Goal: Task Accomplishment & Management: Use online tool/utility

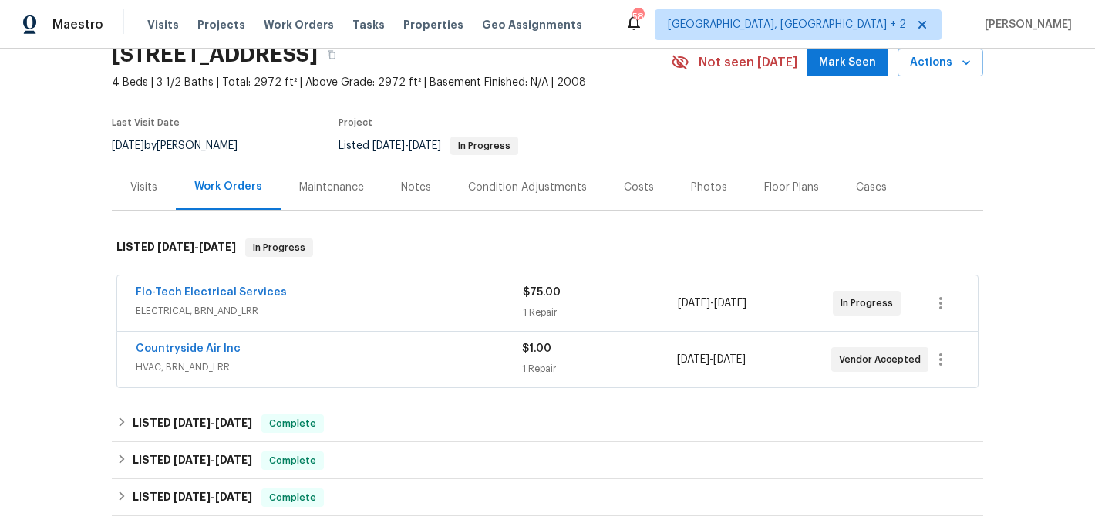
scroll to position [84, 0]
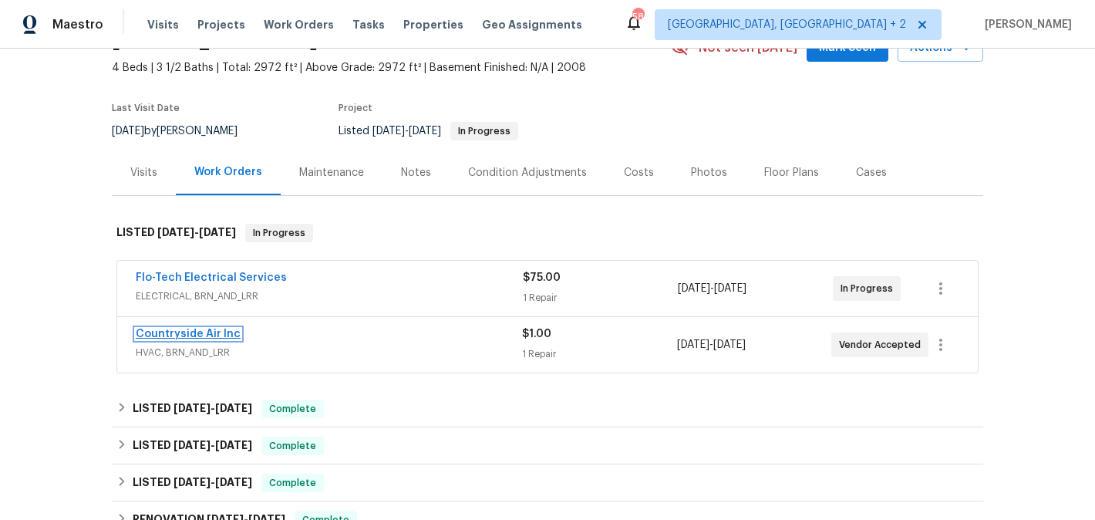
click at [215, 333] on link "Countryside Air Inc" at bounding box center [188, 333] width 105 height 11
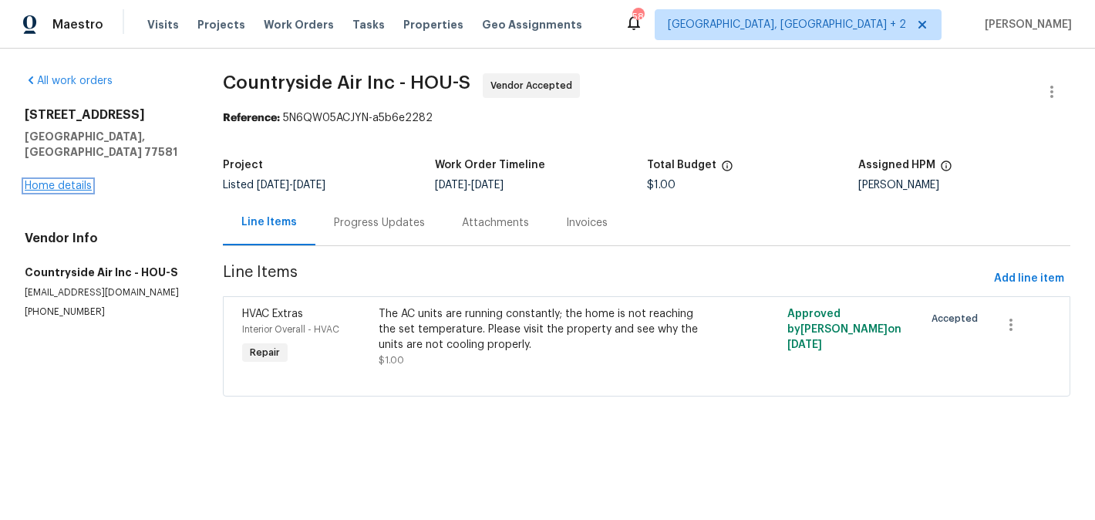
click at [81, 180] on link "Home details" at bounding box center [58, 185] width 67 height 11
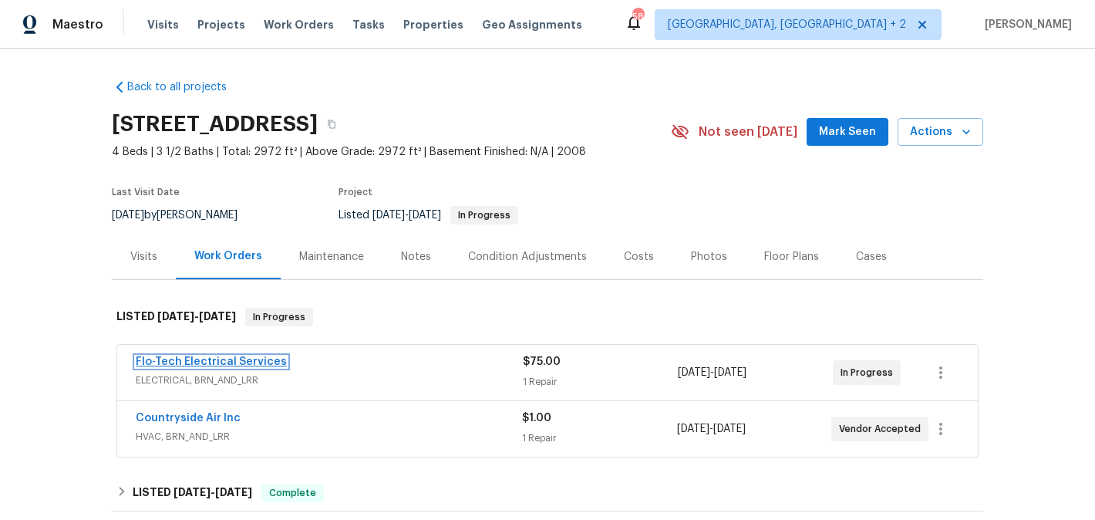
click at [268, 365] on link "Flo-Tech Electrical Services" at bounding box center [211, 361] width 151 height 11
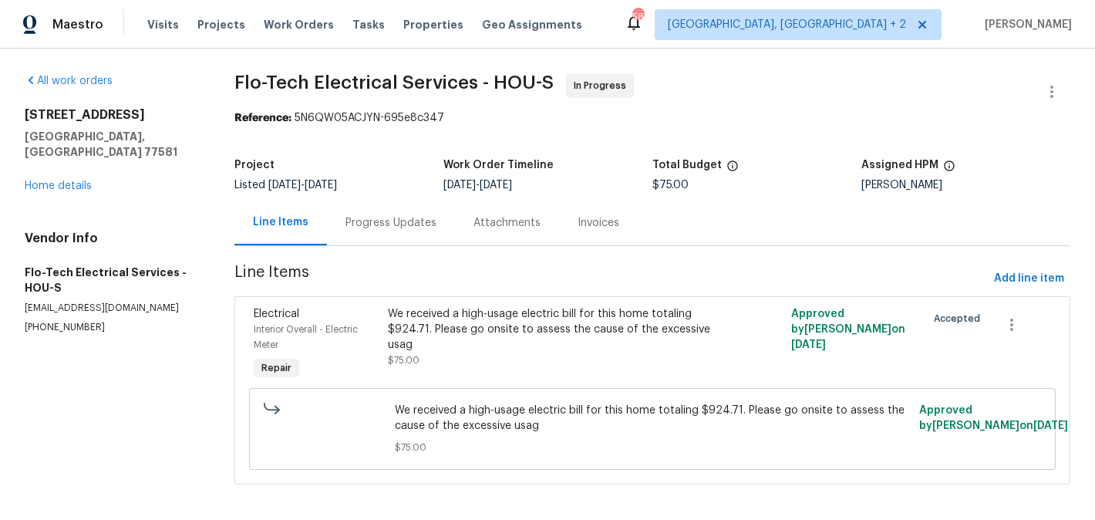
click at [374, 224] on div "Progress Updates" at bounding box center [390, 222] width 91 height 15
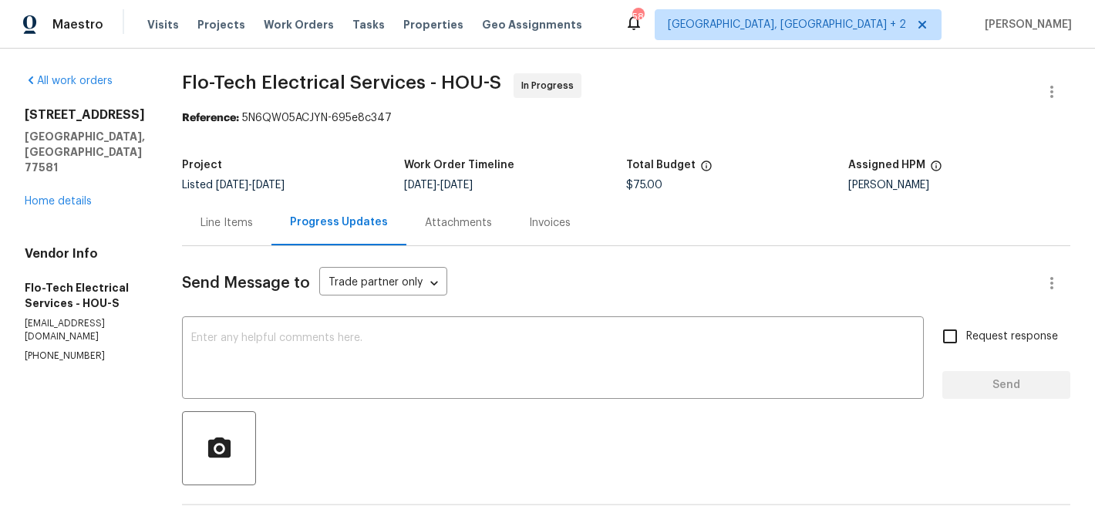
click at [49, 349] on p "(832) 443-2089" at bounding box center [85, 355] width 120 height 13
copy p "(832) 443-2089"
click at [66, 196] on link "Home details" at bounding box center [58, 201] width 67 height 11
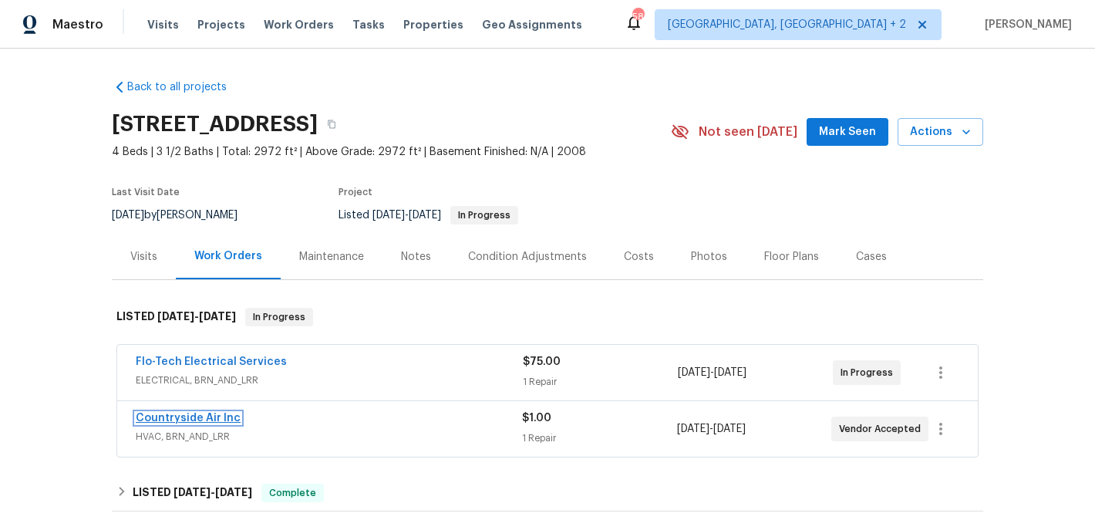
click at [216, 413] on link "Countryside Air Inc" at bounding box center [188, 417] width 105 height 11
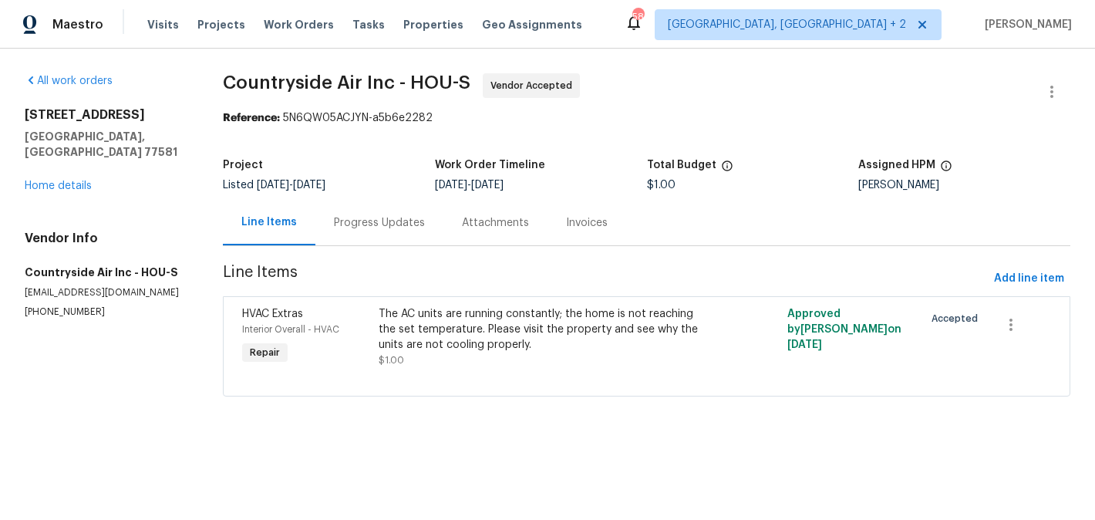
click at [396, 217] on div "Progress Updates" at bounding box center [379, 222] width 91 height 15
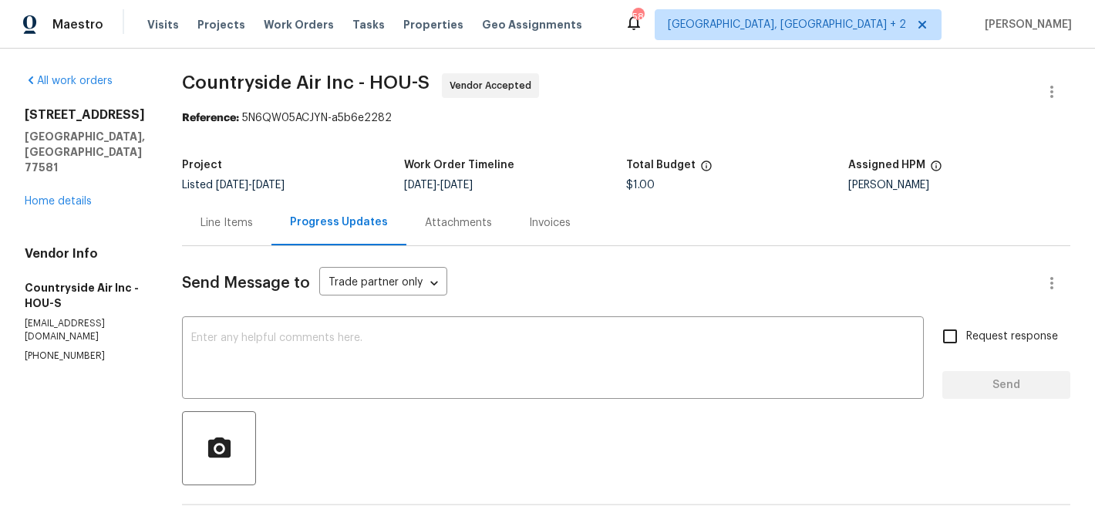
scroll to position [190, 0]
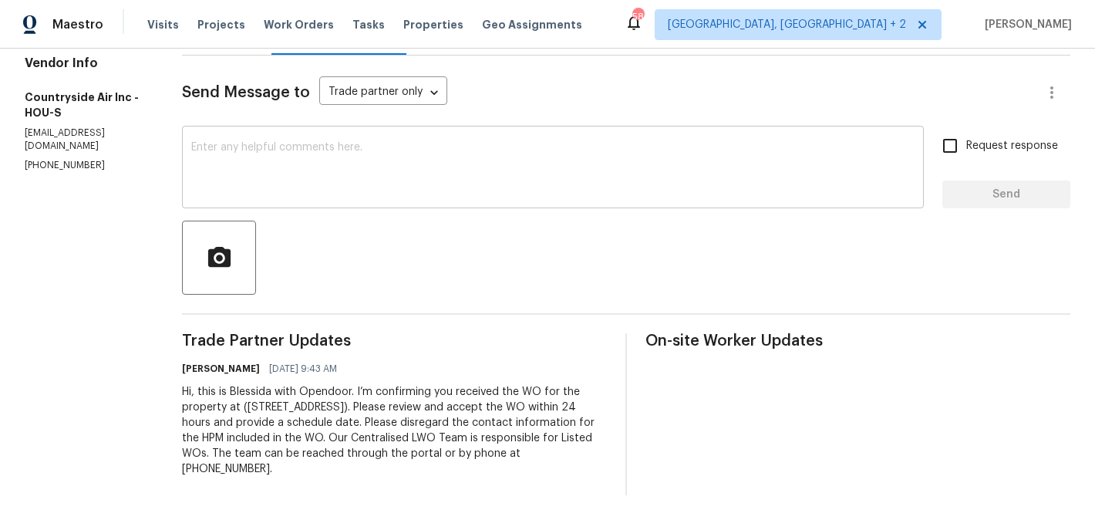
click at [348, 170] on textarea at bounding box center [552, 169] width 723 height 54
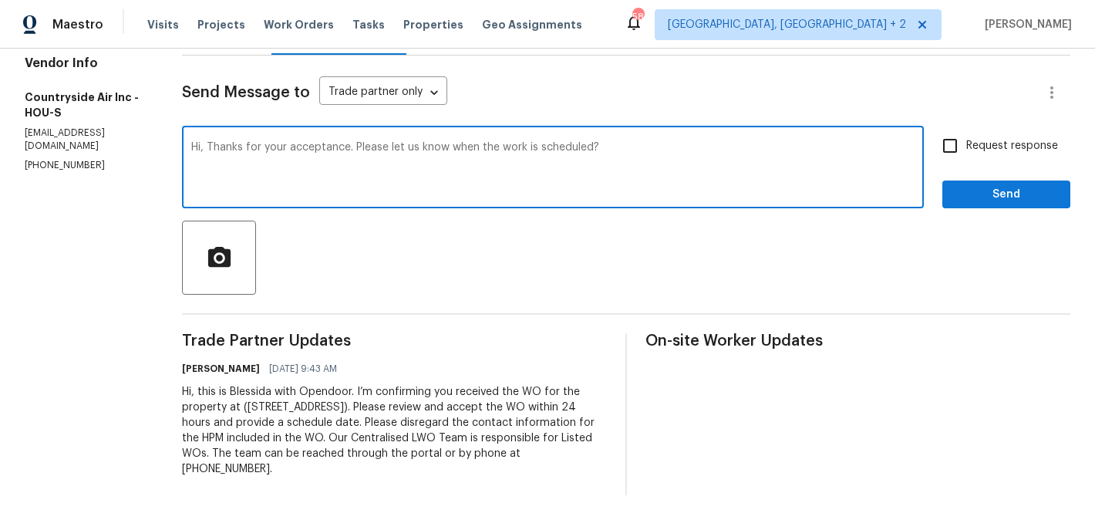
type textarea "Hi, Thanks for your acceptance. Please let us know when the work is scheduled?"
click at [1002, 152] on span "Request response" at bounding box center [1012, 146] width 92 height 16
click at [966, 152] on input "Request response" at bounding box center [950, 146] width 32 height 32
checkbox input "true"
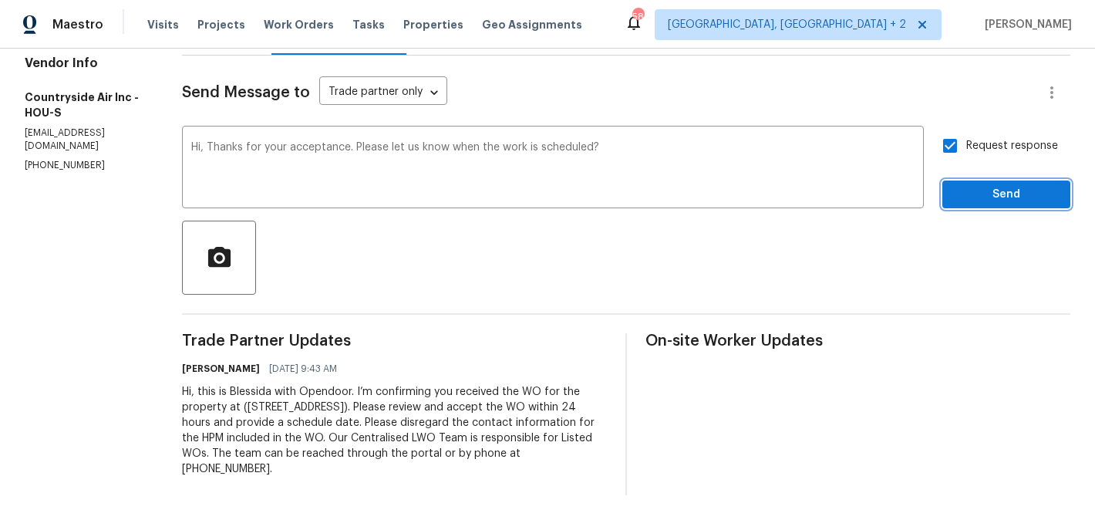
click at [1002, 190] on span "Send" at bounding box center [1005, 194] width 103 height 19
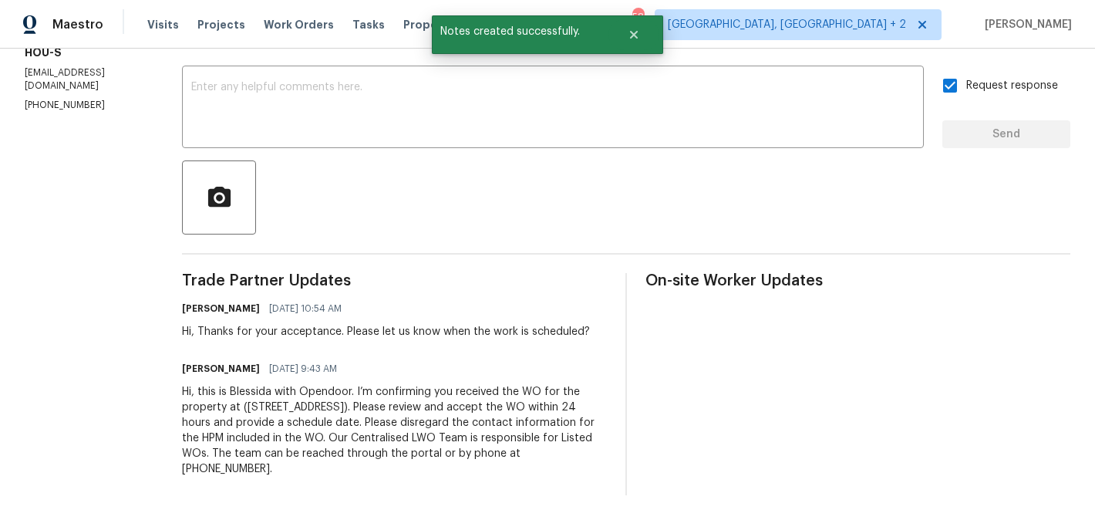
scroll to position [0, 0]
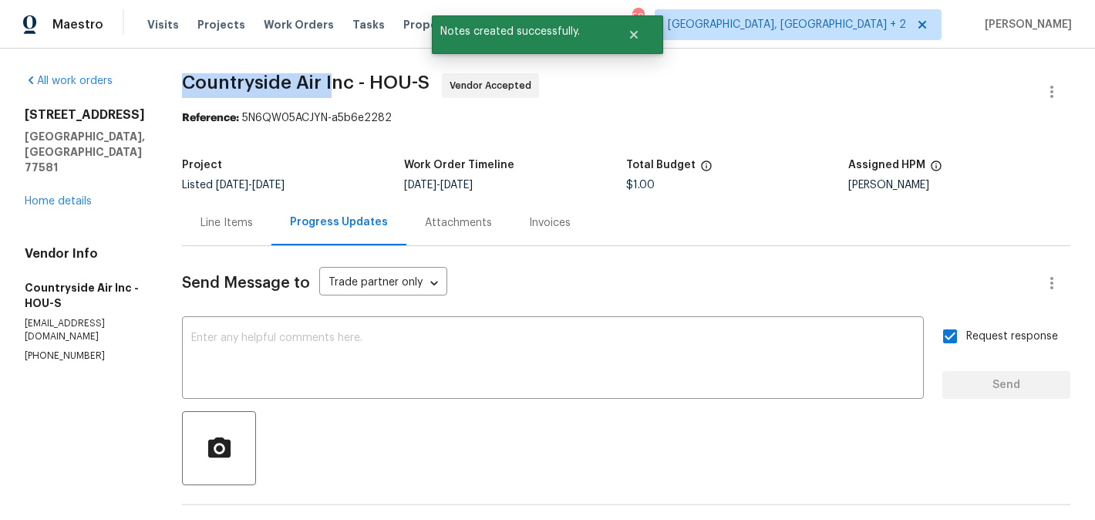
drag, startPoint x: 178, startPoint y: 86, endPoint x: 325, endPoint y: 86, distance: 147.3
click at [325, 86] on div "All work orders 3306 Cactus Heights Ln Pearland, TX 77581 Home details Vendor I…" at bounding box center [547, 410] width 1095 height 722
copy span "Countryside Air I"
click at [72, 196] on link "Home details" at bounding box center [58, 201] width 67 height 11
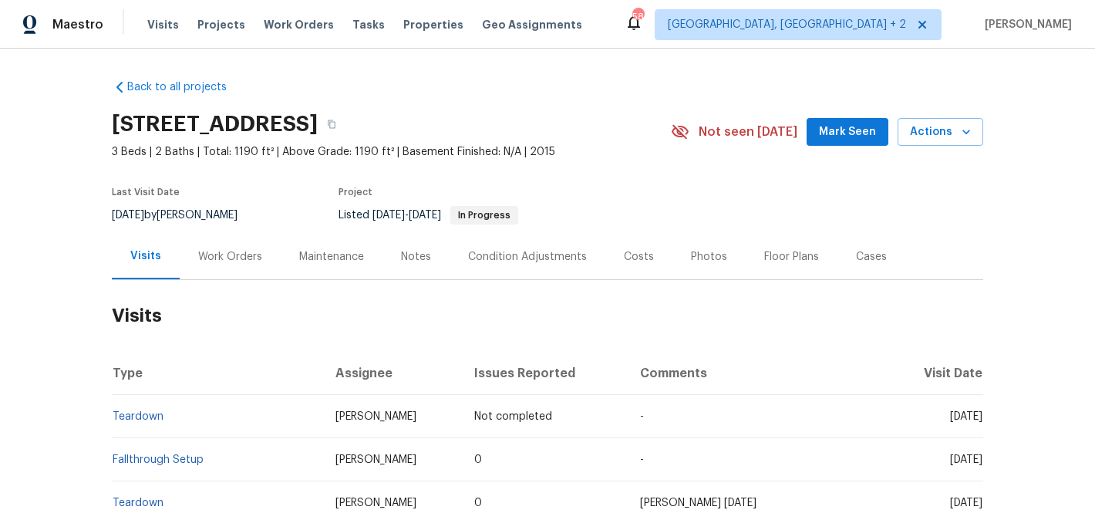
click at [234, 258] on div "Work Orders" at bounding box center [230, 256] width 64 height 15
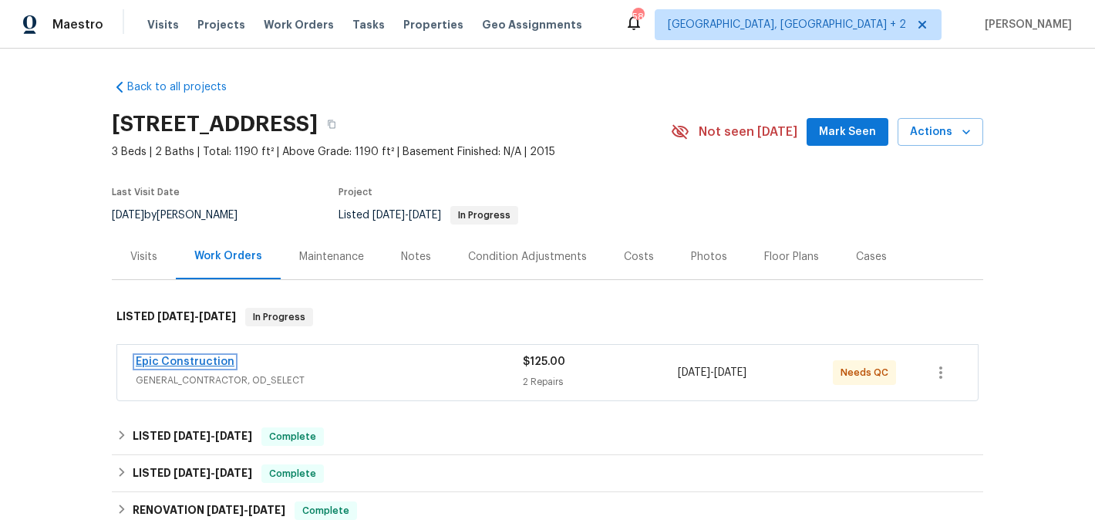
click at [214, 363] on link "Epic Construction" at bounding box center [185, 361] width 99 height 11
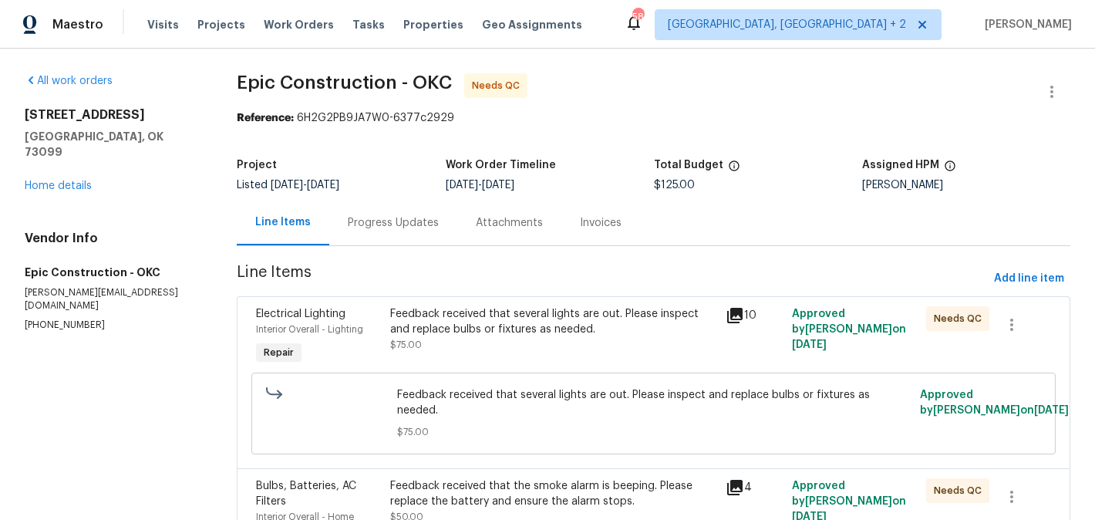
click at [399, 220] on div "Progress Updates" at bounding box center [393, 222] width 91 height 15
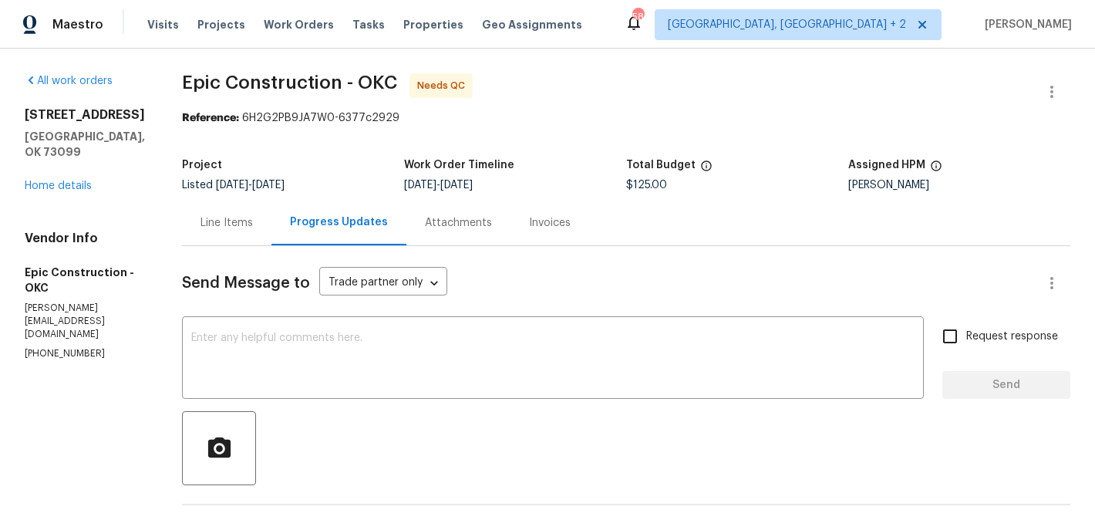
click at [203, 224] on div "Line Items" at bounding box center [226, 222] width 52 height 15
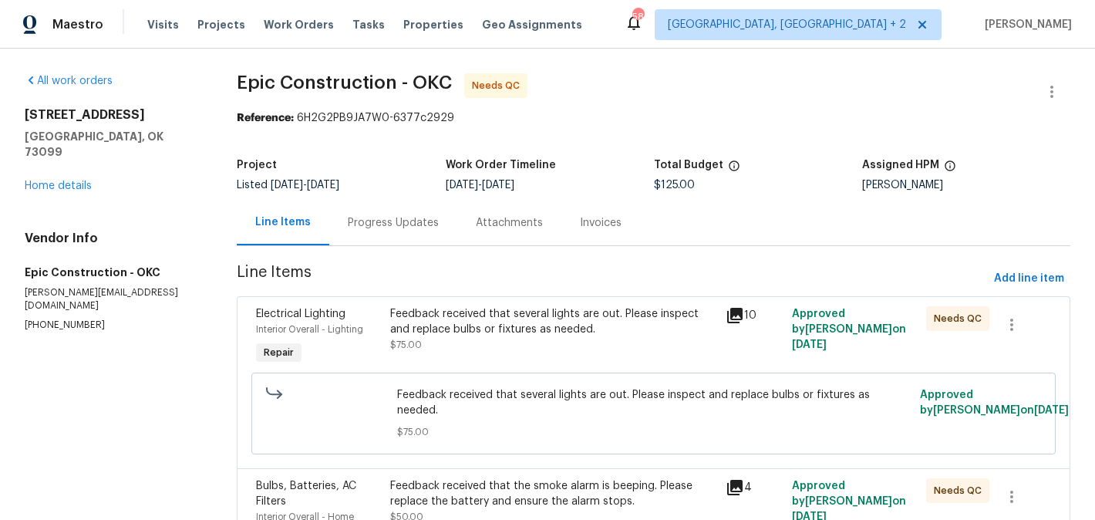
click at [390, 223] on div "Progress Updates" at bounding box center [393, 222] width 91 height 15
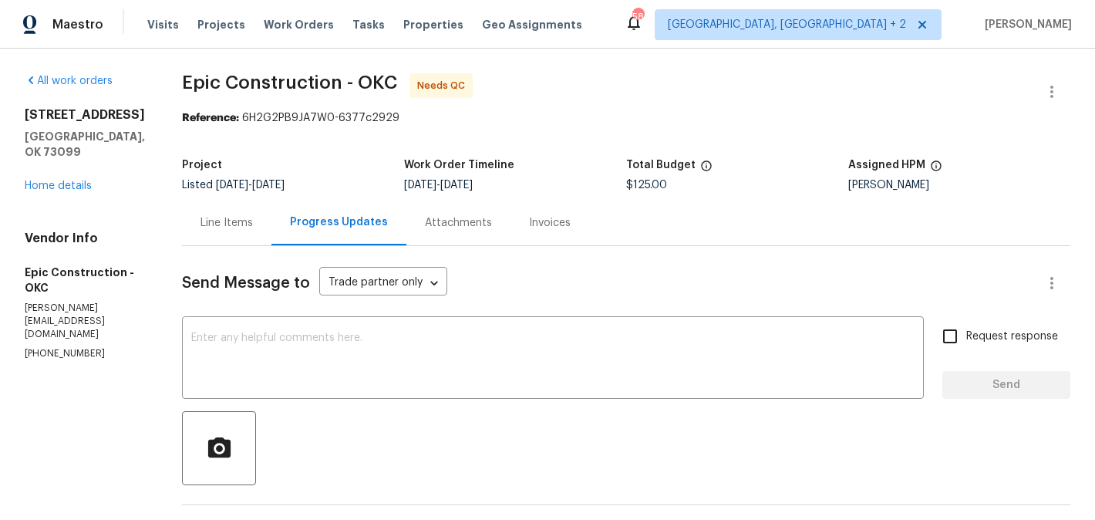
click at [217, 227] on div "Line Items" at bounding box center [226, 222] width 52 height 15
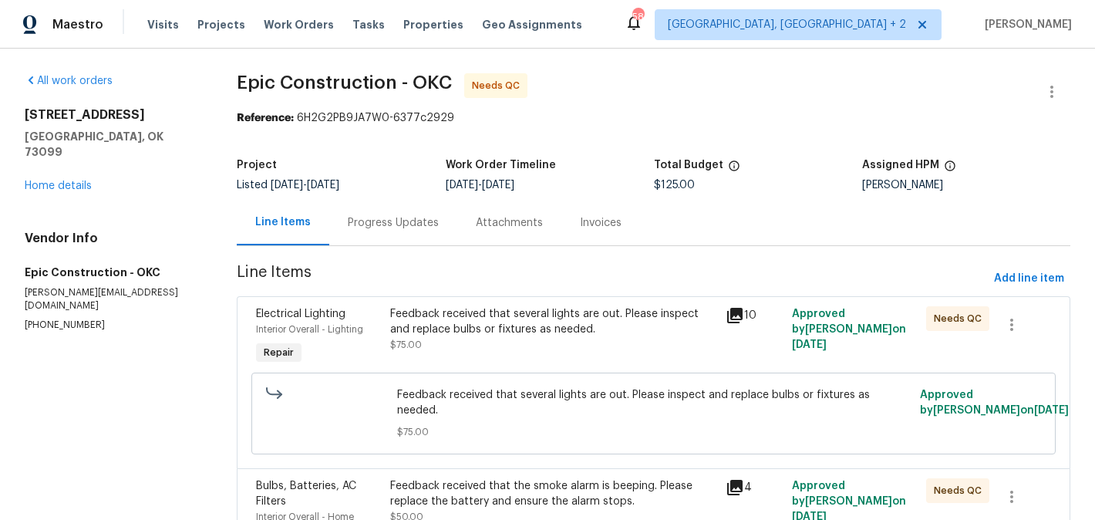
click at [487, 323] on div "Feedback received that several lights are out. Please inspect and replace bulbs…" at bounding box center [552, 321] width 325 height 31
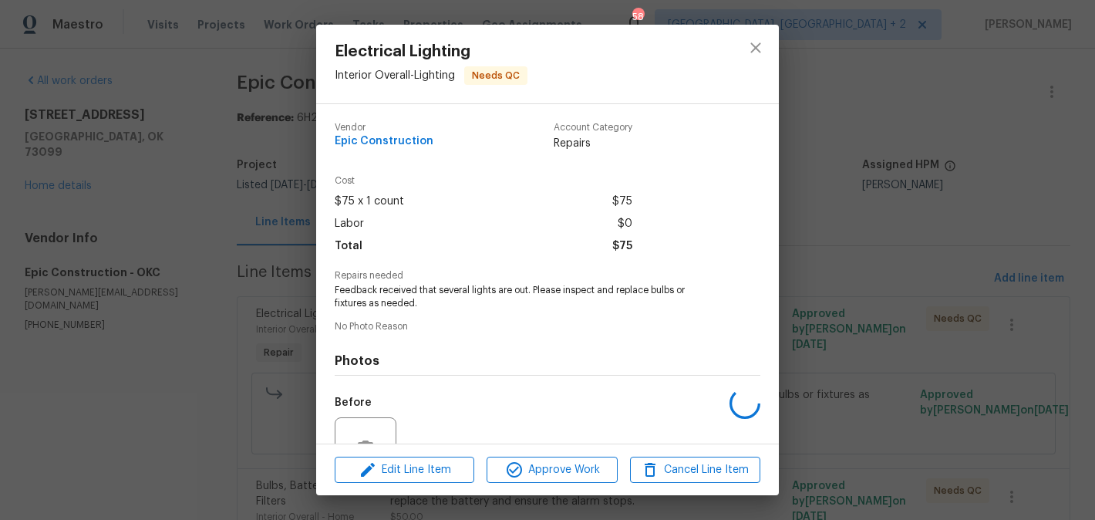
scroll to position [151, 0]
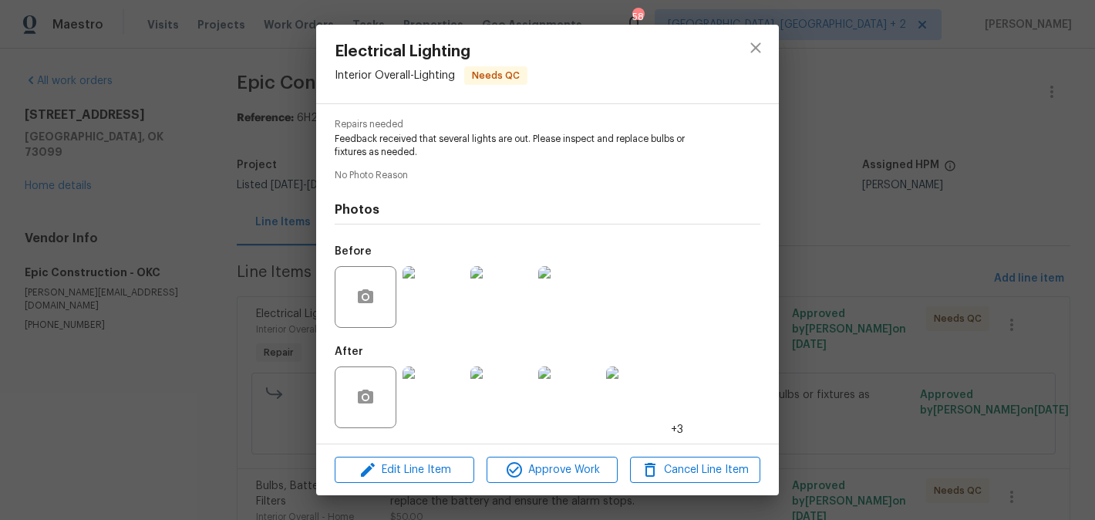
click at [435, 391] on img at bounding box center [433, 397] width 62 height 62
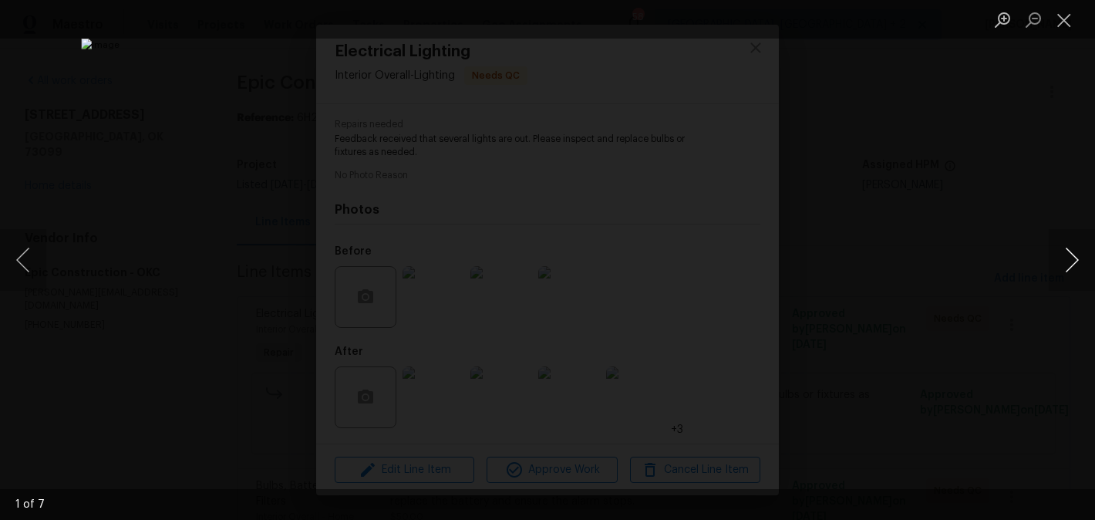
click at [1065, 272] on button "Next image" at bounding box center [1072, 260] width 46 height 62
click at [872, 309] on img "Lightbox" at bounding box center [547, 260] width 932 height 443
click at [938, 246] on div "Lightbox" at bounding box center [547, 260] width 1095 height 520
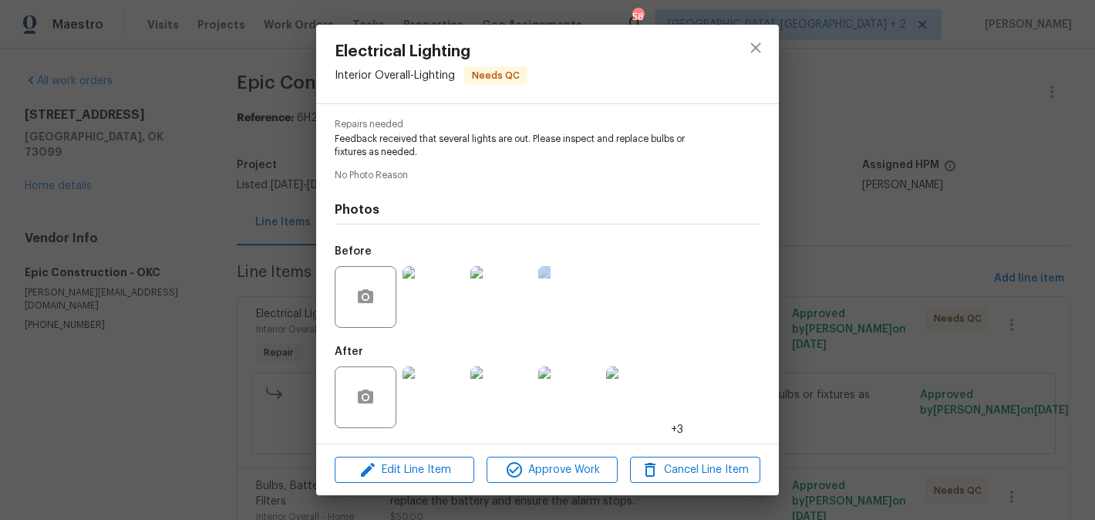
click at [938, 246] on div "Electrical Lighting Interior Overall - Lighting Needs QC Vendor Epic Constructi…" at bounding box center [547, 260] width 1095 height 520
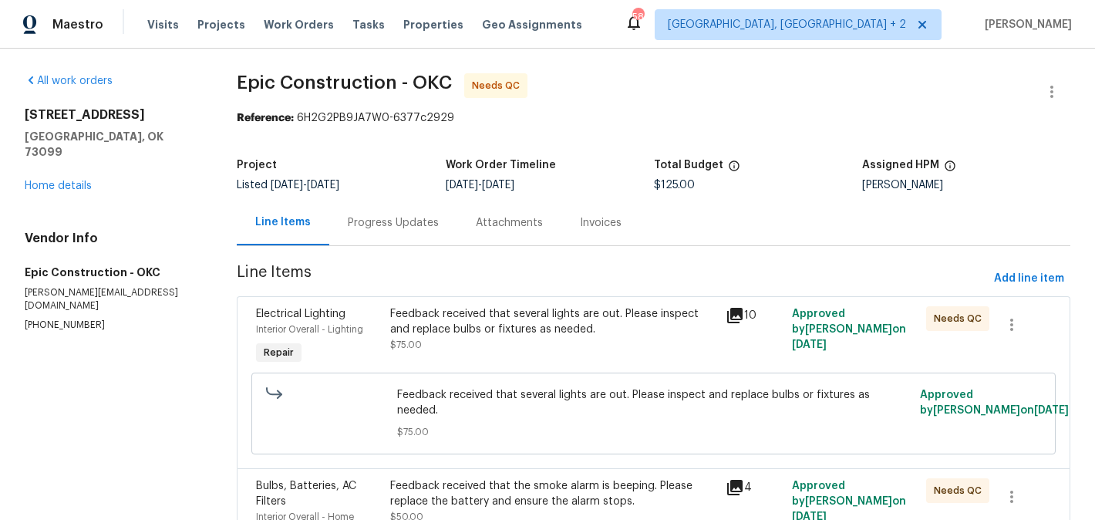
scroll to position [190, 0]
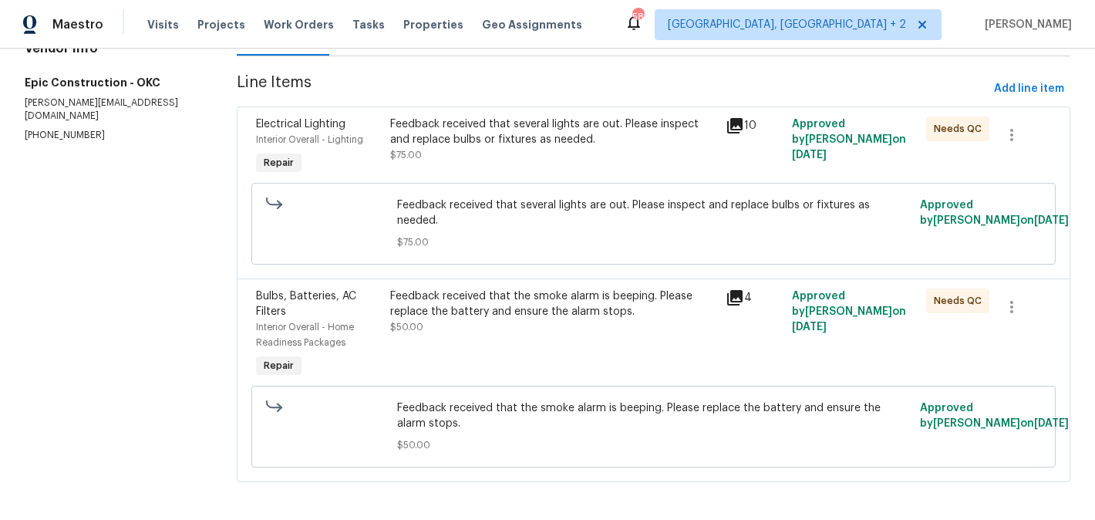
click at [566, 310] on div "Feedback received that the smoke alarm is beeping. Please replace the battery a…" at bounding box center [552, 303] width 325 height 31
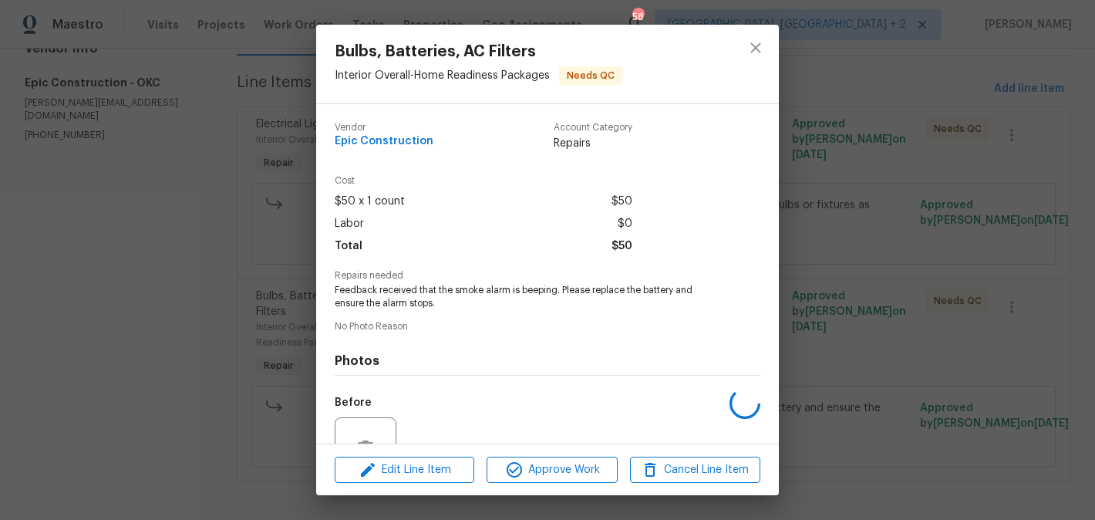
scroll to position [151, 0]
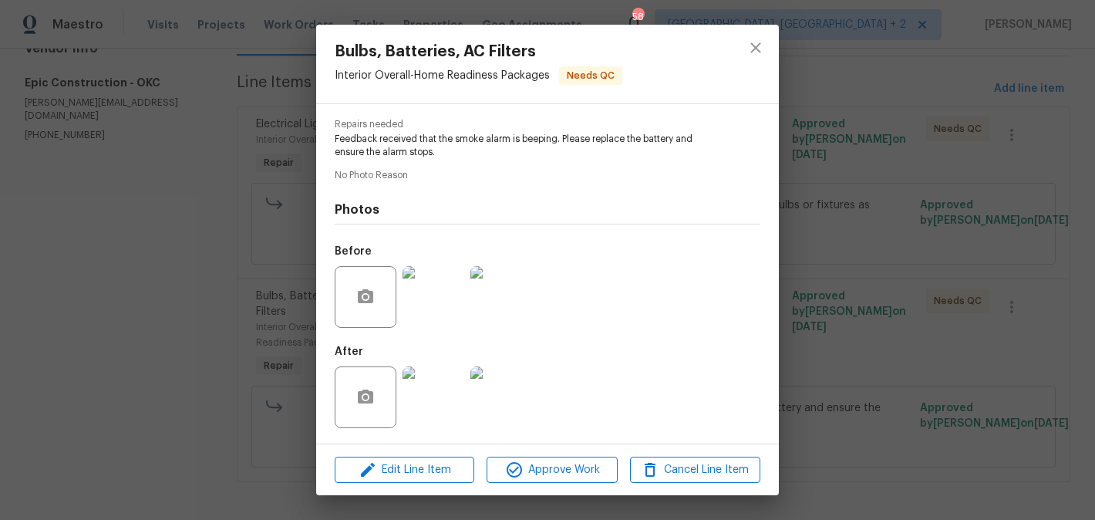
click at [815, 304] on div "Bulbs, Batteries, AC Filters Interior Overall - Home Readiness Packages Needs Q…" at bounding box center [547, 260] width 1095 height 520
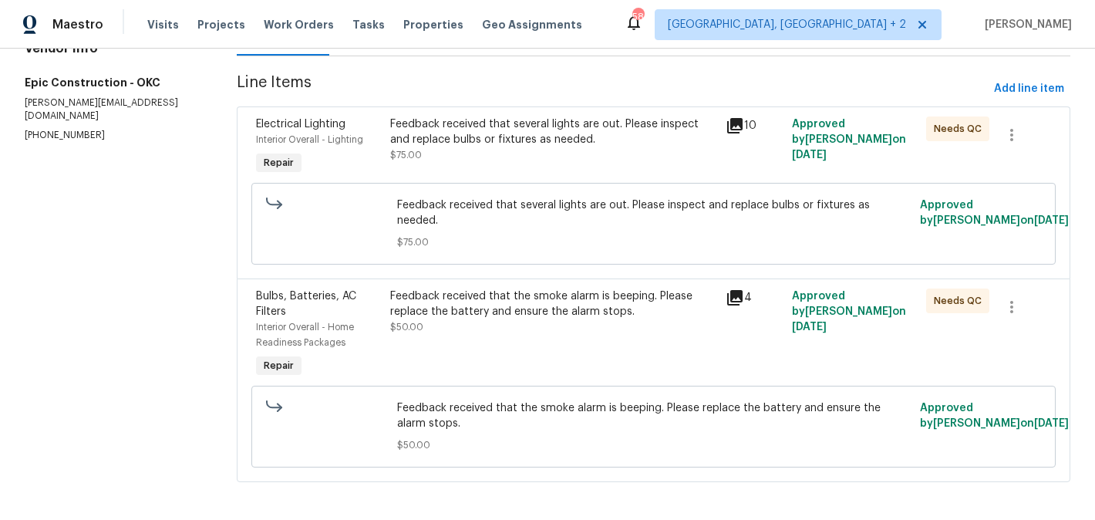
scroll to position [0, 0]
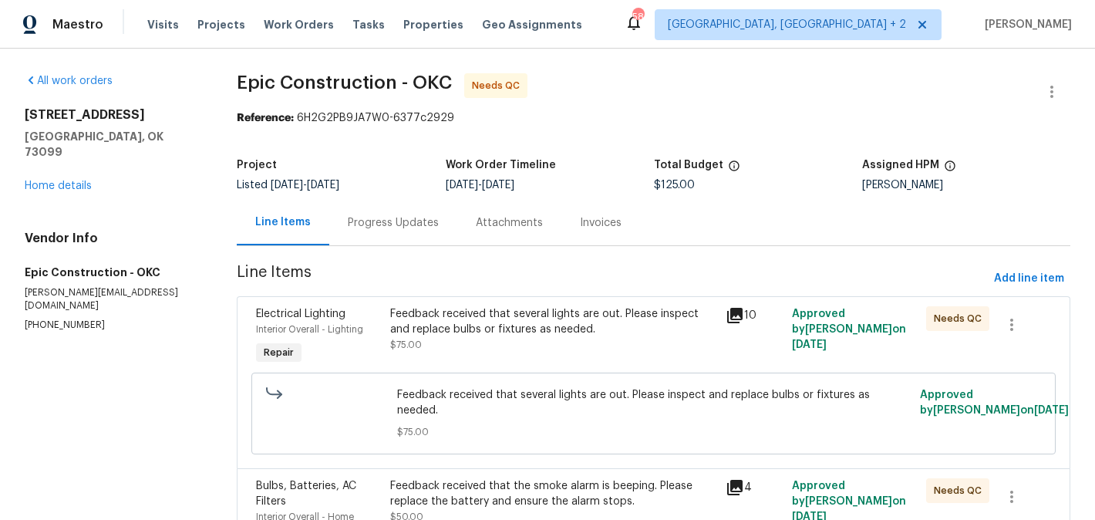
click at [361, 224] on div "Progress Updates" at bounding box center [393, 222] width 91 height 15
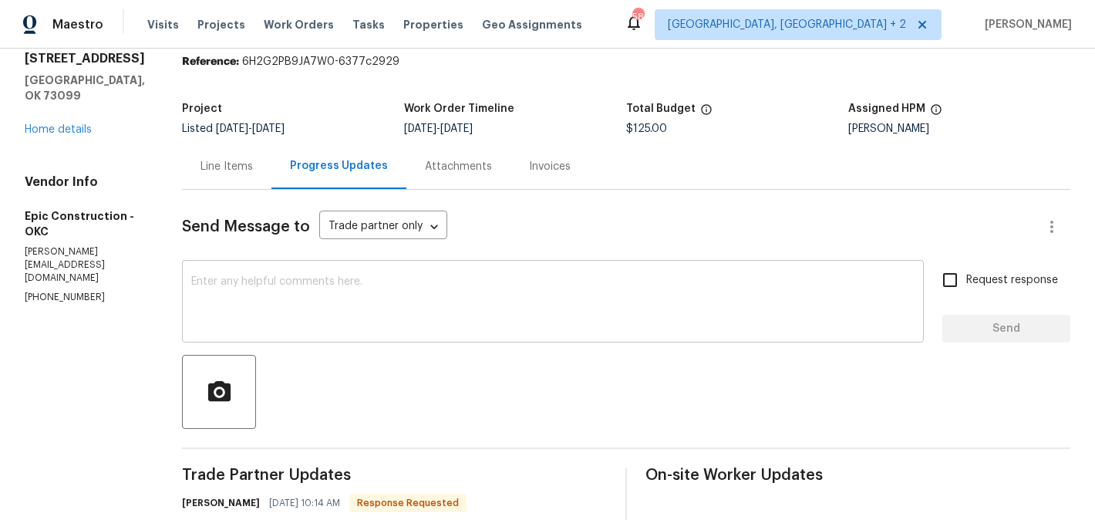
scroll to position [120, 0]
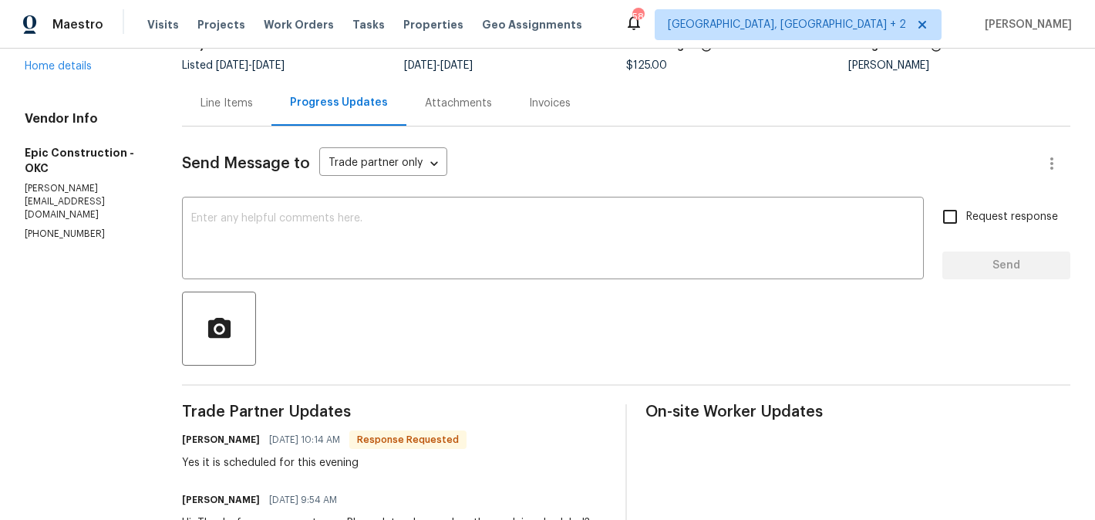
click at [190, 432] on h6 "Kristopher Wilson" at bounding box center [221, 439] width 78 height 15
copy h6 "Kristopher"
click at [245, 198] on div "Send Message to Trade partner only Trade partner only ​ x ​ Request response Se…" at bounding box center [626, 406] width 888 height 560
click at [242, 204] on div "x ​" at bounding box center [553, 239] width 742 height 79
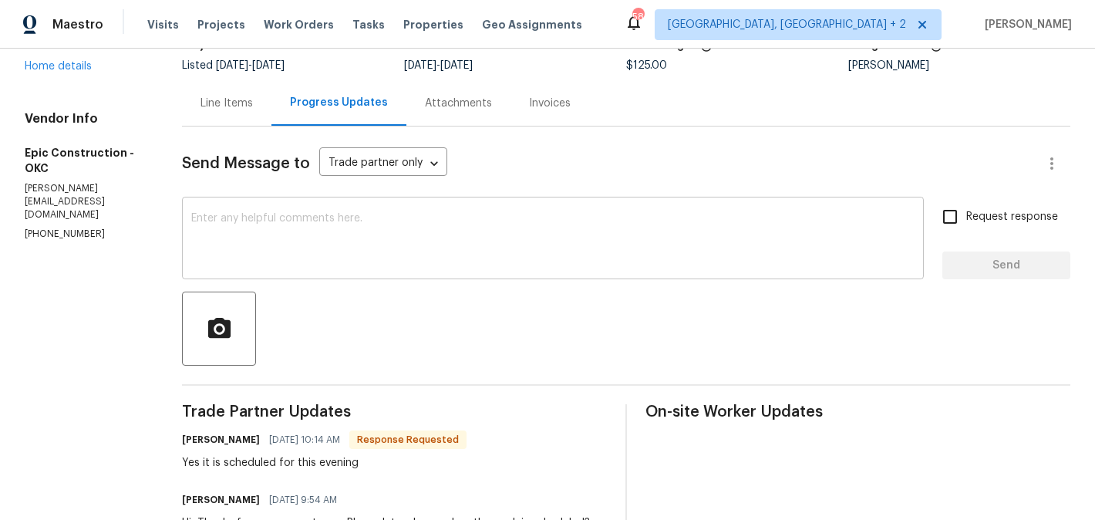
paste textarea "Kristopher"
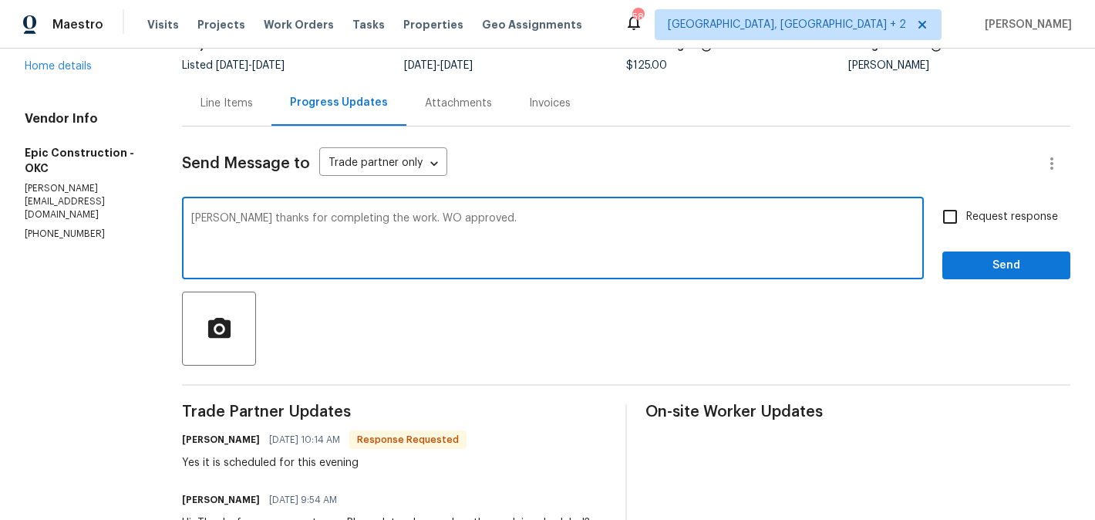
click at [0, 0] on qb-div "Add a comma Kristopher ," at bounding box center [0, 0] width 0 height 0
type textarea "Kristopher, thanks for completing the work. WO approved."
click at [989, 274] on button "Send" at bounding box center [1006, 265] width 128 height 29
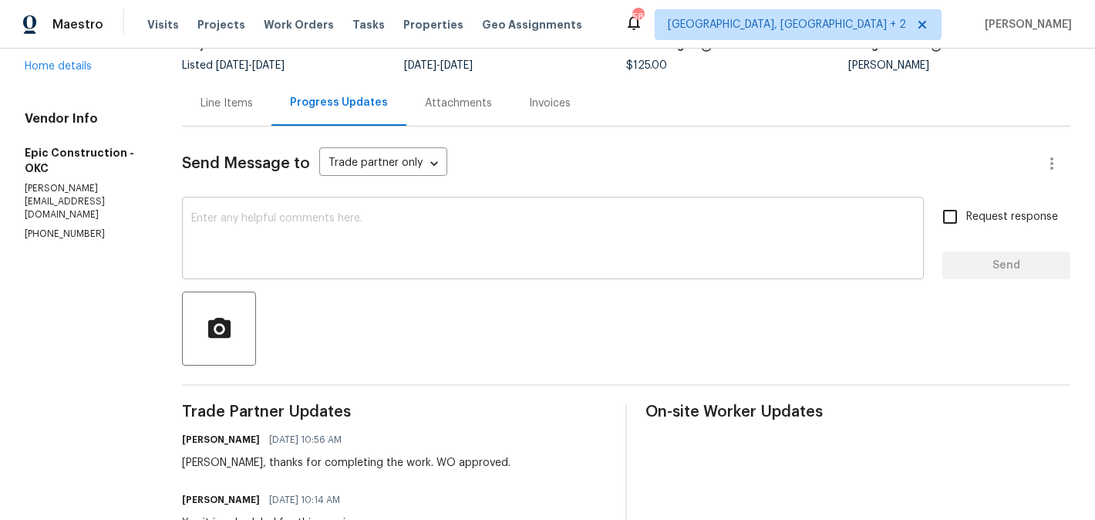
scroll to position [0, 0]
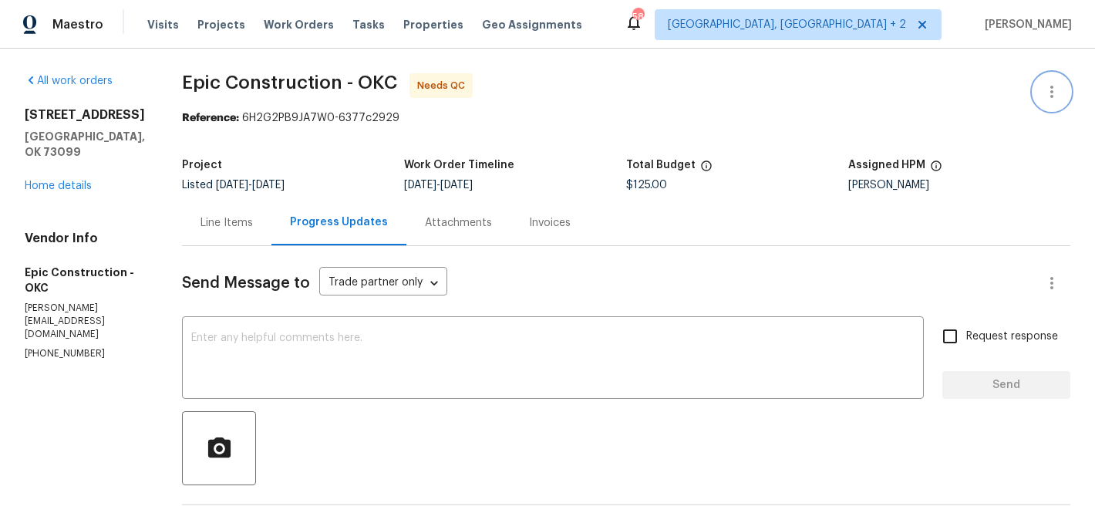
click at [1059, 91] on icon "button" at bounding box center [1051, 91] width 19 height 19
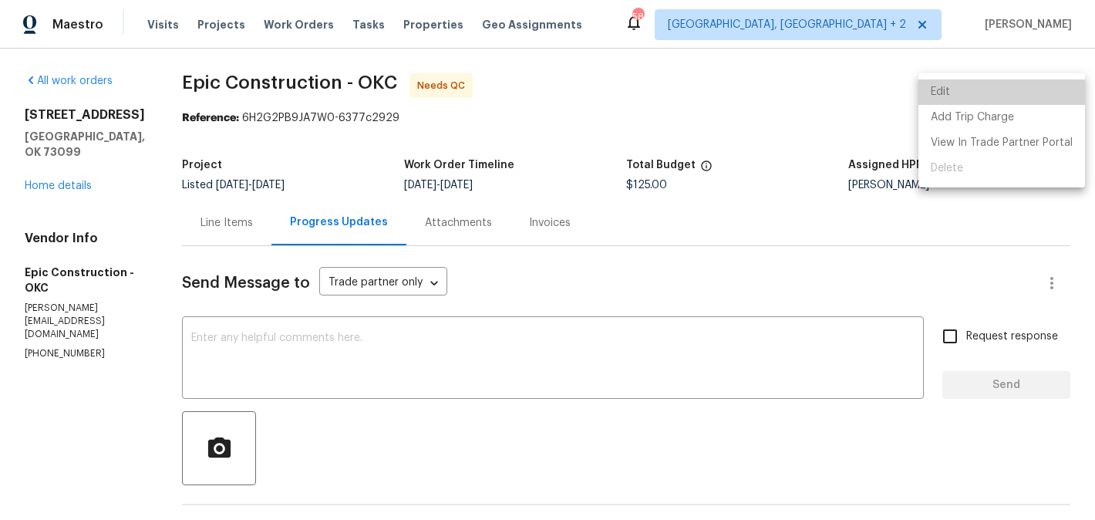
click at [1003, 91] on li "Edit" at bounding box center [1001, 91] width 167 height 25
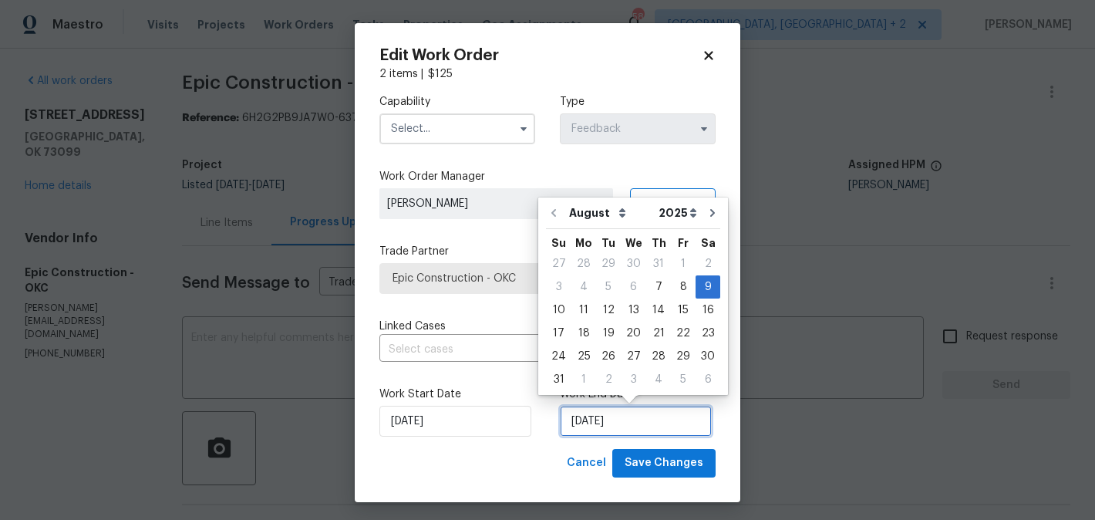
click at [633, 422] on input "09/08/2025" at bounding box center [636, 421] width 152 height 31
click at [583, 305] on div "11" at bounding box center [583, 310] width 25 height 22
type input "[DATE]"
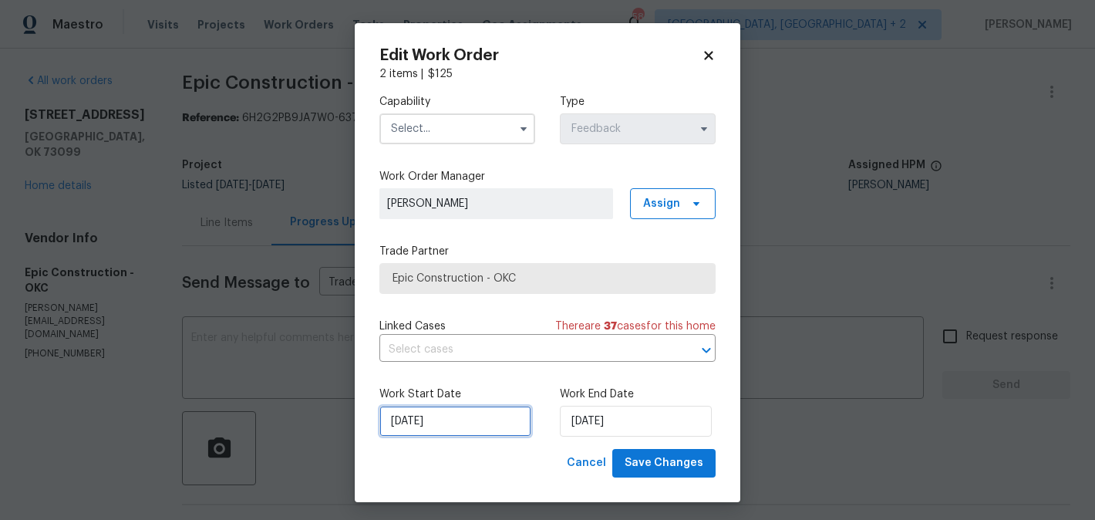
click at [493, 424] on input "[DATE]" at bounding box center [455, 421] width 152 height 31
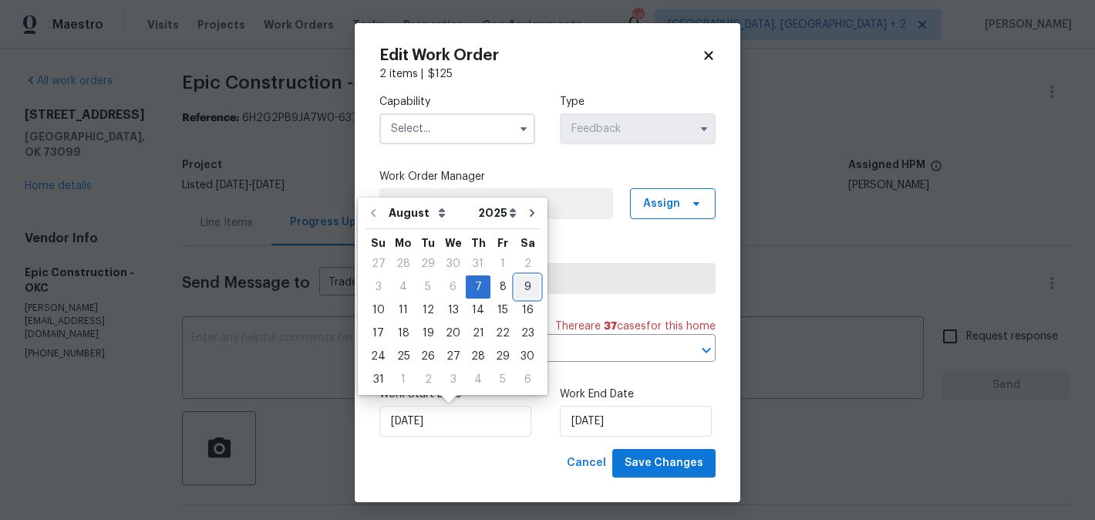
click at [523, 276] on div "9" at bounding box center [527, 287] width 25 height 22
type input "[DATE]"
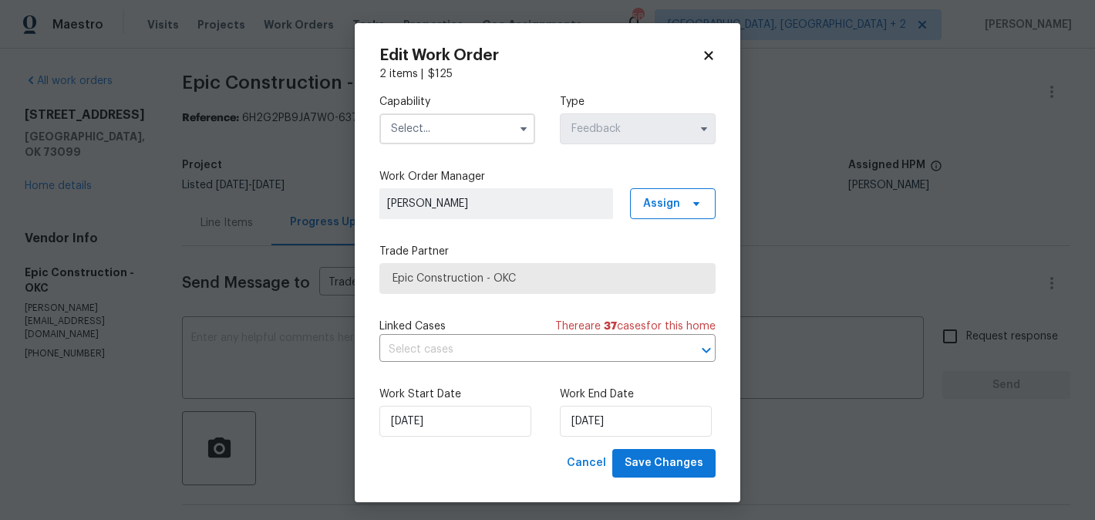
click at [442, 121] on input "text" at bounding box center [457, 128] width 156 height 31
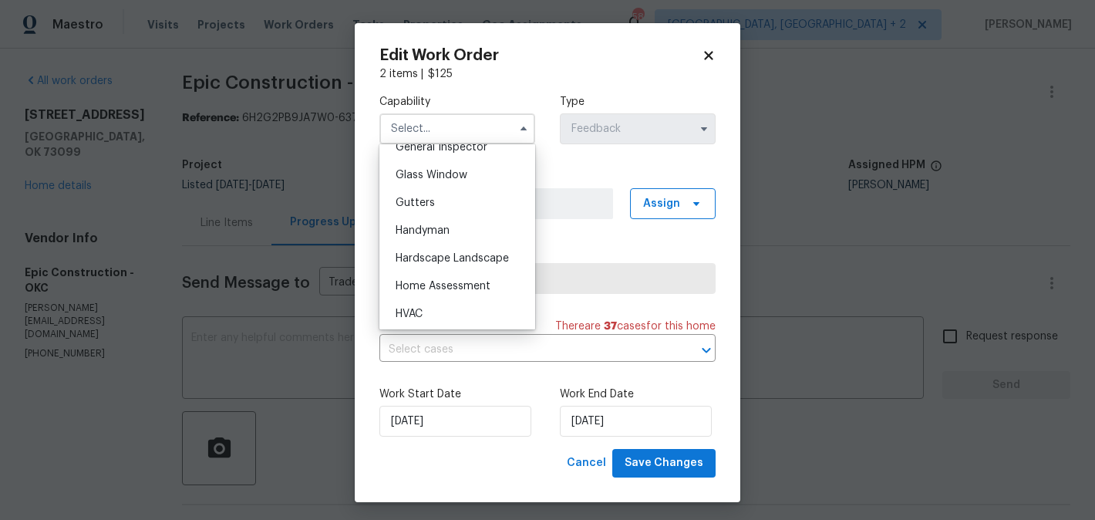
scroll to position [781, 0]
click at [448, 227] on span "Handyman" at bounding box center [423, 229] width 54 height 11
type input "Handyman"
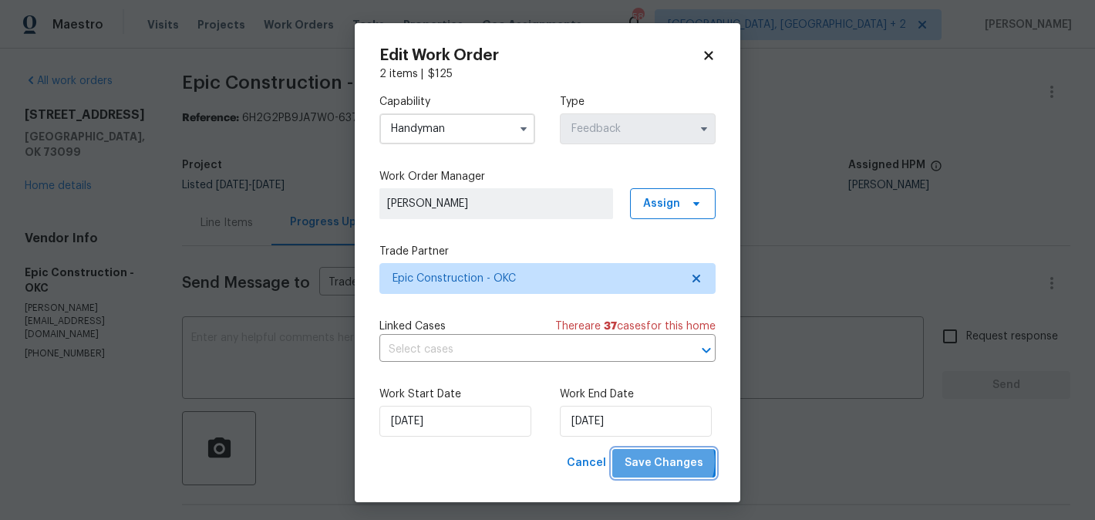
click at [667, 462] on span "Save Changes" at bounding box center [664, 462] width 79 height 19
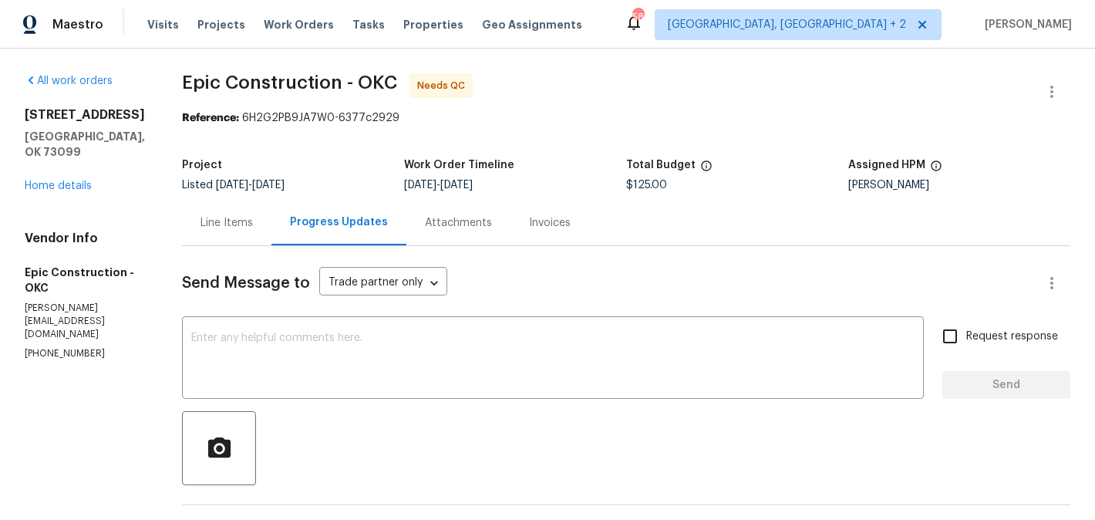
click at [206, 214] on div "Line Items" at bounding box center [226, 222] width 89 height 45
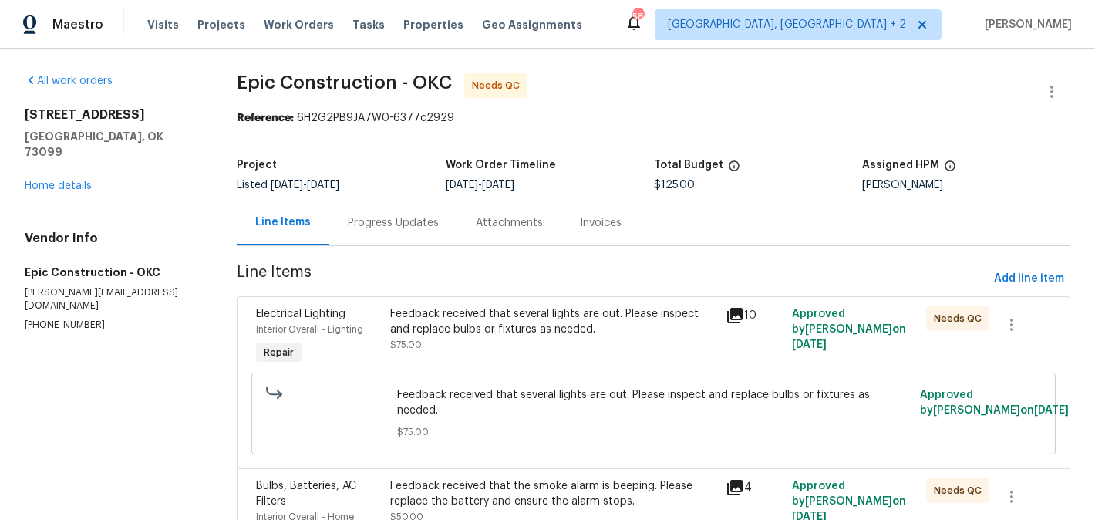
click at [511, 323] on div "Feedback received that several lights are out. Please inspect and replace bulbs…" at bounding box center [552, 321] width 325 height 31
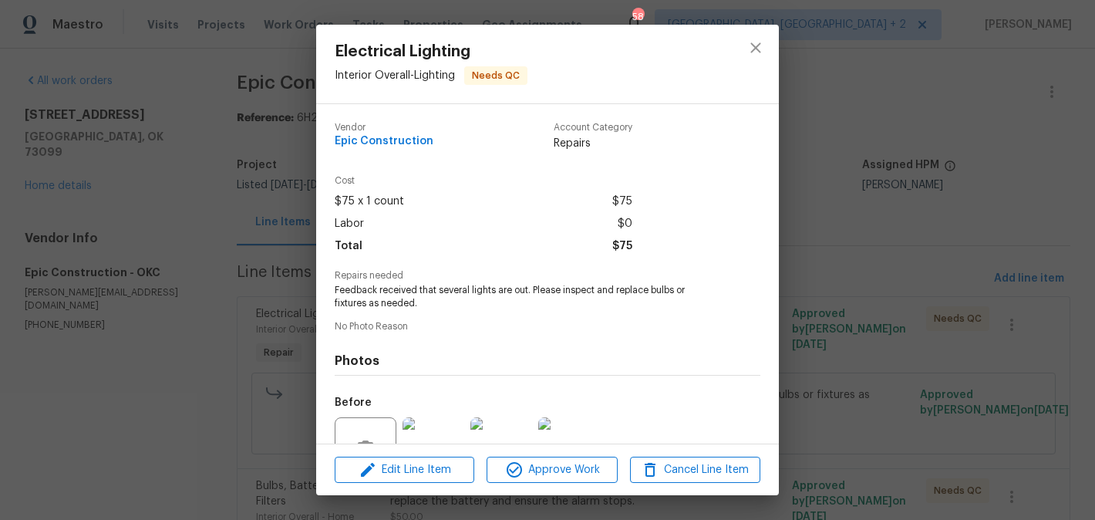
scroll to position [151, 0]
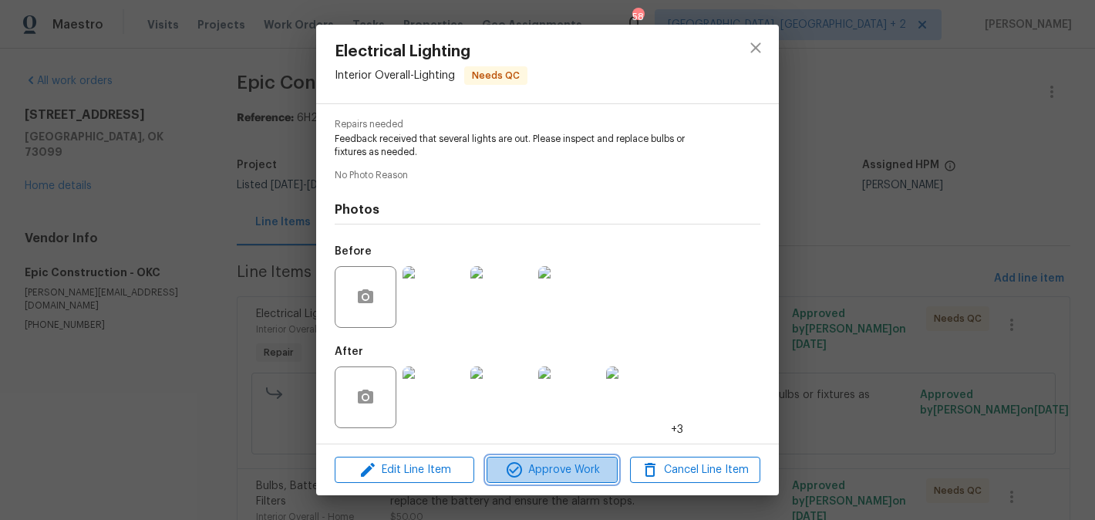
click at [558, 460] on span "Approve Work" at bounding box center [551, 469] width 121 height 19
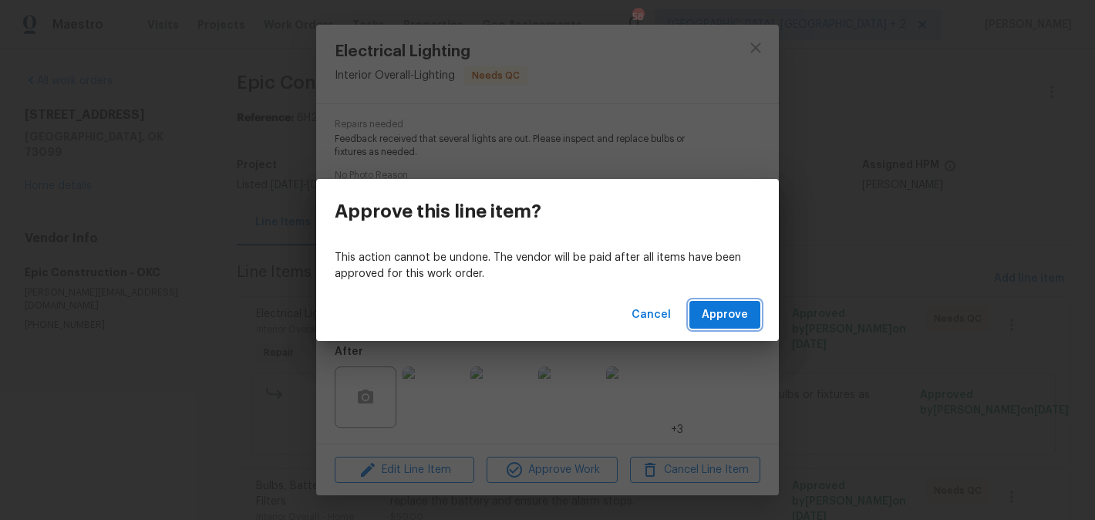
click at [727, 318] on span "Approve" at bounding box center [725, 314] width 46 height 19
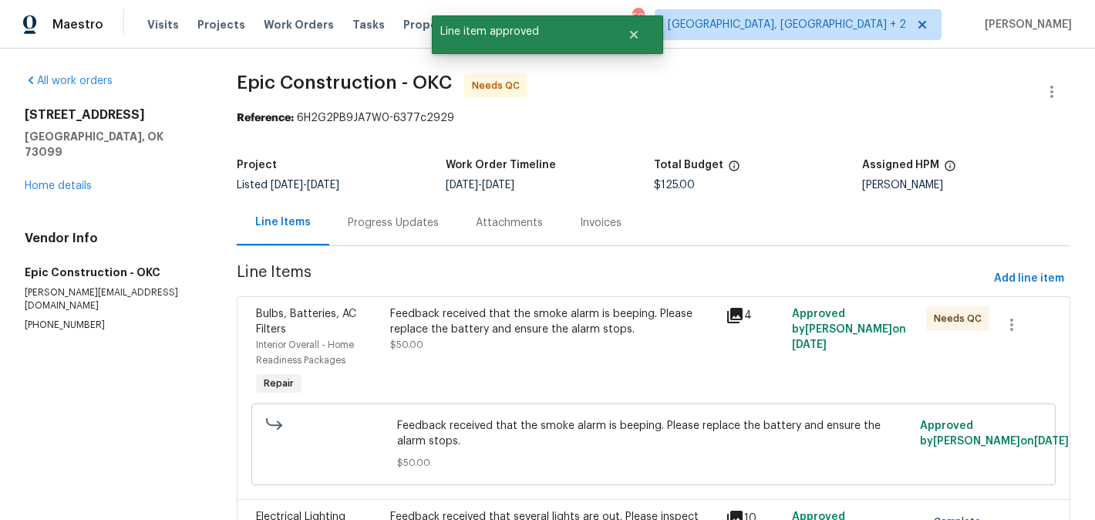
click at [534, 324] on div "Feedback received that the smoke alarm is beeping. Please replace the battery a…" at bounding box center [552, 321] width 325 height 31
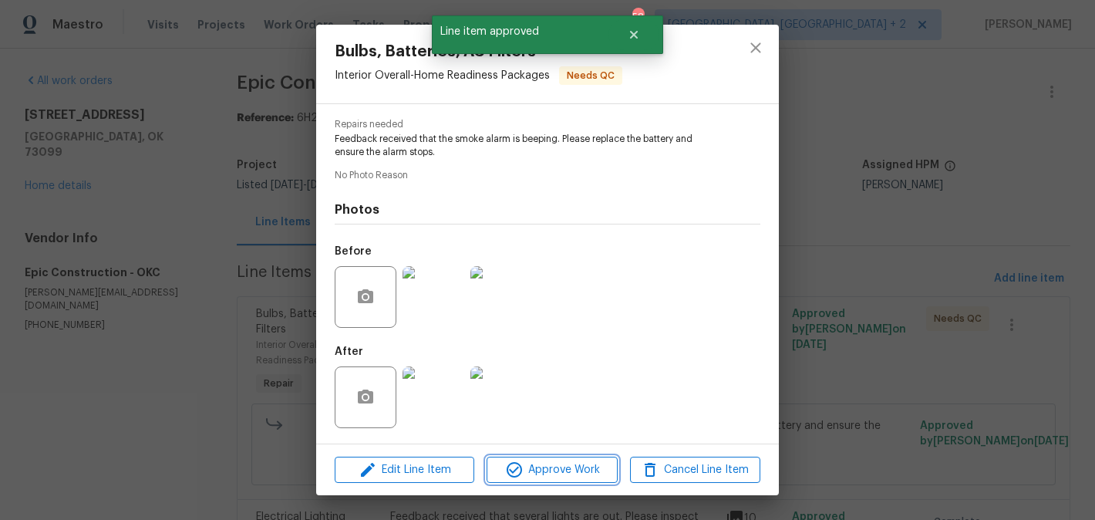
click at [549, 469] on span "Approve Work" at bounding box center [551, 469] width 121 height 19
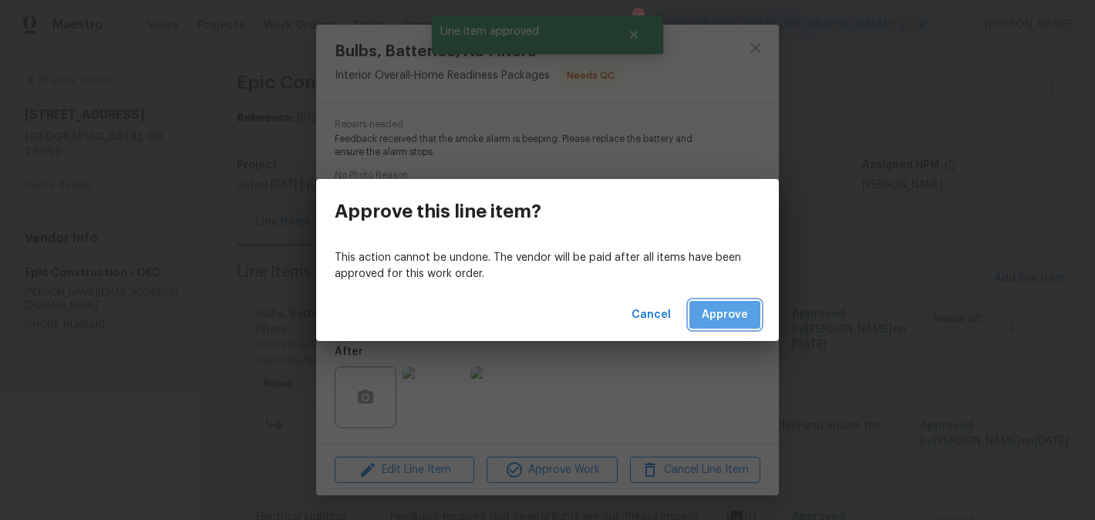
click at [743, 317] on span "Approve" at bounding box center [725, 314] width 46 height 19
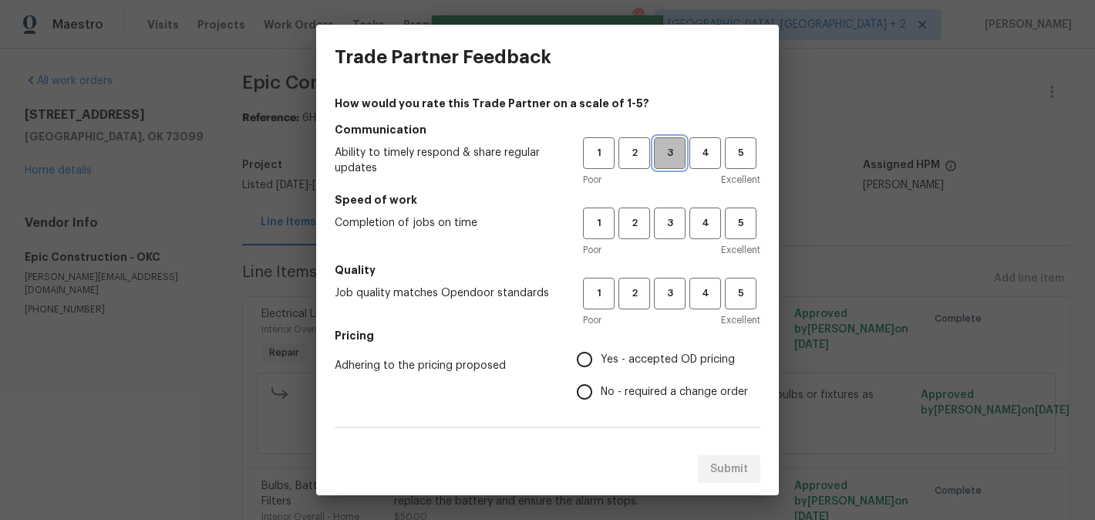
click at [672, 160] on span "3" at bounding box center [669, 153] width 29 height 18
click at [672, 221] on span "3" at bounding box center [669, 223] width 29 height 18
click at [672, 286] on span "3" at bounding box center [669, 293] width 29 height 18
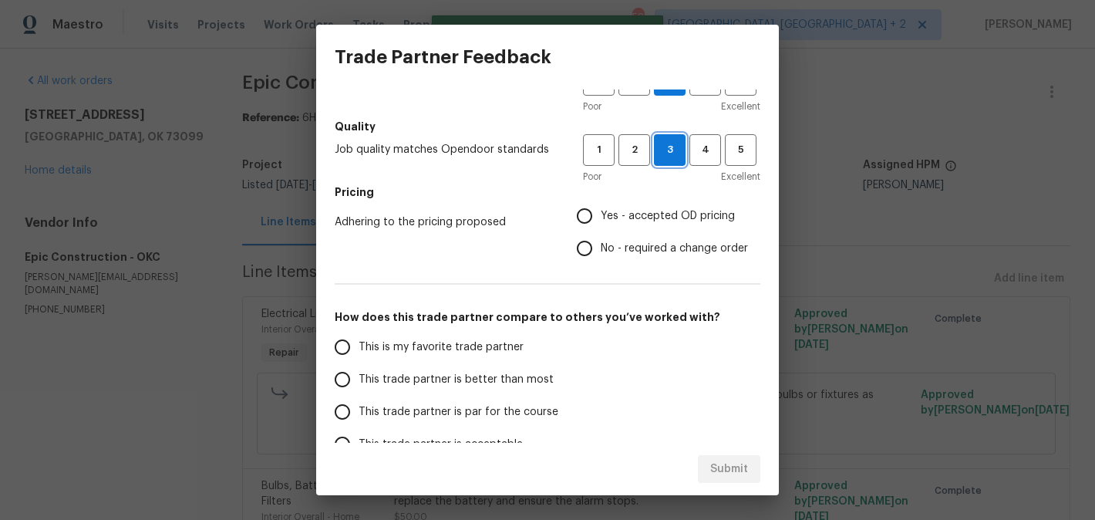
scroll to position [146, 0]
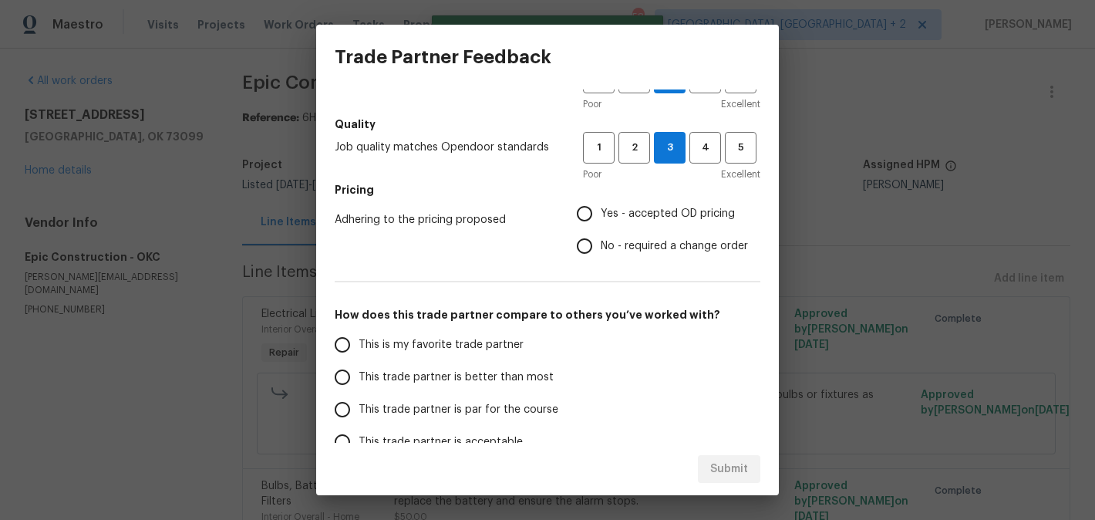
click at [621, 204] on label "Yes - accepted OD pricing" at bounding box center [658, 213] width 180 height 32
click at [601, 204] on input "Yes - accepted OD pricing" at bounding box center [584, 213] width 32 height 32
radio input "true"
click at [469, 342] on span "This is my favorite trade partner" at bounding box center [441, 345] width 165 height 16
click at [359, 342] on input "This is my favorite trade partner" at bounding box center [342, 344] width 32 height 32
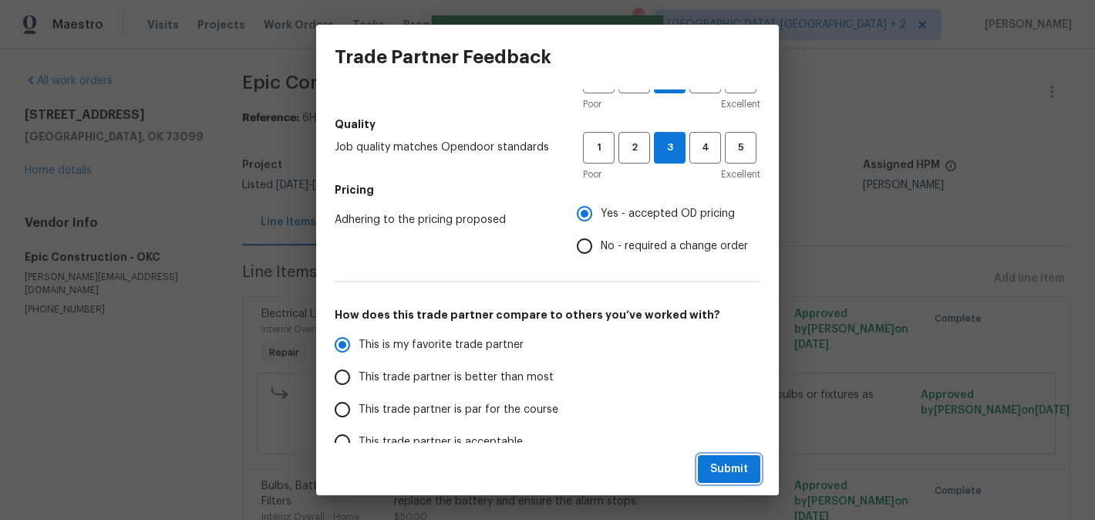
click at [729, 466] on span "Submit" at bounding box center [729, 469] width 38 height 19
radio input "true"
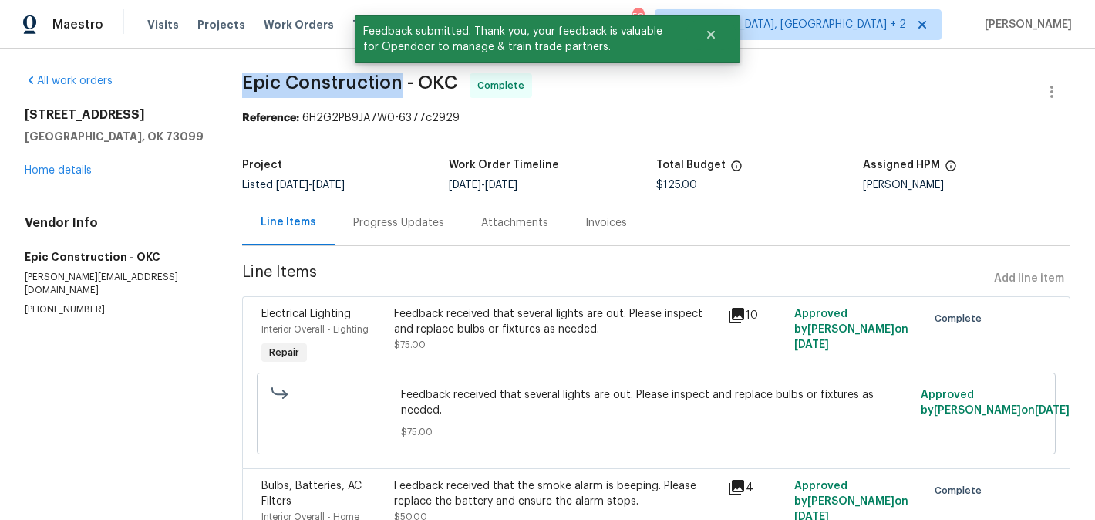
drag, startPoint x: 240, startPoint y: 90, endPoint x: 400, endPoint y: 93, distance: 160.4
click at [400, 93] on span "Epic Construction - OKC Complete" at bounding box center [637, 91] width 791 height 37
copy span "Epic Construction"
click at [59, 171] on link "Home details" at bounding box center [58, 170] width 67 height 11
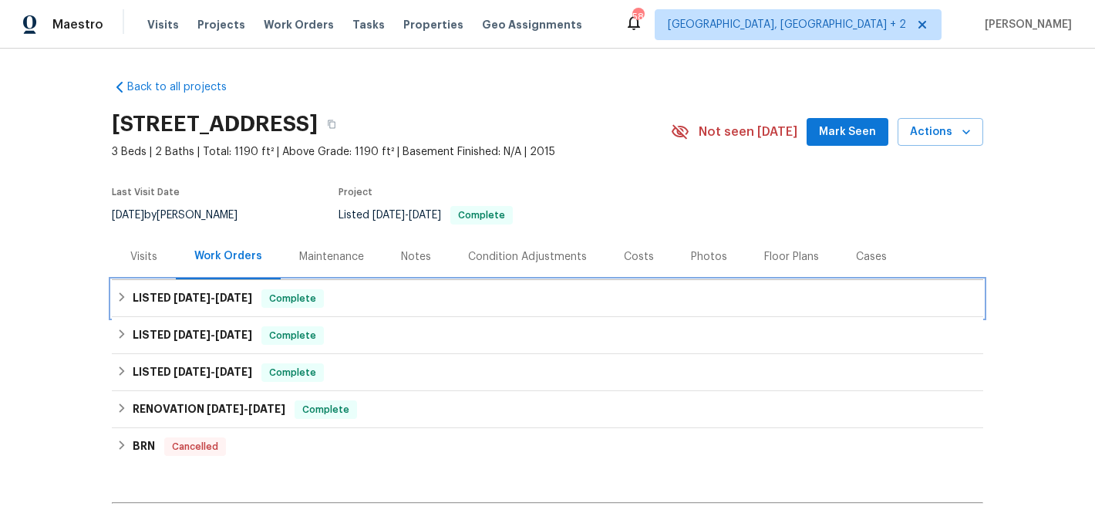
click at [377, 305] on div "LISTED 8/7/25 - 8/11/25 Complete" at bounding box center [547, 298] width 862 height 19
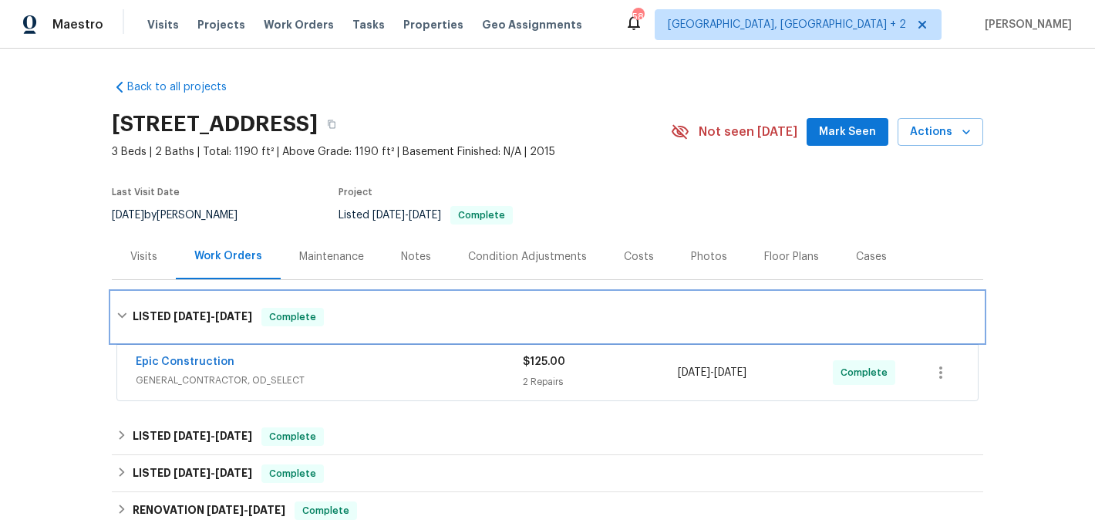
click at [377, 305] on div "LISTED 8/7/25 - 8/11/25 Complete" at bounding box center [547, 316] width 871 height 49
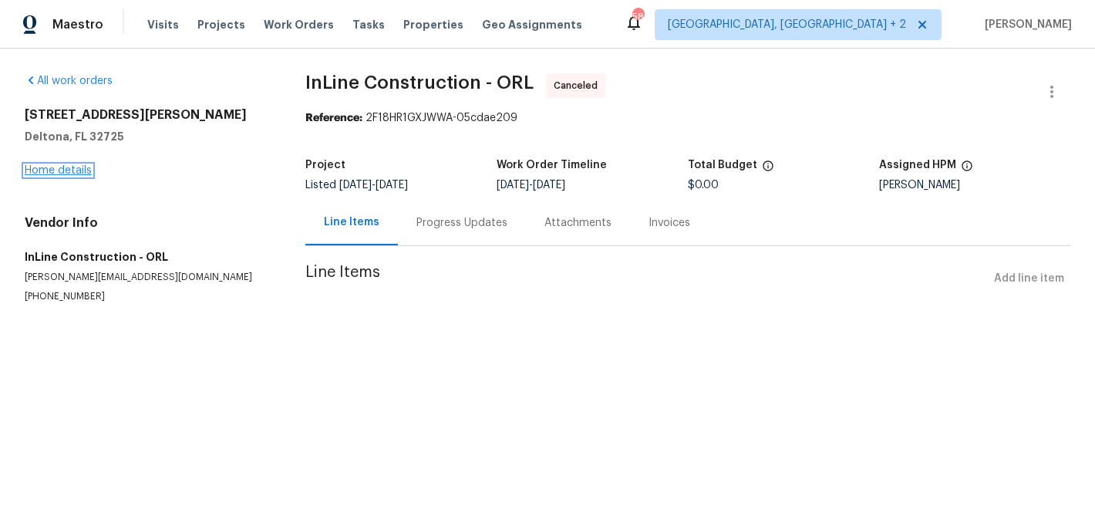
click at [61, 167] on link "Home details" at bounding box center [58, 170] width 67 height 11
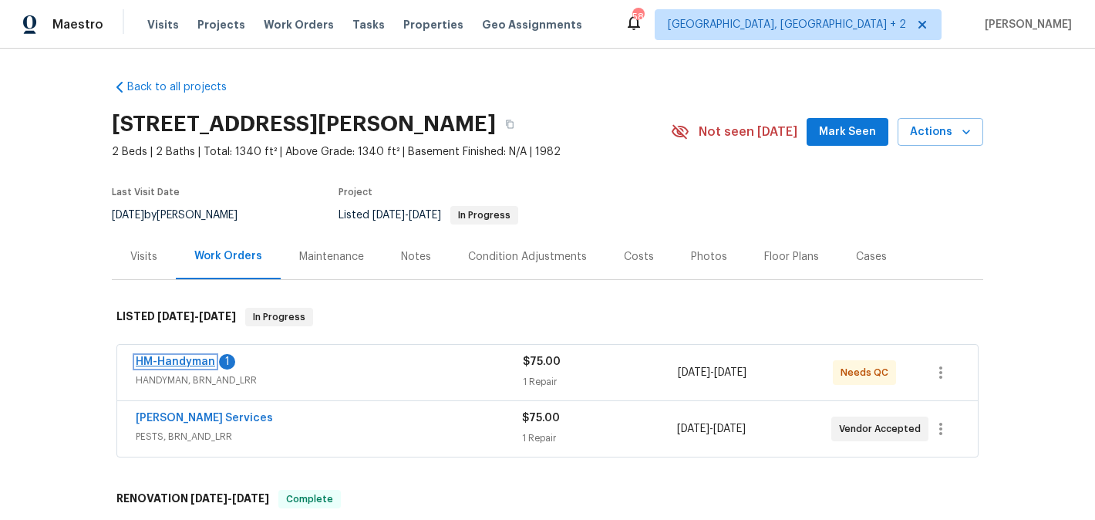
click at [196, 358] on link "HM-Handyman" at bounding box center [175, 361] width 79 height 11
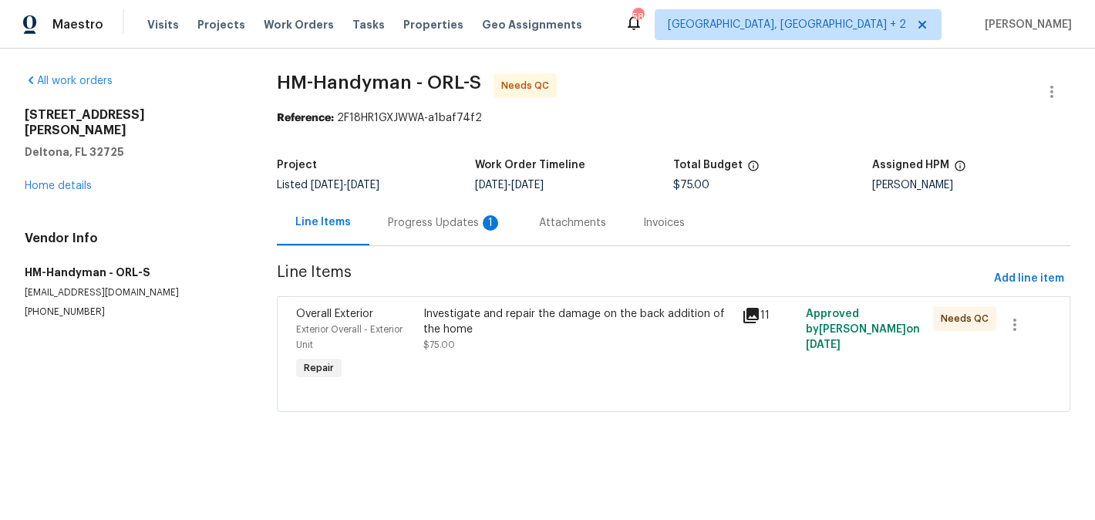
click at [396, 223] on div "Progress Updates 1" at bounding box center [445, 222] width 114 height 15
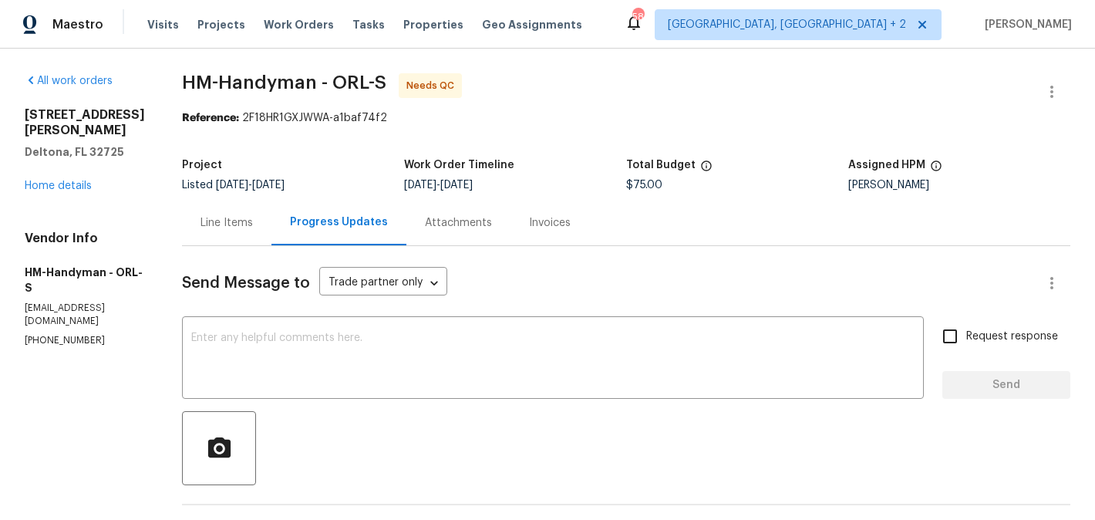
click at [240, 231] on div "Line Items" at bounding box center [226, 222] width 89 height 45
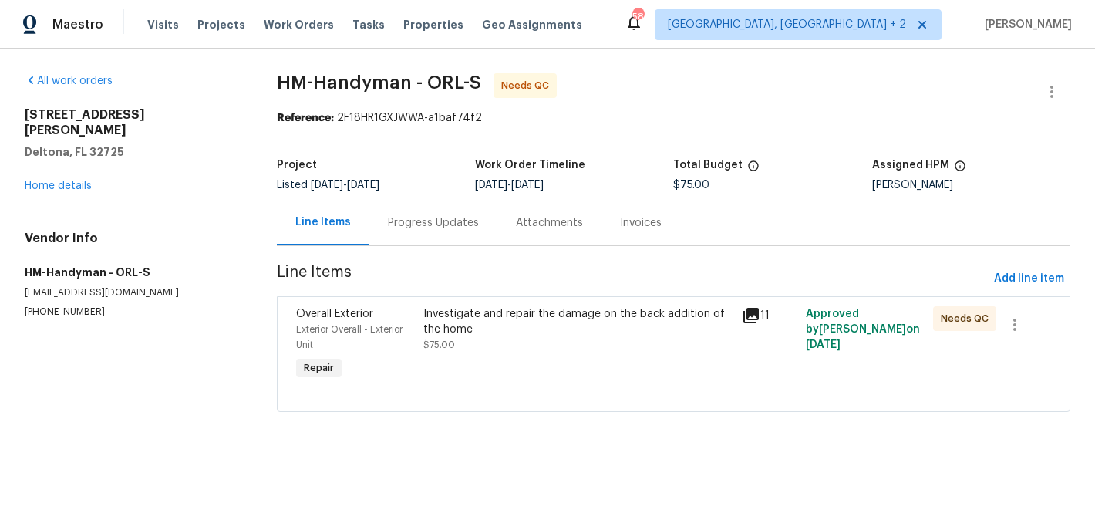
click at [505, 356] on div "Investigate and repair the damage on the back addition of the home $75.00" at bounding box center [578, 344] width 318 height 86
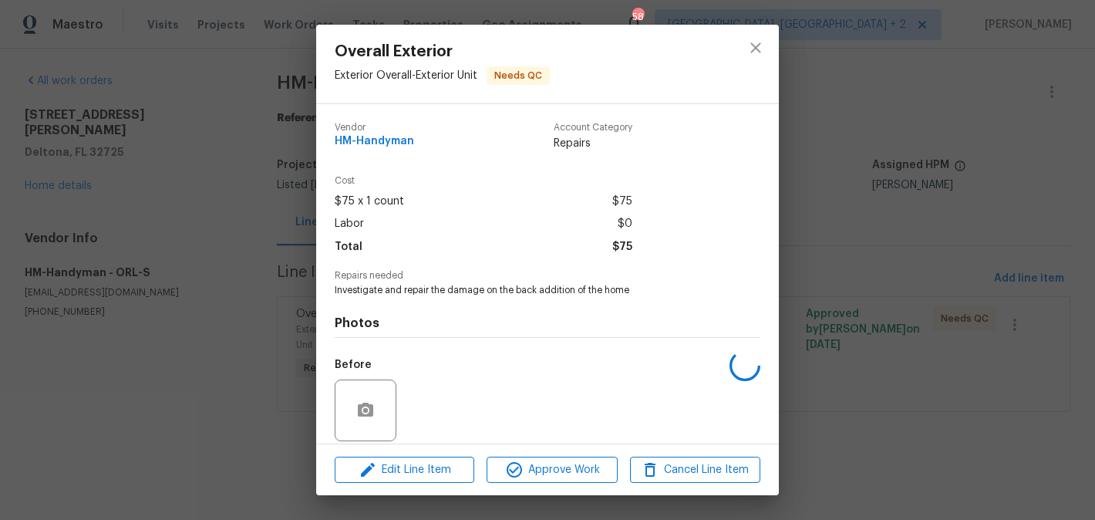
scroll to position [113, 0]
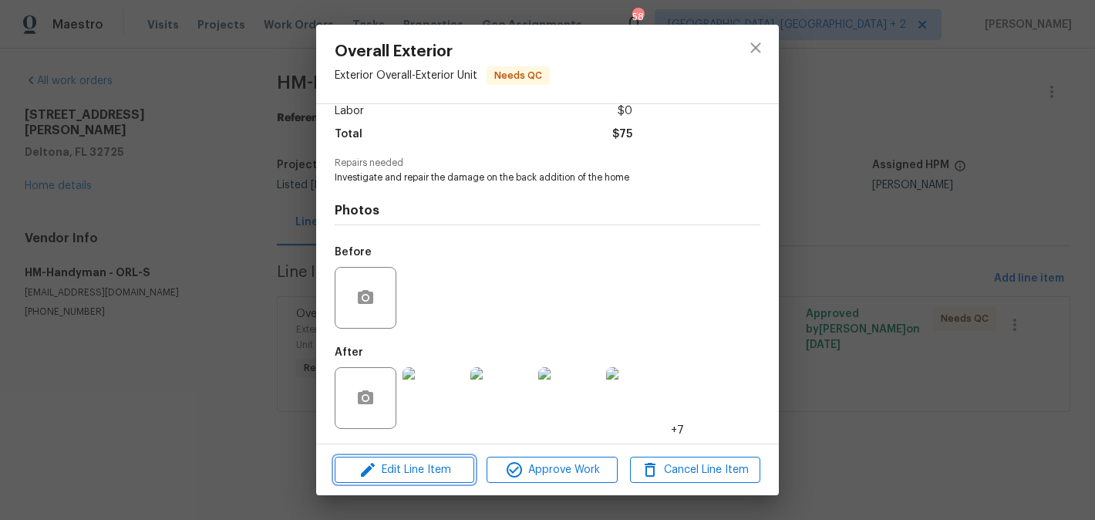
click at [427, 464] on span "Edit Line Item" at bounding box center [404, 469] width 130 height 19
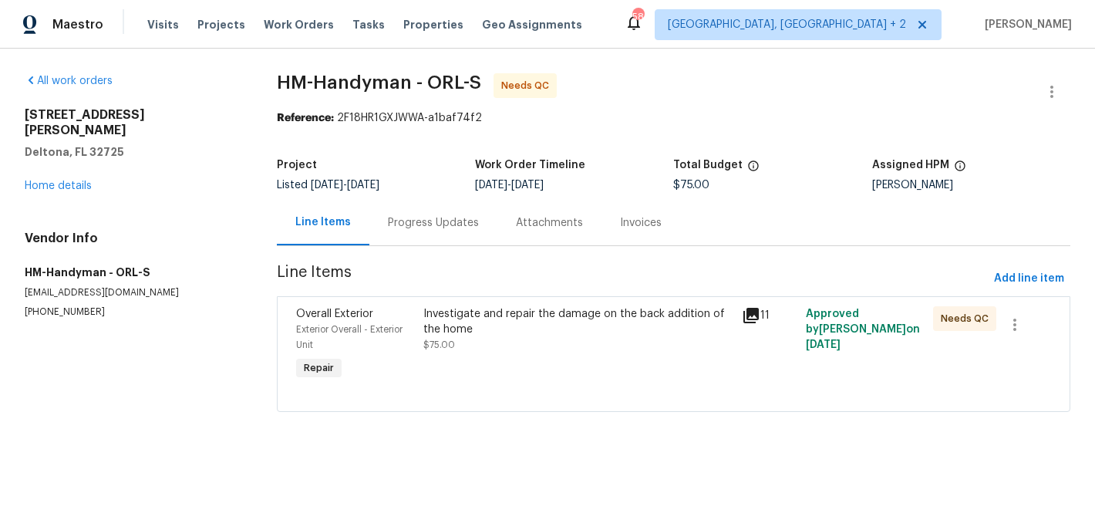
click at [853, 298] on body "Maestro Visits Projects Work Orders Tasks Properties Geo Assignments 58 Albuque…" at bounding box center [547, 227] width 1095 height 455
click at [441, 243] on div "Progress Updates" at bounding box center [433, 222] width 128 height 45
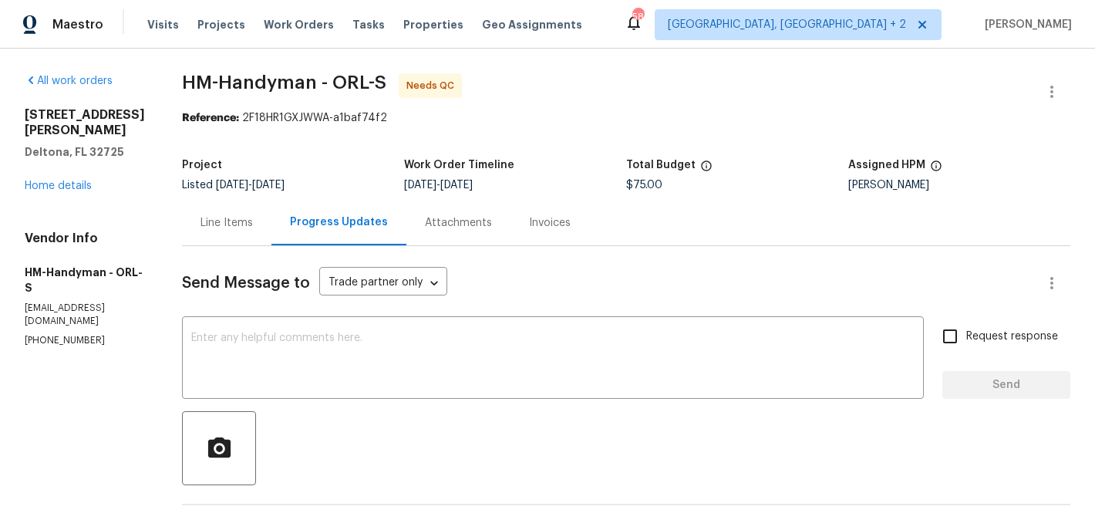
click at [251, 235] on div "Line Items" at bounding box center [226, 222] width 89 height 45
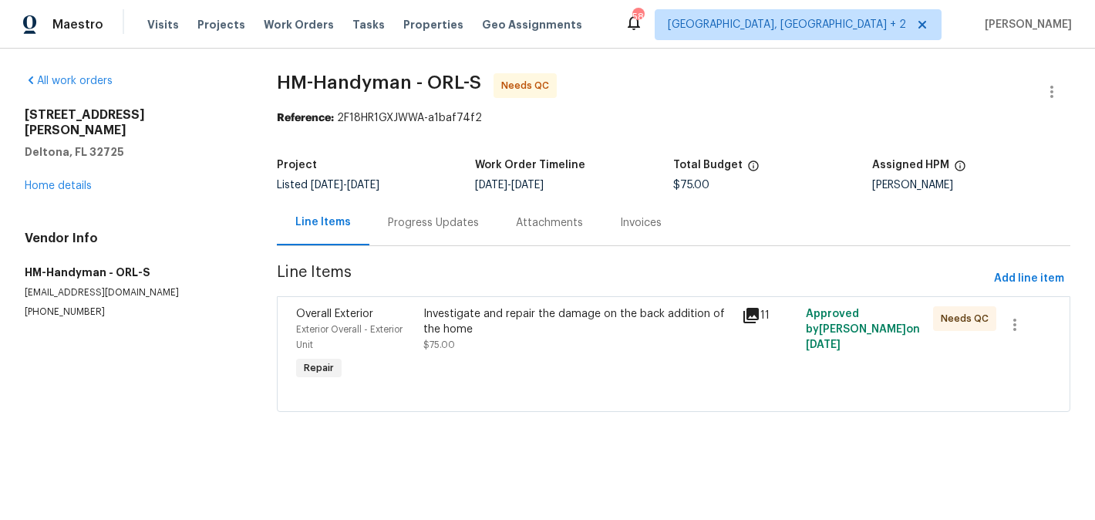
click at [440, 329] on div "Investigate and repair the damage on the back addition of the home" at bounding box center [577, 321] width 309 height 31
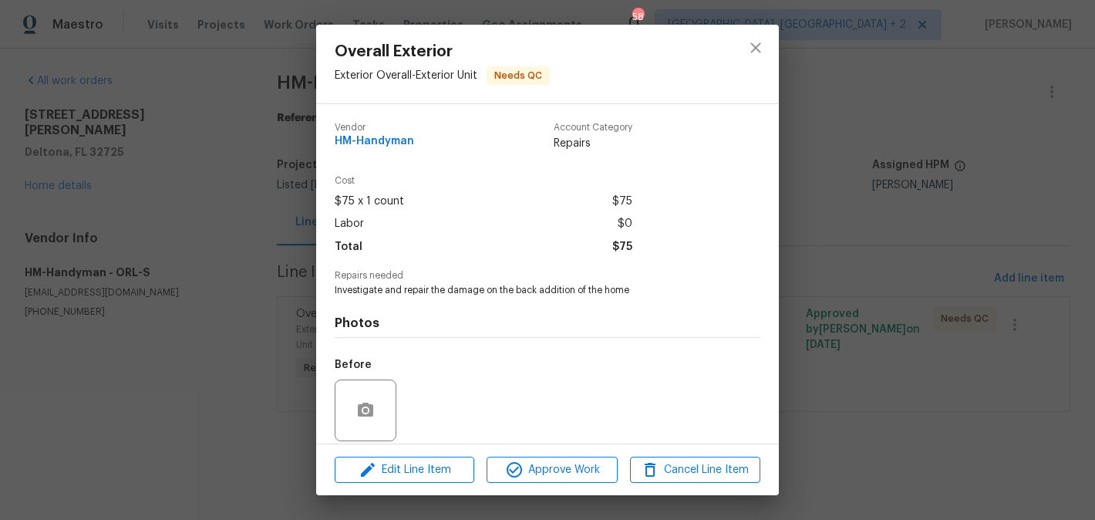
scroll to position [113, 0]
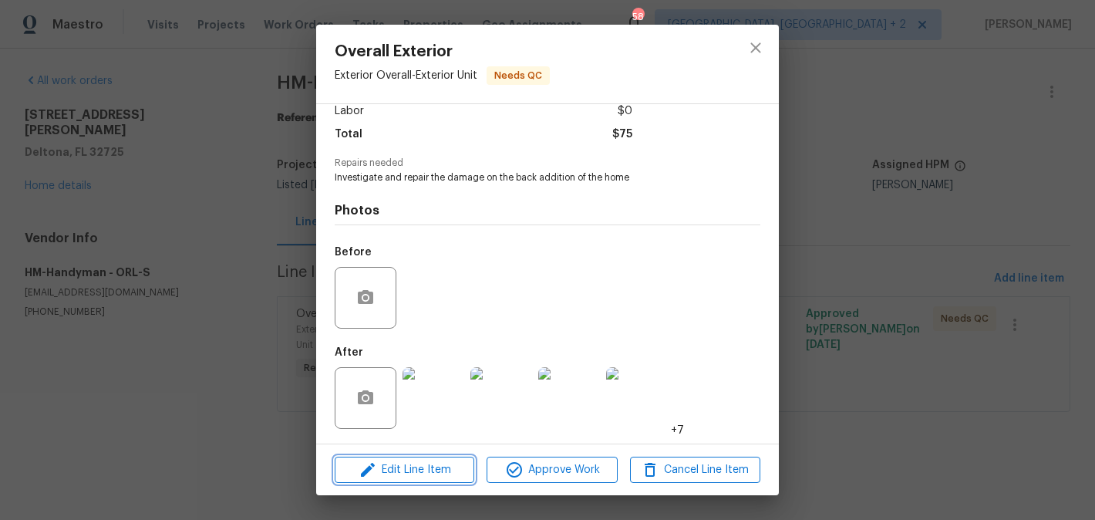
click at [418, 457] on button "Edit Line Item" at bounding box center [405, 469] width 140 height 27
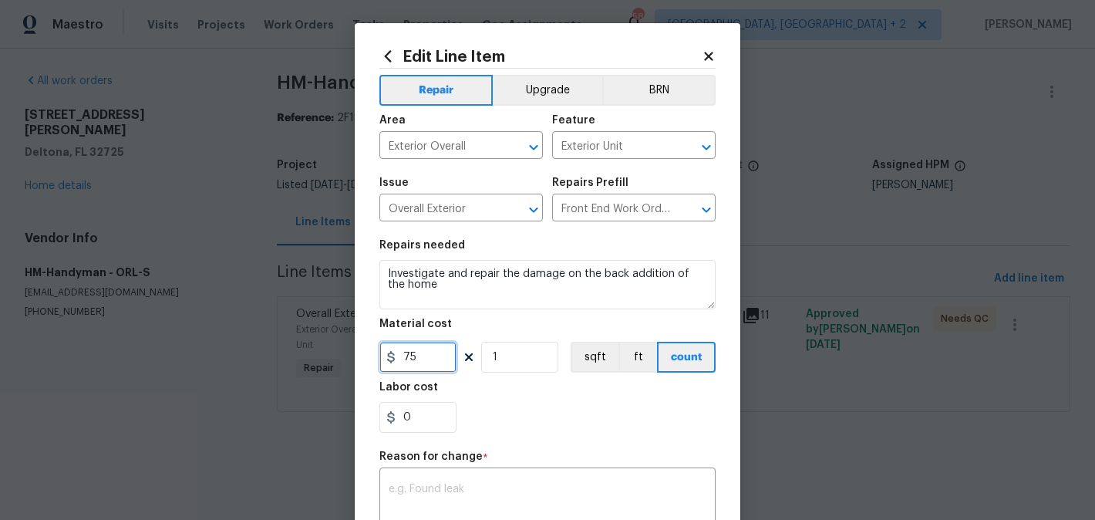
click at [411, 356] on input "75" at bounding box center [417, 357] width 77 height 31
type input "300"
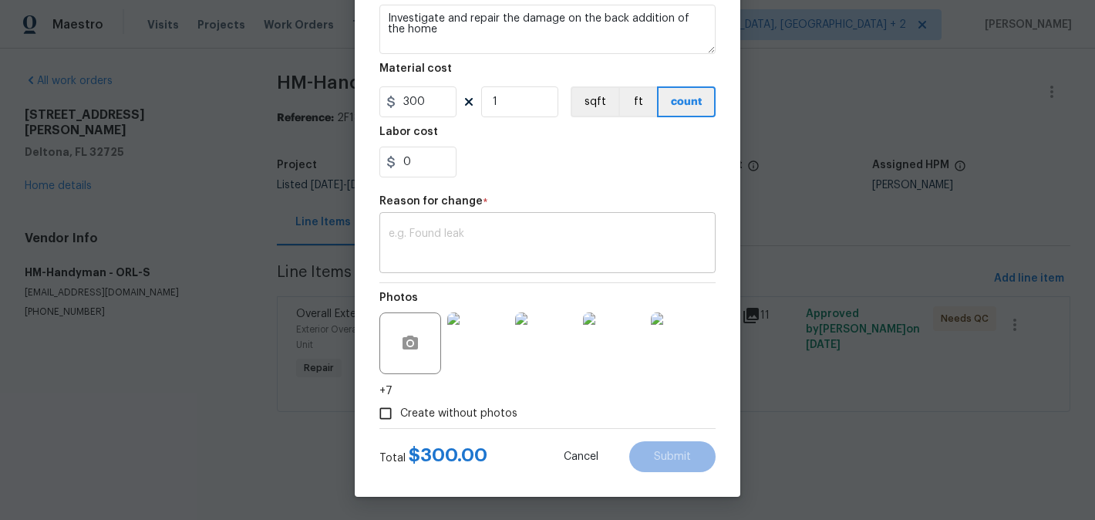
click at [503, 252] on textarea at bounding box center [548, 244] width 318 height 32
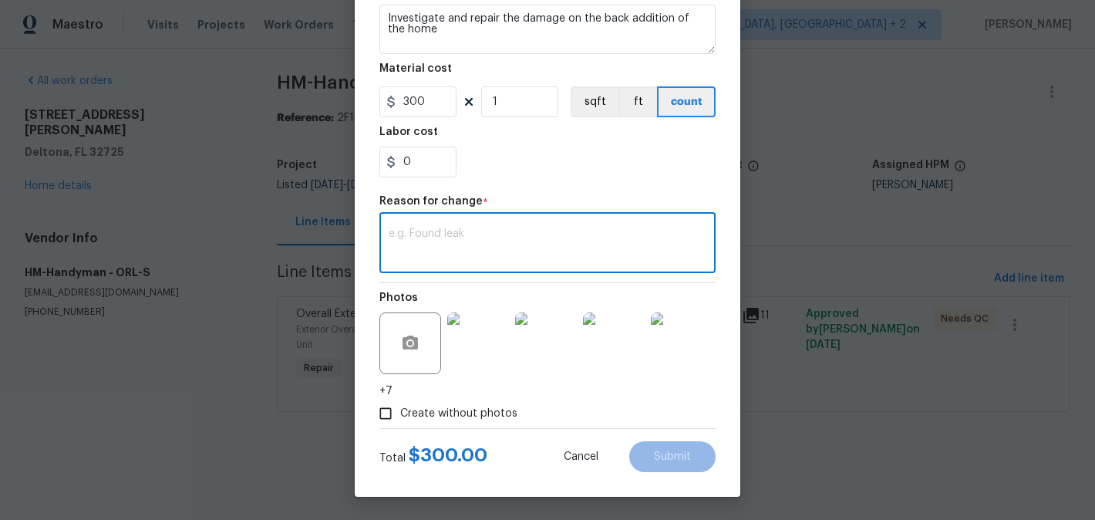
paste textarea "(BA) Updated per vendor’s final cost."
type textarea "(BA) Updated per vendor’s final cost."
click at [682, 463] on button "Submit" at bounding box center [672, 456] width 86 height 31
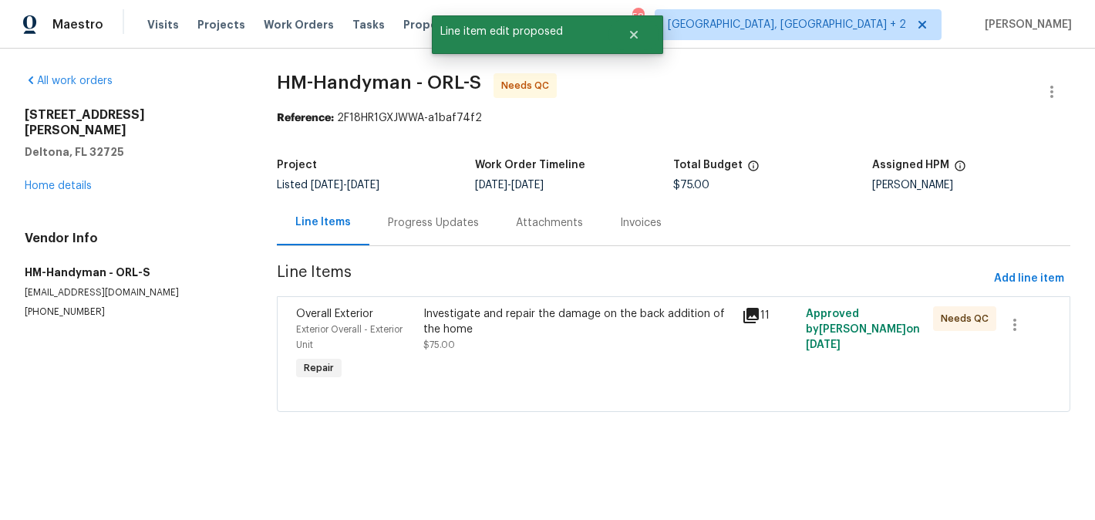
scroll to position [0, 0]
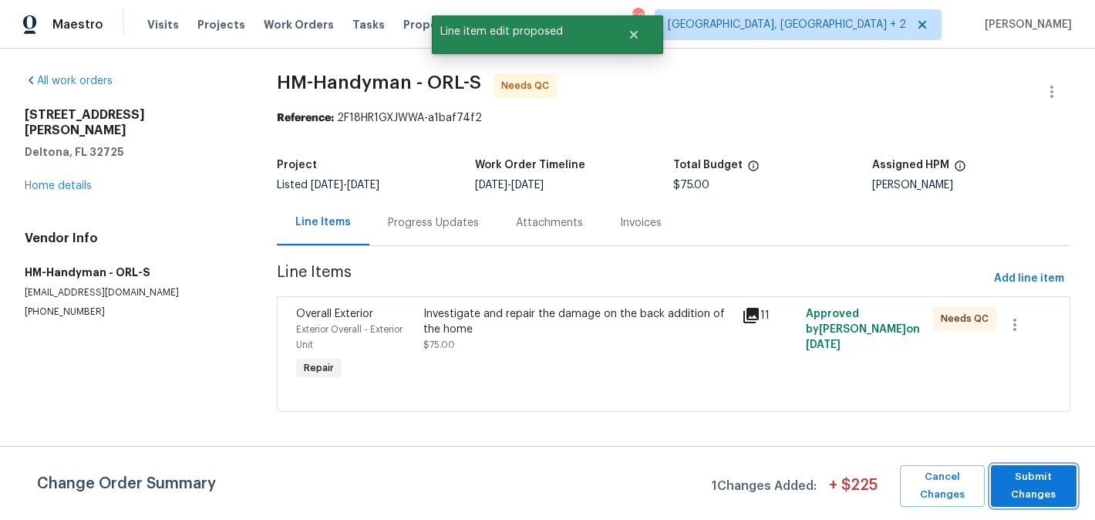
click at [1022, 478] on span "Submit Changes" at bounding box center [1033, 485] width 70 height 35
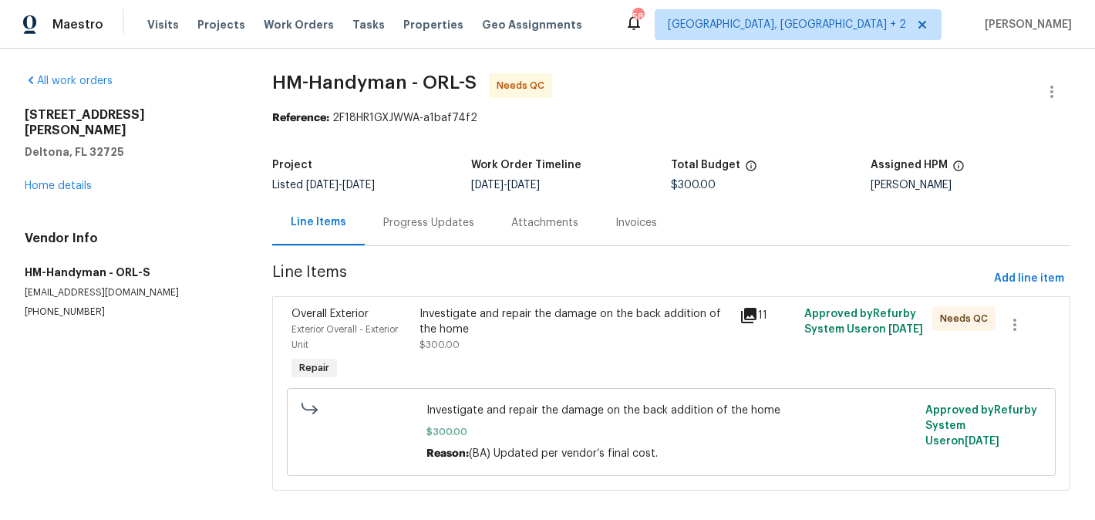
click at [444, 228] on div "Progress Updates" at bounding box center [428, 222] width 91 height 15
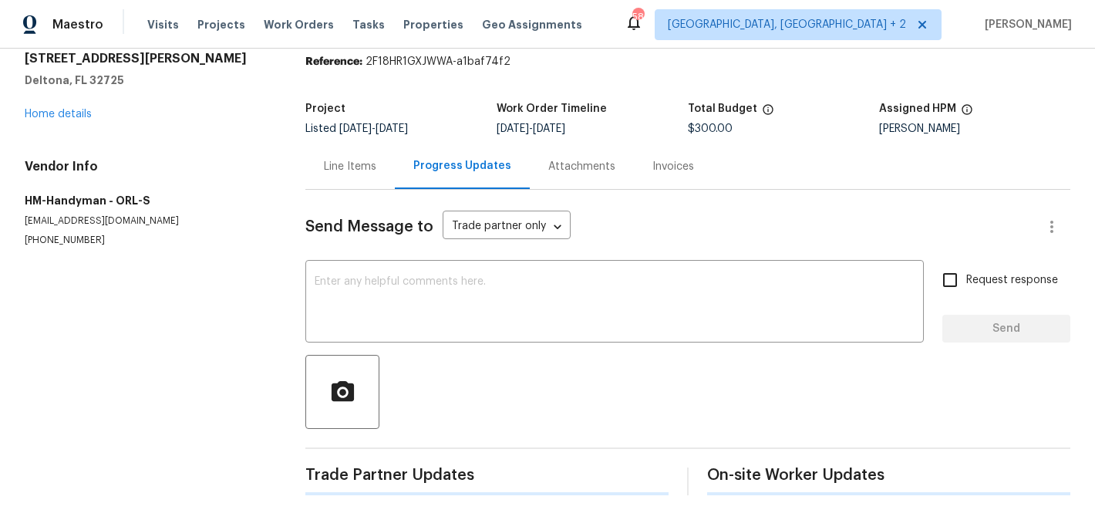
scroll to position [124, 0]
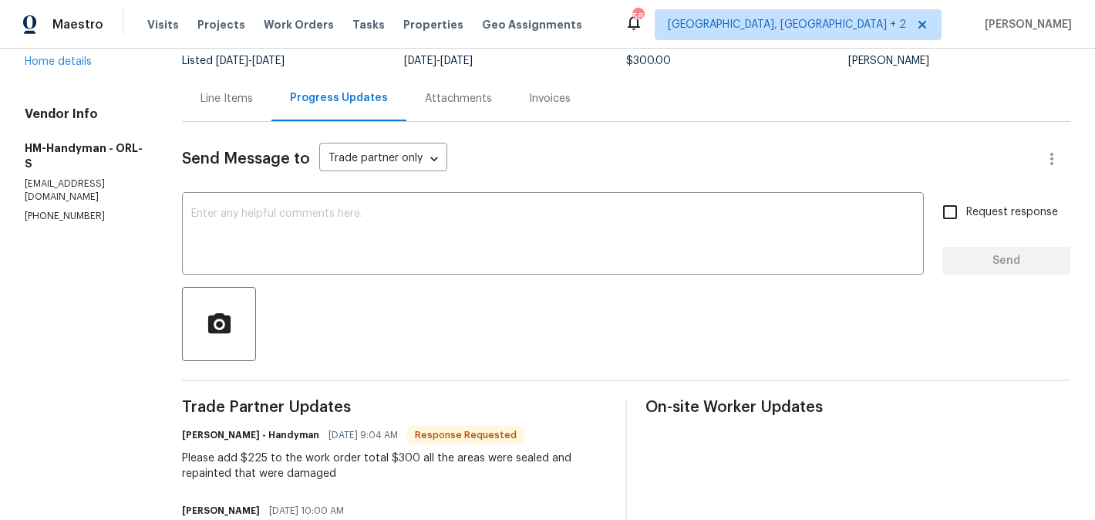
click at [248, 432] on h6 "HM - Heather Macy - Handyman" at bounding box center [250, 434] width 137 height 15
copy h6 "Heather"
click at [268, 273] on div "x ​" at bounding box center [553, 235] width 742 height 79
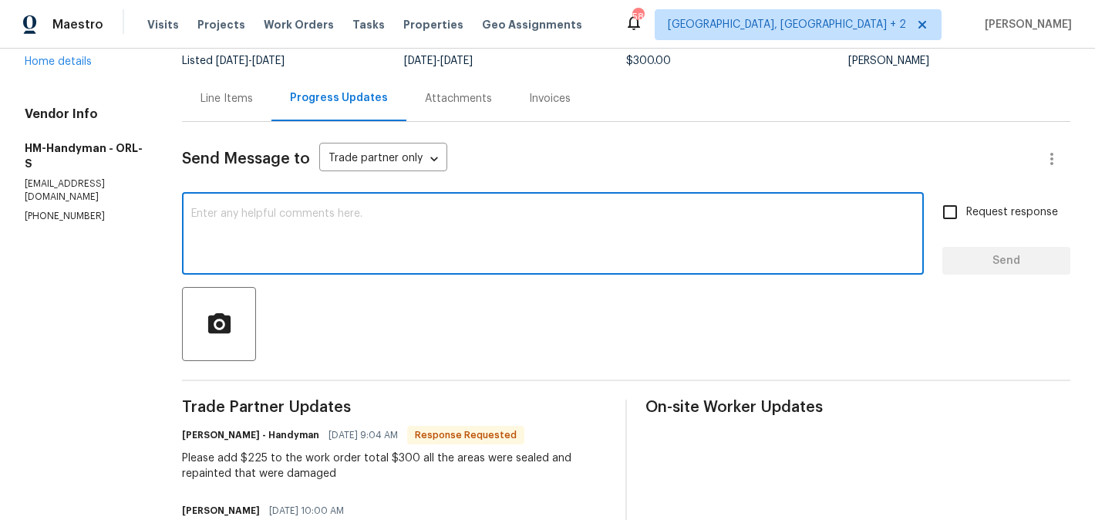
paste textarea "Heather"
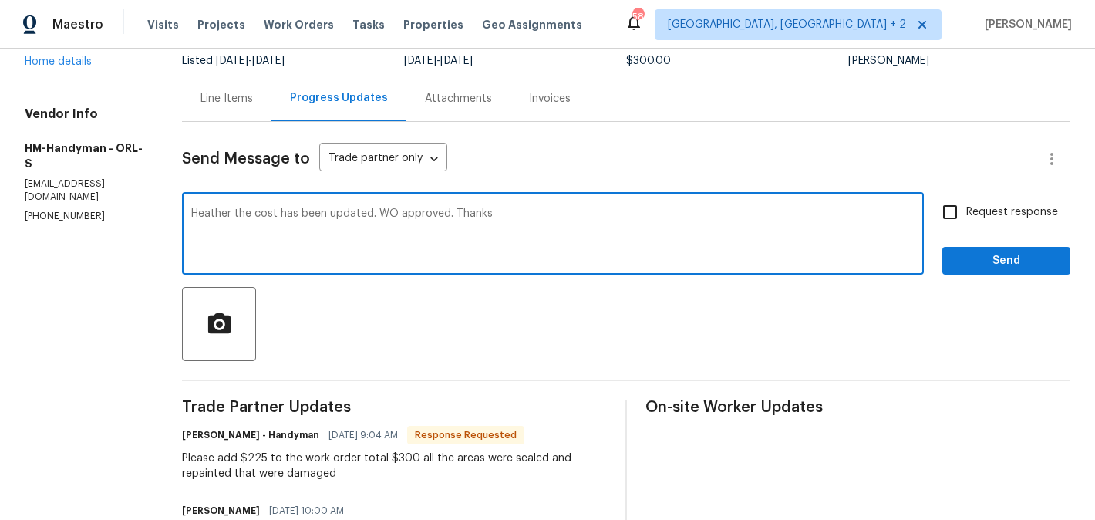
type textarea "Heather the cost has been updated. WO approved. Thanks"
click at [976, 257] on span "Send" at bounding box center [1005, 260] width 103 height 19
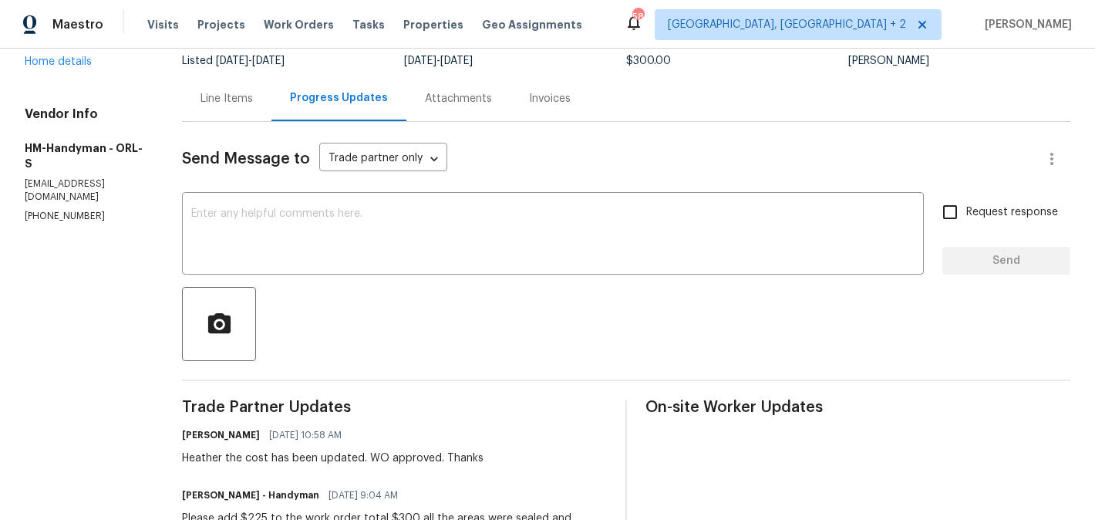
scroll to position [0, 0]
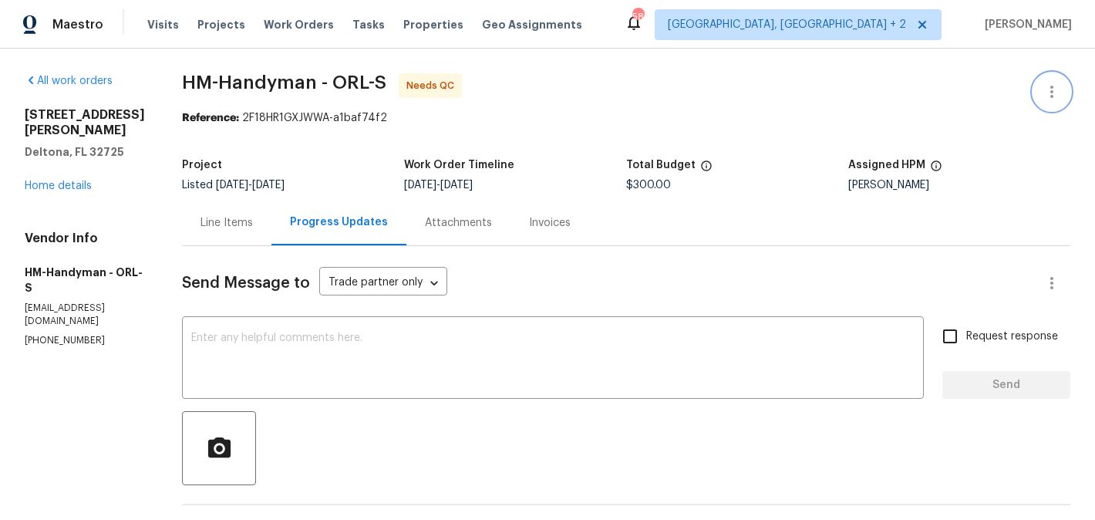
click at [1063, 93] on button "button" at bounding box center [1051, 91] width 37 height 37
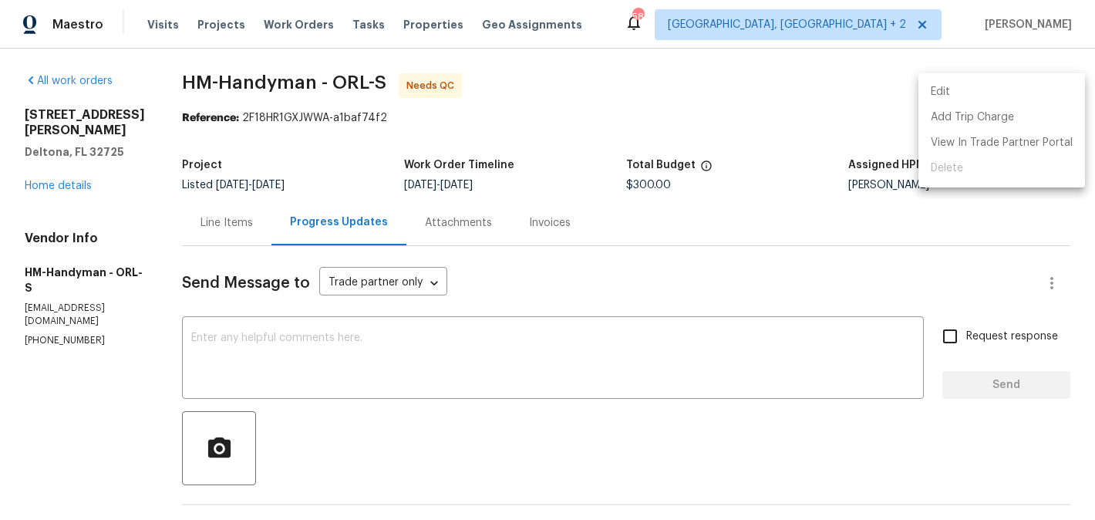
click at [969, 93] on li "Edit" at bounding box center [1001, 91] width 167 height 25
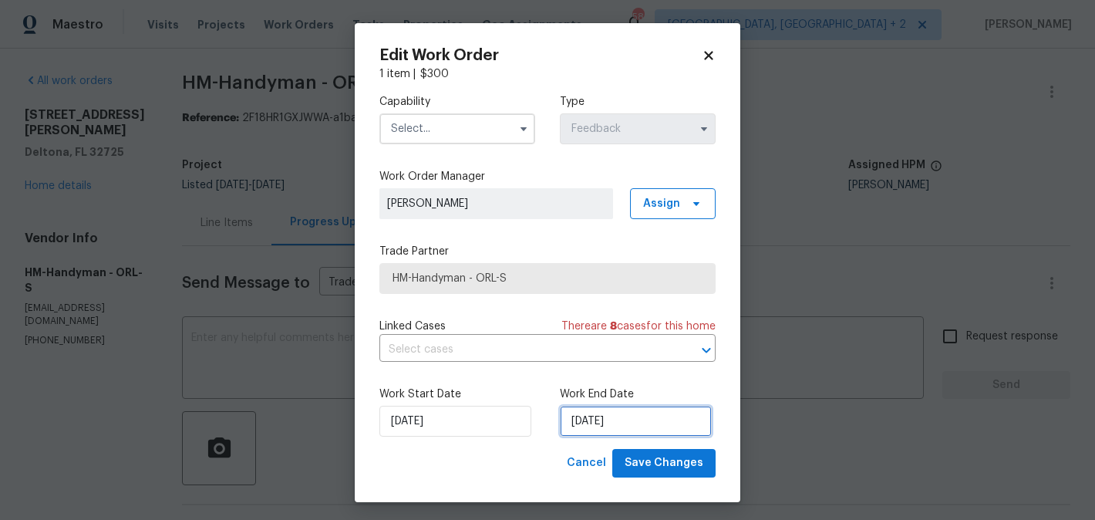
click at [596, 422] on input "09/08/2025" at bounding box center [636, 421] width 152 height 31
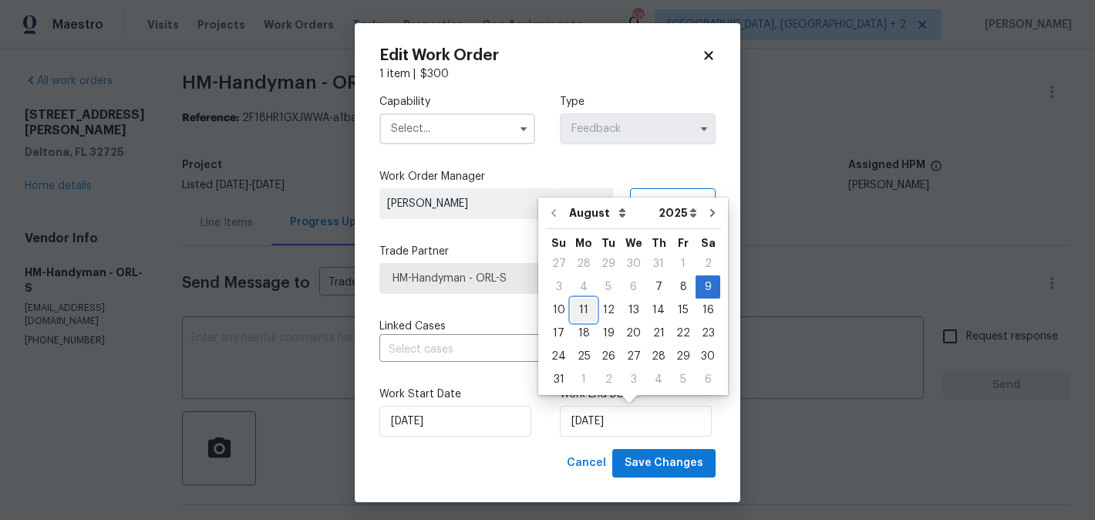
click at [580, 311] on div "11" at bounding box center [583, 310] width 25 height 22
type input "[DATE]"
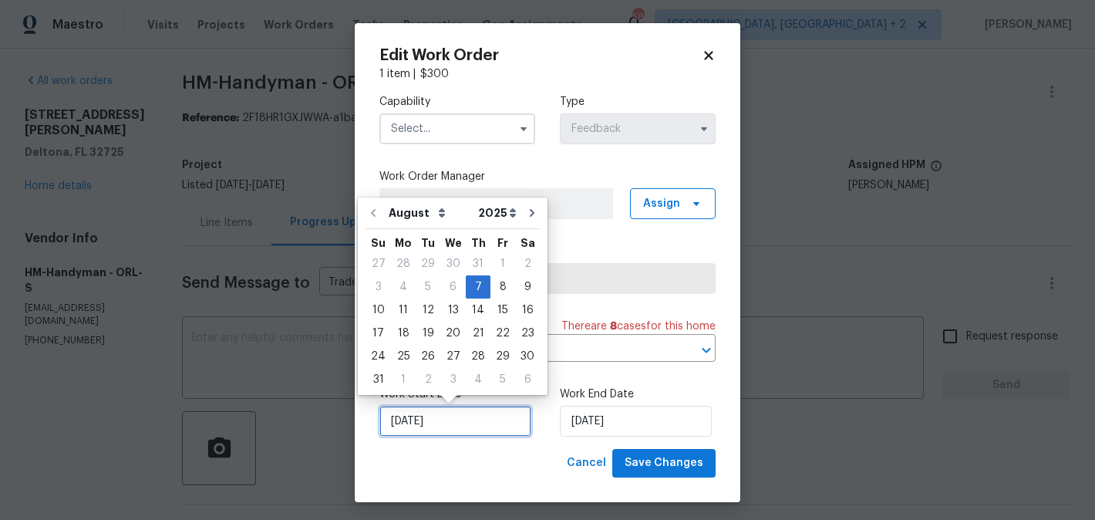
click at [463, 418] on input "07/08/2025" at bounding box center [455, 421] width 152 height 31
click at [525, 286] on div "9" at bounding box center [527, 287] width 25 height 22
type input "09/08/2025"
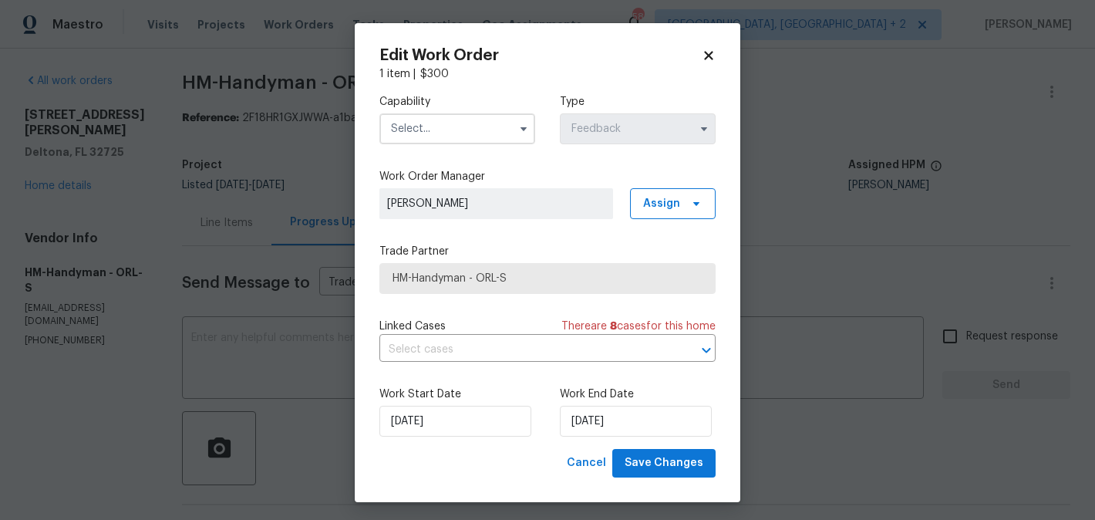
click at [440, 123] on input "text" at bounding box center [457, 128] width 156 height 31
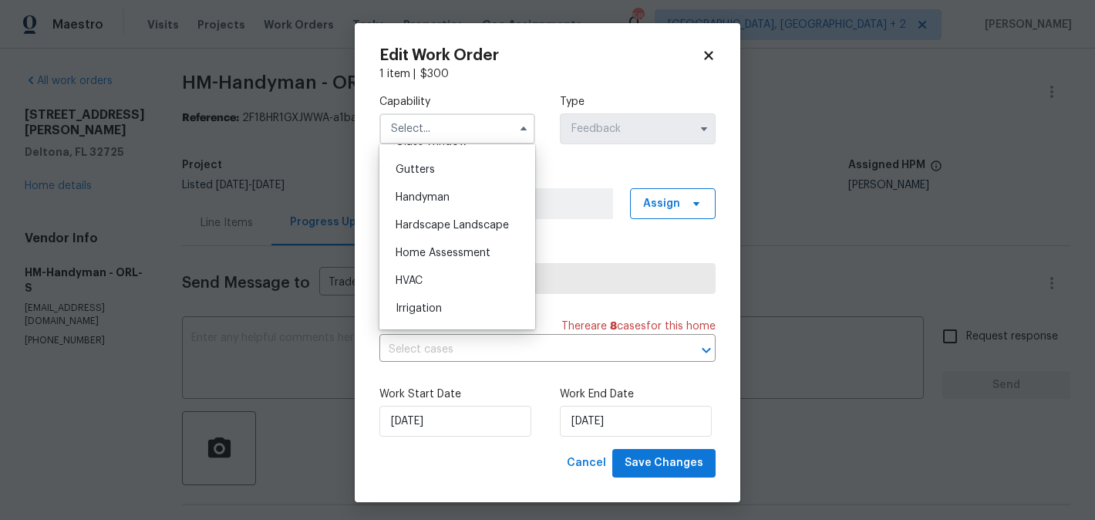
scroll to position [826, 0]
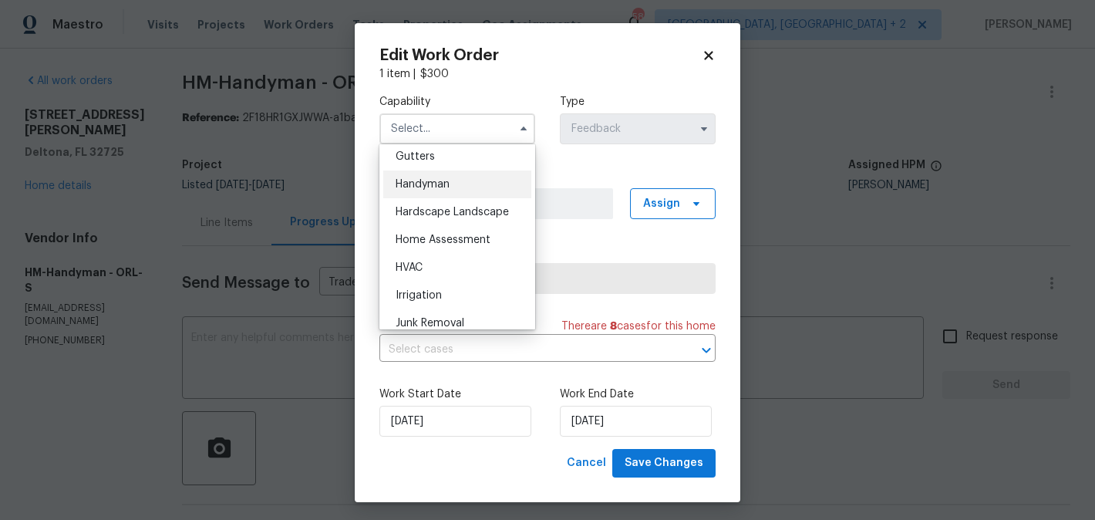
click at [445, 179] on span "Handyman" at bounding box center [423, 184] width 54 height 11
type input "Handyman"
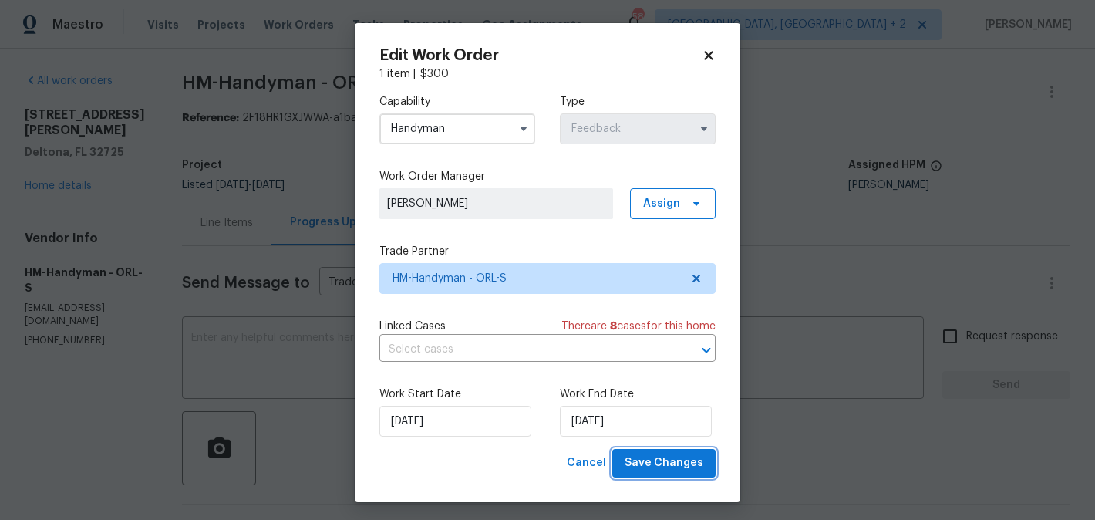
click at [663, 461] on span "Save Changes" at bounding box center [664, 462] width 79 height 19
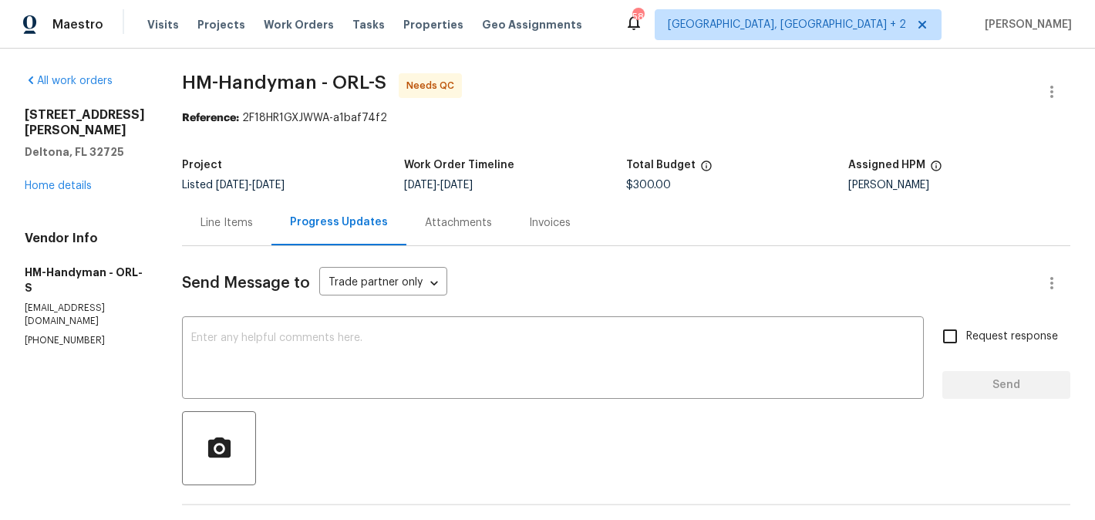
click at [252, 232] on div "Line Items" at bounding box center [226, 222] width 89 height 45
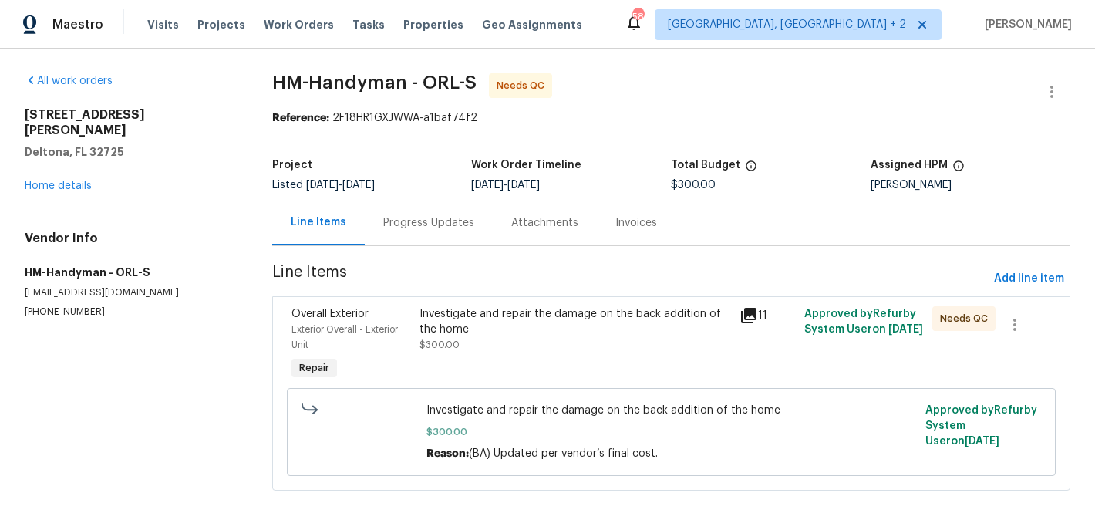
click at [495, 311] on div "Investigate and repair the damage on the back addition of the home" at bounding box center [574, 321] width 311 height 31
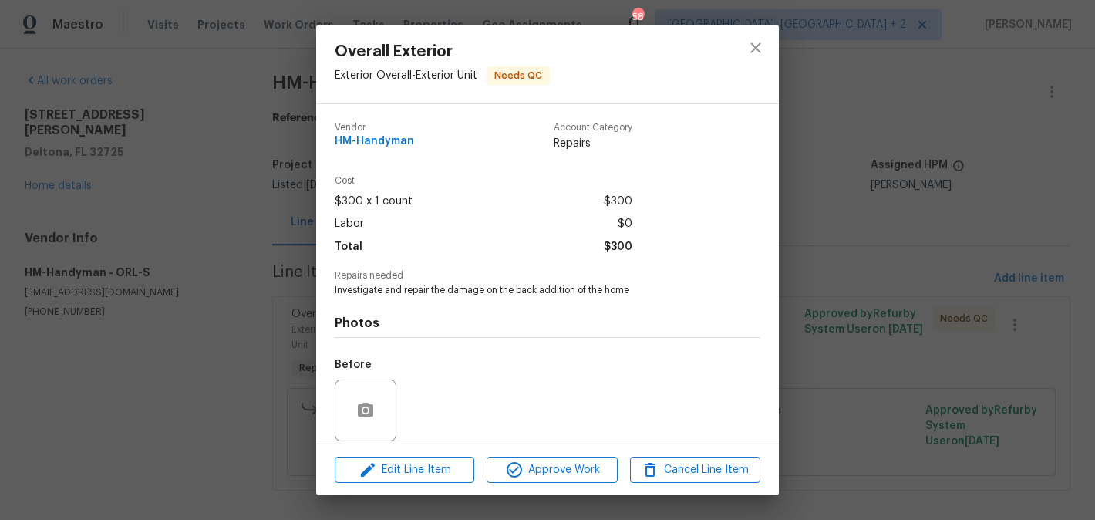
scroll to position [113, 0]
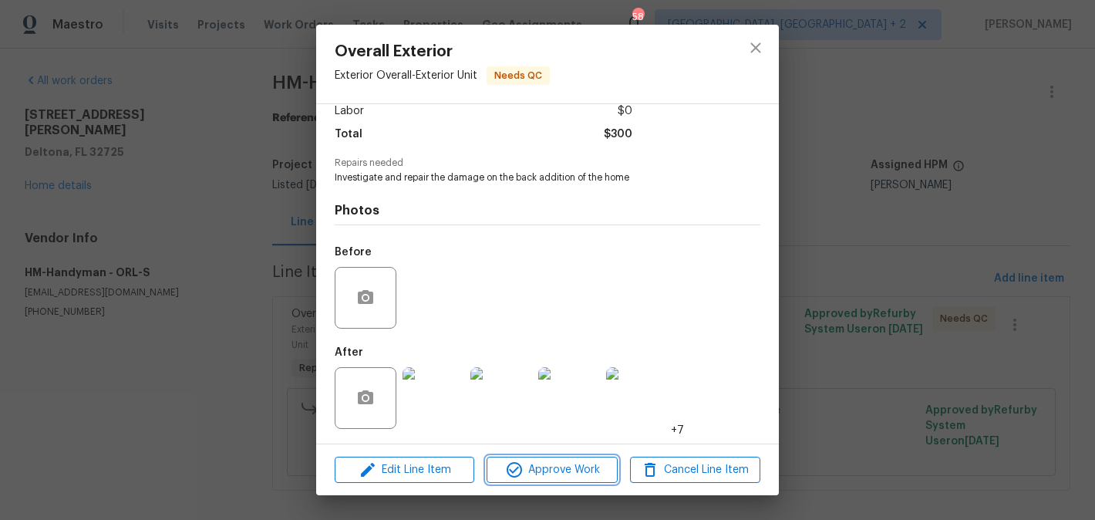
click at [541, 463] on span "Approve Work" at bounding box center [551, 469] width 121 height 19
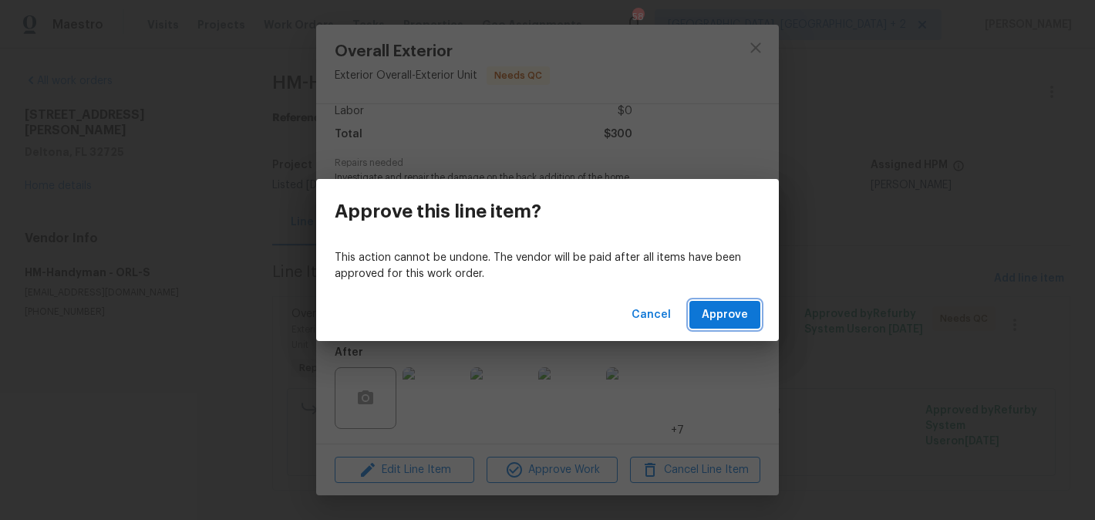
click at [746, 313] on span "Approve" at bounding box center [725, 314] width 46 height 19
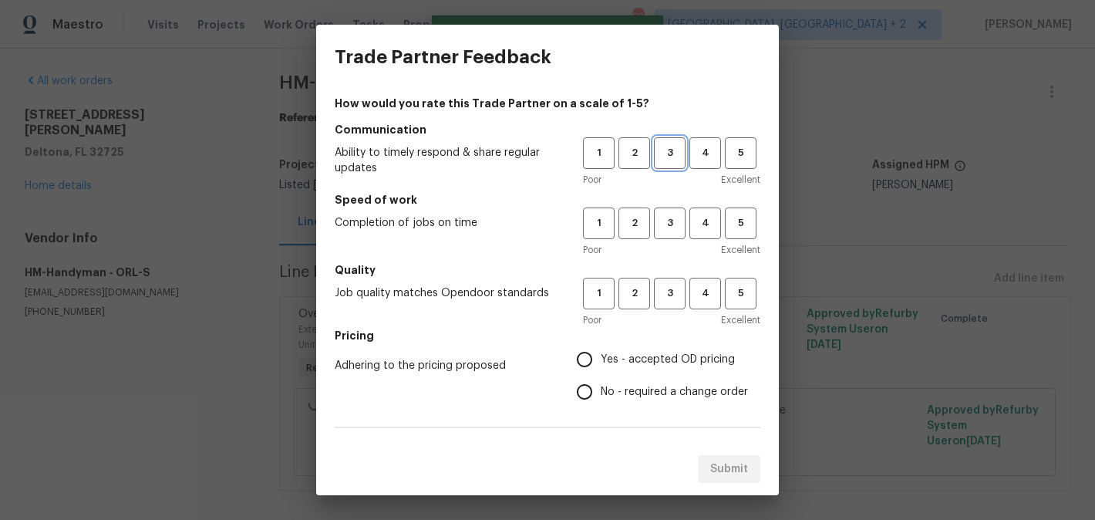
click at [676, 161] on span "3" at bounding box center [669, 153] width 29 height 18
click at [676, 212] on button "3" at bounding box center [670, 223] width 32 height 32
click at [677, 267] on h5 "Quality" at bounding box center [548, 269] width 426 height 15
click at [677, 293] on span "3" at bounding box center [669, 293] width 29 height 18
click at [678, 389] on span "No - required a change order" at bounding box center [674, 392] width 147 height 16
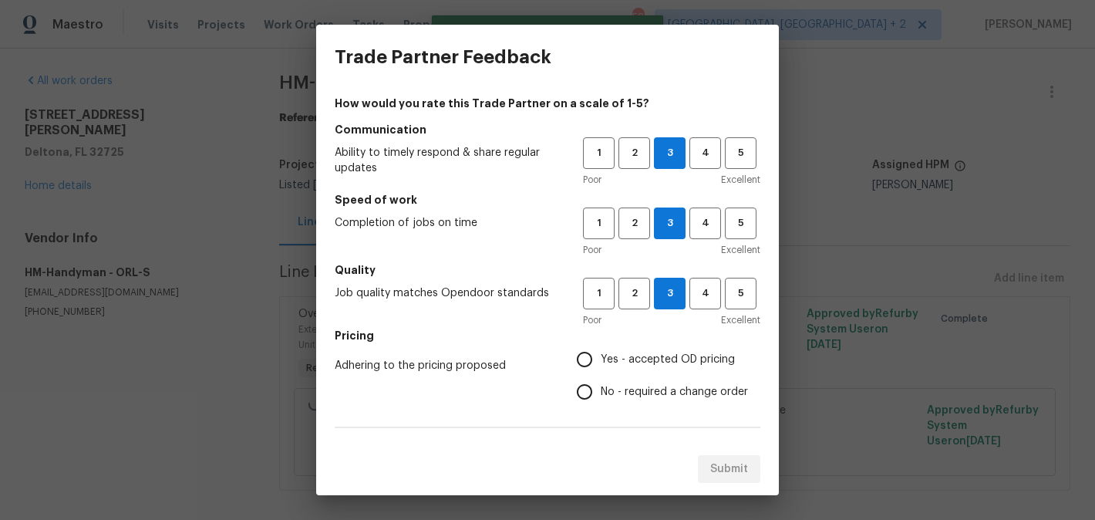
click at [601, 389] on input "No - required a change order" at bounding box center [584, 391] width 32 height 32
radio input "true"
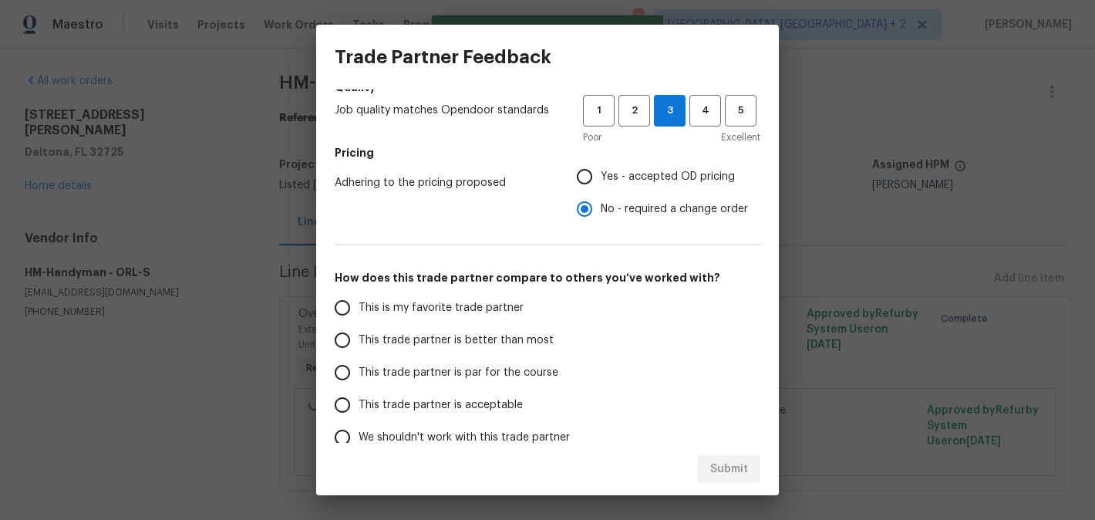
scroll to position [183, 0]
click at [493, 334] on span "This trade partner is better than most" at bounding box center [456, 340] width 195 height 16
click at [359, 334] on input "This trade partner is better than most" at bounding box center [342, 339] width 32 height 32
click at [722, 461] on span "Submit" at bounding box center [729, 469] width 38 height 19
radio input "true"
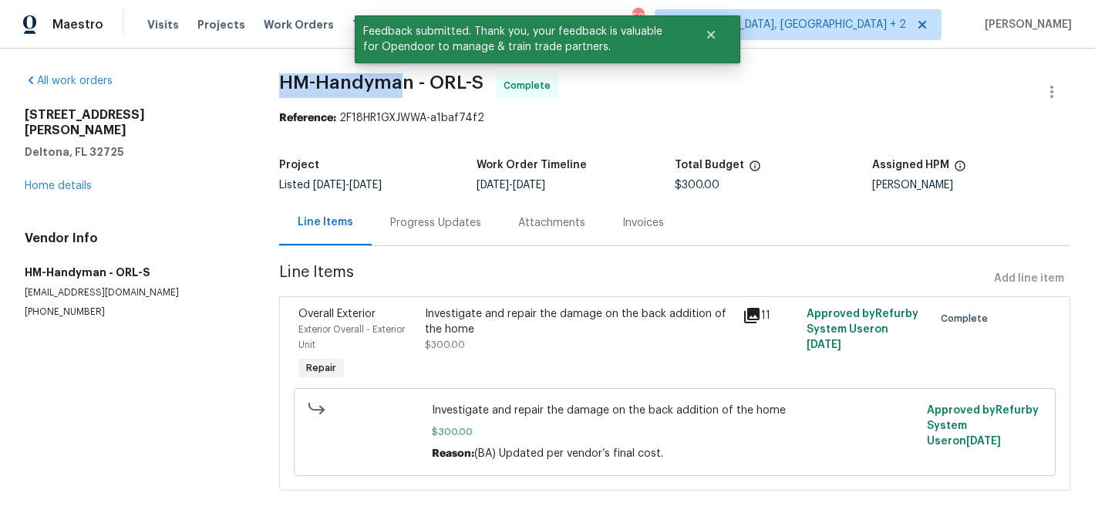
drag, startPoint x: 271, startPoint y: 83, endPoint x: 406, endPoint y: 94, distance: 136.1
click at [406, 94] on div "All work orders 879 Tamerlane St Deltona, FL 32725 Home details Vendor Info HM-…" at bounding box center [547, 291] width 1095 height 485
drag, startPoint x: 414, startPoint y: 86, endPoint x: 266, endPoint y: 90, distance: 148.1
click at [266, 90] on div "All work orders 879 Tamerlane St Deltona, FL 32725 Home details Vendor Info HM-…" at bounding box center [547, 291] width 1095 height 485
copy span "HM-Handyman"
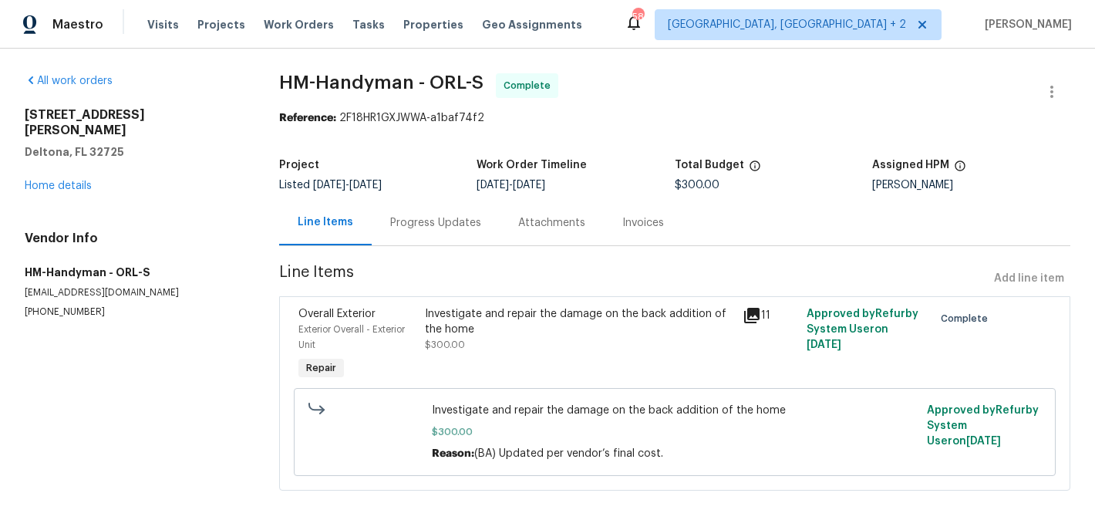
click at [434, 234] on div "Progress Updates" at bounding box center [436, 222] width 128 height 45
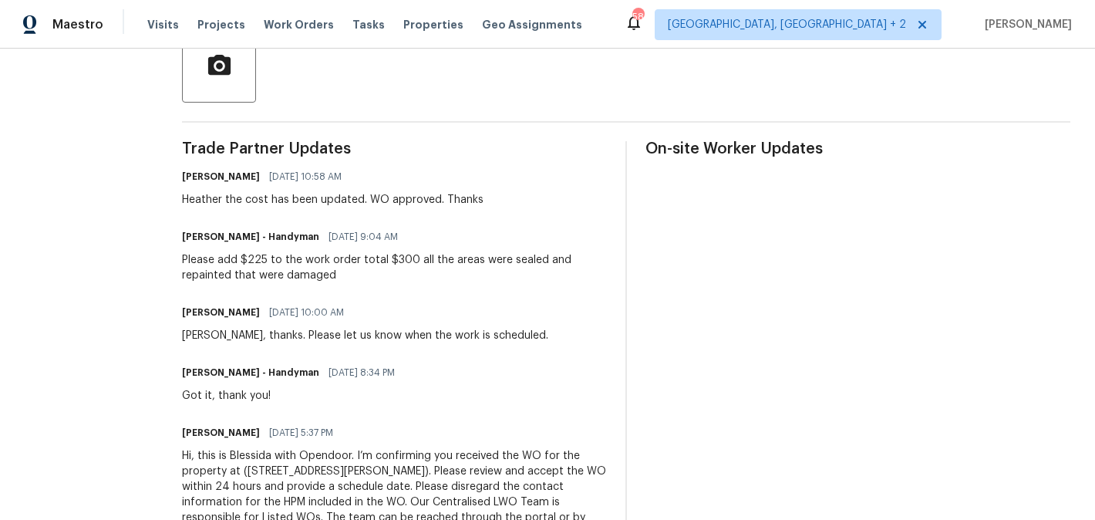
scroll to position [446, 0]
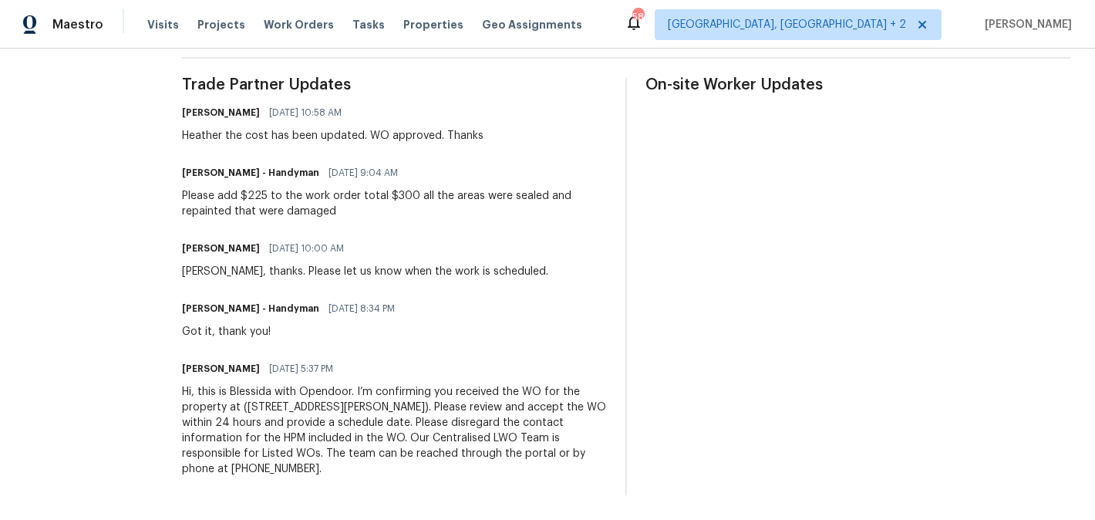
click at [338, 200] on div "Please add $225 to the work order total $300 all the areas were sealed and repa…" at bounding box center [394, 203] width 425 height 31
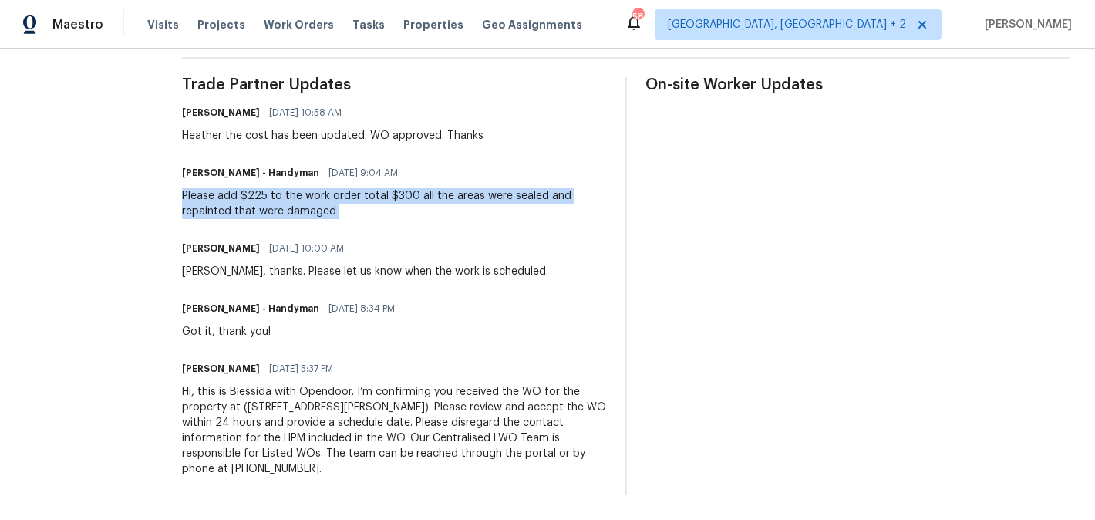
click at [338, 200] on div "Please add $225 to the work order total $300 all the areas were sealed and repa…" at bounding box center [394, 203] width 425 height 31
copy div "Please add $225 to the work order total $300 all the areas were sealed and repa…"
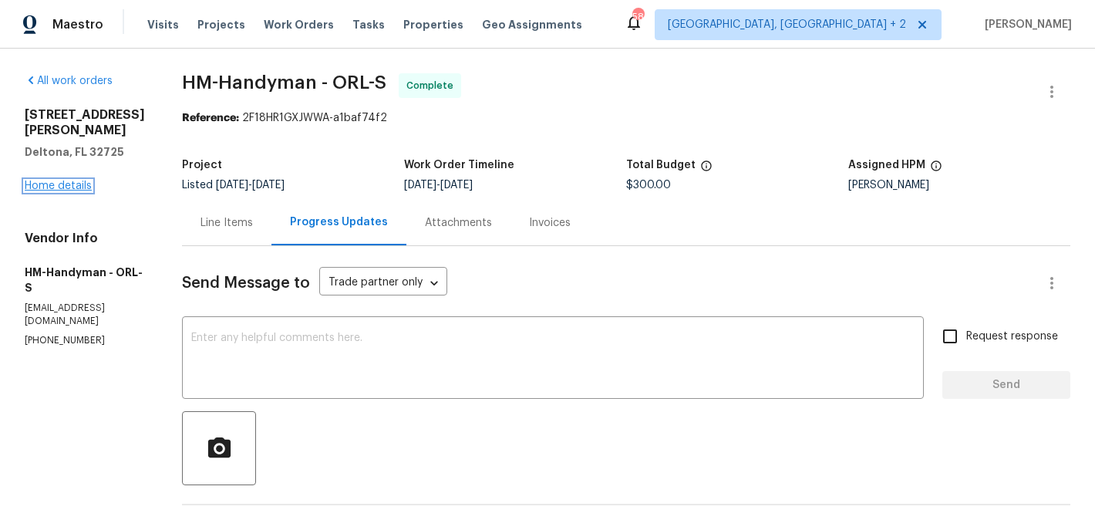
click at [78, 180] on link "Home details" at bounding box center [58, 185] width 67 height 11
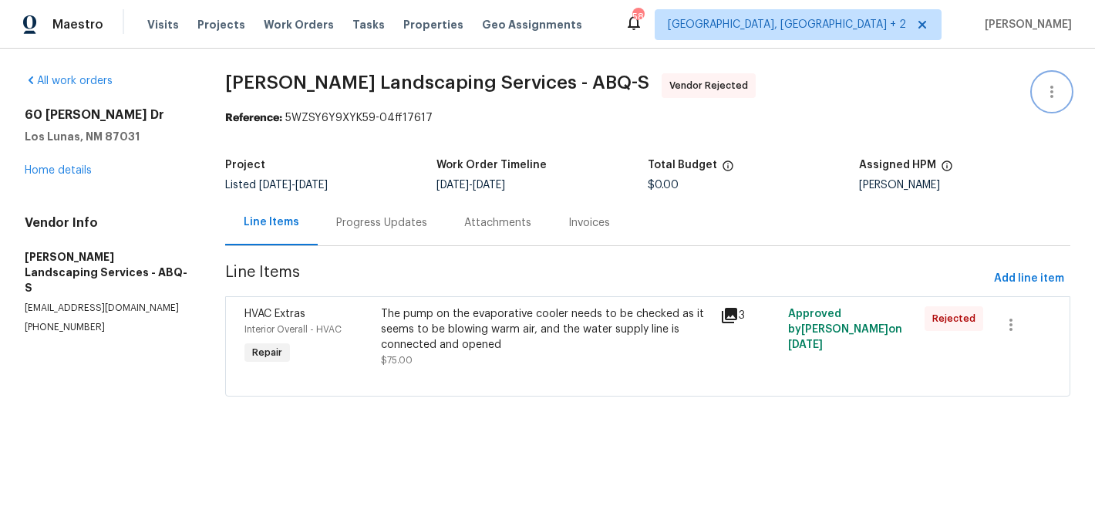
click at [1055, 83] on icon "button" at bounding box center [1051, 91] width 19 height 19
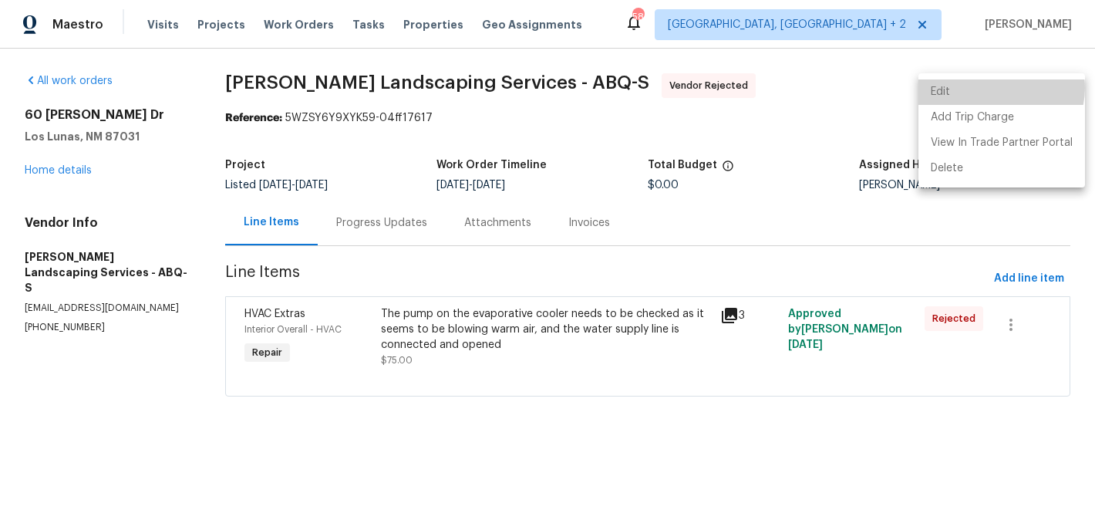
click at [1000, 88] on li "Edit" at bounding box center [1001, 91] width 167 height 25
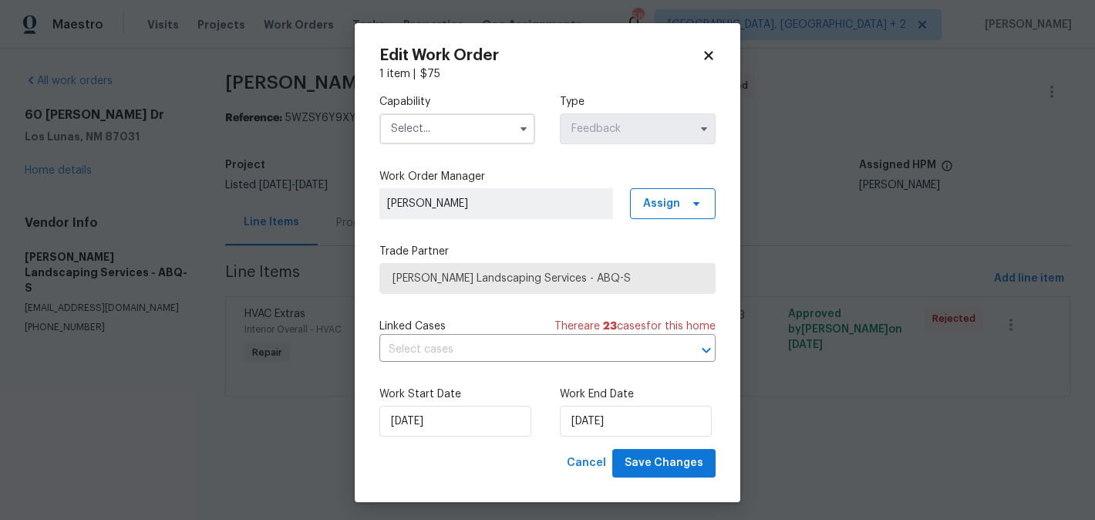
click at [437, 123] on input "text" at bounding box center [457, 128] width 156 height 31
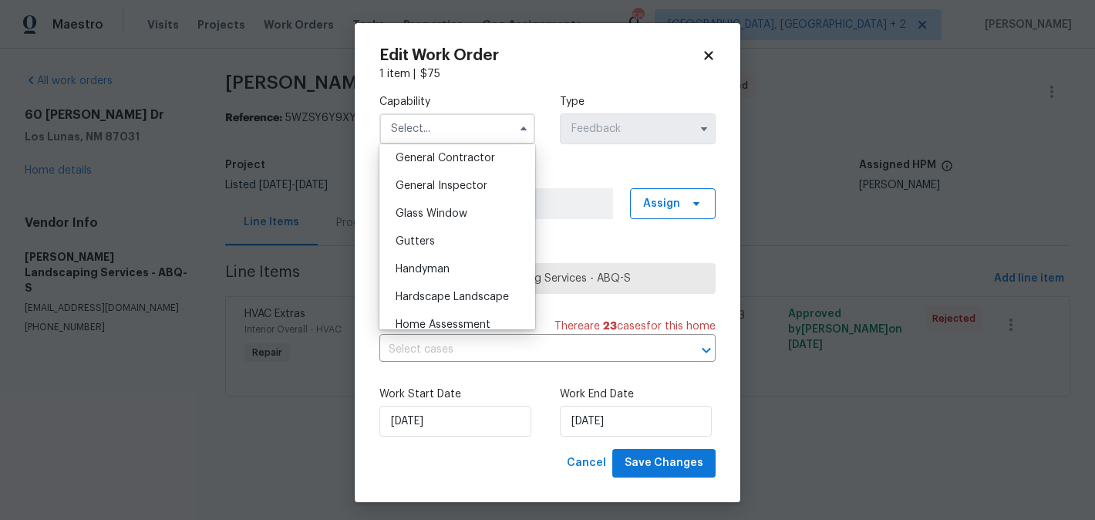
scroll to position [743, 0]
click at [436, 268] on span "Handyman" at bounding box center [423, 266] width 54 height 11
type input "Handyman"
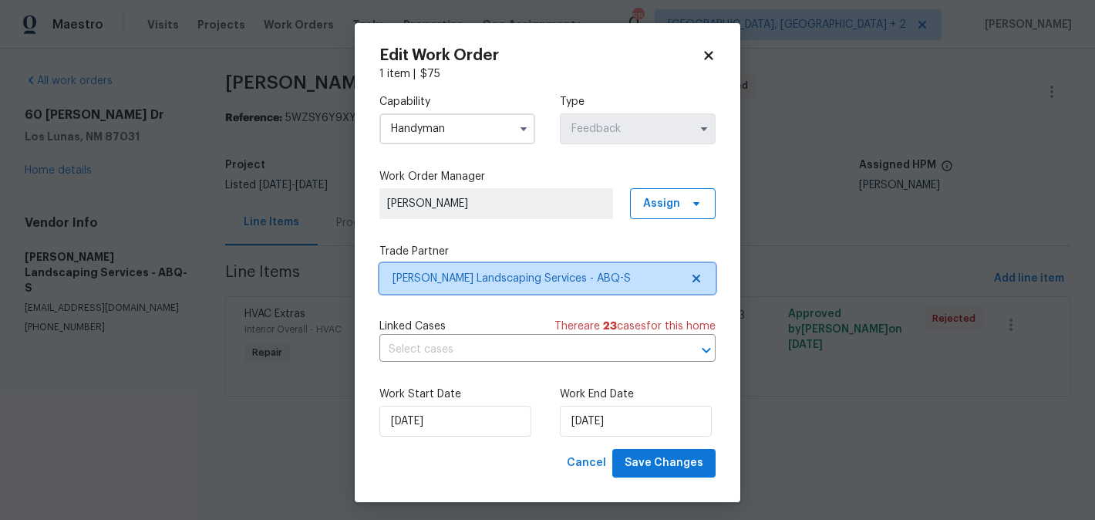
click at [453, 275] on span "[PERSON_NAME] Landscaping Services - ABQ-S" at bounding box center [536, 278] width 288 height 15
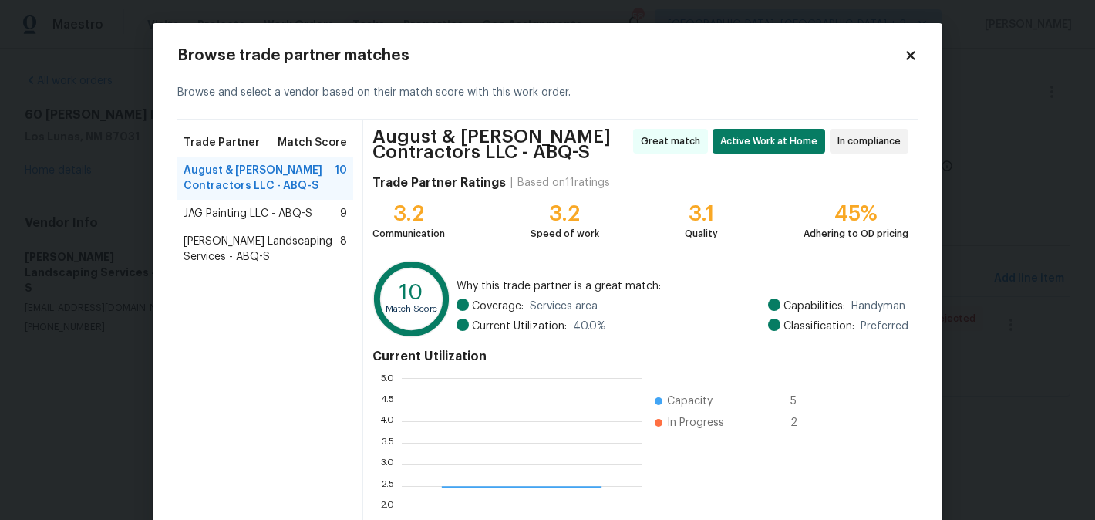
scroll to position [216, 240]
click at [251, 217] on span "JAG Painting LLC - ABQ-S" at bounding box center [247, 213] width 129 height 15
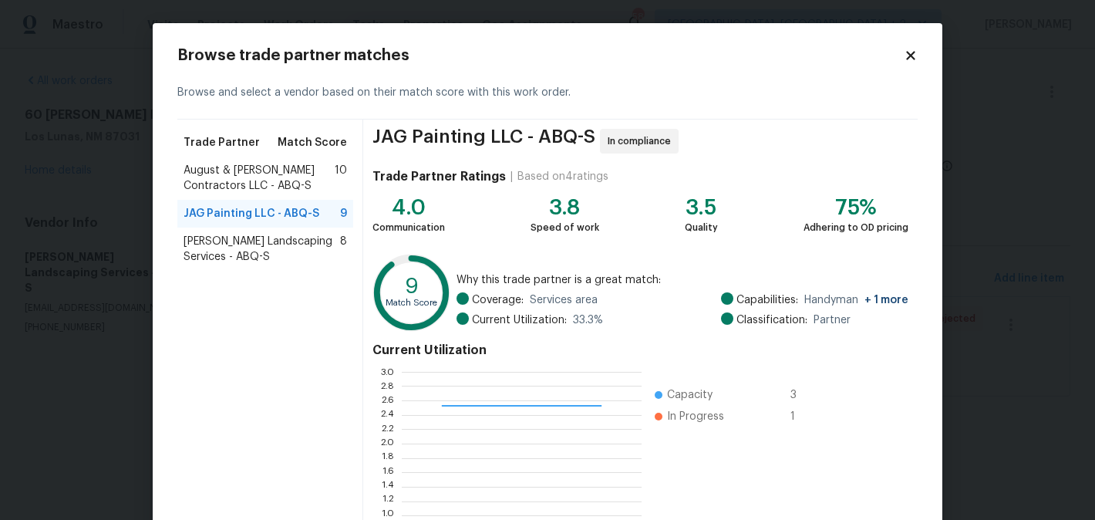
scroll to position [160, 0]
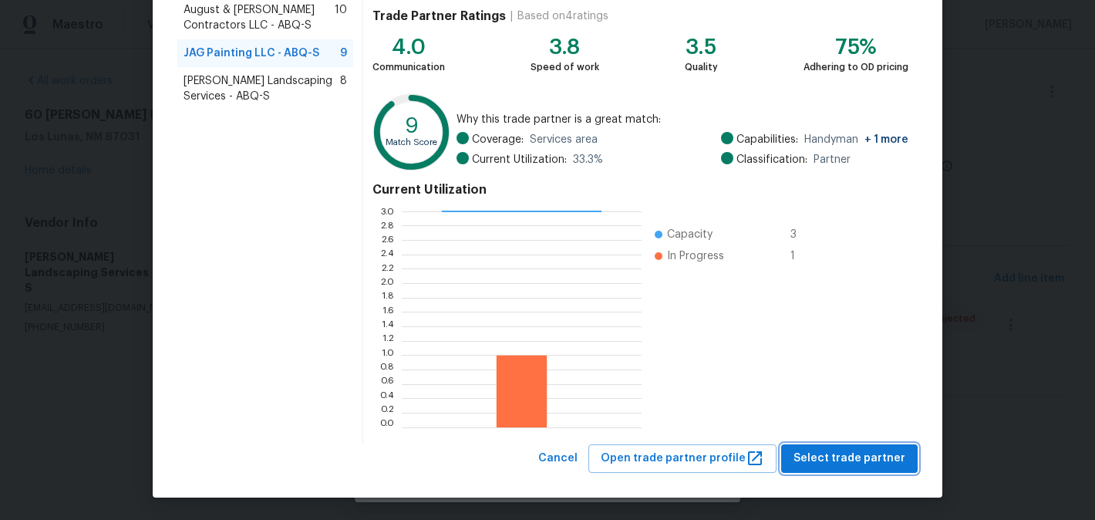
click at [849, 461] on span "Select trade partner" at bounding box center [849, 458] width 112 height 19
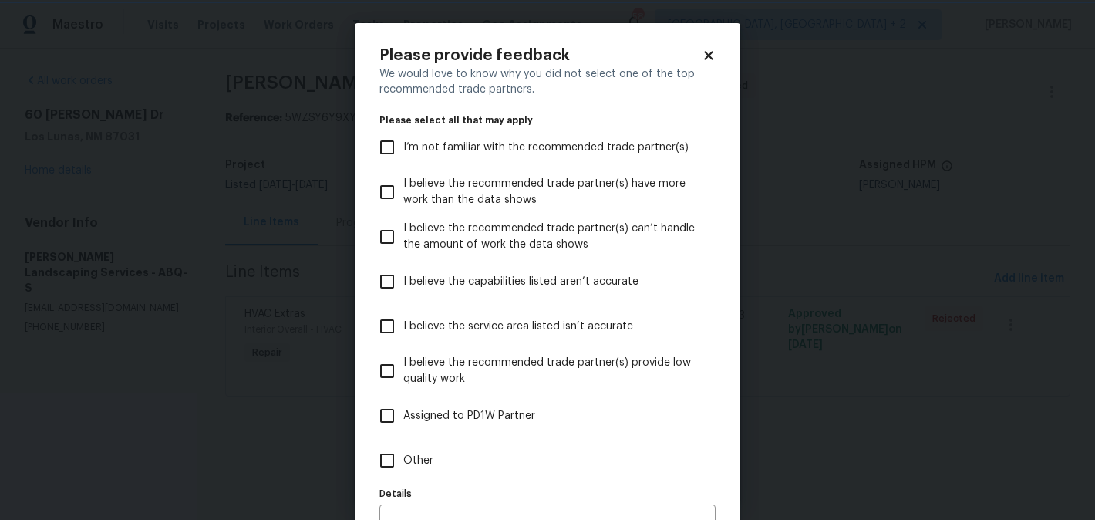
scroll to position [91, 0]
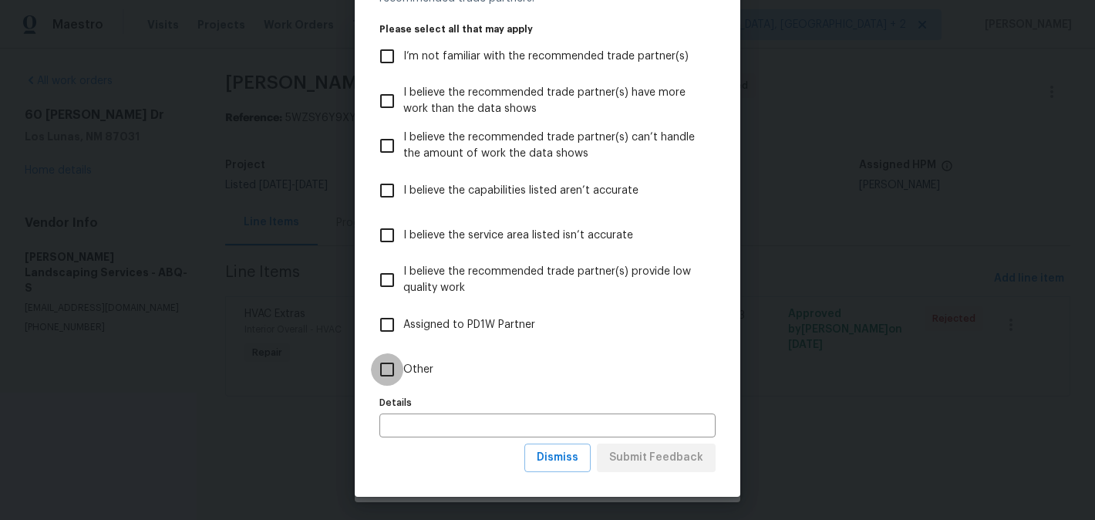
click at [396, 375] on input "Other" at bounding box center [387, 369] width 32 height 32
checkbox input "true"
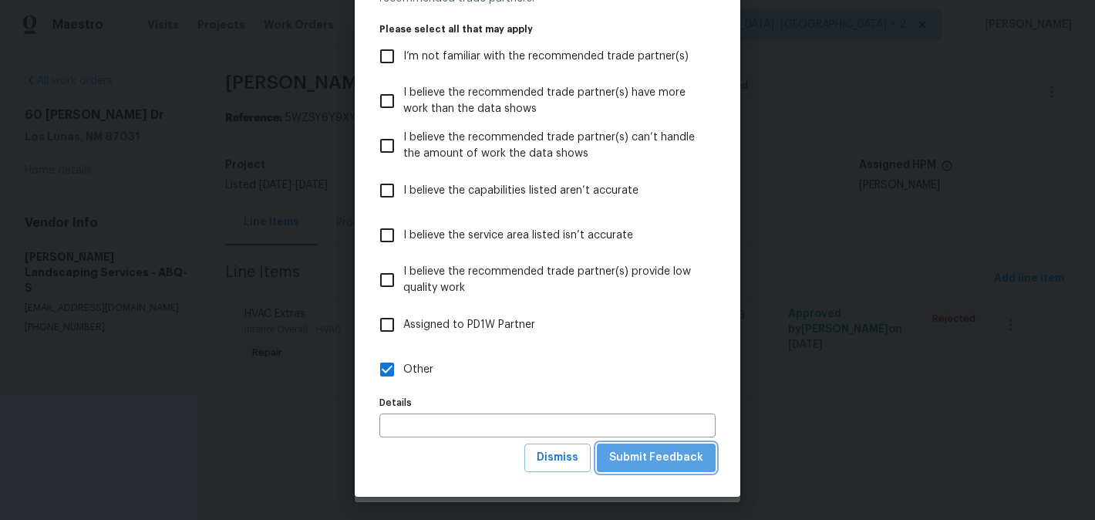
click at [678, 467] on button "Submit Feedback" at bounding box center [656, 457] width 119 height 29
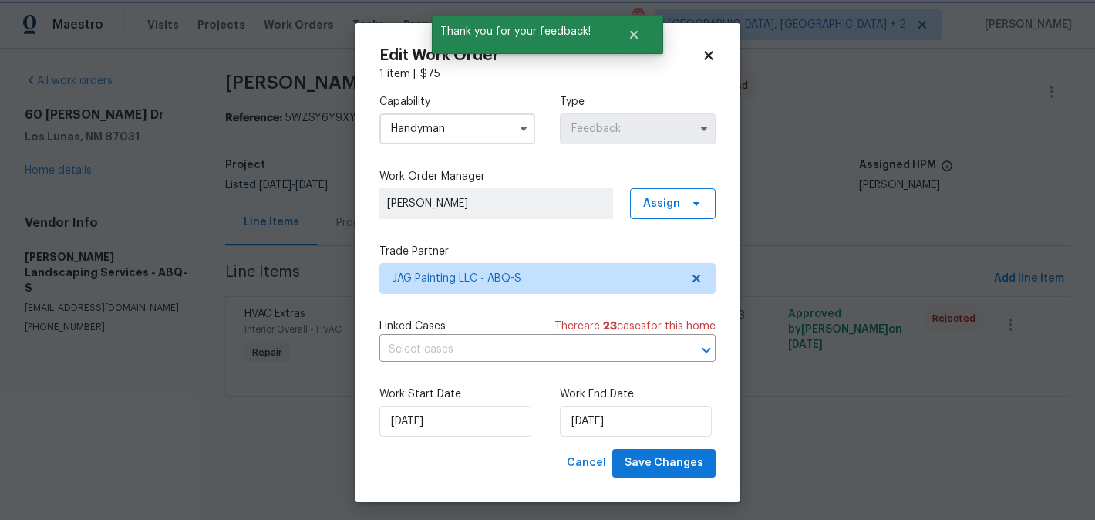
scroll to position [0, 0]
click at [424, 436] on input "[DATE]" at bounding box center [455, 421] width 152 height 31
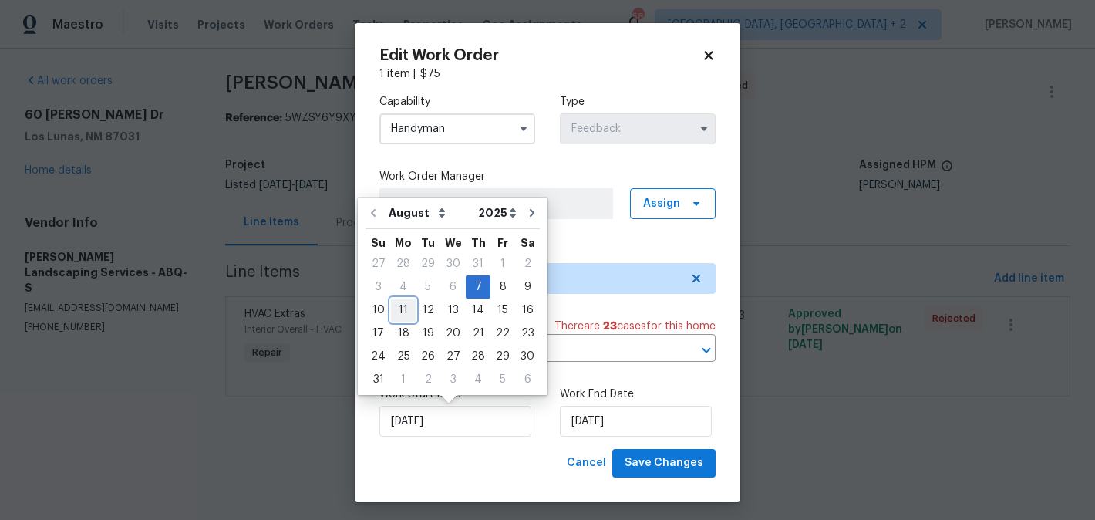
click at [399, 311] on div "11" at bounding box center [403, 310] width 25 height 22
type input "11/08/2025"
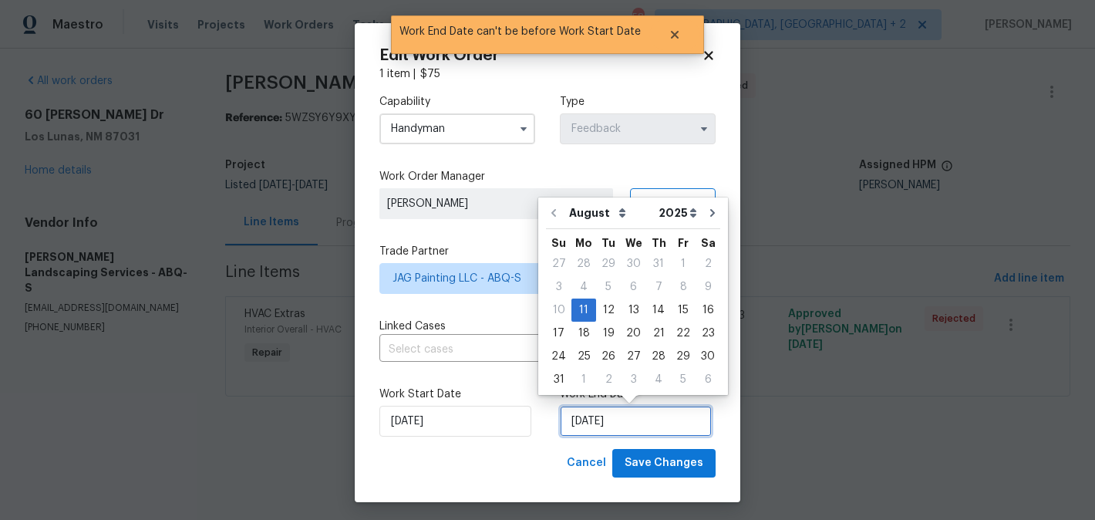
click at [601, 422] on input "11/08/2025" at bounding box center [636, 421] width 152 height 31
click at [637, 307] on div "13" at bounding box center [633, 310] width 25 height 22
type input "13/08/2025"
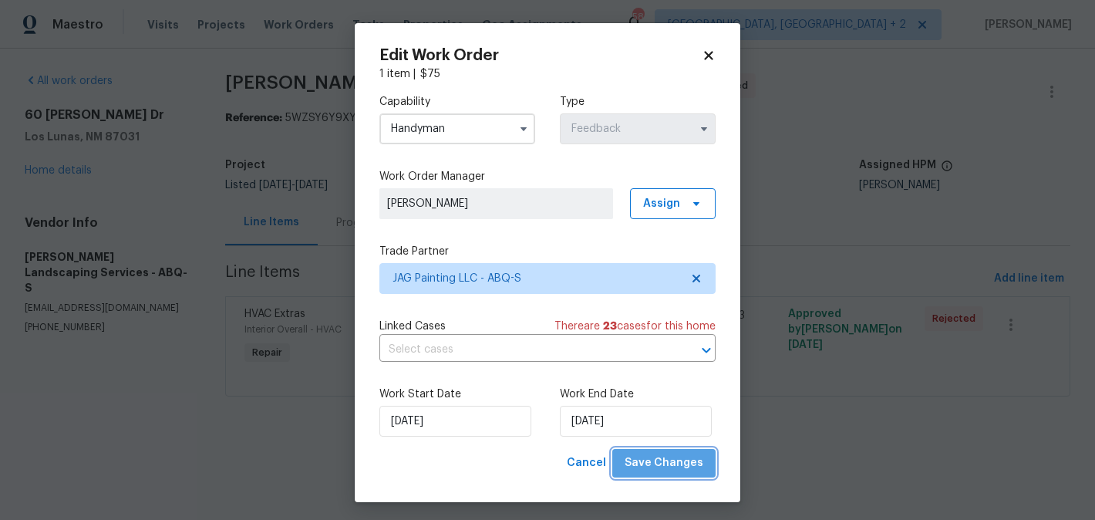
click at [679, 468] on span "Save Changes" at bounding box center [664, 462] width 79 height 19
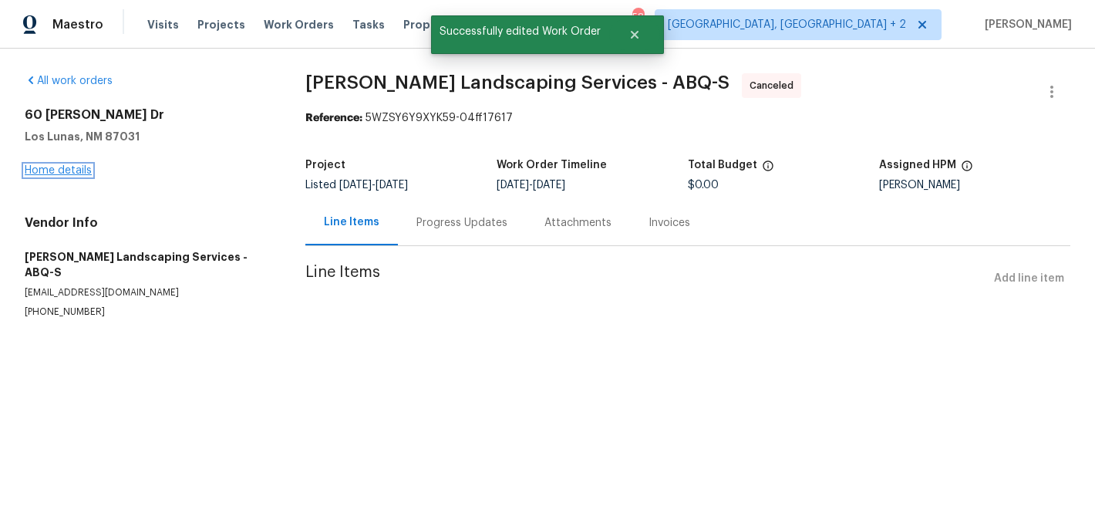
click at [84, 170] on link "Home details" at bounding box center [58, 170] width 67 height 11
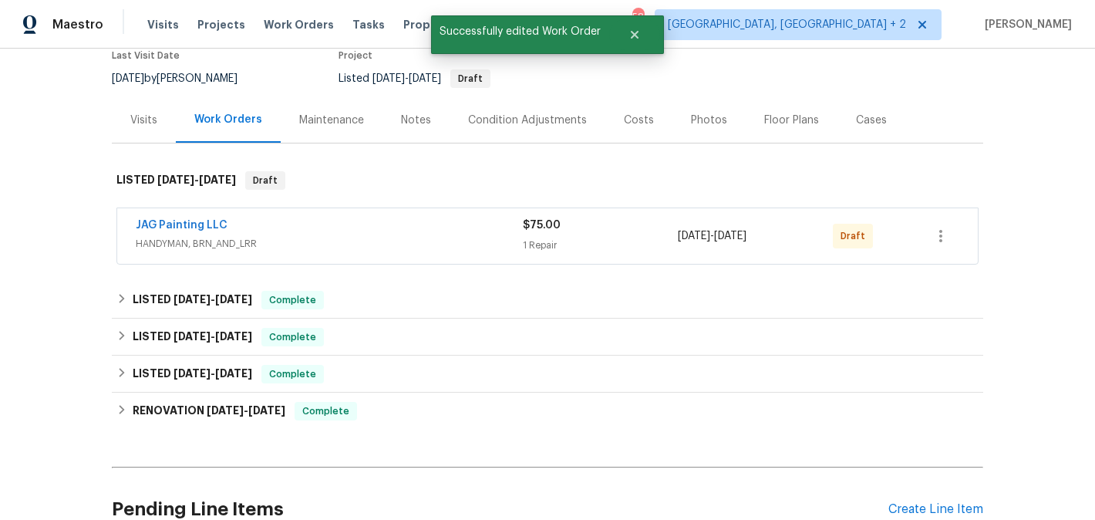
scroll to position [139, 0]
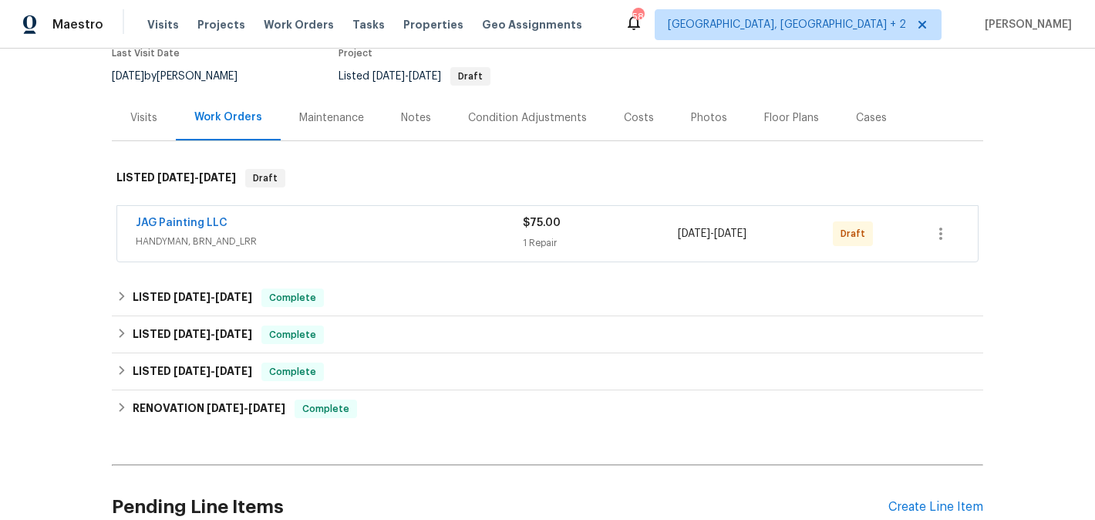
click at [178, 216] on span "JAG Painting LLC" at bounding box center [182, 222] width 92 height 15
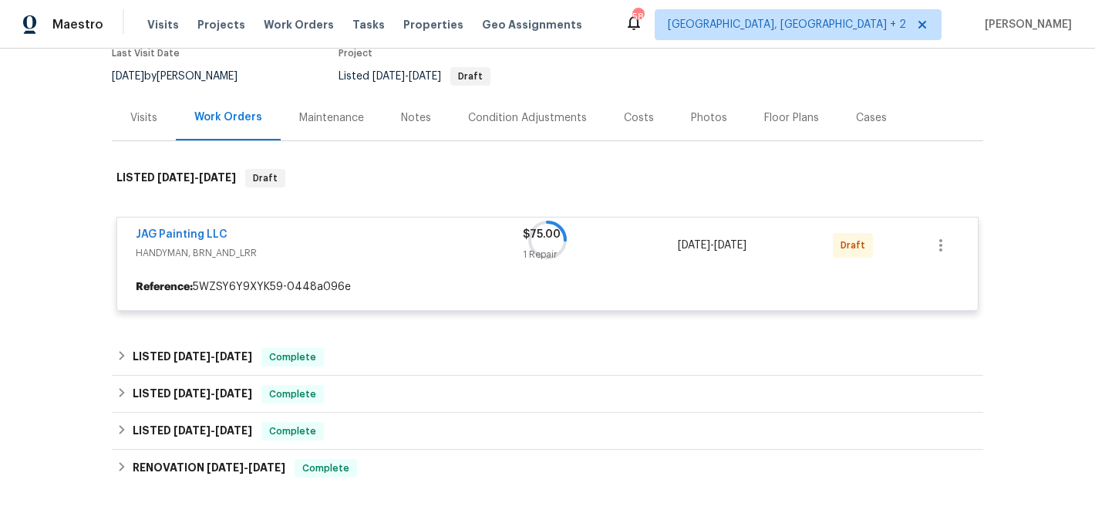
click at [183, 229] on div at bounding box center [547, 239] width 871 height 173
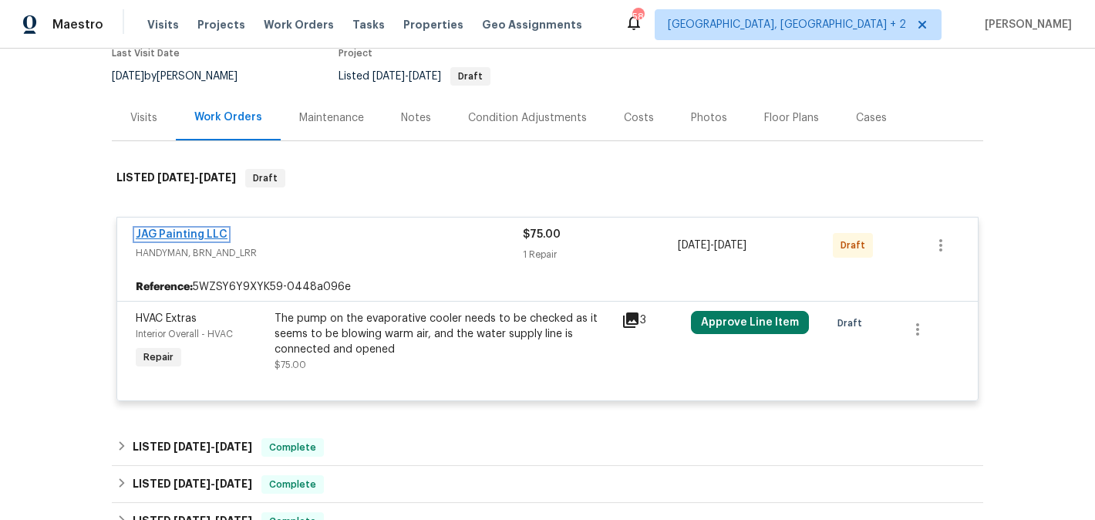
click at [188, 237] on link "JAG Painting LLC" at bounding box center [182, 234] width 92 height 11
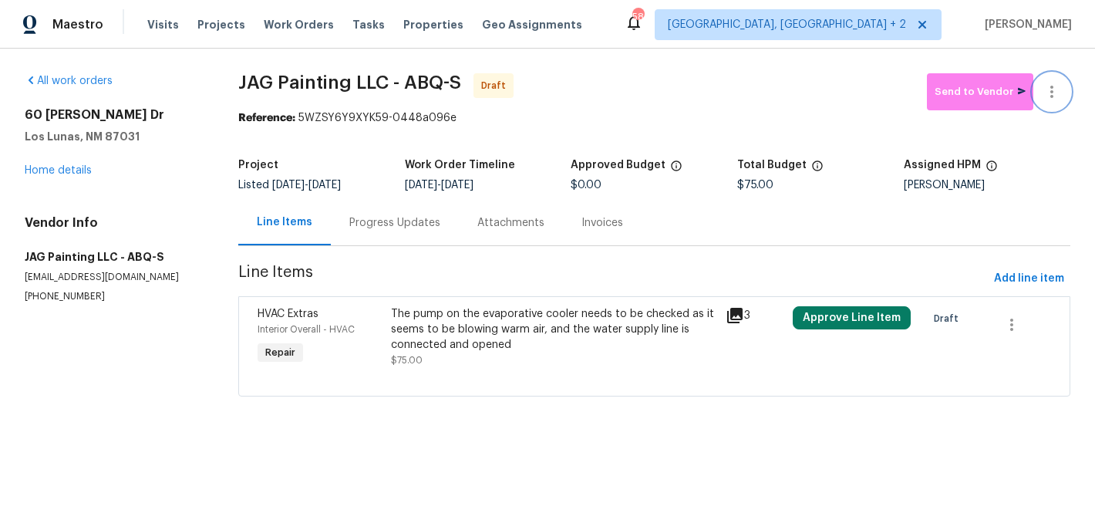
click at [1055, 80] on button "button" at bounding box center [1051, 91] width 37 height 37
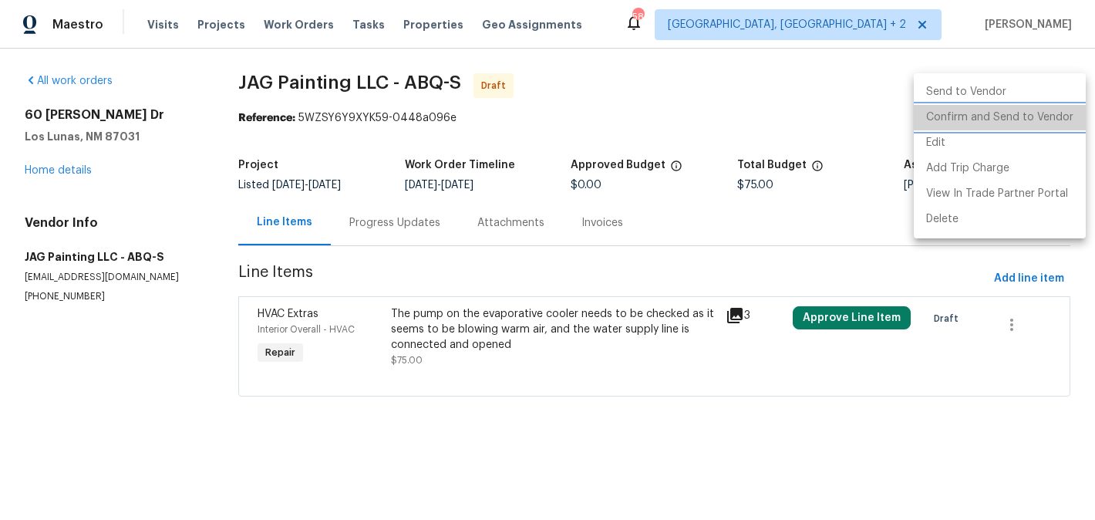
click at [1056, 106] on li "Confirm and Send to Vendor" at bounding box center [1000, 117] width 172 height 25
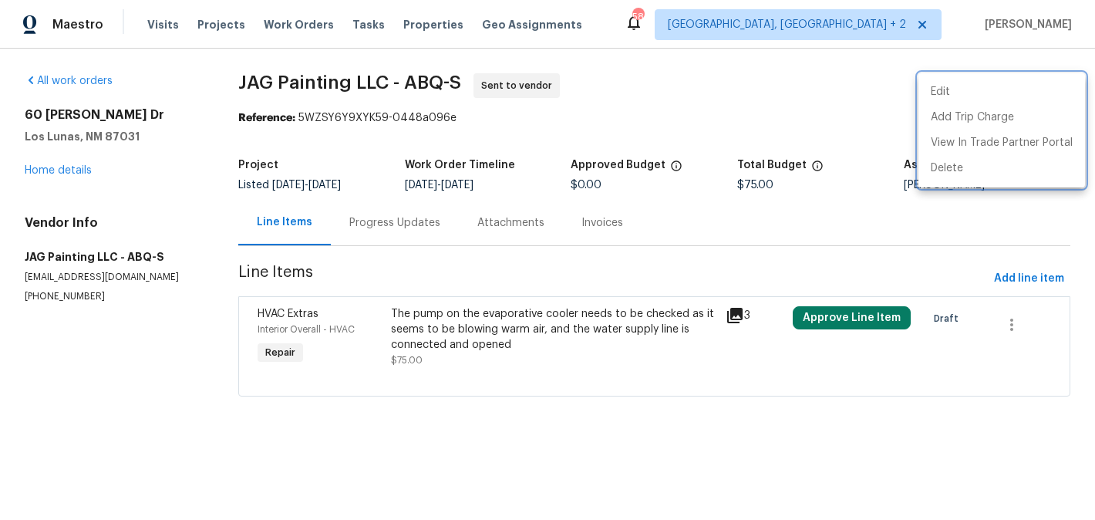
click at [407, 244] on div at bounding box center [547, 260] width 1095 height 520
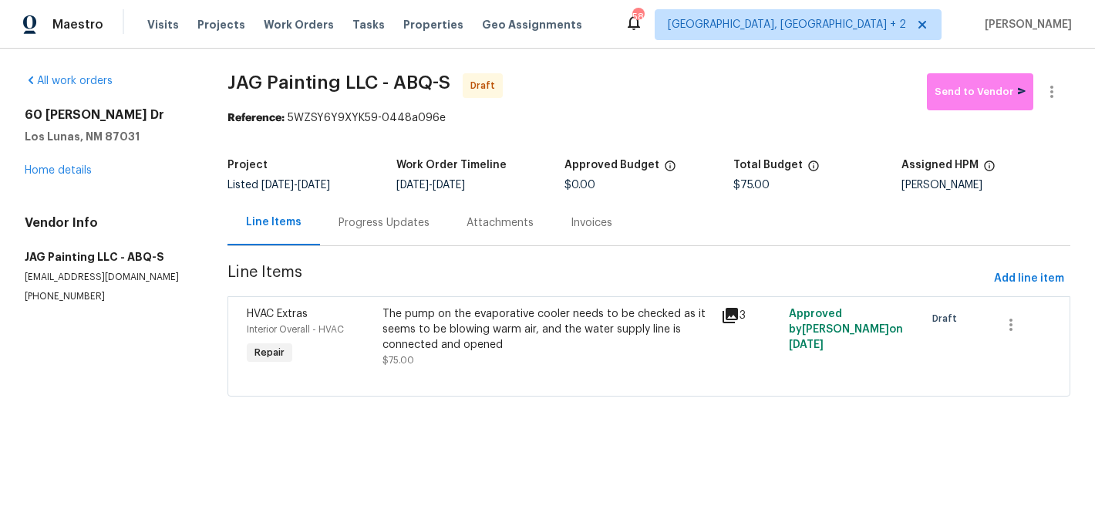
click at [407, 244] on div "Progress Updates" at bounding box center [384, 222] width 128 height 45
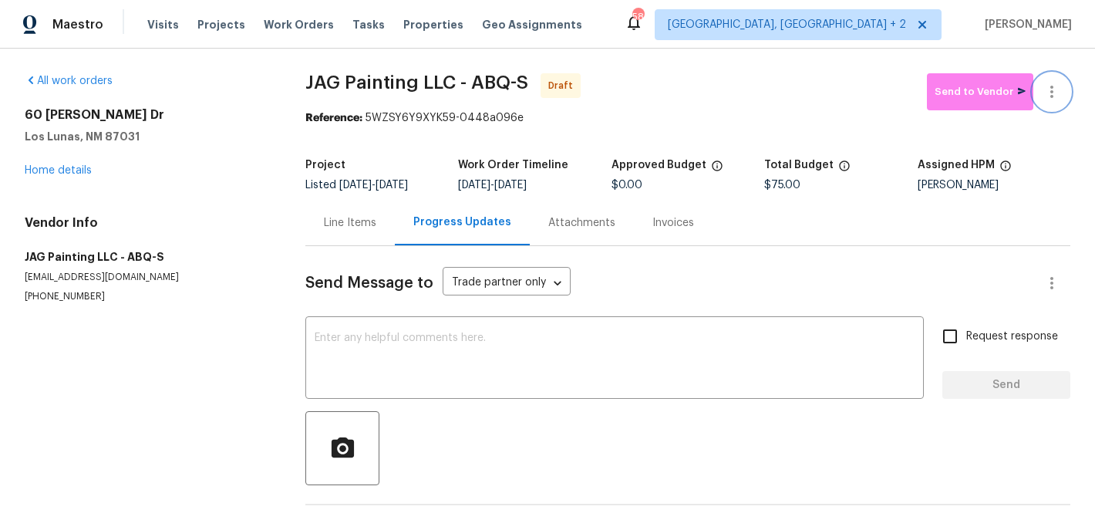
click at [1052, 87] on icon "button" at bounding box center [1051, 92] width 3 height 12
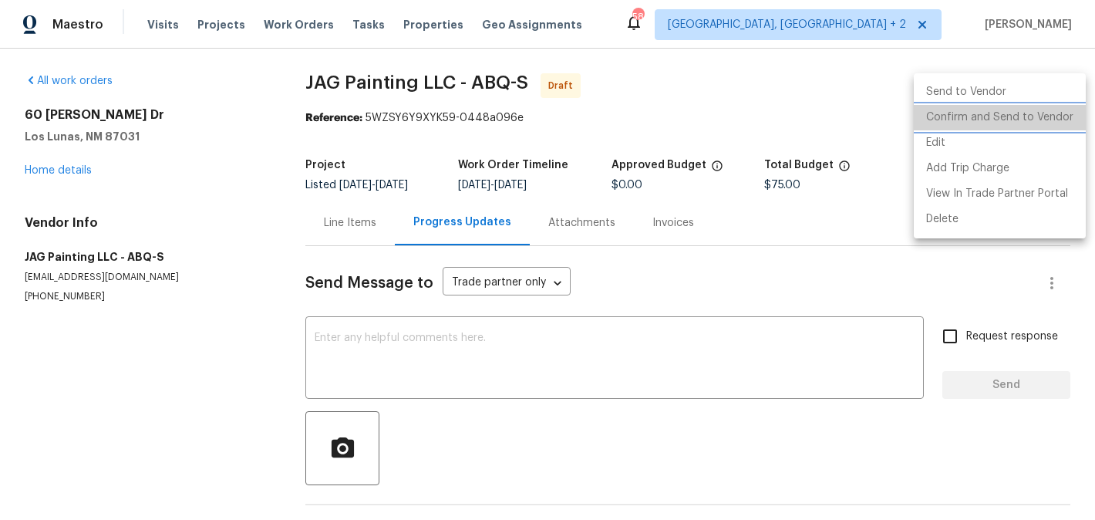
click at [1049, 123] on li "Confirm and Send to Vendor" at bounding box center [1000, 117] width 172 height 25
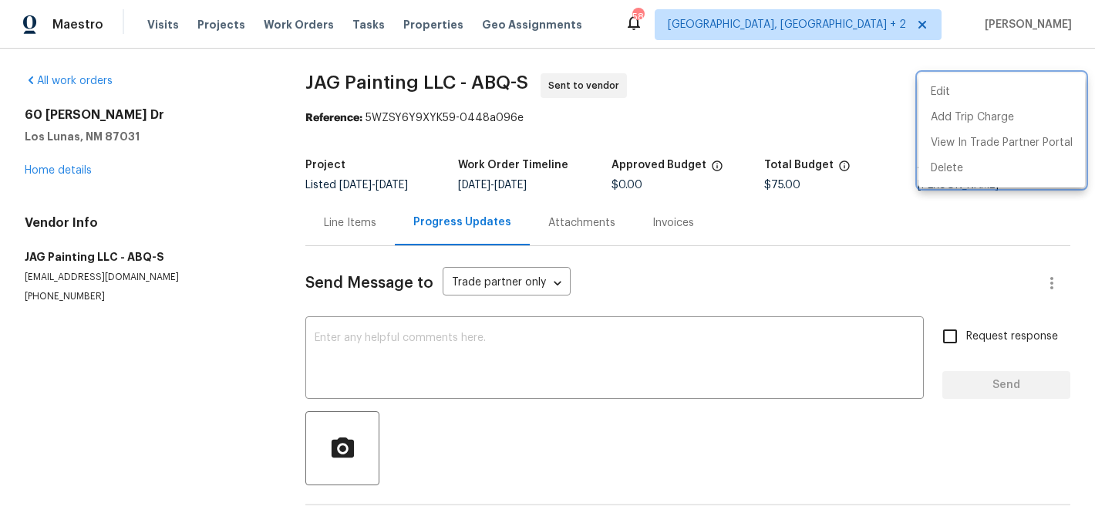
click at [456, 316] on div at bounding box center [547, 260] width 1095 height 520
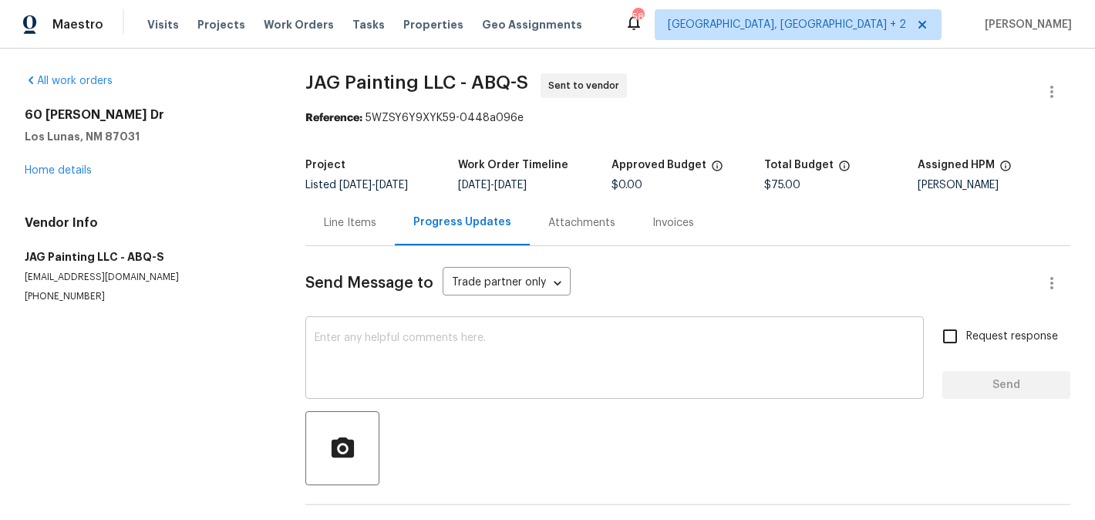
click at [449, 364] on textarea at bounding box center [615, 359] width 600 height 54
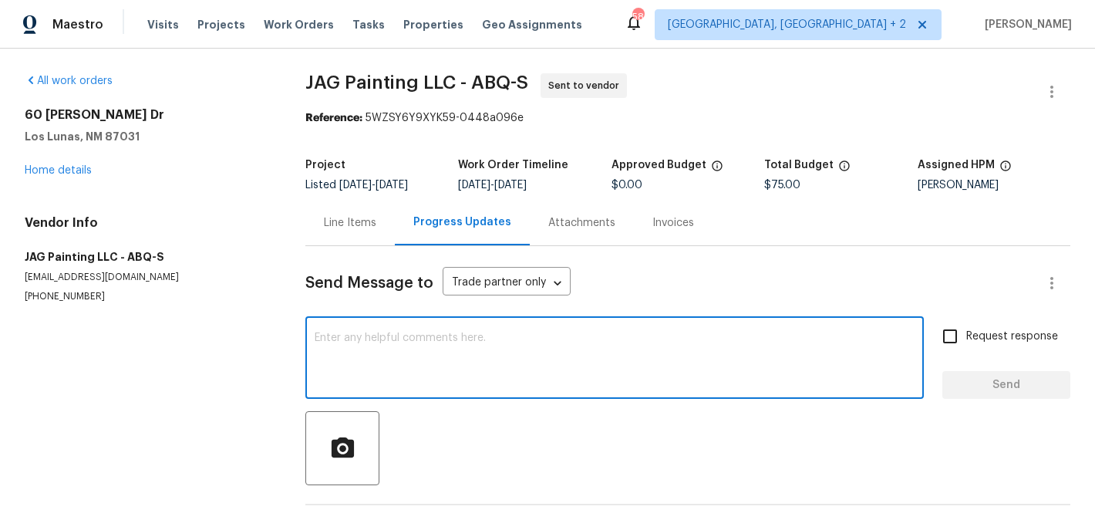
paste textarea "Hi, this is Blessida with Opendoor. I’m confirming you received the WO for the …"
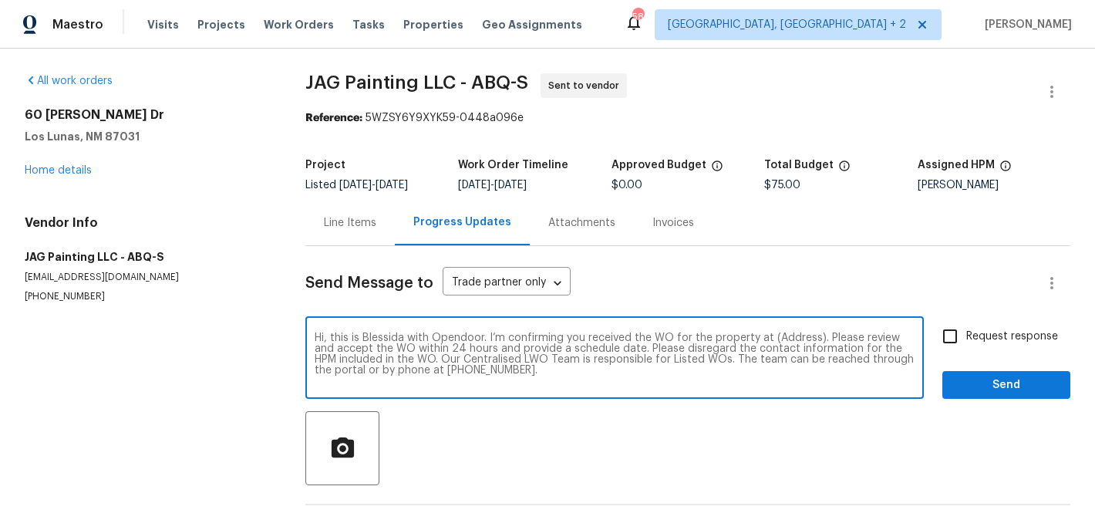
click at [786, 338] on textarea "Hi, this is Blessida with Opendoor. I’m confirming you received the WO for the …" at bounding box center [615, 359] width 600 height 54
paste textarea "60 Turner Dr, Los Lunas, NM 87031"
type textarea "Hi, this is Blessida with Opendoor. I’m confirming you received the WO for the …"
click at [971, 330] on span "Request response" at bounding box center [1012, 336] width 92 height 16
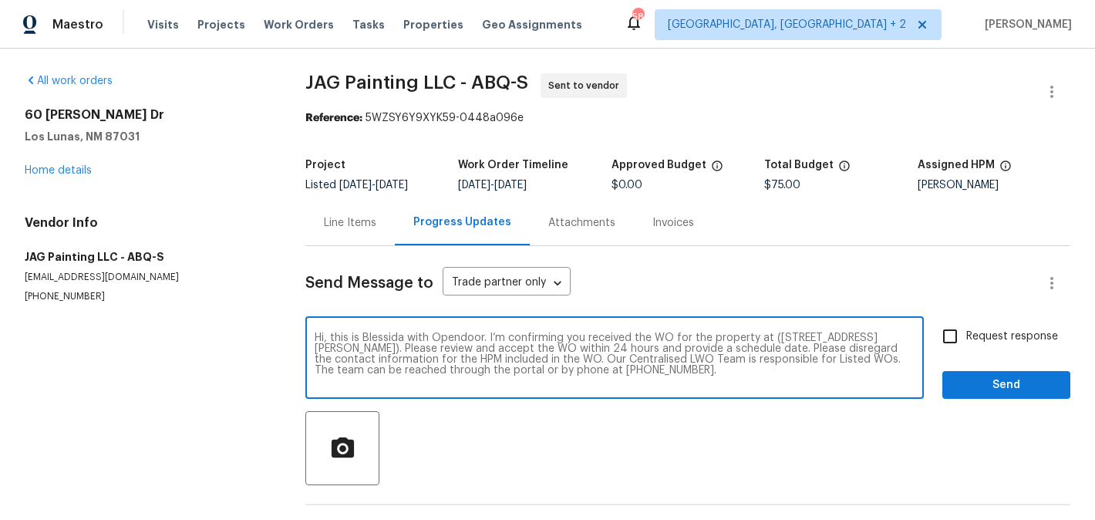
click at [966, 330] on input "Request response" at bounding box center [950, 336] width 32 height 32
checkbox input "true"
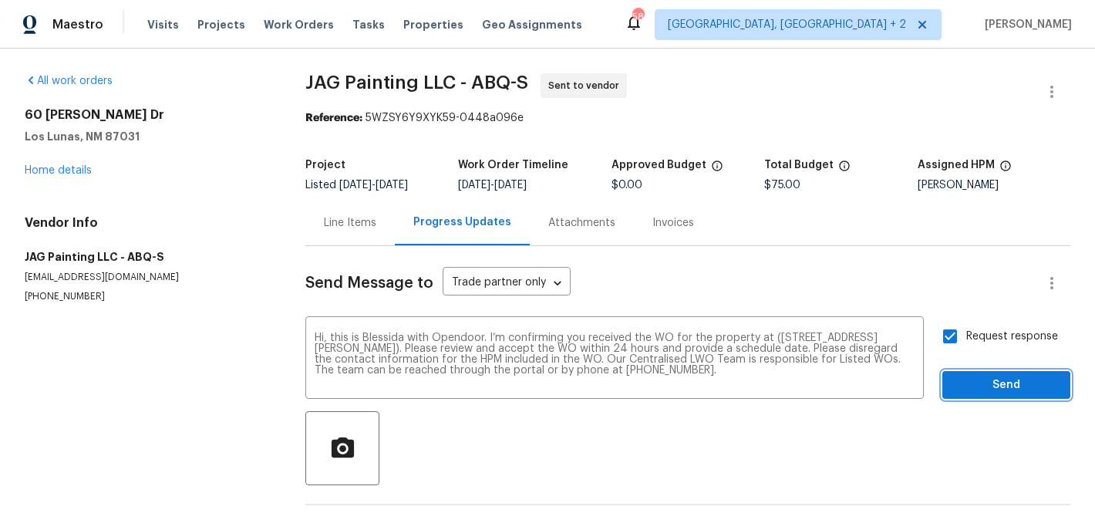
click at [971, 375] on span "Send" at bounding box center [1005, 384] width 103 height 19
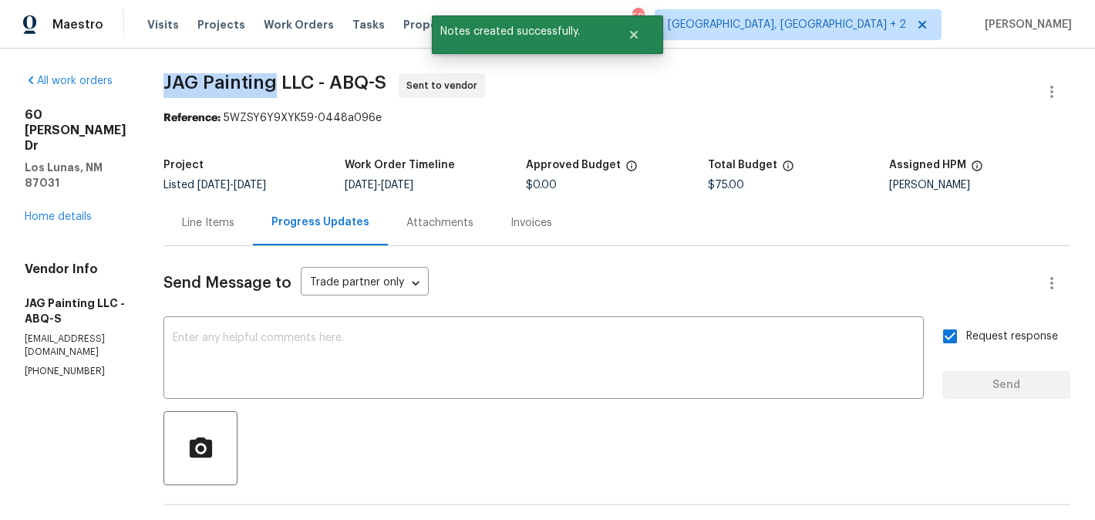
drag, startPoint x: 177, startPoint y: 86, endPoint x: 288, endPoint y: 86, distance: 111.0
click at [288, 86] on div "All work orders 60 Turner Dr Los Lunas, NM 87031 Home details Vendor Info JAG P…" at bounding box center [547, 380] width 1095 height 662
copy span "JAG Painting"
click at [72, 177] on div "60 Turner Dr Los Lunas, NM 87031 Home details" at bounding box center [76, 165] width 102 height 117
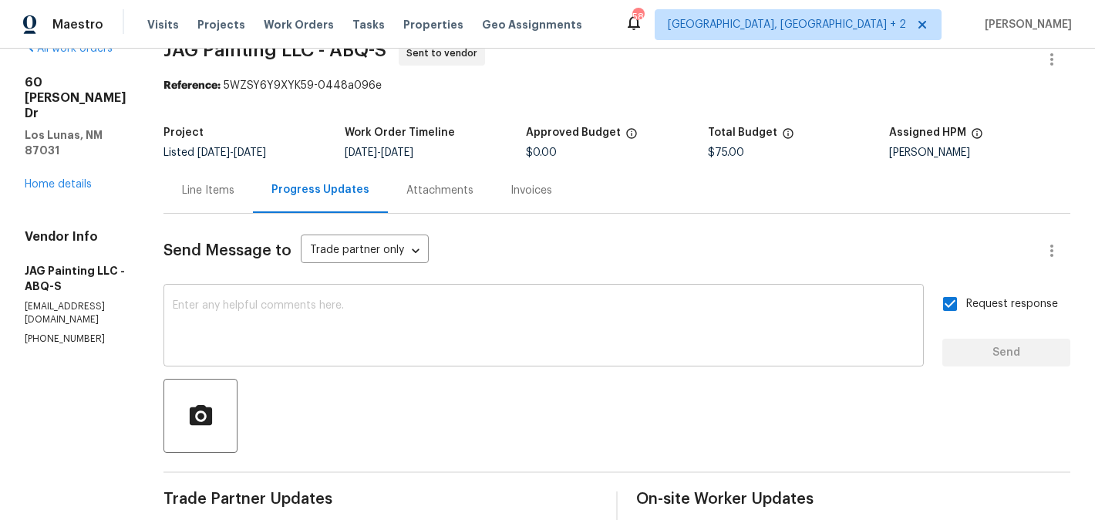
scroll to position [33, 0]
click at [234, 194] on div "Line Items" at bounding box center [208, 189] width 52 height 15
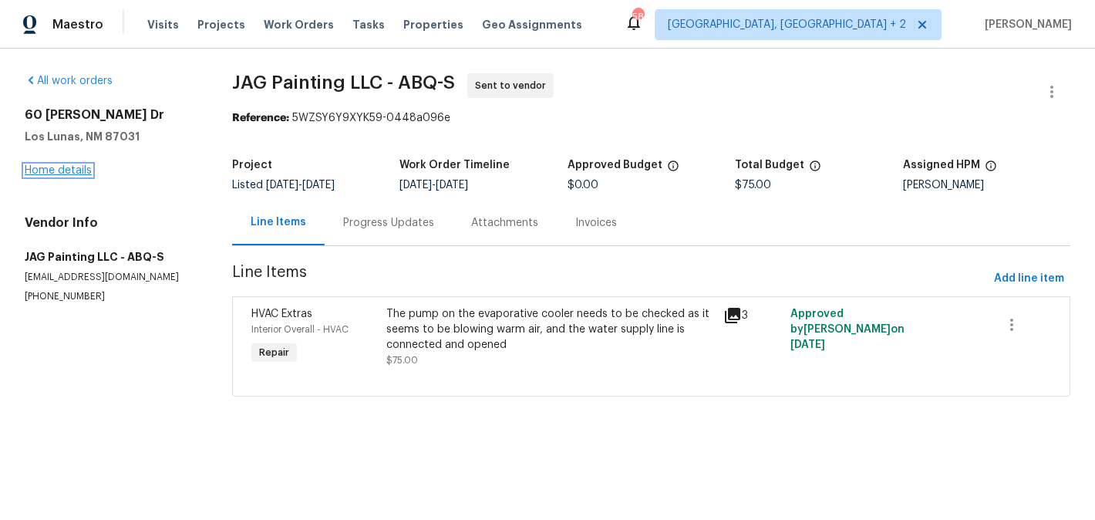
click at [88, 170] on link "Home details" at bounding box center [58, 170] width 67 height 11
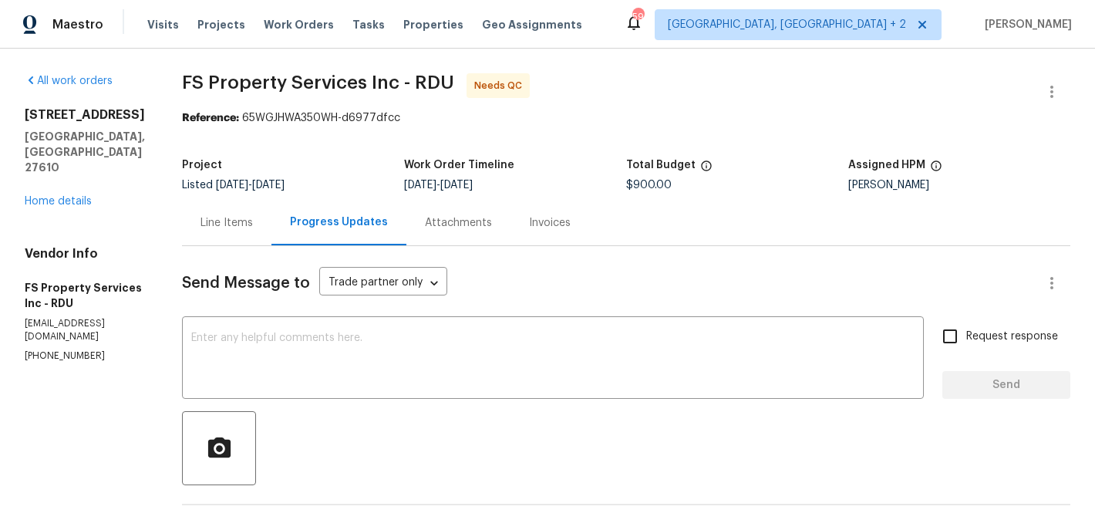
click at [240, 210] on div "Line Items" at bounding box center [226, 222] width 89 height 45
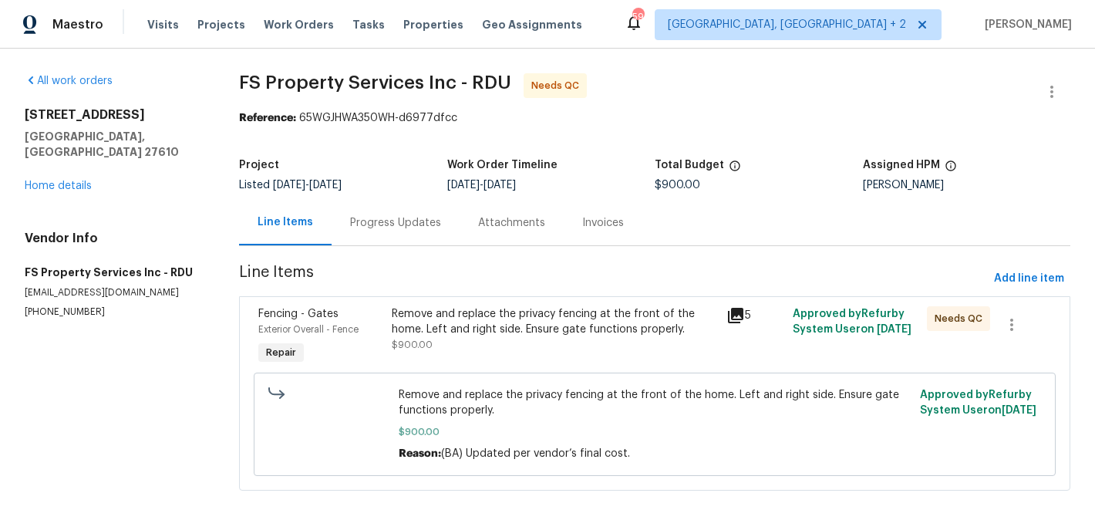
click at [507, 332] on div "Remove and replace the privacy fencing at the front of the home. Left and right…" at bounding box center [554, 321] width 325 height 31
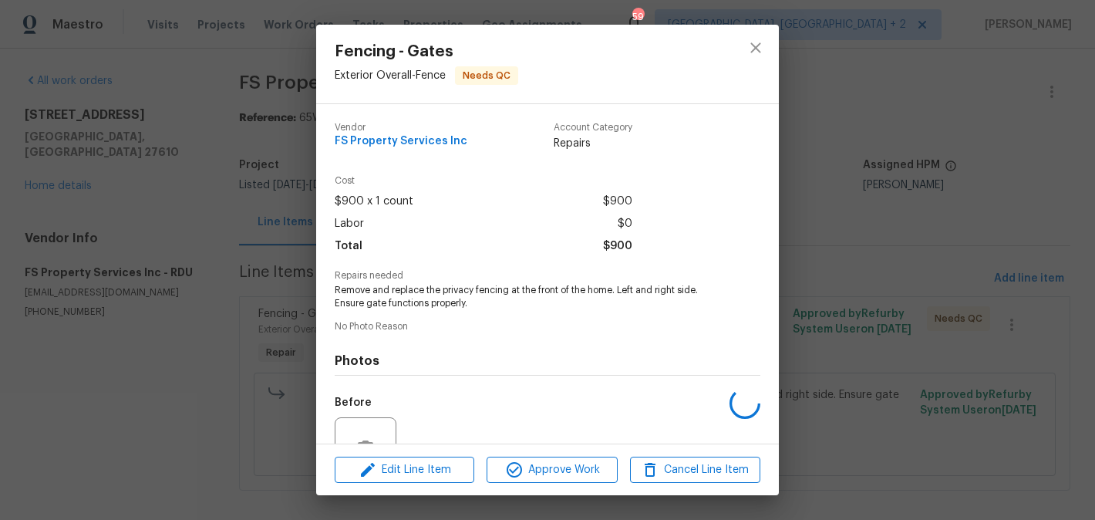
scroll to position [151, 0]
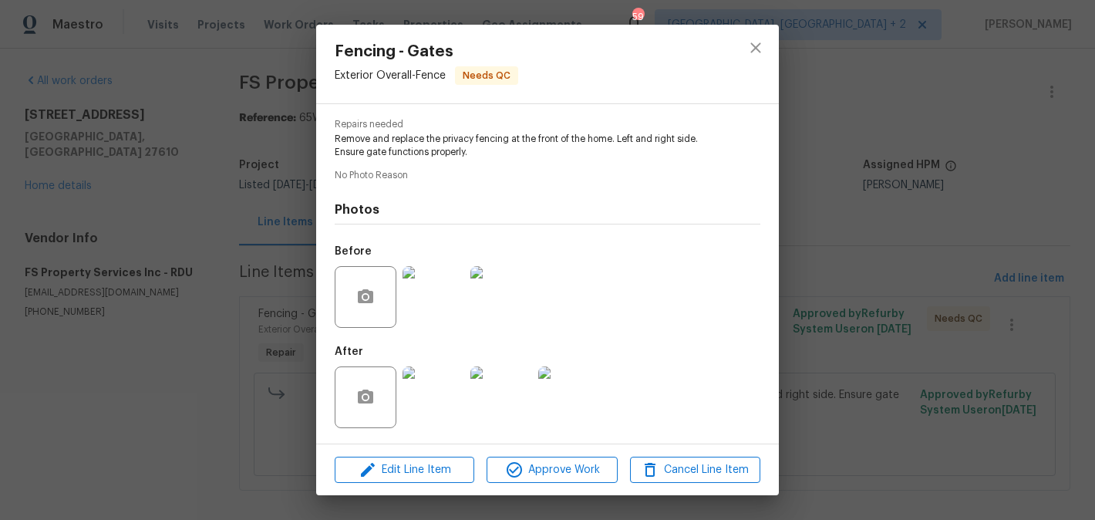
click at [921, 283] on div "Fencing - Gates Exterior Overall - Fence Needs QC Vendor FS Property Services I…" at bounding box center [547, 260] width 1095 height 520
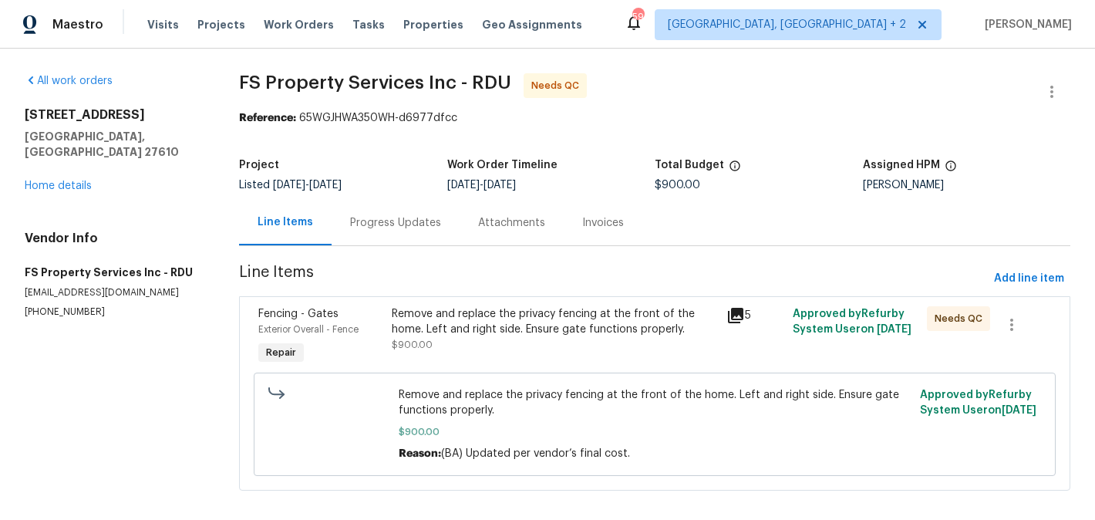
click at [501, 340] on div "Remove and replace the privacy fencing at the front of the home. Left and right…" at bounding box center [554, 329] width 325 height 46
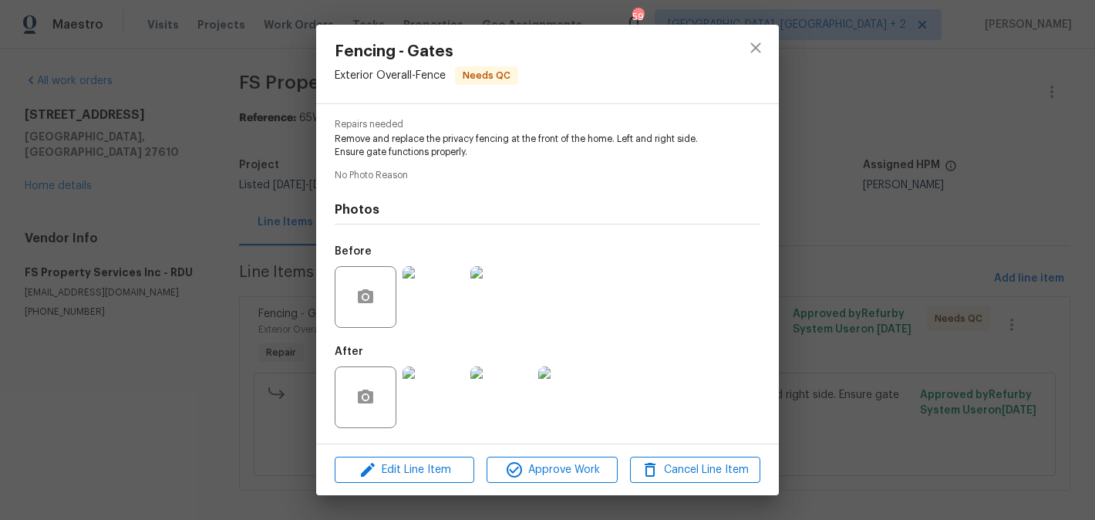
click at [435, 288] on img at bounding box center [433, 297] width 62 height 62
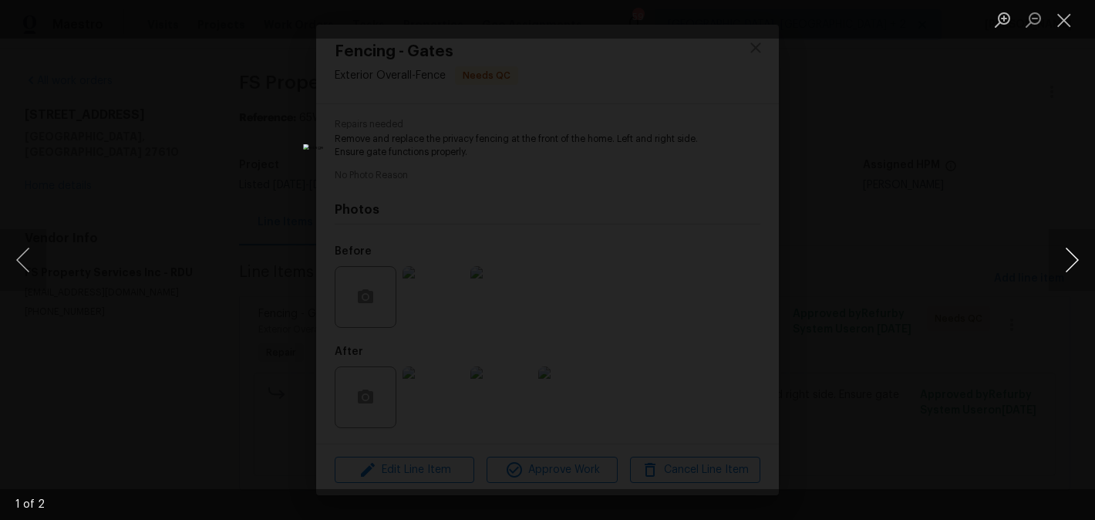
click at [1069, 271] on button "Next image" at bounding box center [1072, 260] width 46 height 62
click at [1074, 279] on button "Next image" at bounding box center [1072, 260] width 46 height 62
click at [963, 325] on div "Lightbox" at bounding box center [547, 260] width 1095 height 520
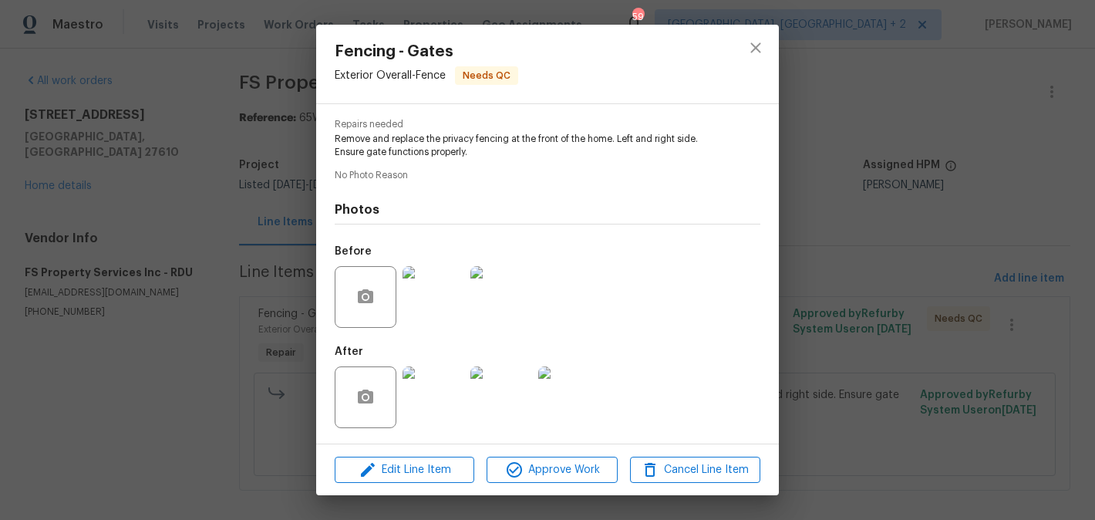
click at [931, 274] on div "Fencing - Gates Exterior Overall - Fence Needs QC Vendor FS Property Services I…" at bounding box center [547, 260] width 1095 height 520
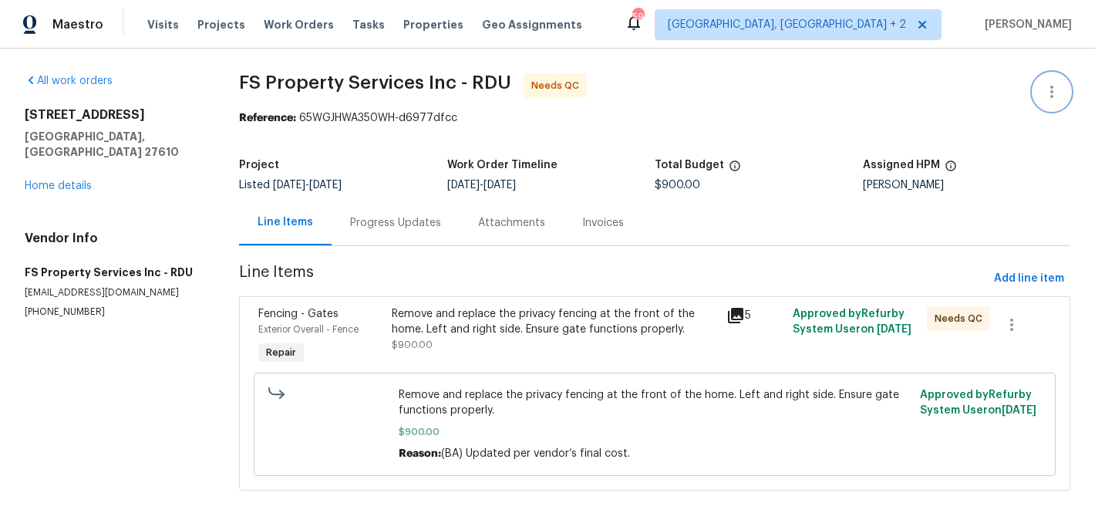
click at [1050, 85] on icon "button" at bounding box center [1051, 91] width 19 height 19
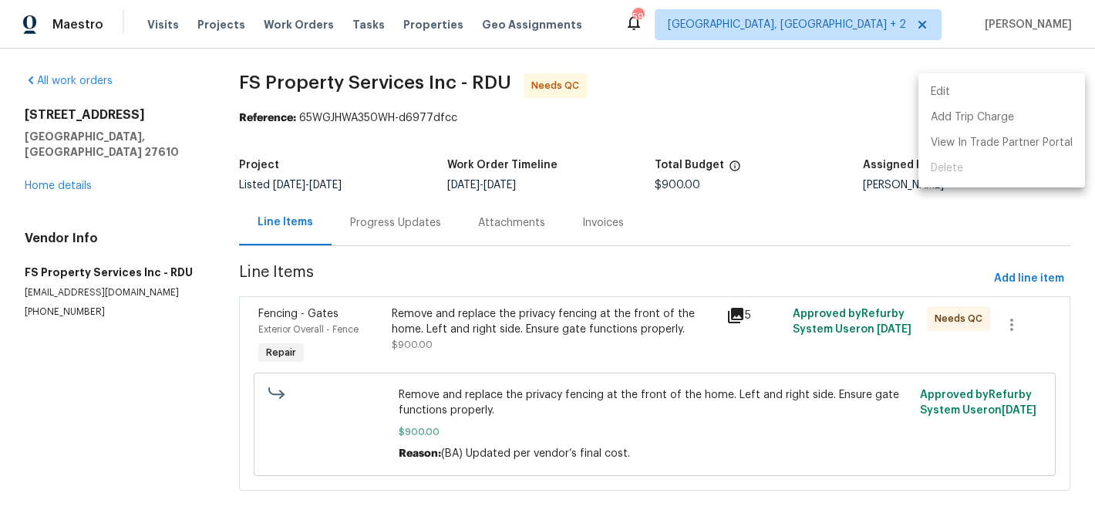
click at [977, 87] on li "Edit" at bounding box center [1001, 91] width 167 height 25
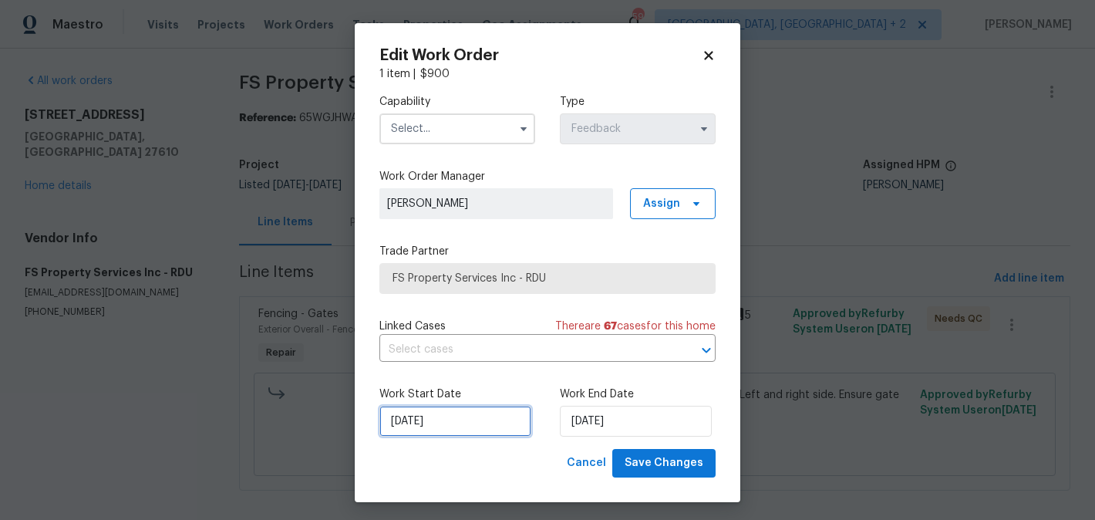
click at [431, 435] on input "07/08/2025" at bounding box center [455, 421] width 152 height 31
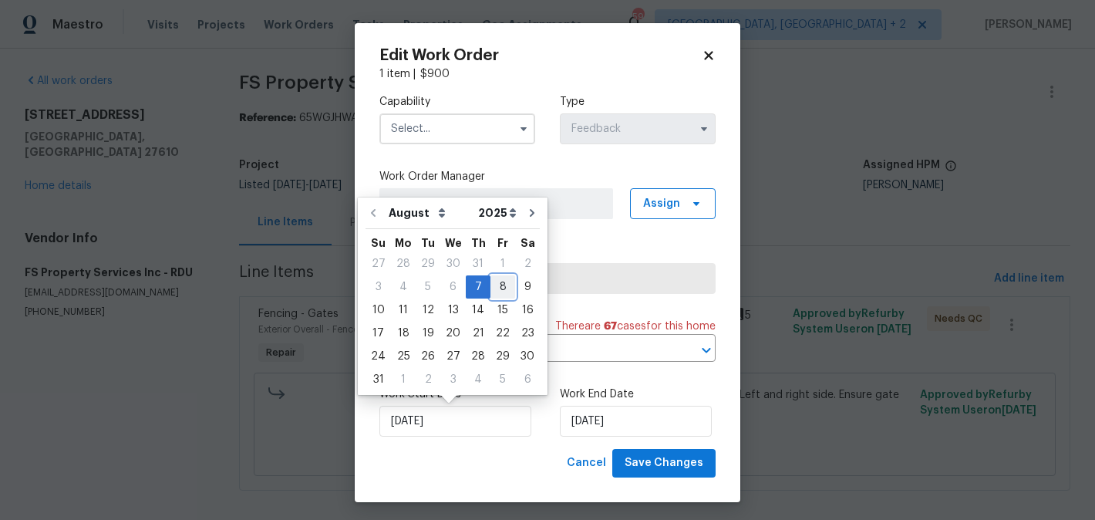
click at [496, 289] on div "8" at bounding box center [502, 287] width 25 height 22
type input "08/08/2025"
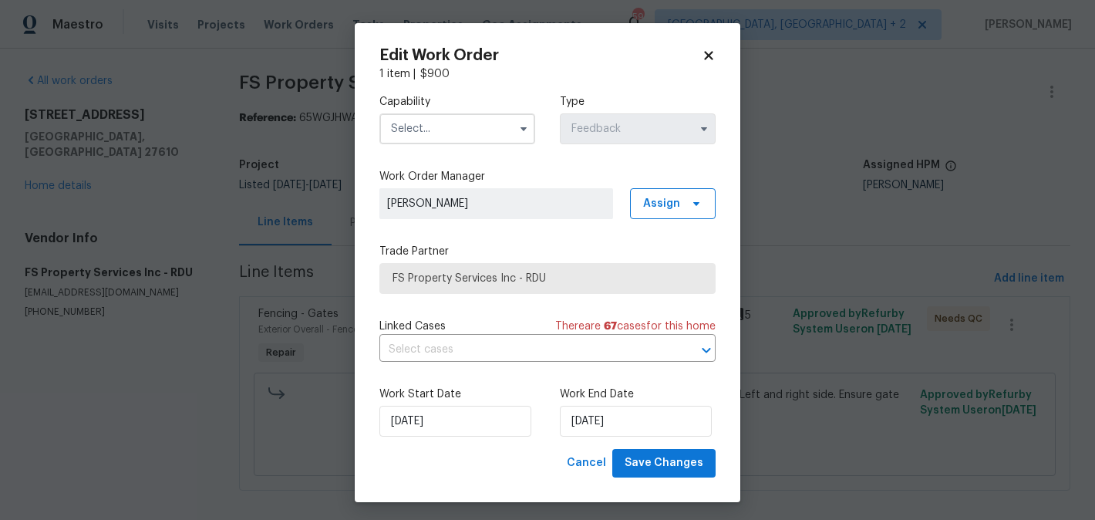
click at [419, 135] on input "text" at bounding box center [457, 128] width 156 height 31
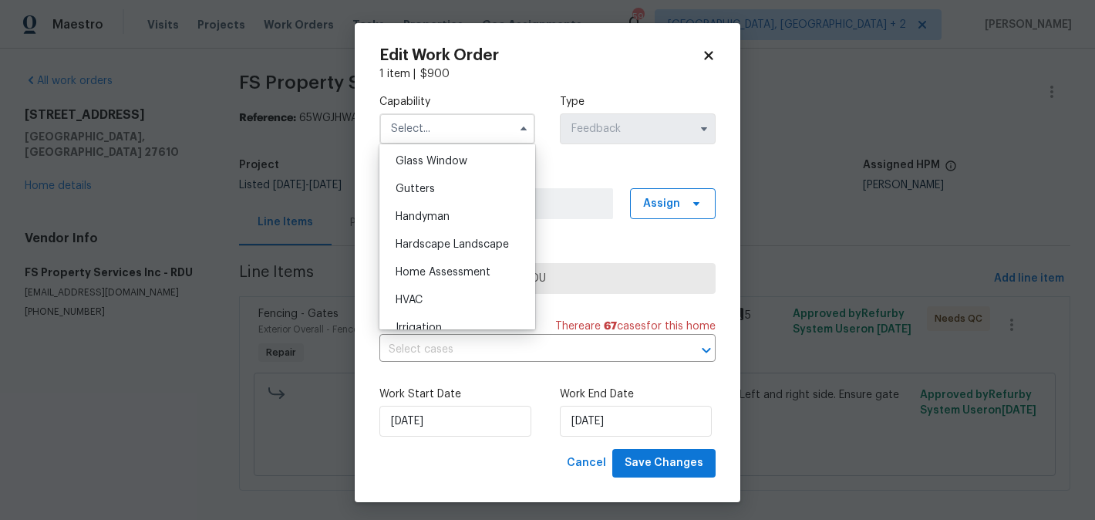
scroll to position [799, 0]
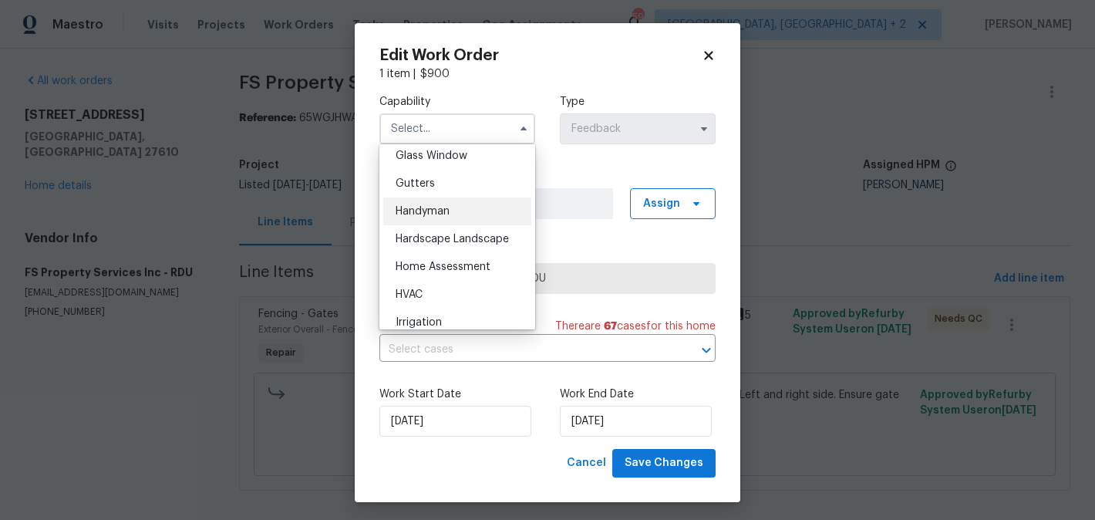
click at [428, 210] on span "Handyman" at bounding box center [423, 211] width 54 height 11
type input "Handyman"
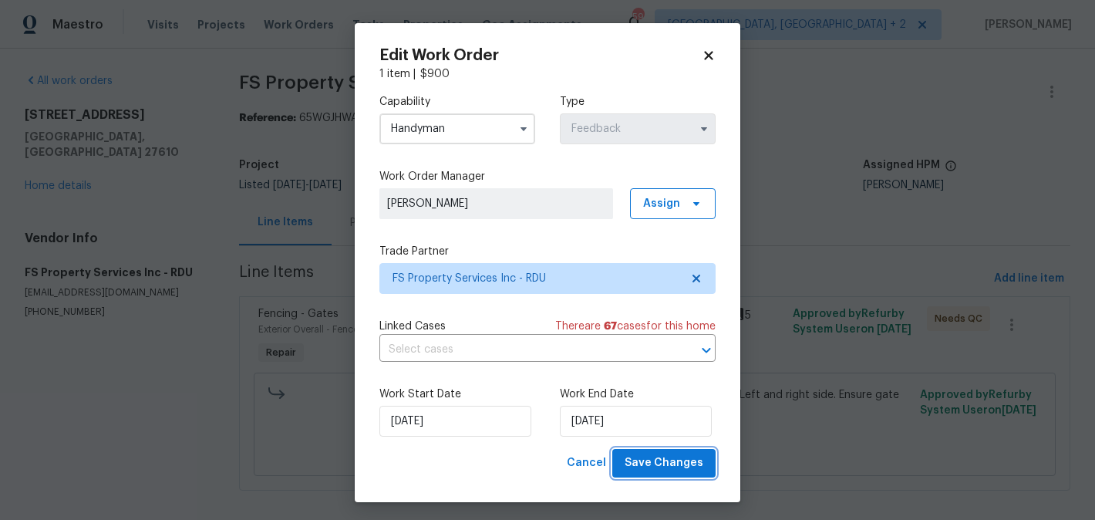
click at [670, 455] on span "Save Changes" at bounding box center [664, 462] width 79 height 19
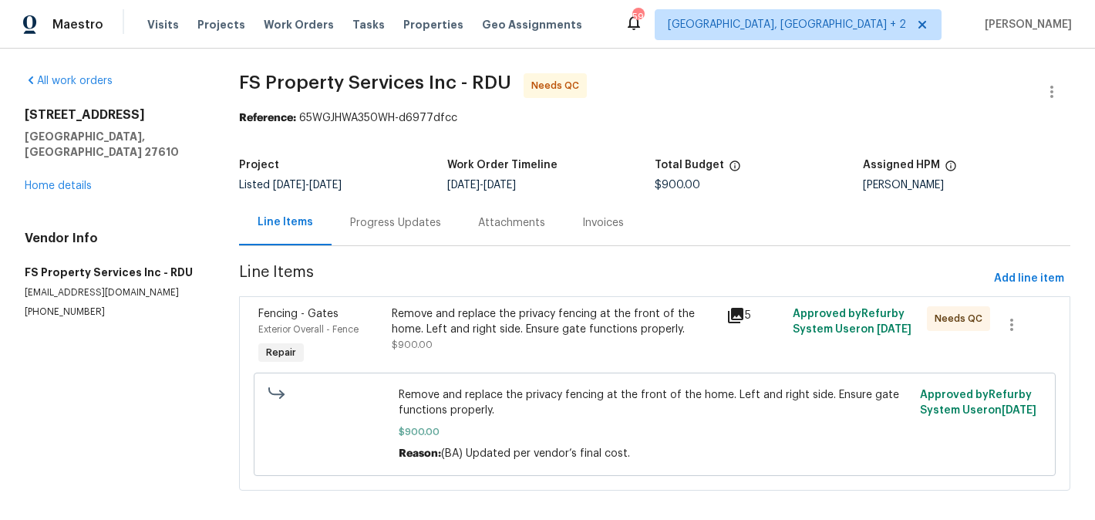
click at [409, 236] on div "Progress Updates" at bounding box center [396, 222] width 128 height 45
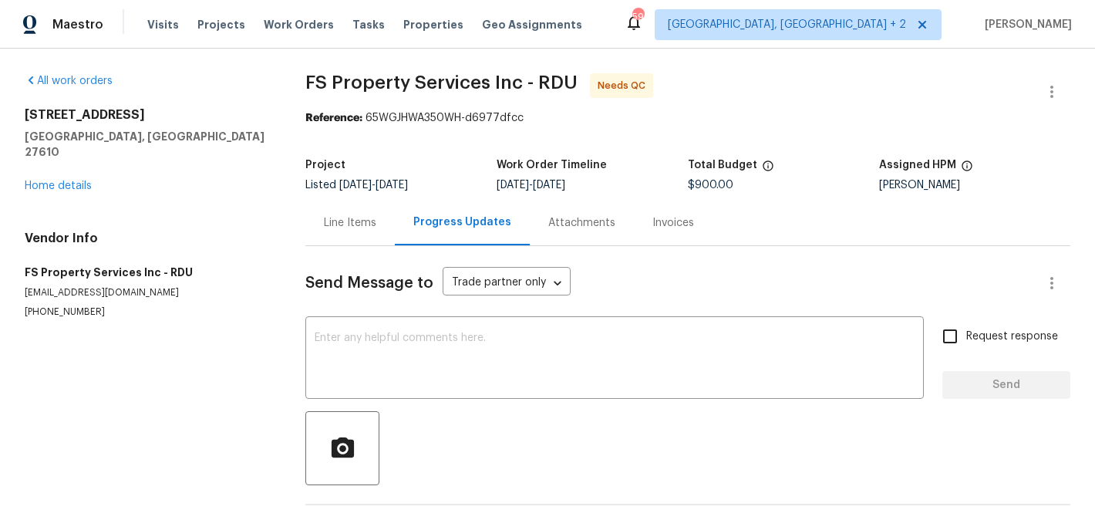
click at [409, 236] on div "Progress Updates" at bounding box center [462, 222] width 135 height 45
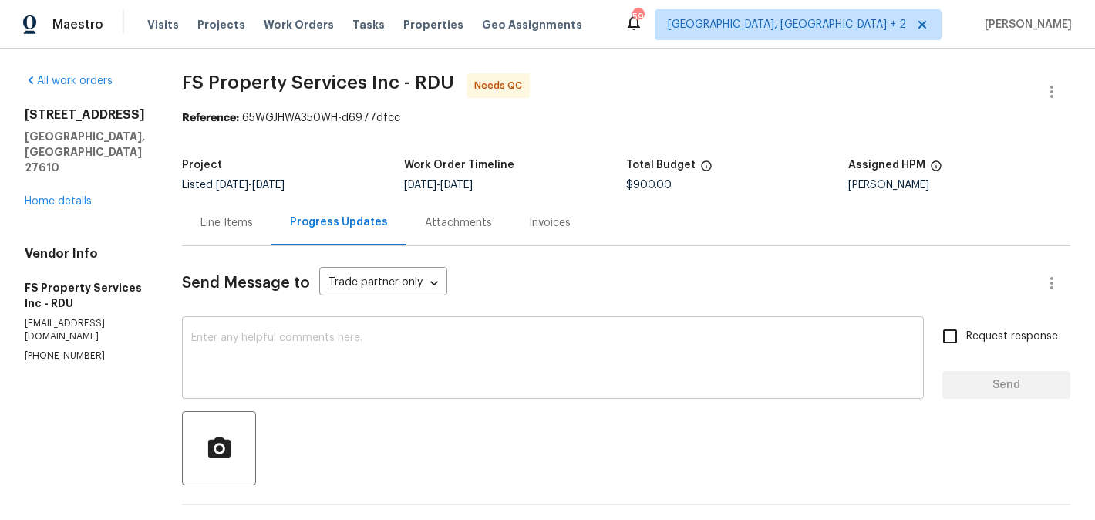
click at [295, 352] on textarea at bounding box center [552, 359] width 723 height 54
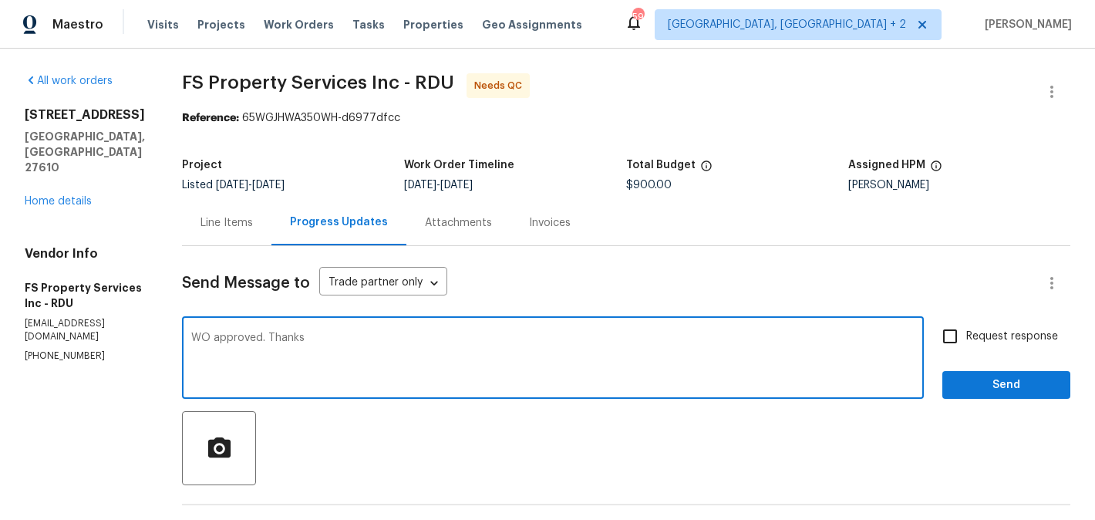
type textarea "WO approved. Thanks"
click at [1015, 375] on span "Send" at bounding box center [1005, 384] width 103 height 19
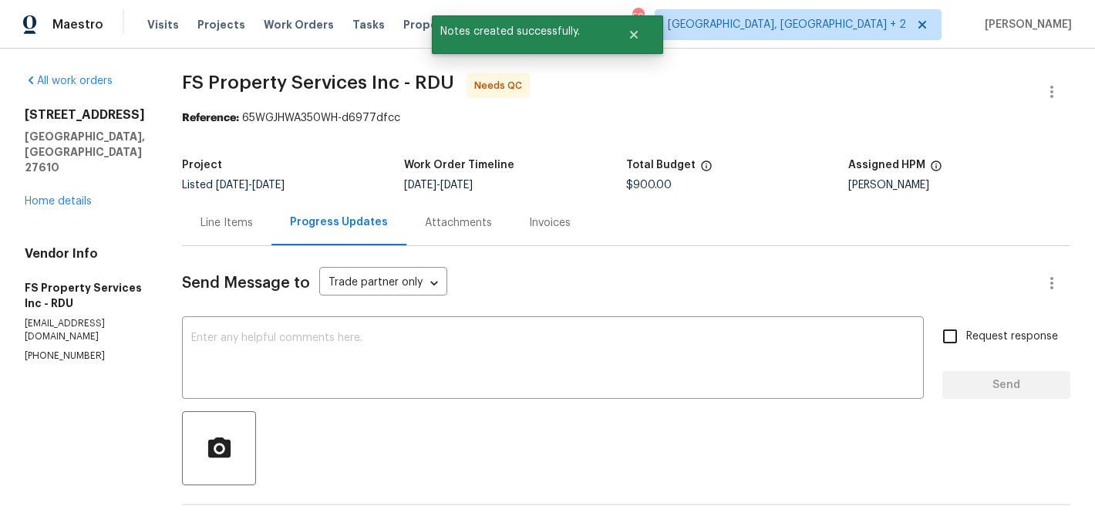
click at [214, 227] on div "Line Items" at bounding box center [226, 222] width 89 height 45
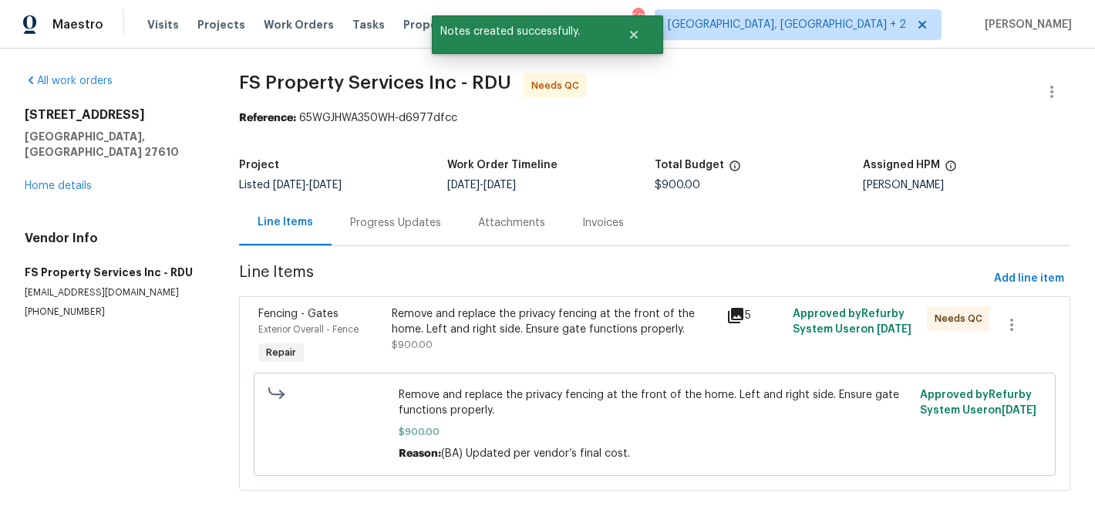
click at [567, 333] on div "Remove and replace the privacy fencing at the front of the home. Left and right…" at bounding box center [554, 321] width 325 height 31
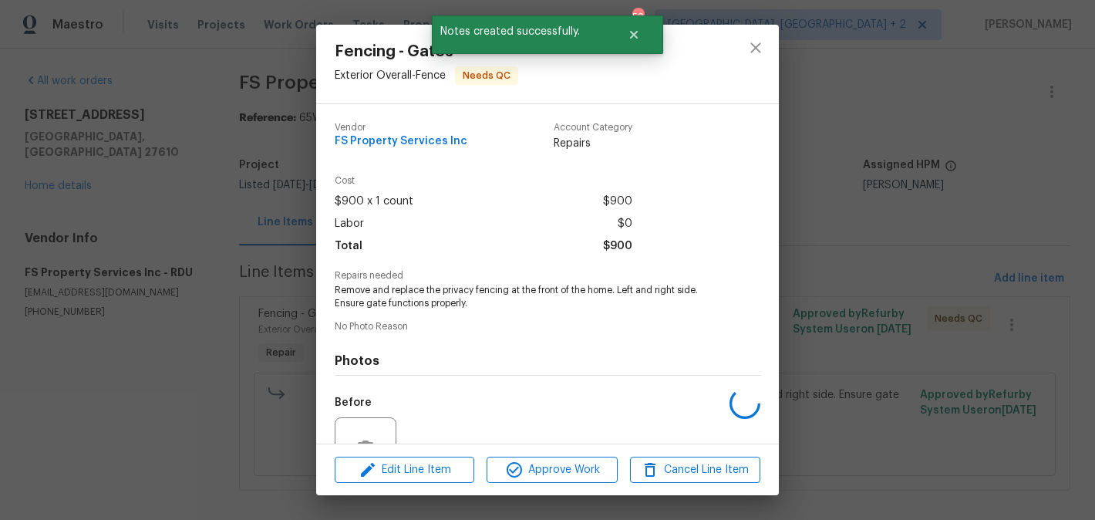
scroll to position [151, 0]
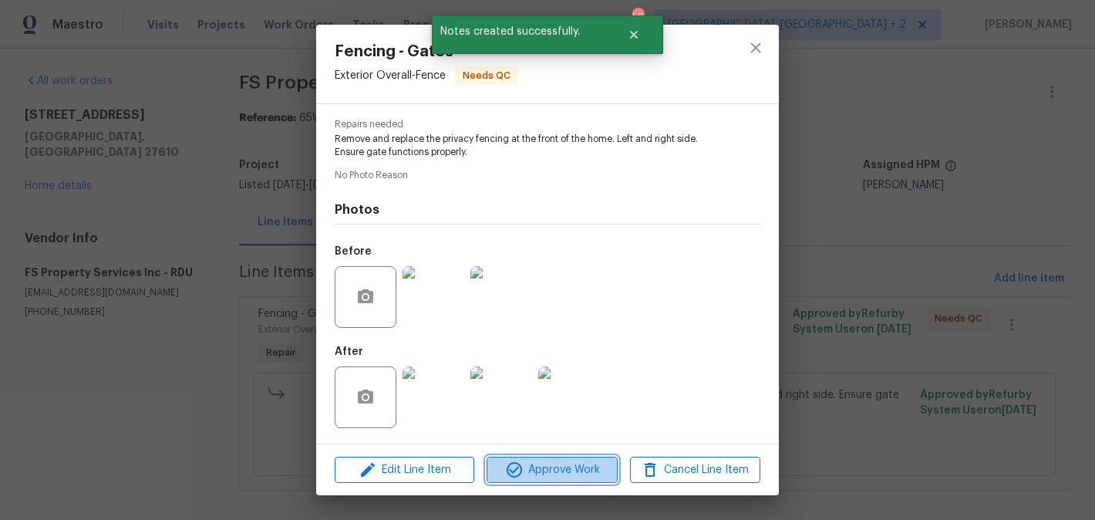
click at [550, 466] on span "Approve Work" at bounding box center [551, 469] width 121 height 19
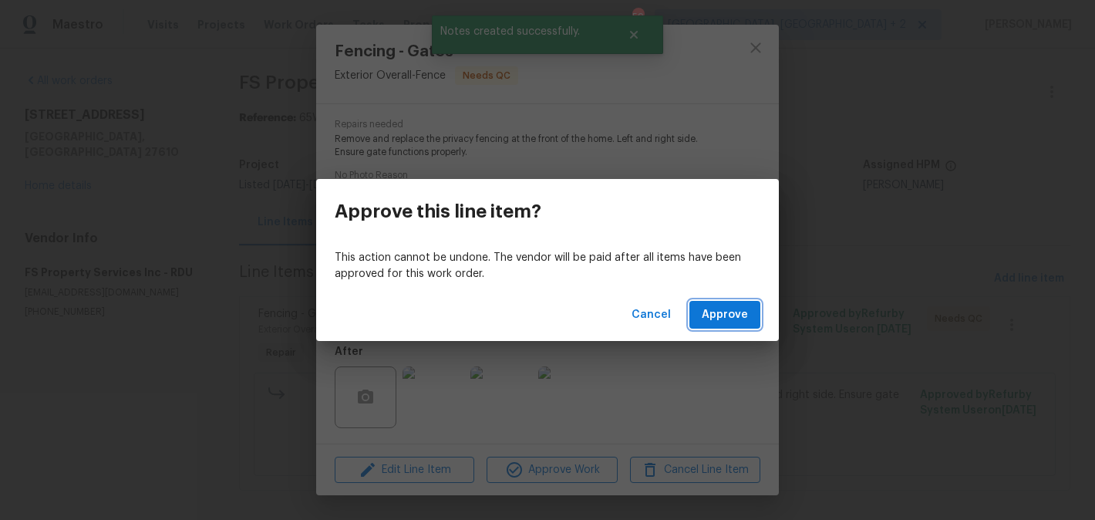
click at [726, 301] on button "Approve" at bounding box center [724, 315] width 71 height 29
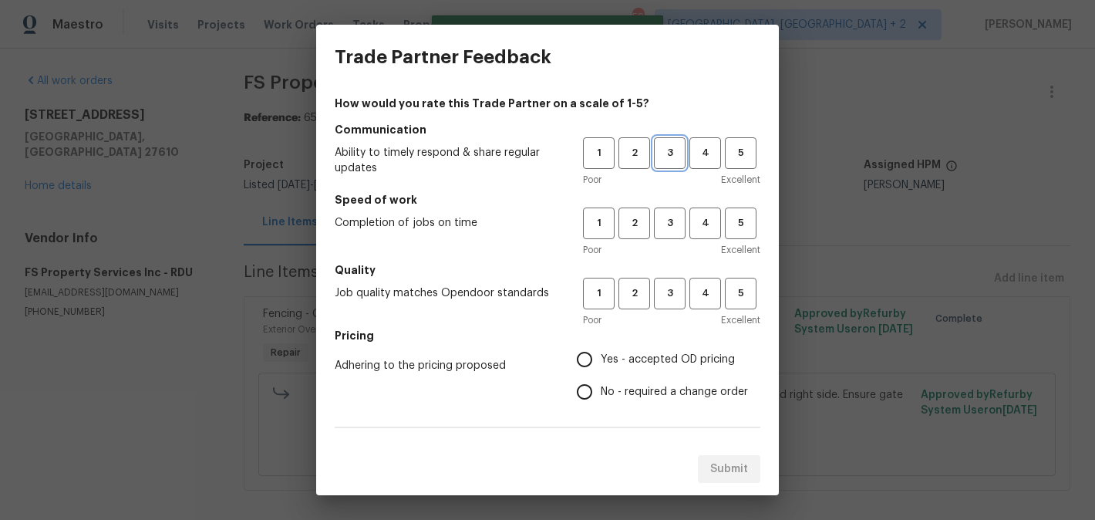
click at [670, 155] on span "3" at bounding box center [669, 153] width 29 height 18
click at [671, 224] on span "3" at bounding box center [669, 223] width 29 height 18
click at [671, 280] on button "3" at bounding box center [670, 294] width 32 height 32
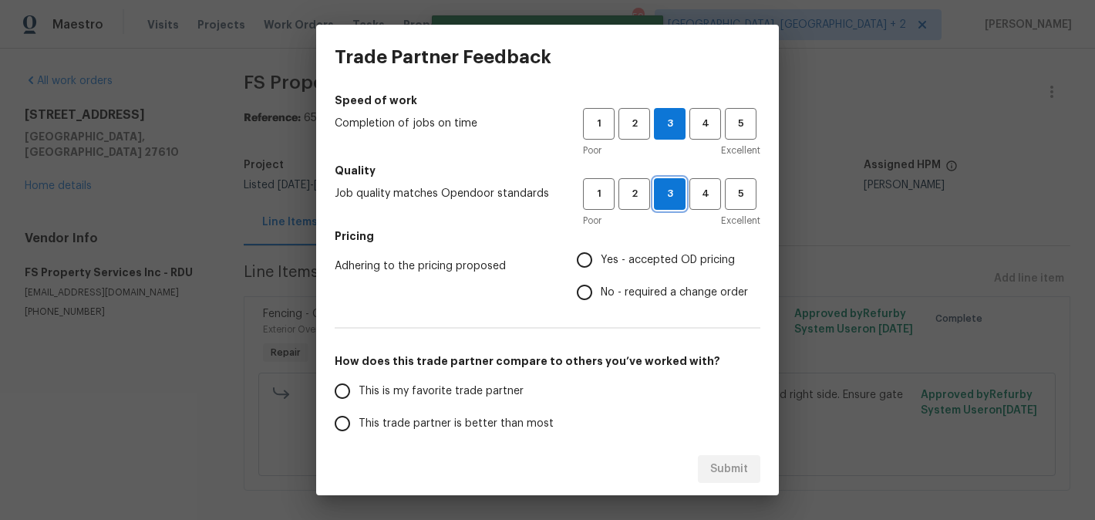
scroll to position [0, 0]
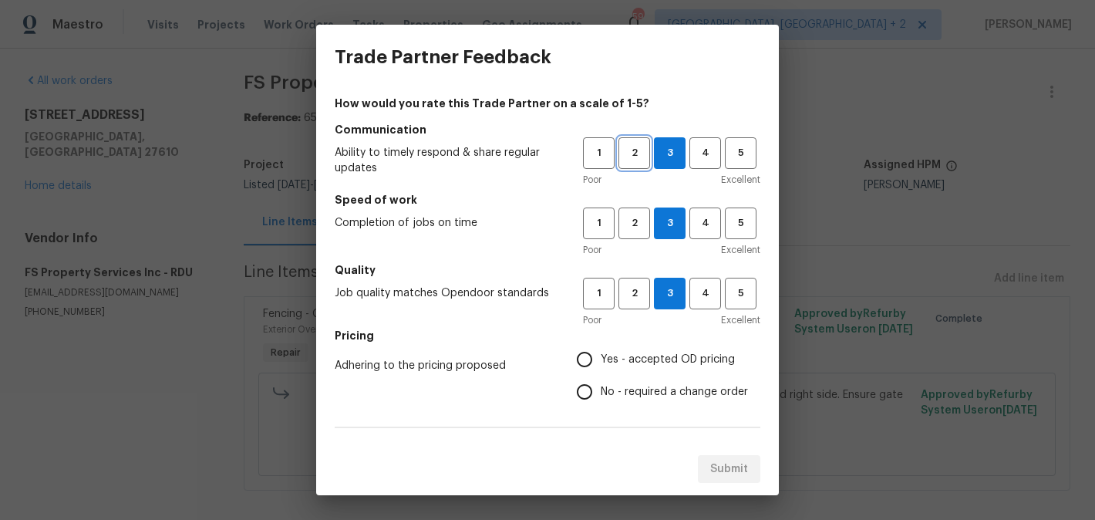
click at [628, 158] on span "2" at bounding box center [634, 153] width 29 height 18
click at [642, 357] on span "Yes - accepted OD pricing" at bounding box center [668, 360] width 134 height 16
click at [601, 357] on input "Yes - accepted OD pricing" at bounding box center [584, 359] width 32 height 32
radio input "true"
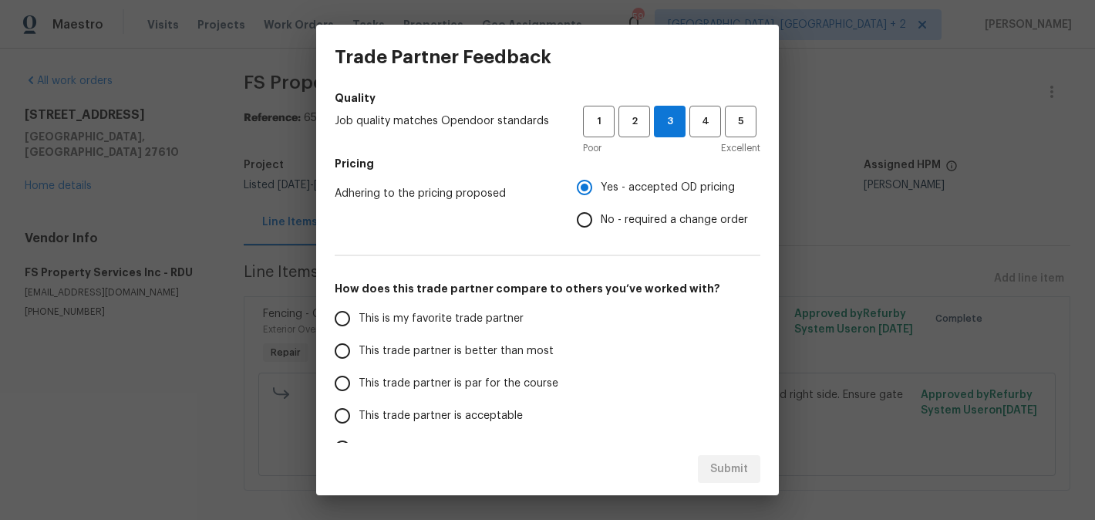
scroll to position [177, 0]
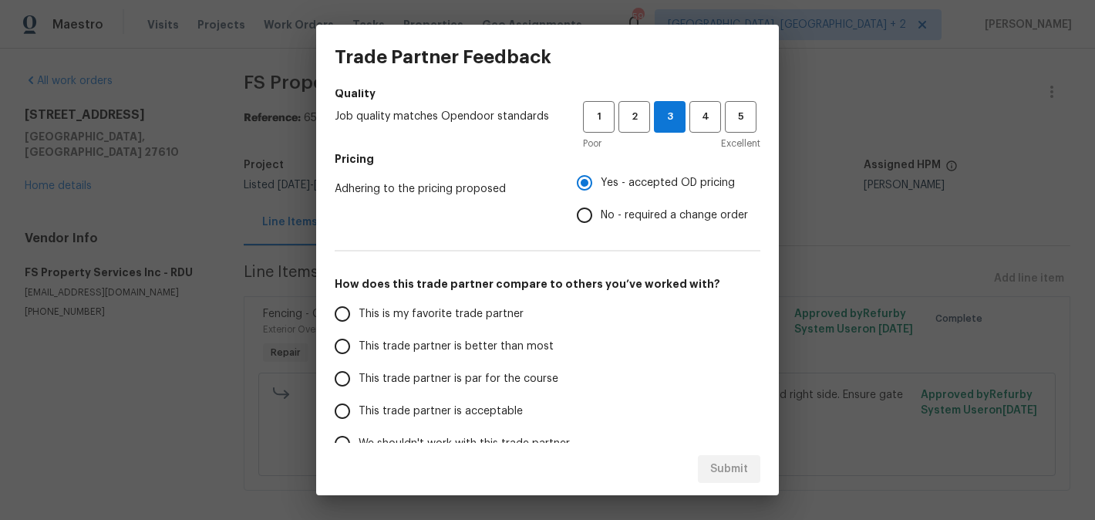
click at [545, 346] on span "This trade partner is better than most" at bounding box center [456, 346] width 195 height 16
click at [359, 346] on input "This trade partner is better than most" at bounding box center [342, 346] width 32 height 32
click at [735, 471] on span "Submit" at bounding box center [729, 469] width 38 height 19
radio input "true"
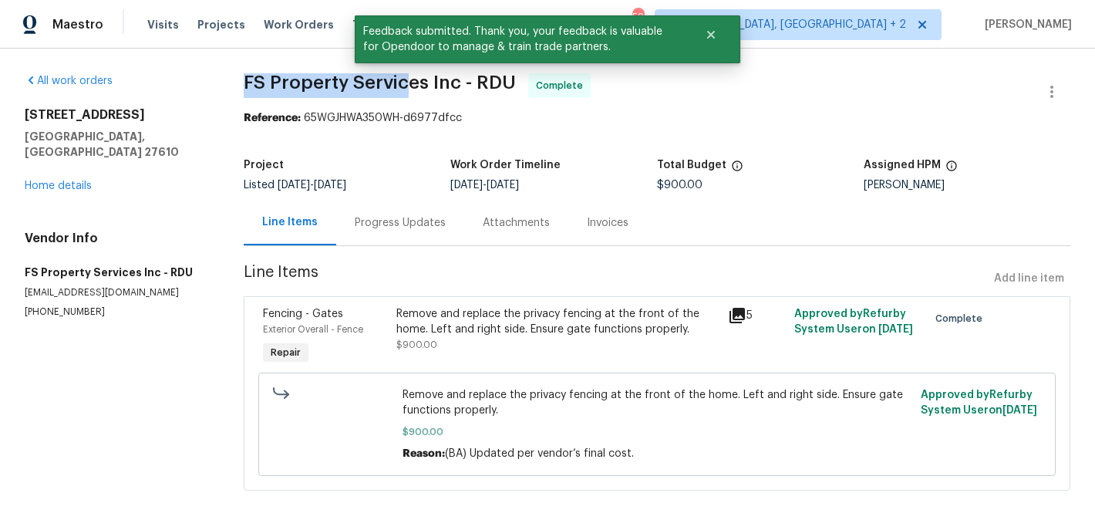
drag, startPoint x: 245, startPoint y: 71, endPoint x: 414, endPoint y: 83, distance: 169.3
click at [414, 82] on div "All work orders 1405 Cross Link Rd Raleigh, NC 27610 Home details Vendor Info F…" at bounding box center [547, 291] width 1095 height 485
drag, startPoint x: 431, startPoint y: 83, endPoint x: 241, endPoint y: 80, distance: 189.7
click at [241, 81] on div "All work orders 1405 Cross Link Rd Raleigh, NC 27610 Home details Vendor Info F…" at bounding box center [547, 291] width 1095 height 485
copy span "FS Property Services"
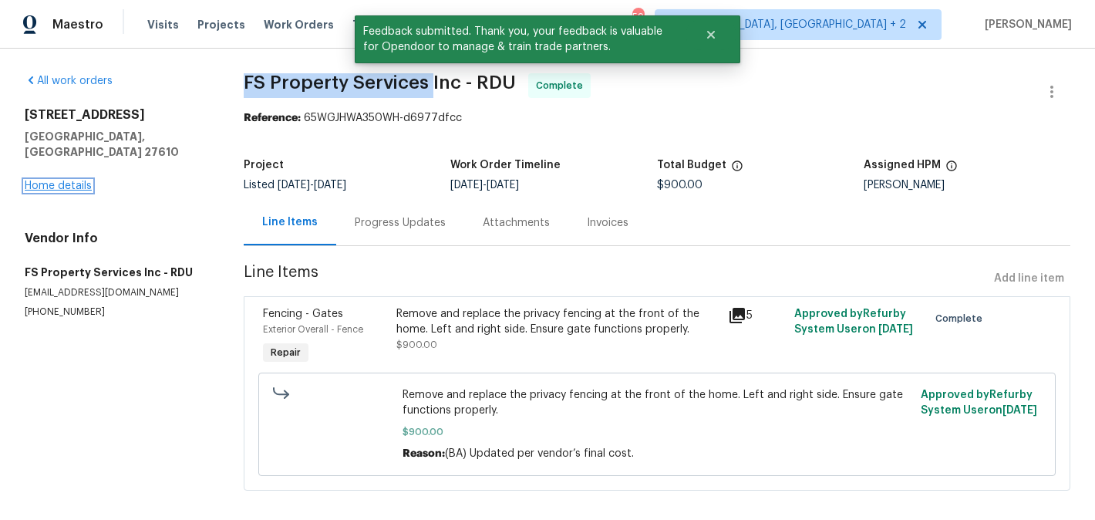
click at [71, 180] on link "Home details" at bounding box center [58, 185] width 67 height 11
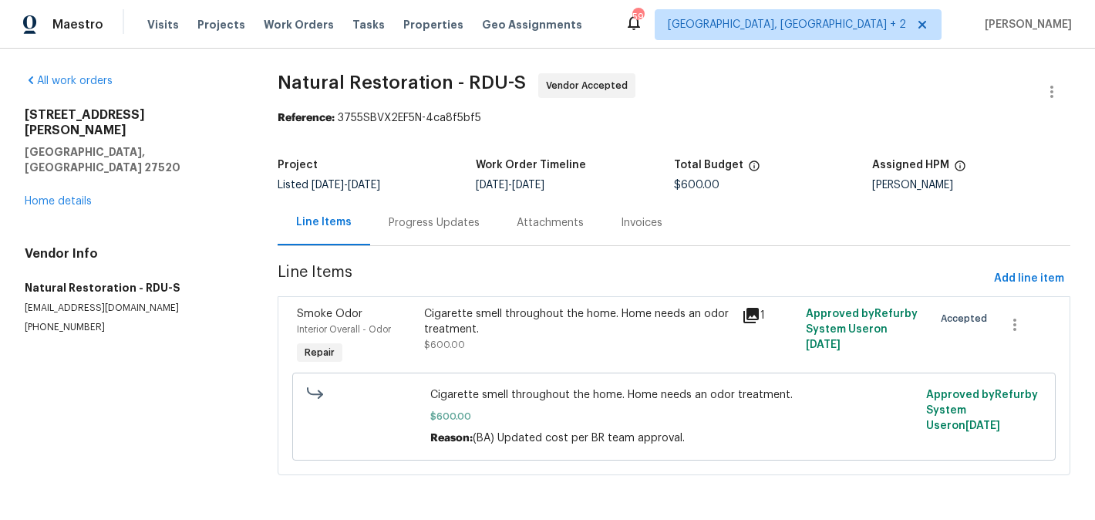
click at [438, 232] on div "Progress Updates" at bounding box center [434, 222] width 128 height 45
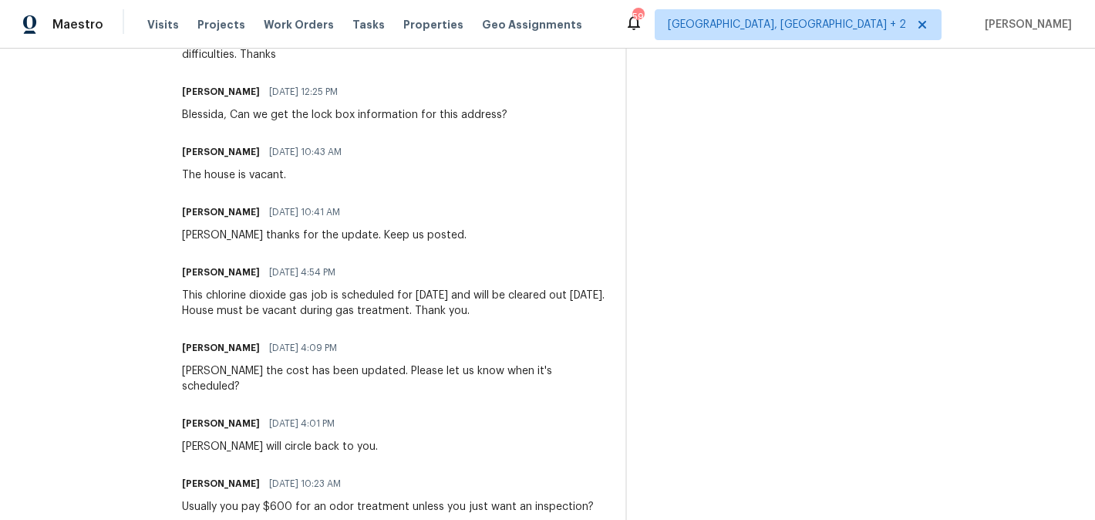
scroll to position [626, 0]
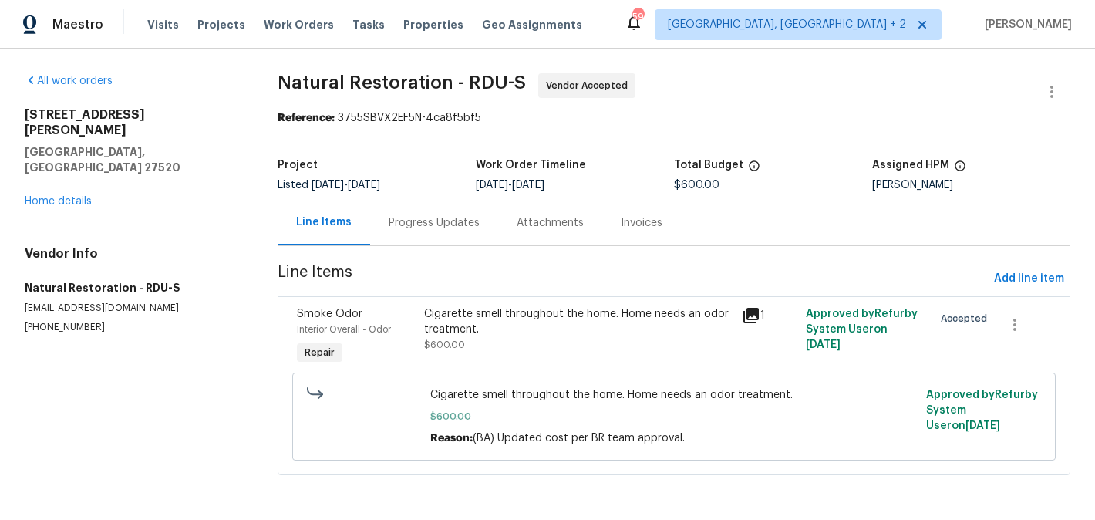
click at [412, 232] on div "Progress Updates" at bounding box center [434, 222] width 128 height 45
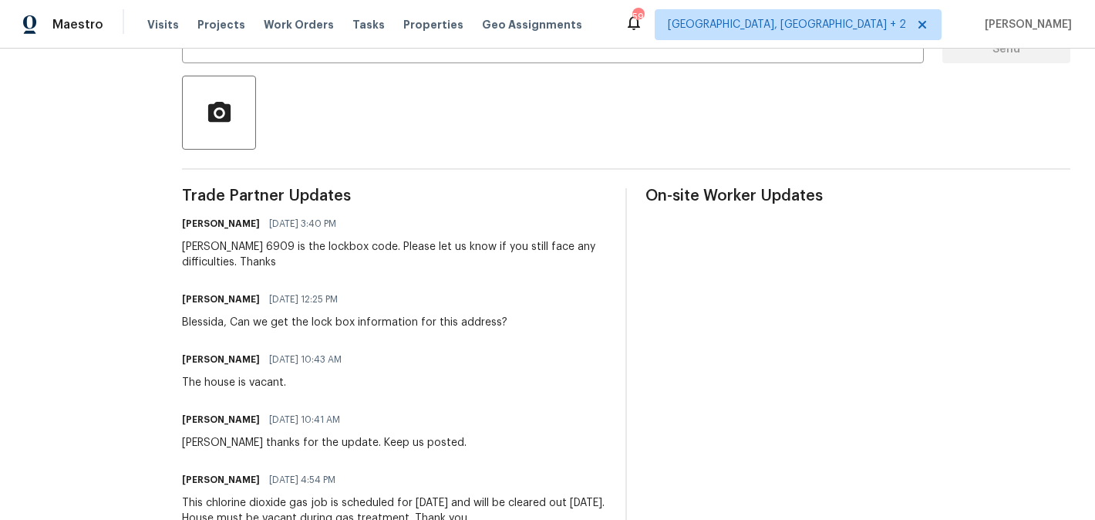
scroll to position [335, 0]
click at [194, 295] on h6 "[PERSON_NAME]" at bounding box center [221, 299] width 78 height 15
copy h6 "[PERSON_NAME]"
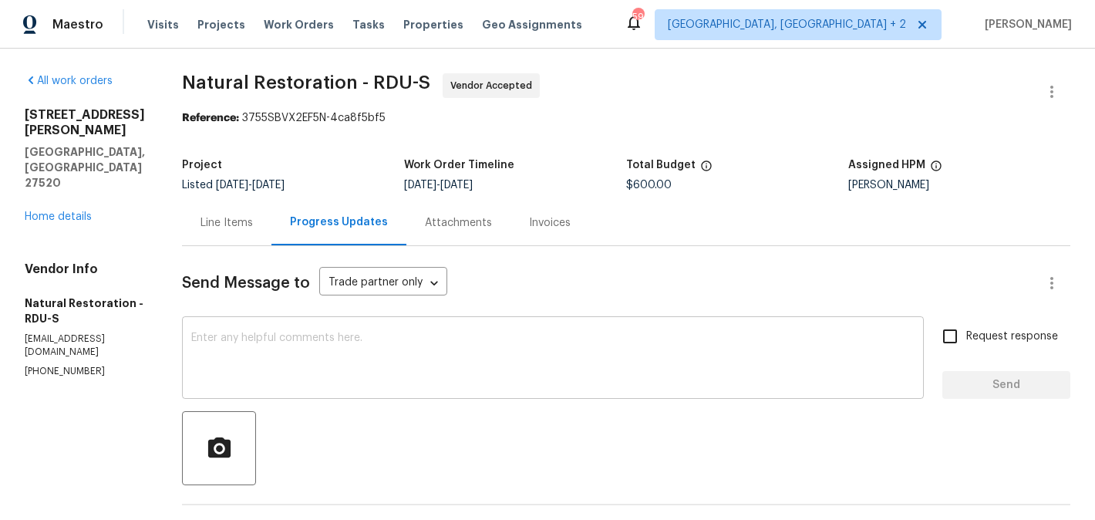
click at [364, 360] on textarea at bounding box center [552, 359] width 723 height 54
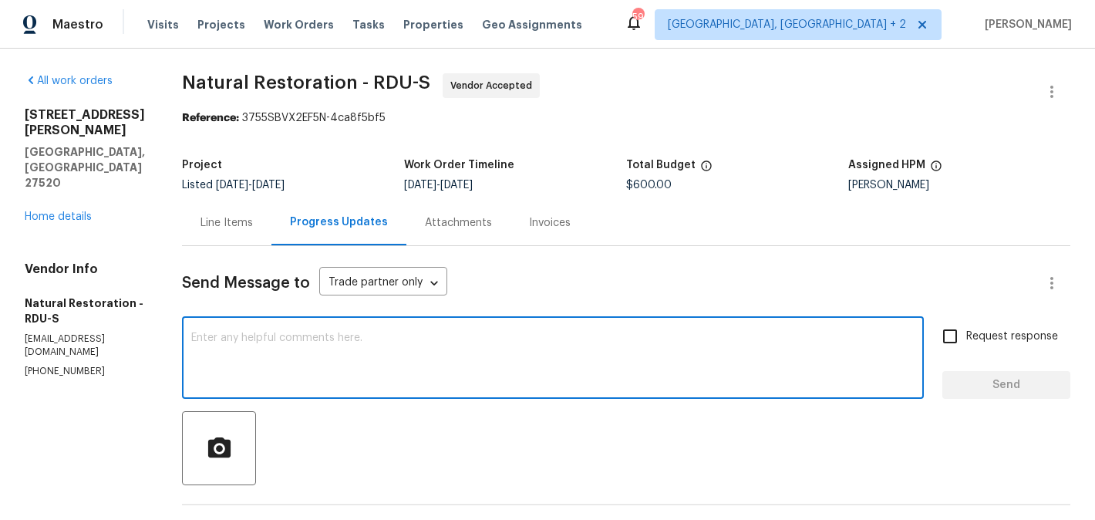
paste textarea "[PERSON_NAME]"
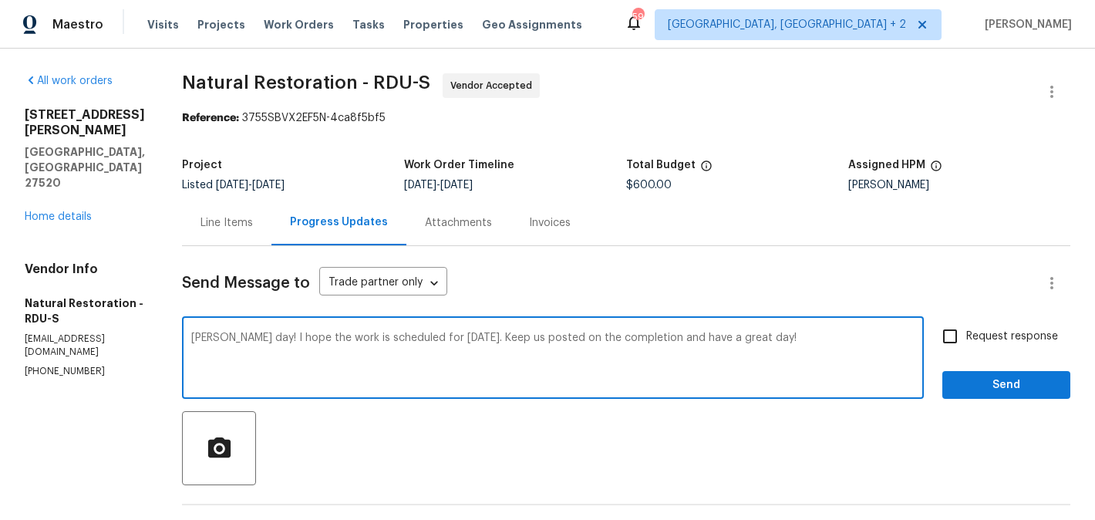
type textarea "[PERSON_NAME] day! I hope the work is scheduled for [DATE]. Keep us posted on t…"
click at [991, 334] on span "Request response" at bounding box center [1012, 336] width 92 height 16
click at [966, 334] on input "Request response" at bounding box center [950, 336] width 32 height 32
checkbox input "true"
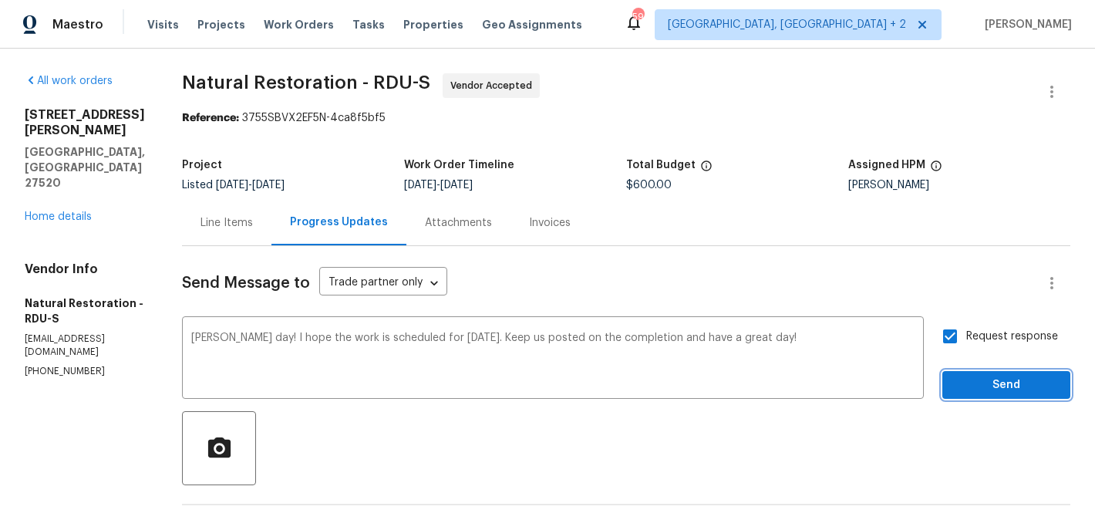
click at [983, 371] on button "Send" at bounding box center [1006, 385] width 128 height 29
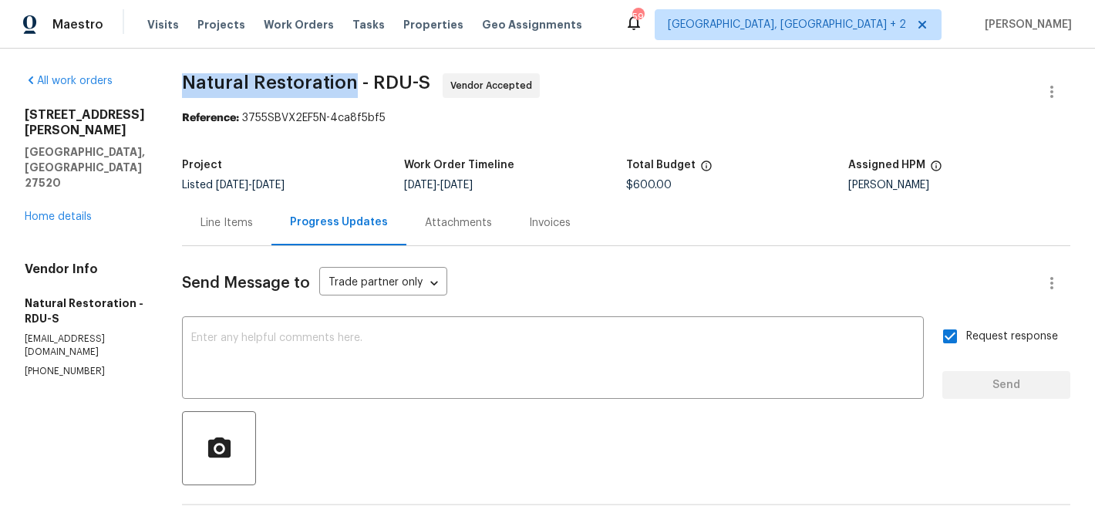
drag, startPoint x: 183, startPoint y: 86, endPoint x: 351, endPoint y: 89, distance: 168.1
click at [351, 89] on span "Natural Restoration - RDU-S" at bounding box center [306, 82] width 248 height 19
copy span "Natural Restoration"
click at [66, 211] on link "Home details" at bounding box center [58, 216] width 67 height 11
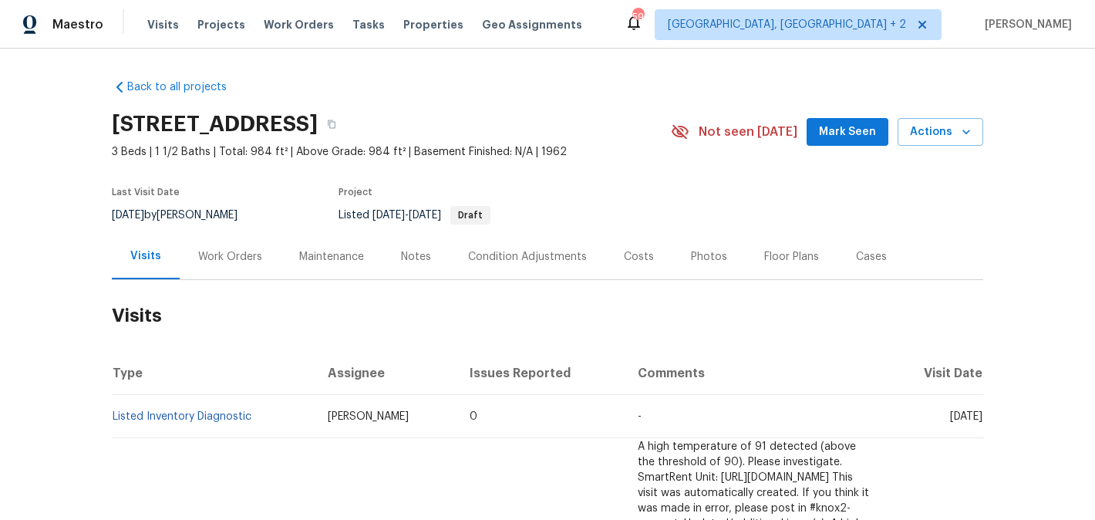
click at [254, 238] on div "Work Orders" at bounding box center [230, 256] width 101 height 45
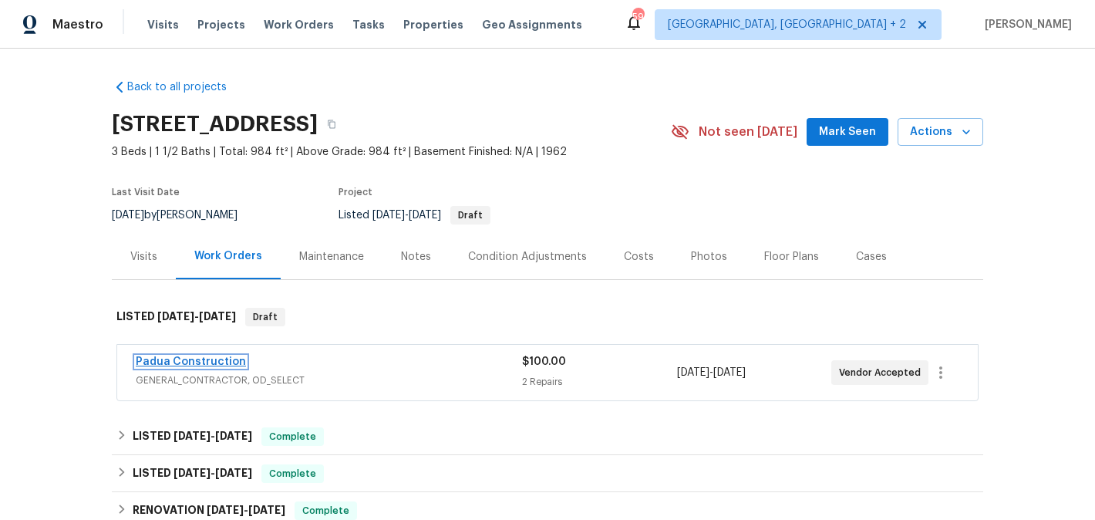
click at [219, 357] on link "Padua Construction" at bounding box center [191, 361] width 110 height 11
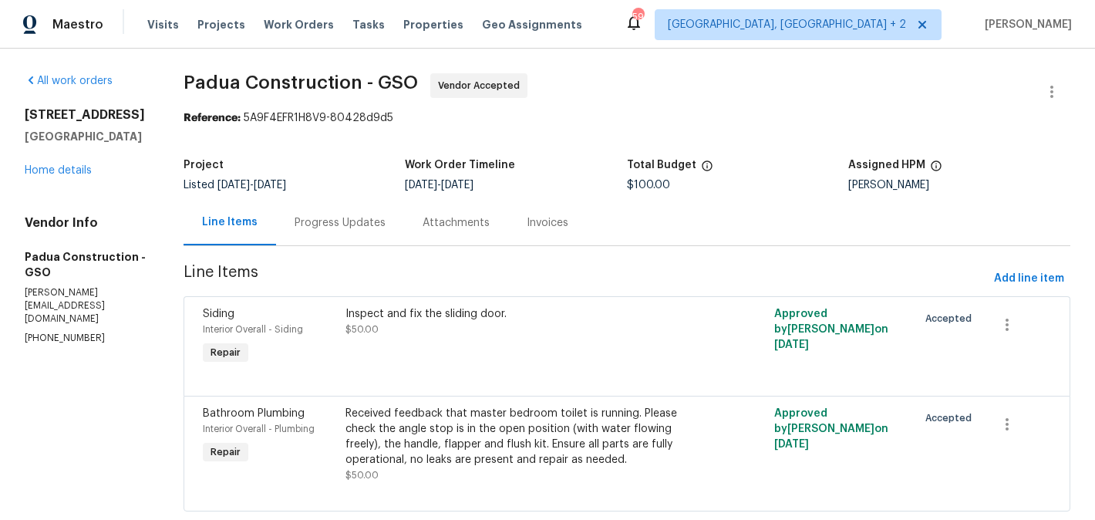
click at [346, 221] on div "Progress Updates" at bounding box center [340, 222] width 91 height 15
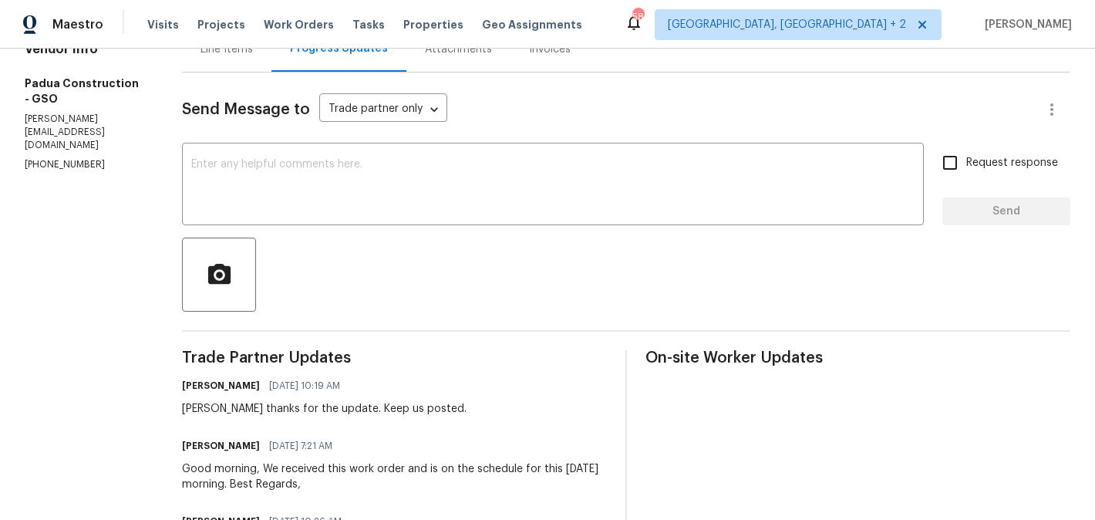
scroll to position [218, 0]
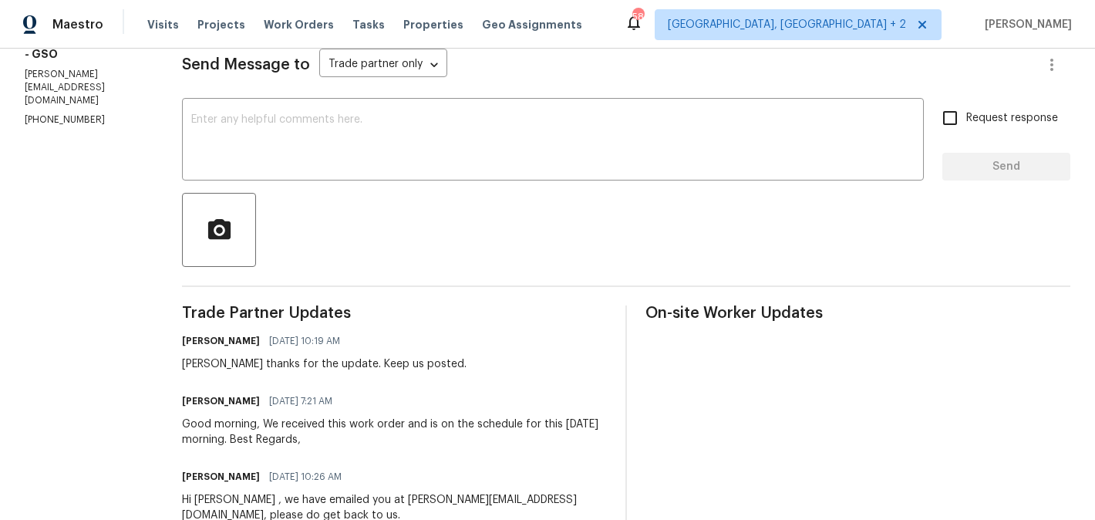
click at [182, 359] on div "Juan thanks for the update. Keep us posted." at bounding box center [324, 363] width 284 height 15
copy div "Juan"
click at [251, 179] on div "x ​" at bounding box center [553, 141] width 742 height 79
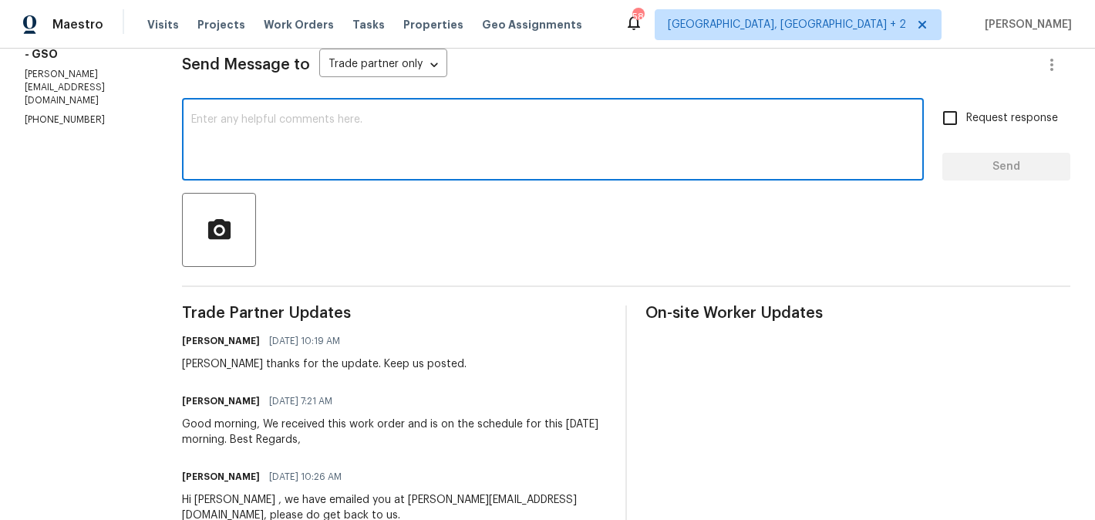
paste textarea "Juan"
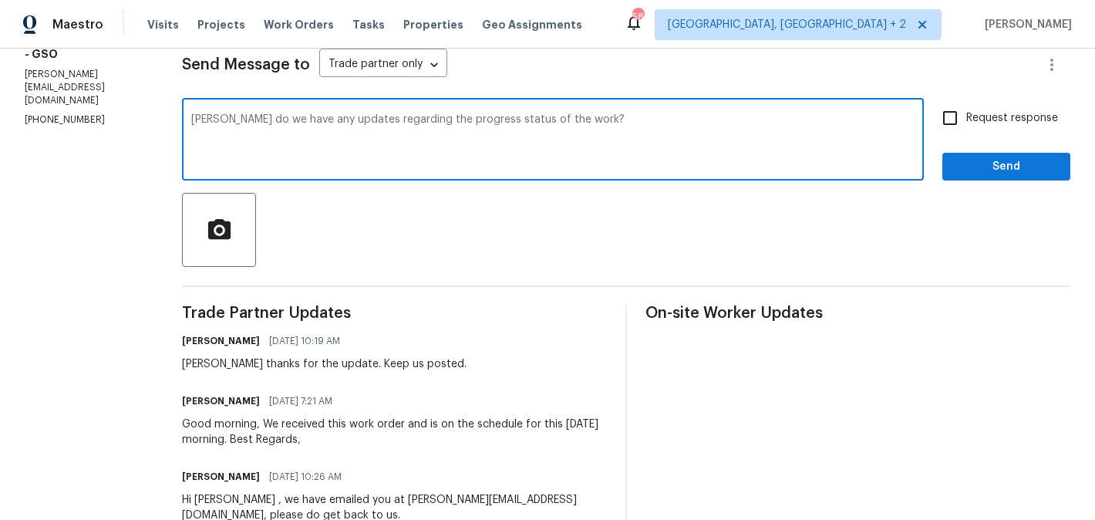
type textarea "Juan do we have any updates regarding the progress status of the work?"
click at [968, 124] on span "Request response" at bounding box center [1012, 118] width 92 height 16
click at [966, 124] on input "Request response" at bounding box center [950, 118] width 32 height 32
checkbox input "true"
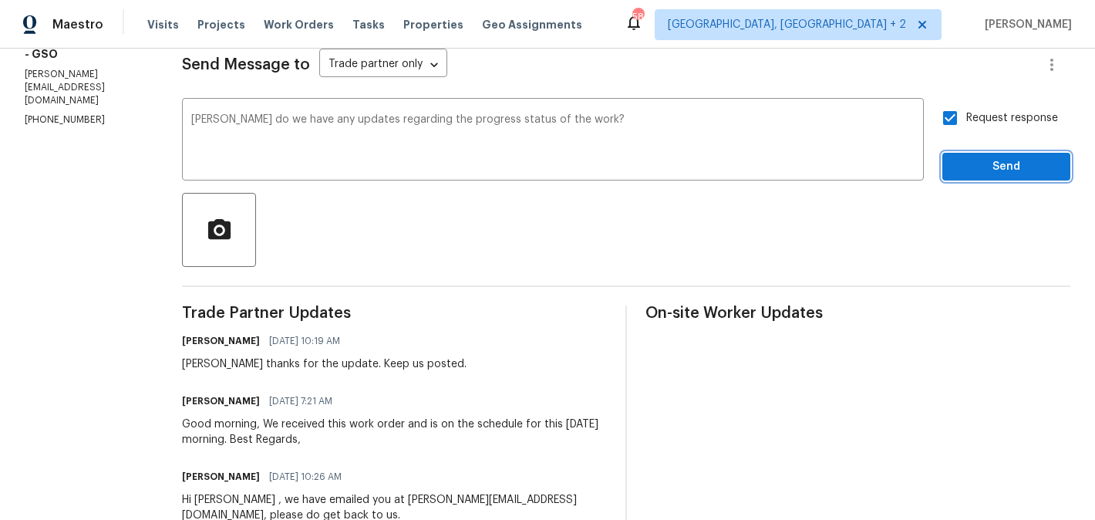
click at [977, 171] on span "Send" at bounding box center [1005, 166] width 103 height 19
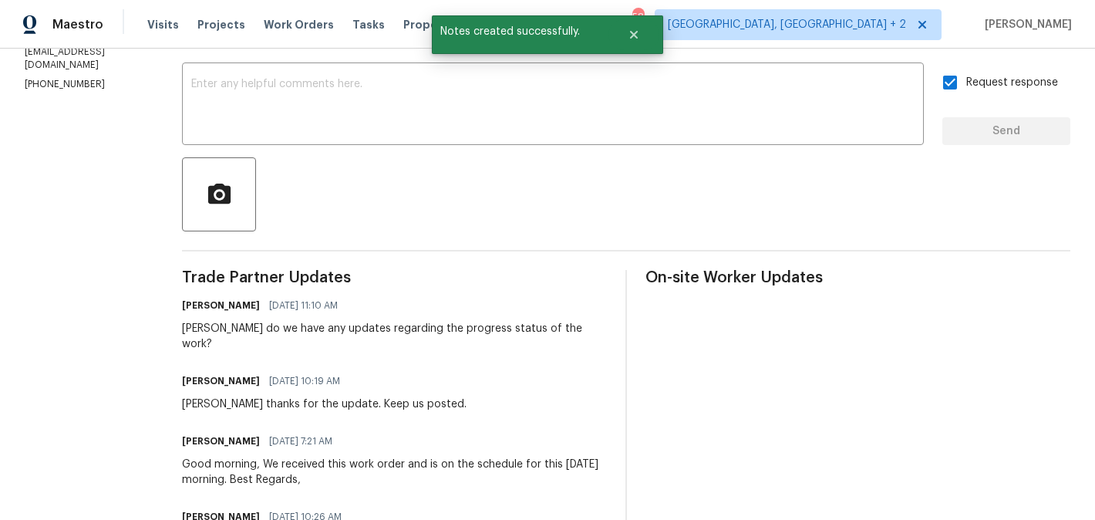
scroll to position [0, 0]
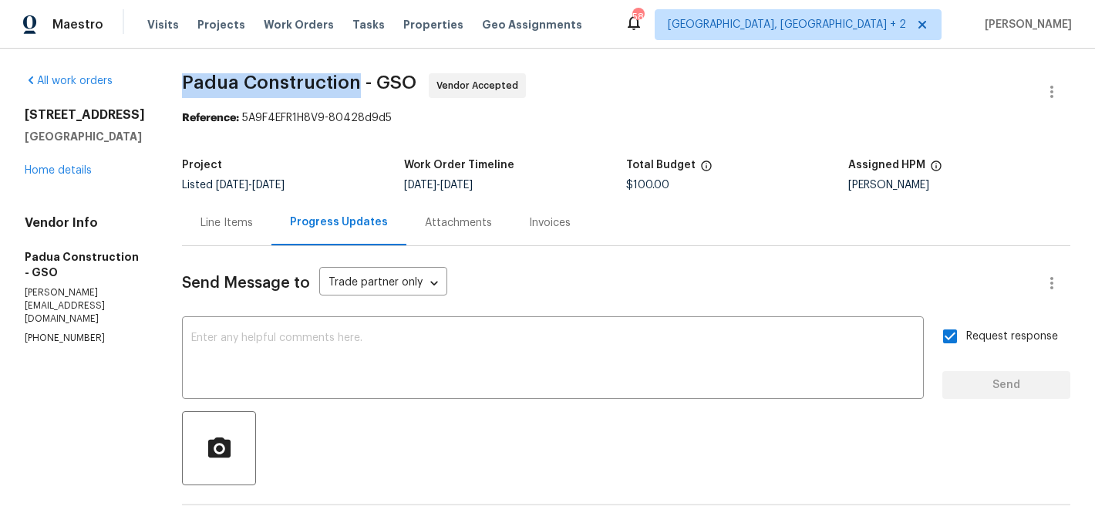
drag, startPoint x: 154, startPoint y: 76, endPoint x: 326, endPoint y: 87, distance: 172.3
copy span "Padua Construction"
click at [73, 176] on link "Home details" at bounding box center [58, 170] width 67 height 11
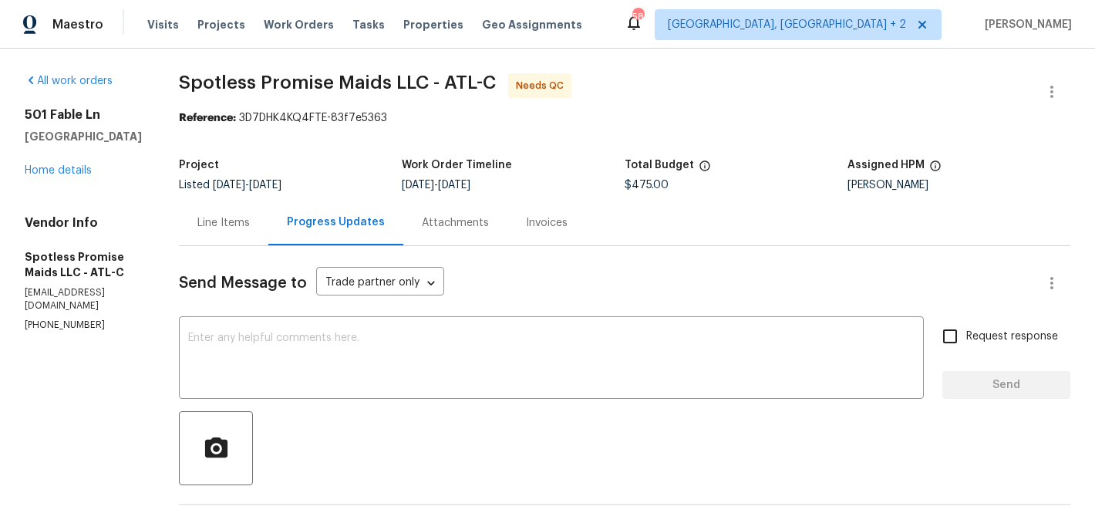
click at [259, 231] on div "Line Items" at bounding box center [223, 222] width 89 height 45
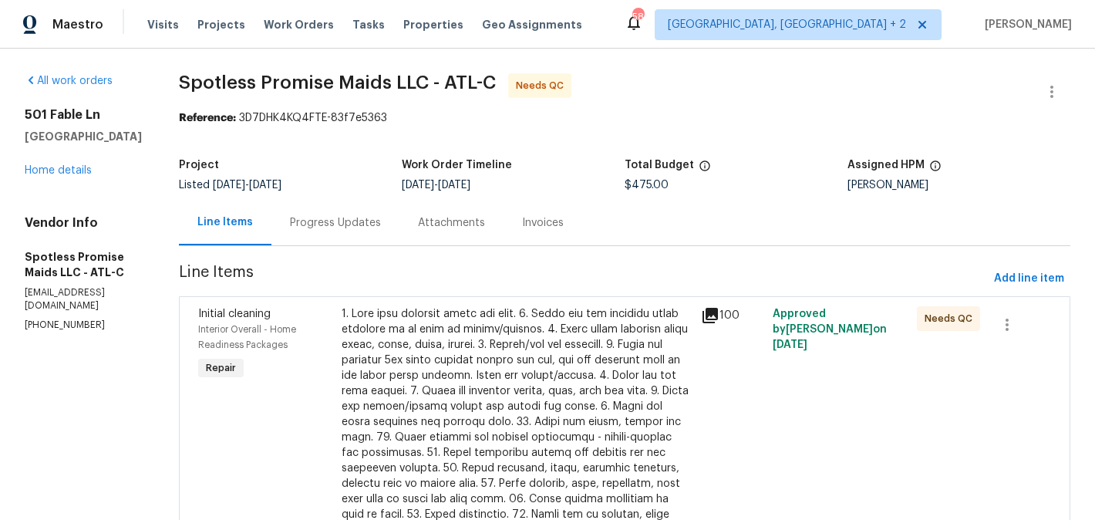
click at [410, 251] on section "Spotless Promise Maids LLC - ATL-C Needs QC Reference: 3D7DHK4KQ4FTE-83f7e5363 …" at bounding box center [624, 503] width 891 height 861
click at [381, 229] on div "Progress Updates" at bounding box center [335, 222] width 91 height 15
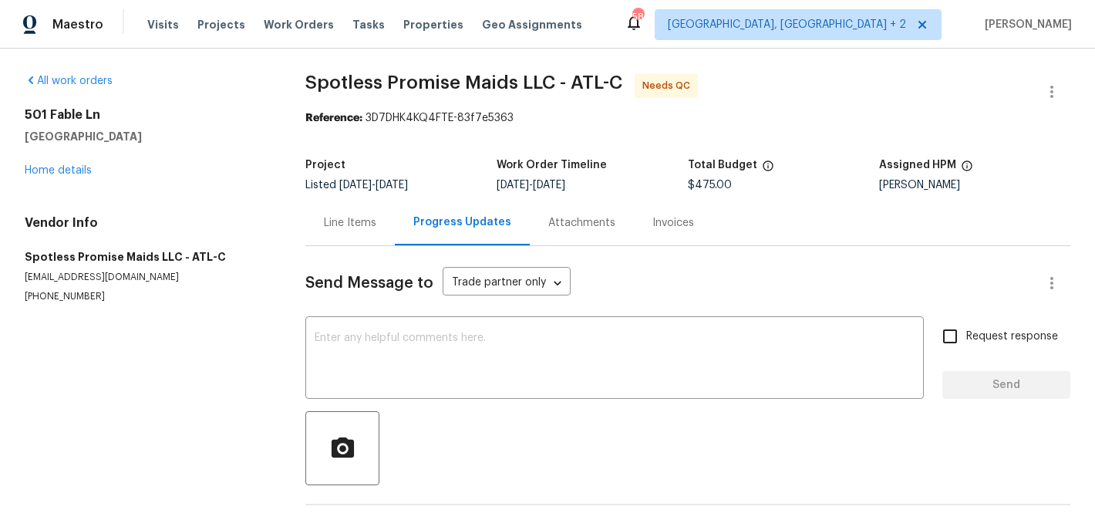
scroll to position [326, 0]
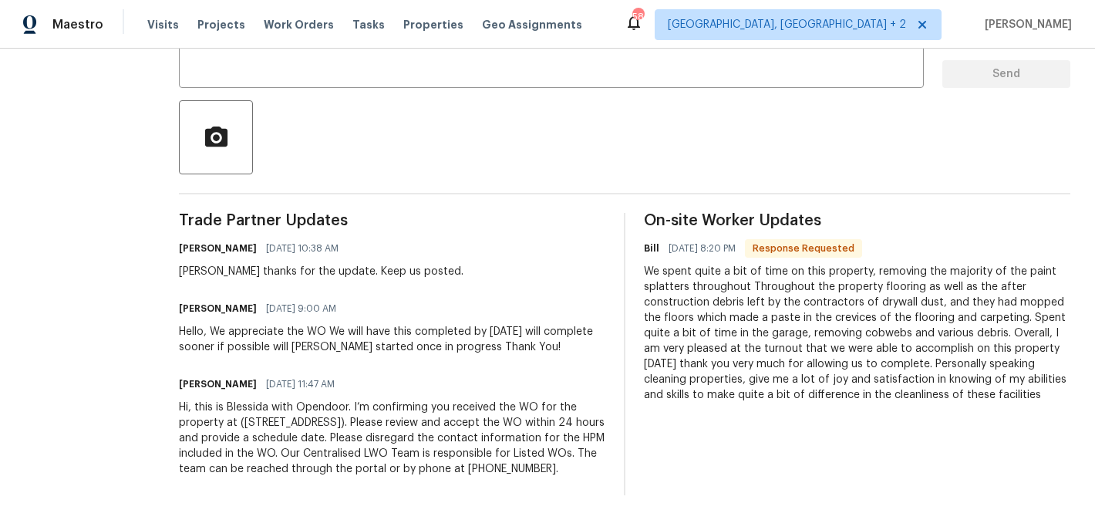
click at [794, 331] on div "We spent quite a bit of time on this property, removing the majority of the pai…" at bounding box center [857, 333] width 426 height 139
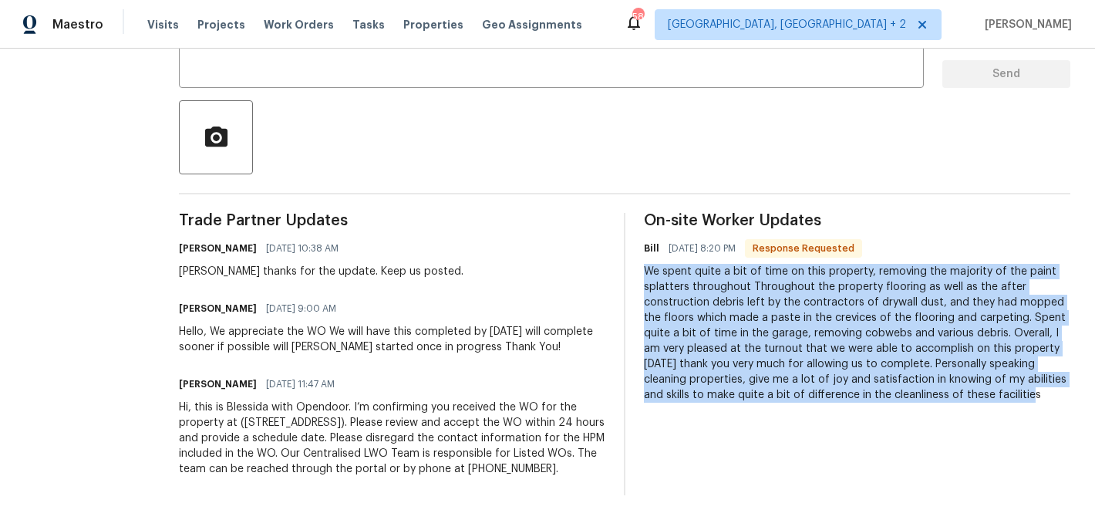
click at [794, 331] on div "We spent quite a bit of time on this property, removing the majority of the pai…" at bounding box center [857, 333] width 426 height 139
copy div "We spent quite a bit of time on this property, removing the majority of the pai…"
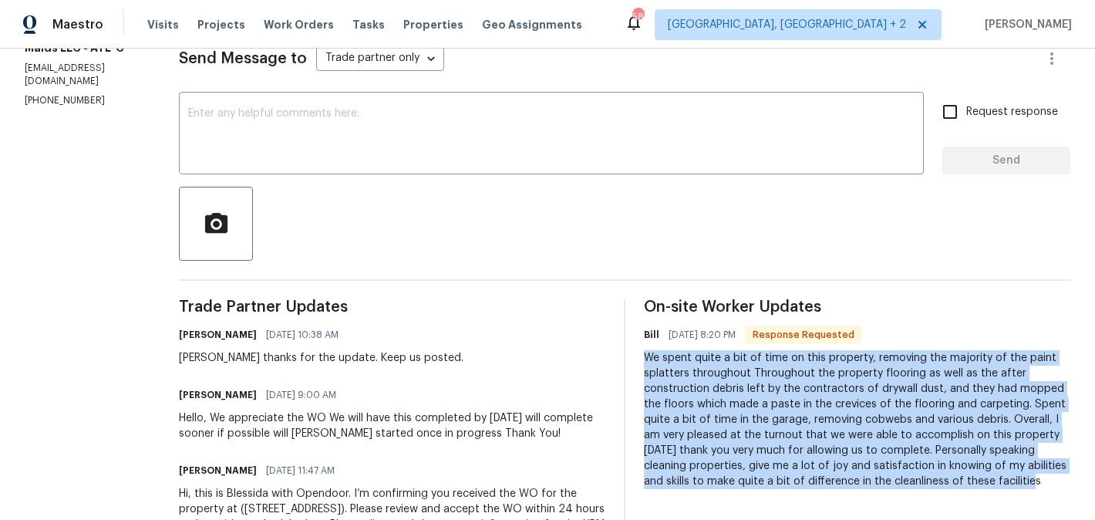
scroll to position [60, 0]
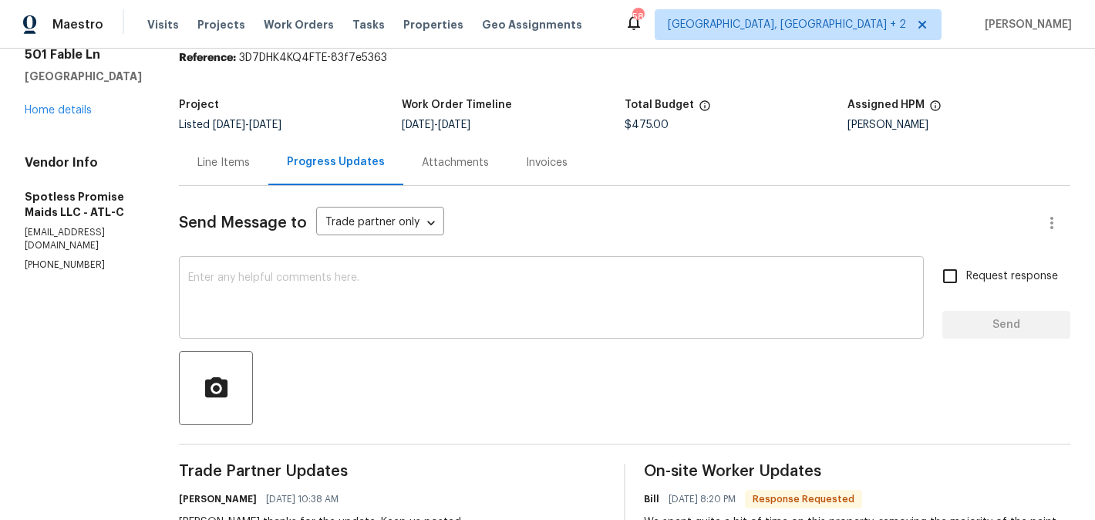
click at [426, 291] on textarea at bounding box center [551, 299] width 726 height 54
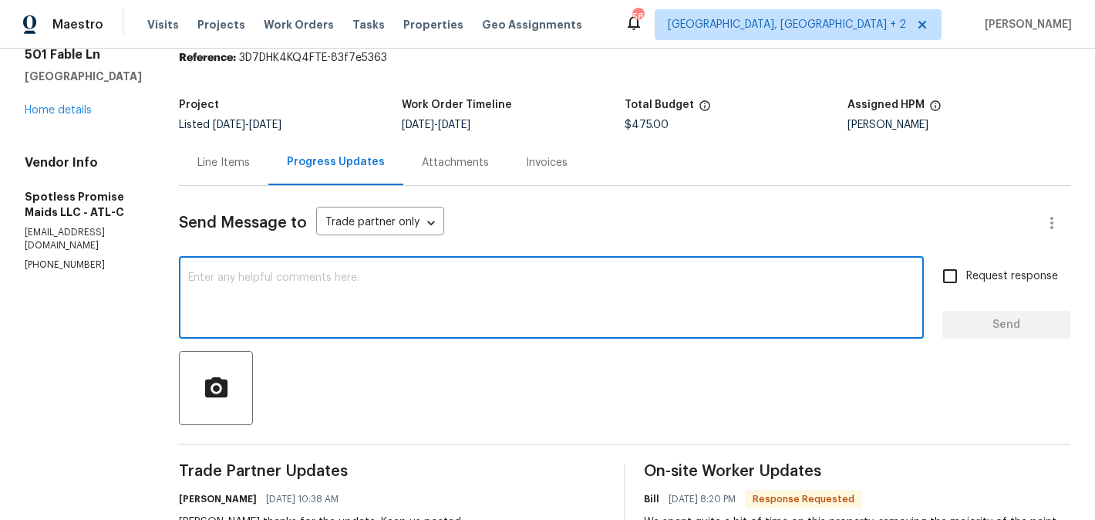
paste textarea "ChatGPT said: That’s such a lovely note to read! 💛 Your hard work, attention to…"
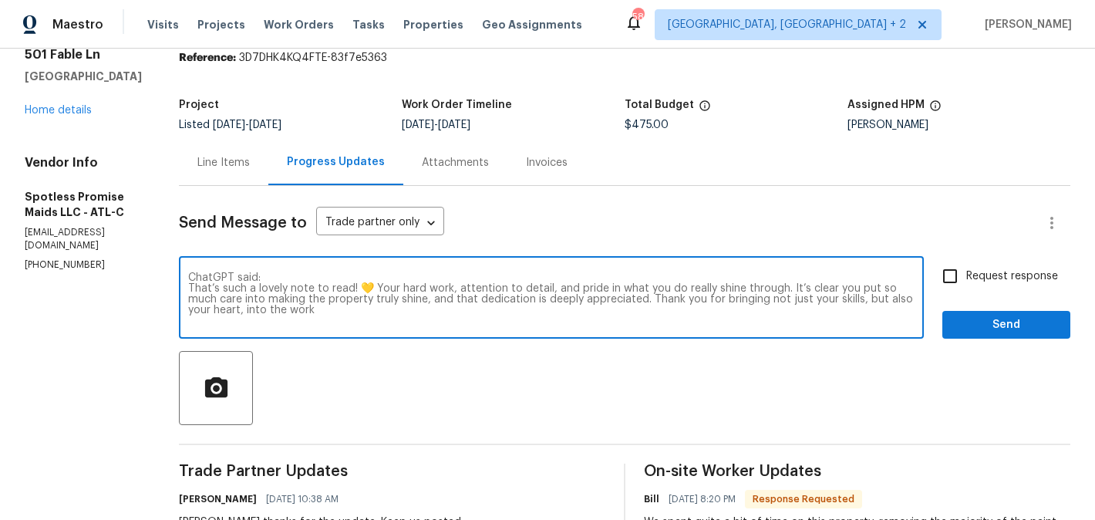
drag, startPoint x: 298, startPoint y: 278, endPoint x: 217, endPoint y: 278, distance: 81.7
click at [217, 278] on div "ChatGPT said: That’s such a lovely note to read! 💛 Your hard work, attention to…" at bounding box center [551, 299] width 745 height 79
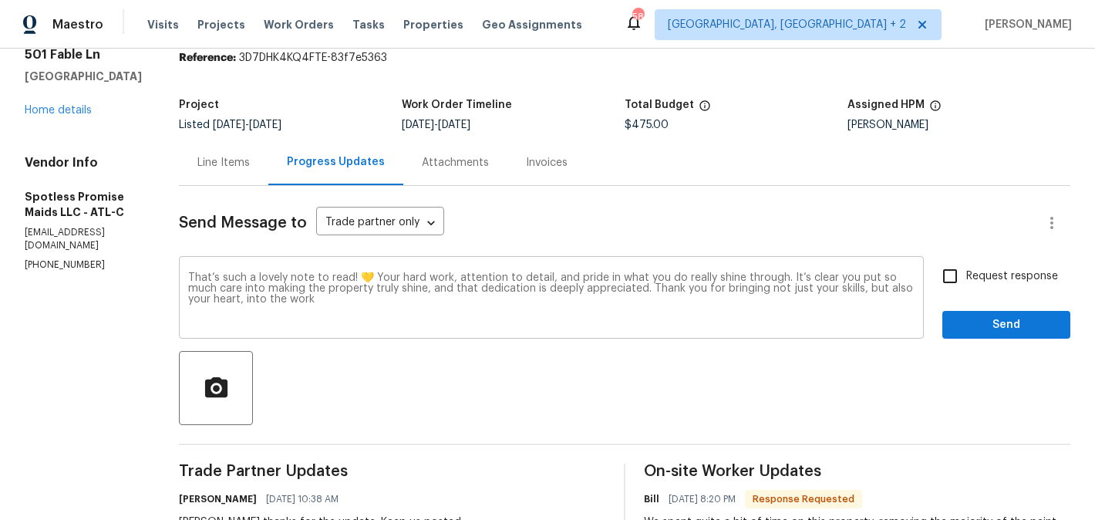
click at [221, 288] on div "That’s such a lovely note to read! 💛 Your hard work, attention to detail, and p…" at bounding box center [551, 299] width 745 height 79
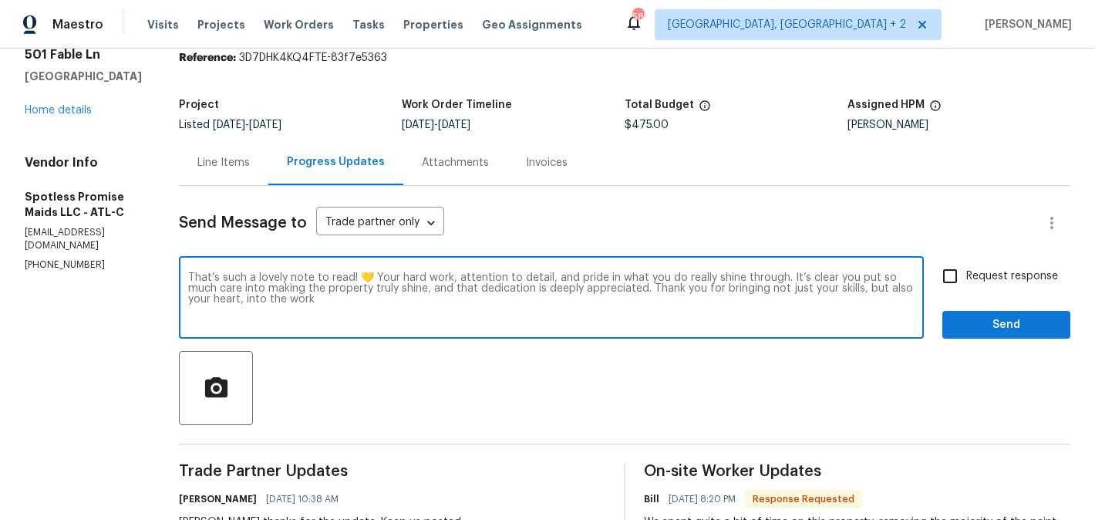
click at [224, 290] on textarea "That’s such a lovely note to read! 💛 Your hard work, attention to detail, and p…" at bounding box center [551, 299] width 726 height 54
click at [402, 276] on textarea "That’s such a lovely note to read! 💛 Your hard work, attention to detail, and p…" at bounding box center [551, 299] width 726 height 54
click at [346, 276] on textarea "That’s such a lovely note to read! Your hard work, attention to detail, and pri…" at bounding box center [551, 299] width 726 height 54
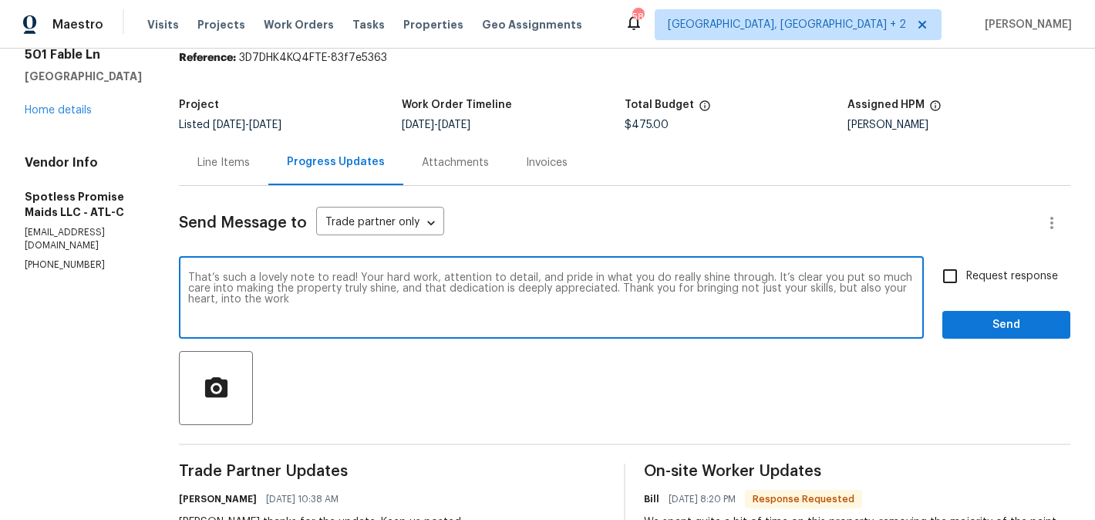
paste textarea "nk you for sharing this update. Your attention to detail and commitment to deli…"
click at [489, 298] on textarea "Thank you for sharing this update. Your attention to detail and commitment to d…" at bounding box center [551, 299] width 726 height 54
type textarea "Thank you for sharing this update. Your attention to detail and commitment to d…"
click at [1017, 337] on button "Send" at bounding box center [1006, 325] width 128 height 29
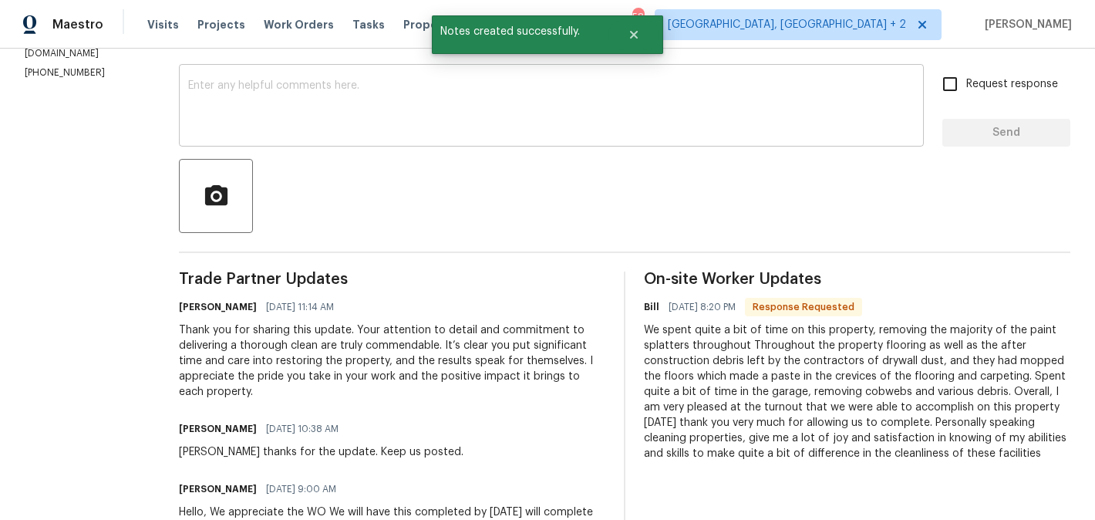
scroll to position [253, 0]
click at [401, 350] on div "Thank you for sharing this update. Your attention to detail and commitment to d…" at bounding box center [392, 360] width 426 height 77
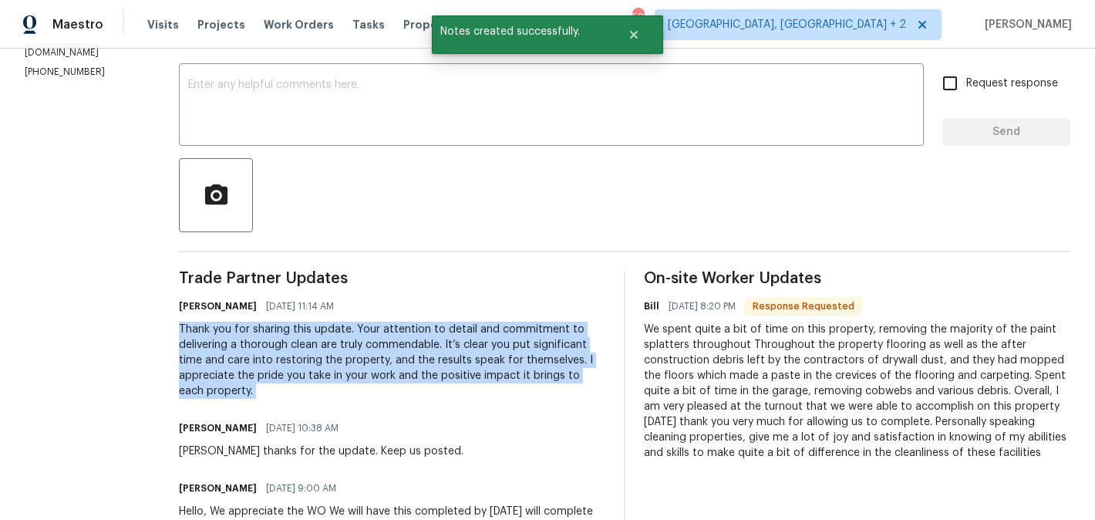
click at [401, 350] on div "Thank you for sharing this update. Your attention to detail and commitment to d…" at bounding box center [392, 360] width 426 height 77
copy div "Thank you for sharing this update. Your attention to detail and commitment to d…"
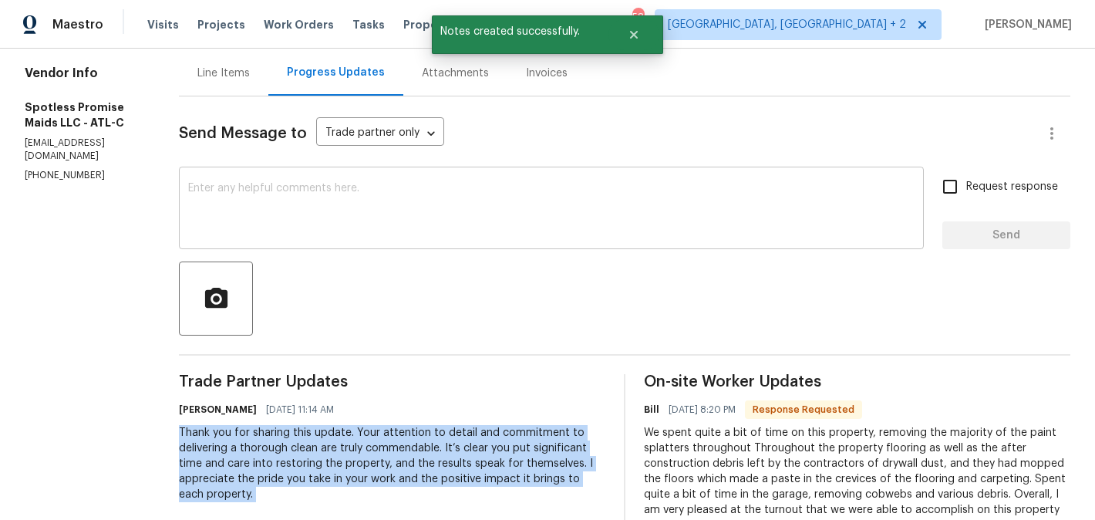
scroll to position [150, 0]
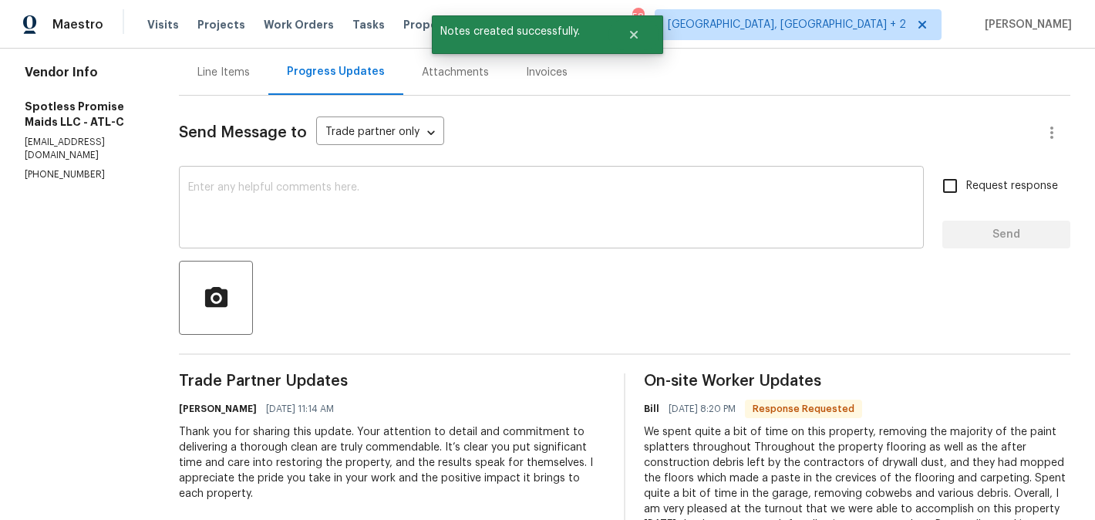
click at [368, 180] on div "x ​" at bounding box center [551, 209] width 745 height 79
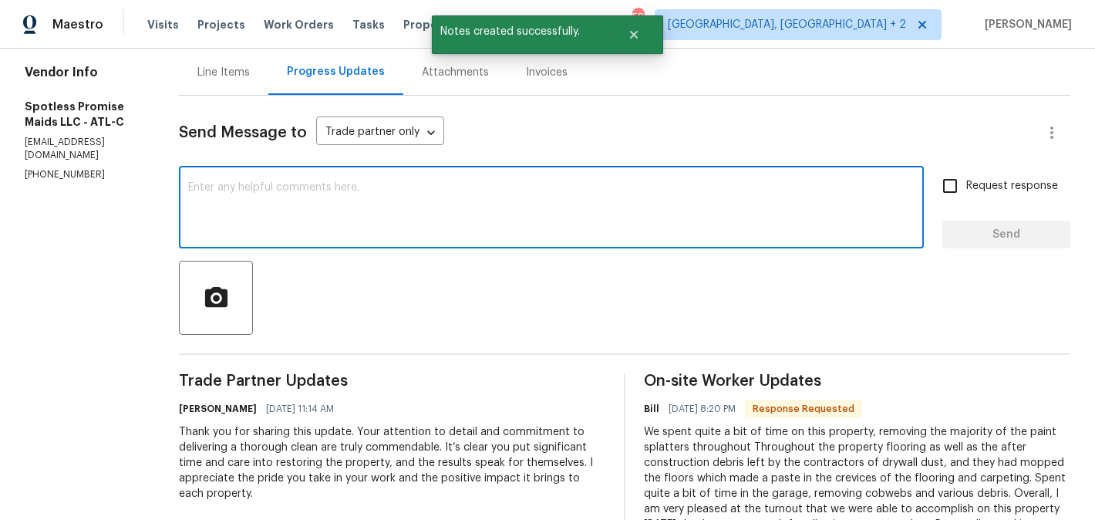
paste textarea "Thank you for sharing this update. Your attention to detail and commitment to d…"
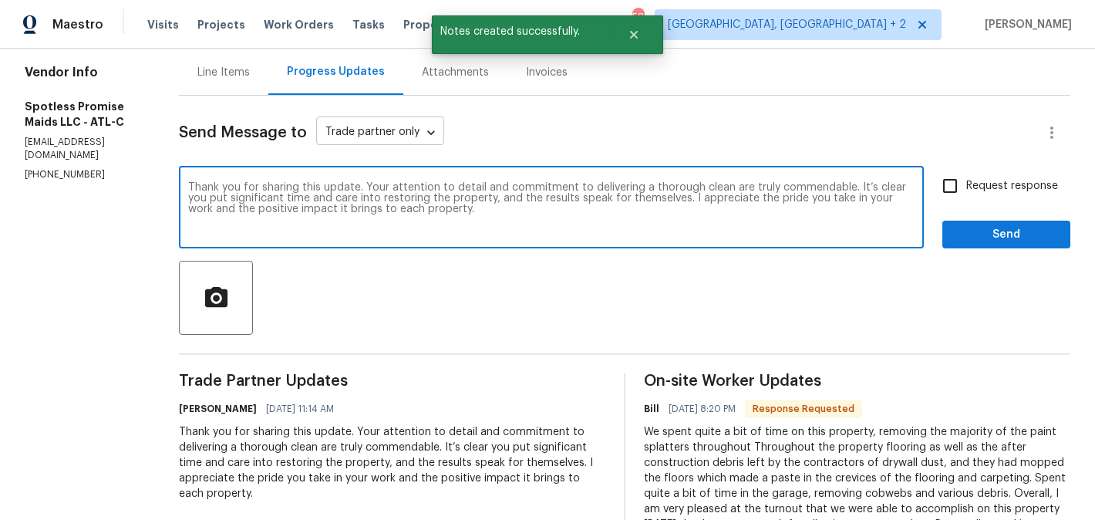
type textarea "Thank you for sharing this update. Your attention to detail and commitment to d…"
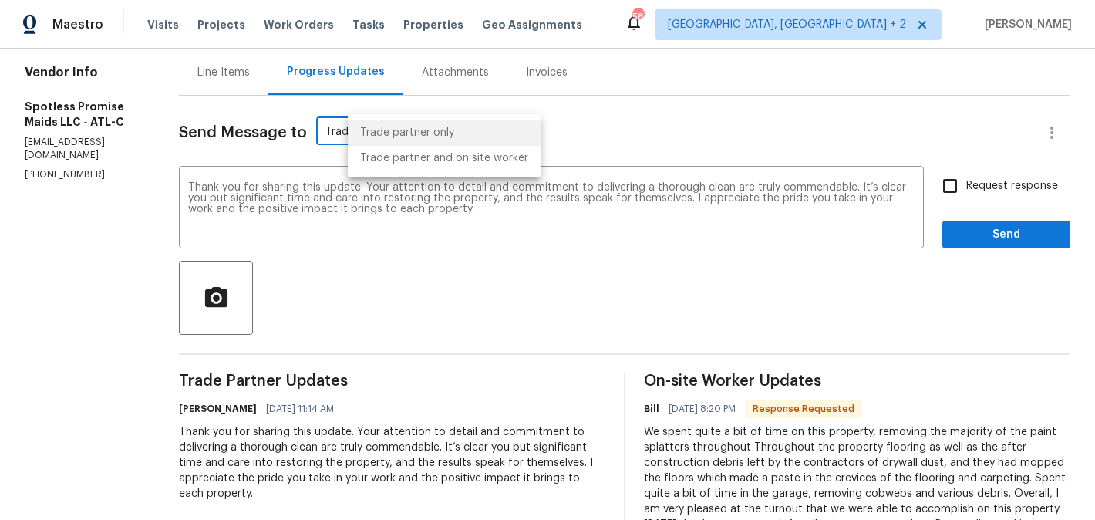
click at [436, 125] on body "Maestro Visits Projects Work Orders Tasks Properties Geo Assignments 58 Albuque…" at bounding box center [547, 260] width 1095 height 520
click at [437, 166] on li "Trade partner and on site worker" at bounding box center [444, 158] width 193 height 25
type input "Trade Partner and On-Site Worker"
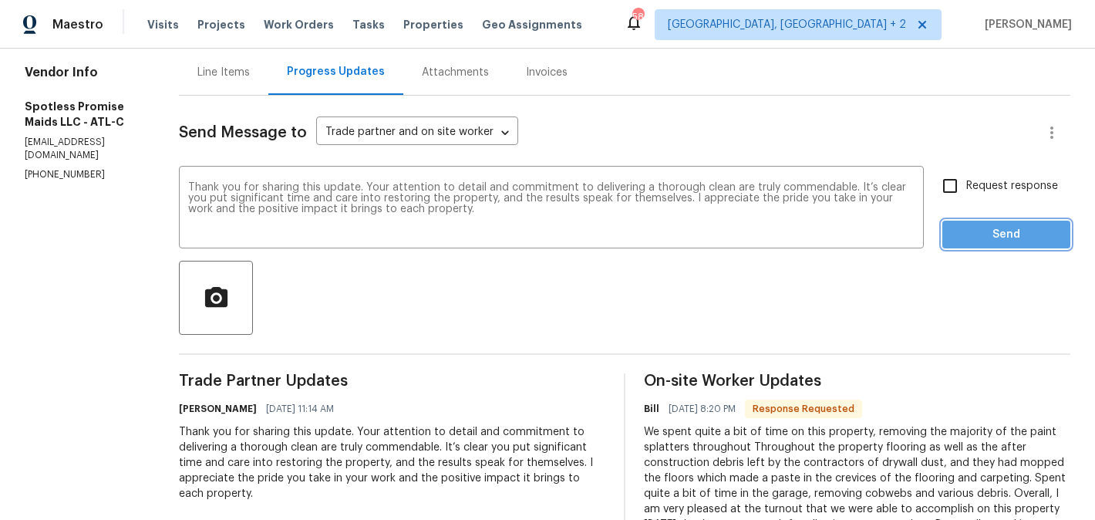
click at [962, 235] on span "Send" at bounding box center [1005, 234] width 103 height 19
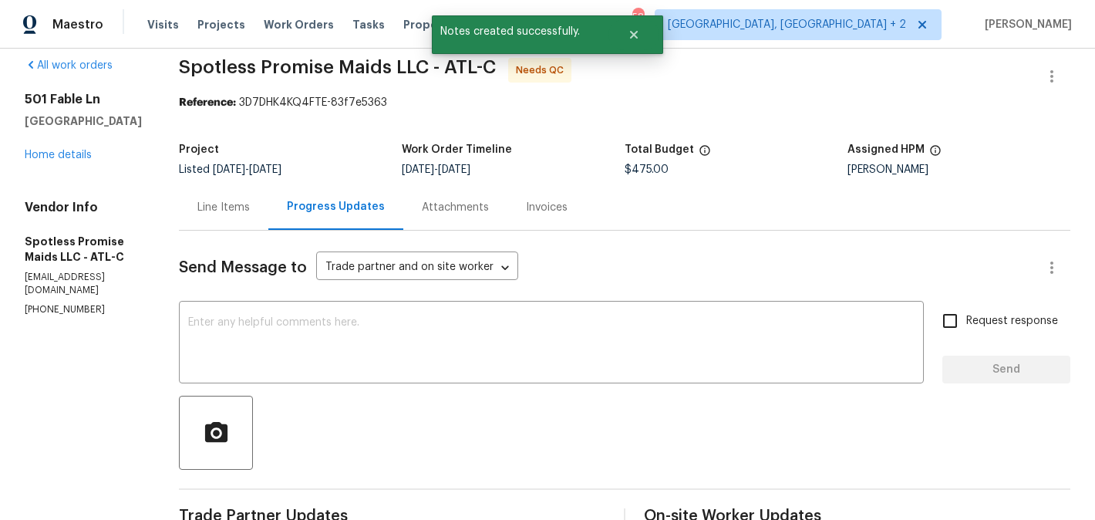
scroll to position [0, 0]
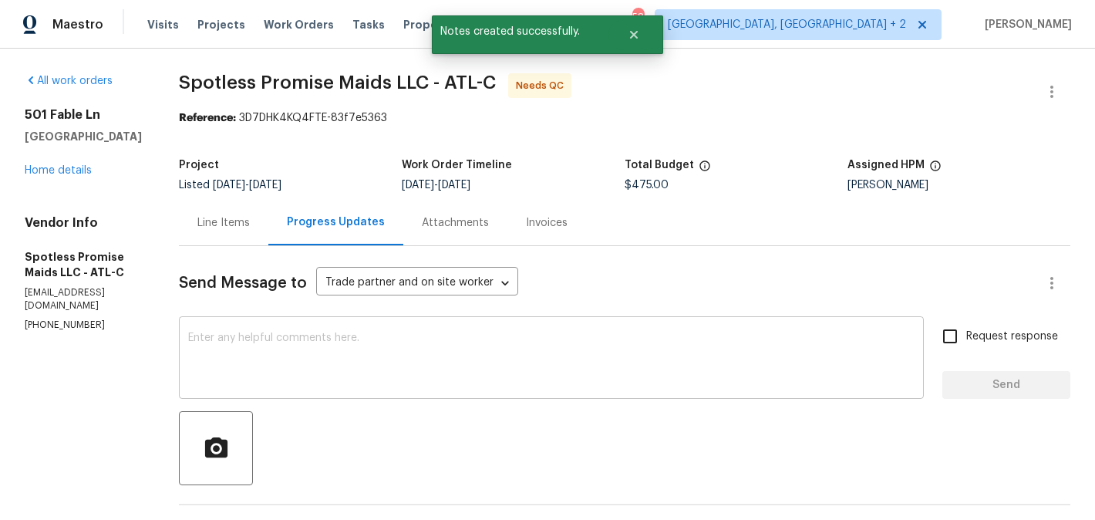
click at [383, 348] on textarea at bounding box center [551, 359] width 726 height 54
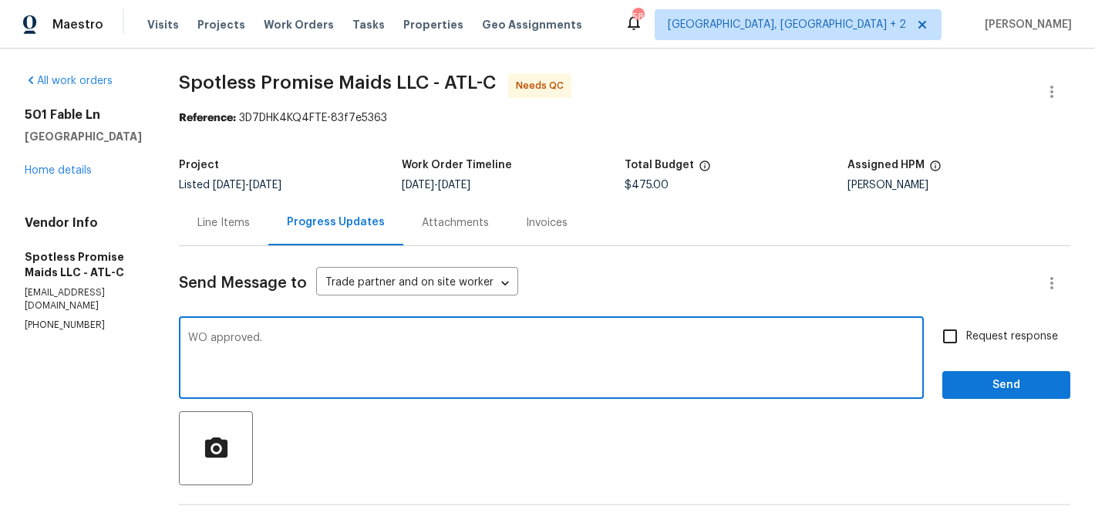
type textarea "WO approved."
click at [995, 380] on span "Send" at bounding box center [1005, 384] width 103 height 19
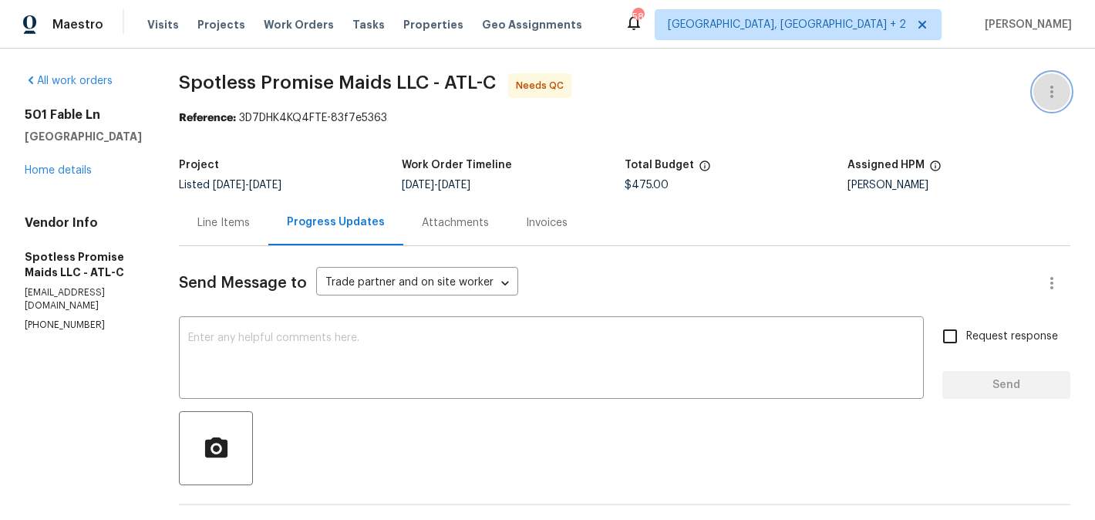
click at [1062, 84] on button "button" at bounding box center [1051, 91] width 37 height 37
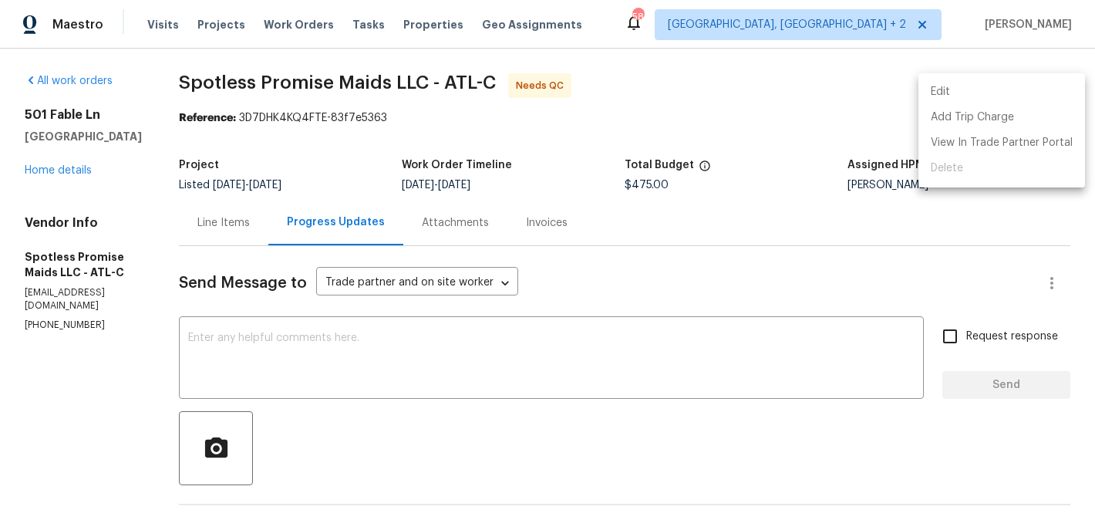
click at [1008, 89] on li "Edit" at bounding box center [1001, 91] width 167 height 25
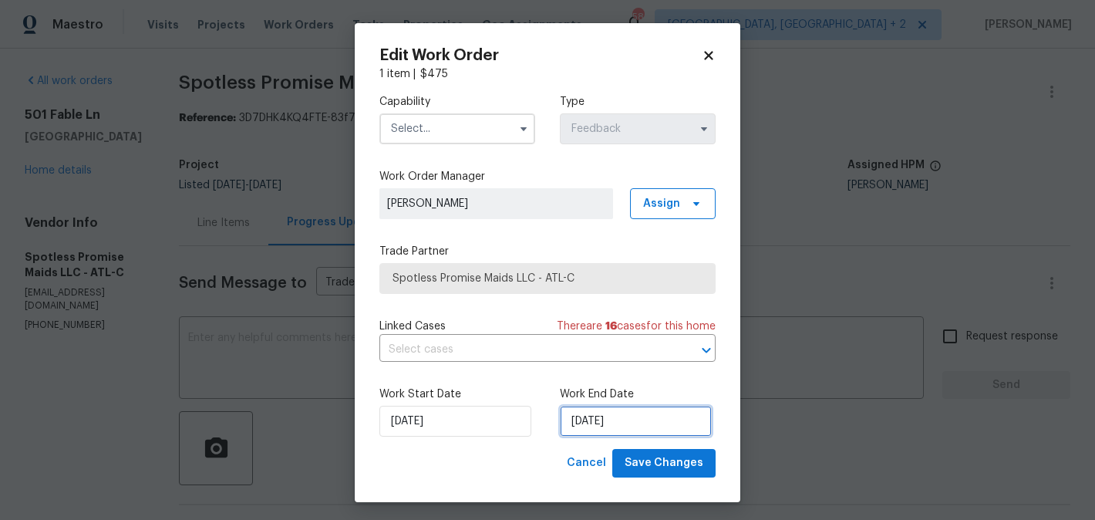
click at [627, 419] on input "08/08/2025" at bounding box center [636, 421] width 152 height 31
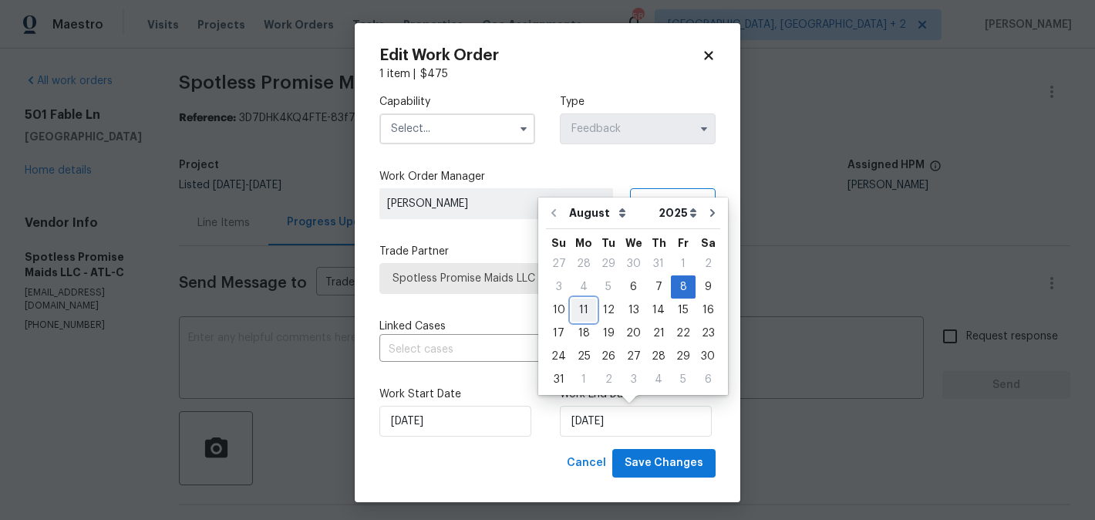
click at [585, 313] on div "11" at bounding box center [583, 310] width 25 height 22
type input "11/08/2025"
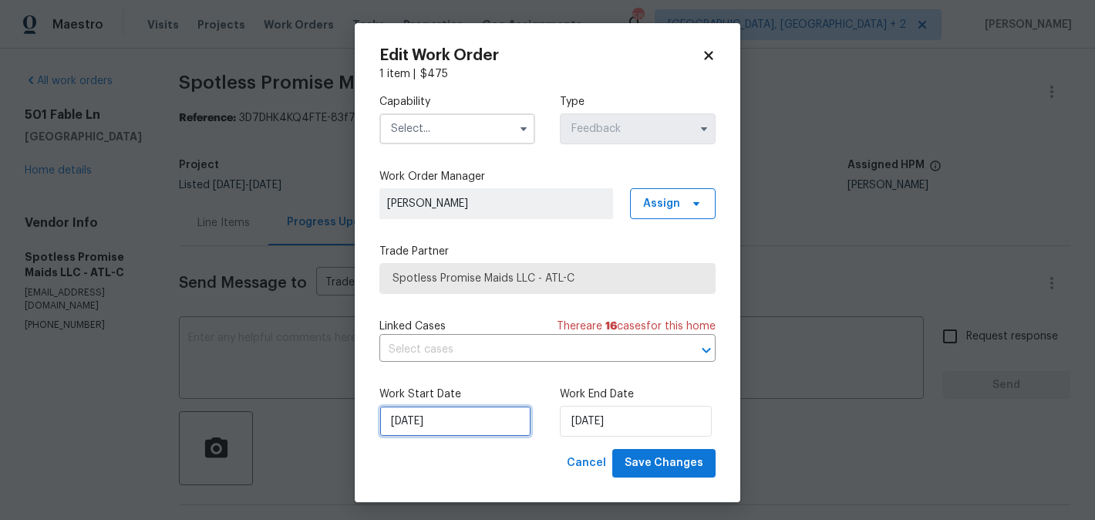
click at [466, 419] on input "06/08/2025" at bounding box center [455, 421] width 152 height 31
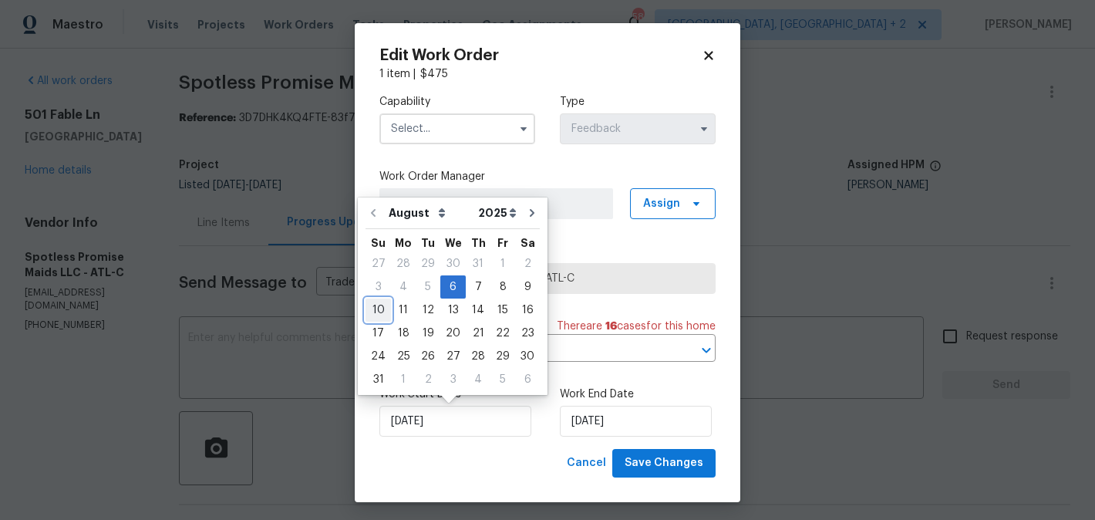
click at [379, 315] on div "10" at bounding box center [377, 310] width 25 height 22
type input "10/08/2025"
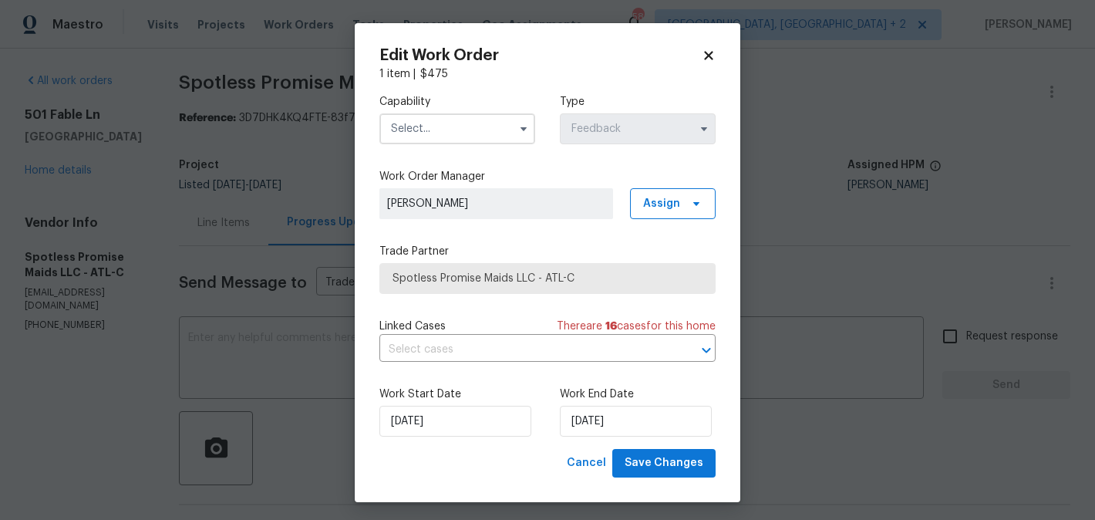
click at [438, 120] on input "text" at bounding box center [457, 128] width 156 height 31
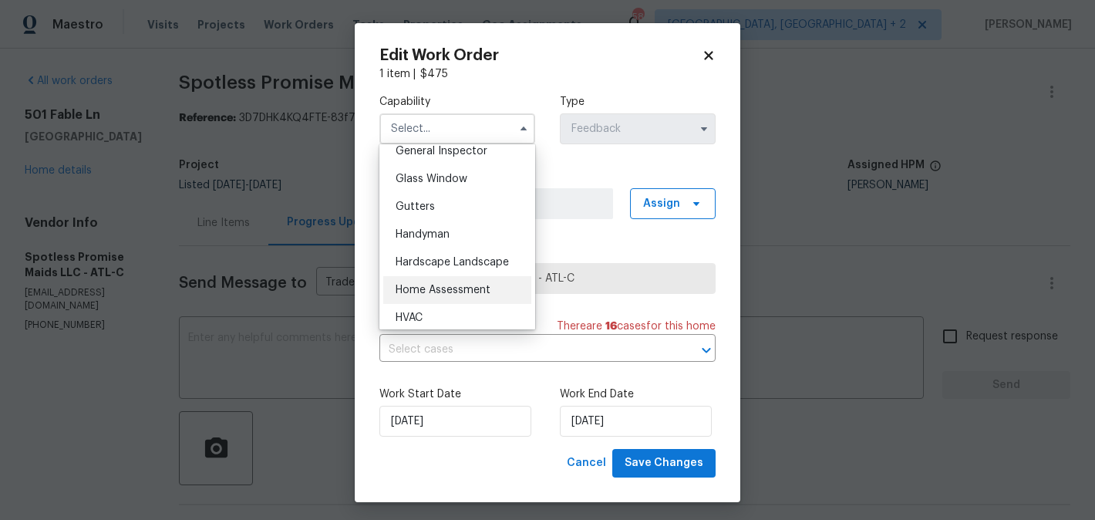
scroll to position [777, 0]
click at [436, 234] on span "Handyman" at bounding box center [423, 232] width 54 height 11
type input "Handyman"
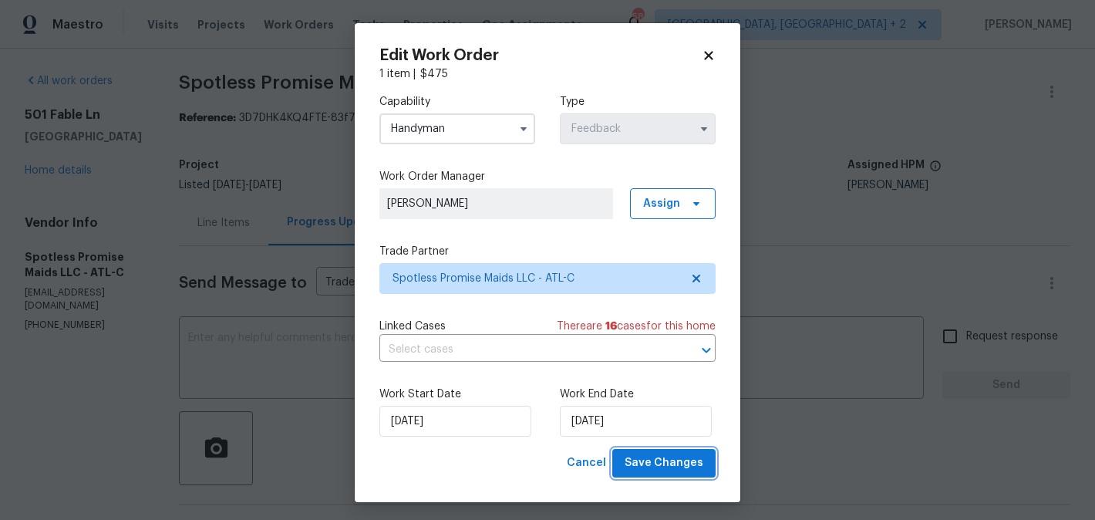
click at [682, 463] on span "Save Changes" at bounding box center [664, 462] width 79 height 19
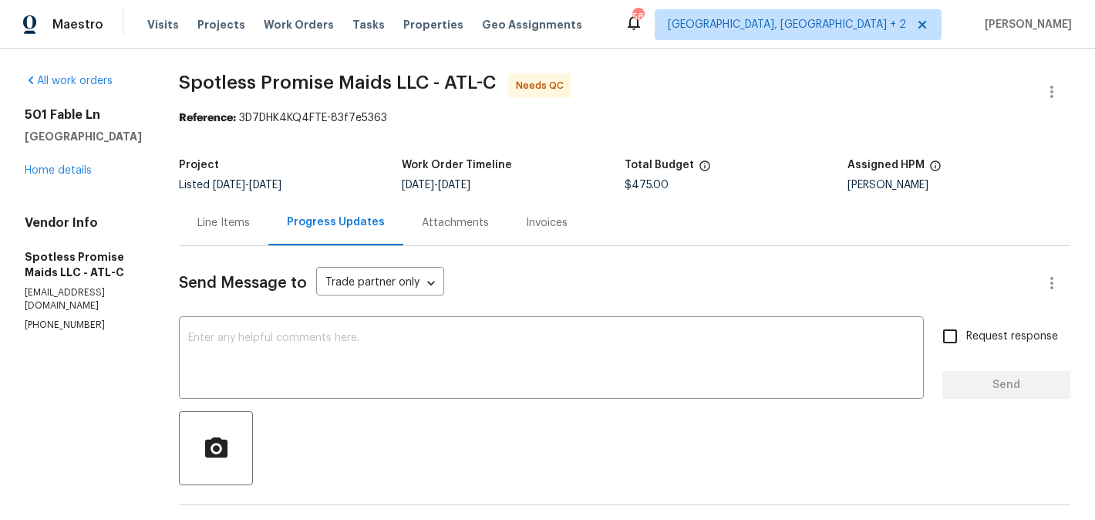
click at [258, 214] on div "Line Items" at bounding box center [223, 222] width 89 height 45
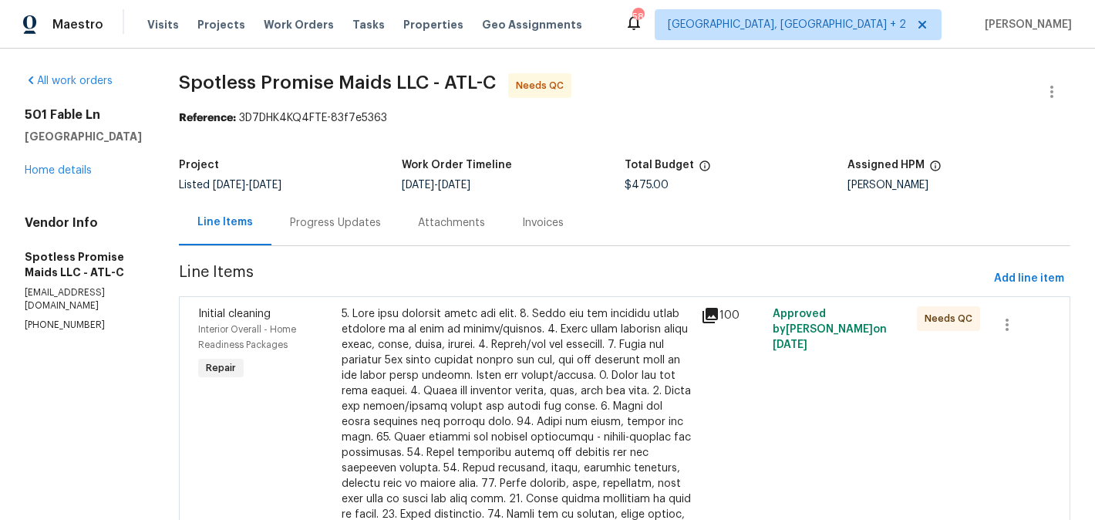
click at [492, 348] on div at bounding box center [517, 468] width 350 height 324
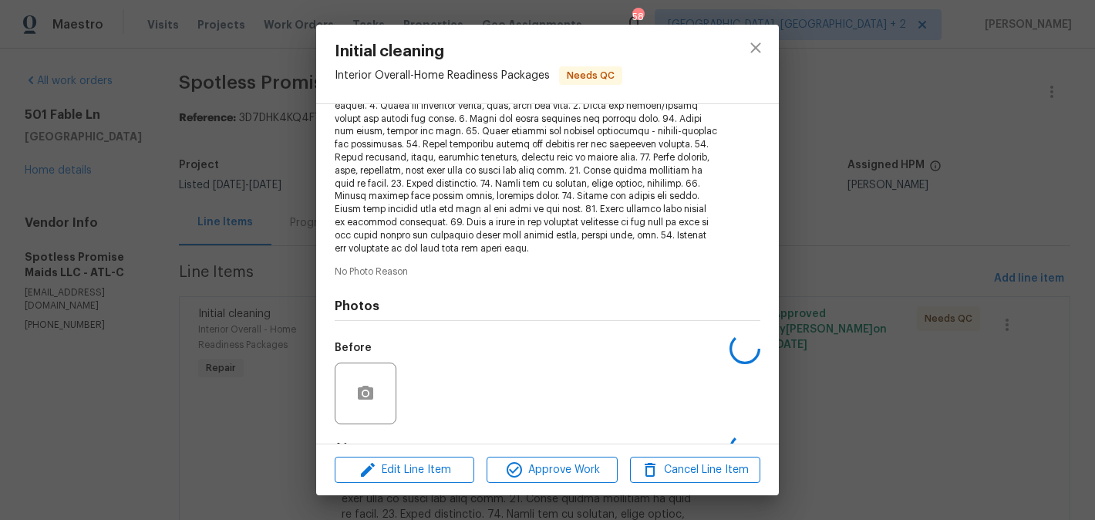
scroll to position [332, 0]
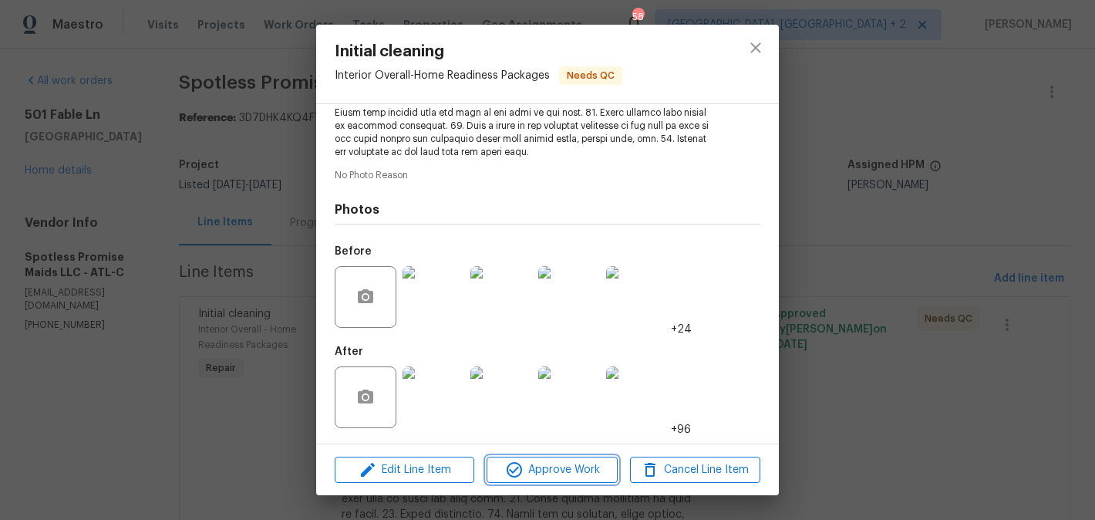
click at [540, 462] on span "Approve Work" at bounding box center [551, 469] width 121 height 19
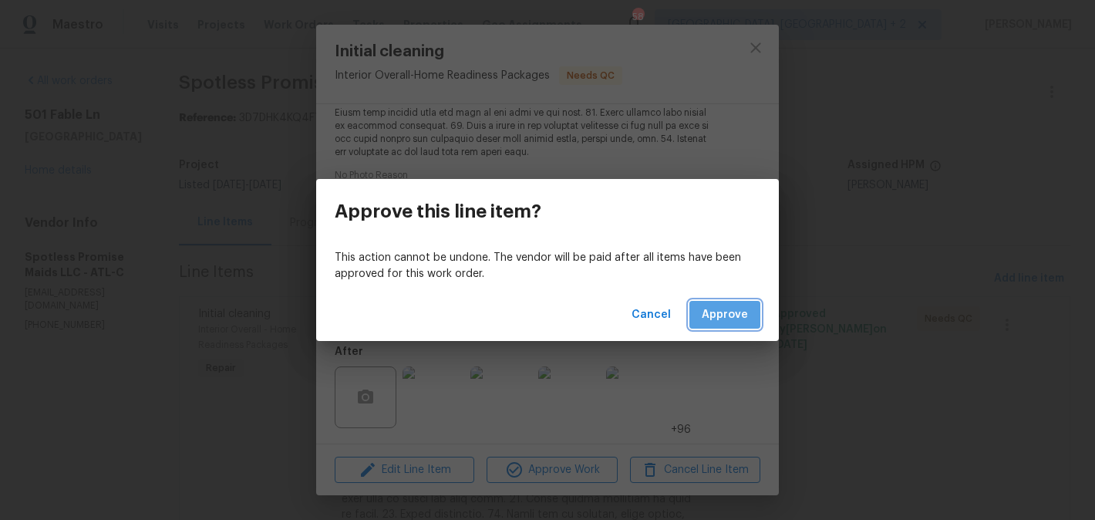
click at [719, 322] on span "Approve" at bounding box center [725, 314] width 46 height 19
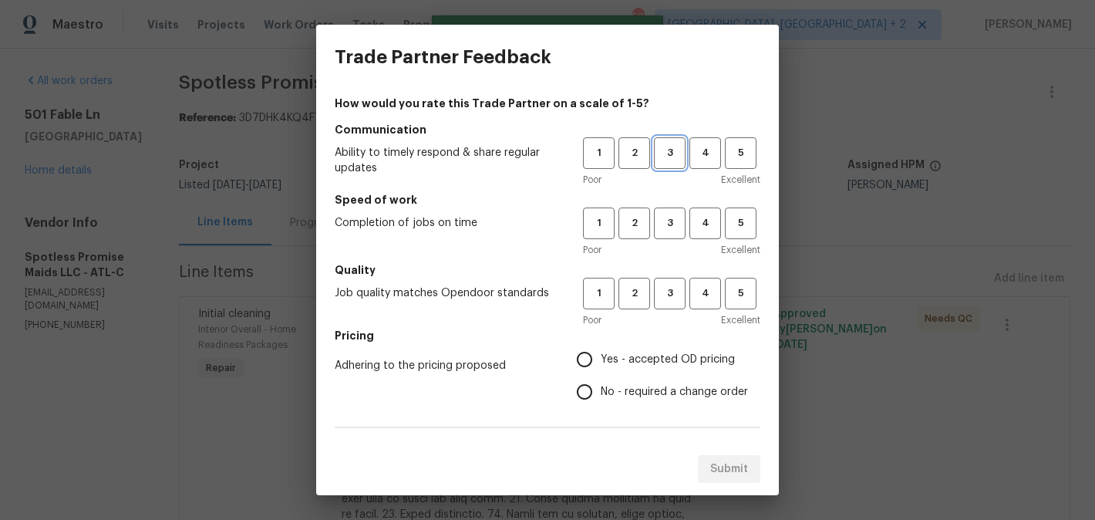
click at [666, 143] on button "3" at bounding box center [670, 153] width 32 height 32
click at [680, 221] on span "3" at bounding box center [669, 223] width 29 height 18
click at [675, 321] on div "Poor Excellent" at bounding box center [671, 319] width 177 height 15
click at [675, 294] on span "3" at bounding box center [669, 293] width 29 height 18
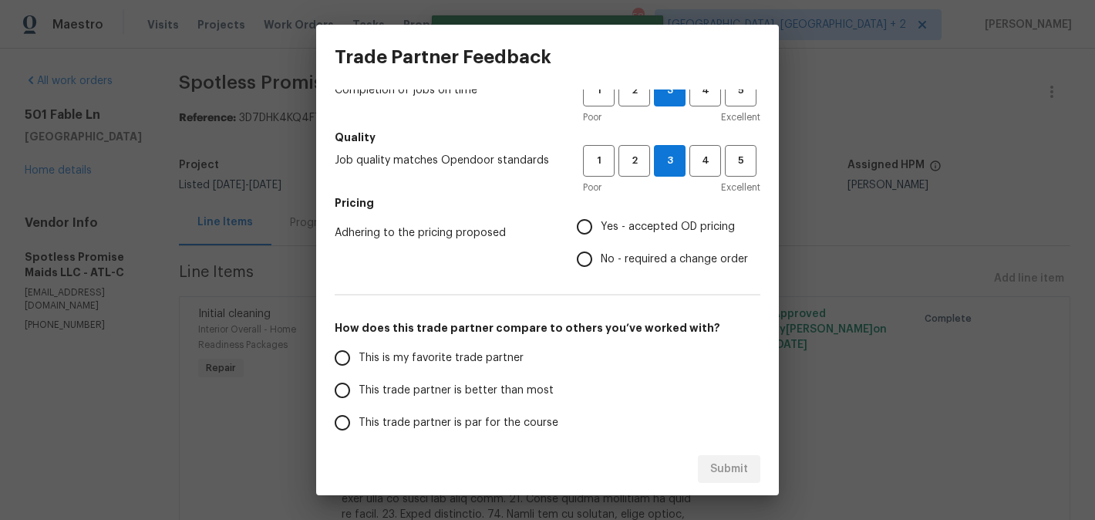
click at [635, 254] on span "No - required a change order" at bounding box center [674, 259] width 147 height 16
click at [601, 254] on input "No - required a change order" at bounding box center [584, 259] width 32 height 32
radio input "true"
click at [624, 227] on span "Yes - accepted OD pricing" at bounding box center [668, 227] width 134 height 16
click at [601, 227] on input "Yes - accepted OD pricing" at bounding box center [584, 226] width 32 height 32
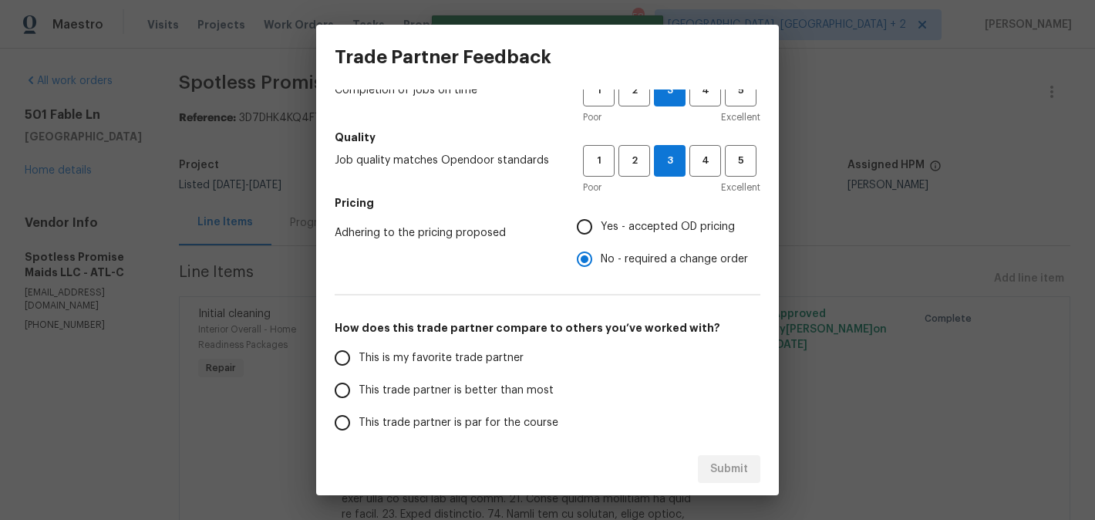
radio input "true"
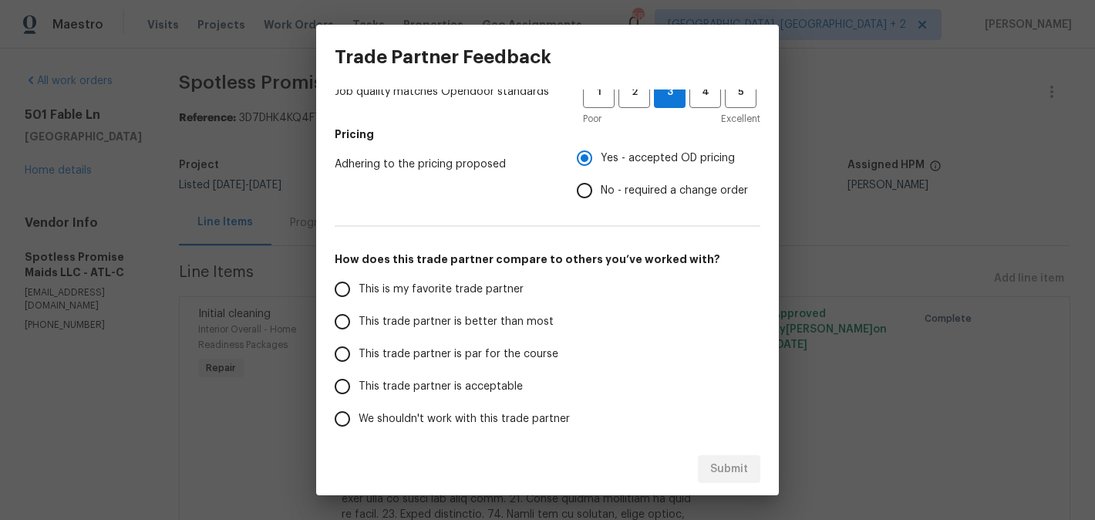
click at [476, 278] on label "This is my favorite trade partner" at bounding box center [448, 289] width 244 height 32
click at [359, 278] on input "This is my favorite trade partner" at bounding box center [342, 289] width 32 height 32
click at [708, 457] on button "Submit" at bounding box center [729, 469] width 62 height 29
radio input "true"
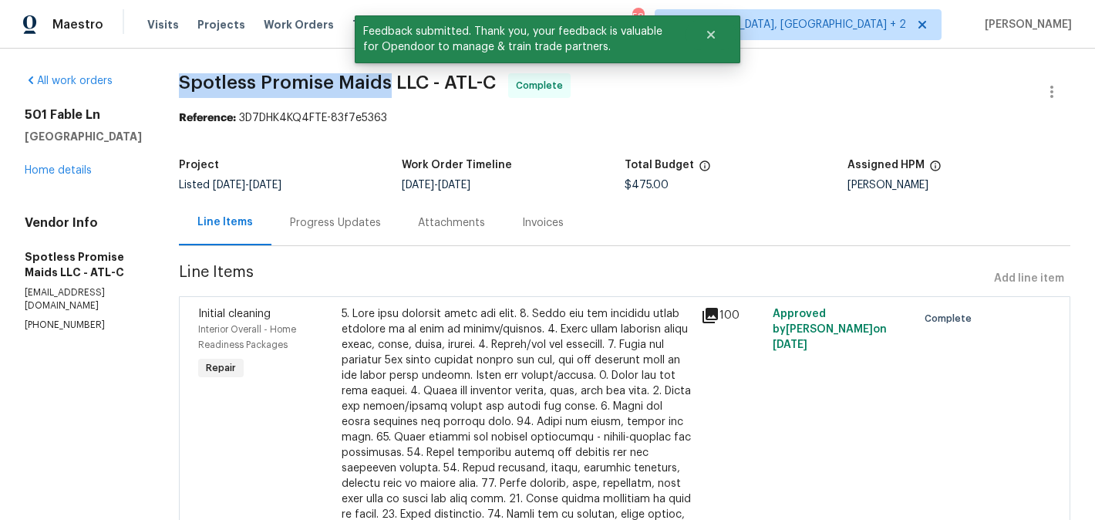
drag, startPoint x: 199, startPoint y: 76, endPoint x: 420, endPoint y: 80, distance: 221.3
click at [420, 80] on div "All work orders 501 Fable Ln Canton, GA 30114 Home details Vendor Info Spotless…" at bounding box center [547, 504] width 1095 height 911
copy span "Spotless Promise Maids"
click at [65, 170] on link "Home details" at bounding box center [58, 170] width 67 height 11
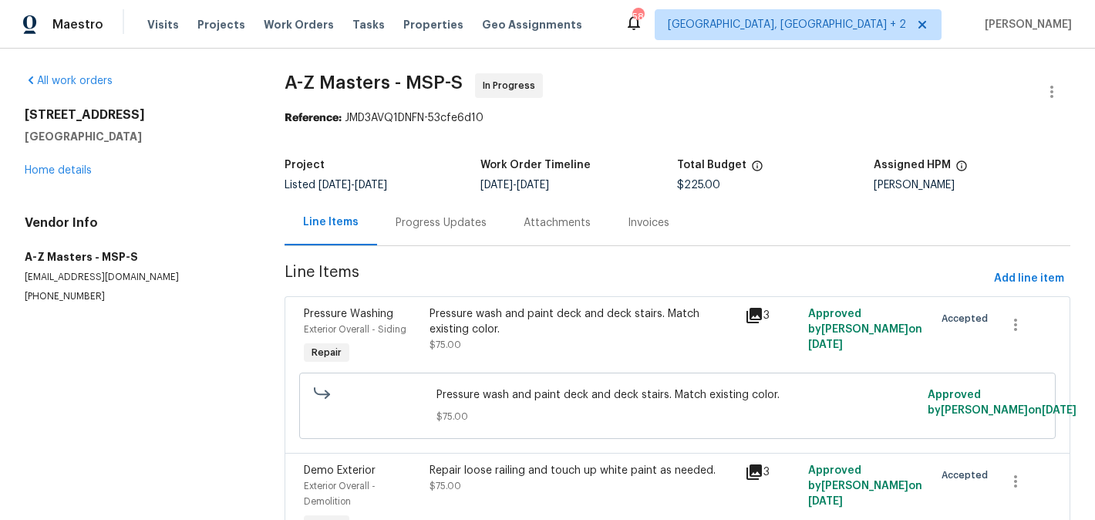
click at [443, 225] on div "Progress Updates" at bounding box center [441, 222] width 91 height 15
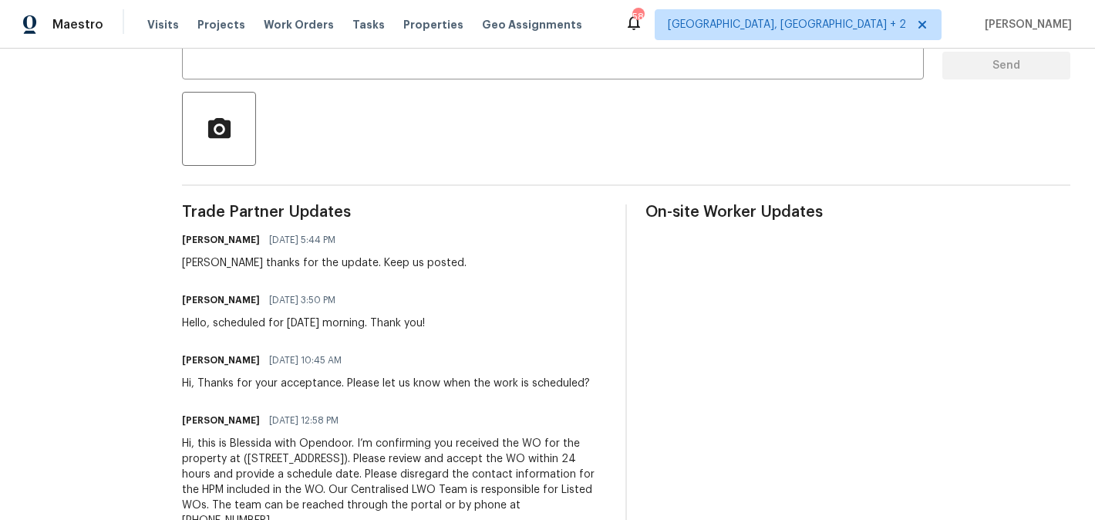
scroll to position [355, 0]
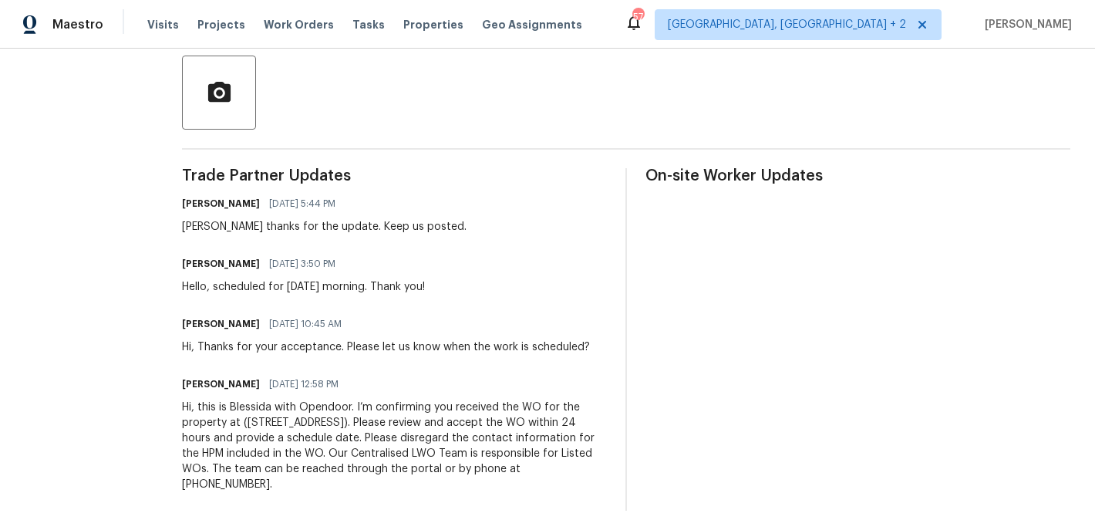
click at [182, 268] on h6 "[PERSON_NAME]" at bounding box center [221, 263] width 78 height 15
copy h6 "Bahruz"
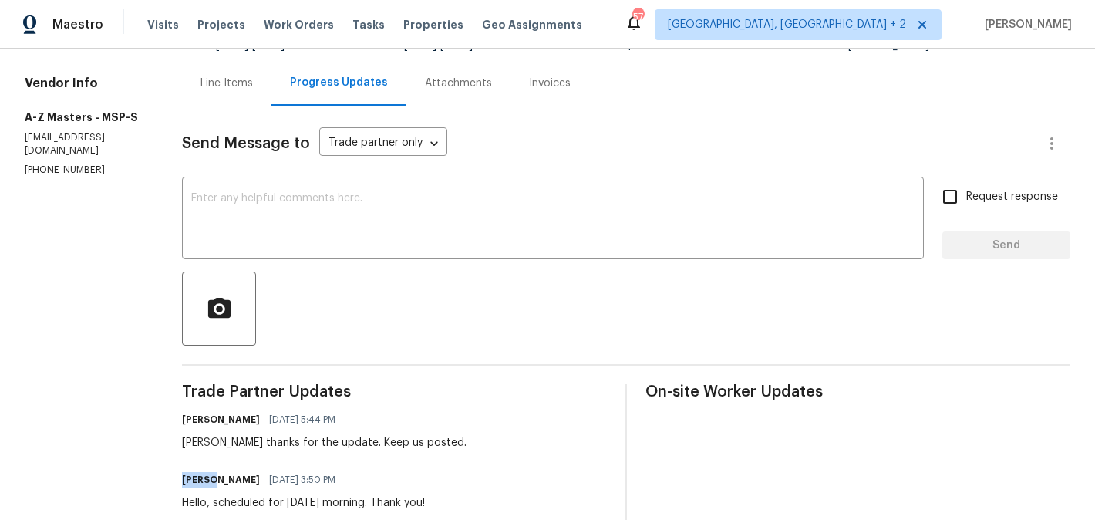
scroll to position [0, 0]
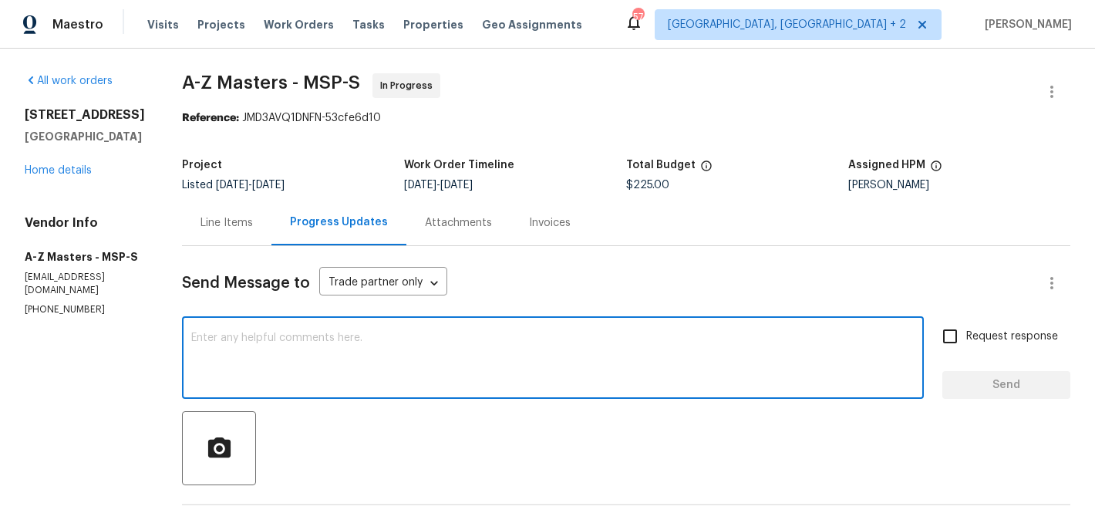
click at [240, 343] on textarea at bounding box center [552, 359] width 723 height 54
paste textarea "Bahruz"
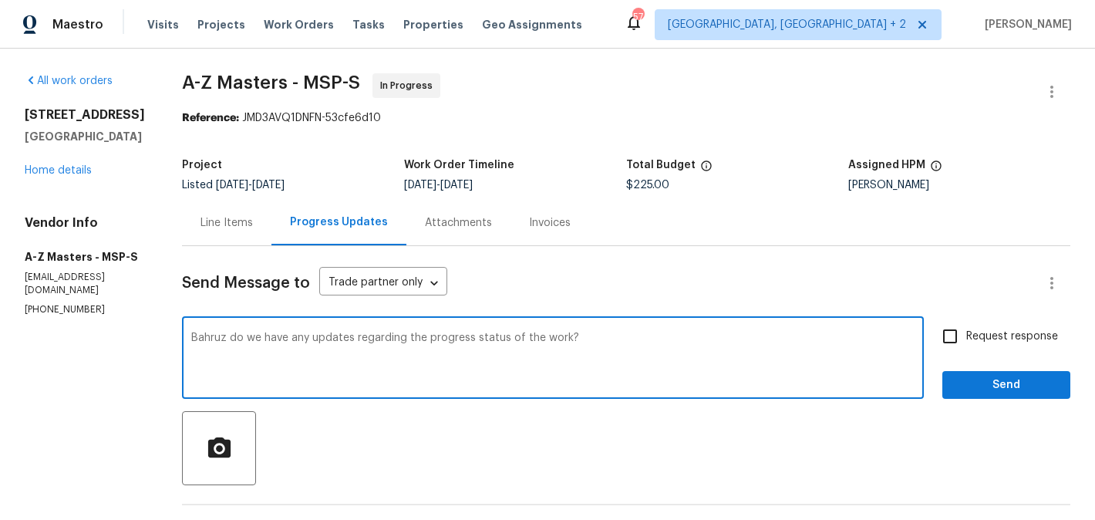
type textarea "Bahruz do we have any updates regarding the progress status of the work?"
click at [992, 343] on span "Request response" at bounding box center [1012, 336] width 92 height 16
click at [966, 343] on input "Request response" at bounding box center [950, 336] width 32 height 32
checkbox input "true"
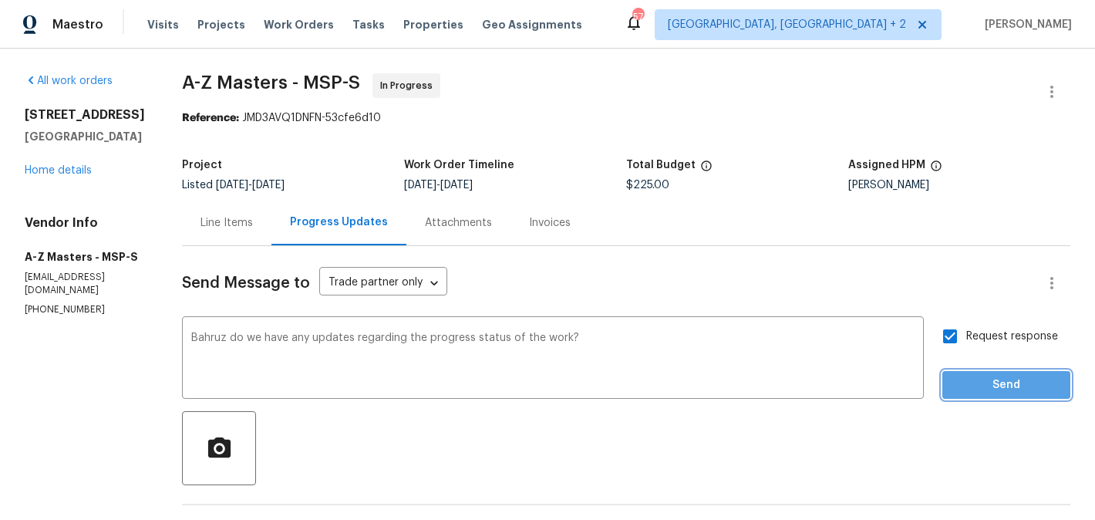
click at [992, 394] on button "Send" at bounding box center [1006, 385] width 128 height 29
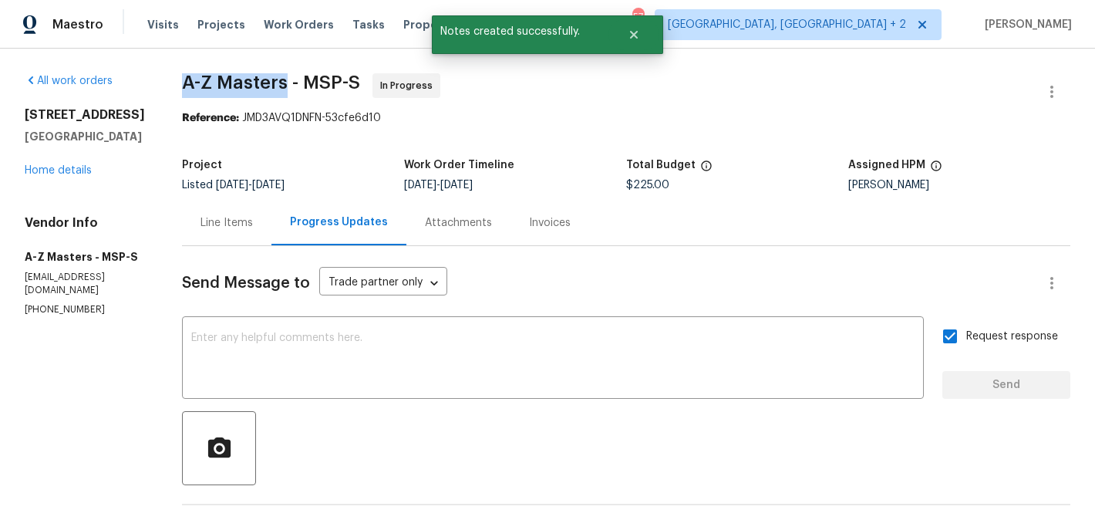
drag, startPoint x: 162, startPoint y: 86, endPoint x: 259, endPoint y: 86, distance: 97.1
click at [259, 86] on span "A-Z Masters - MSP-S" at bounding box center [271, 82] width 178 height 19
copy span "A-Z Masters"
click at [45, 176] on link "Home details" at bounding box center [58, 170] width 67 height 11
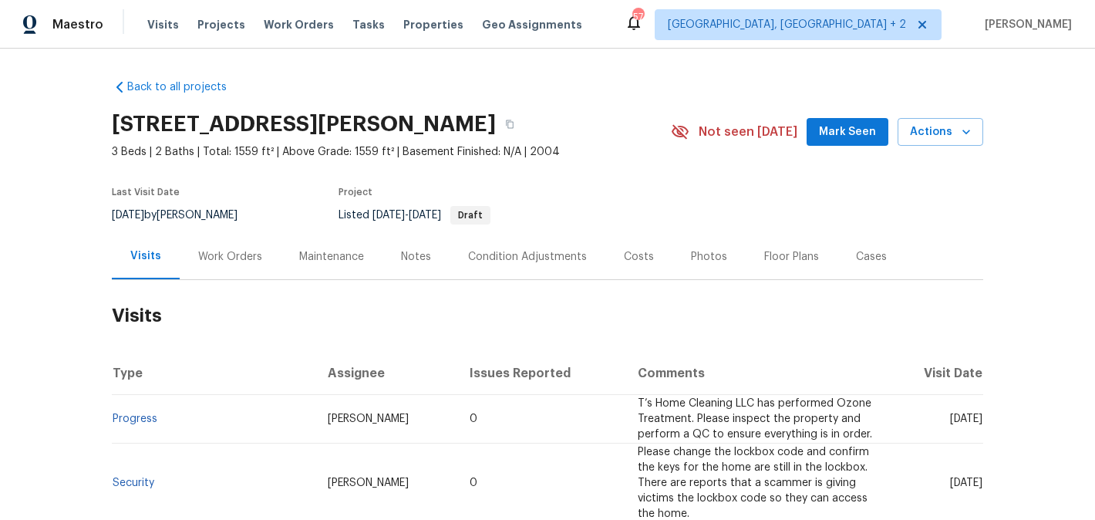
click at [253, 245] on div "Work Orders" at bounding box center [230, 256] width 101 height 45
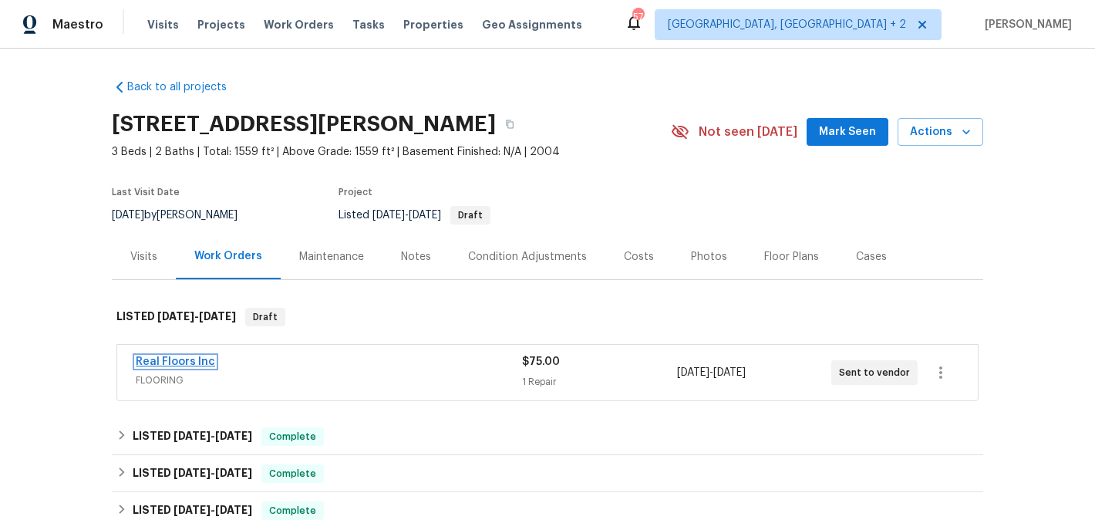
click at [200, 359] on link "Real Floors Inc" at bounding box center [175, 361] width 79 height 11
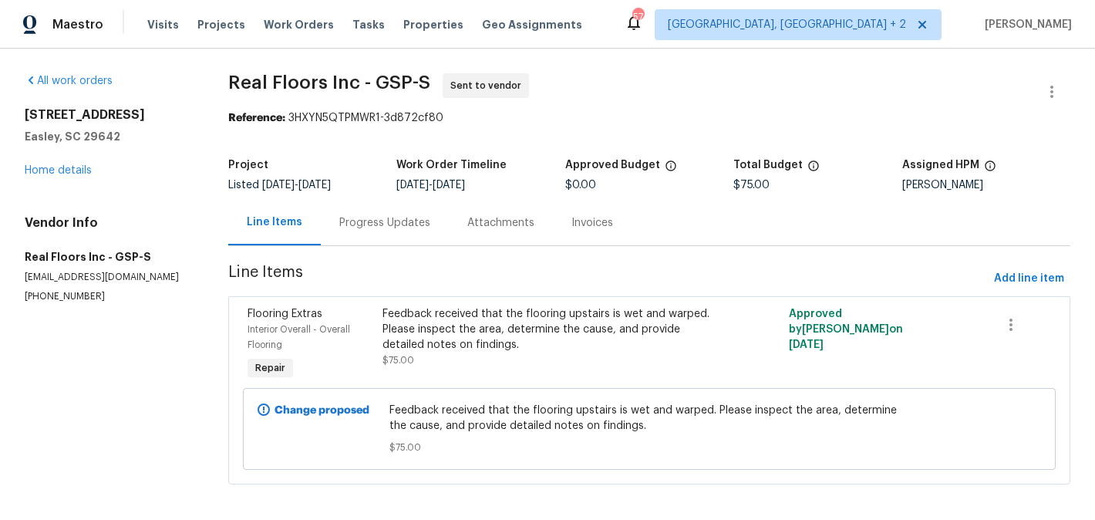
click at [360, 226] on div "Progress Updates" at bounding box center [384, 222] width 91 height 15
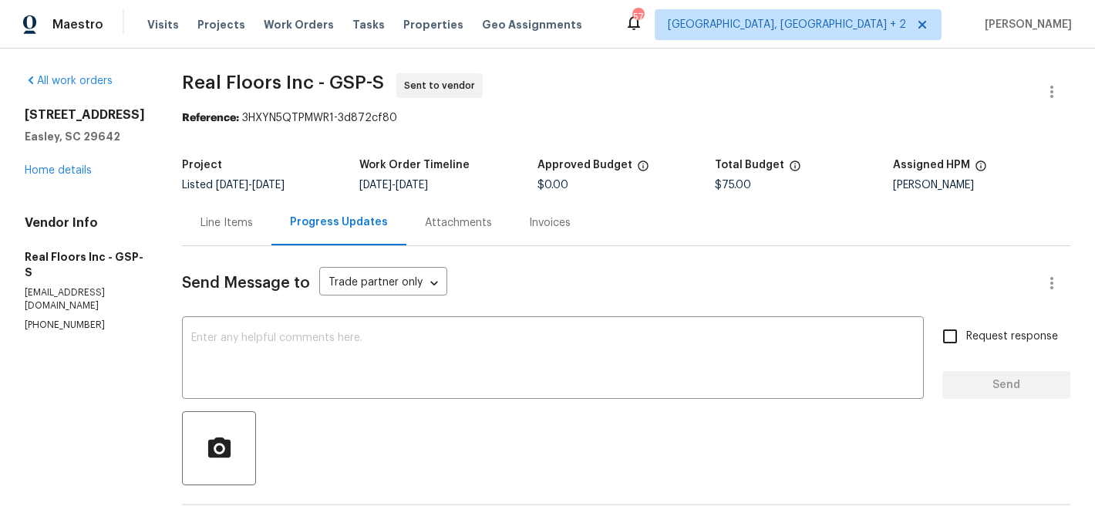
click at [251, 221] on div "Line Items" at bounding box center [226, 222] width 52 height 15
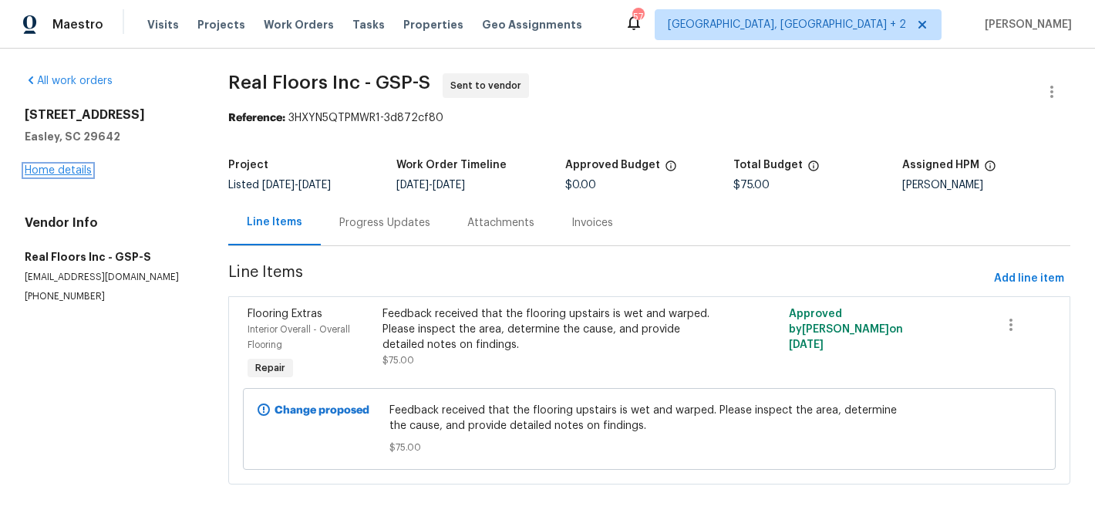
click at [78, 173] on link "Home details" at bounding box center [58, 170] width 67 height 11
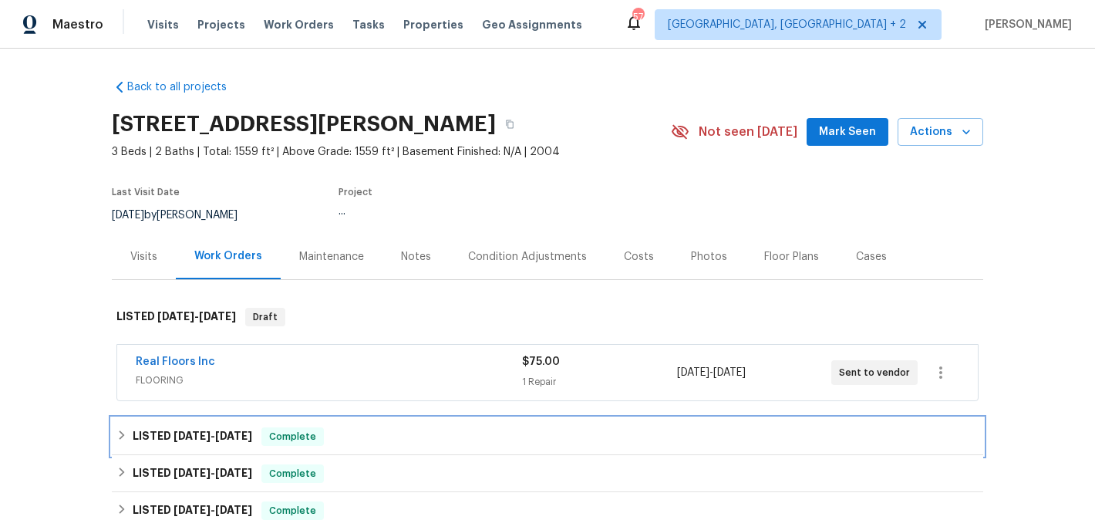
click at [363, 441] on div "LISTED [DATE] - [DATE] Complete" at bounding box center [547, 436] width 862 height 19
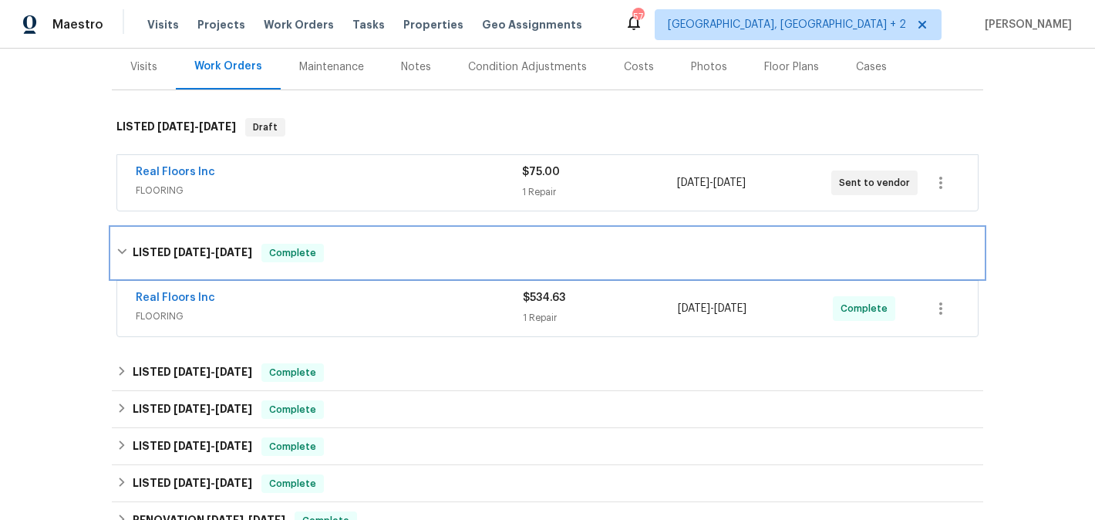
scroll to position [232, 0]
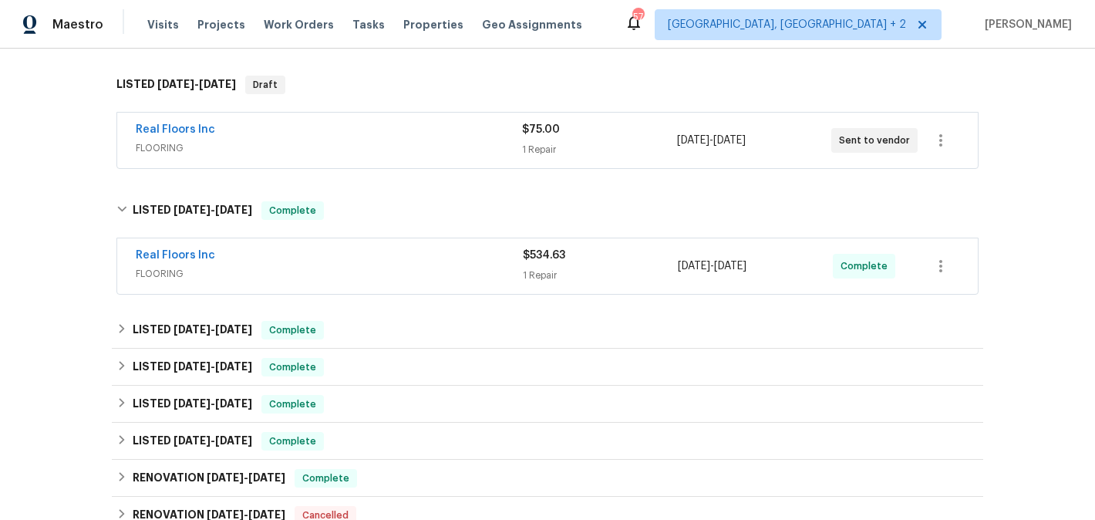
click at [237, 256] on div "Real Floors Inc" at bounding box center [329, 256] width 387 height 19
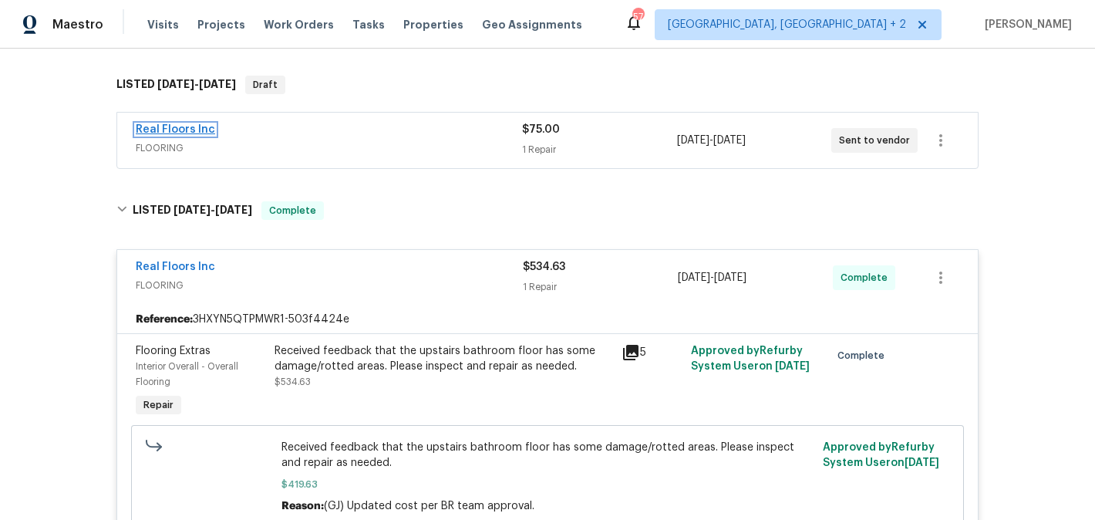
click at [192, 129] on link "Real Floors Inc" at bounding box center [175, 129] width 79 height 11
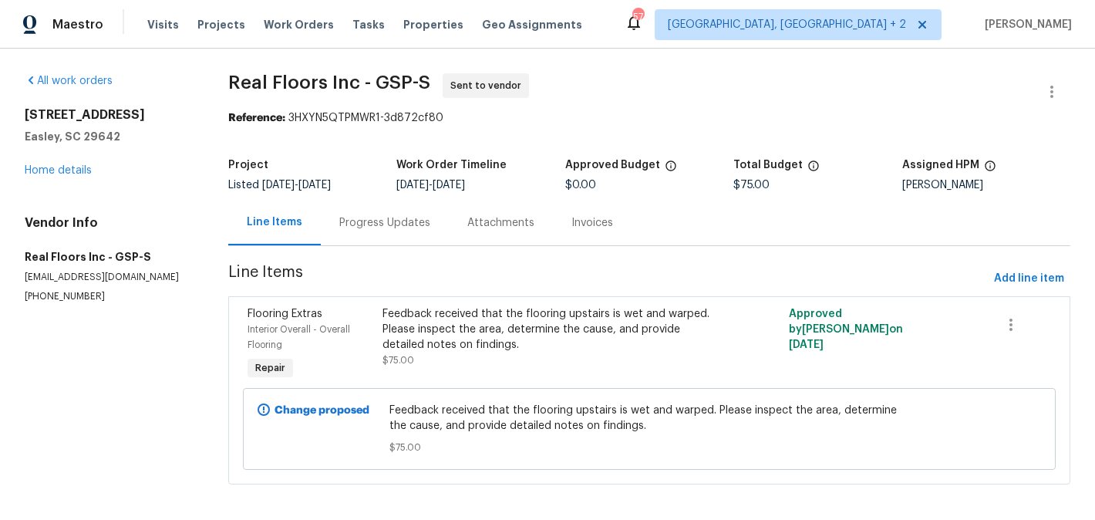
click at [358, 220] on div "Progress Updates" at bounding box center [384, 222] width 91 height 15
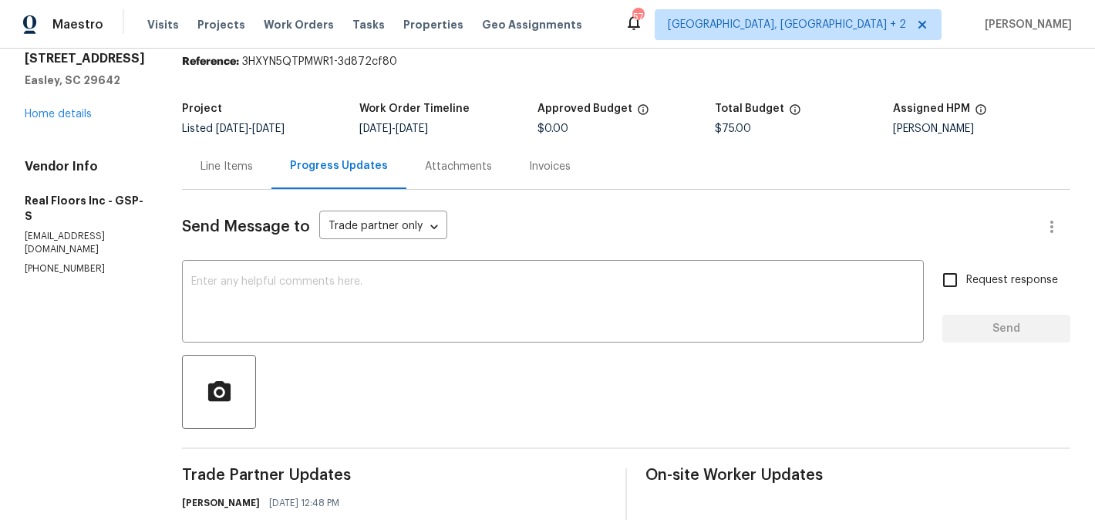
scroll to position [190, 0]
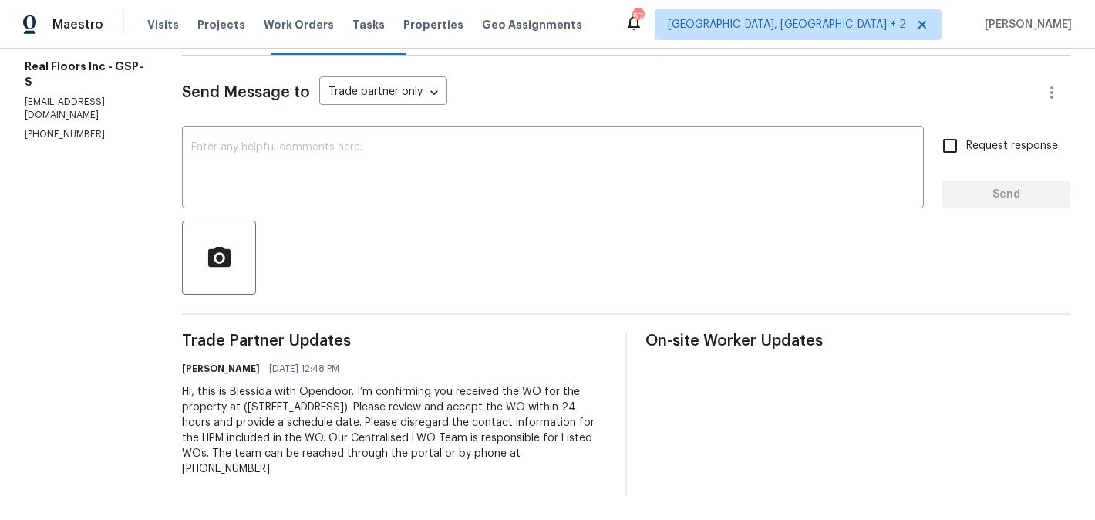
click at [68, 118] on section "All work orders [STREET_ADDRESS] Home details Vendor Info Real Floors Inc - GSP…" at bounding box center [85, 189] width 120 height 612
copy p "[PHONE_NUMBER]"
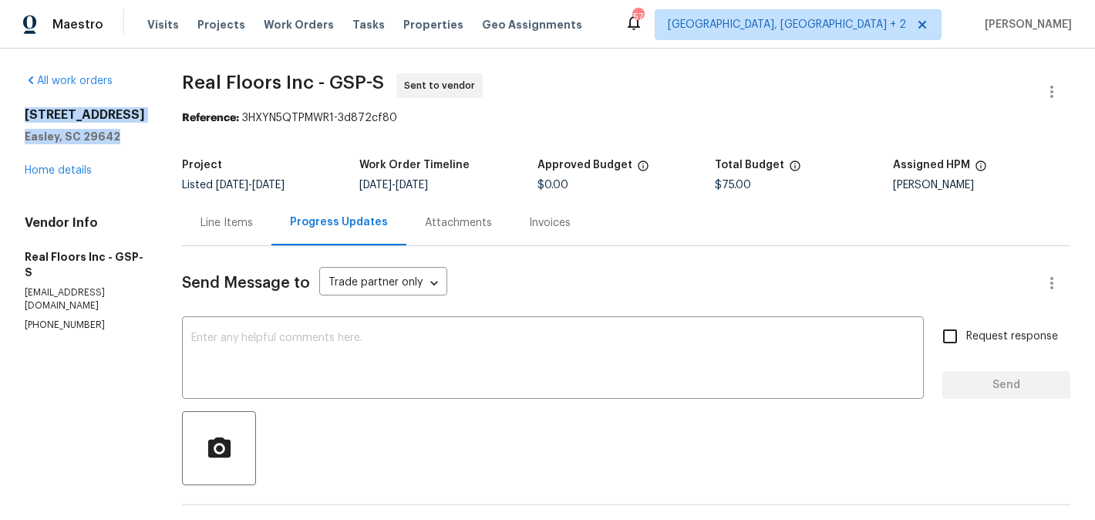
drag, startPoint x: 126, startPoint y: 139, endPoint x: 28, endPoint y: 110, distance: 102.7
click at [28, 110] on div "[STREET_ADDRESS]" at bounding box center [85, 125] width 120 height 37
copy div "[STREET_ADDRESS]"
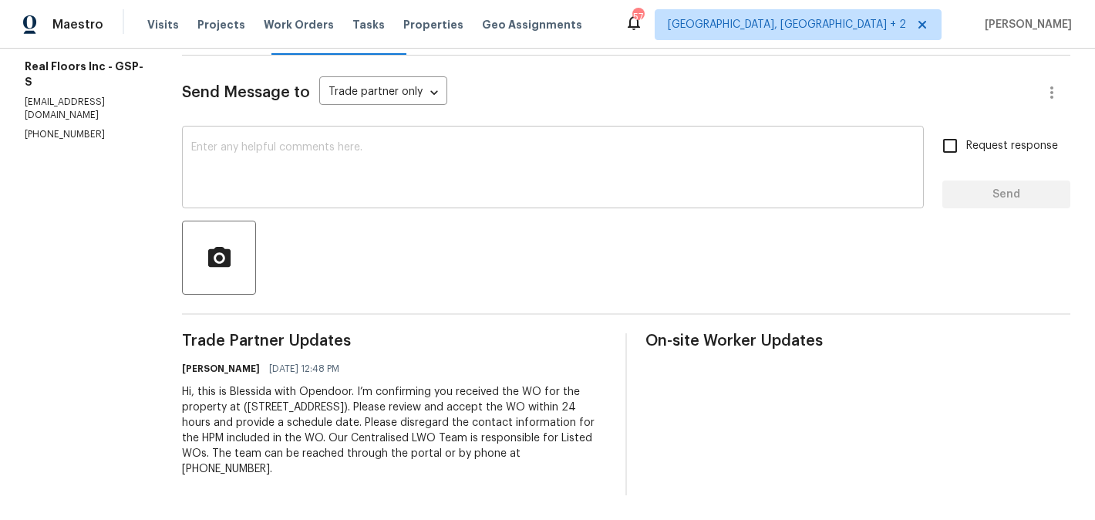
click at [310, 160] on textarea at bounding box center [552, 169] width 723 height 54
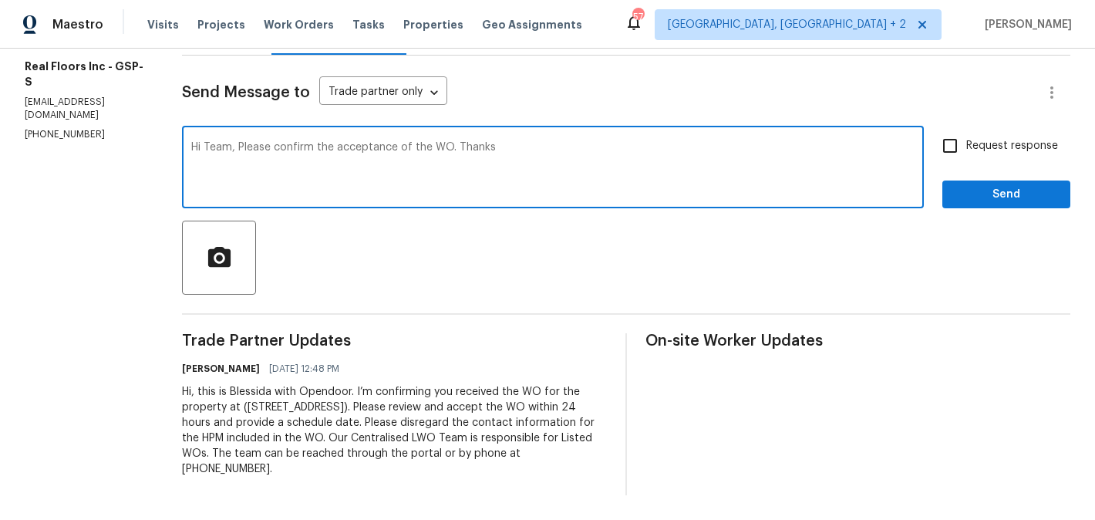
type textarea "Hi Team, Please confirm the acceptance of the WO. Thanks"
click at [998, 193] on span "Send" at bounding box center [1005, 194] width 103 height 19
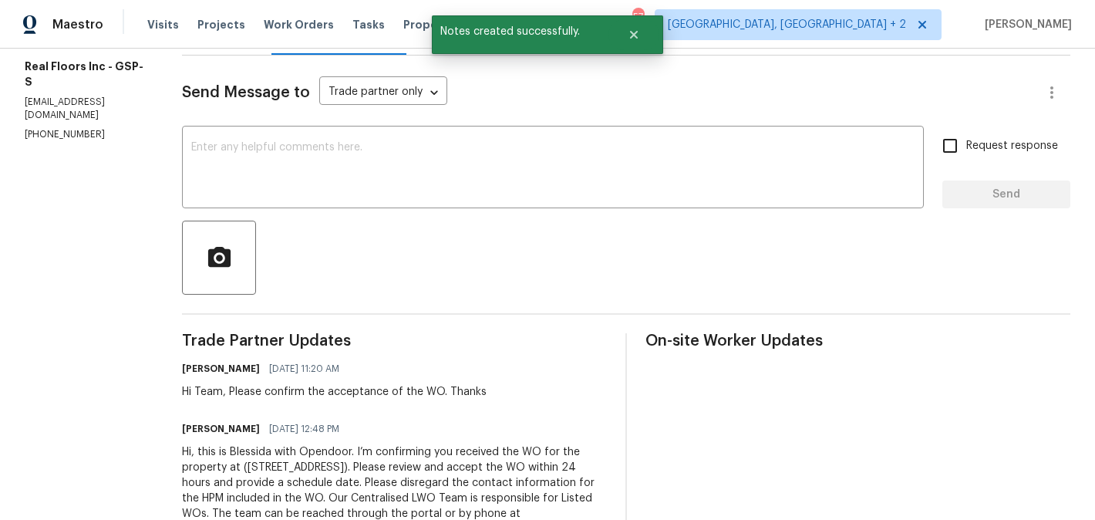
scroll to position [0, 0]
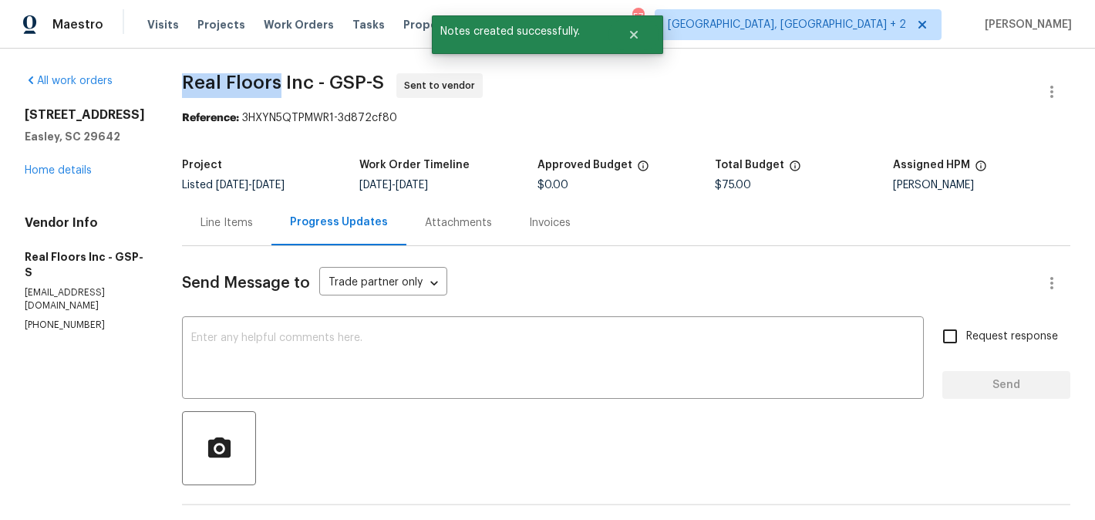
drag, startPoint x: 187, startPoint y: 83, endPoint x: 279, endPoint y: 94, distance: 93.1
click at [279, 94] on span "Real Floors Inc - GSP-S Sent to vendor" at bounding box center [607, 91] width 851 height 37
copy span "Real Floors"
click at [50, 172] on link "Home details" at bounding box center [58, 170] width 67 height 11
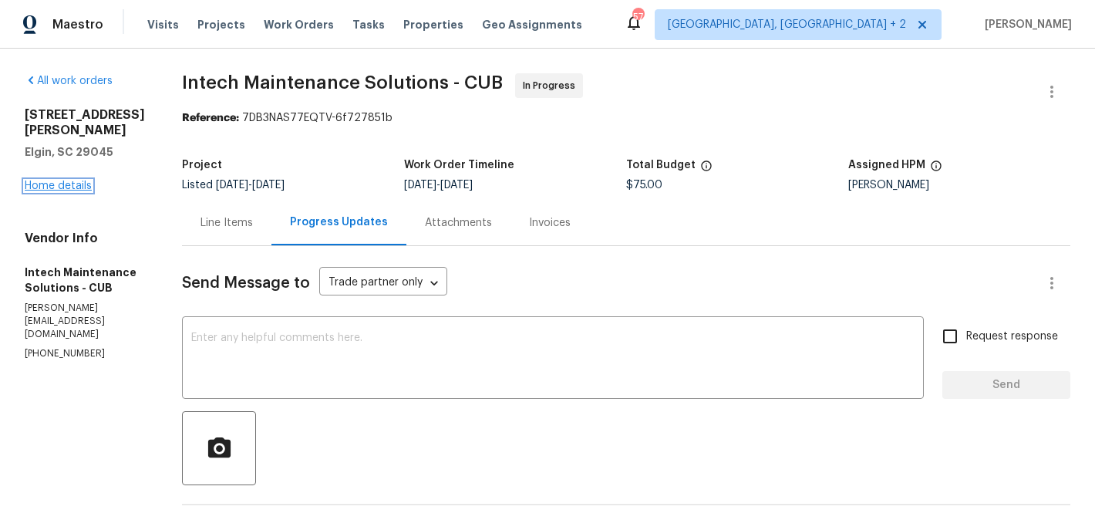
click at [84, 182] on link "Home details" at bounding box center [58, 185] width 67 height 11
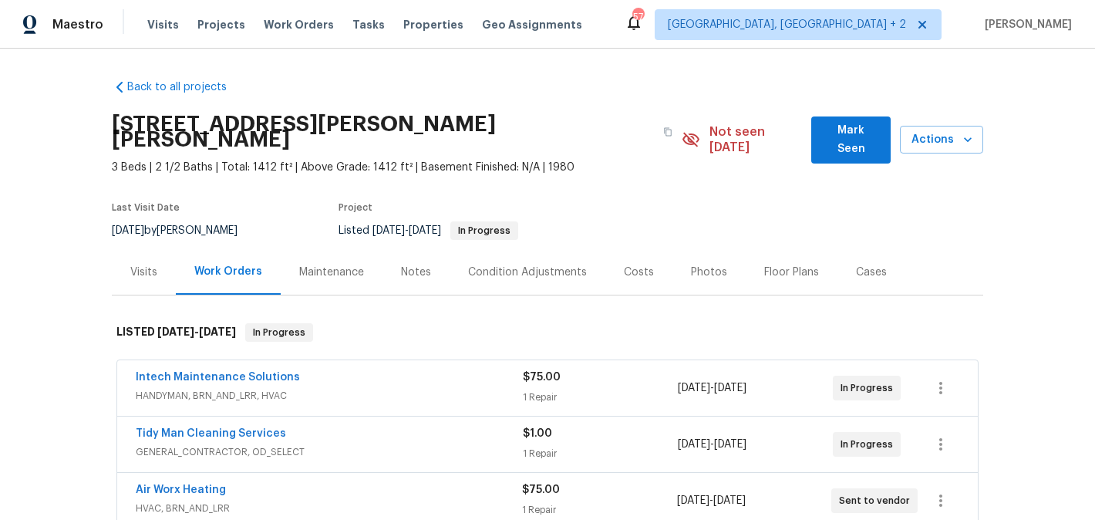
scroll to position [68, 0]
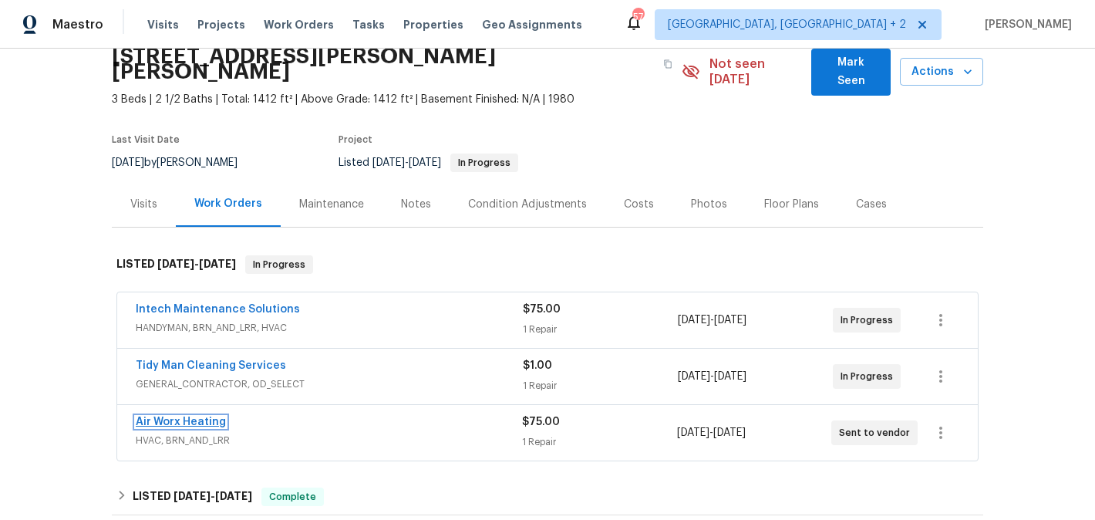
click at [208, 416] on link "Air Worx Heating" at bounding box center [181, 421] width 90 height 11
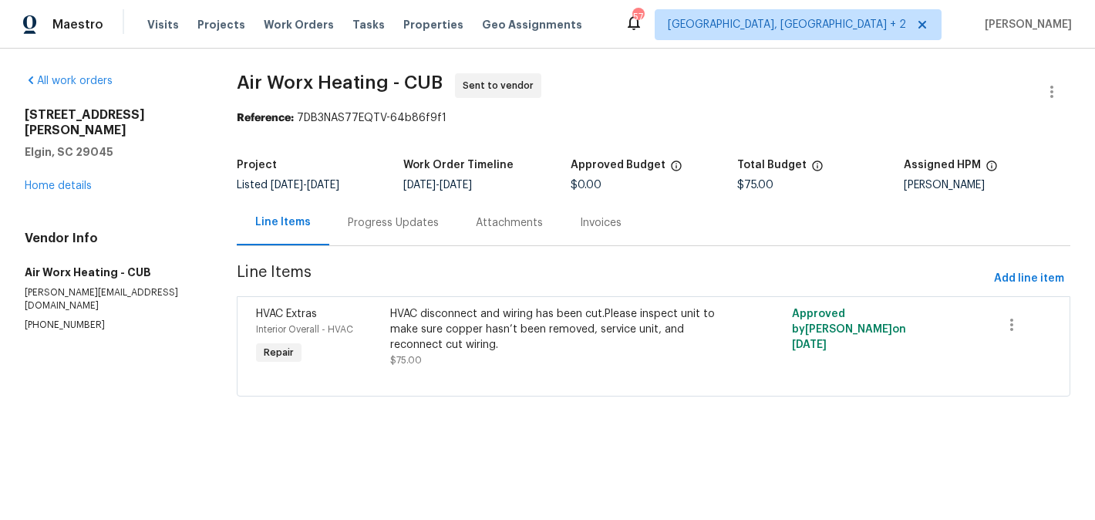
click at [400, 235] on div "Progress Updates" at bounding box center [393, 222] width 128 height 45
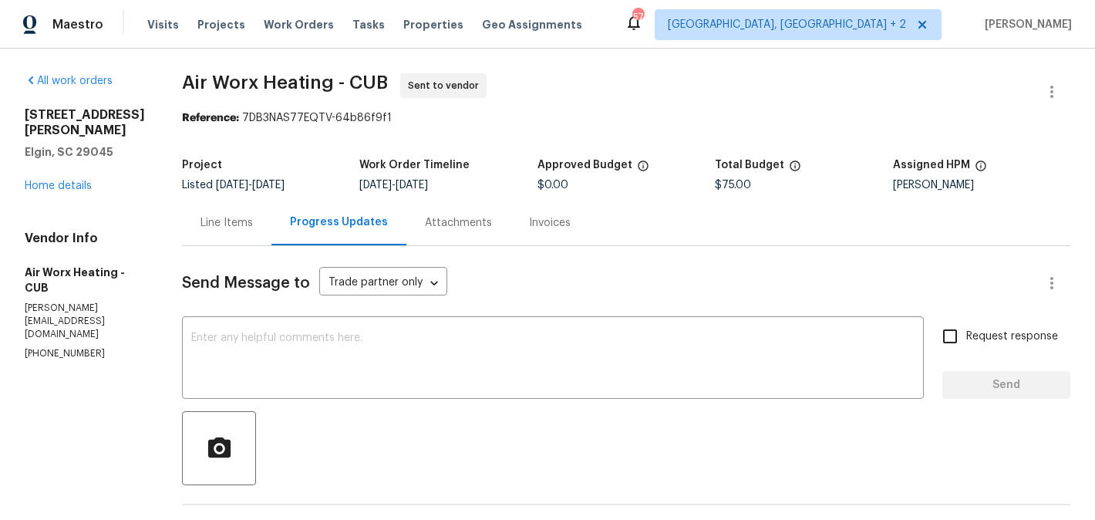
click at [200, 221] on div "Line Items" at bounding box center [226, 222] width 52 height 15
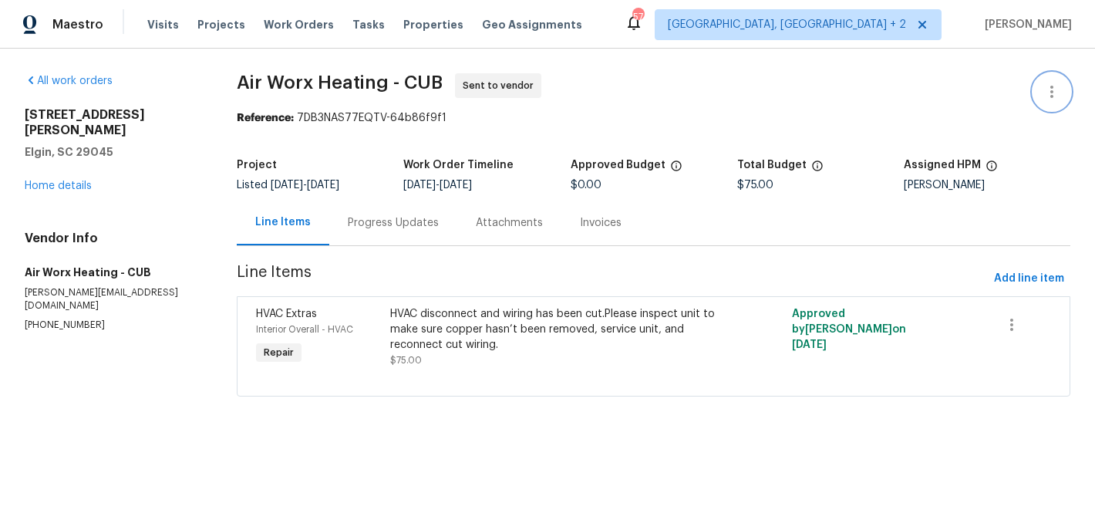
click at [1054, 84] on icon "button" at bounding box center [1051, 91] width 19 height 19
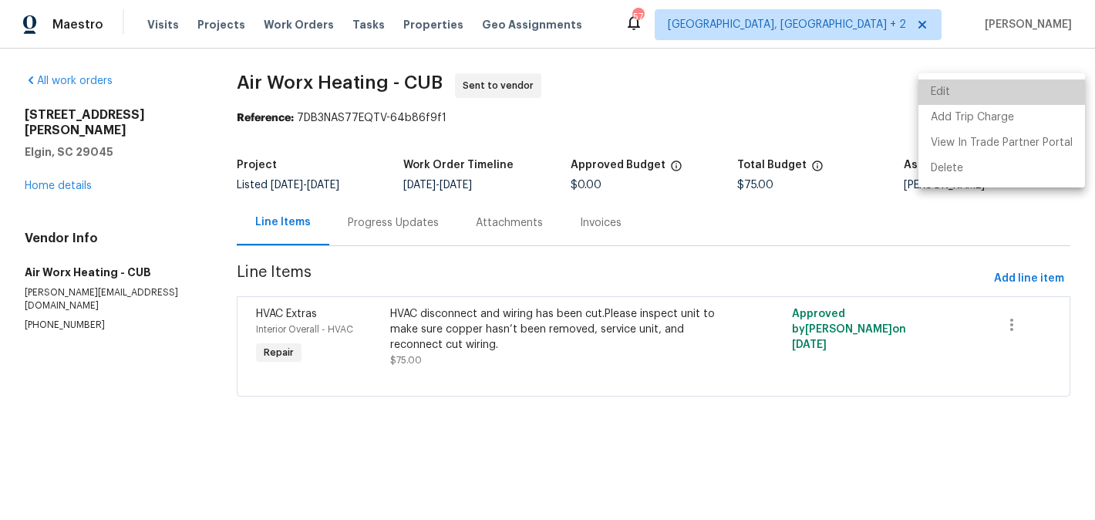
click at [1019, 84] on li "Edit" at bounding box center [1001, 91] width 167 height 25
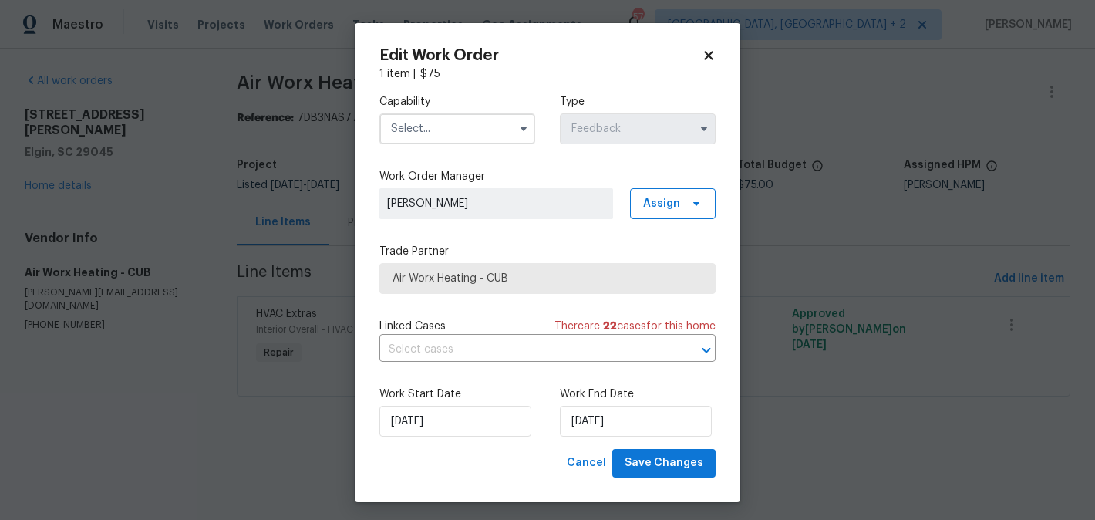
click at [436, 120] on input "text" at bounding box center [457, 128] width 156 height 31
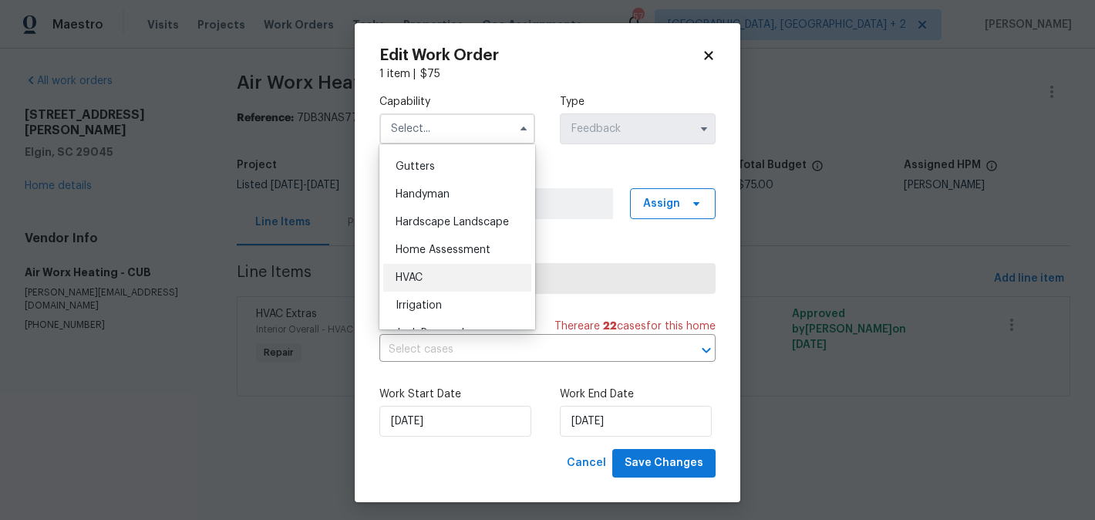
scroll to position [817, 0]
click at [432, 271] on div "HVAC" at bounding box center [457, 276] width 148 height 28
type input "HVAC"
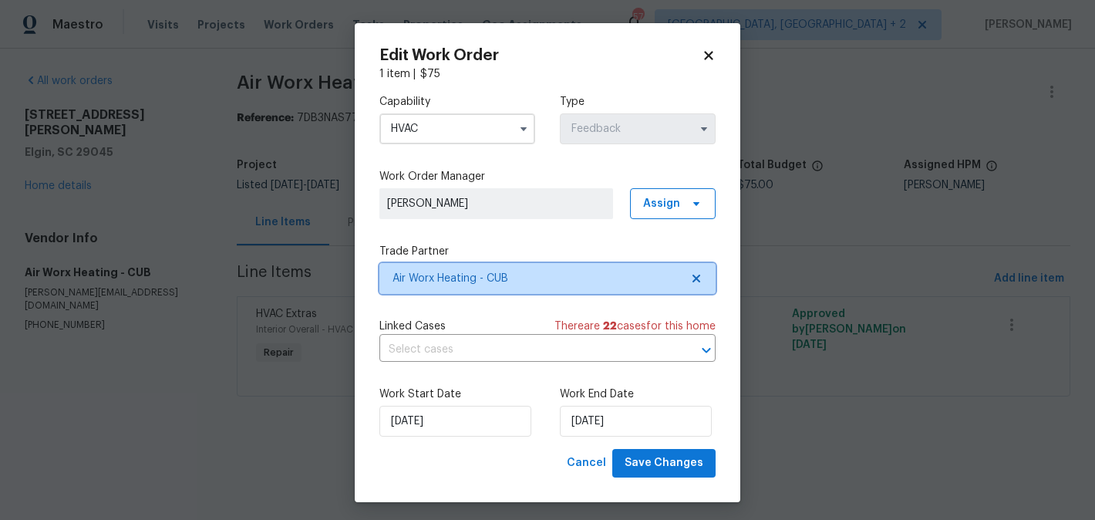
click at [447, 284] on span "Air Worx Heating - CUB" at bounding box center [536, 278] width 288 height 15
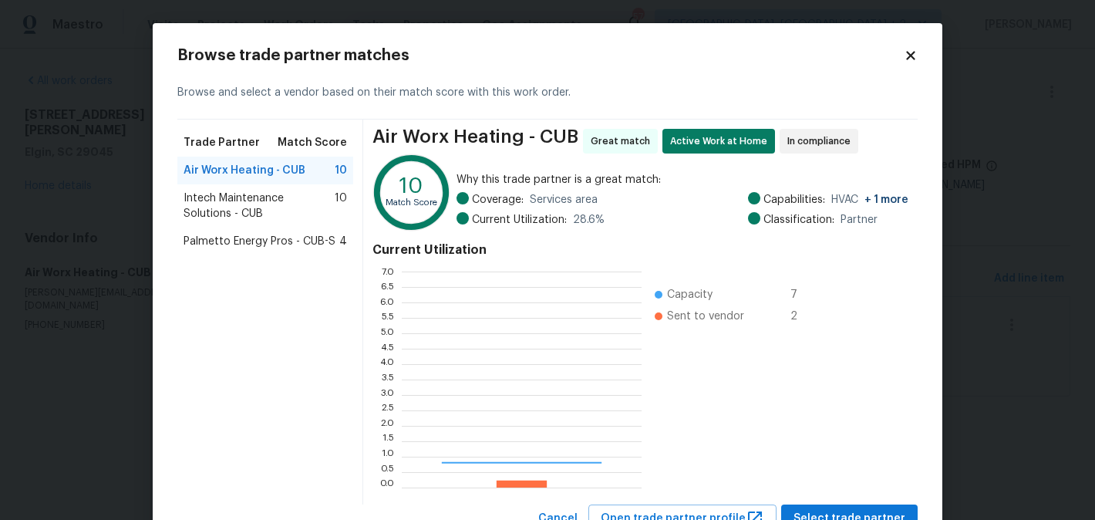
scroll to position [216, 240]
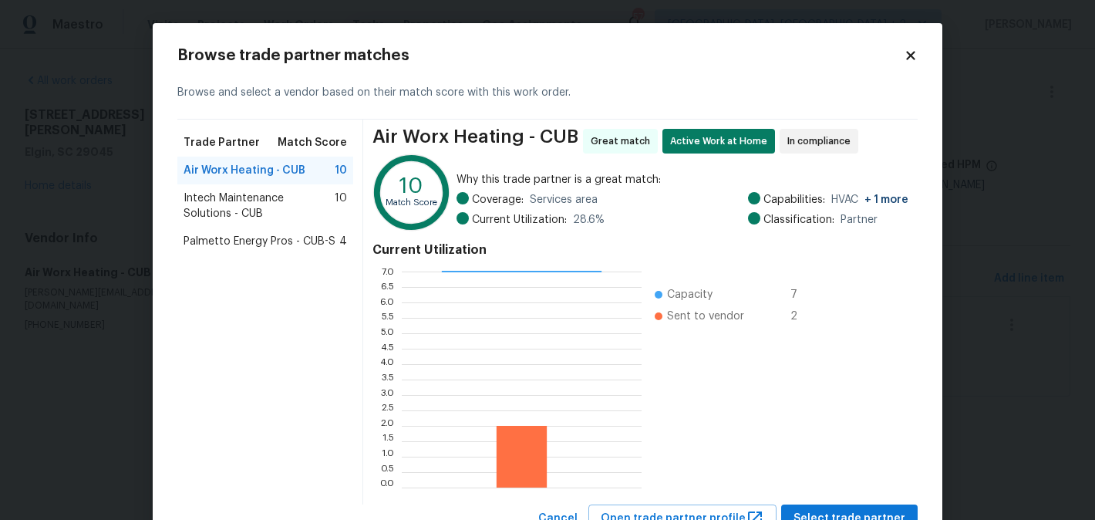
click at [272, 261] on div "Trade Partner Match Score Air Worx Heating - CUB 10 Intech Maintenance Solution…" at bounding box center [270, 312] width 186 height 385
click at [264, 241] on span "Palmetto Energy Pros - CUB-S" at bounding box center [259, 241] width 152 height 15
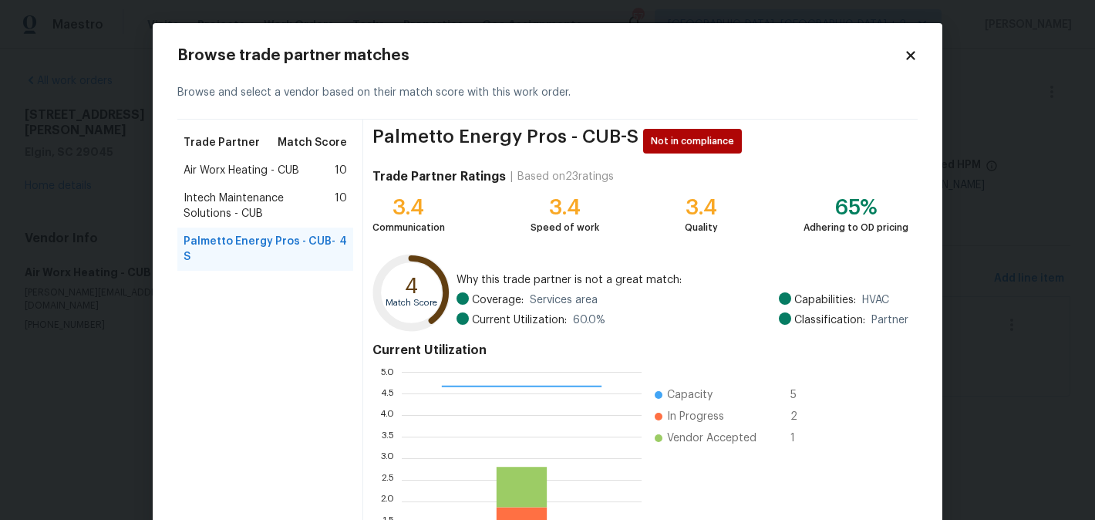
click at [277, 202] on span "Intech Maintenance Solutions - CUB" at bounding box center [258, 205] width 151 height 31
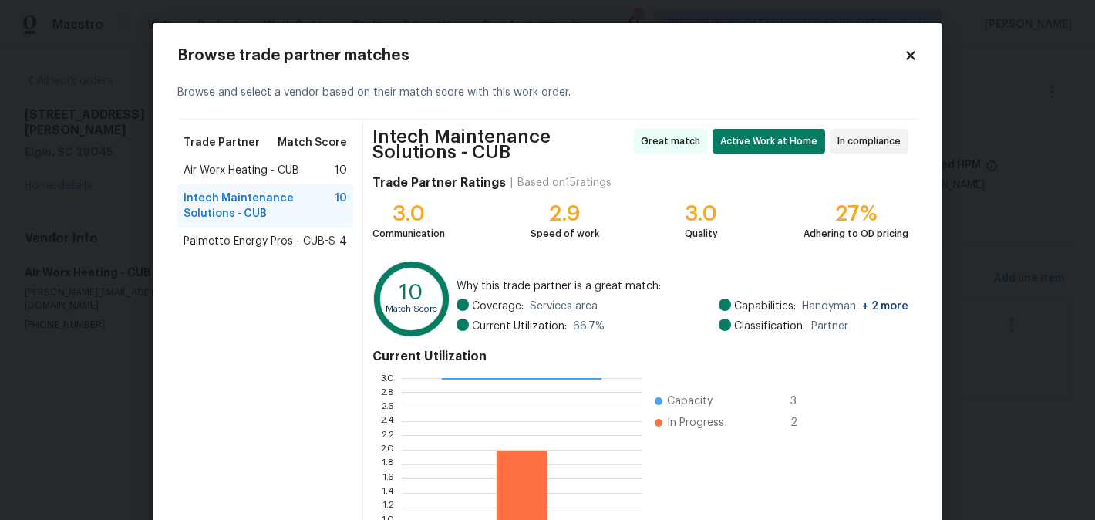
click at [260, 170] on span "Air Worx Heating - CUB" at bounding box center [241, 170] width 116 height 15
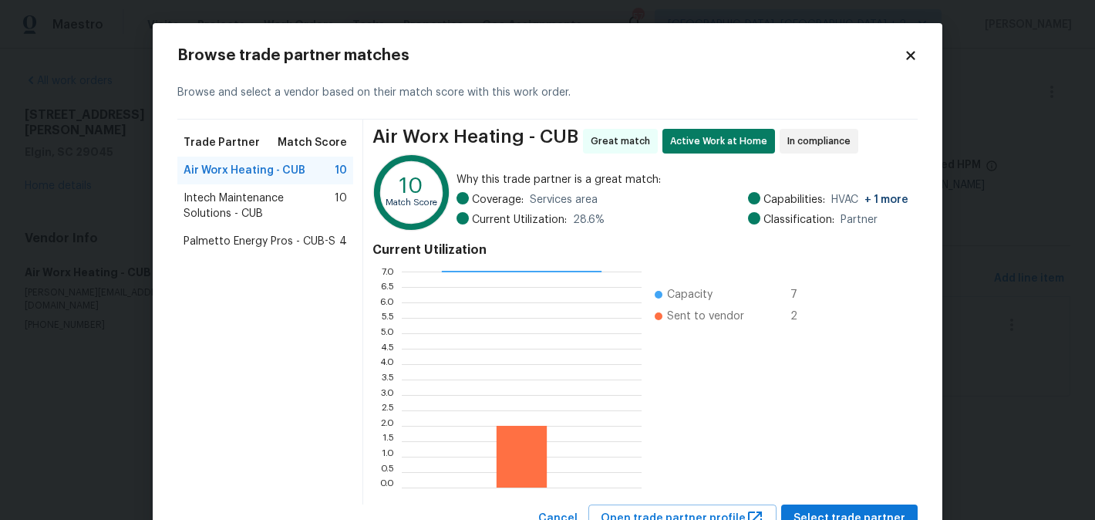
scroll to position [60, 0]
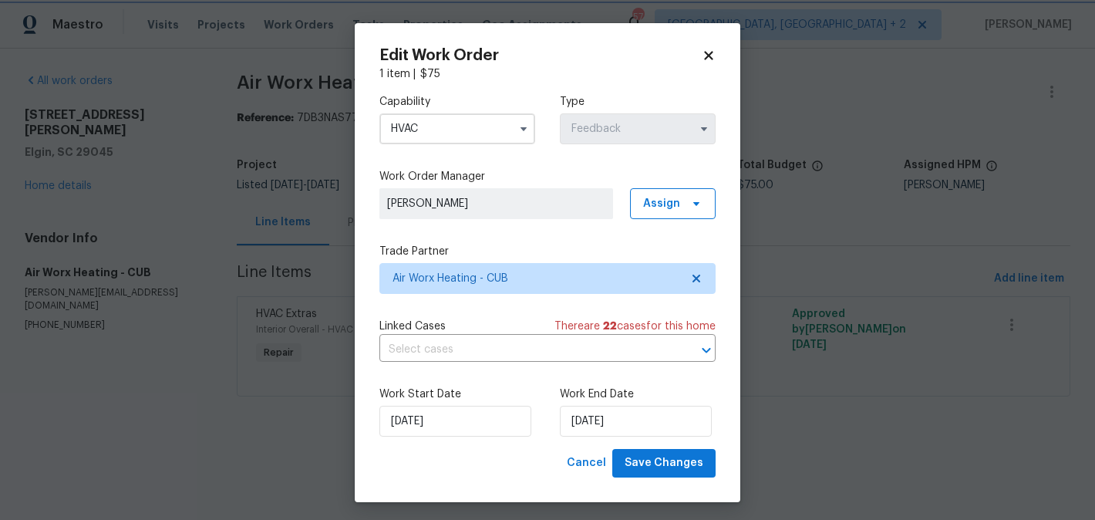
click at [1055, 355] on body "Maestro Visits Projects Work Orders Tasks Properties Geo Assignments 57 Albuque…" at bounding box center [547, 219] width 1095 height 439
click at [929, 367] on body "Maestro Visits Projects Work Orders Tasks Properties Geo Assignments 57 Albuque…" at bounding box center [547, 219] width 1095 height 439
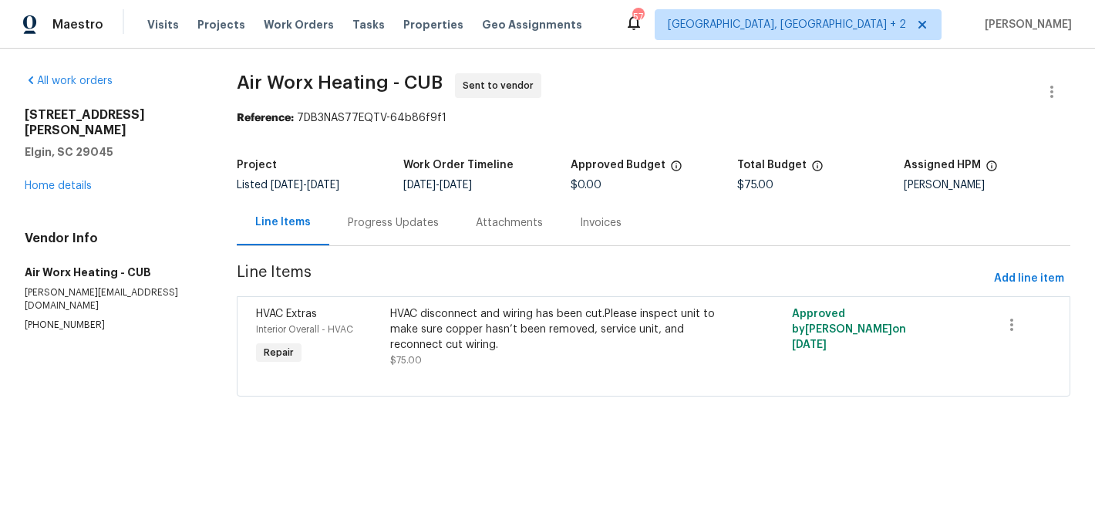
click at [61, 305] on section "All work orders 1003 Watson Dr Elgin, SC 29045 Home details Vendor Info Air Wor…" at bounding box center [112, 244] width 175 height 342
copy p "(803) 490-3133"
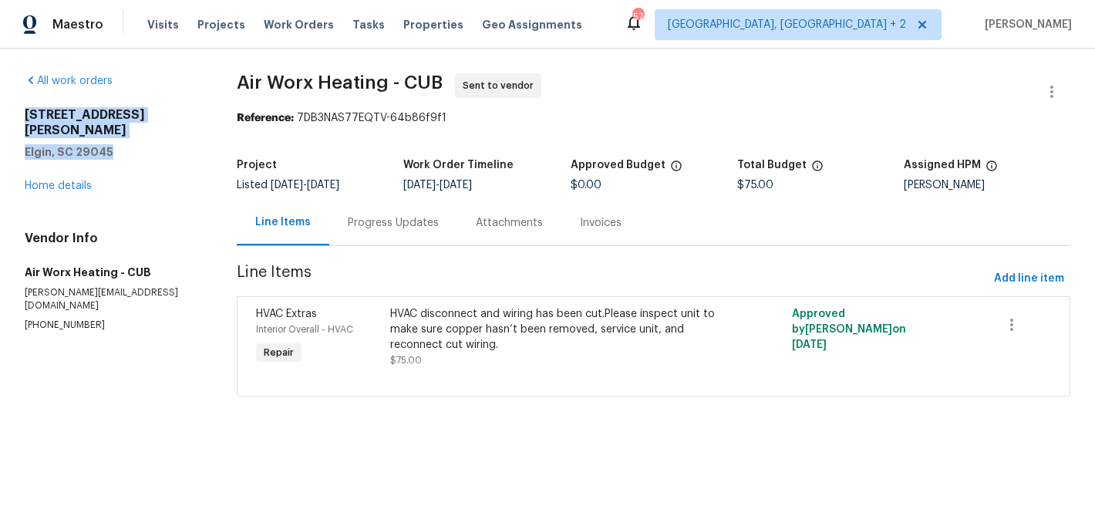
drag, startPoint x: 118, startPoint y: 137, endPoint x: 25, endPoint y: 113, distance: 96.5
click at [25, 113] on div "1003 Watson Dr Elgin, SC 29045" at bounding box center [112, 133] width 175 height 52
copy div "1003 Watson Dr Elgin, SC 29045"
click at [65, 180] on link "Home details" at bounding box center [58, 185] width 67 height 11
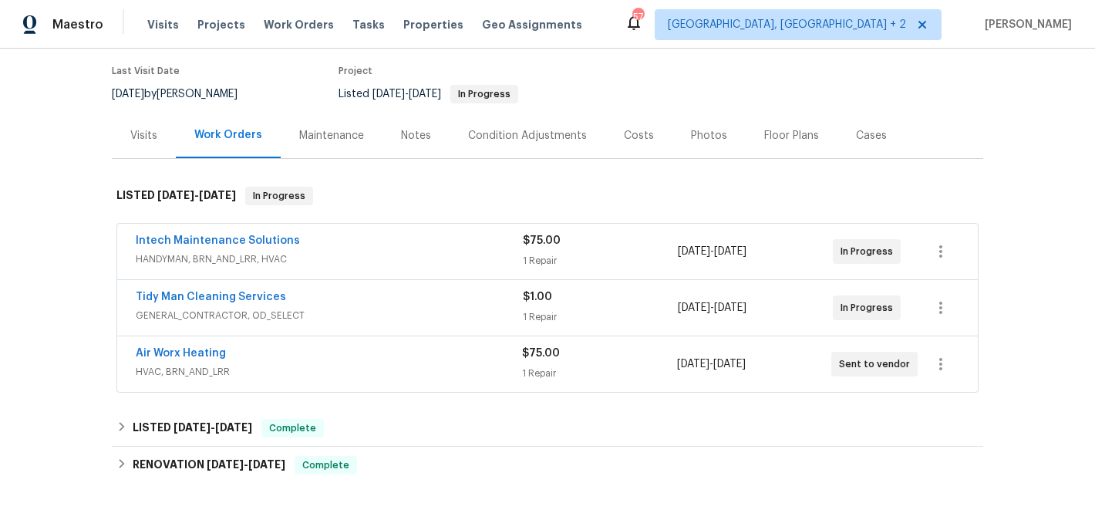
scroll to position [140, 0]
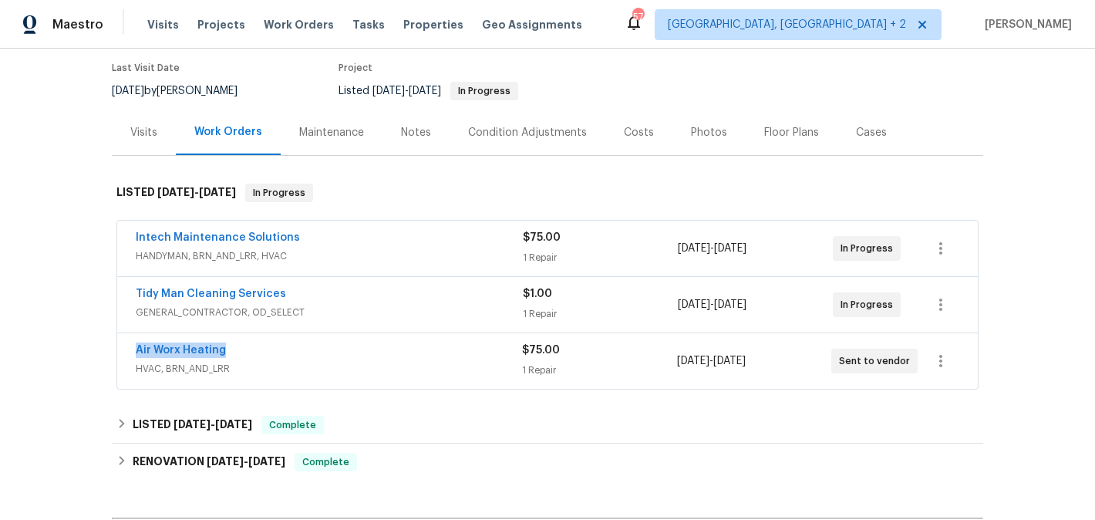
drag, startPoint x: 235, startPoint y: 334, endPoint x: 129, endPoint y: 334, distance: 106.4
click at [129, 334] on div "Air Worx Heating HVAC, BRN_AND_LRR $75.00 1 Repair 8/8/2025 - 8/10/2025 Sent to…" at bounding box center [547, 361] width 860 height 56
copy link "Air Worx Heating"
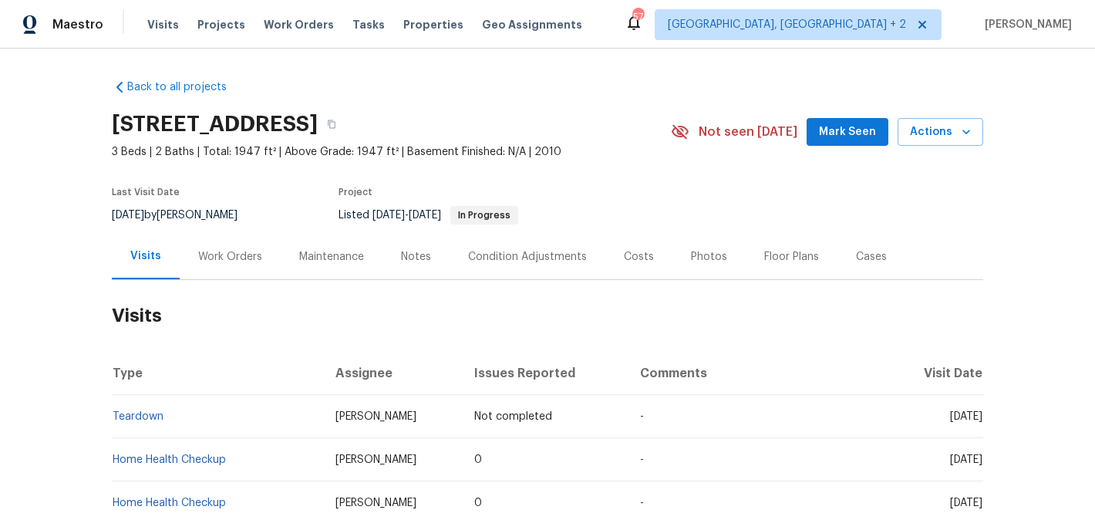
click at [242, 230] on div "Last Visit Date [DATE] by [PERSON_NAME] Project Listed [DATE] - [DATE] In Progr…" at bounding box center [373, 206] width 523 height 56
click at [242, 270] on div "Work Orders" at bounding box center [230, 256] width 101 height 45
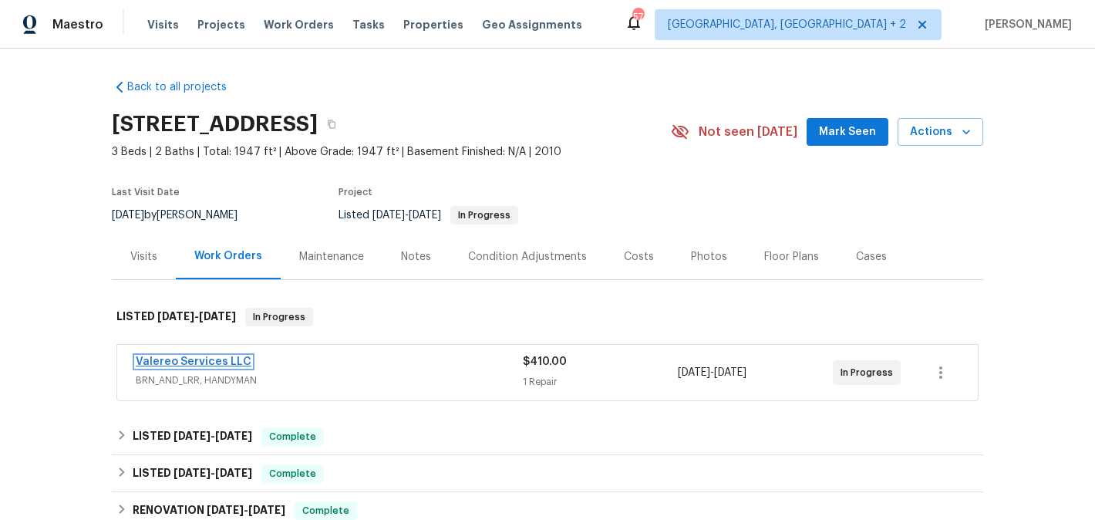
click at [229, 362] on link "Valereo Services LLC" at bounding box center [194, 361] width 116 height 11
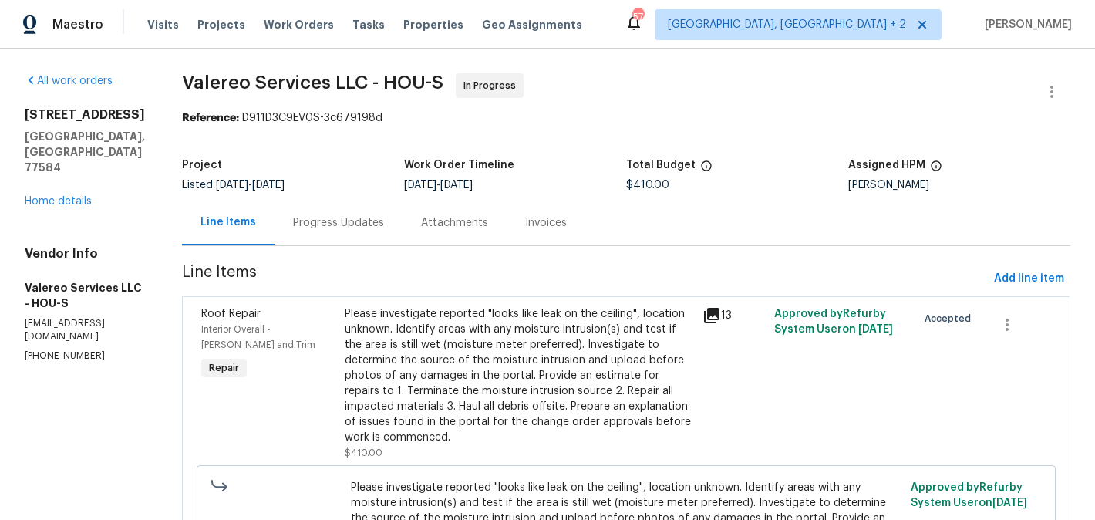
click at [347, 215] on div "Progress Updates" at bounding box center [338, 222] width 91 height 15
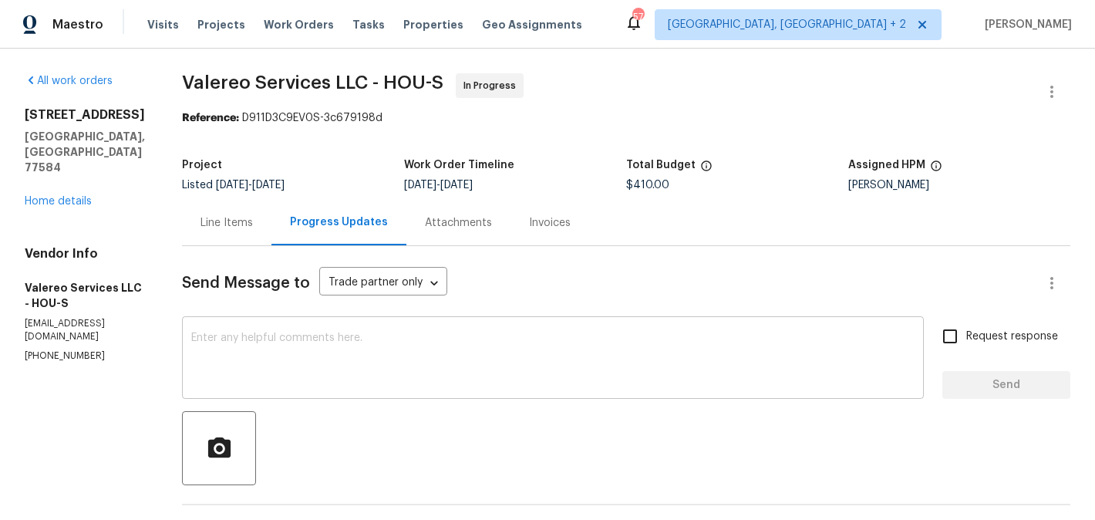
click at [239, 347] on textarea at bounding box center [552, 359] width 723 height 54
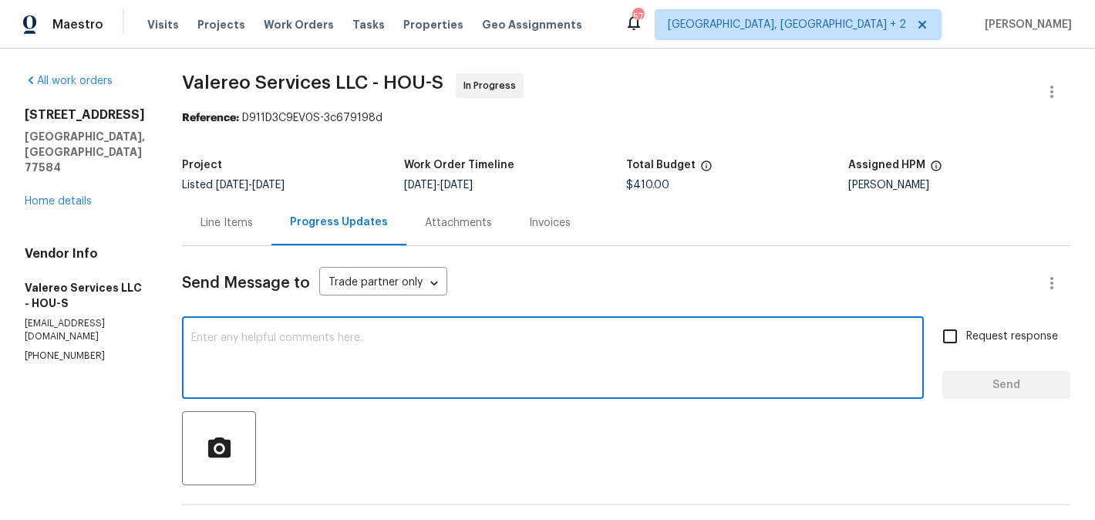
paste textarea "[PERSON_NAME] do we have any update’s on the scheduled date?"
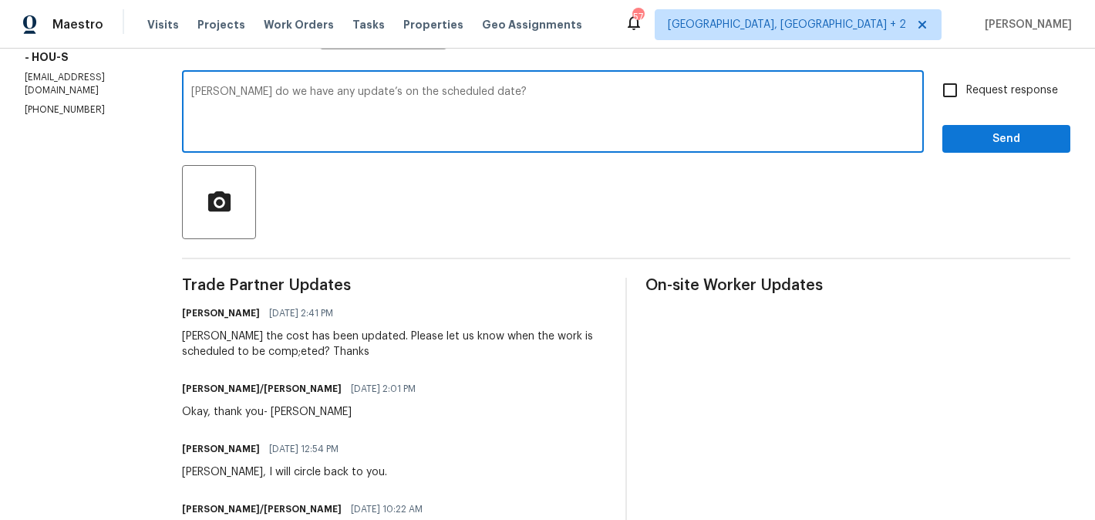
scroll to position [165, 0]
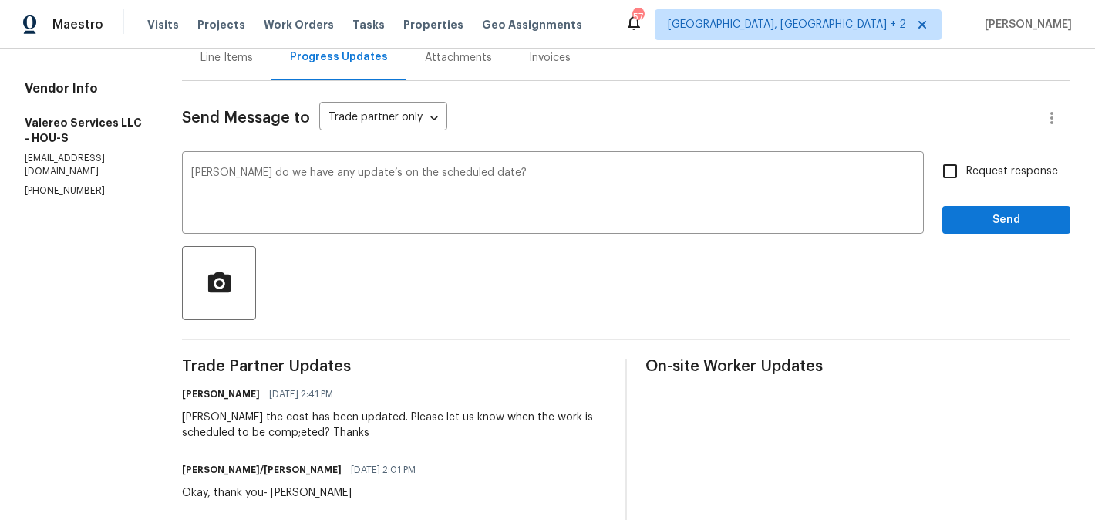
click at [186, 416] on div "Jeromy the cost has been updated. Please let us know when the work is scheduled…" at bounding box center [394, 424] width 425 height 31
copy div "Jeromy"
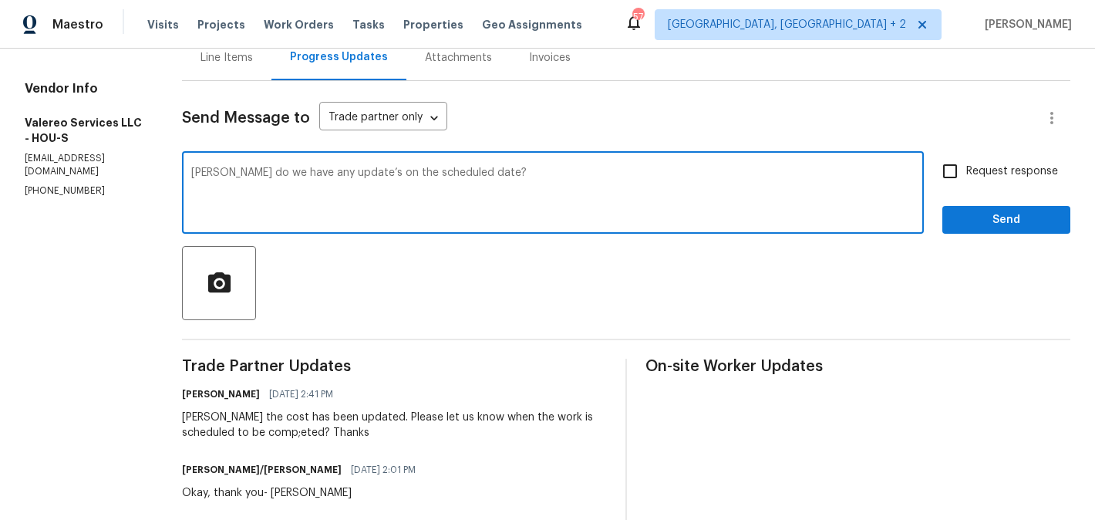
click at [191, 176] on textarea "Kelly do we have any update’s on the scheduled date?" at bounding box center [552, 194] width 723 height 54
paste textarea "Jerom"
type textarea "Jeromy do we have any update’s on the scheduled date?"
click at [1022, 176] on span "Request response" at bounding box center [1012, 171] width 92 height 16
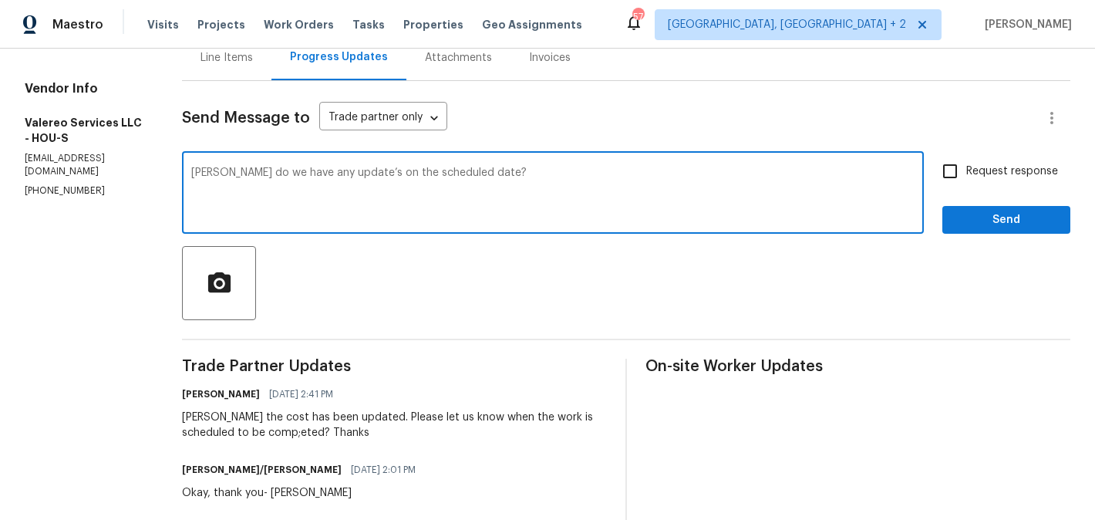
click at [966, 176] on input "Request response" at bounding box center [950, 171] width 32 height 32
checkbox input "true"
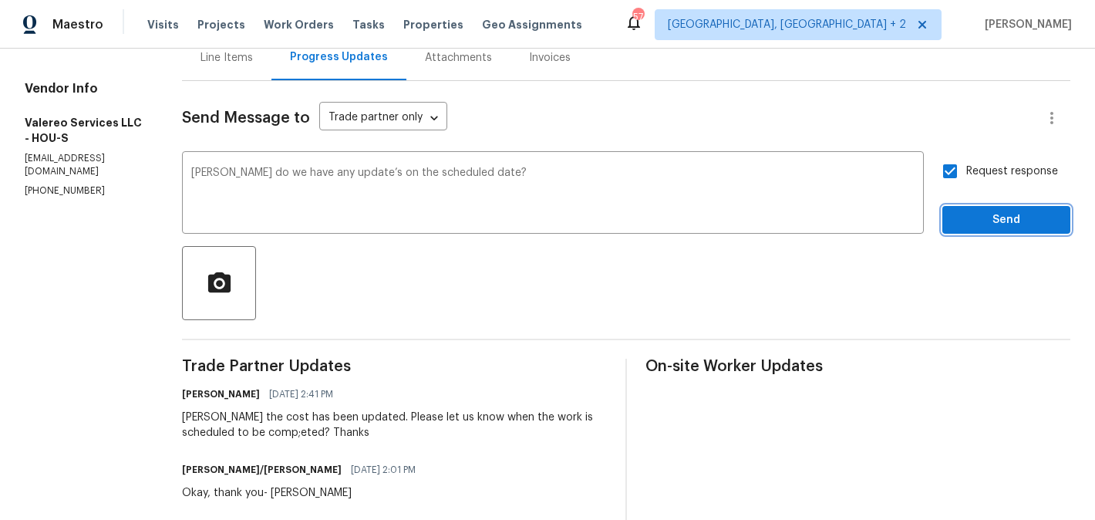
click at [1010, 227] on span "Send" at bounding box center [1005, 219] width 103 height 19
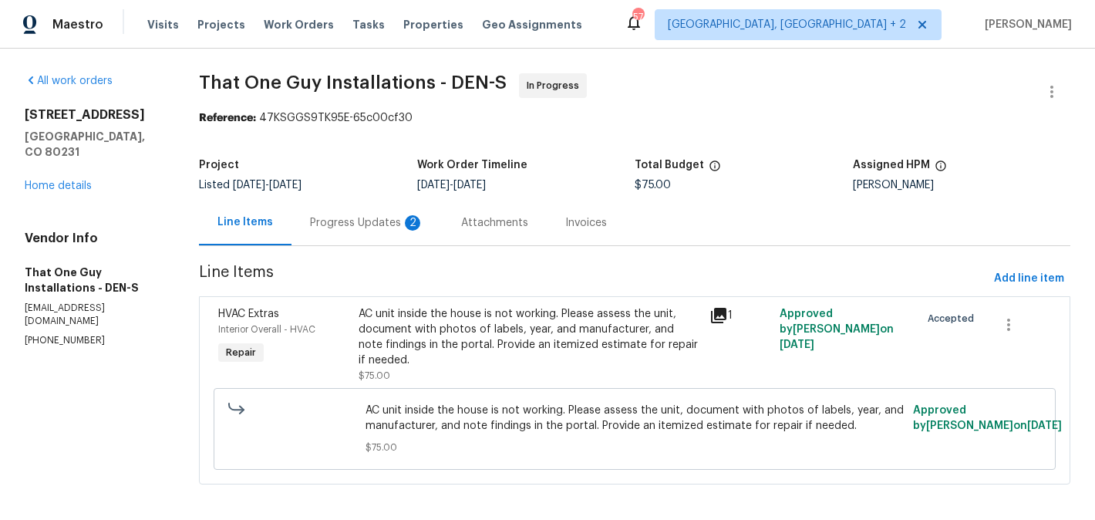
click at [362, 230] on div "Progress Updates 2" at bounding box center [367, 222] width 114 height 15
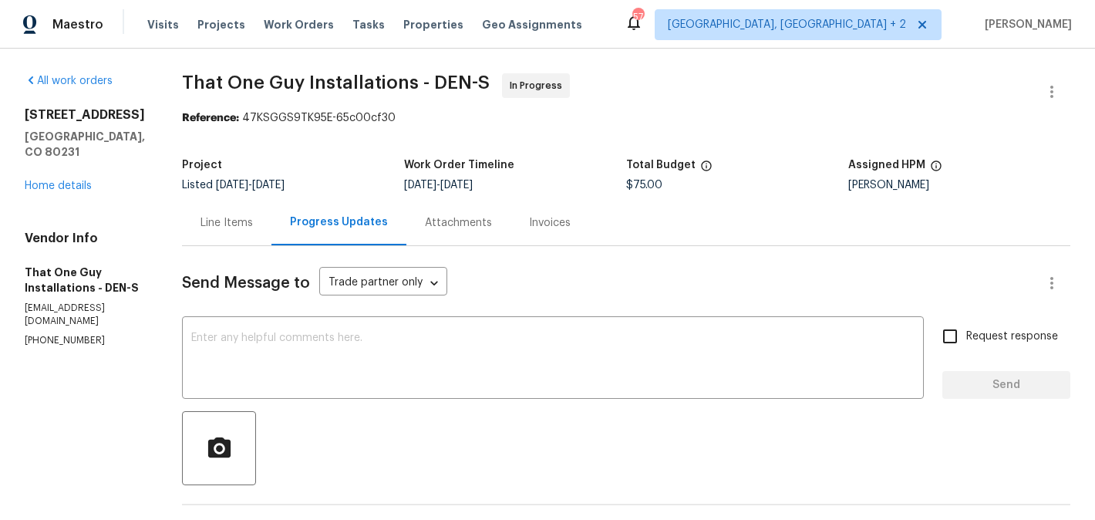
scroll to position [311, 0]
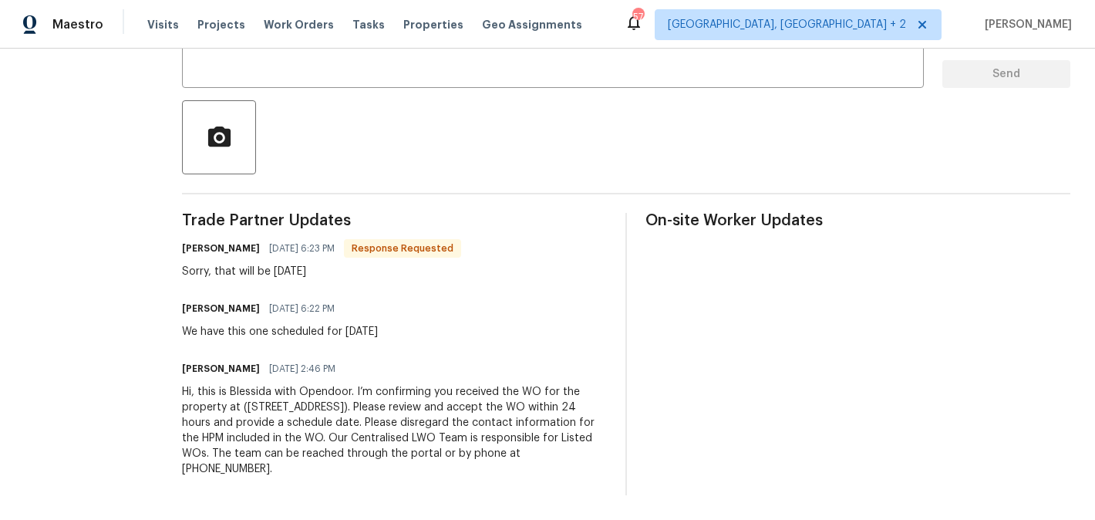
click at [182, 249] on h6 "[PERSON_NAME]" at bounding box center [221, 248] width 78 height 15
copy h6 "[PERSON_NAME]"
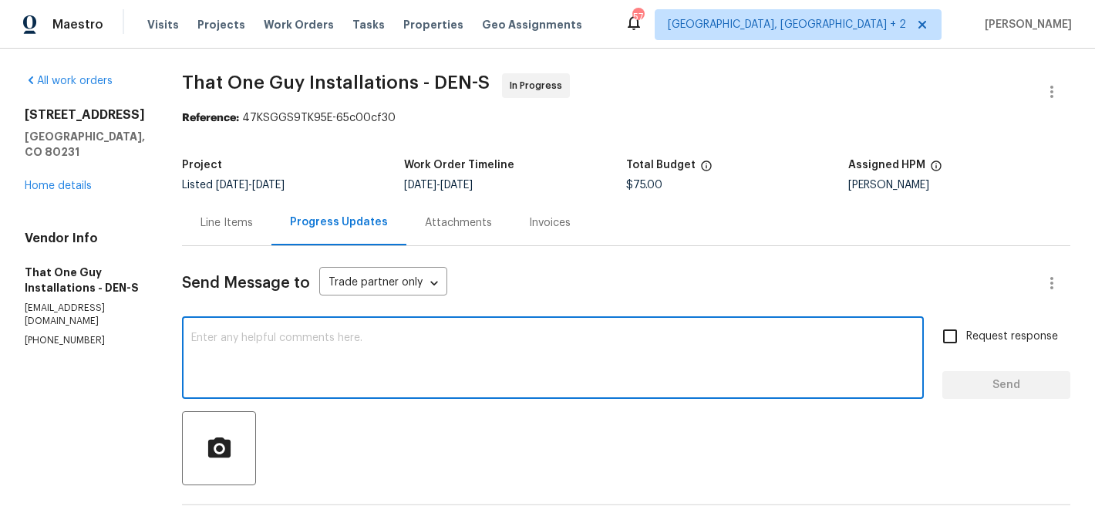
click at [247, 375] on textarea at bounding box center [552, 359] width 723 height 54
paste textarea "[PERSON_NAME]"
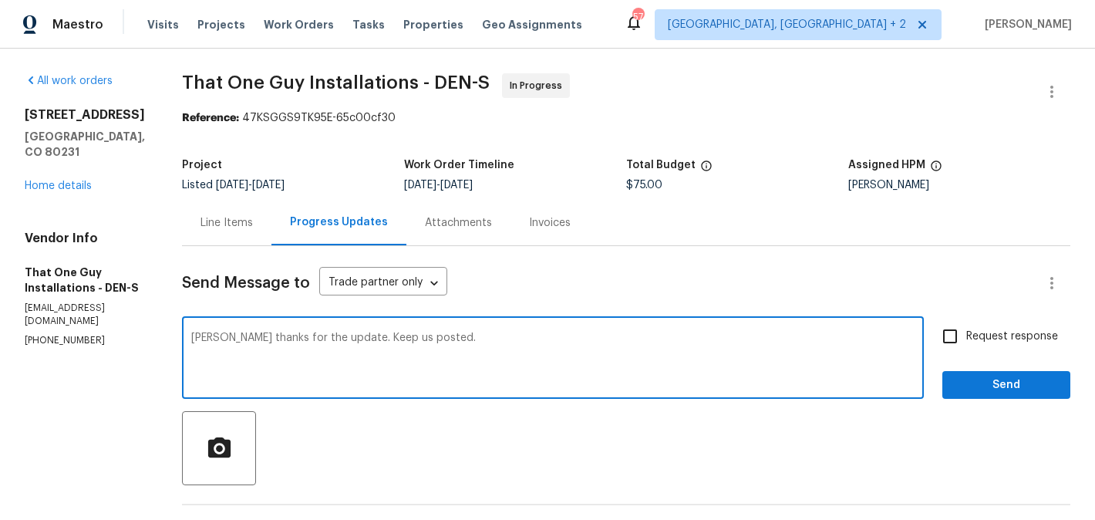
type textarea "[PERSON_NAME] thanks for the update. Keep us posted."
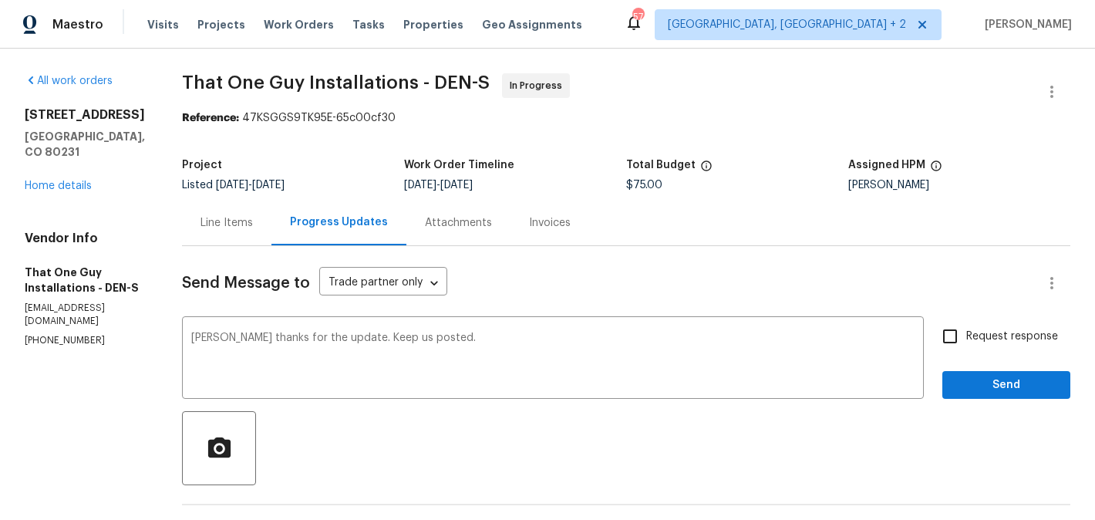
click at [968, 328] on span "Request response" at bounding box center [1012, 336] width 92 height 16
click at [966, 328] on input "Request response" at bounding box center [950, 336] width 32 height 32
checkbox input "true"
click at [968, 378] on span "Send" at bounding box center [1005, 384] width 103 height 19
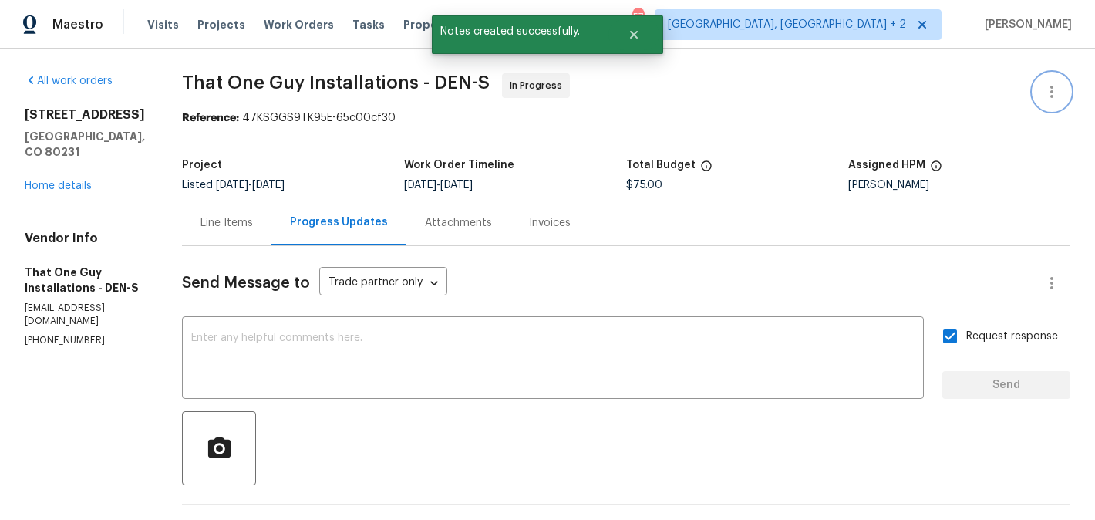
click at [1059, 90] on icon "button" at bounding box center [1051, 91] width 19 height 19
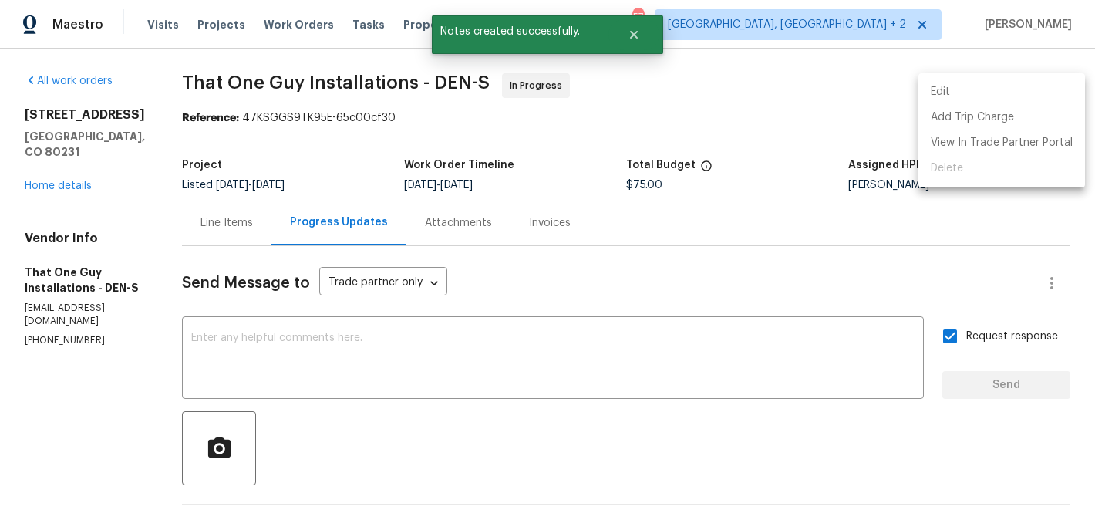
click at [1027, 90] on li "Edit" at bounding box center [1001, 91] width 167 height 25
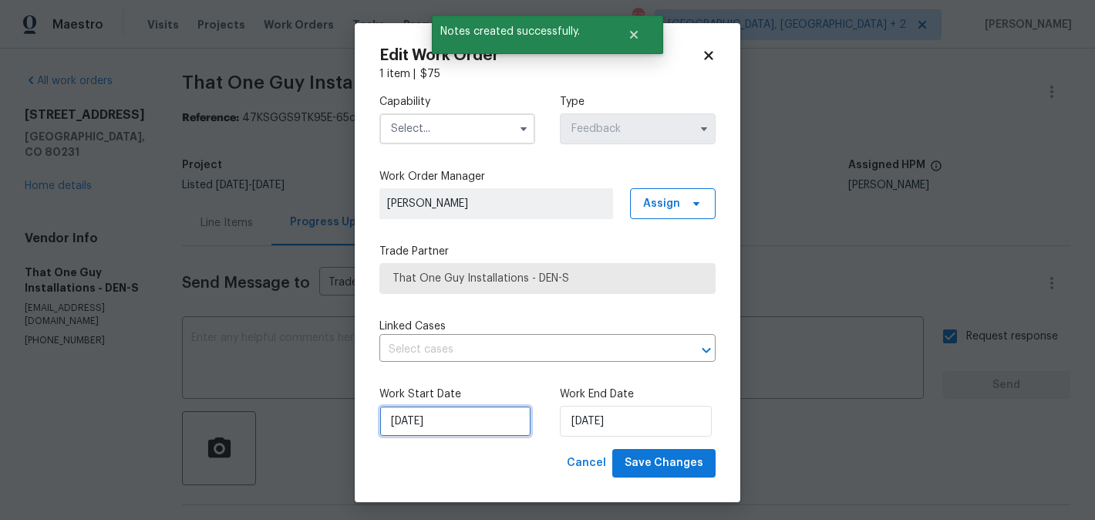
click at [401, 427] on input "[DATE]" at bounding box center [455, 421] width 152 height 31
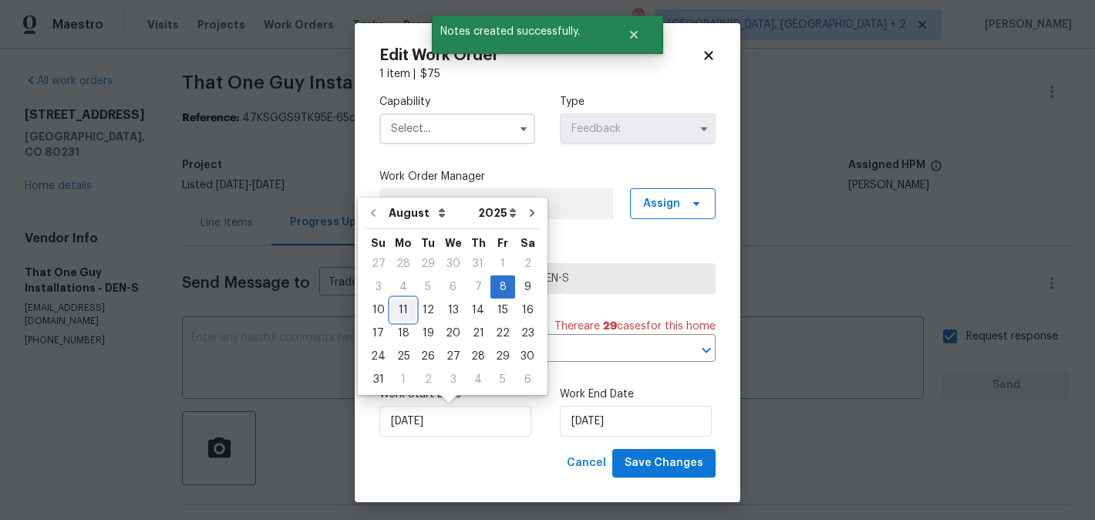
click at [399, 314] on div "11" at bounding box center [403, 310] width 25 height 22
type input "11/08/2025"
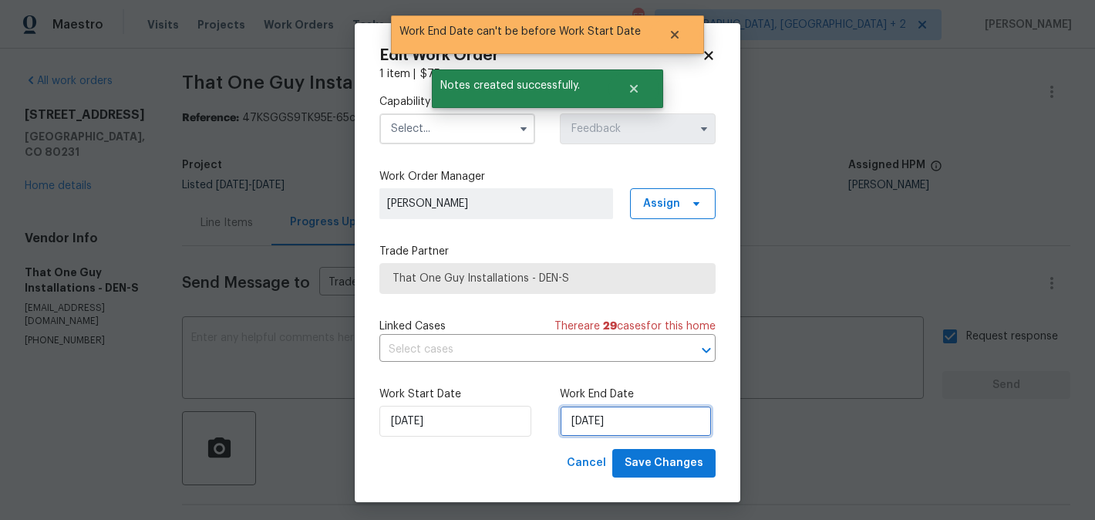
click at [624, 426] on input "11/08/2025" at bounding box center [636, 421] width 152 height 31
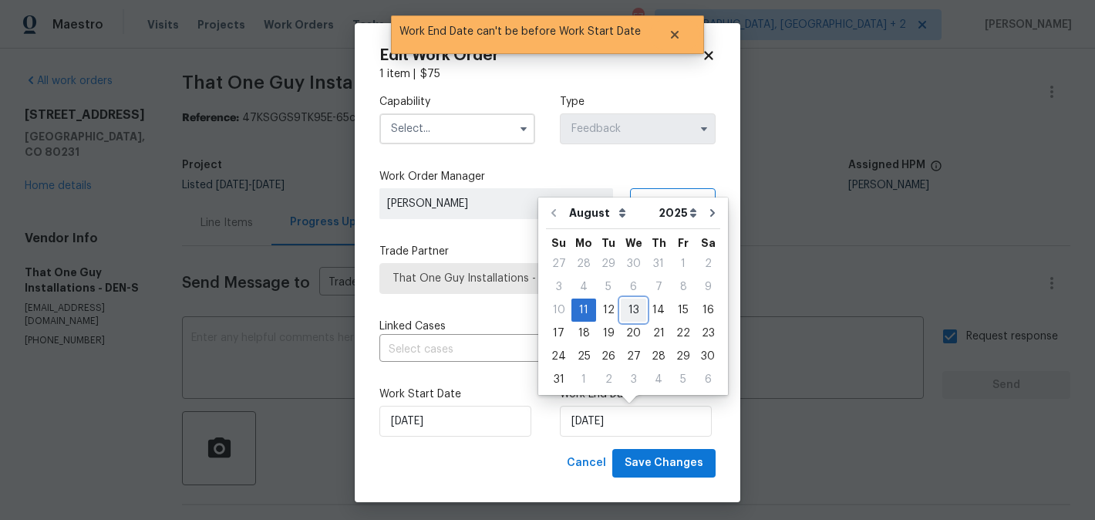
click at [627, 304] on div "13" at bounding box center [633, 310] width 25 height 22
type input "13/08/2025"
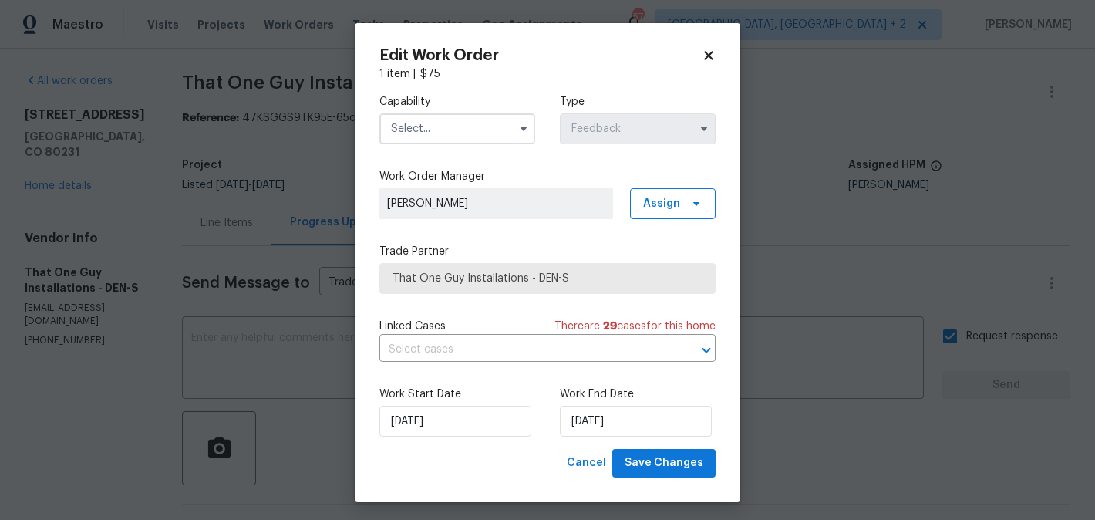
click at [467, 127] on input "text" at bounding box center [457, 128] width 156 height 31
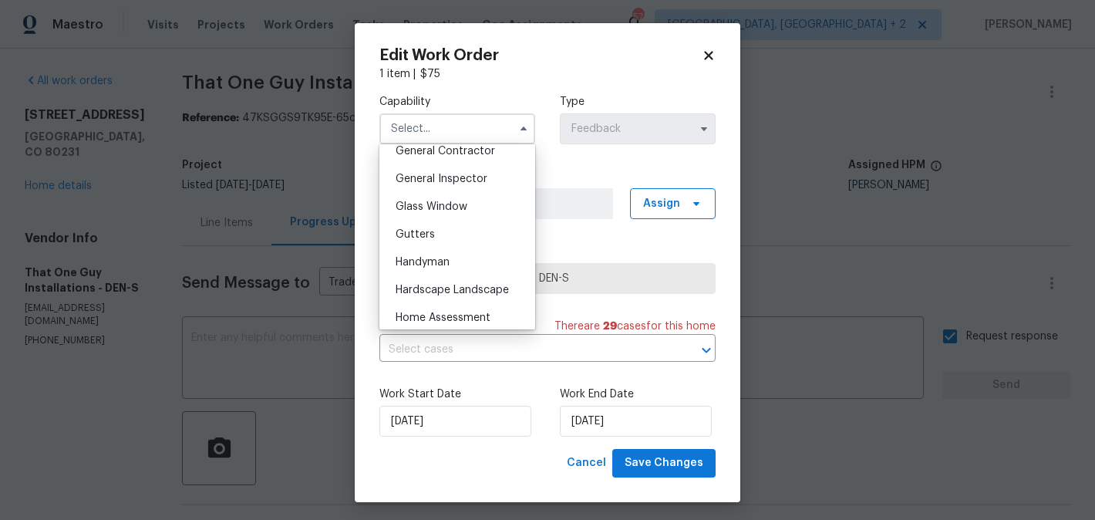
scroll to position [793, 0]
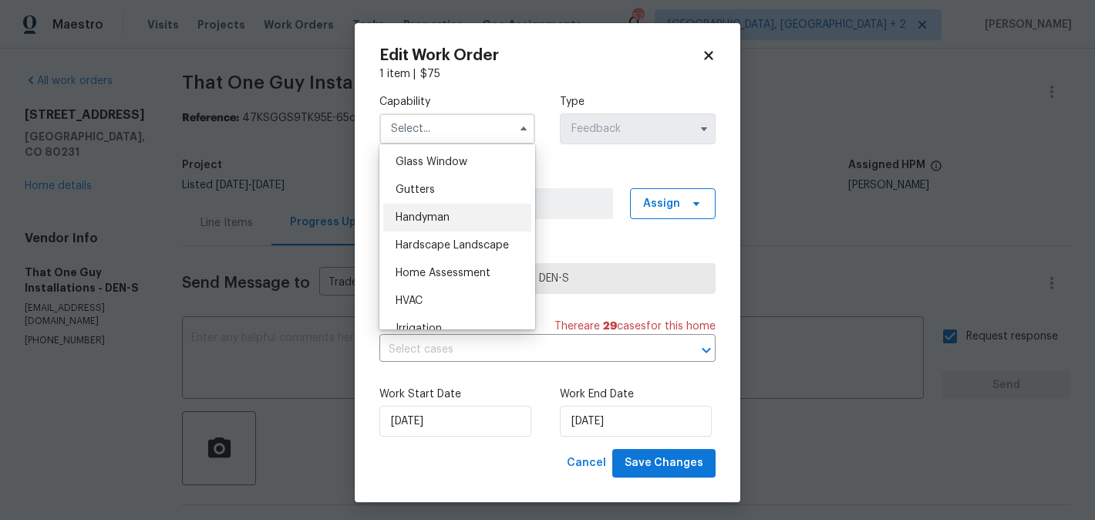
click at [462, 220] on div "Handyman" at bounding box center [457, 218] width 148 height 28
type input "Handyman"
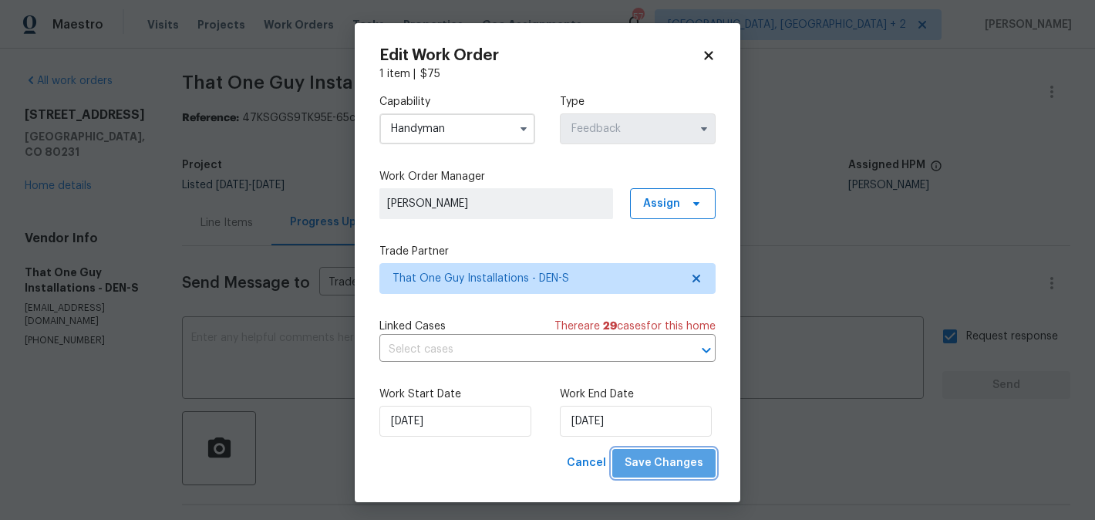
click at [683, 464] on span "Save Changes" at bounding box center [664, 462] width 79 height 19
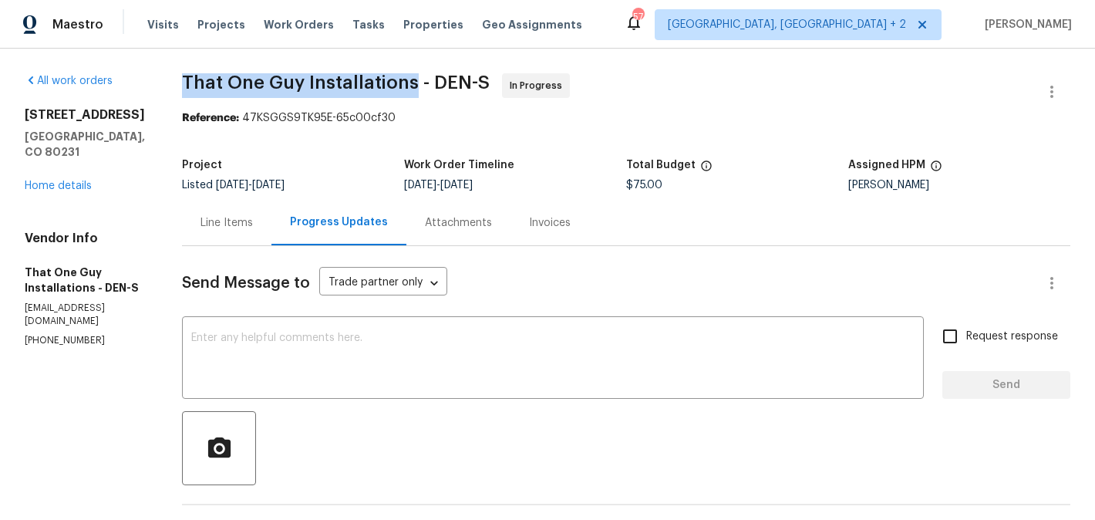
drag, startPoint x: 146, startPoint y: 76, endPoint x: 389, endPoint y: 89, distance: 243.2
click at [389, 89] on div "All work orders [STREET_ADDRESS] Home details Vendor Info That One Guy Installa…" at bounding box center [547, 470] width 1095 height 842
copy span "That One Guy Installations"
click at [75, 186] on link "Home details" at bounding box center [58, 185] width 67 height 11
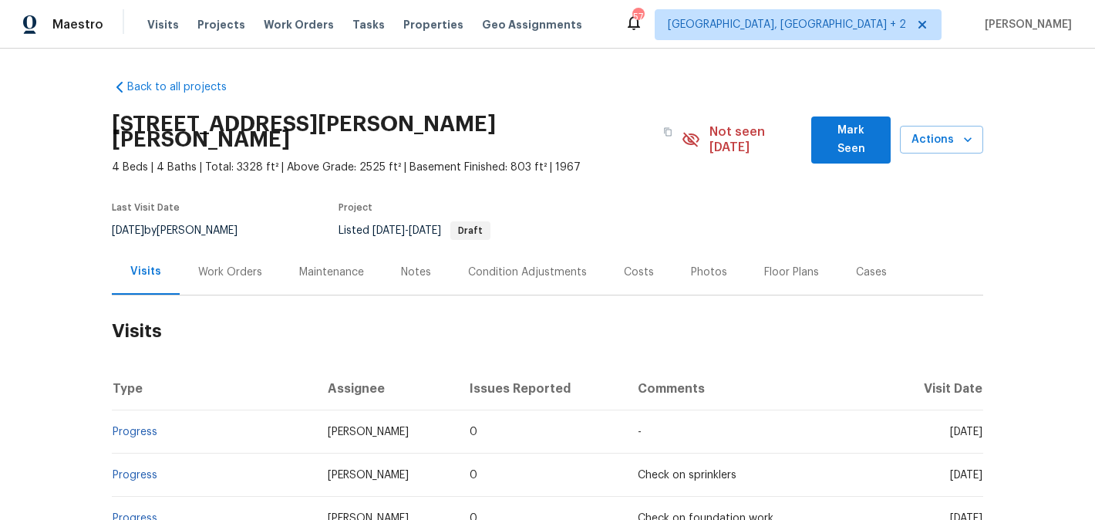
click at [221, 264] on div "Work Orders" at bounding box center [230, 271] width 64 height 15
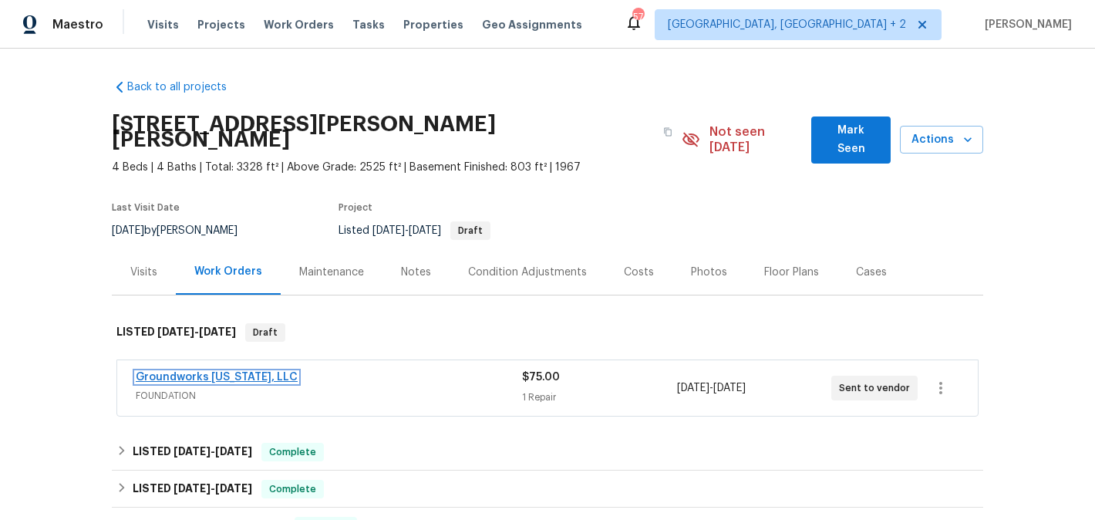
click at [260, 372] on link "Groundworks [US_STATE], LLC" at bounding box center [217, 377] width 162 height 11
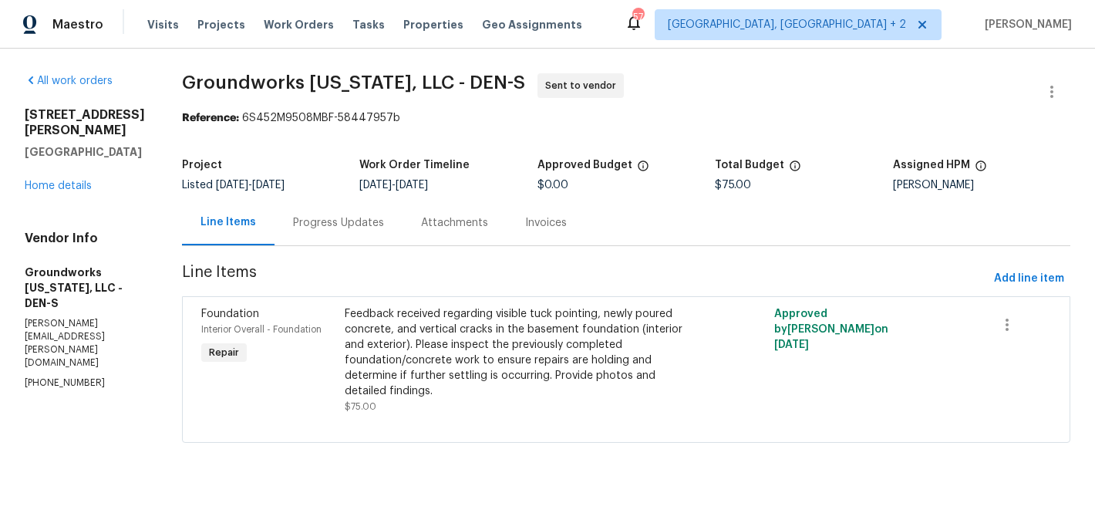
click at [370, 224] on div "Progress Updates" at bounding box center [338, 222] width 91 height 15
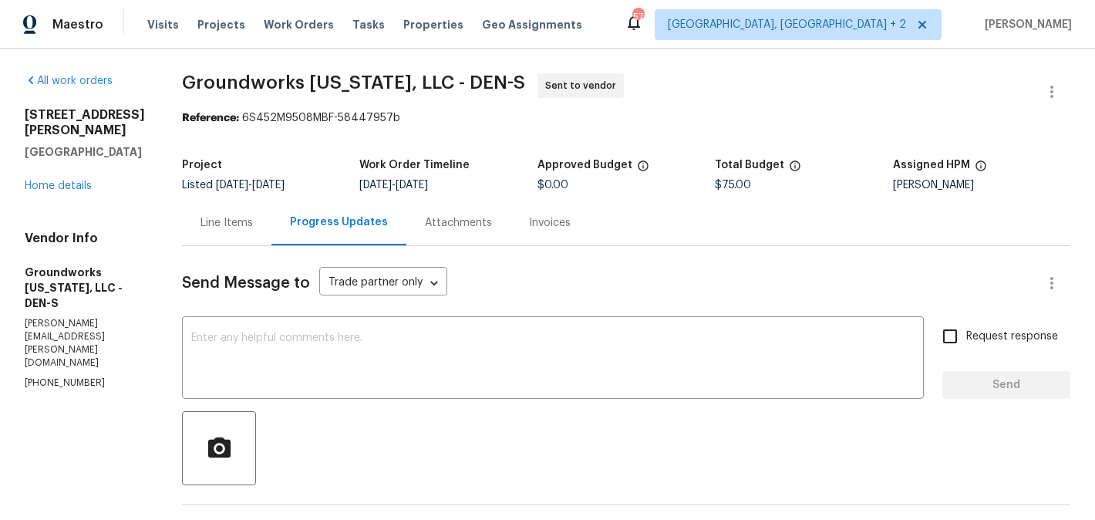
click at [49, 376] on p "[PHONE_NUMBER]" at bounding box center [85, 382] width 120 height 13
click at [49, 376] on p "(303) 726-9439" at bounding box center [85, 382] width 120 height 13
copy p "(303) 726-9439"
click at [94, 320] on div "Vendor Info Groundworks Colorado, LLC - DEN-S vicki.parrish@groundworks.com (30…" at bounding box center [85, 310] width 120 height 159
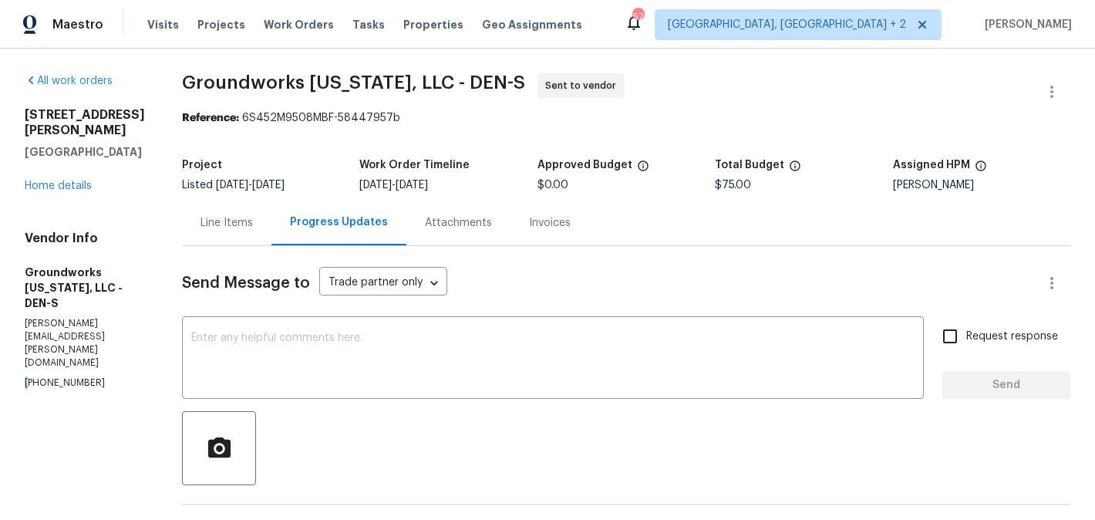
click at [94, 320] on div "Vendor Info Groundworks Colorado, LLC - DEN-S vicki.parrish@groundworks.com (30…" at bounding box center [85, 310] width 120 height 159
drag, startPoint x: 78, startPoint y: 158, endPoint x: 22, endPoint y: 111, distance: 72.8
click at [22, 111] on div "All work orders 4365 S Alton Way Greenwood Village, CO 80111 Home details Vendo…" at bounding box center [547, 380] width 1095 height 662
copy div "4365 S Alton Way Greenwood Village, CO 80111"
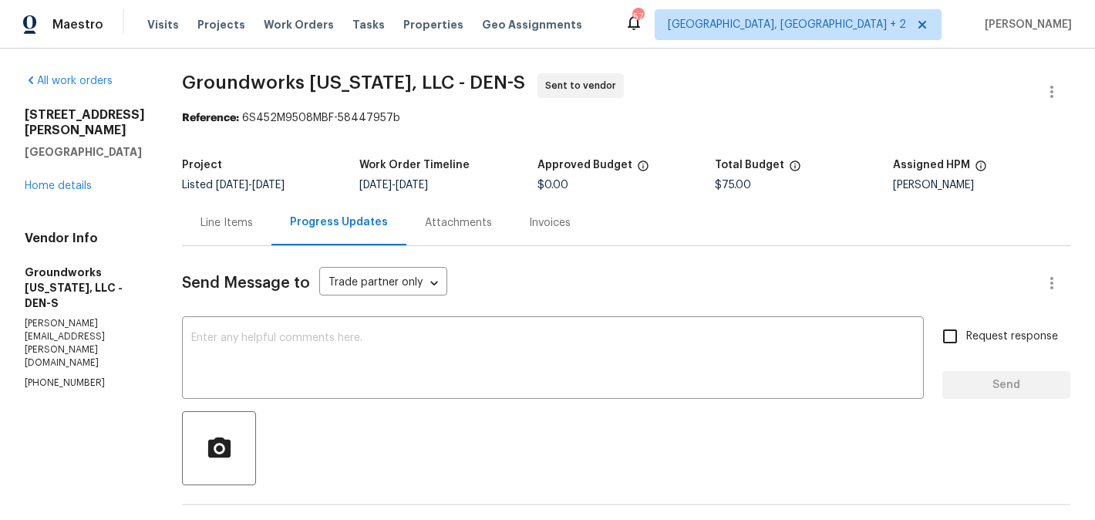
click at [65, 174] on div "4365 S Alton Way Greenwood Village, CO 80111 Home details" at bounding box center [85, 150] width 120 height 86
click at [65, 178] on div "4365 S Alton Way Greenwood Village, CO 80111 Home details" at bounding box center [85, 150] width 120 height 86
click at [65, 180] on link "Home details" at bounding box center [58, 185] width 67 height 11
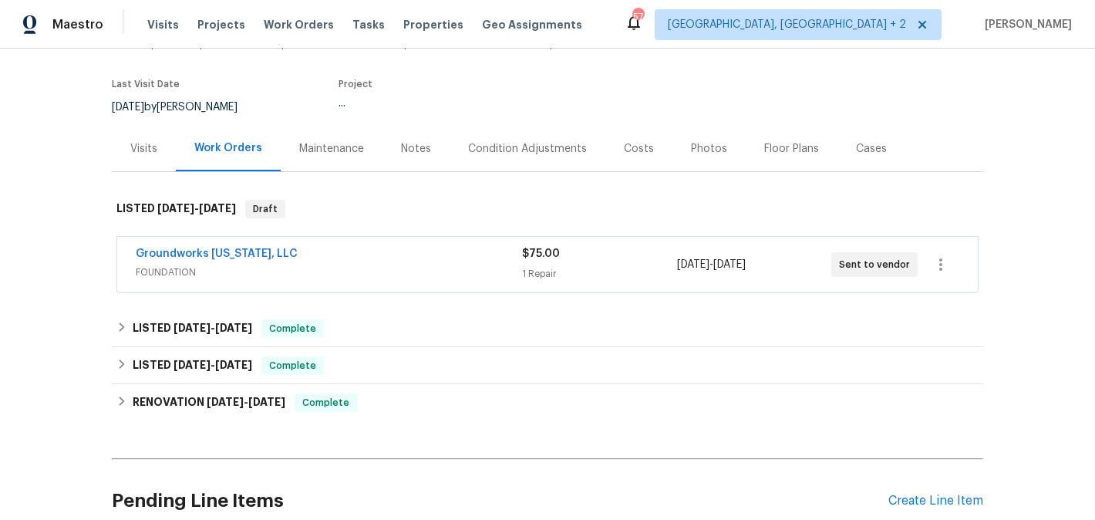
scroll to position [124, 0]
click at [273, 320] on span "Complete" at bounding box center [292, 327] width 59 height 15
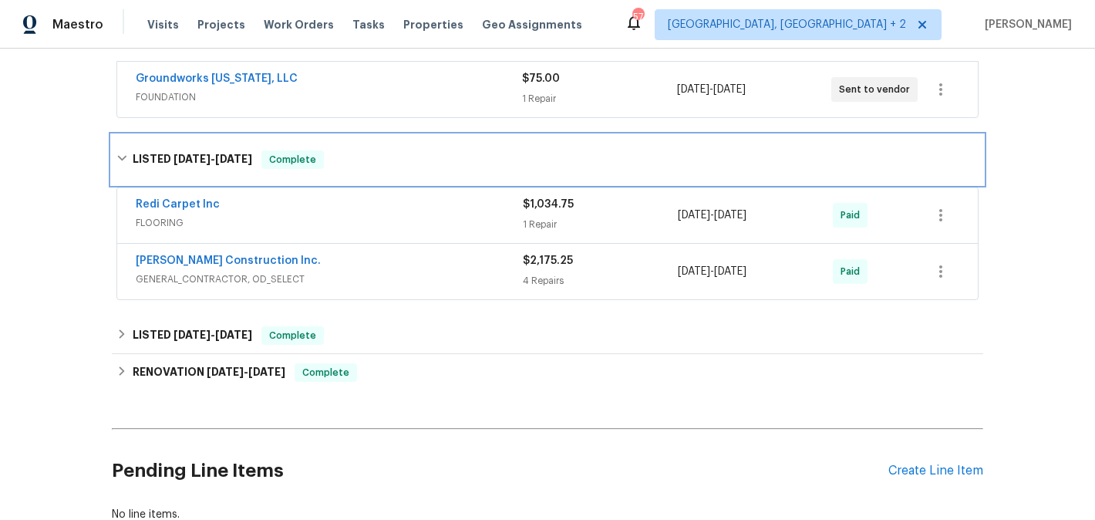
scroll to position [300, 0]
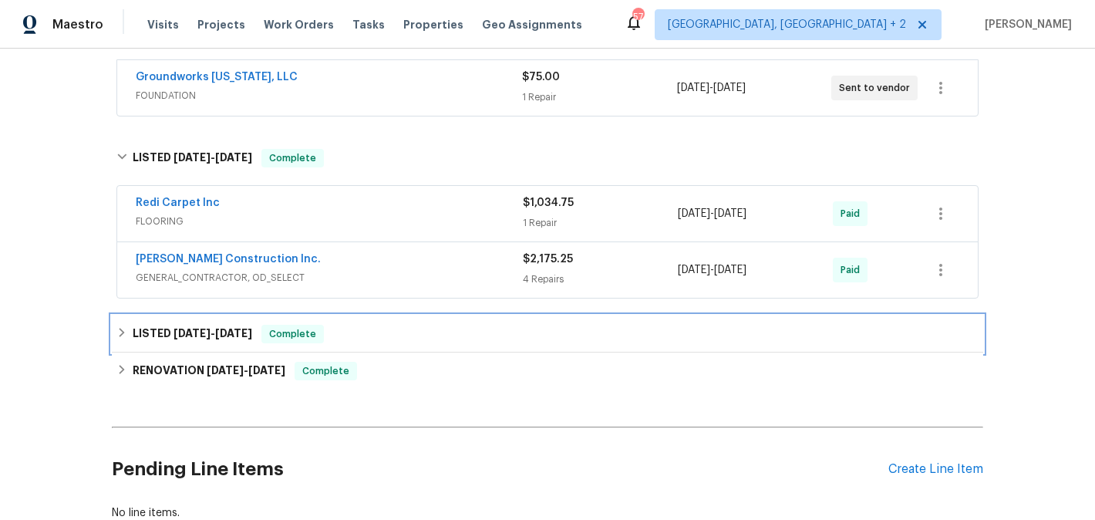
click at [238, 328] on div "LISTED 4/8/25 - 7/4/25 Complete" at bounding box center [547, 333] width 871 height 37
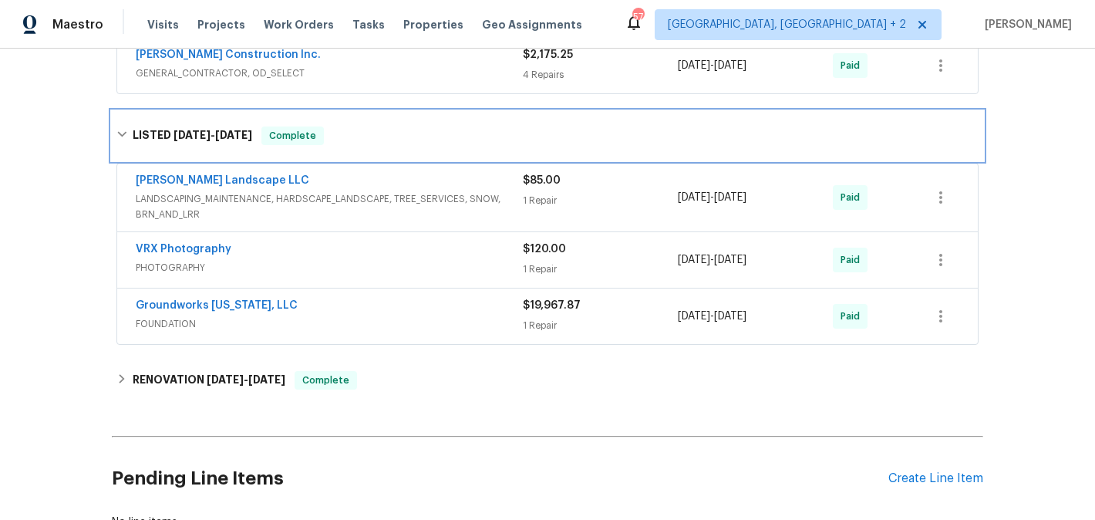
scroll to position [506, 0]
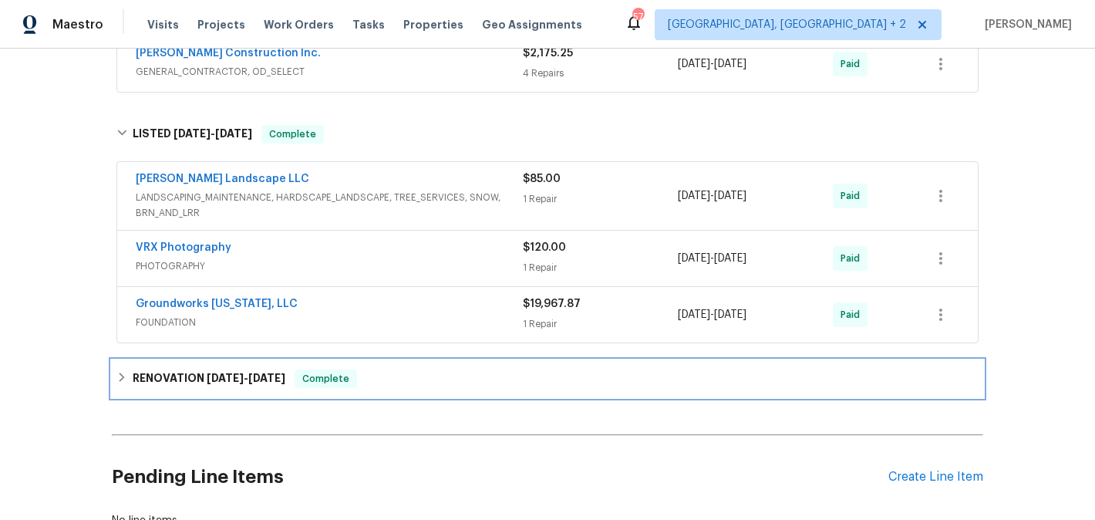
click at [284, 372] on span "4/4/25" at bounding box center [266, 377] width 37 height 11
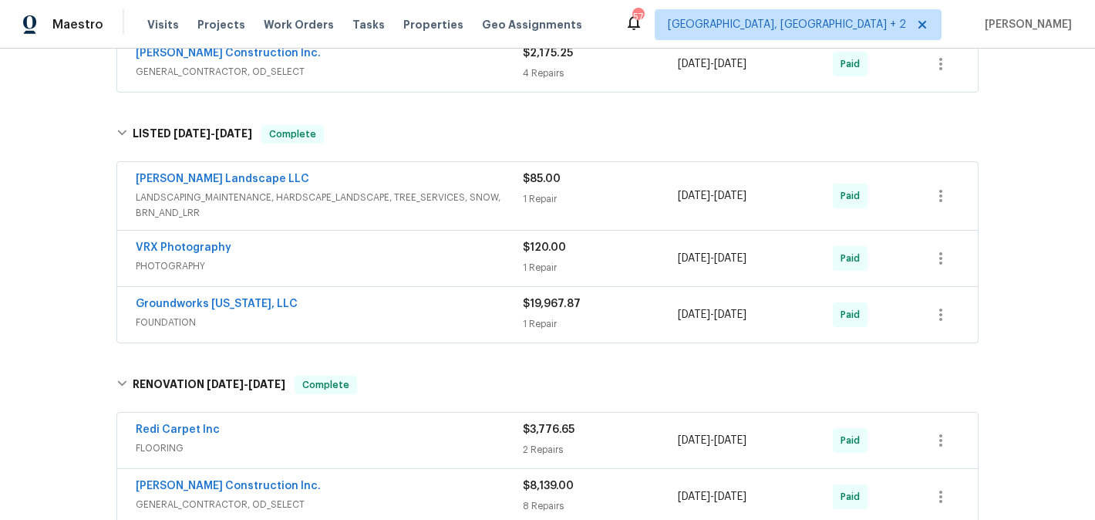
click at [319, 296] on div "Groundworks Colorado, LLC" at bounding box center [329, 305] width 387 height 19
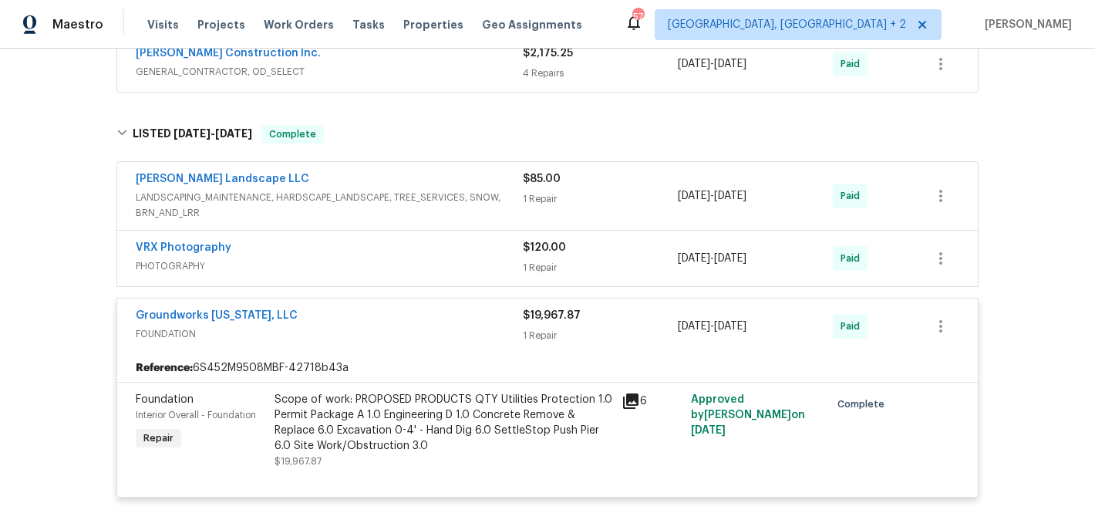
click at [321, 308] on div "Groundworks Colorado, LLC" at bounding box center [329, 317] width 387 height 19
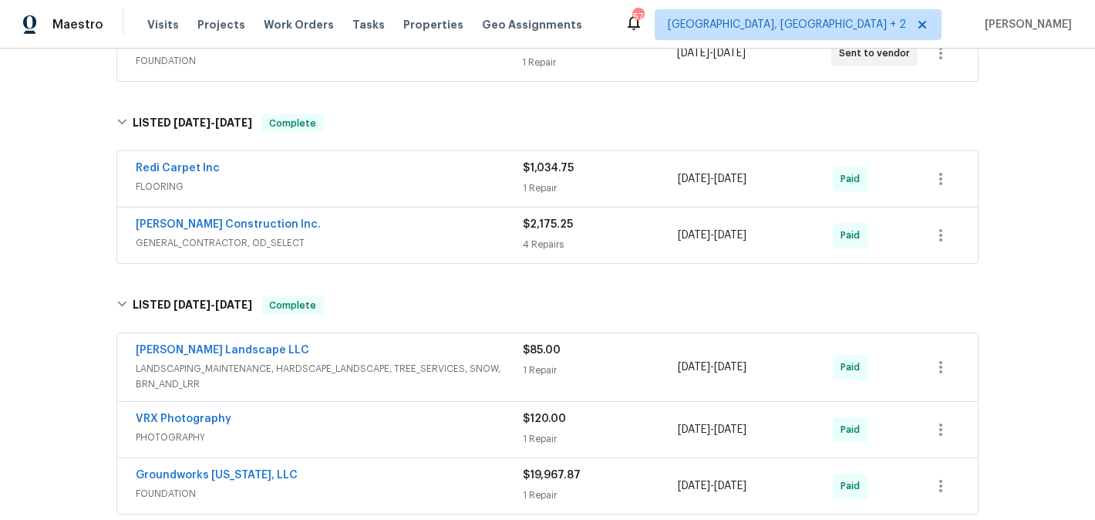
scroll to position [0, 0]
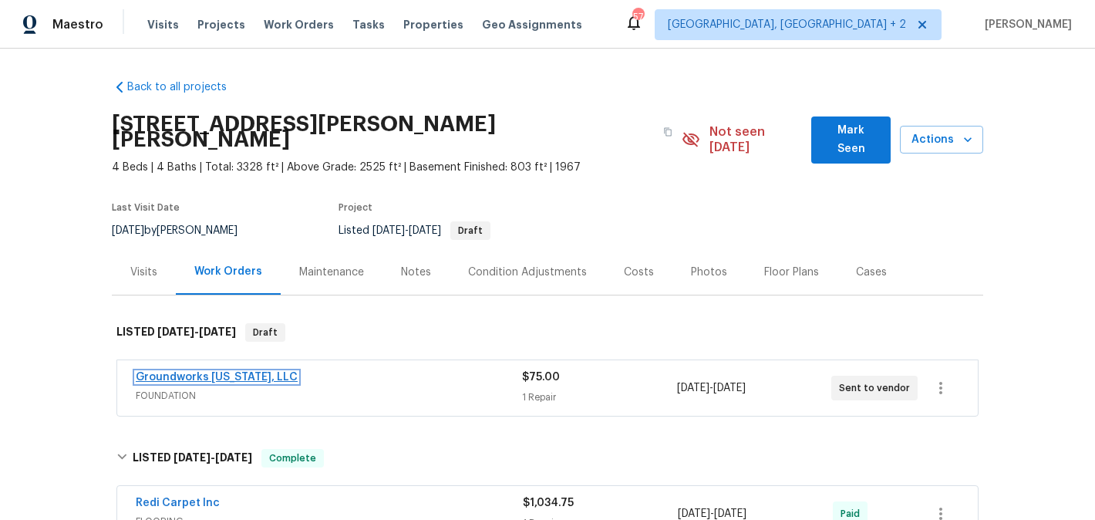
click at [262, 372] on link "Groundworks Colorado, LLC" at bounding box center [217, 377] width 162 height 11
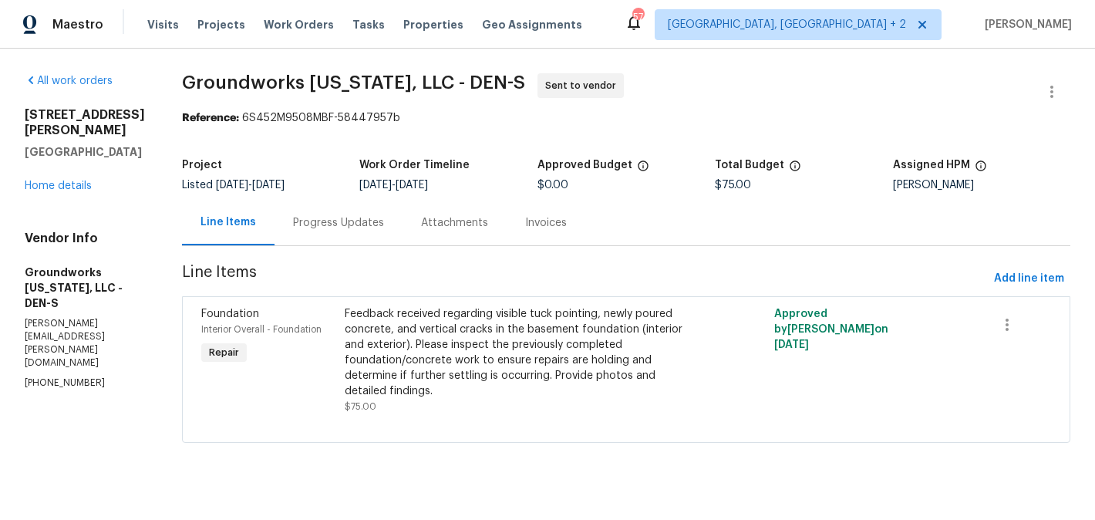
click at [345, 202] on div "Progress Updates" at bounding box center [338, 222] width 128 height 45
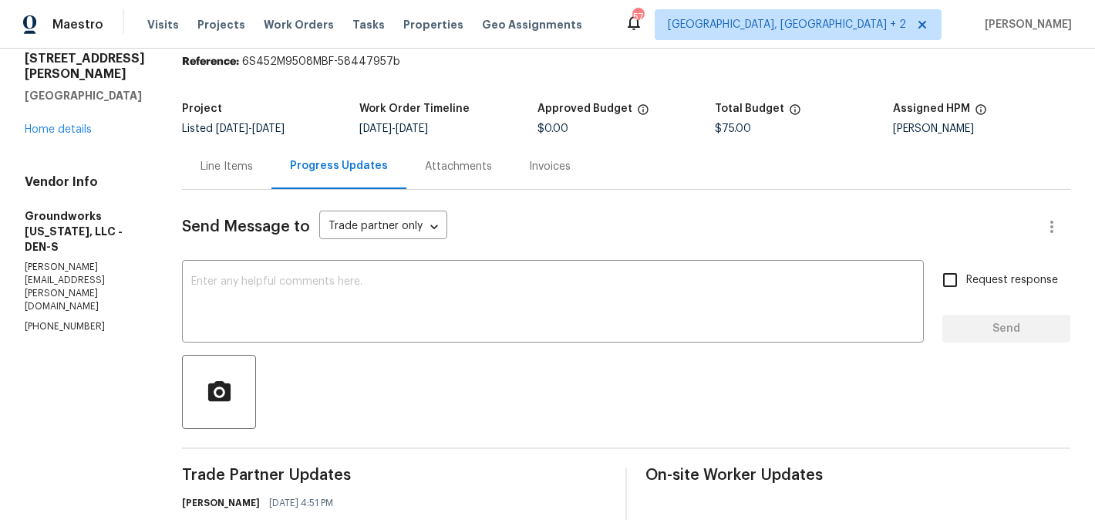
scroll to position [190, 0]
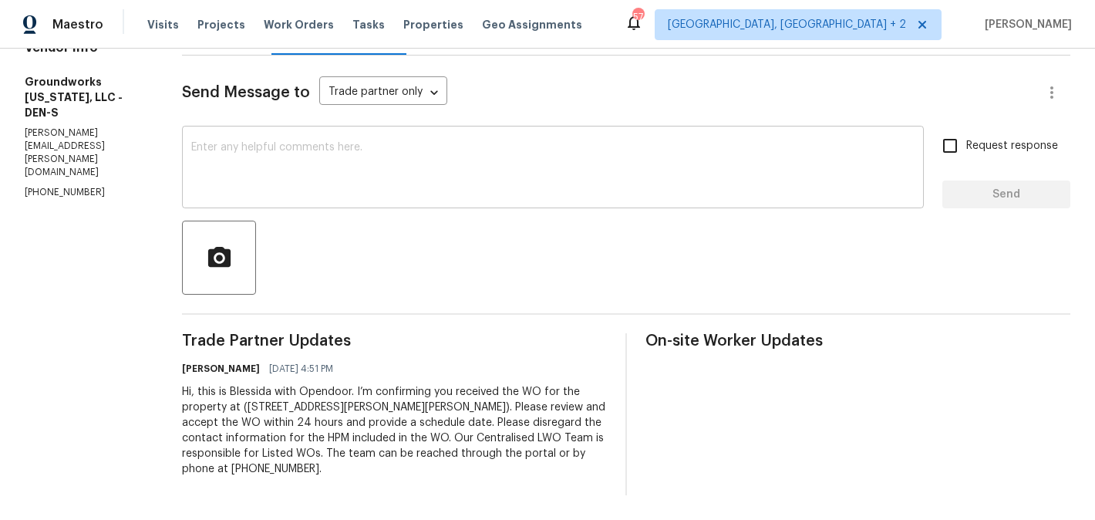
click at [339, 188] on textarea at bounding box center [552, 169] width 723 height 54
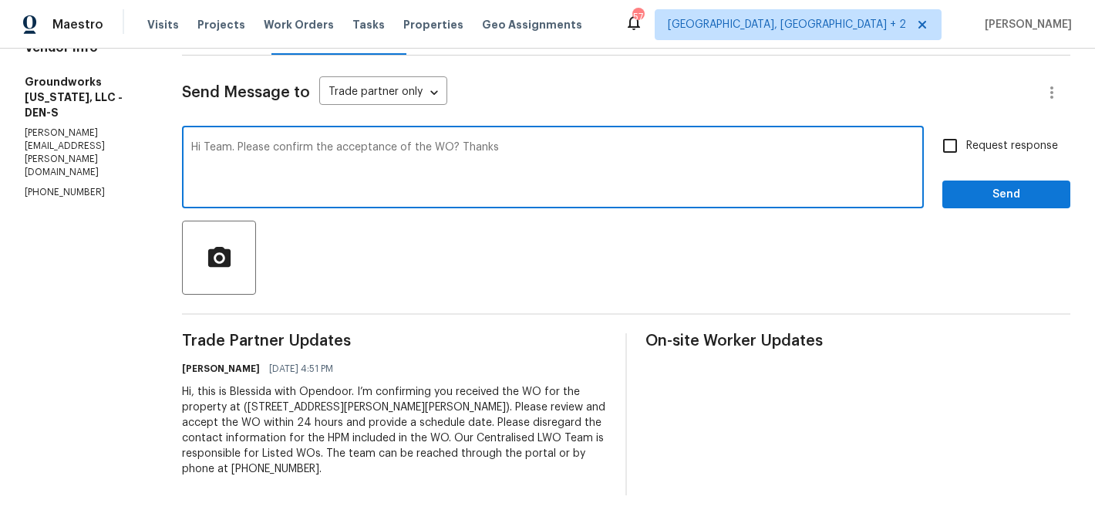
type textarea "Hi Team. Please confirm the acceptance of the WO? Thanks"
click at [971, 203] on span "Send" at bounding box center [1005, 194] width 103 height 19
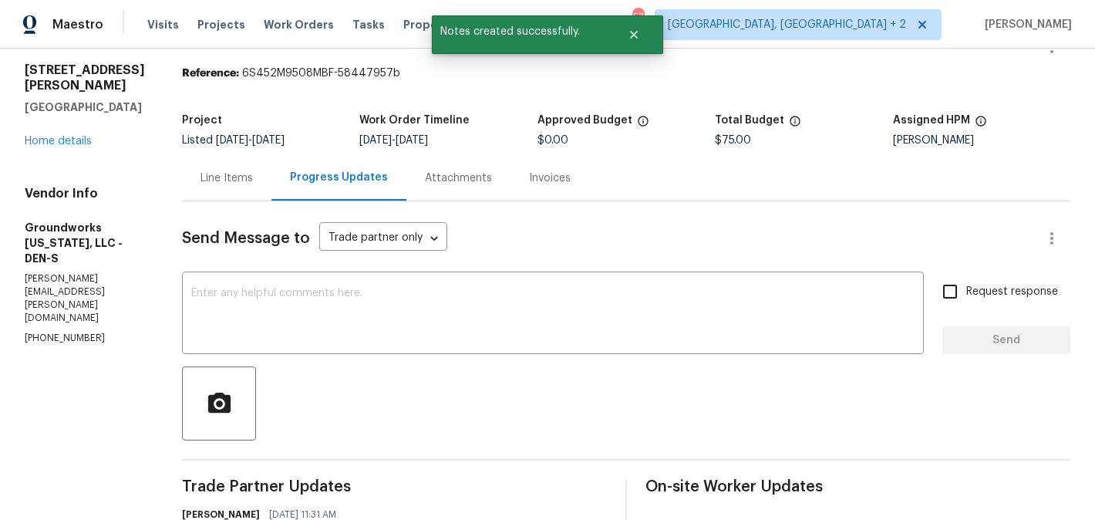
scroll to position [0, 0]
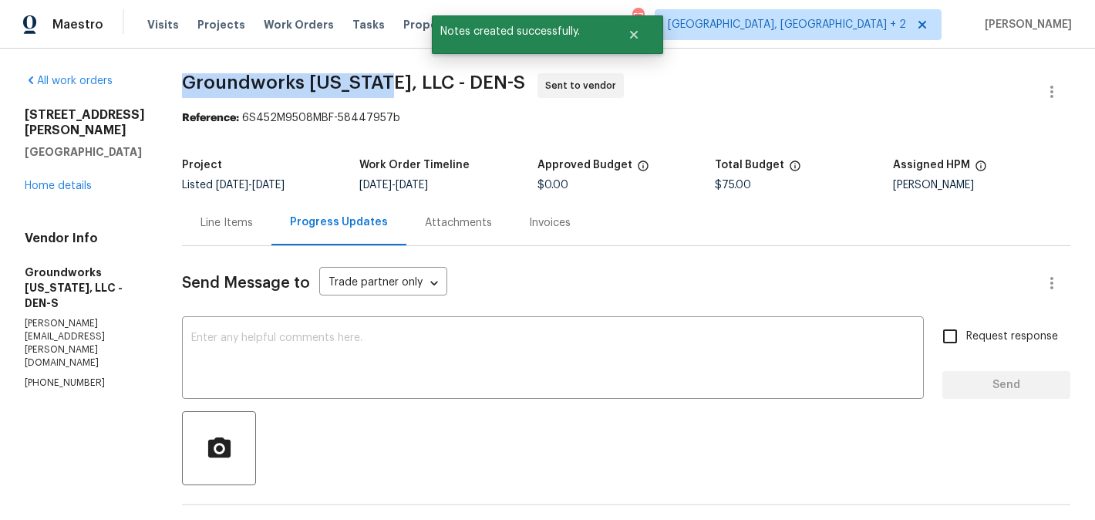
drag, startPoint x: 203, startPoint y: 88, endPoint x: 405, endPoint y: 88, distance: 202.0
click at [405, 88] on span "Groundworks Colorado, LLC - DEN-S" at bounding box center [353, 82] width 343 height 19
copy span "Groundworks Colorado"
click at [41, 186] on link "Home details" at bounding box center [58, 185] width 67 height 11
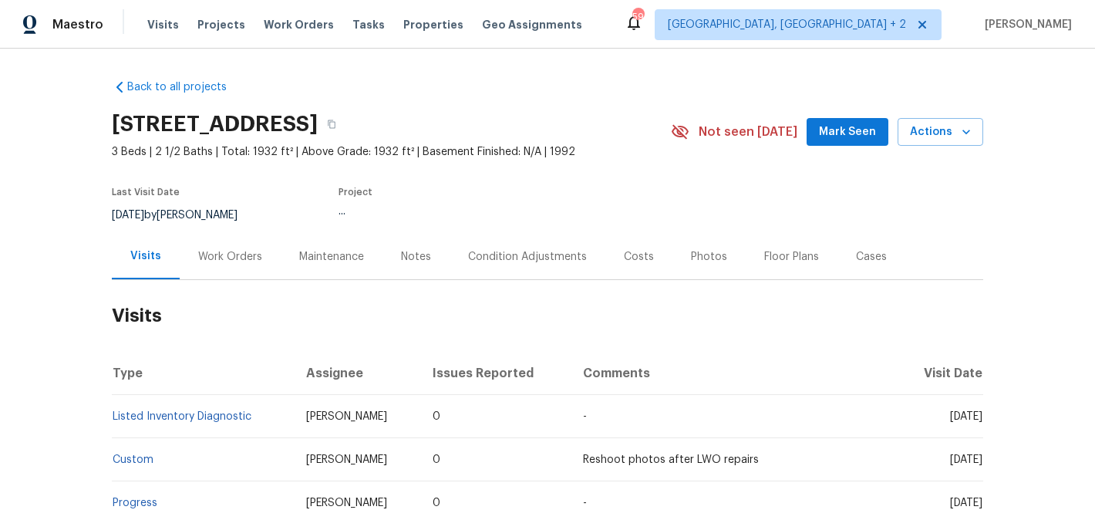
click at [212, 251] on div "Work Orders" at bounding box center [230, 256] width 64 height 15
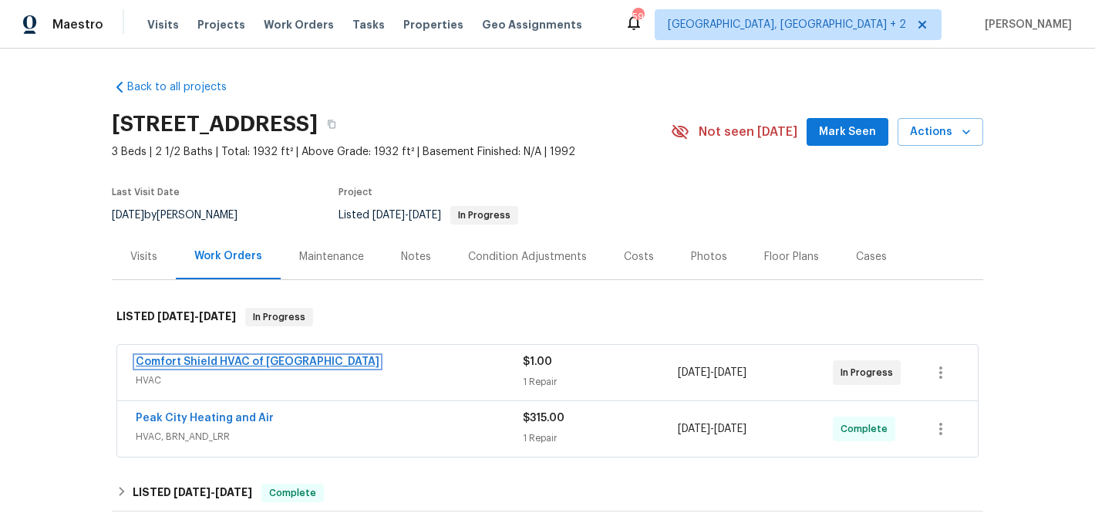
click at [251, 357] on link "Comfort Shield HVAC of [GEOGRAPHIC_DATA]" at bounding box center [258, 361] width 244 height 11
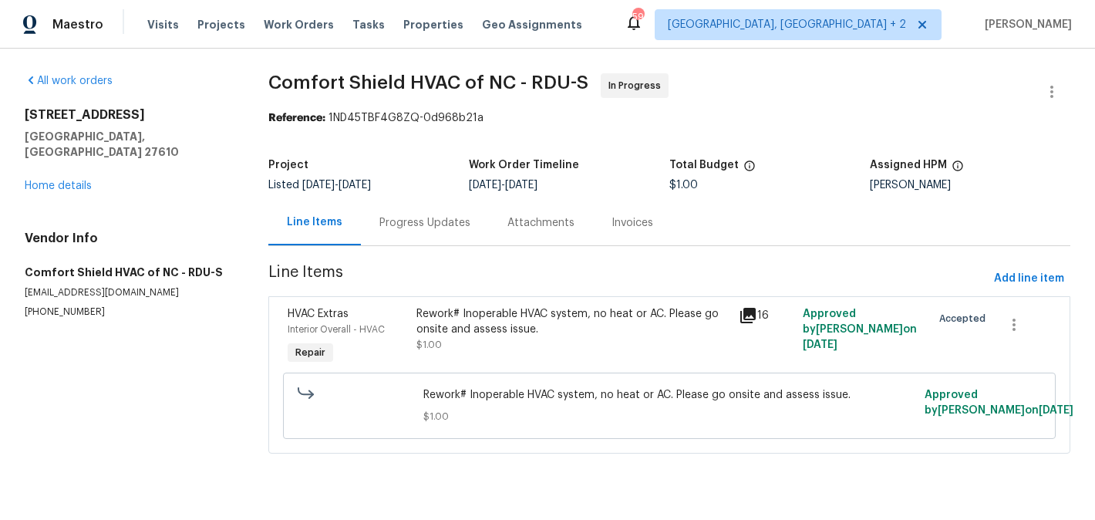
click at [424, 221] on div "Progress Updates" at bounding box center [424, 222] width 91 height 15
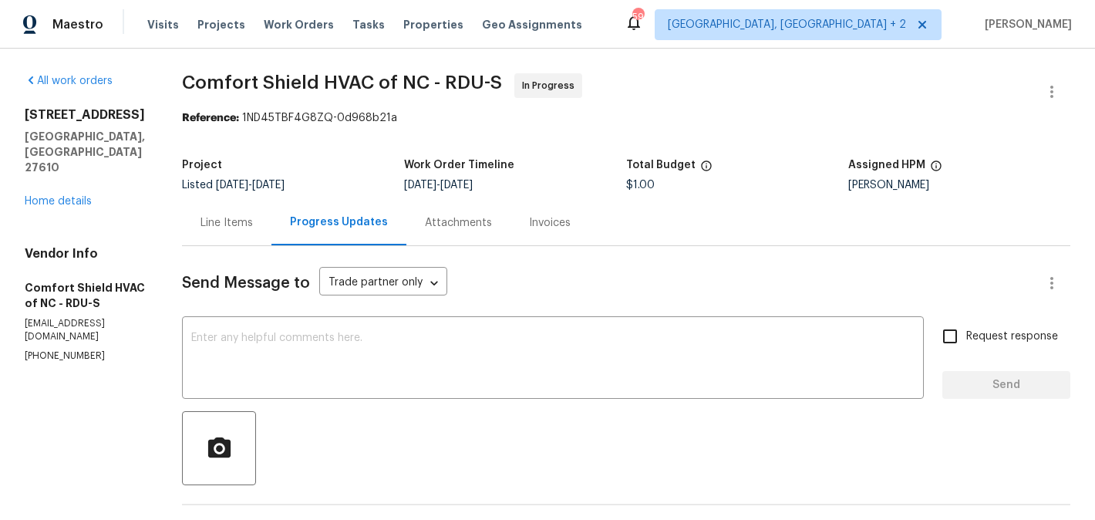
click at [253, 230] on div "Line Items" at bounding box center [226, 222] width 52 height 15
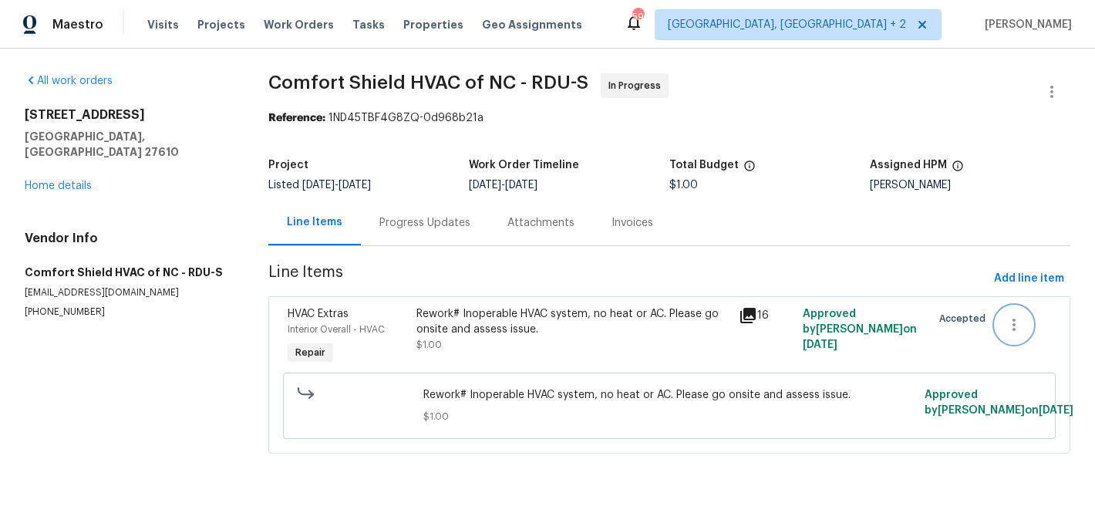
click at [1012, 325] on icon "button" at bounding box center [1014, 324] width 19 height 19
click at [1022, 328] on li "Cancel" at bounding box center [1024, 324] width 59 height 25
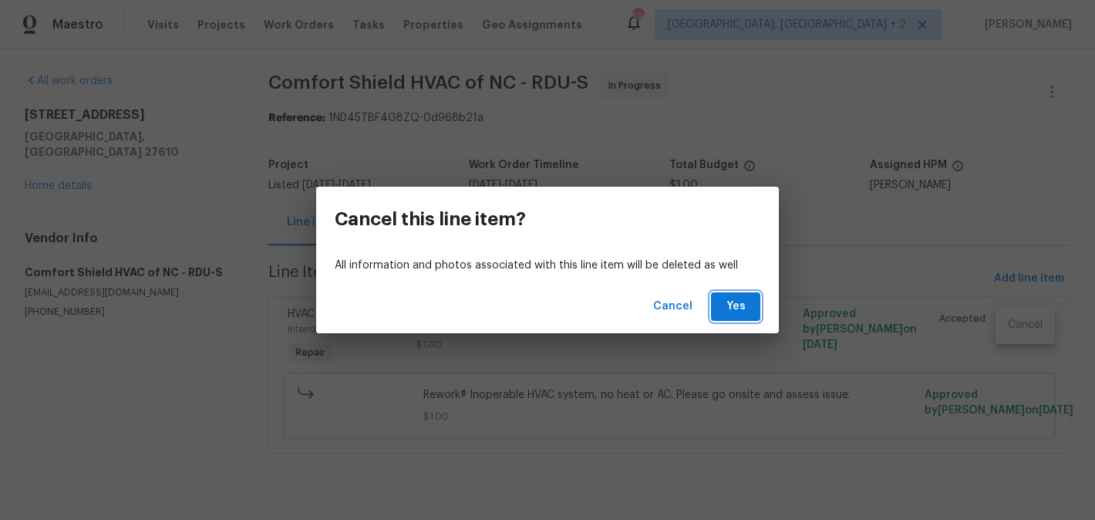
click at [732, 306] on span "Yes" at bounding box center [735, 306] width 25 height 19
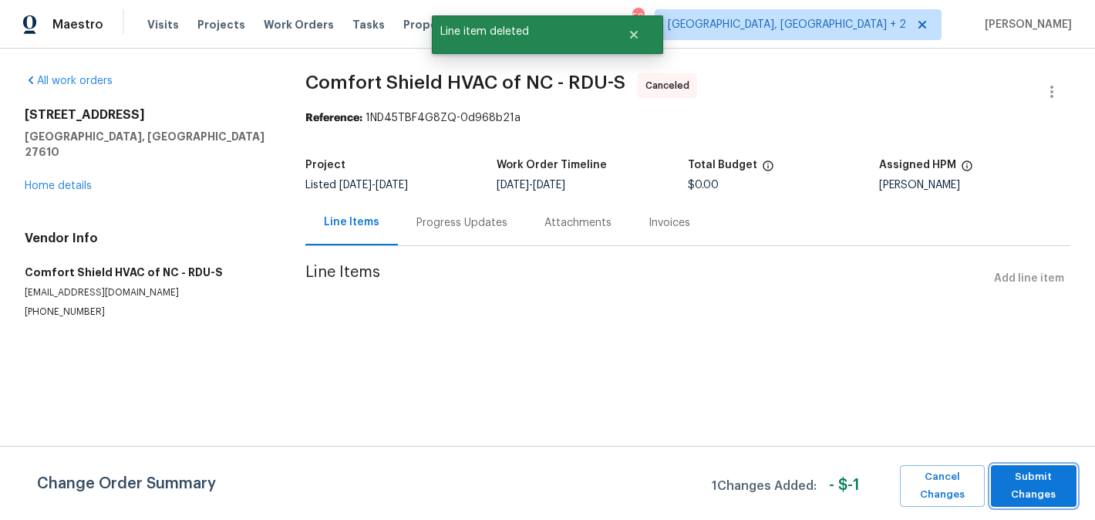
click at [1034, 499] on span "Submit Changes" at bounding box center [1033, 485] width 70 height 35
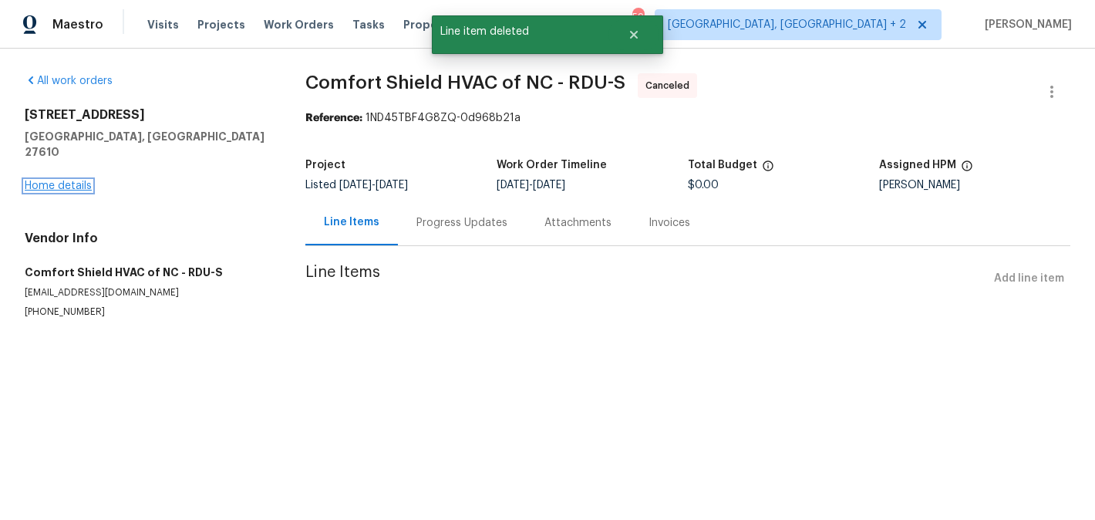
click at [61, 180] on link "Home details" at bounding box center [58, 185] width 67 height 11
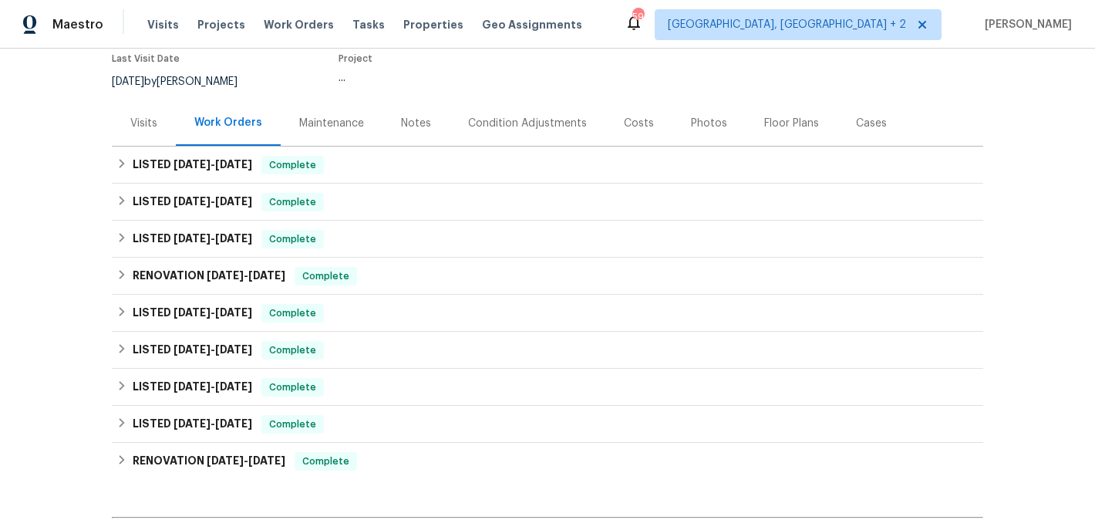
scroll to position [329, 0]
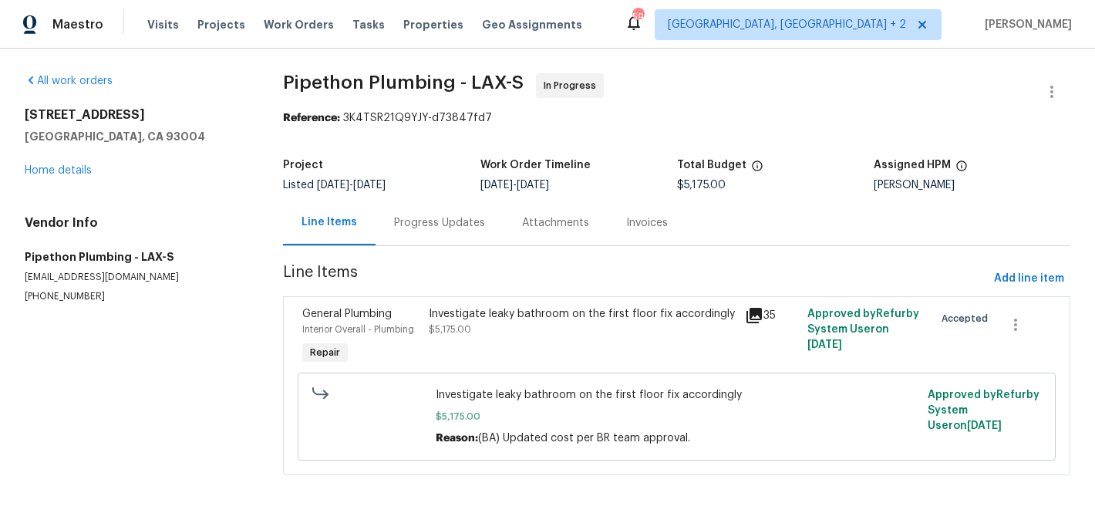
click at [409, 220] on div "Progress Updates" at bounding box center [439, 222] width 91 height 15
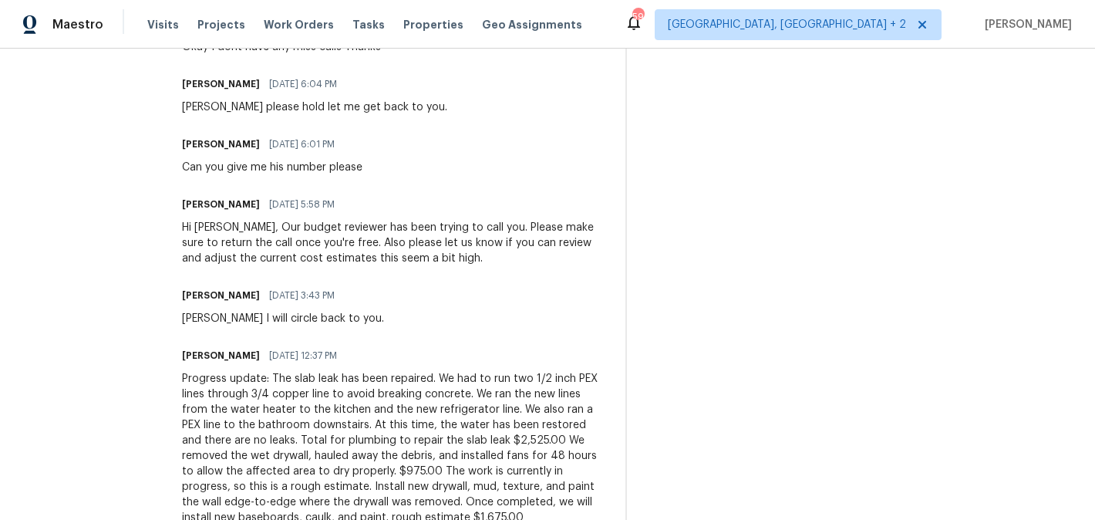
scroll to position [667, 0]
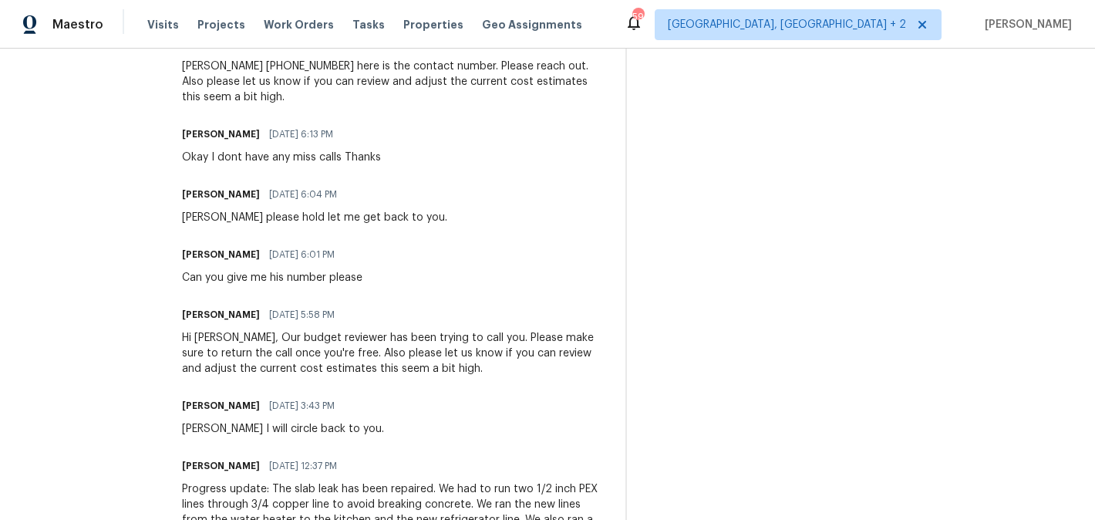
click at [212, 257] on h6 "[PERSON_NAME]" at bounding box center [221, 254] width 78 height 15
copy h6 "[PERSON_NAME]"
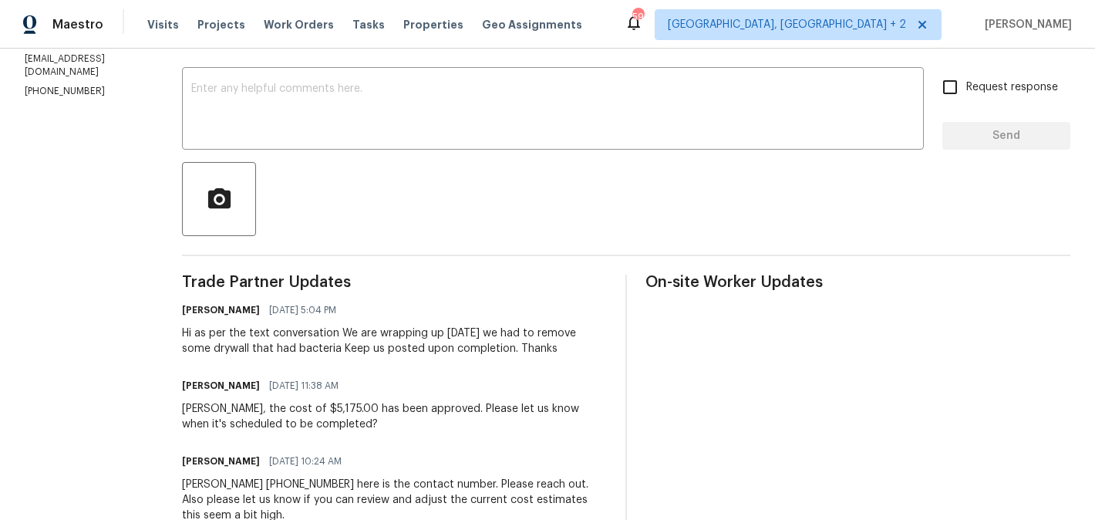
scroll to position [53, 0]
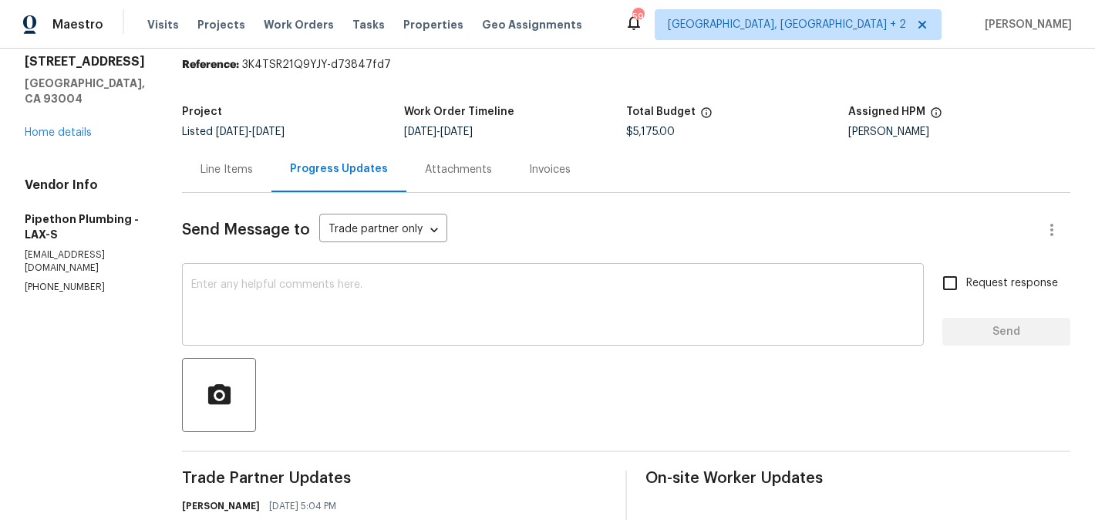
click at [367, 306] on textarea at bounding box center [552, 306] width 723 height 54
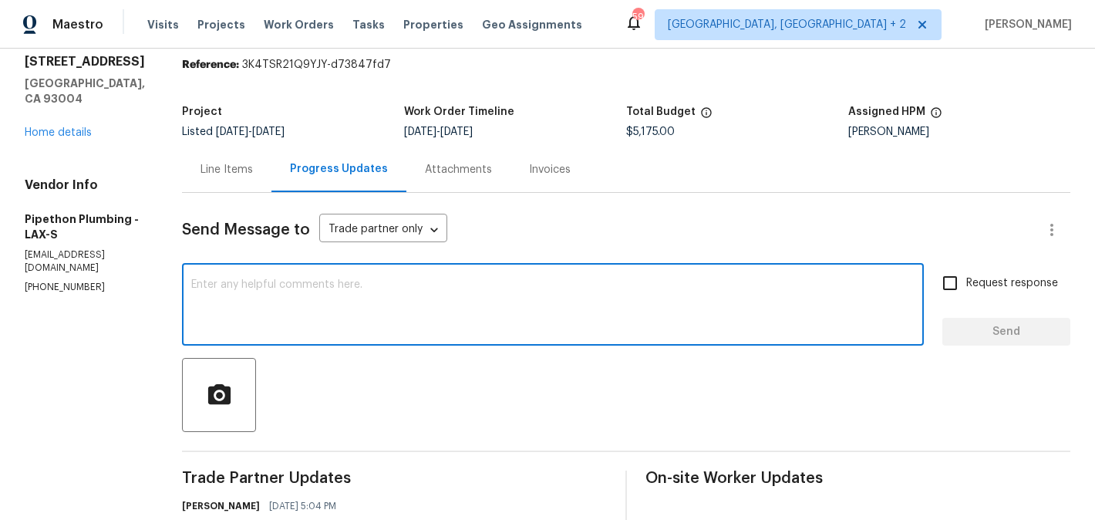
paste textarea "[PERSON_NAME]"
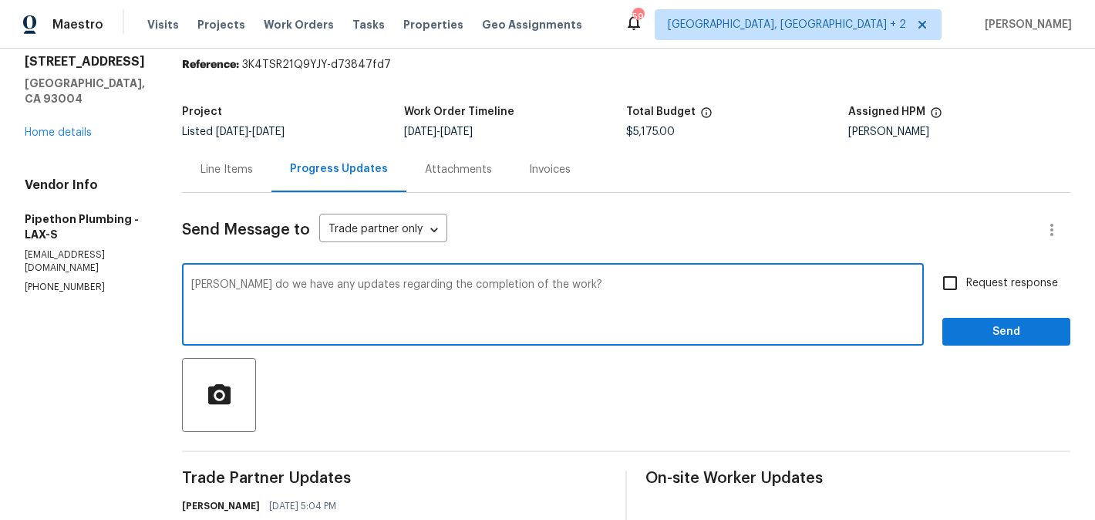
type textarea "[PERSON_NAME] do we have any updates regarding the completion of the work?"
click at [1000, 279] on span "Request response" at bounding box center [1012, 283] width 92 height 16
click at [966, 279] on input "Request response" at bounding box center [950, 283] width 32 height 32
checkbox input "true"
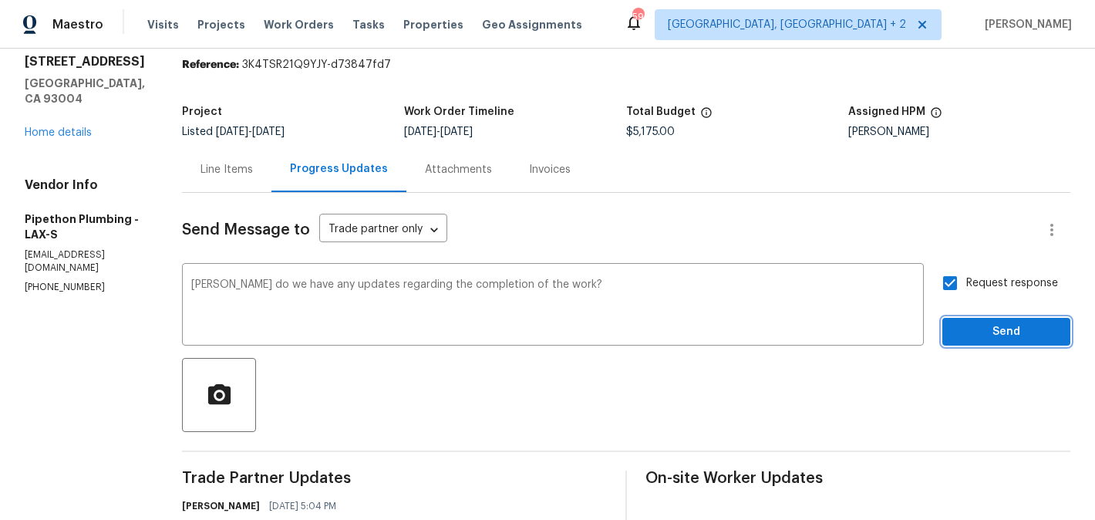
click at [981, 327] on span "Send" at bounding box center [1005, 331] width 103 height 19
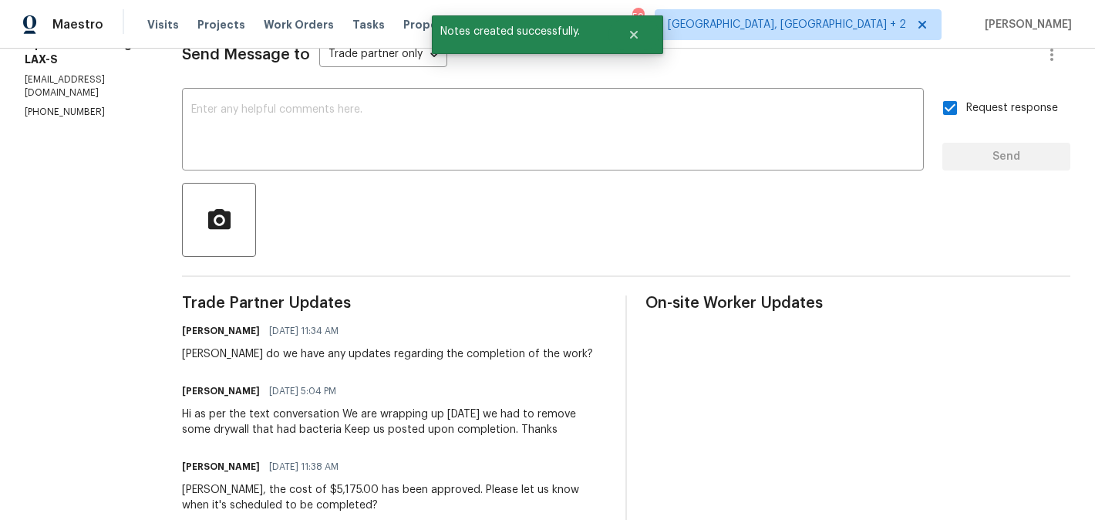
scroll to position [0, 0]
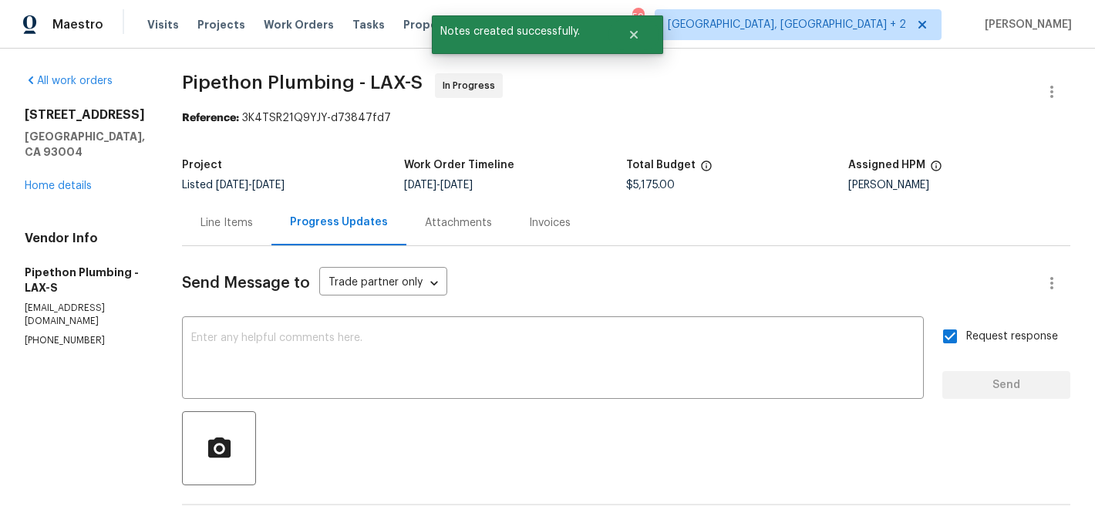
click at [209, 85] on span "Pipethon Plumbing - LAX-S" at bounding box center [302, 82] width 241 height 19
drag, startPoint x: 195, startPoint y: 82, endPoint x: 375, endPoint y: 84, distance: 179.6
copy span "Pipethon Plumbing"
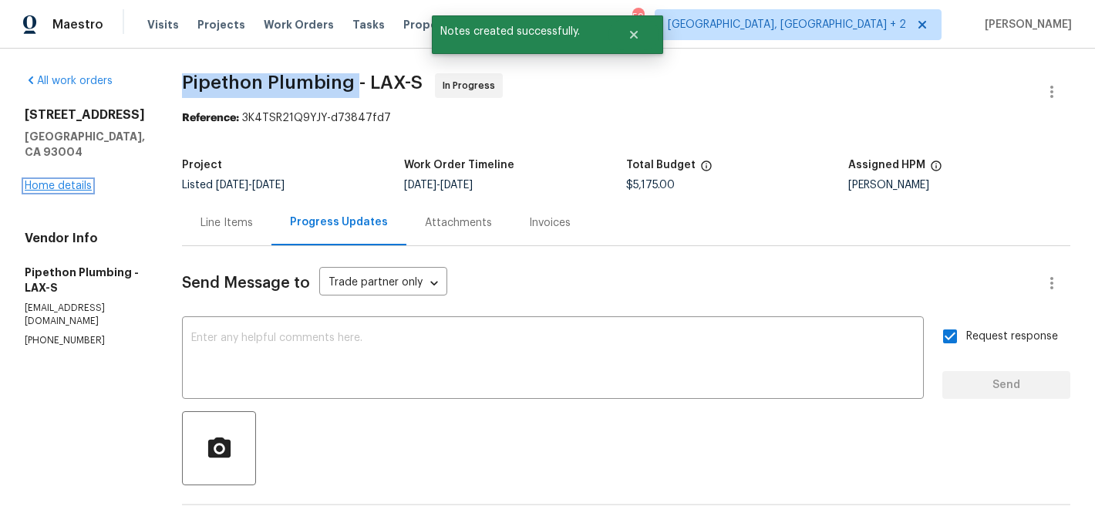
click at [70, 180] on link "Home details" at bounding box center [58, 185] width 67 height 11
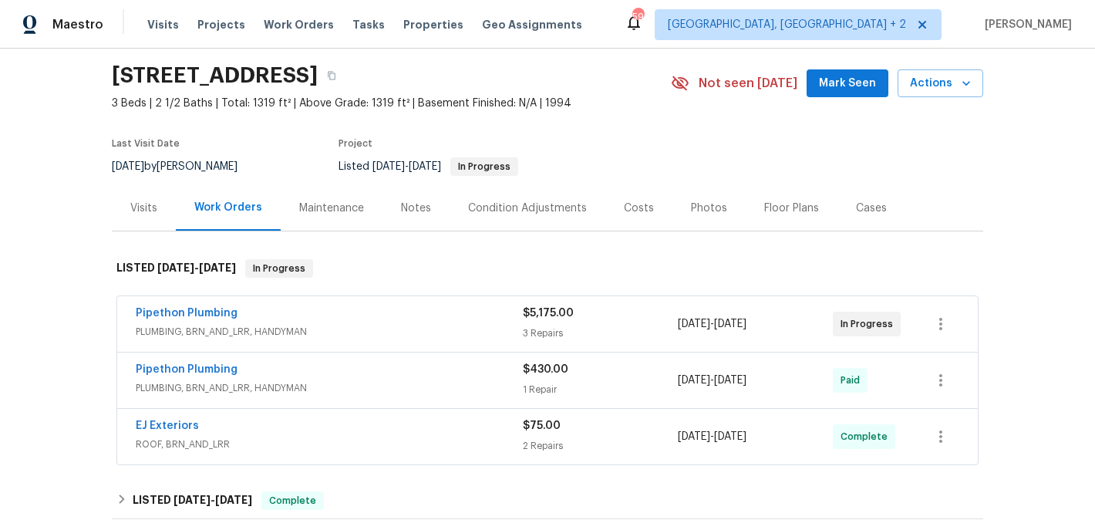
scroll to position [73, 0]
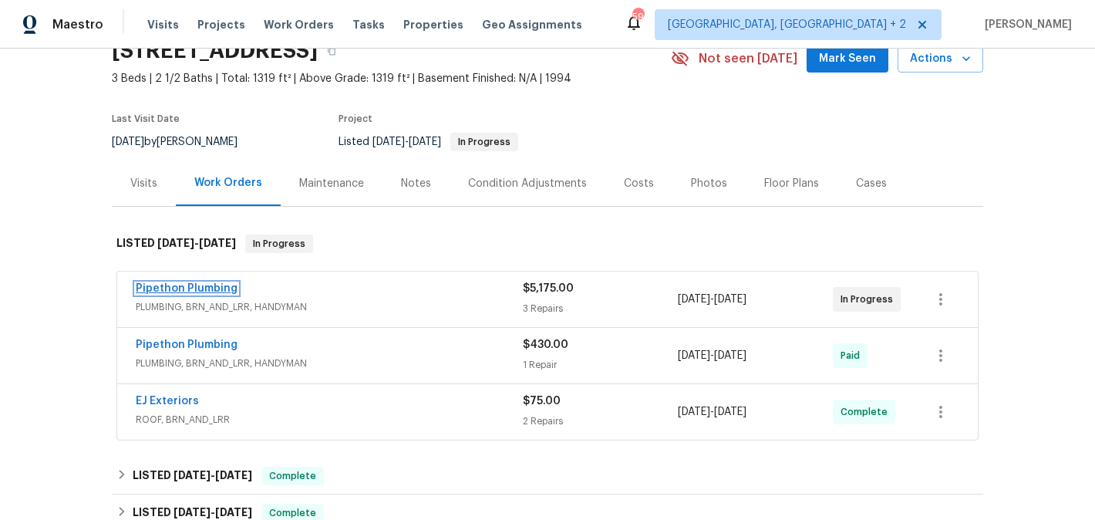
click at [202, 294] on link "Pipethon Plumbing" at bounding box center [187, 288] width 102 height 11
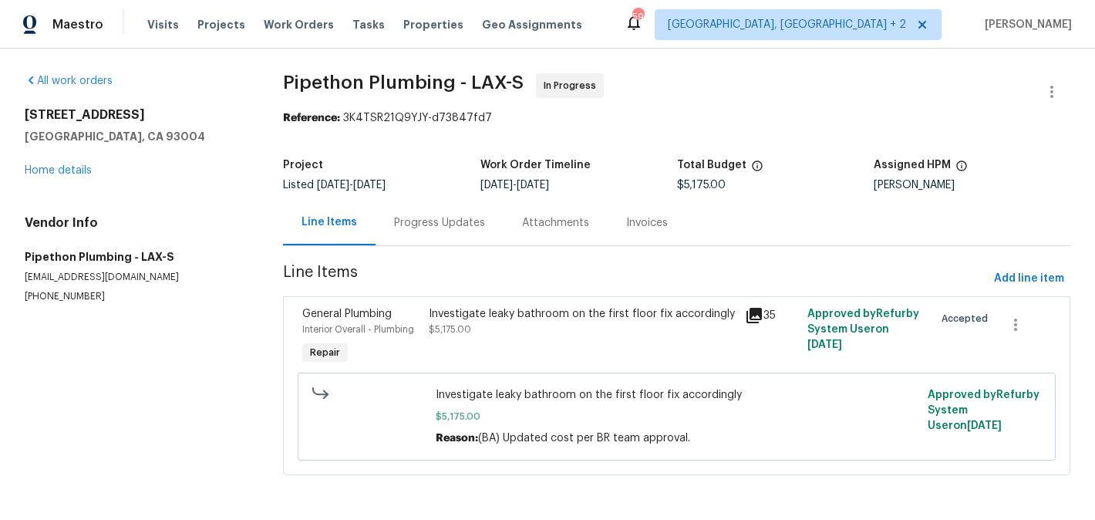
click at [42, 298] on p "(323) 328-6363" at bounding box center [135, 296] width 221 height 13
copy p "(323) 328-6363"
click at [402, 253] on section "Pipethon Plumbing - LAX-S In Progress Reference: 3K4TSR21Q9YJY-d73847fd7 Projec…" at bounding box center [676, 283] width 787 height 420
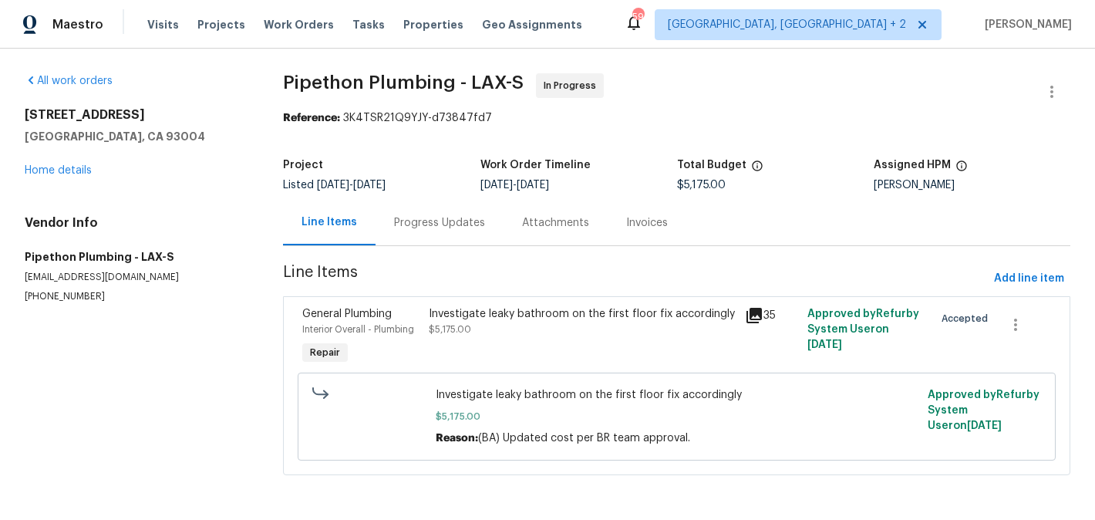
click at [409, 226] on div "Progress Updates" at bounding box center [439, 222] width 91 height 15
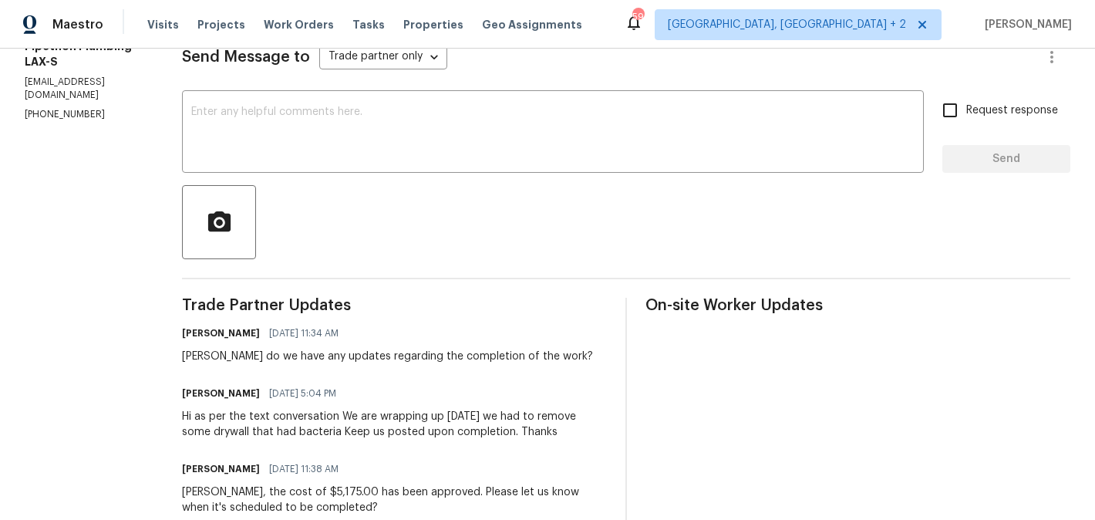
scroll to position [227, 0]
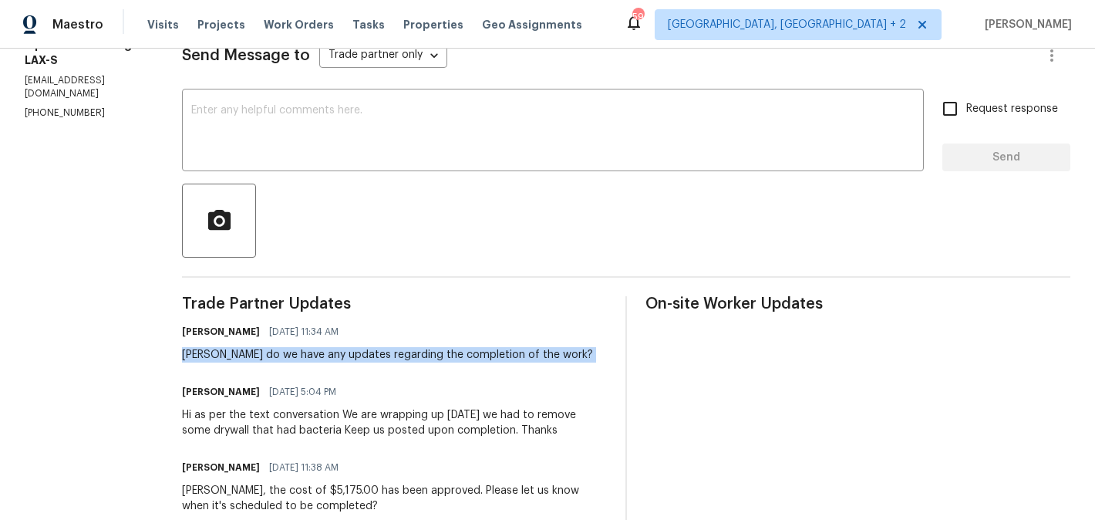
copy div "Andy do we have any updates regarding the completion of the work?"
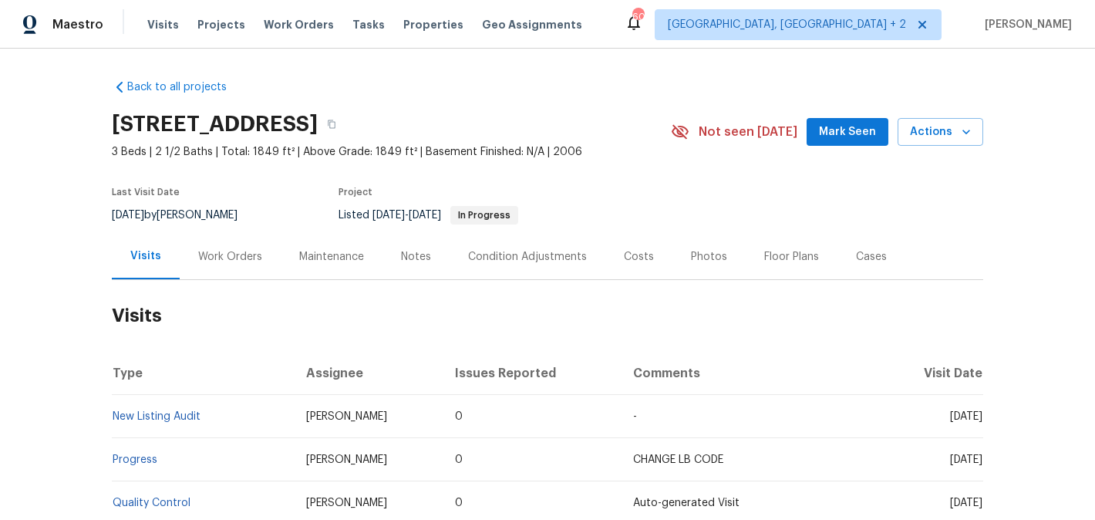
click at [243, 269] on div "Work Orders" at bounding box center [230, 256] width 101 height 45
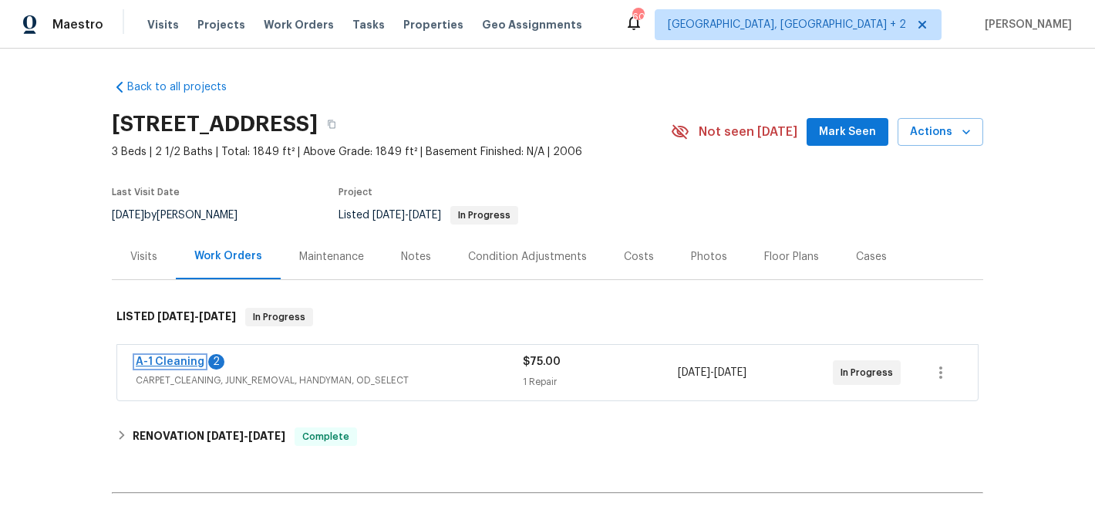
click at [190, 359] on link "A-1 Cleaning" at bounding box center [170, 361] width 69 height 11
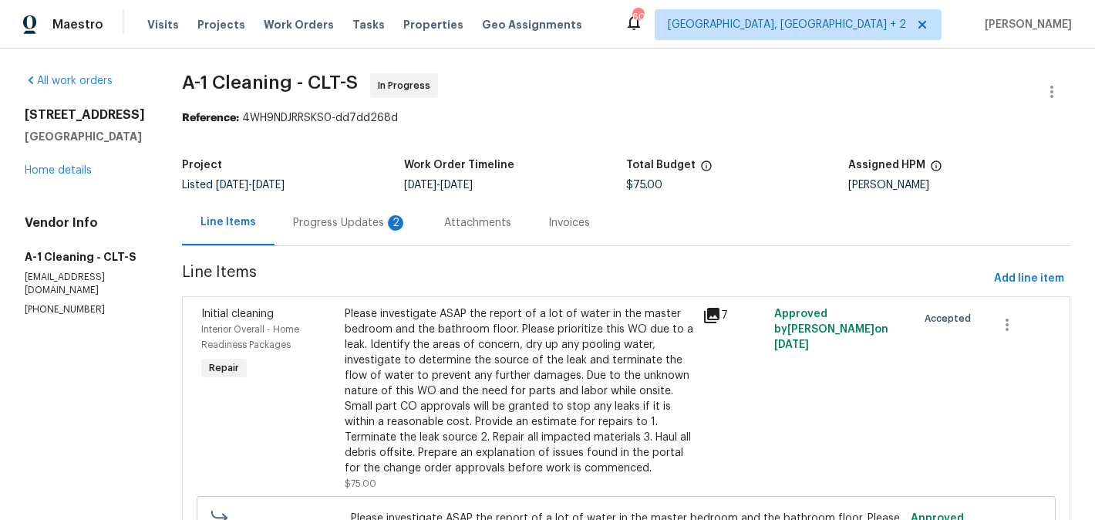
click at [328, 224] on div "Progress Updates 2" at bounding box center [350, 222] width 114 height 15
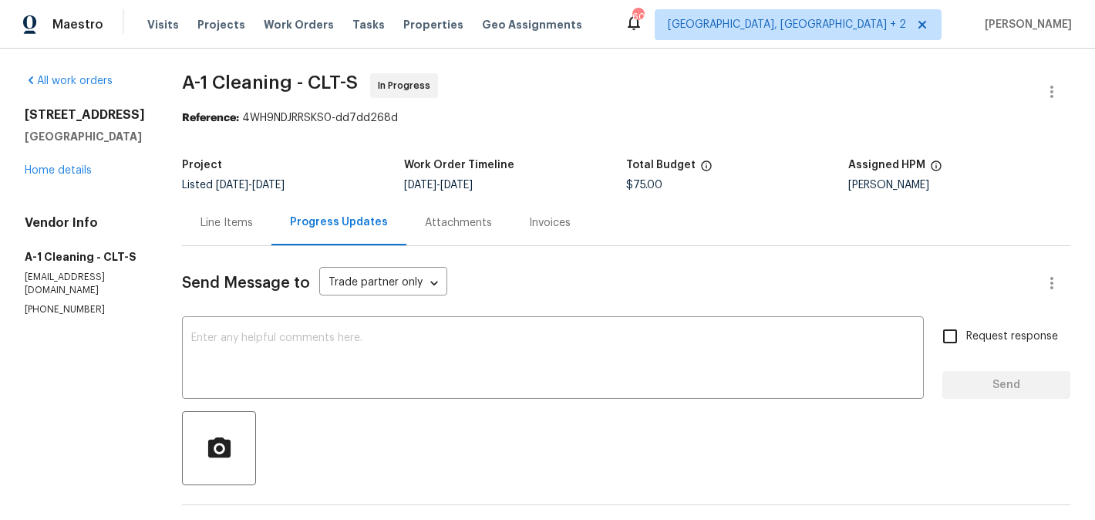
click at [230, 214] on div "Line Items" at bounding box center [226, 222] width 89 height 45
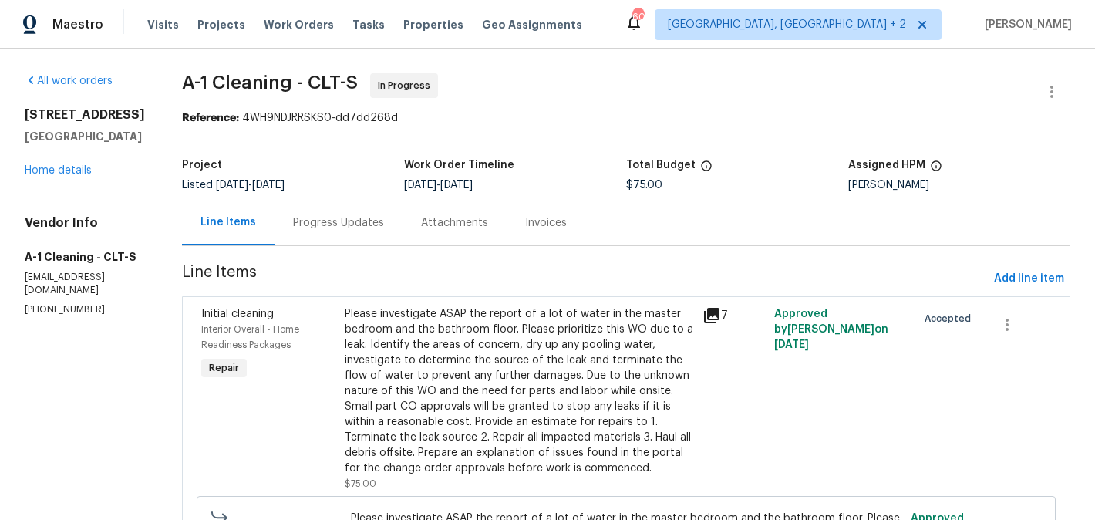
click at [461, 323] on div "Please investigate ASAP the report of a lot of water in the master bedroom and …" at bounding box center [519, 391] width 348 height 170
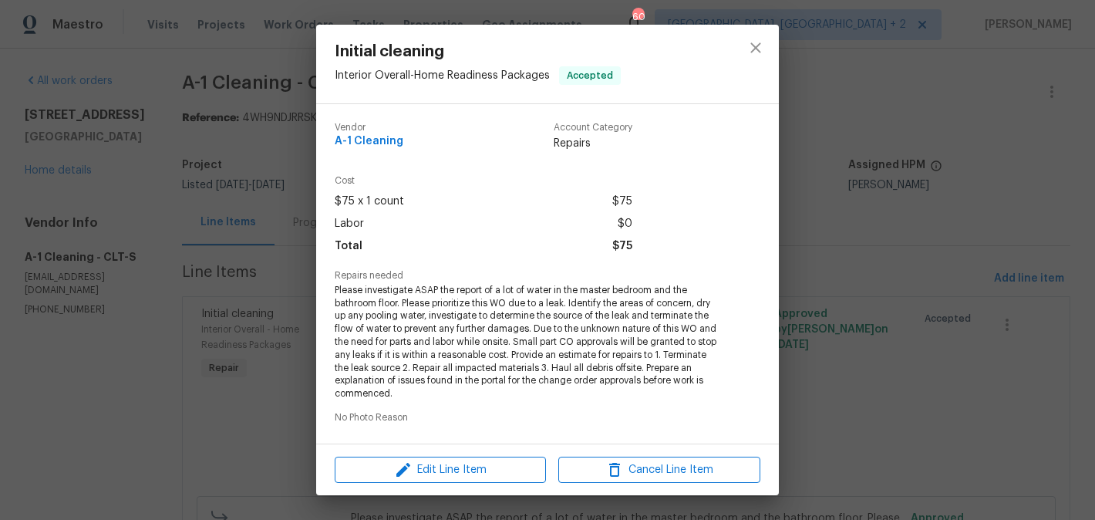
scroll to position [242, 0]
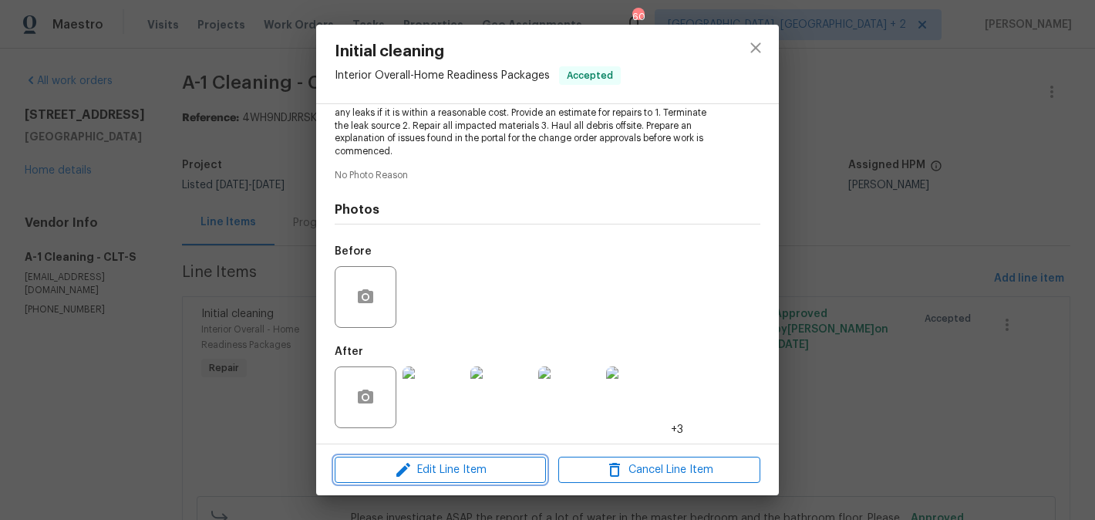
click at [439, 465] on span "Edit Line Item" at bounding box center [440, 469] width 202 height 19
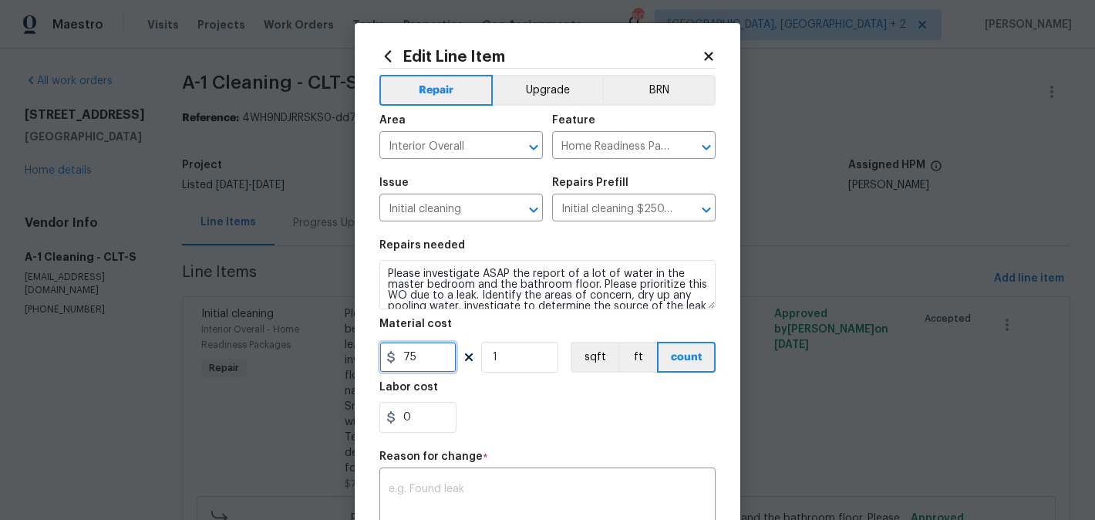
click at [406, 361] on input "75" at bounding box center [417, 357] width 77 height 31
type input "150"
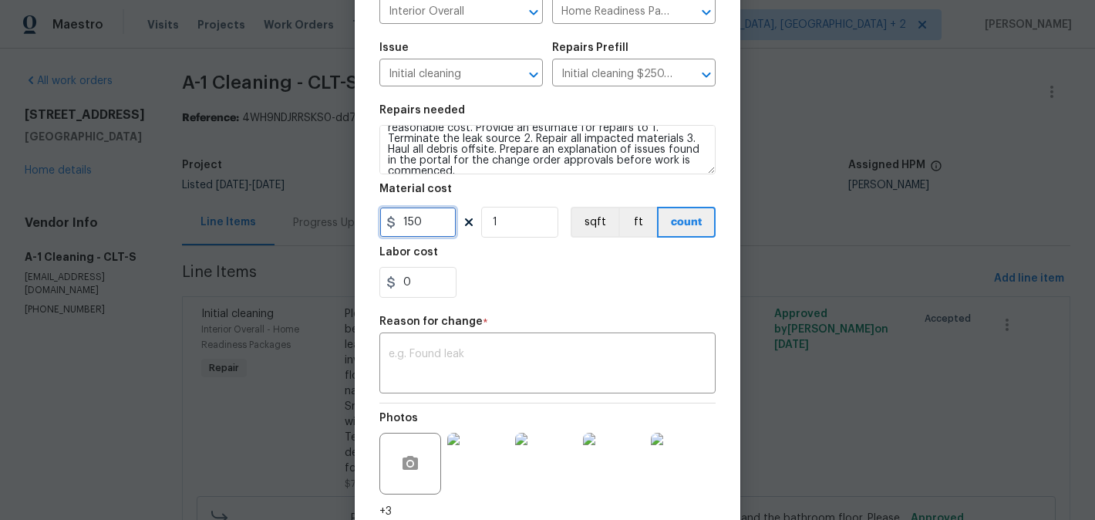
scroll to position [256, 0]
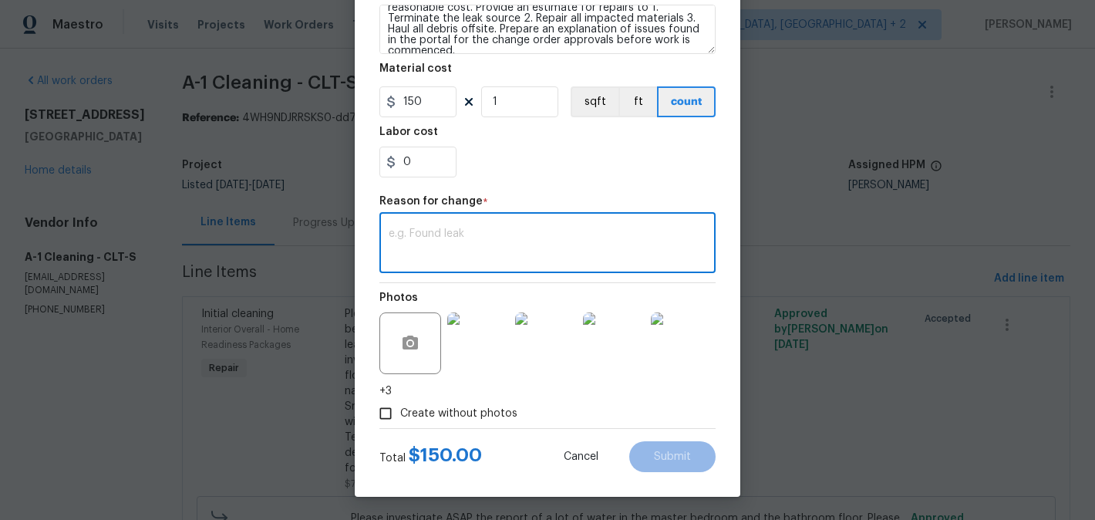
click at [477, 256] on textarea at bounding box center [548, 244] width 318 height 32
paste textarea "(BA) Updated per vendor’s final cost."
type textarea "(BA) Updated per vendor’s final cost."
click at [686, 460] on span "Submit" at bounding box center [672, 457] width 37 height 12
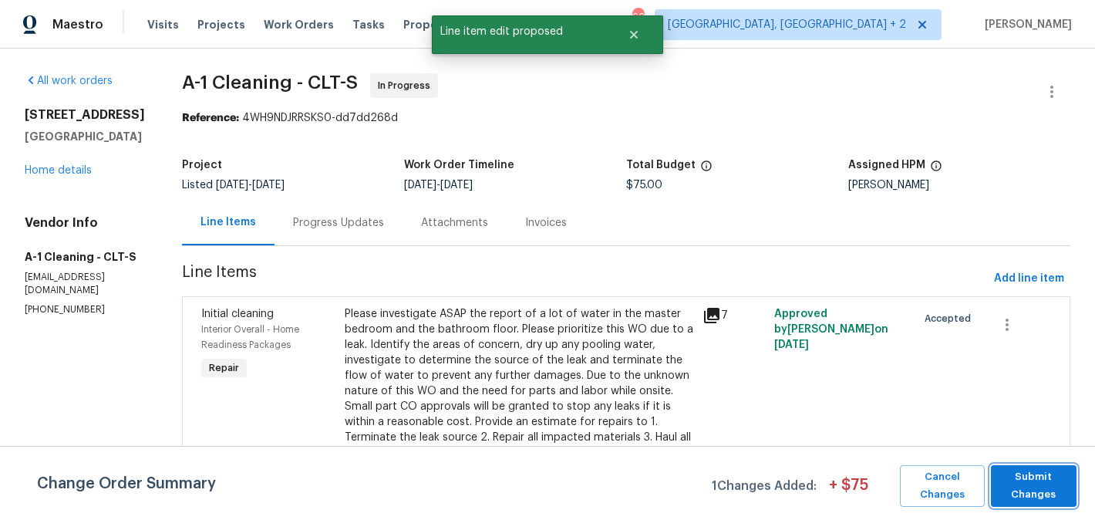
scroll to position [0, 0]
click at [1061, 476] on span "Submit Changes" at bounding box center [1033, 485] width 70 height 35
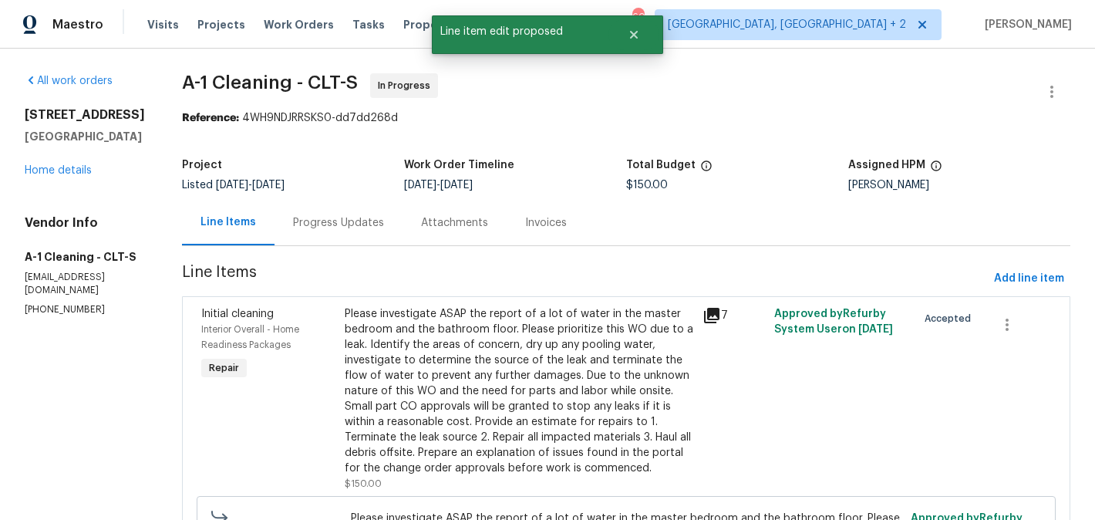
click at [309, 221] on div "Progress Updates" at bounding box center [338, 222] width 91 height 15
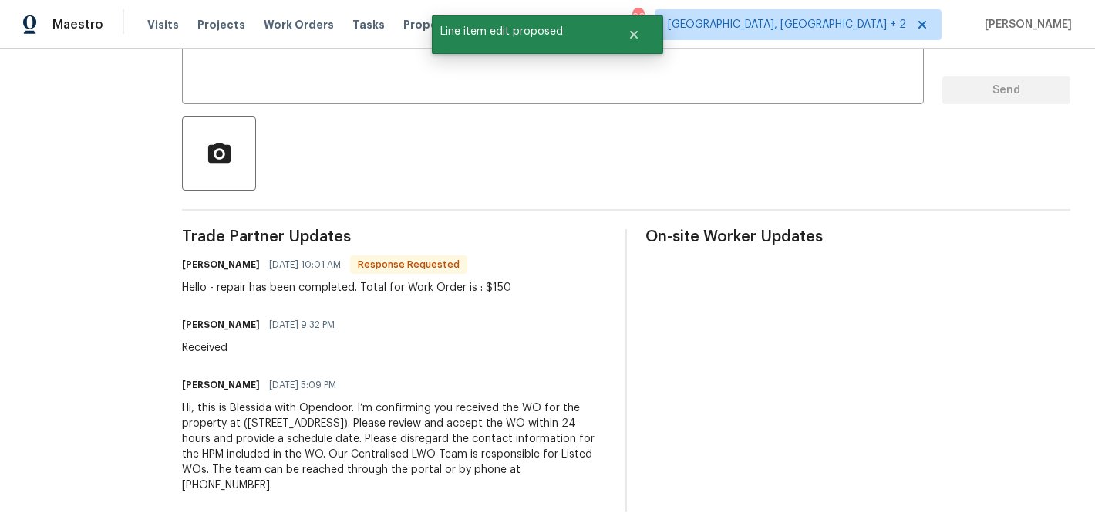
scroll to position [311, 0]
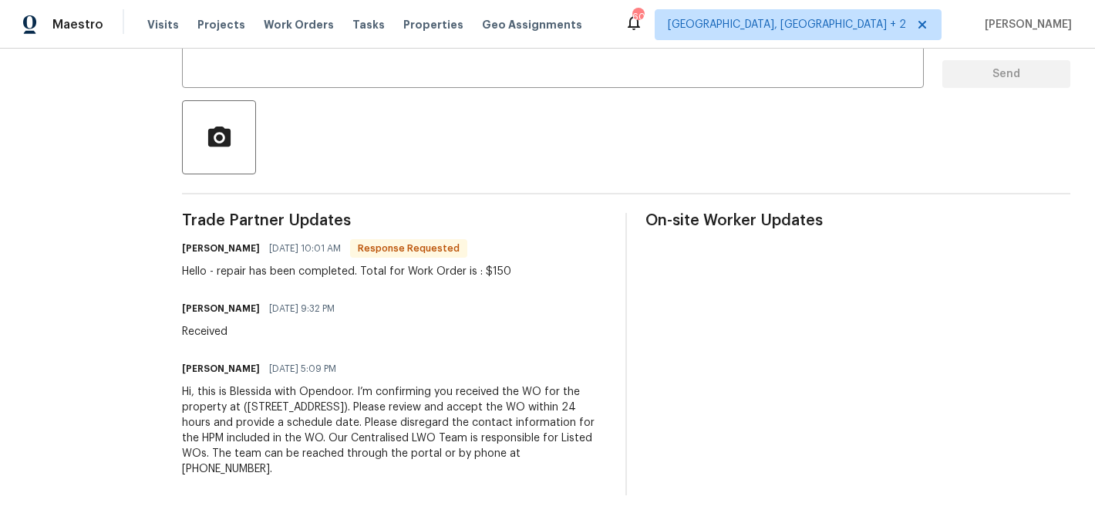
click at [194, 250] on h6 "Damion Brown" at bounding box center [221, 248] width 78 height 15
copy h6 "Damion"
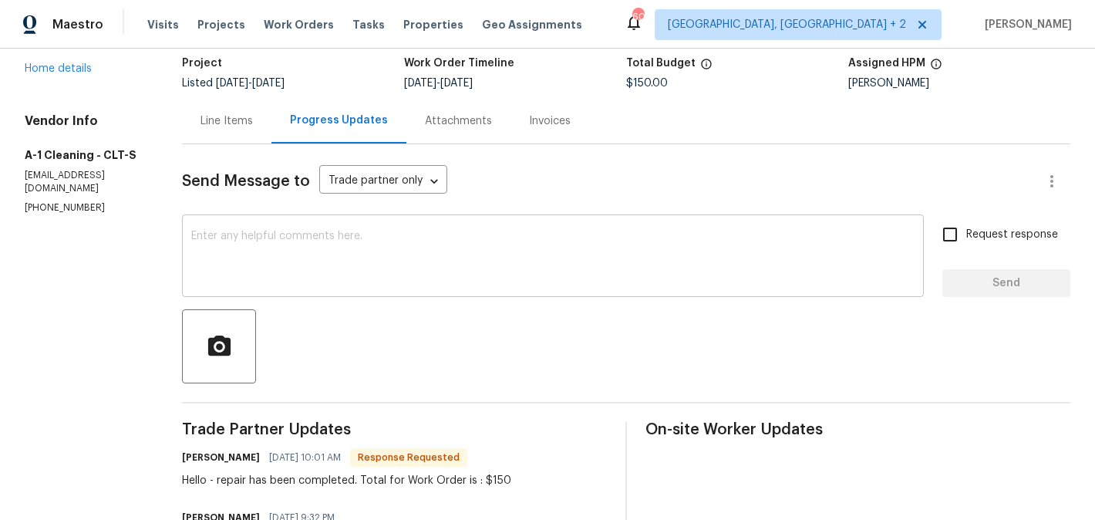
click at [281, 255] on textarea at bounding box center [552, 258] width 723 height 54
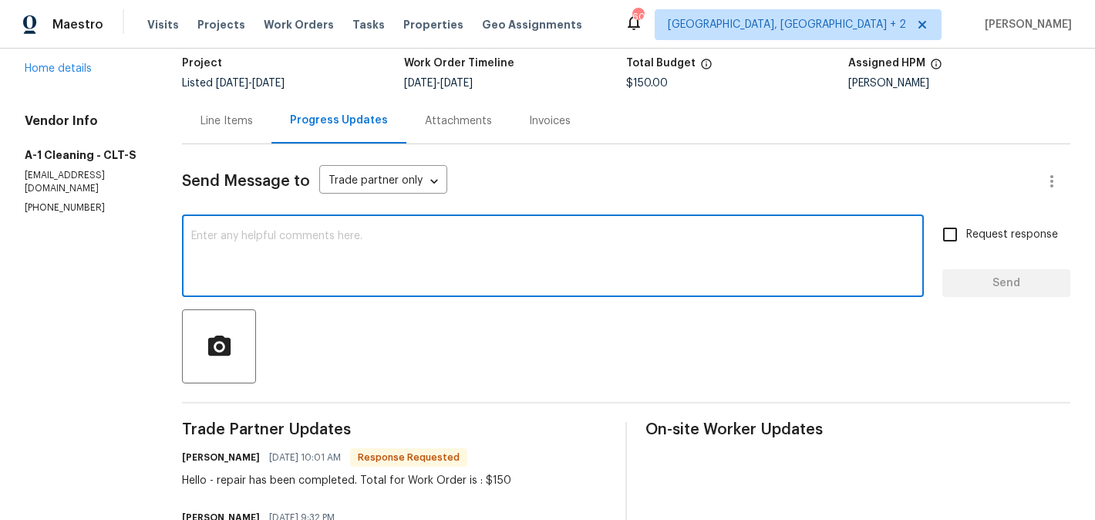
paste textarea "Damion"
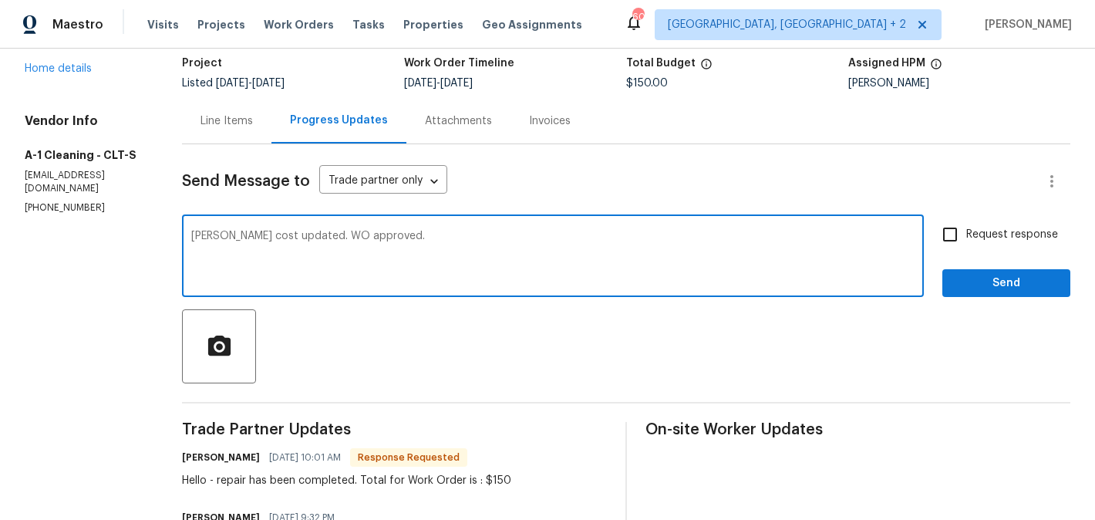
type textarea "Damion cost updated. WO approved."
click at [975, 284] on span "Send" at bounding box center [1005, 283] width 103 height 19
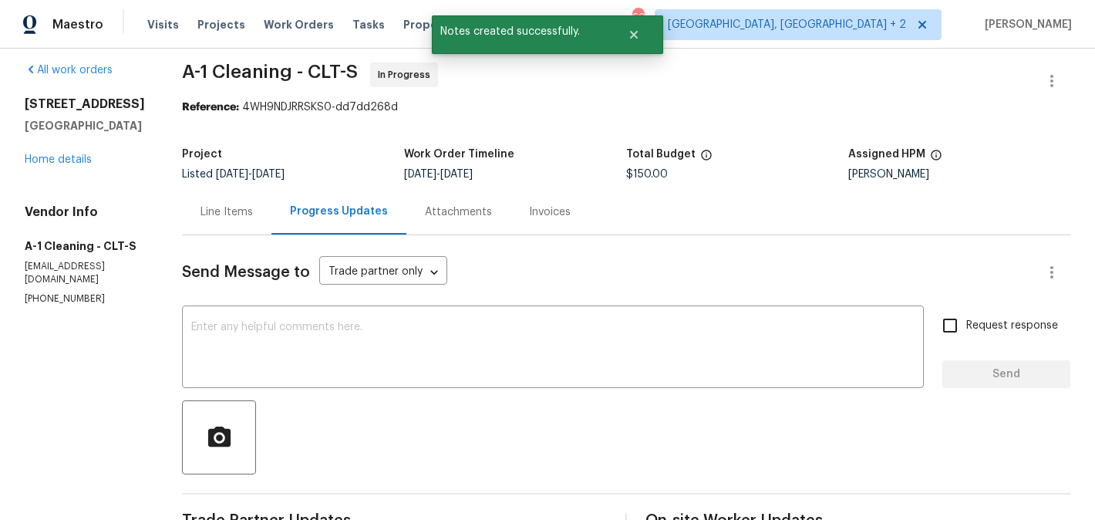
scroll to position [0, 0]
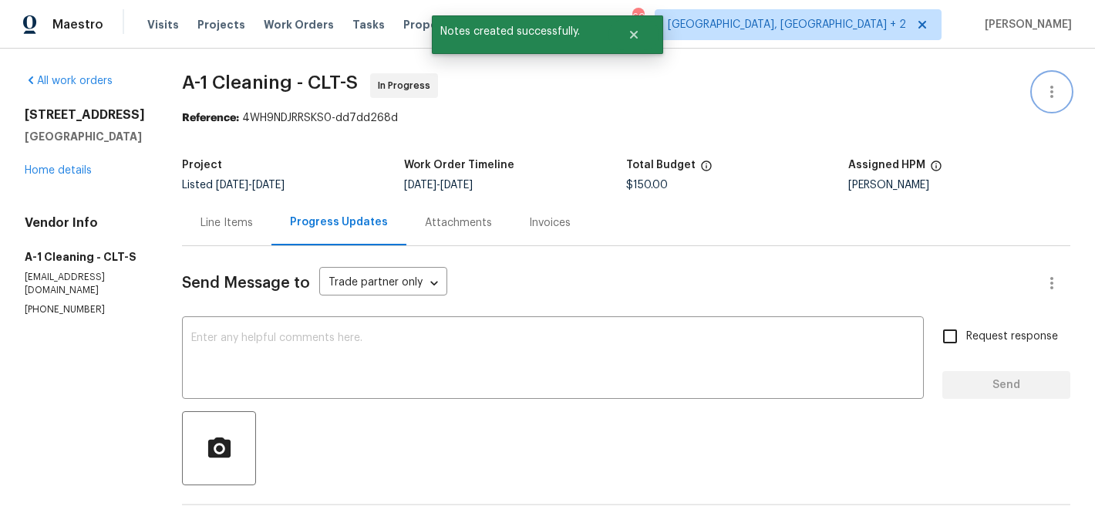
click at [1056, 86] on icon "button" at bounding box center [1051, 91] width 19 height 19
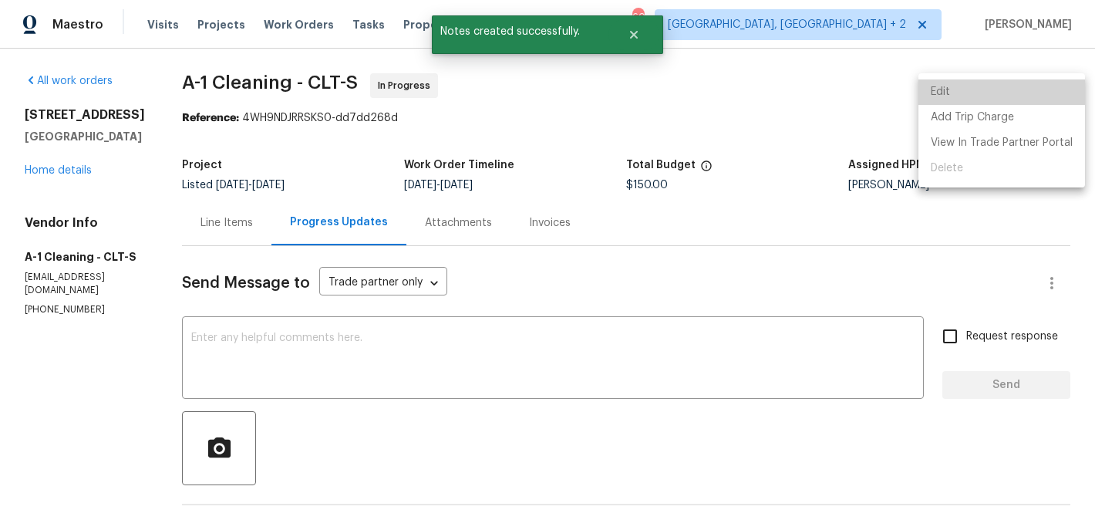
click at [1022, 86] on li "Edit" at bounding box center [1001, 91] width 167 height 25
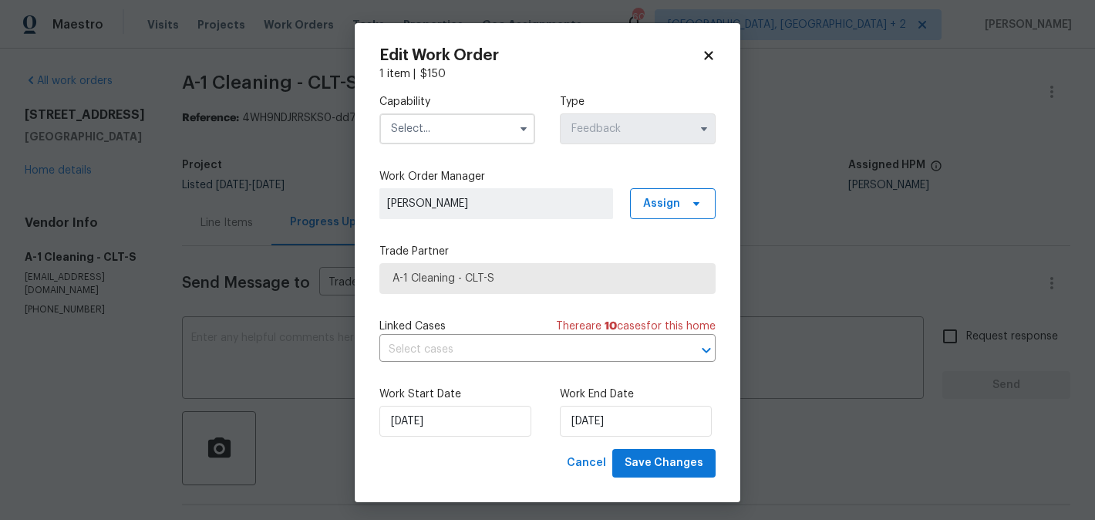
click at [298, 295] on body "Maestro Visits Projects Work Orders Tasks Properties Geo Assignments 60 Albuque…" at bounding box center [547, 260] width 1095 height 520
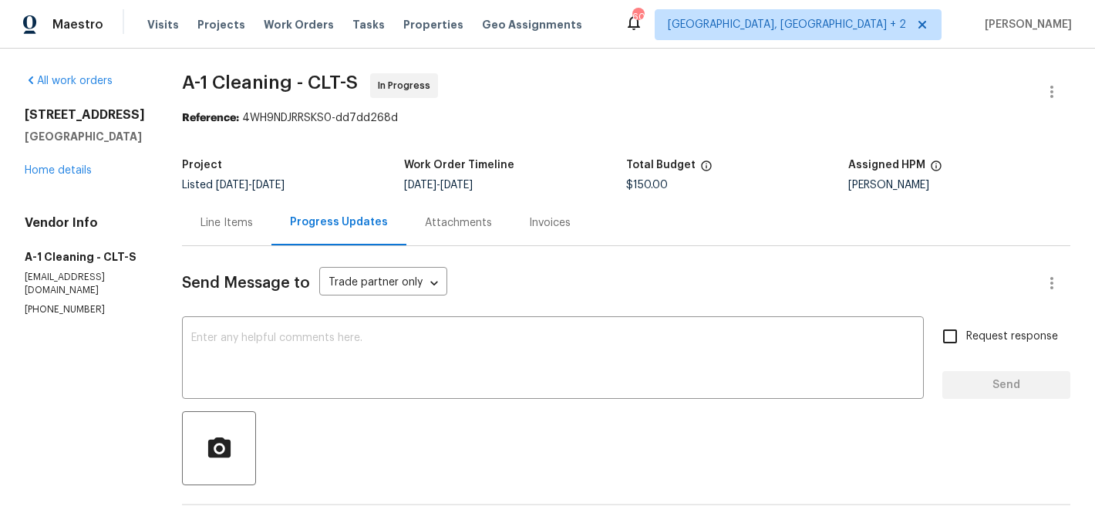
click at [234, 219] on div "Line Items" at bounding box center [226, 222] width 52 height 15
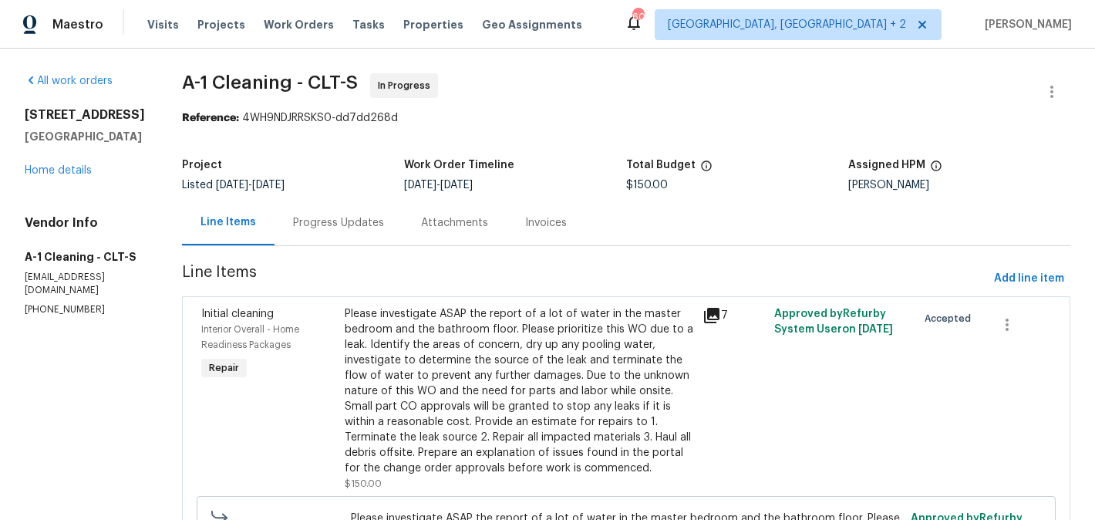
click at [60, 310] on p "(828) 468-1051" at bounding box center [85, 309] width 120 height 13
copy p "(828) 468-1051"
drag, startPoint x: 133, startPoint y: 147, endPoint x: 32, endPoint y: 108, distance: 109.1
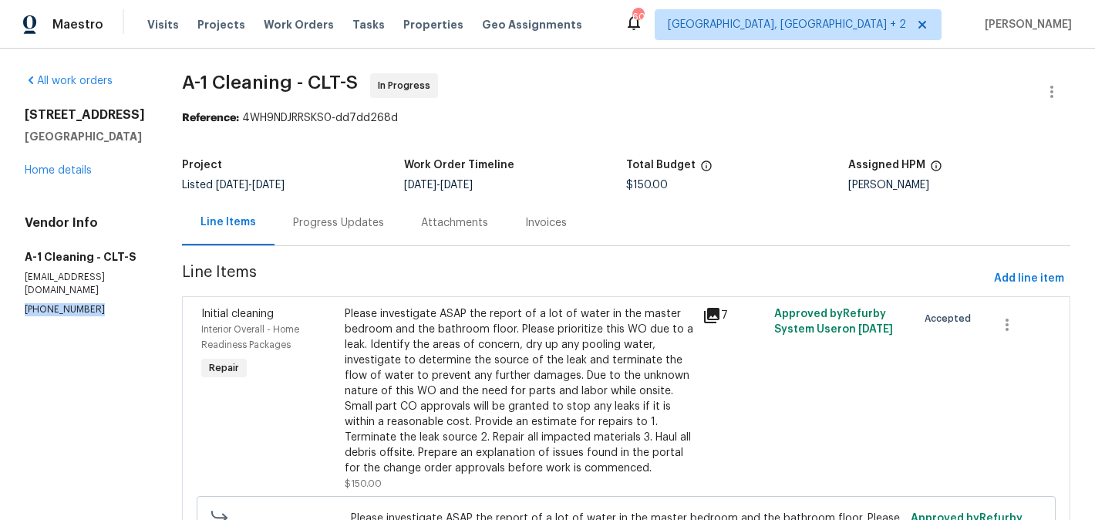
click at [32, 108] on div "1733 Hollybrook Ave Gastonia, NC 28054" at bounding box center [85, 125] width 120 height 37
click at [111, 142] on div "1733 Hollybrook Ave Gastonia, NC 28054" at bounding box center [85, 125] width 120 height 37
click at [126, 144] on h5 "Gastonia, NC 28054" at bounding box center [85, 136] width 120 height 15
drag, startPoint x: 136, startPoint y: 150, endPoint x: 26, endPoint y: 104, distance: 119.3
click at [26, 104] on div "All work orders 1733 Hollybrook Ave Gastonia, NC 28054 Home details Vendor Info…" at bounding box center [547, 391] width 1095 height 685
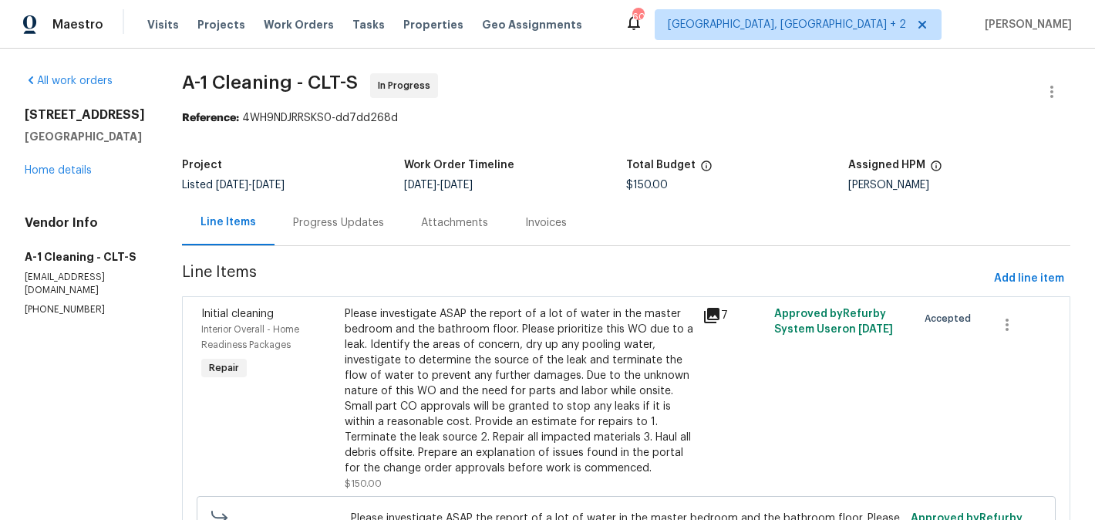
copy div "1733 Hollybrook Ave Gastonia, NC 28054"
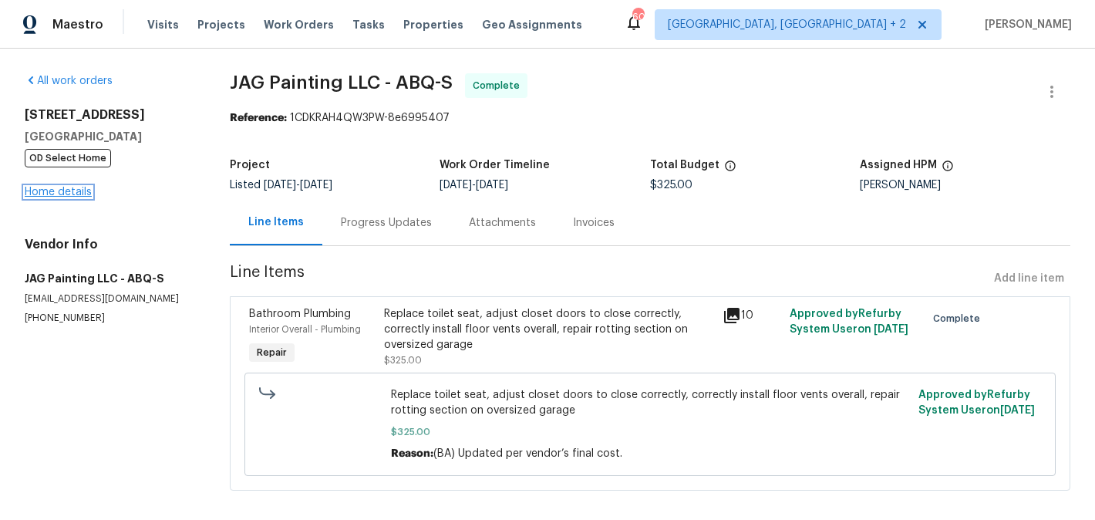
click at [72, 188] on link "Home details" at bounding box center [58, 192] width 67 height 11
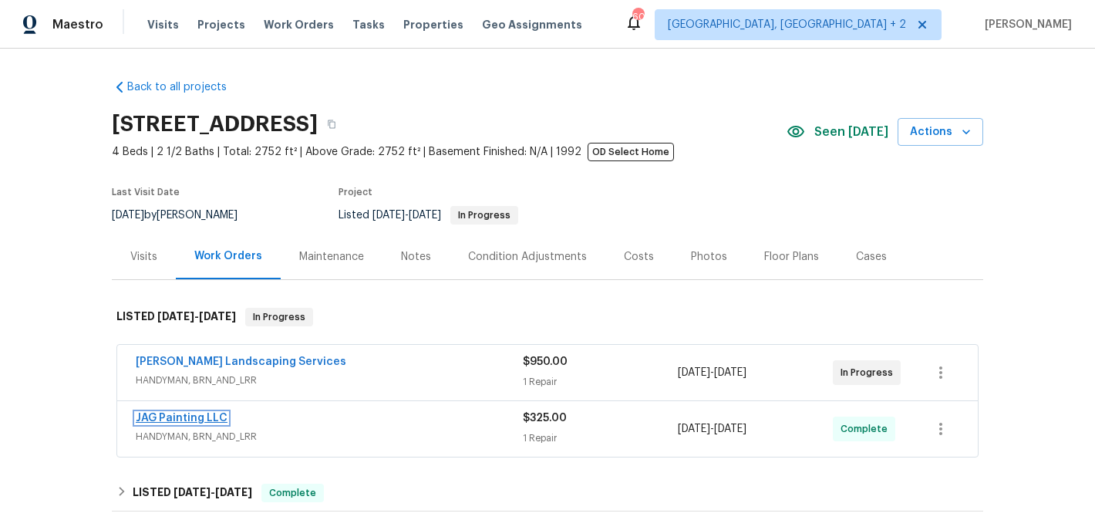
click at [195, 418] on link "JAG Painting LLC" at bounding box center [182, 417] width 92 height 11
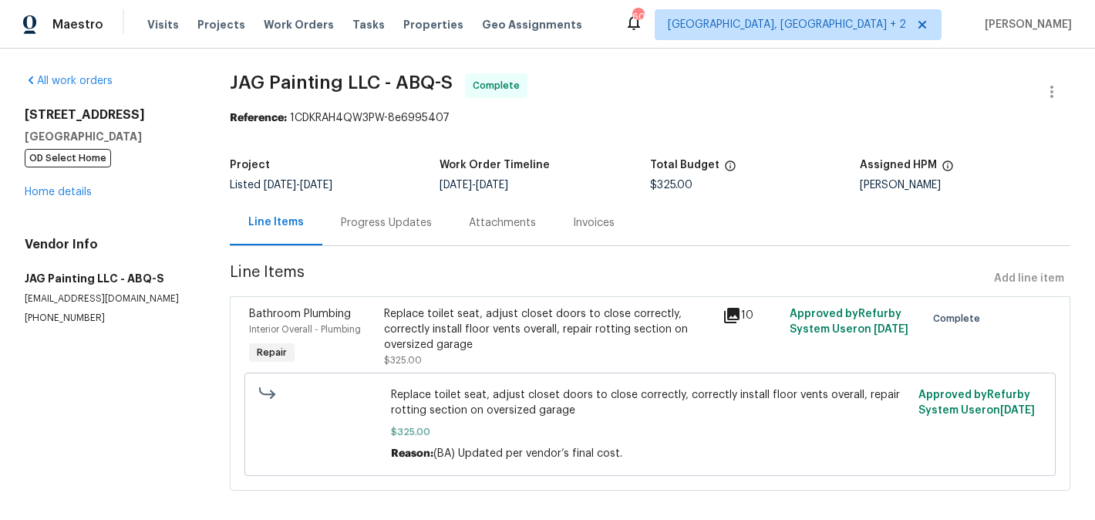
click at [378, 214] on div "Progress Updates" at bounding box center [386, 222] width 128 height 45
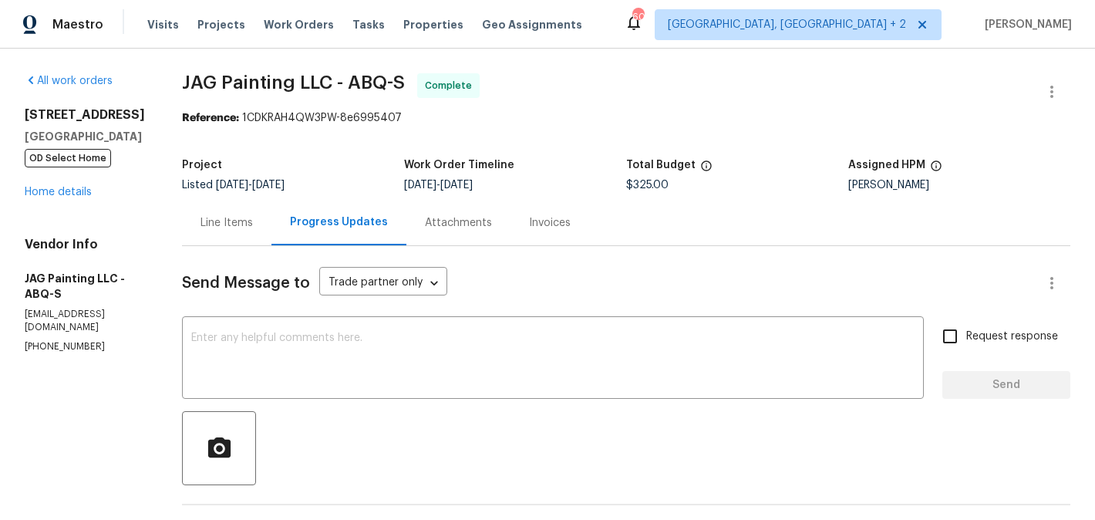
click at [233, 224] on div "Line Items" at bounding box center [226, 222] width 52 height 15
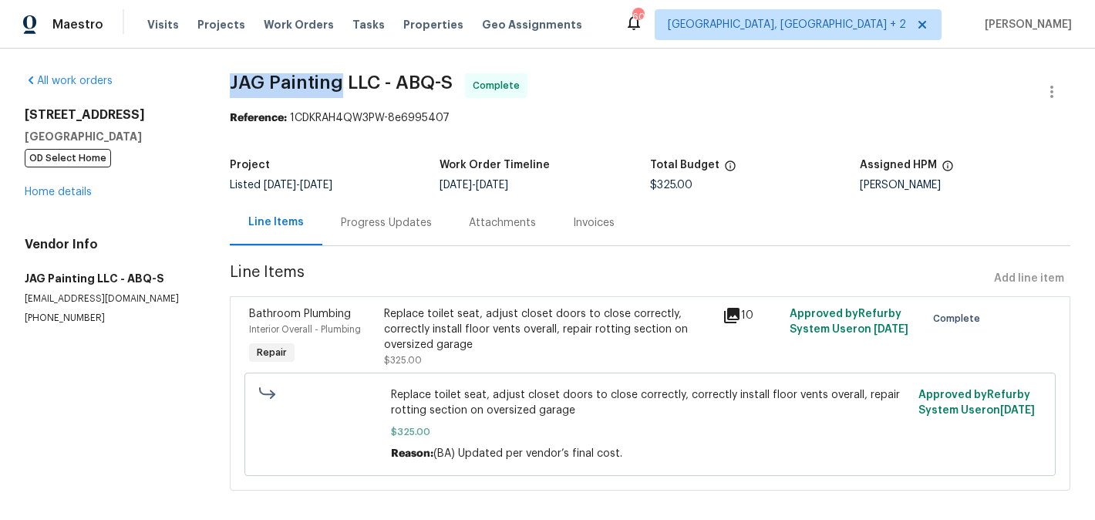
drag, startPoint x: 230, startPoint y: 92, endPoint x: 343, endPoint y: 92, distance: 113.3
click at [343, 92] on div "All work orders [STREET_ADDRESS] OD Select Home Home details Vendor Info JAG Pa…" at bounding box center [547, 291] width 1095 height 485
copy span "JAG Painting"
click at [85, 193] on link "Home details" at bounding box center [58, 192] width 67 height 11
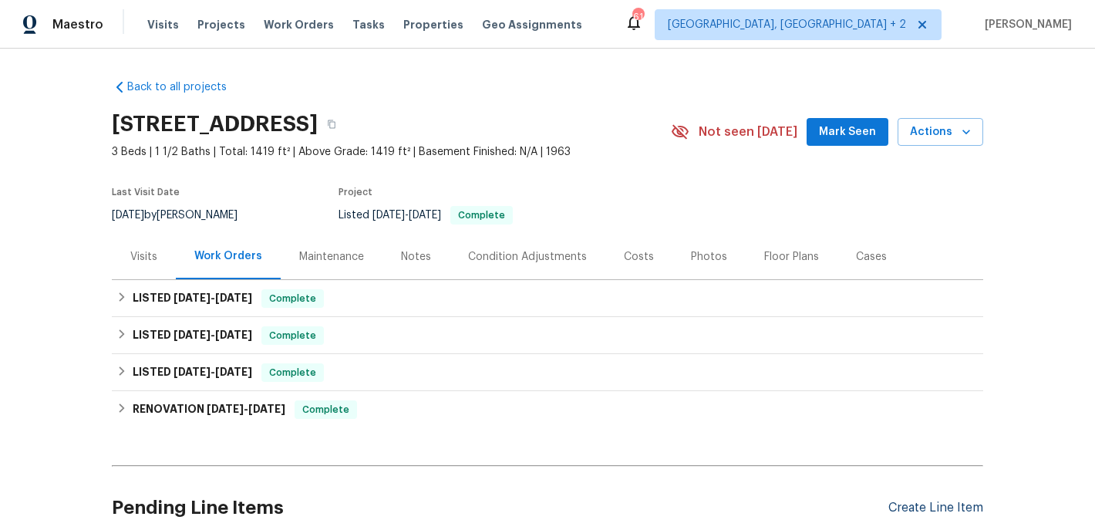
click at [911, 505] on div "Create Line Item" at bounding box center [935, 507] width 95 height 15
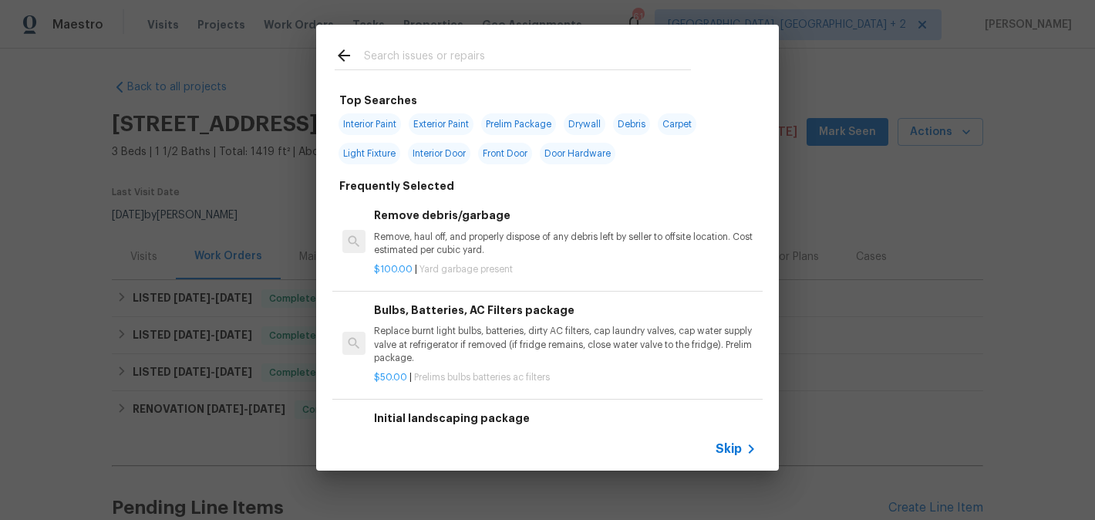
click at [397, 56] on input "text" at bounding box center [527, 57] width 327 height 23
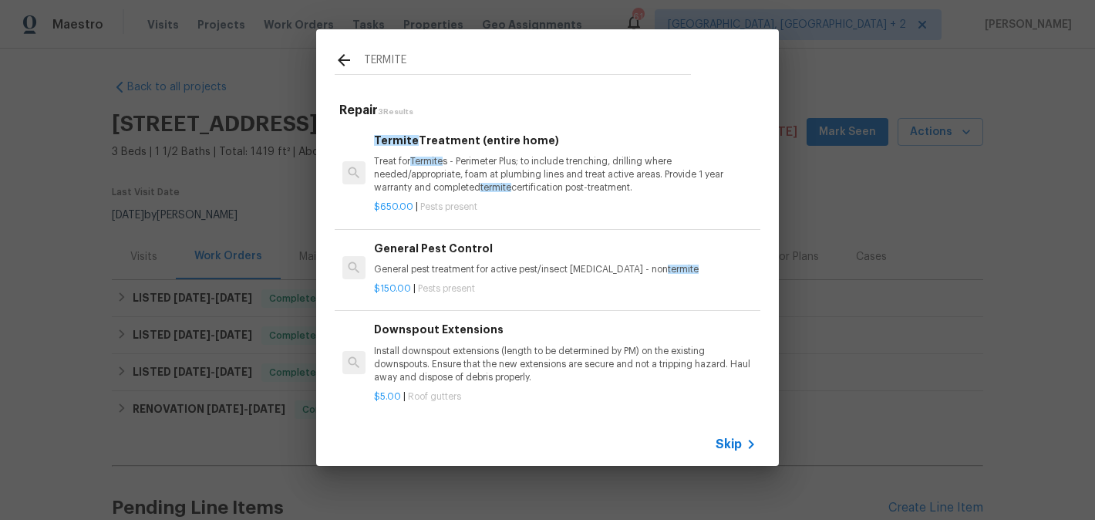
type input "TERMITE"
click at [458, 160] on p "Treat for Termite s - Perimeter Plus; to include trenching, drilling where need…" at bounding box center [565, 174] width 382 height 39
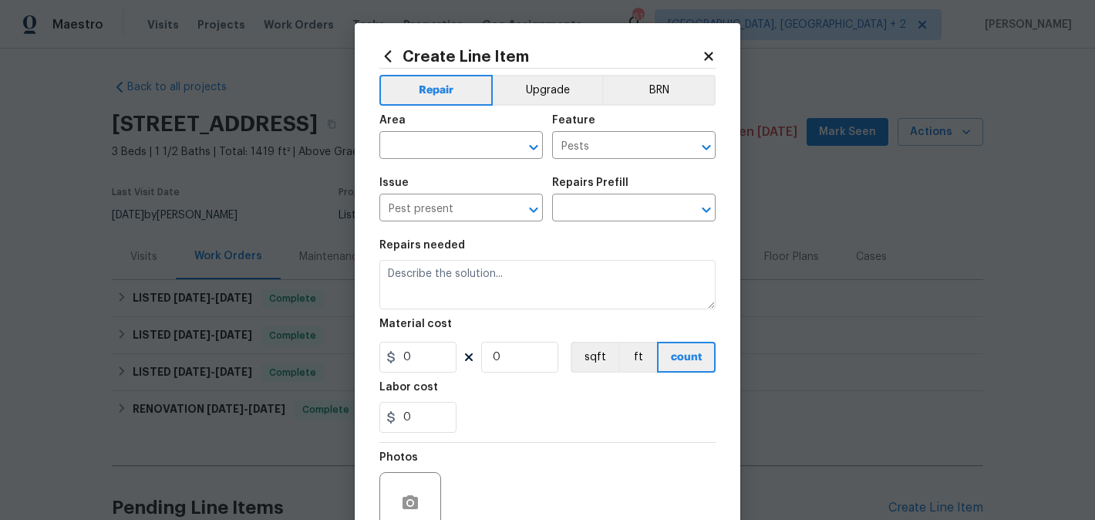
type input "Termite Treatment (entire home) $650.00"
type textarea "Treat for Termites - Perimeter Plus; to include trenching, drilling where neede…"
type input "650"
type input "1"
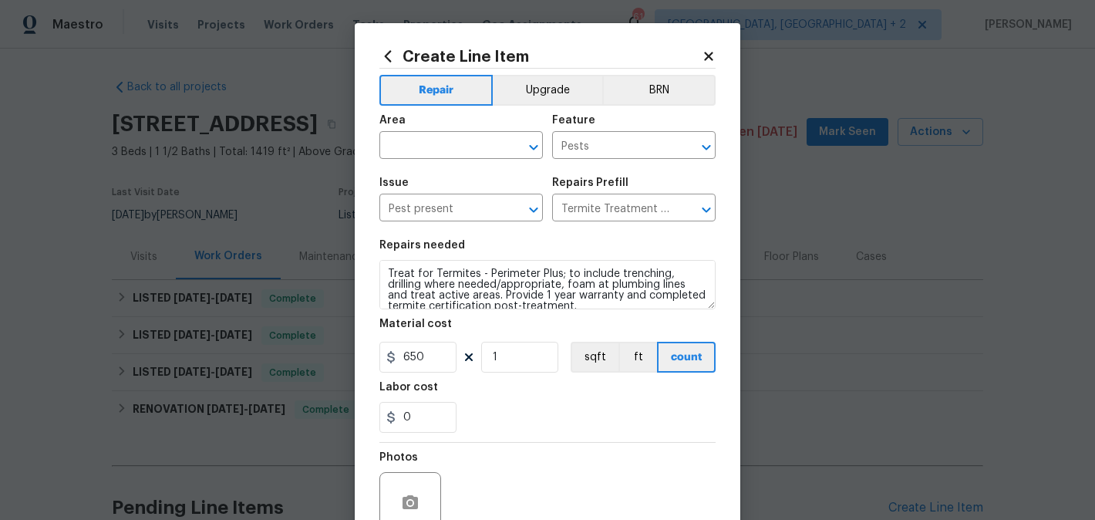
scroll to position [11, 0]
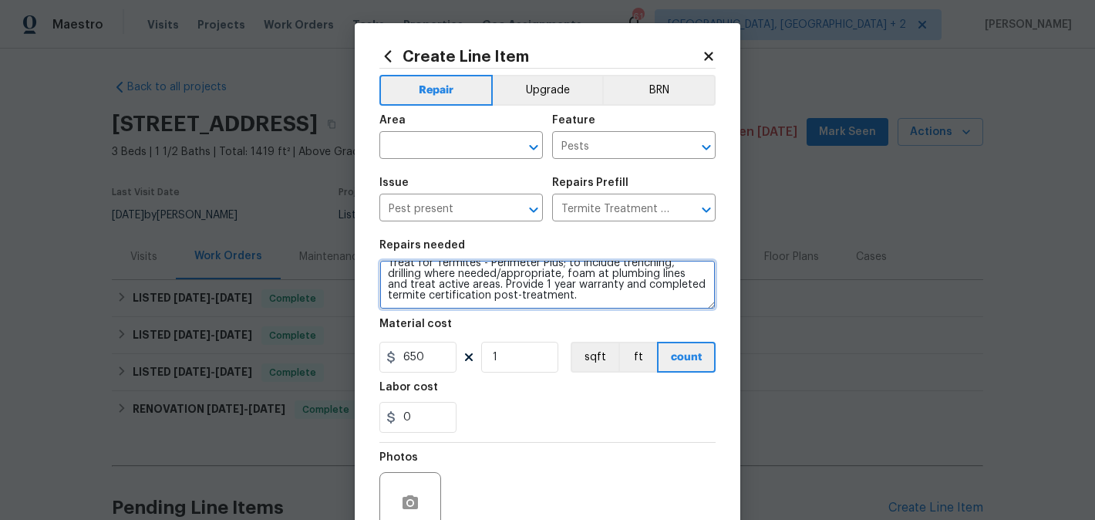
drag, startPoint x: 521, startPoint y: 288, endPoint x: 611, endPoint y: 296, distance: 90.5
click at [611, 296] on textarea "Treat for Termites - Perimeter Plus; to include trenching, drilling where neede…" at bounding box center [547, 284] width 336 height 49
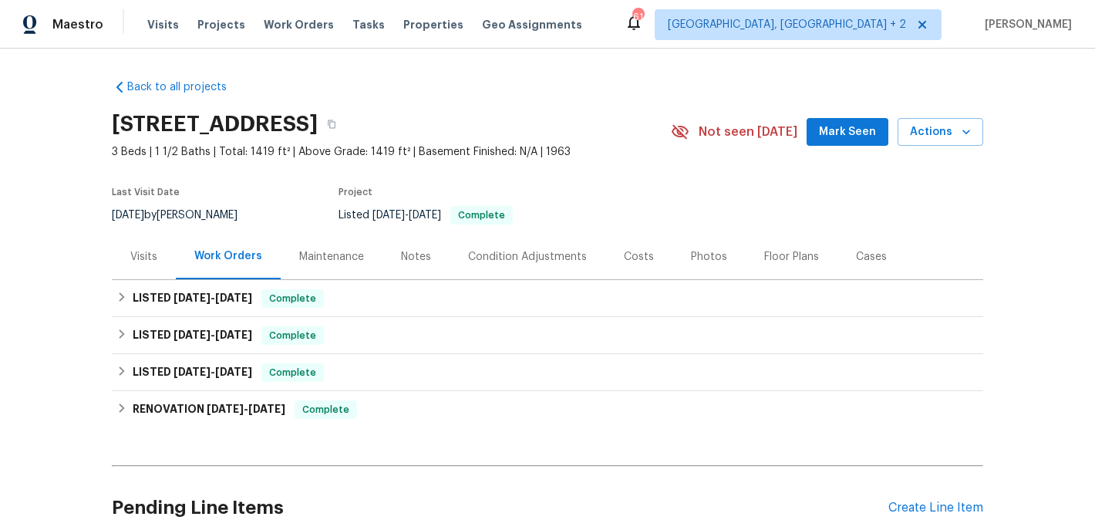
scroll to position [144, 0]
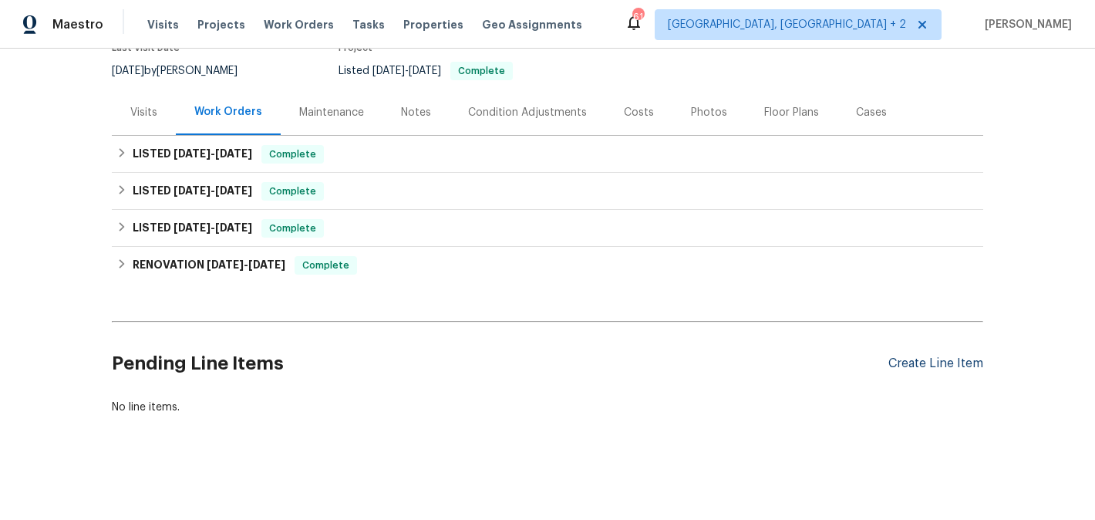
click at [942, 365] on div "Create Line Item" at bounding box center [935, 363] width 95 height 15
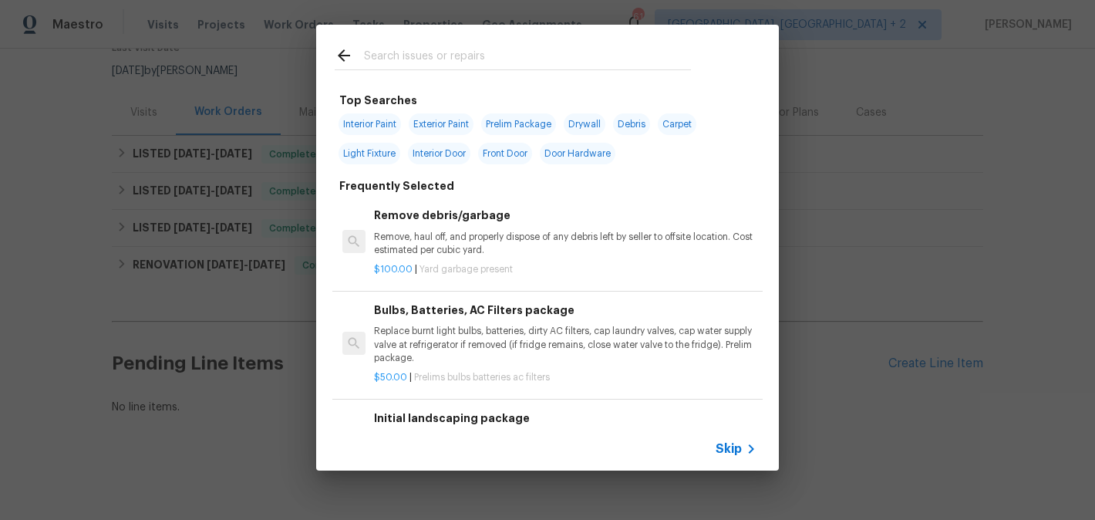
click at [412, 56] on input "text" at bounding box center [527, 57] width 327 height 23
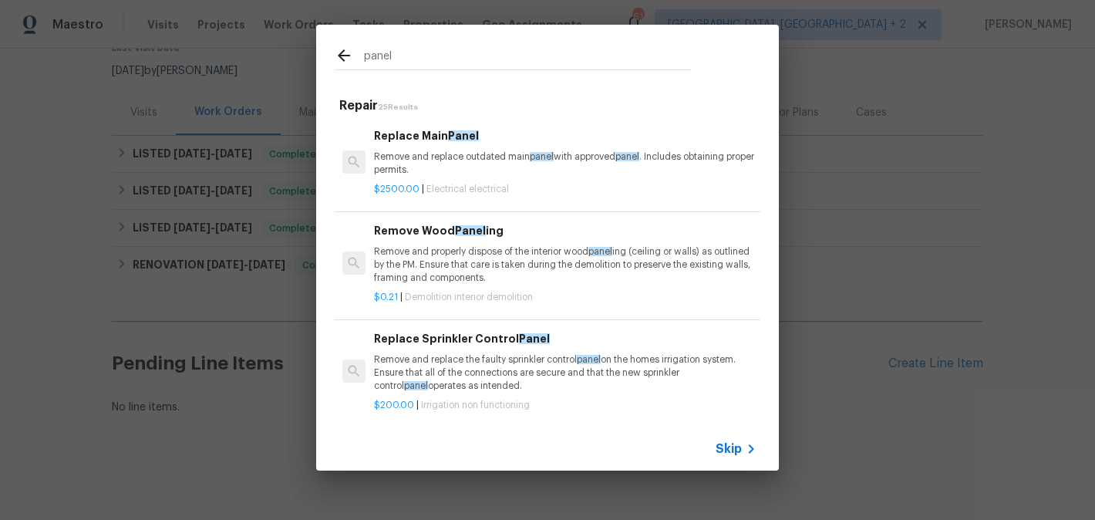
type input "panel"
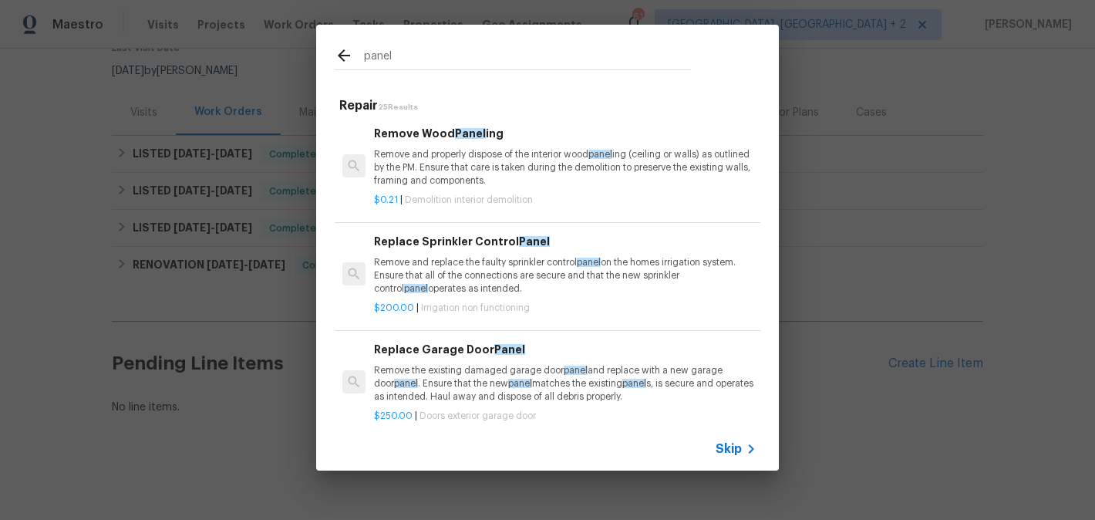
scroll to position [0, 0]
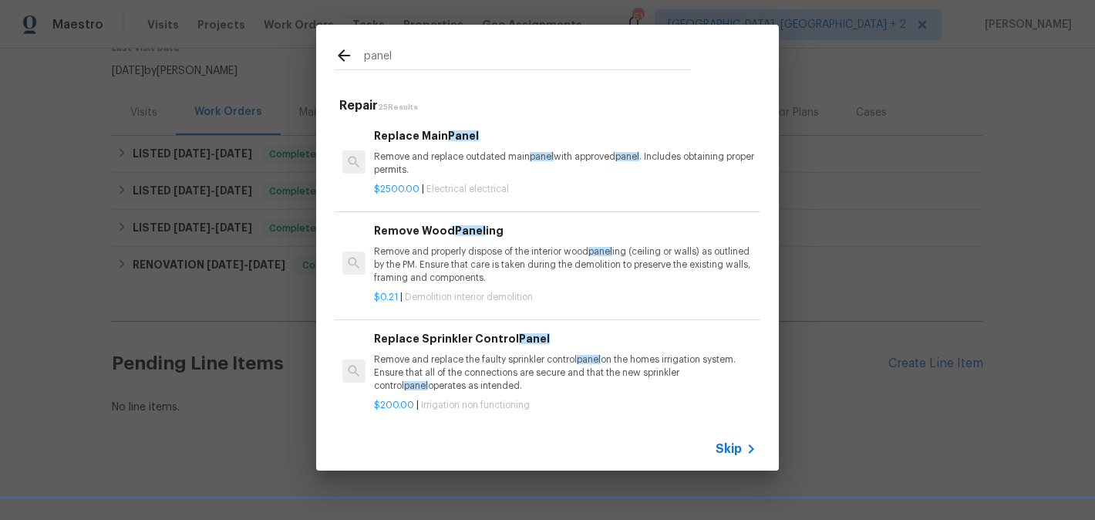
click at [516, 249] on p "Remove and properly dispose of the interior wood panel ing (ceiling or walls) a…" at bounding box center [565, 264] width 382 height 39
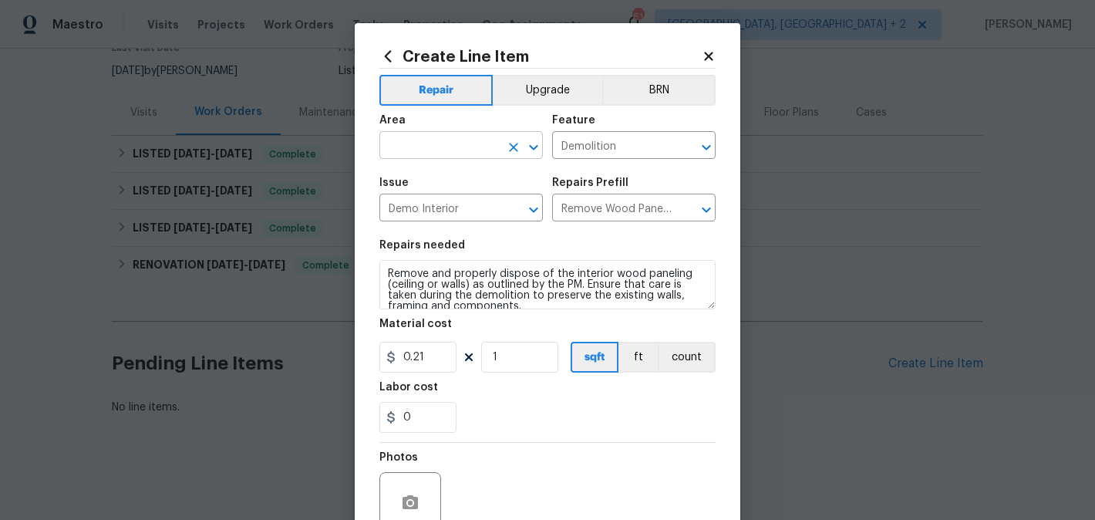
click at [438, 145] on input "text" at bounding box center [439, 147] width 120 height 24
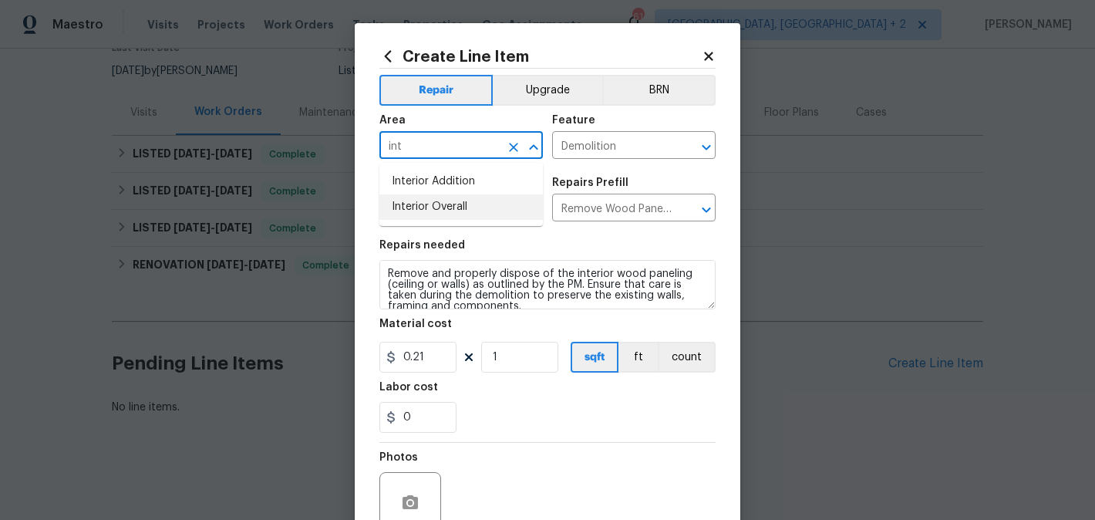
click at [448, 207] on li "Interior Overall" at bounding box center [460, 206] width 163 height 25
type input "Interior Overall"
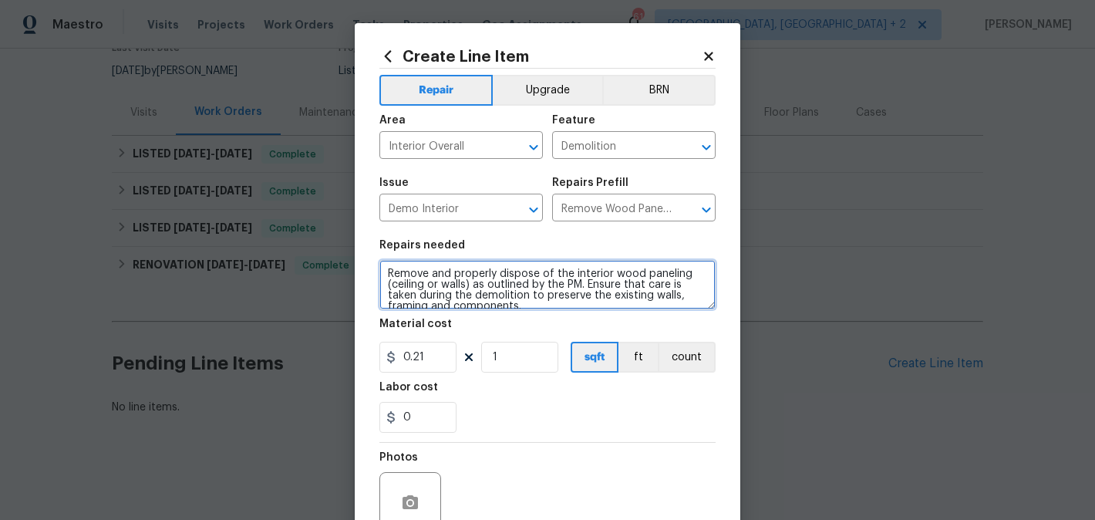
click at [453, 294] on textarea "Remove and properly dispose of the interior wood paneling (ceiling or walls) as…" at bounding box center [547, 284] width 336 height 49
paste textarea "paneling from the right wall in the carport, do not replace. Remove and replace…"
type textarea "Remove paneling from the right wall in the [GEOGRAPHIC_DATA], do not replace. R…"
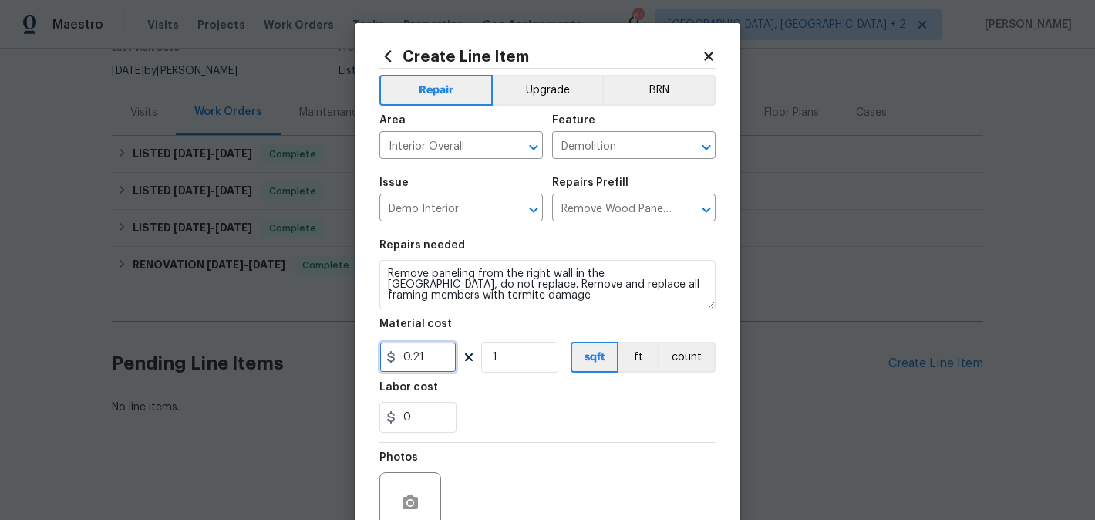
click at [405, 364] on input "0.21" at bounding box center [417, 357] width 77 height 31
type input "75"
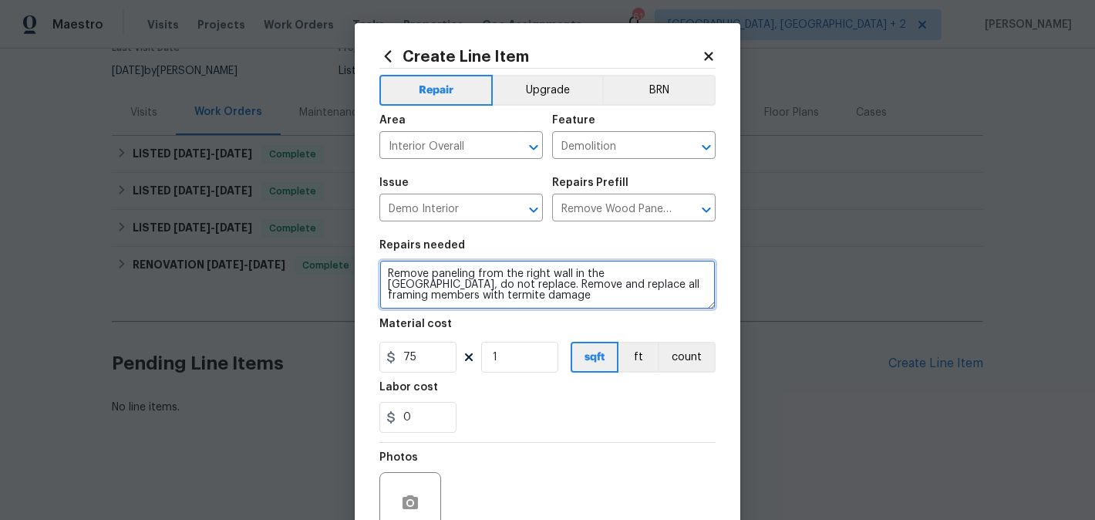
click at [391, 274] on textarea "Remove paneling from the right wall in the [GEOGRAPHIC_DATA], do not replace. R…" at bounding box center [547, 284] width 336 height 49
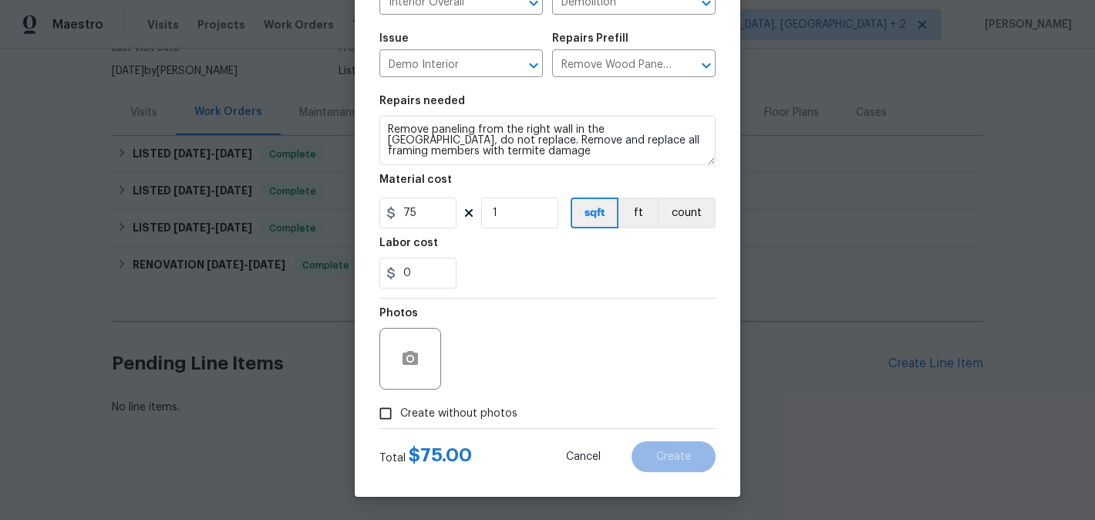
click at [445, 412] on span "Create without photos" at bounding box center [458, 414] width 117 height 16
click at [400, 412] on input "Create without photos" at bounding box center [385, 413] width 29 height 29
checkbox input "true"
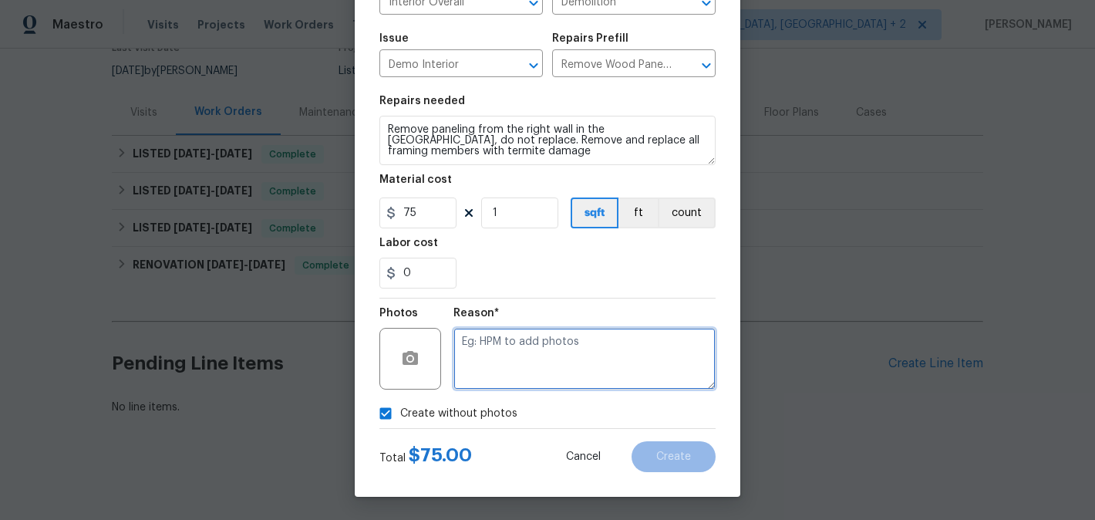
click at [582, 362] on textarea at bounding box center [584, 359] width 262 height 62
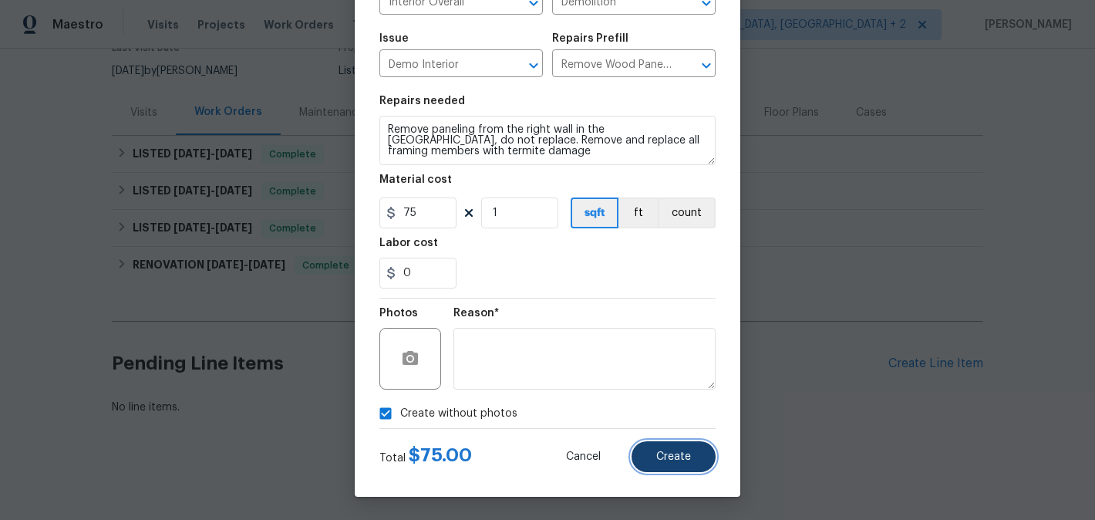
click at [660, 457] on span "Create" at bounding box center [673, 457] width 35 height 12
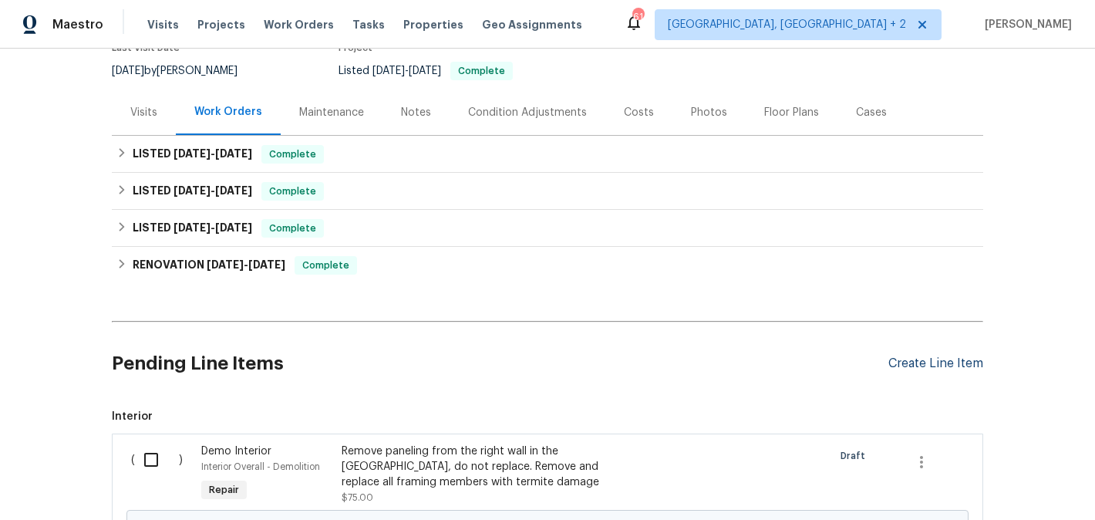
click at [915, 356] on div "Create Line Item" at bounding box center [935, 363] width 95 height 15
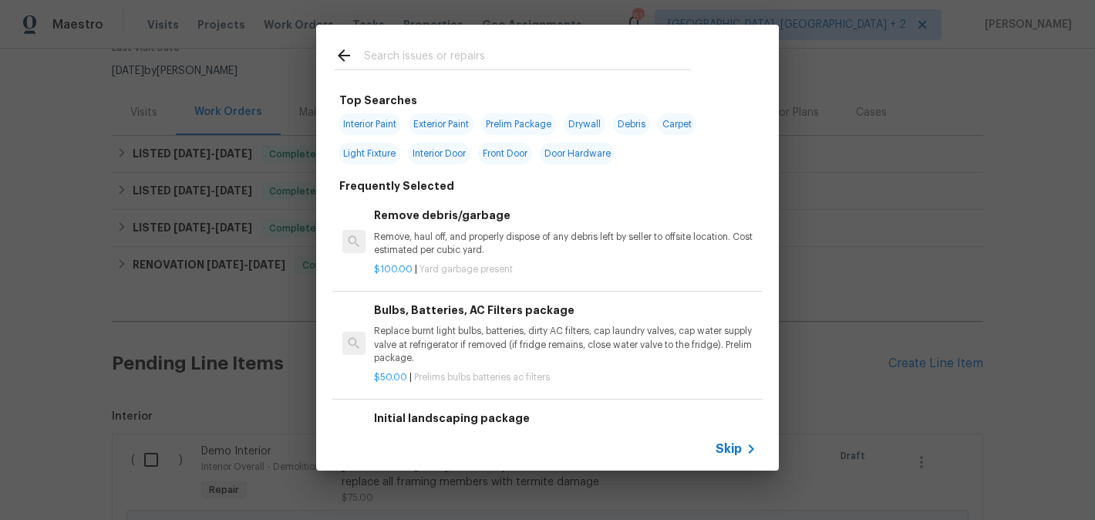
click at [394, 63] on input "text" at bounding box center [527, 57] width 327 height 23
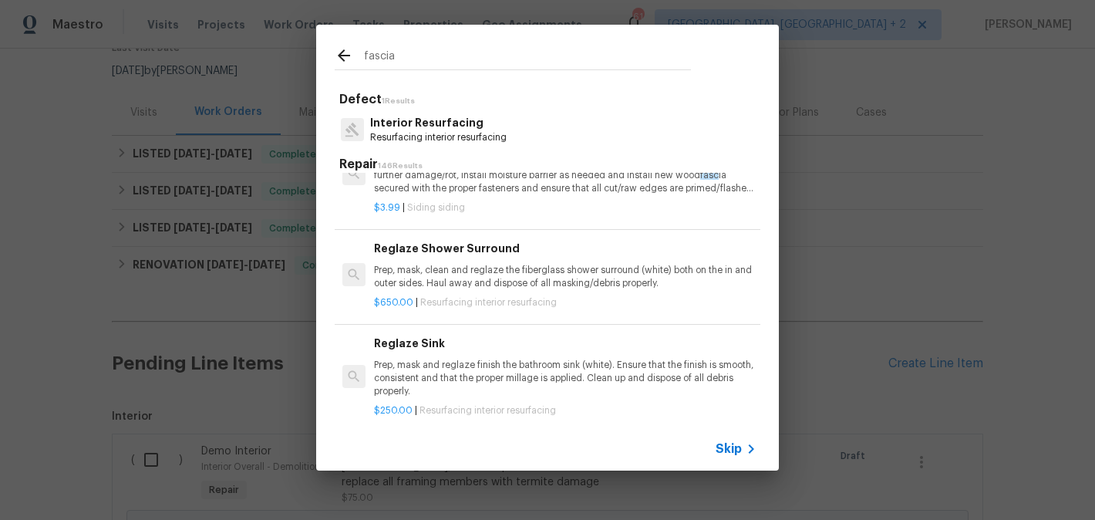
scroll to position [2, 0]
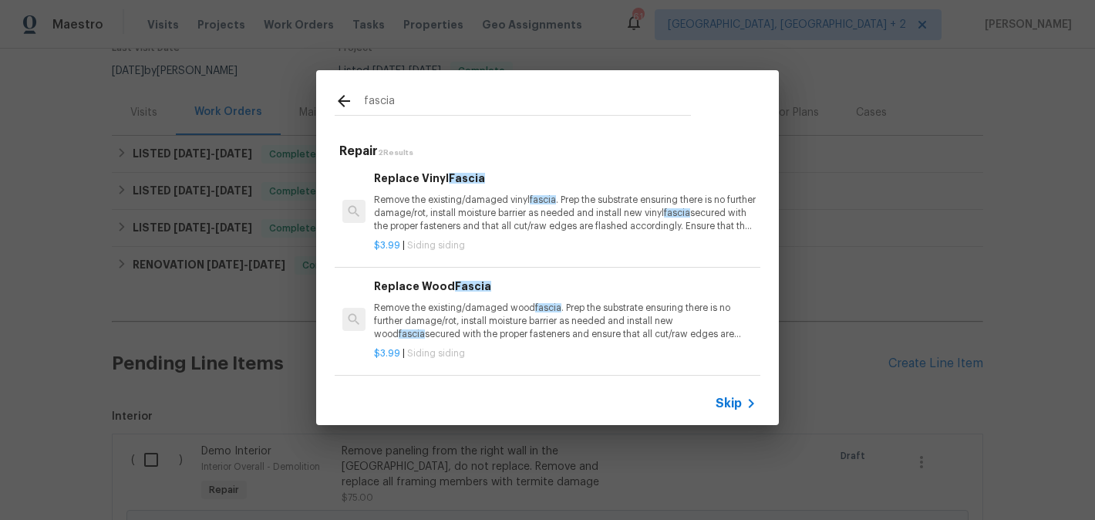
type input "fascia"
click at [471, 307] on p "Remove the existing/damaged wood fascia . Prep the substrate ensuring there is …" at bounding box center [565, 320] width 382 height 39
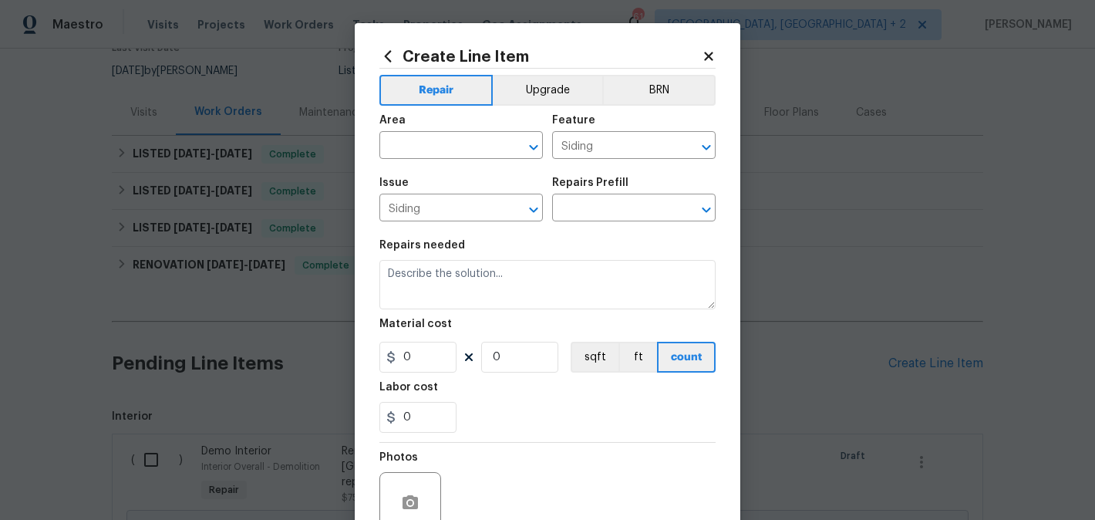
type input "Replace Wood Fascia $3.99"
type textarea "Remove the existing/damaged wood fascia. Prep the substrate ensuring there is n…"
type input "3.99"
type input "1"
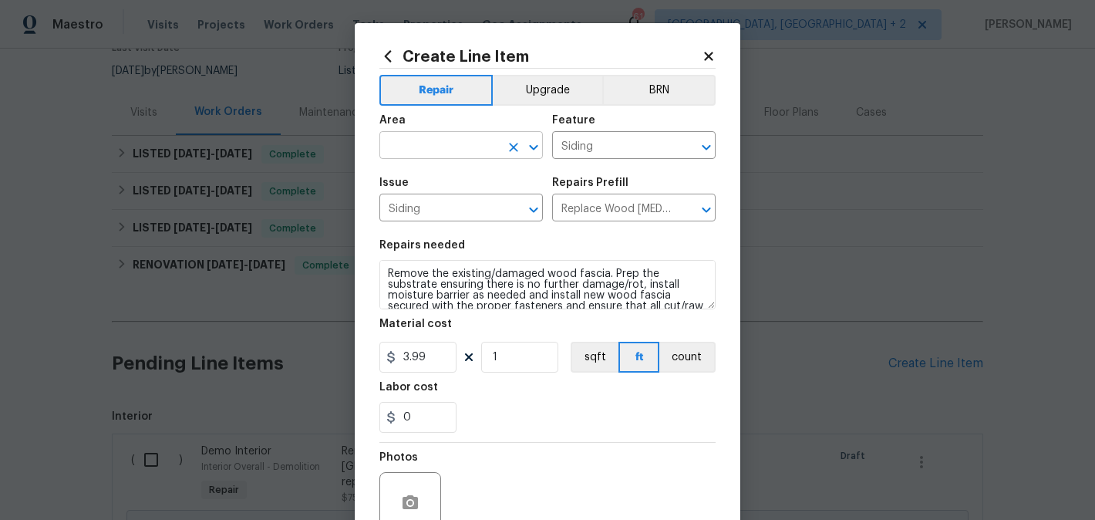
click at [434, 148] on input "text" at bounding box center [439, 147] width 120 height 24
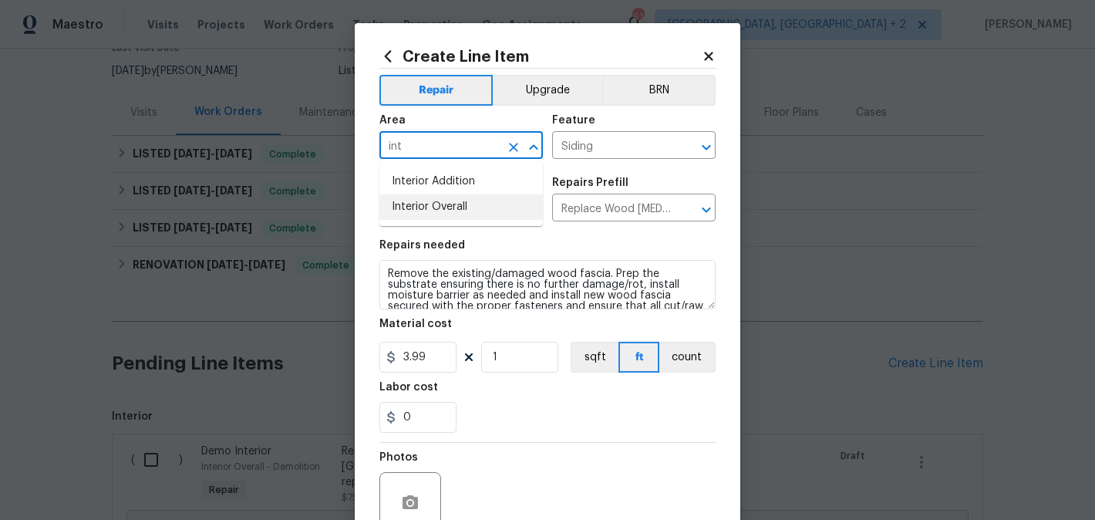
click at [443, 199] on li "Interior Overall" at bounding box center [460, 206] width 163 height 25
type input "Interior Overall"
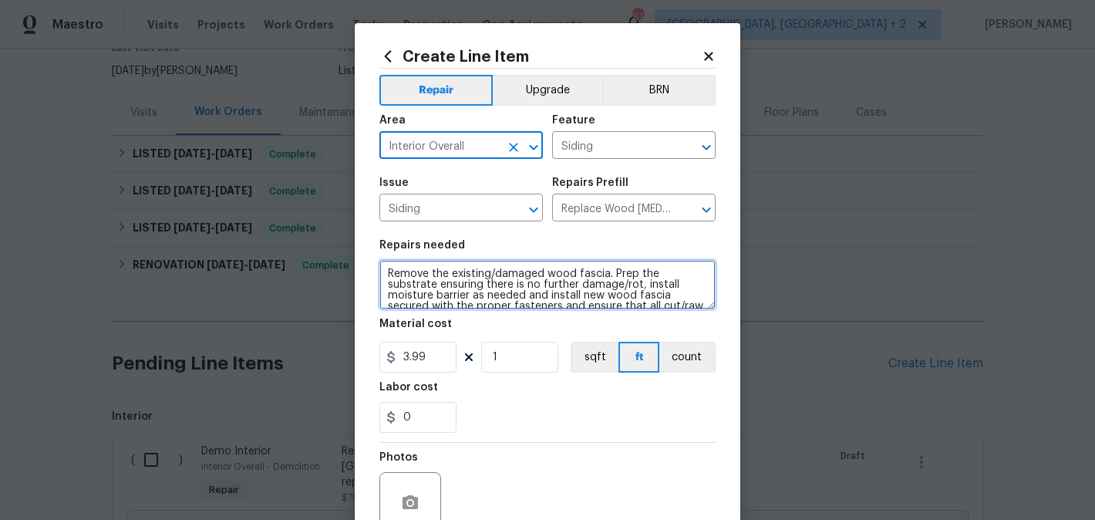
click at [443, 284] on textarea "Remove the existing/damaged wood fascia. Prep the substrate ensuring there is n…" at bounding box center [547, 284] width 336 height 49
paste textarea "place damage fascia on the exterior of the home"
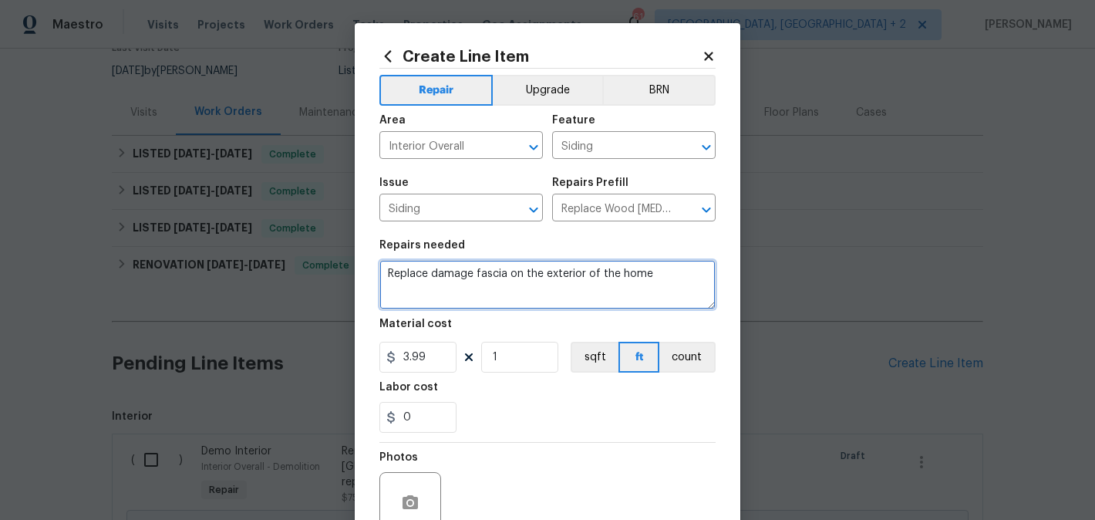
type textarea "Replace damage fascia on the exterior of the home"
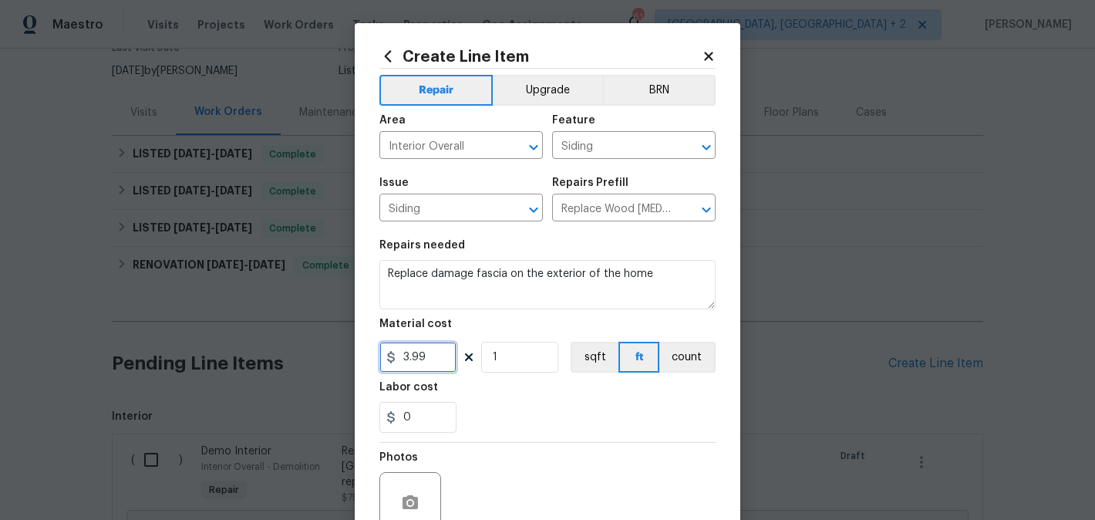
click at [416, 365] on input "3.99" at bounding box center [417, 357] width 77 height 31
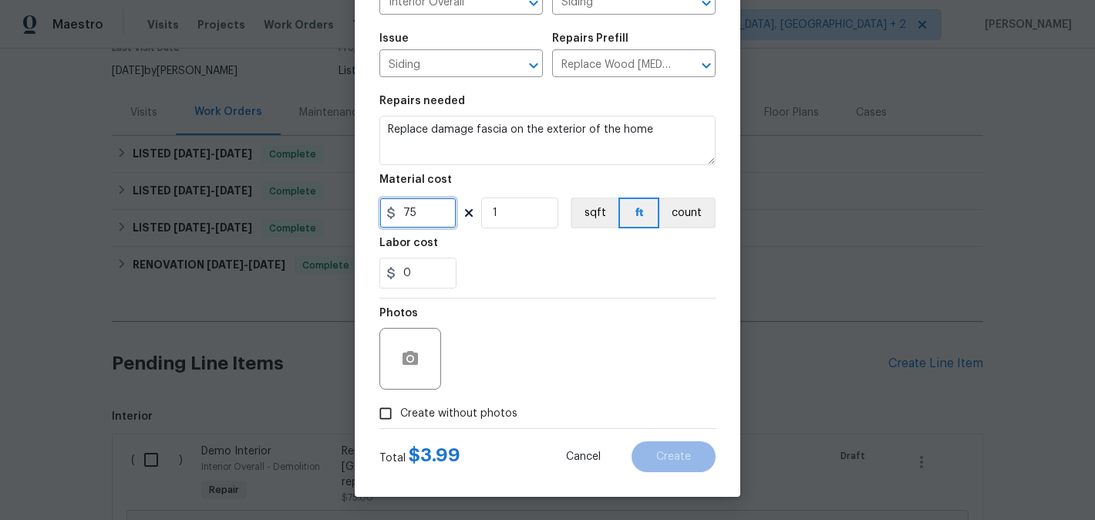
type input "75"
click at [439, 412] on span "Create without photos" at bounding box center [458, 414] width 117 height 16
click at [400, 412] on input "Create without photos" at bounding box center [385, 413] width 29 height 29
checkbox input "true"
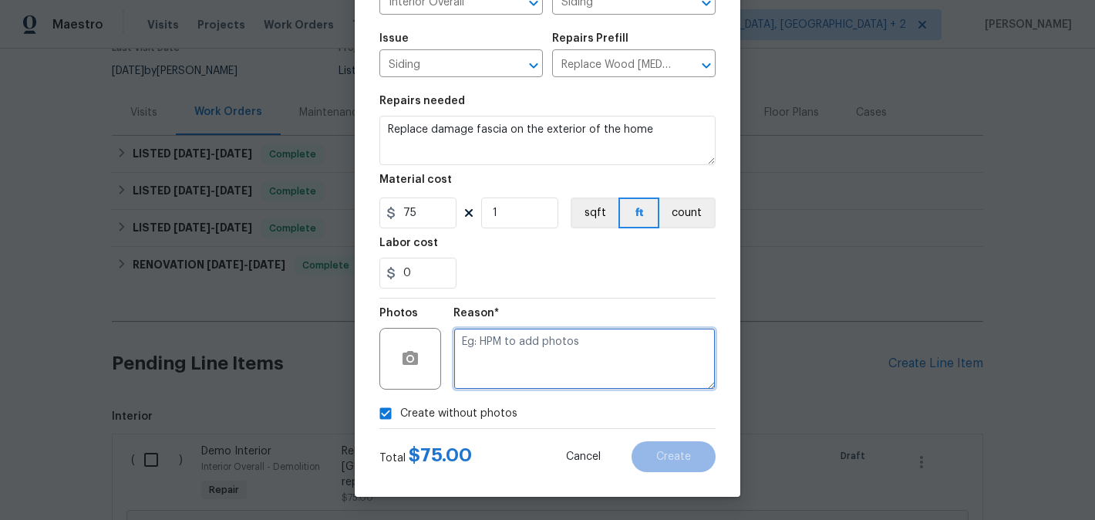
click at [565, 359] on textarea at bounding box center [584, 359] width 262 height 62
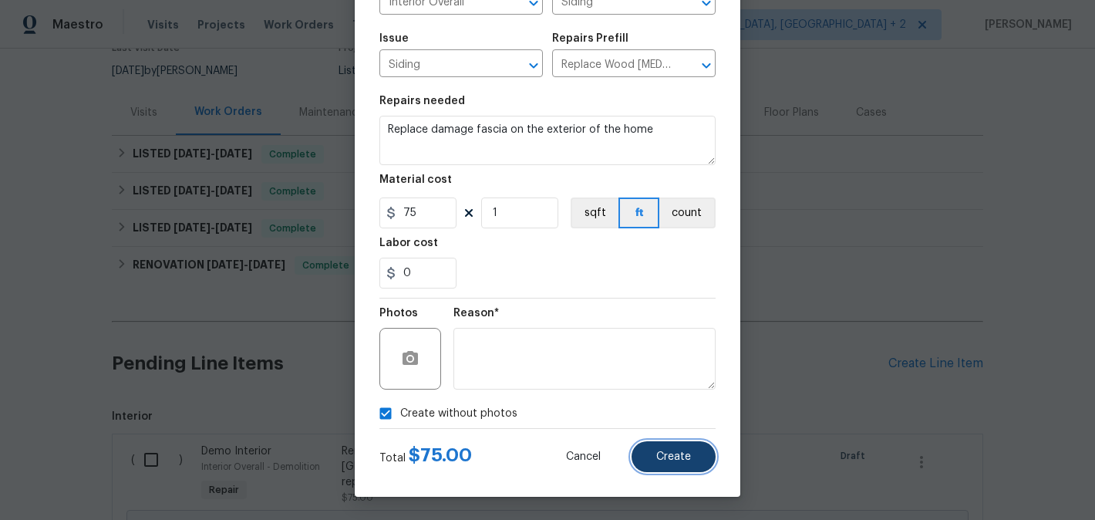
click at [669, 453] on span "Create" at bounding box center [673, 457] width 35 height 12
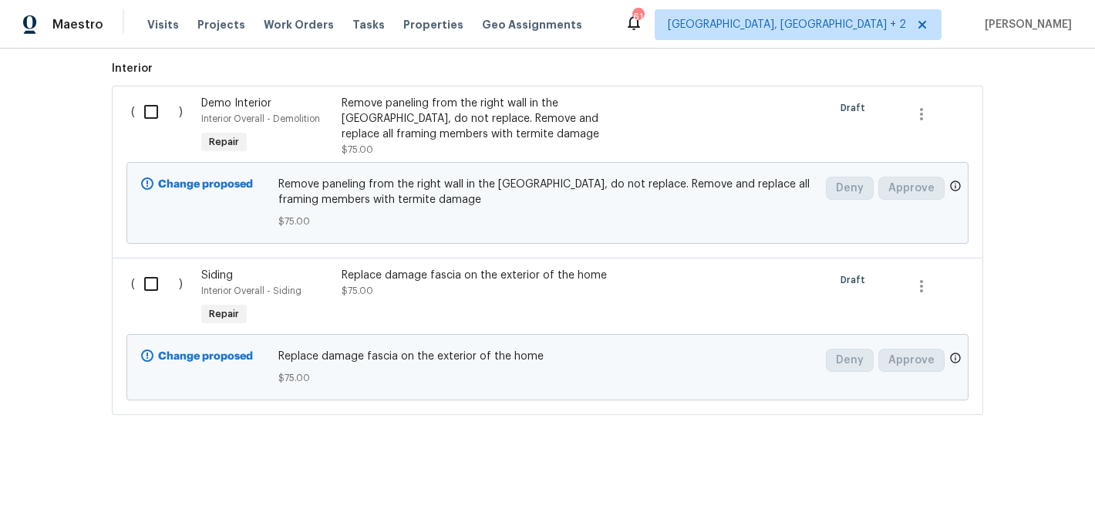
scroll to position [293, 0]
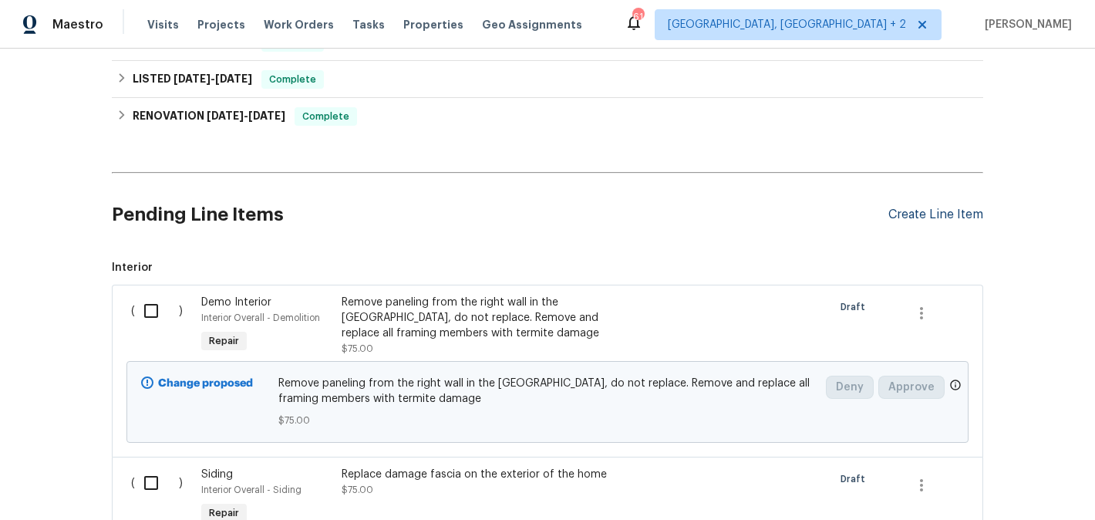
click at [934, 216] on div "Create Line Item" at bounding box center [935, 214] width 95 height 15
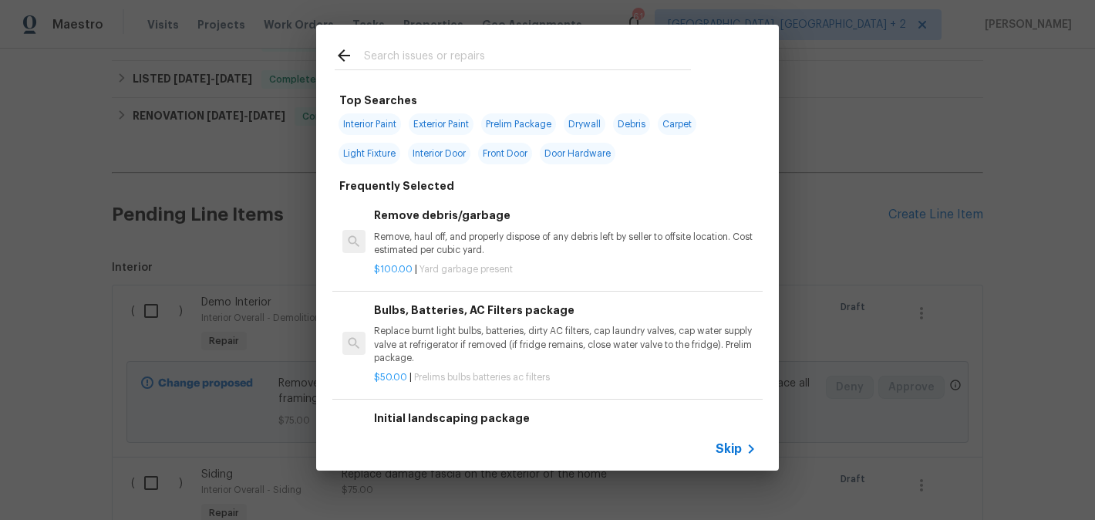
click at [409, 57] on input "text" at bounding box center [527, 57] width 327 height 23
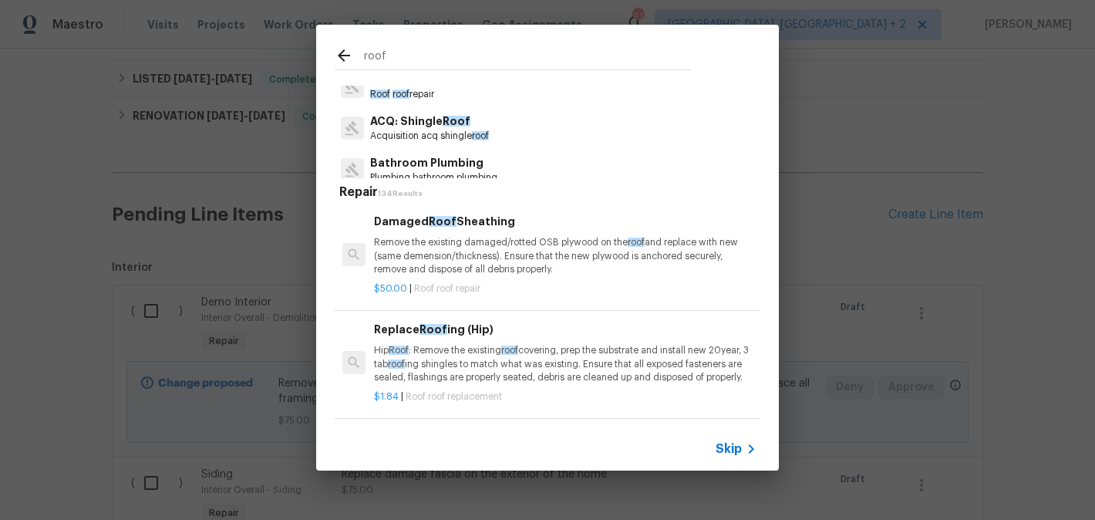
scroll to position [103, 0]
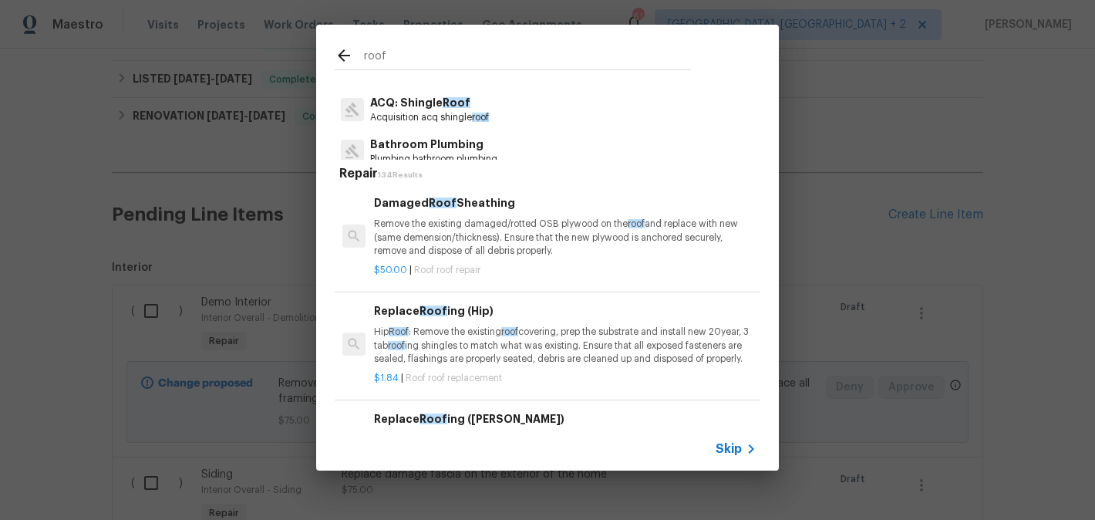
type input "roof"
click at [456, 340] on p "Hip Roof : Remove the existing roof covering, prep the substrate and install ne…" at bounding box center [565, 344] width 382 height 39
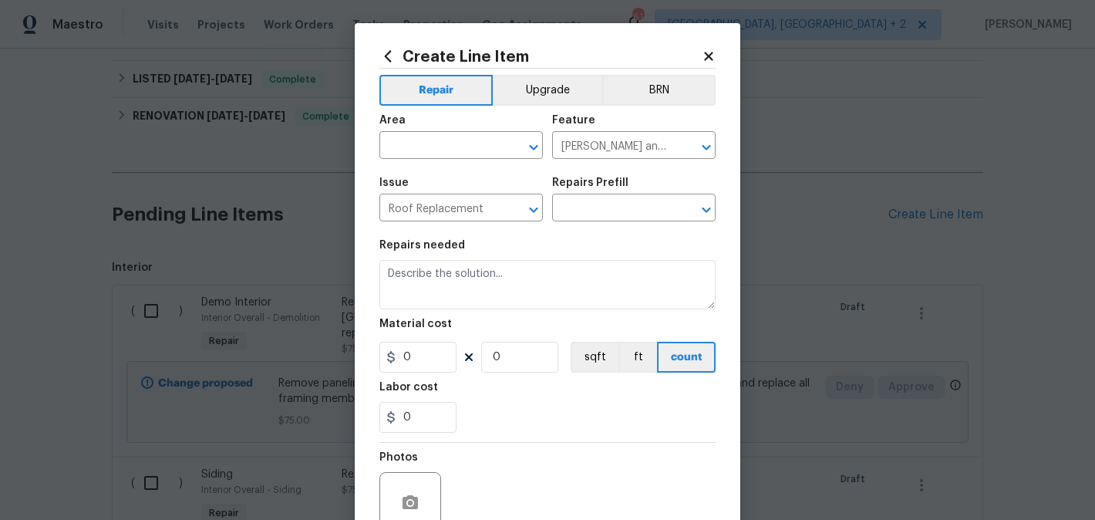
type input "Replace Roofing (Hip) $1.84"
type textarea "Hip Roof: Remove the existing roof covering, prep the substrate and install new…"
type input "1.84"
type input "1"
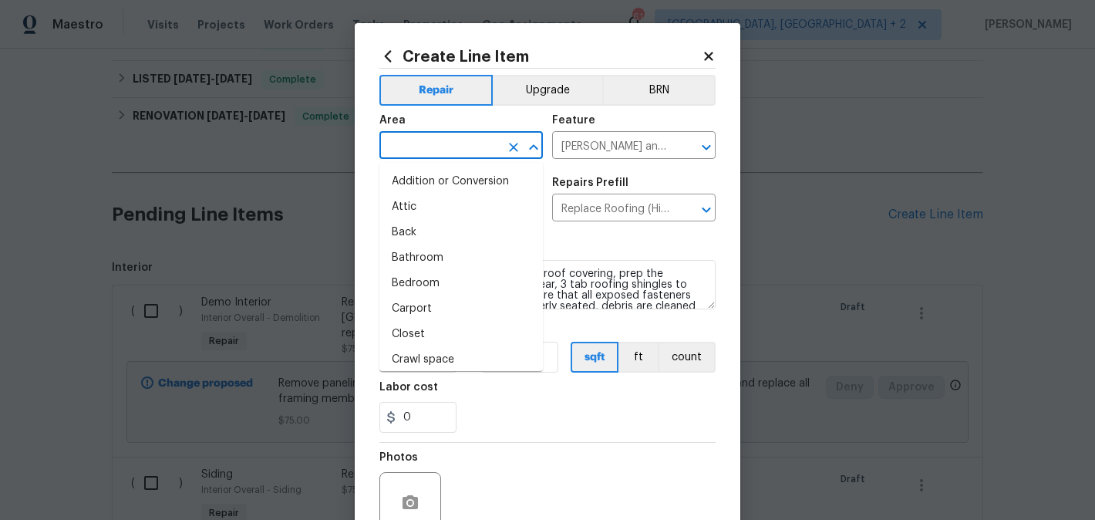
click at [417, 147] on input "text" at bounding box center [439, 147] width 120 height 24
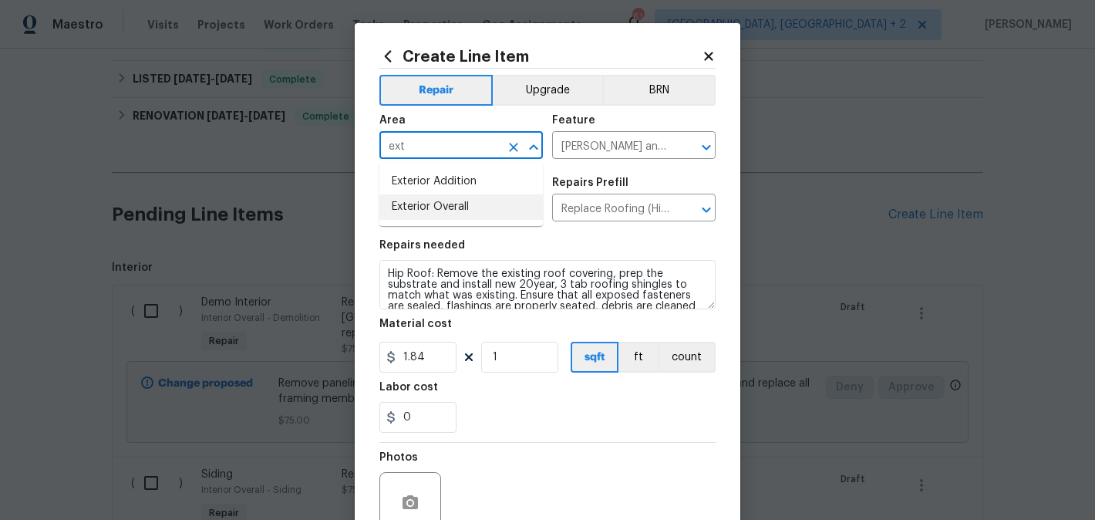
click at [430, 197] on li "Exterior Overall" at bounding box center [460, 206] width 163 height 25
type input "Exterior Overall"
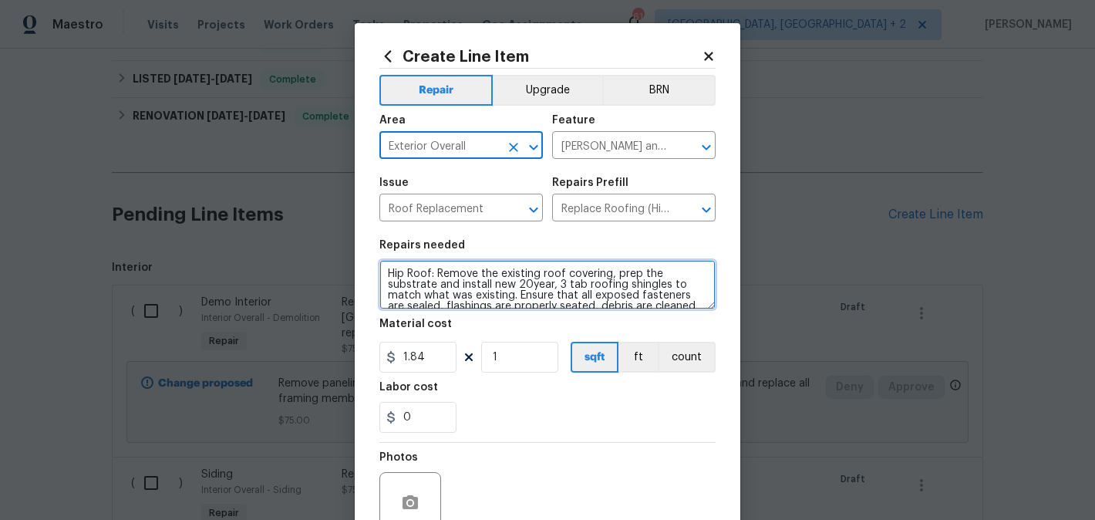
click at [441, 291] on textarea "Hip Roof: Remove the existing roof covering, prep the substrate and install new…" at bounding box center [547, 284] width 336 height 49
paste textarea "Preform a roof tune up, caulk vent pipes, caulk turtle vents, inspect roof for …"
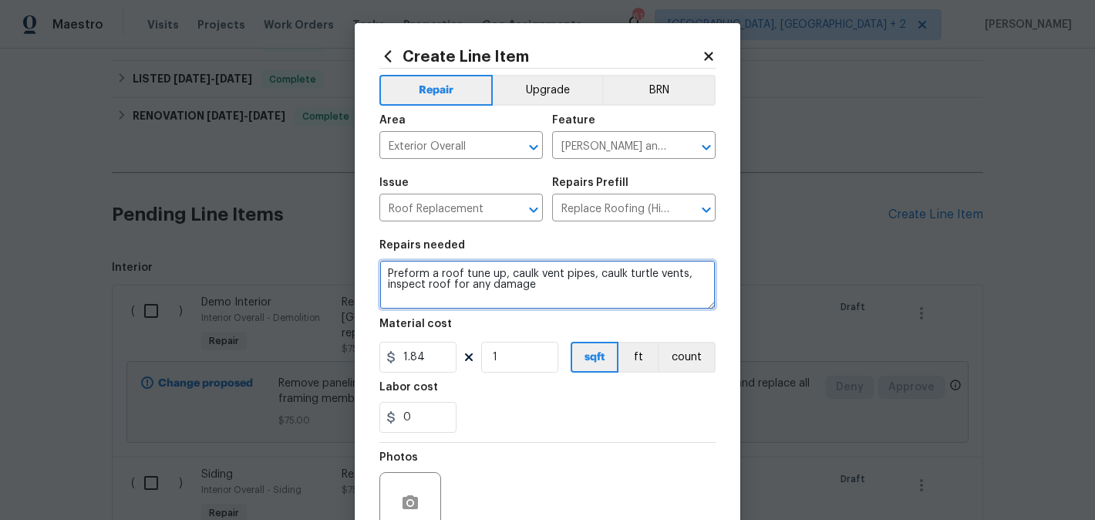
type textarea "Preform a roof tune up, caulk vent pipes, caulk turtle vents, inspect roof for …"
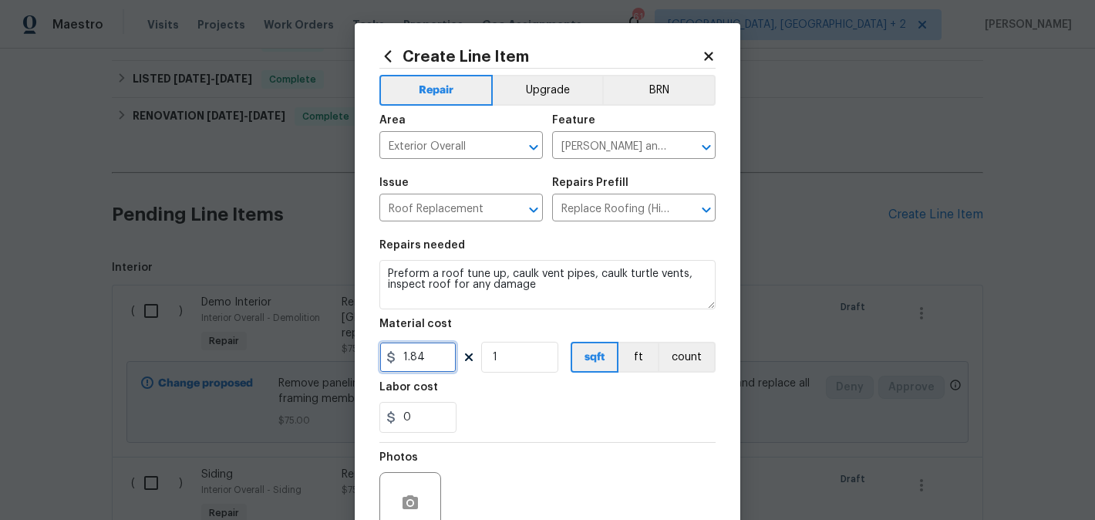
click at [416, 348] on input "1.84" at bounding box center [417, 357] width 77 height 31
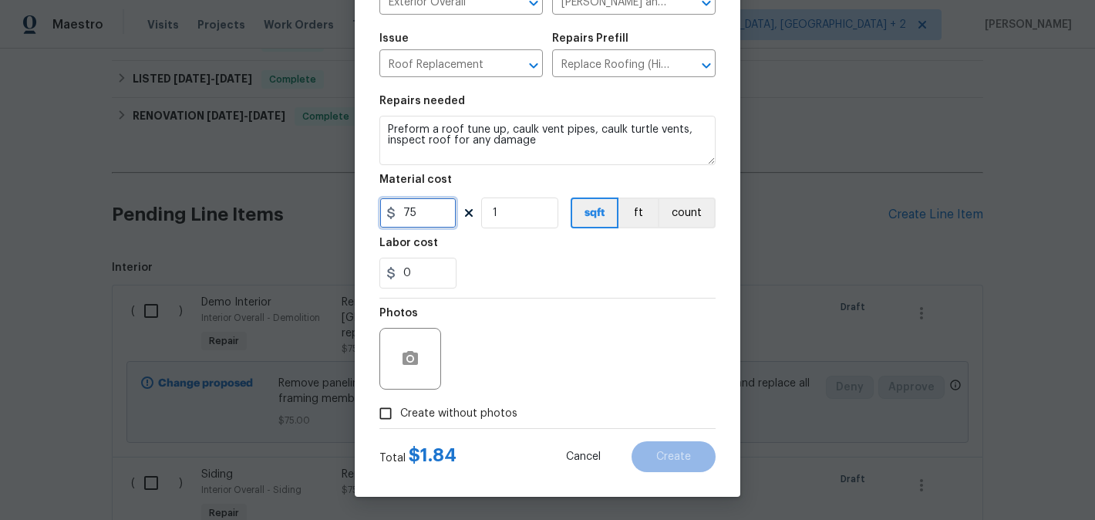
type input "75"
click at [456, 412] on div "Photos Create without photos" at bounding box center [547, 363] width 336 height 130
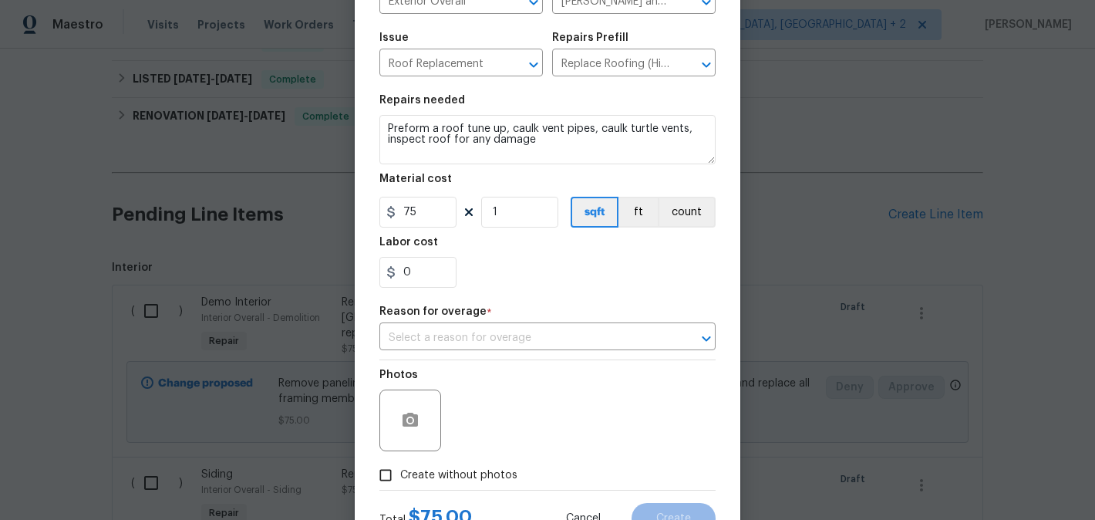
click at [562, 353] on div "Repair Upgrade BRN Area Exterior Overall ​ Feature Eaves and Trim ​ Issue Roof …" at bounding box center [547, 207] width 336 height 566
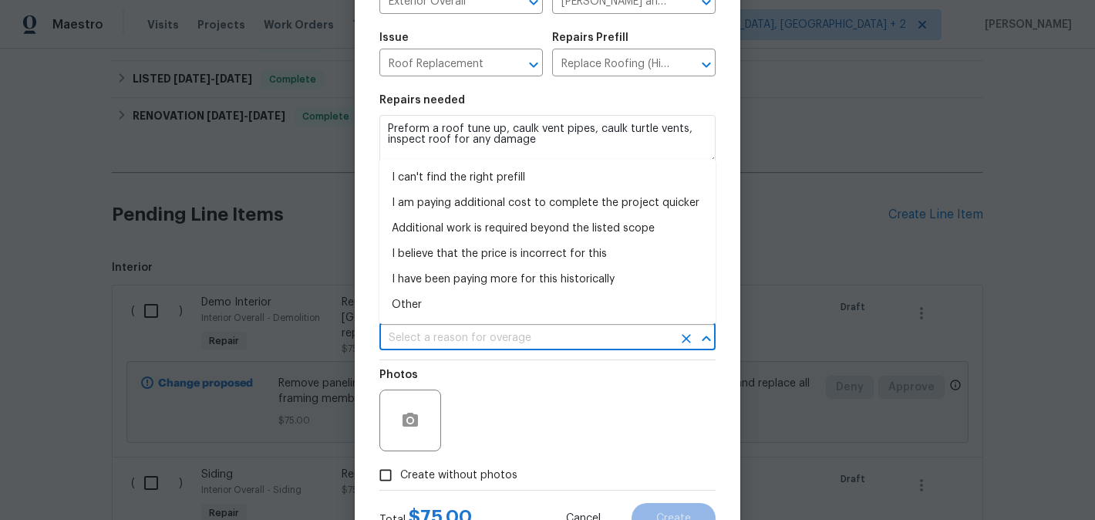
click at [534, 330] on input "text" at bounding box center [525, 338] width 293 height 24
click at [440, 311] on li "Other" at bounding box center [547, 304] width 336 height 25
type input "Other"
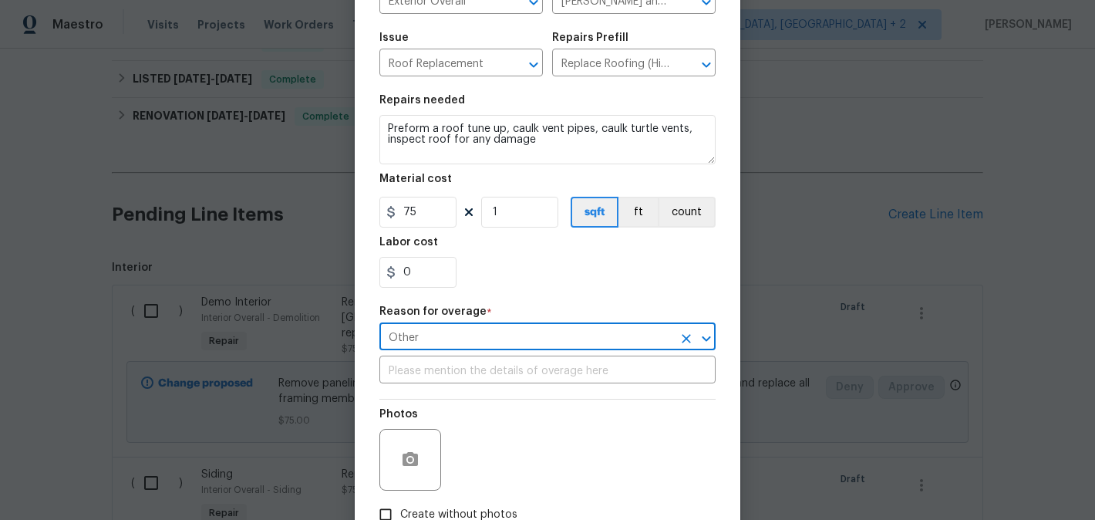
click at [441, 347] on input "Other" at bounding box center [525, 338] width 293 height 24
click at [441, 366] on input "text" at bounding box center [547, 371] width 336 height 24
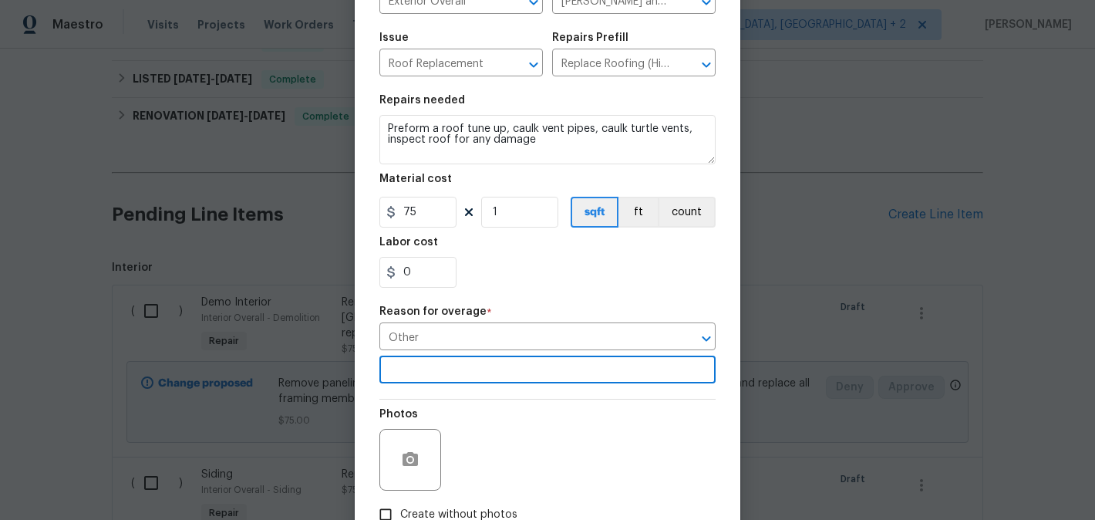
scroll to position [247, 0]
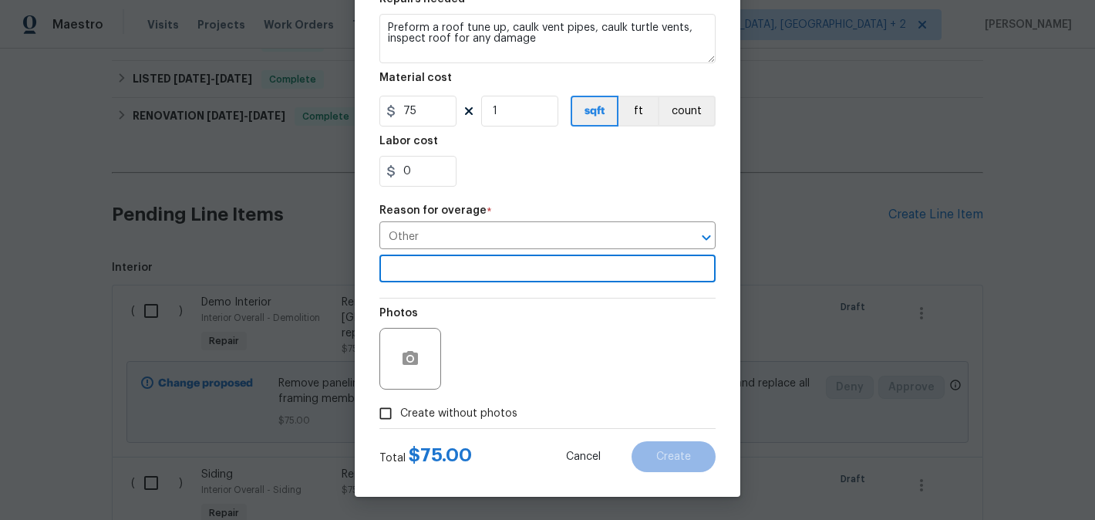
click at [480, 421] on label "Create without photos" at bounding box center [444, 413] width 146 height 29
click at [400, 421] on input "Create without photos" at bounding box center [385, 413] width 29 height 29
checkbox input "true"
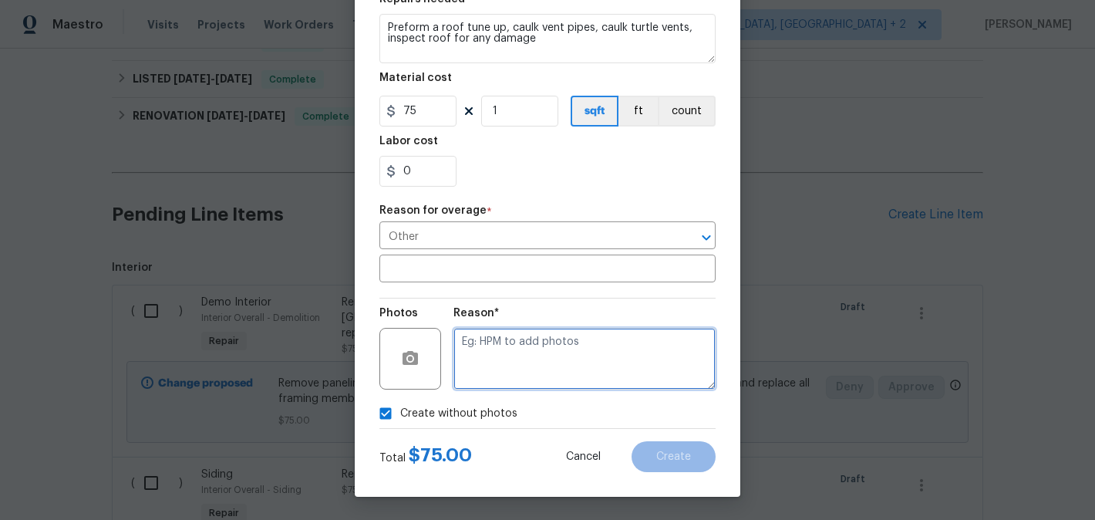
click at [581, 383] on textarea at bounding box center [584, 359] width 262 height 62
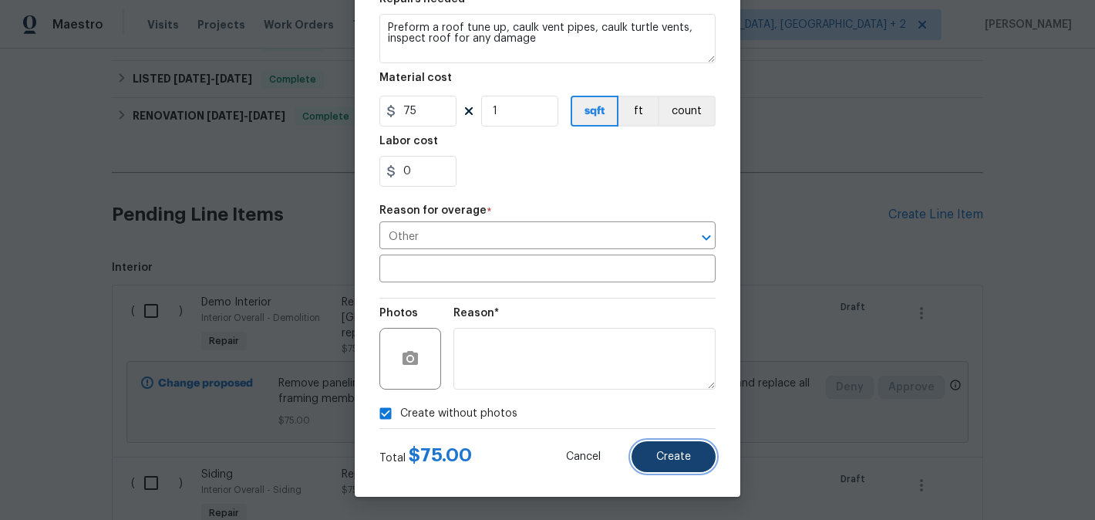
click at [678, 448] on button "Create" at bounding box center [673, 456] width 84 height 31
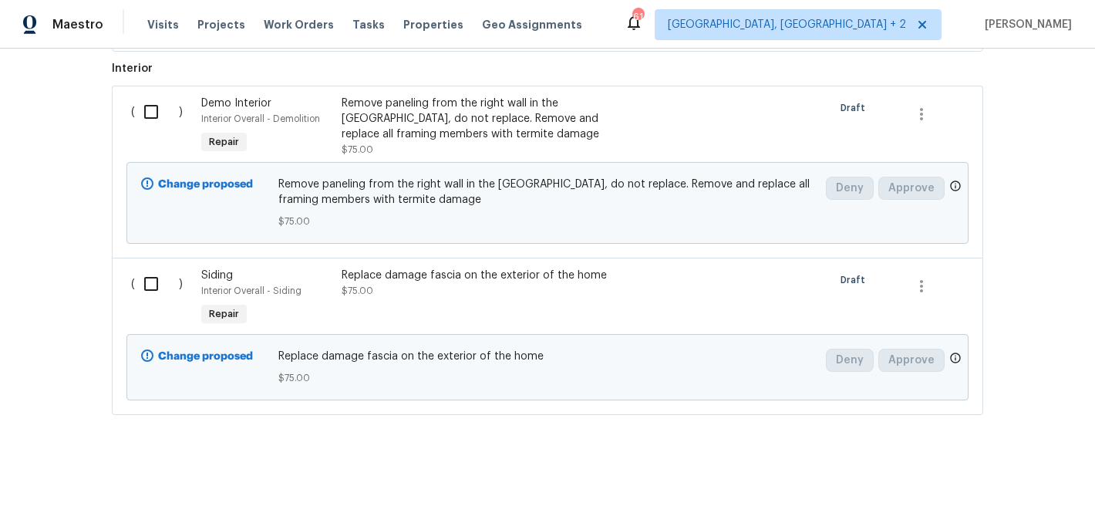
scroll to position [280, 0]
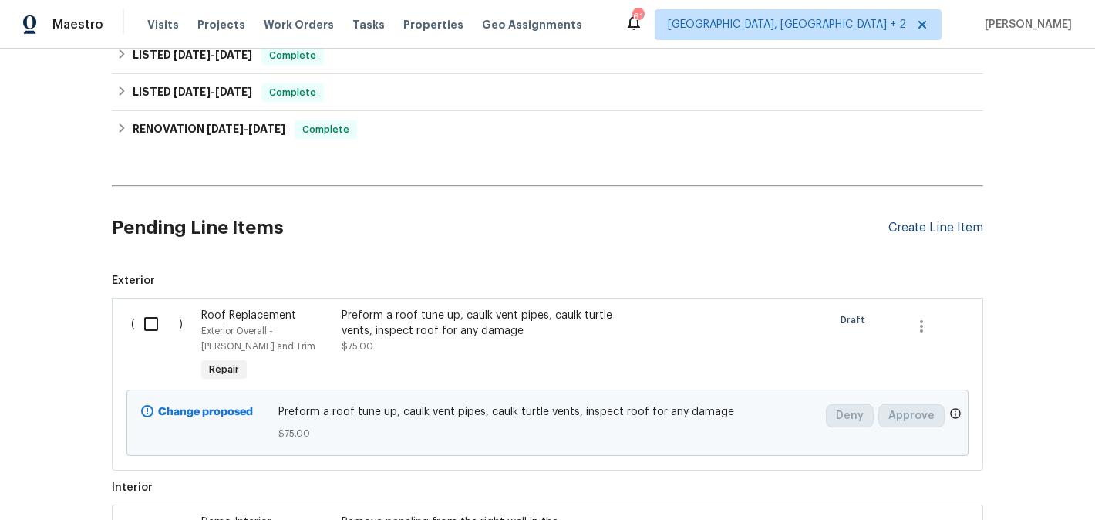
click at [924, 231] on div "Create Line Item" at bounding box center [935, 228] width 95 height 15
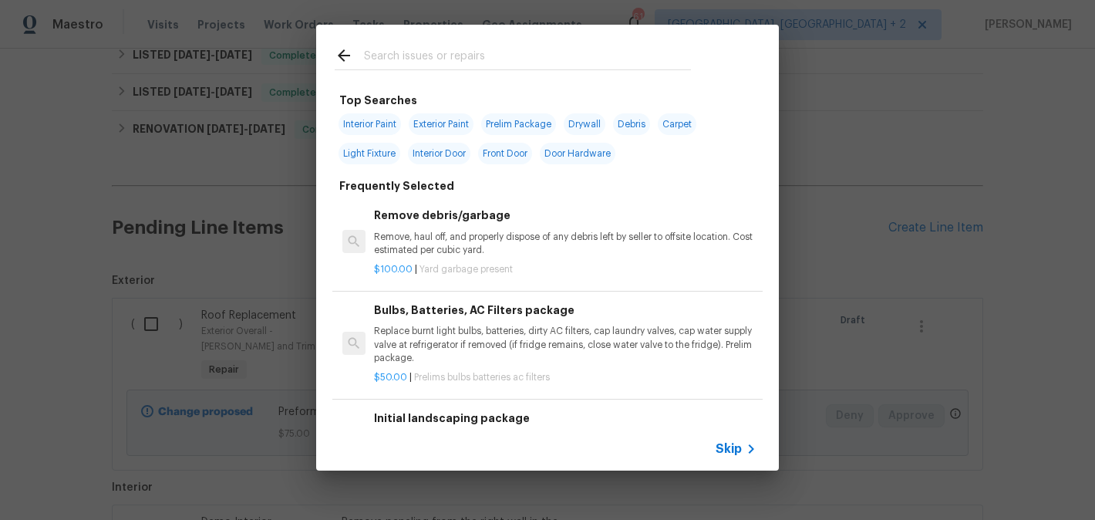
click at [406, 51] on input "text" at bounding box center [527, 57] width 327 height 23
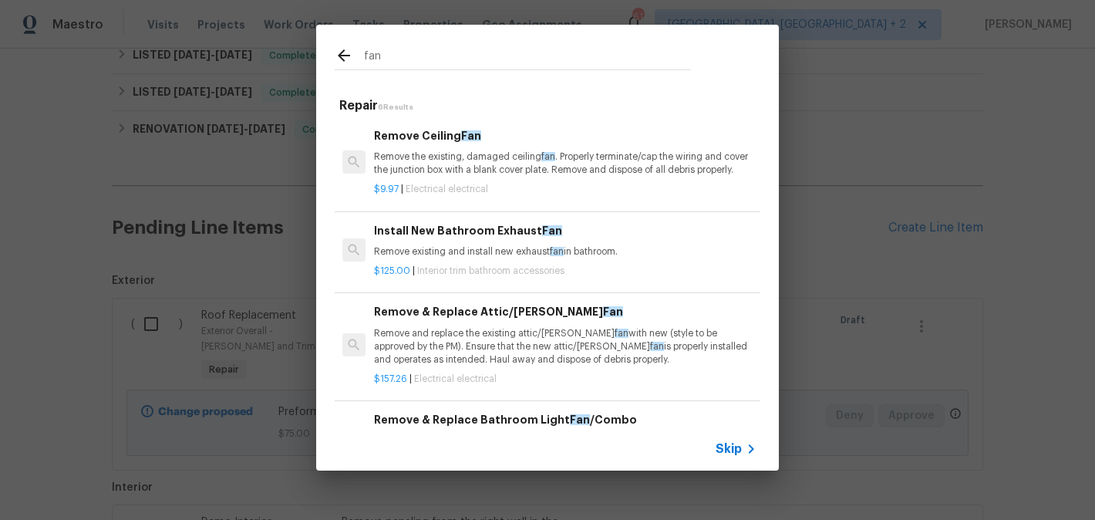
type input "fan"
click at [443, 167] on p "Remove the existing, damaged ceiling fan . Properly terminate/cap the wiring an…" at bounding box center [565, 163] width 382 height 26
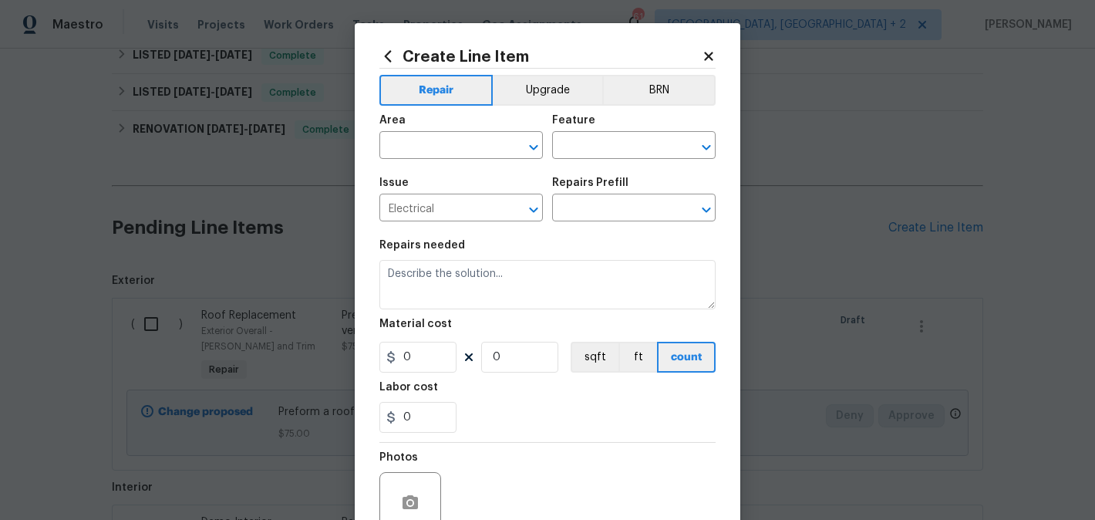
type input "Remove Ceiling Fan $9.97"
type textarea "Remove the existing, damaged ceiling fan. Properly terminate/cap the wiring and…"
type input "9.97"
type input "1"
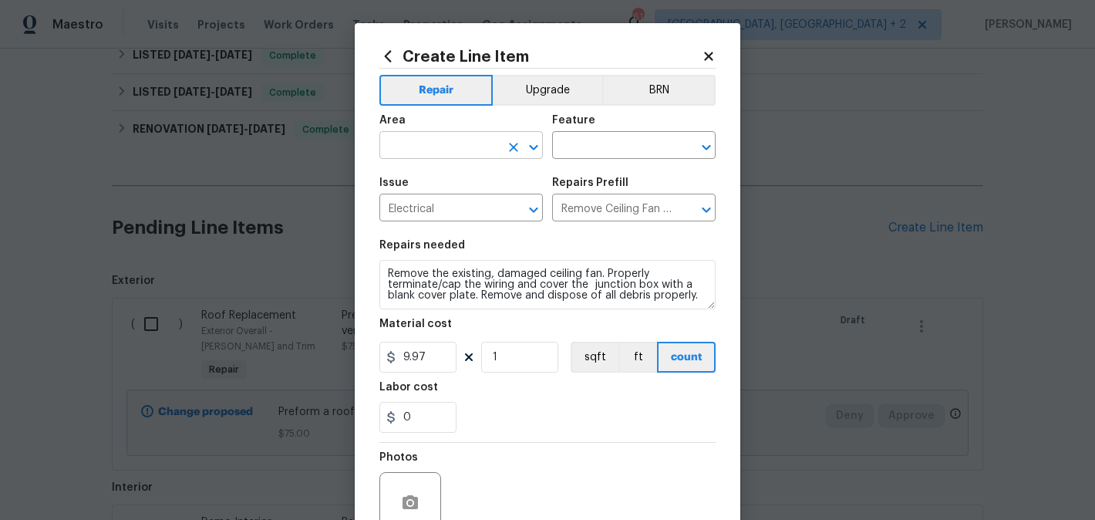
click at [424, 142] on input "text" at bounding box center [439, 147] width 120 height 24
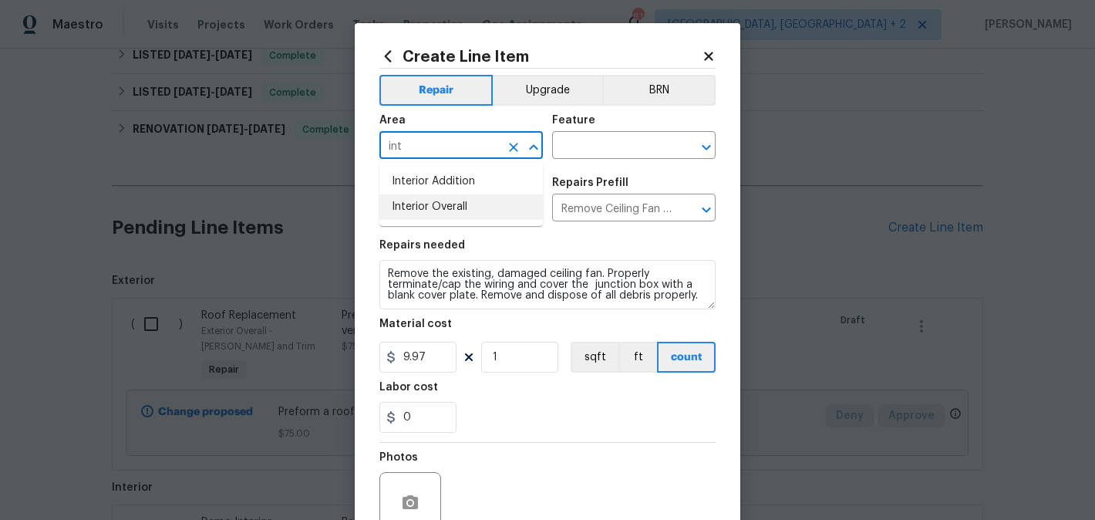
click at [439, 200] on li "Interior Overall" at bounding box center [460, 206] width 163 height 25
type input "Interior Overall"
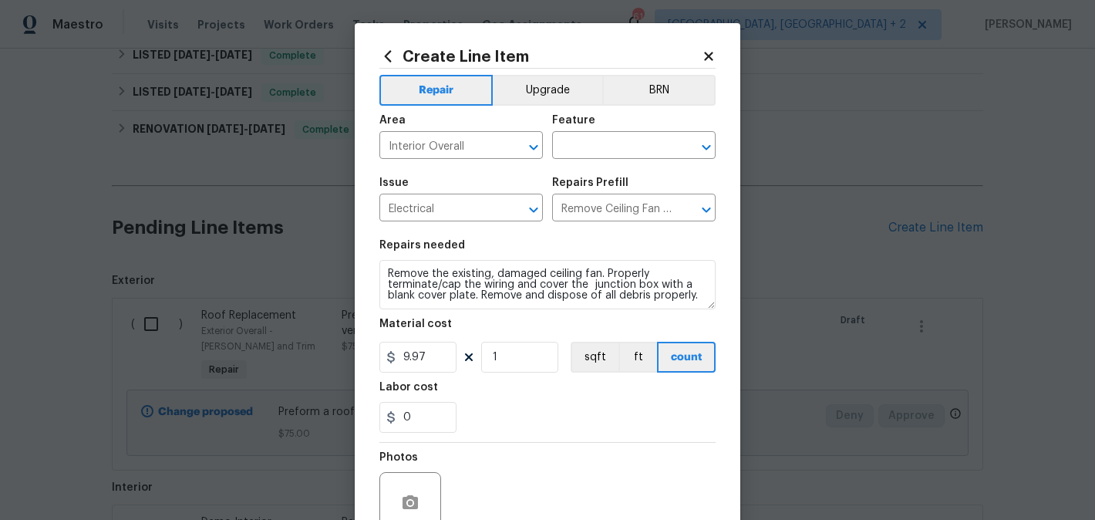
click at [588, 162] on div "Area Interior Overall ​ Feature ​" at bounding box center [547, 137] width 336 height 62
click at [584, 152] on input "text" at bounding box center [612, 147] width 120 height 24
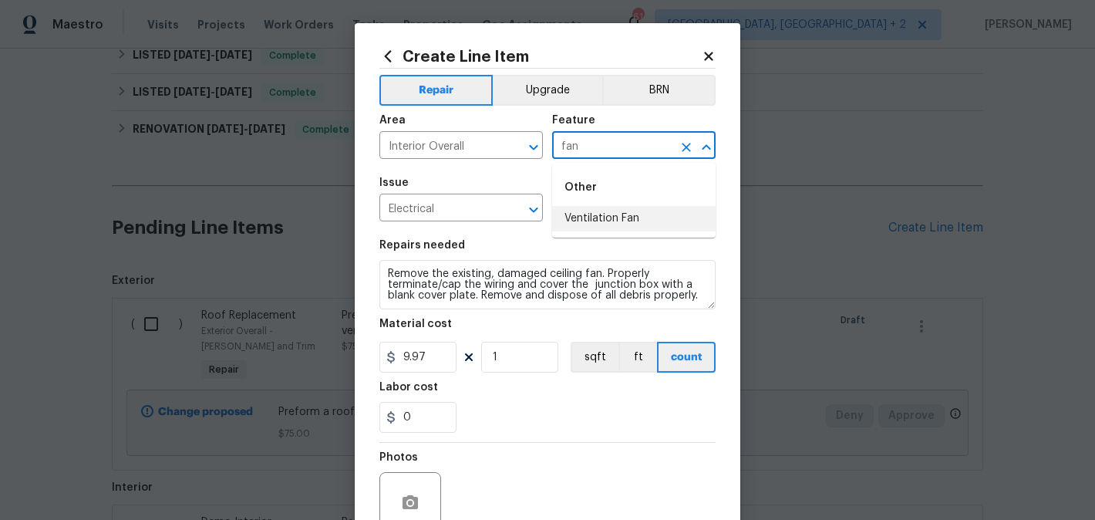
click at [599, 217] on li "Ventilation Fan" at bounding box center [633, 218] width 163 height 25
type input "Ventilation Fan"
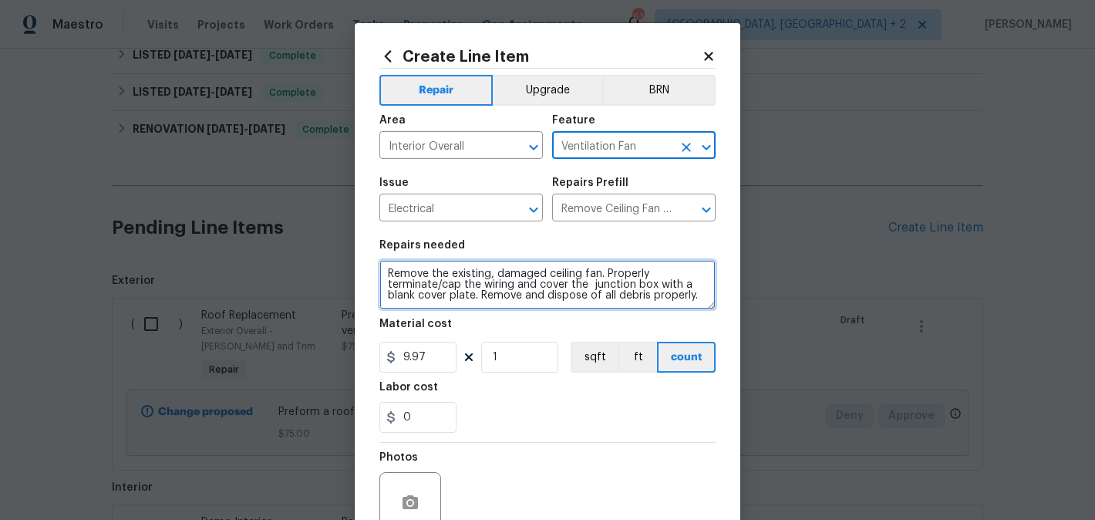
click at [524, 277] on textarea "Remove the existing, damaged ceiling fan. Properly terminate/cap the wiring and…" at bounding box center [547, 284] width 336 height 49
paste textarea "place fan in the hall bathroom"
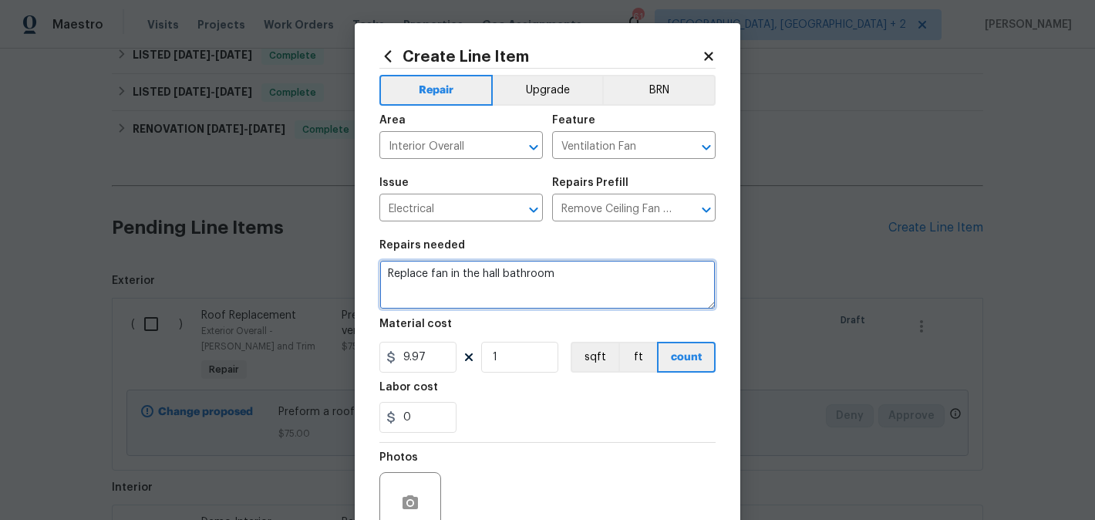
type textarea "Replace fan in the hall bathroom"
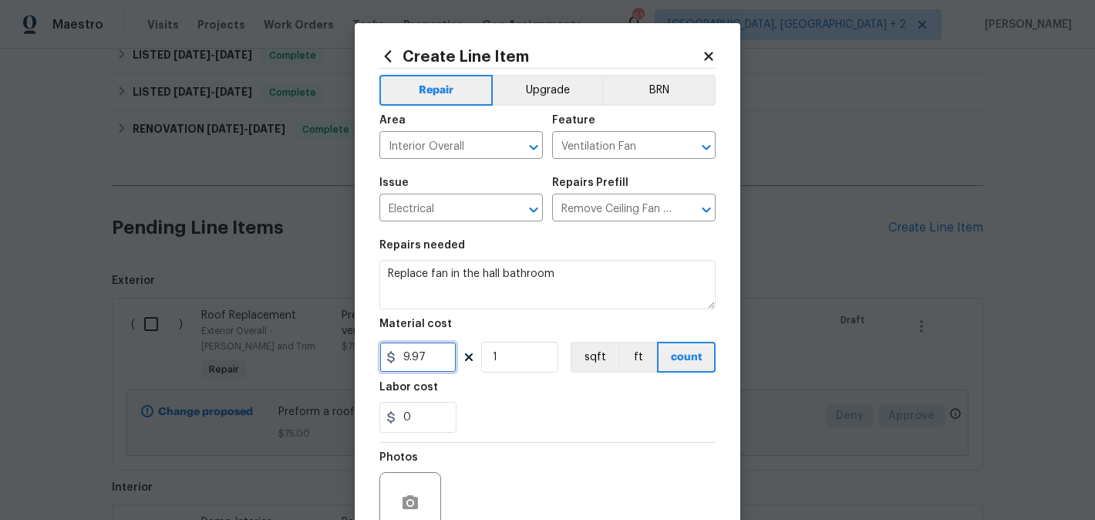
click at [418, 355] on input "9.97" at bounding box center [417, 357] width 77 height 31
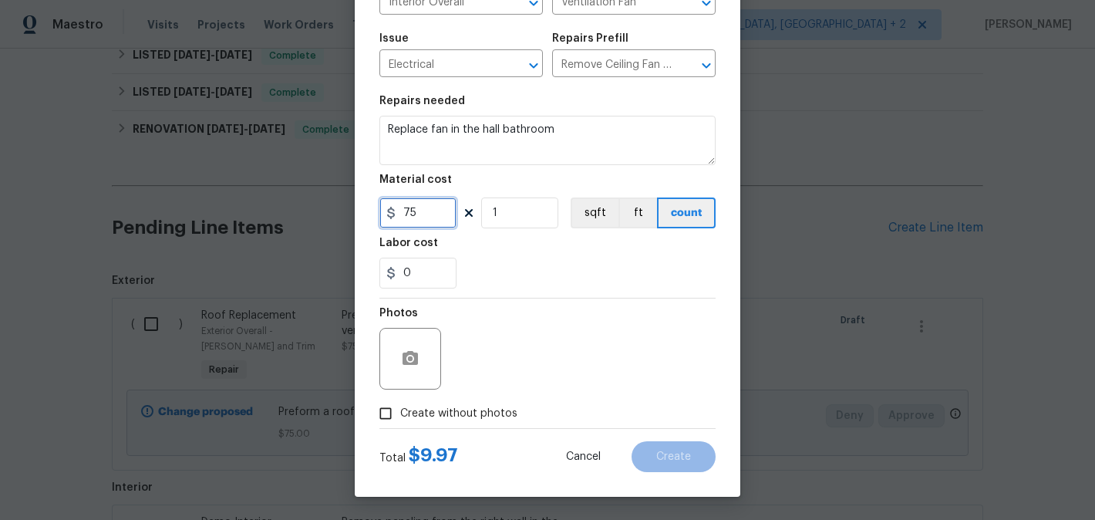
type input "75"
click at [453, 440] on div "Total $ 75.00 Cancel Create" at bounding box center [547, 450] width 336 height 43
click at [453, 419] on span "Create without photos" at bounding box center [458, 414] width 117 height 16
click at [400, 419] on input "Create without photos" at bounding box center [385, 413] width 29 height 29
checkbox input "true"
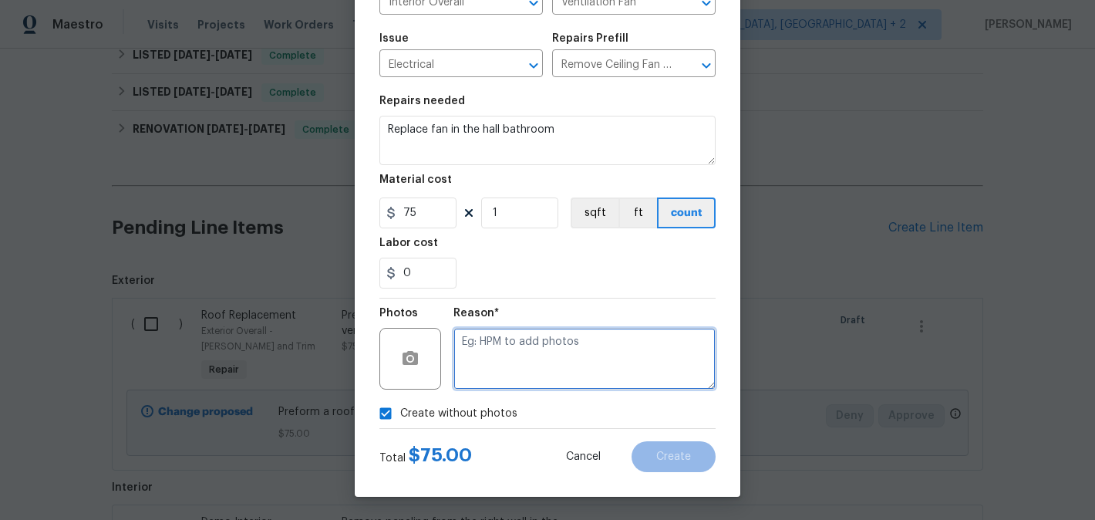
click at [583, 348] on textarea at bounding box center [584, 359] width 262 height 62
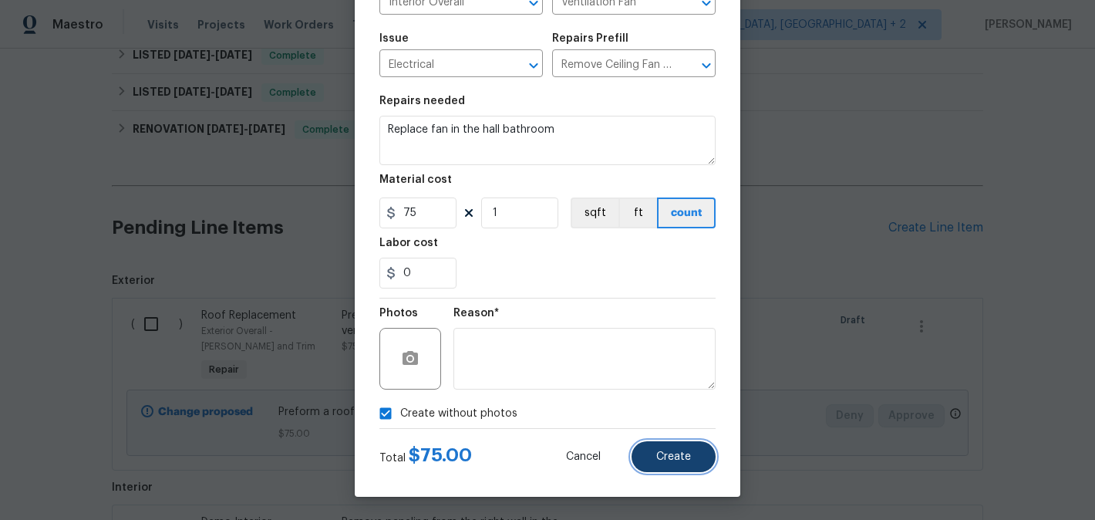
click at [675, 456] on span "Create" at bounding box center [673, 457] width 35 height 12
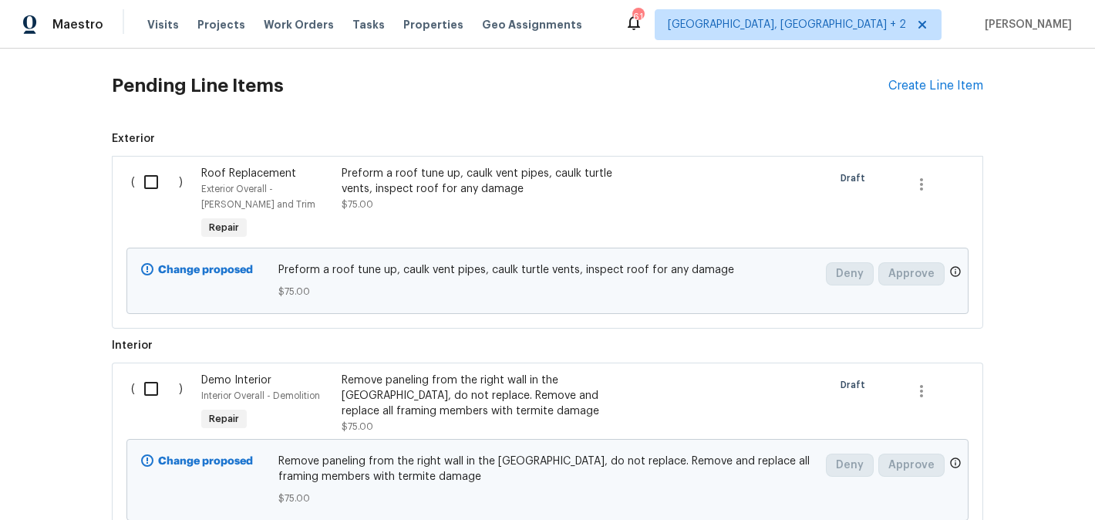
scroll to position [343, 0]
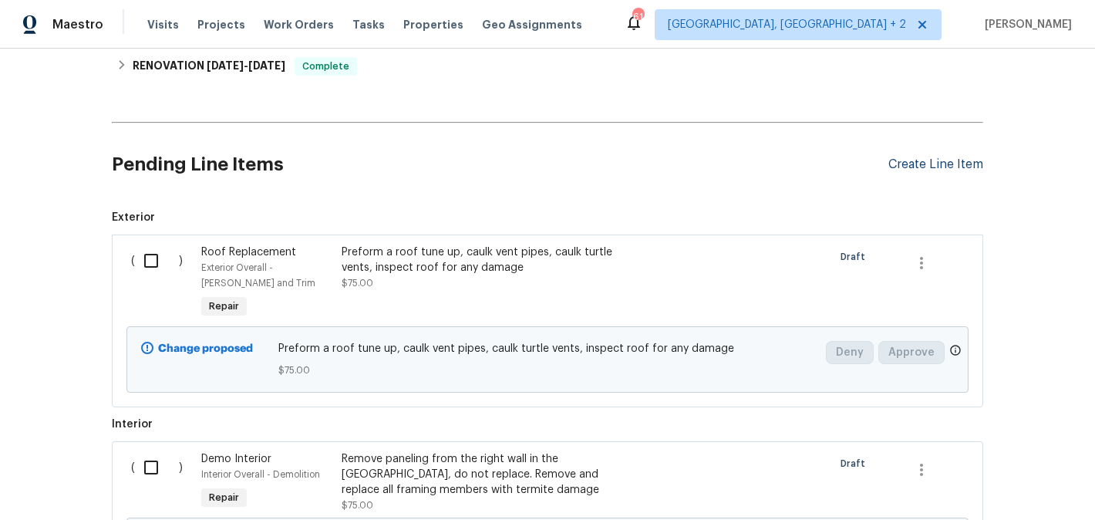
click at [926, 166] on div "Create Line Item" at bounding box center [935, 164] width 95 height 15
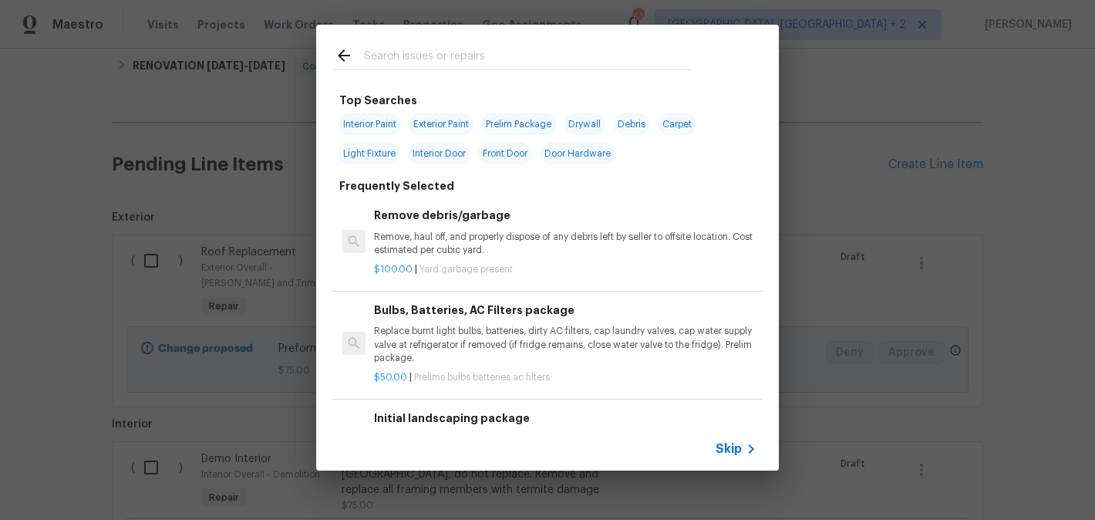
click at [411, 56] on input "text" at bounding box center [527, 57] width 327 height 23
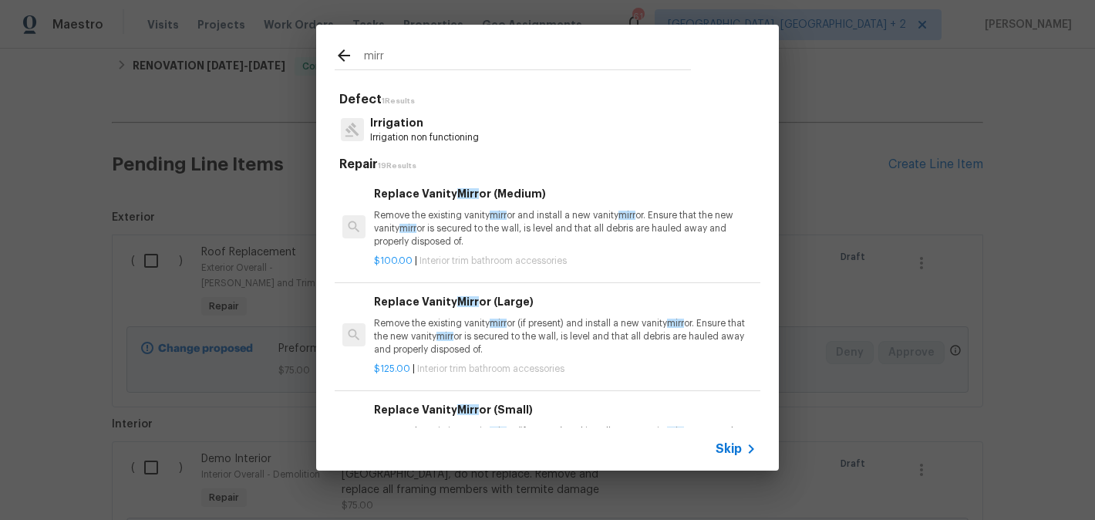
type input "mirr"
click at [464, 351] on p "Remove the existing vanity mirr or (if present) and install a new vanity mirr o…" at bounding box center [565, 336] width 382 height 39
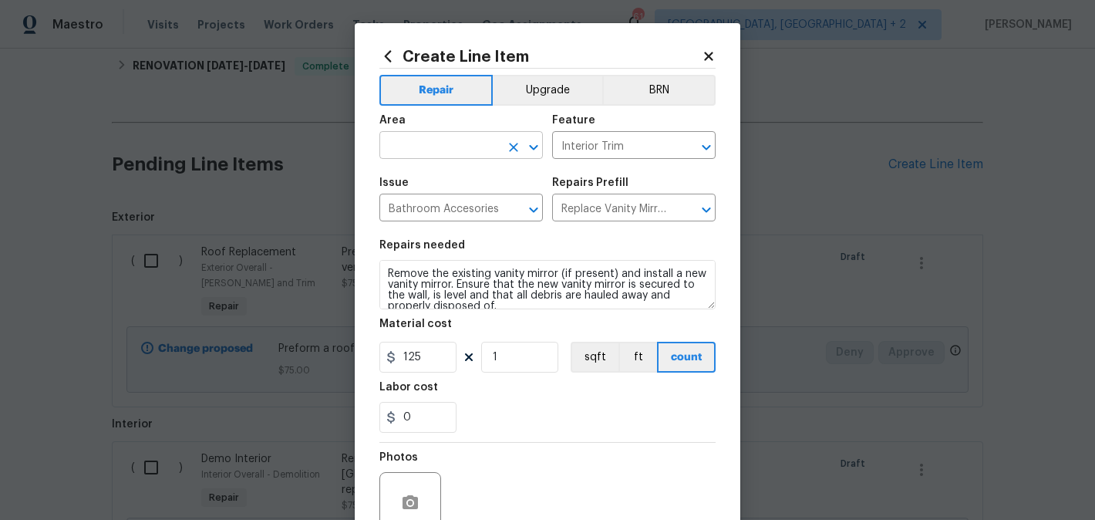
click at [424, 146] on input "text" at bounding box center [439, 147] width 120 height 24
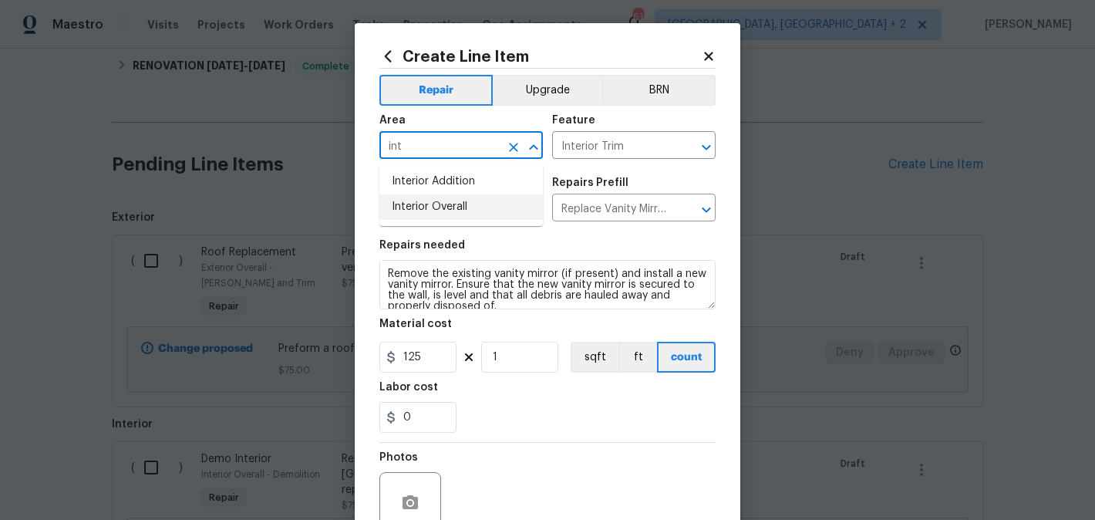
click at [439, 207] on li "Interior Overall" at bounding box center [460, 206] width 163 height 25
type input "Interior Overall"
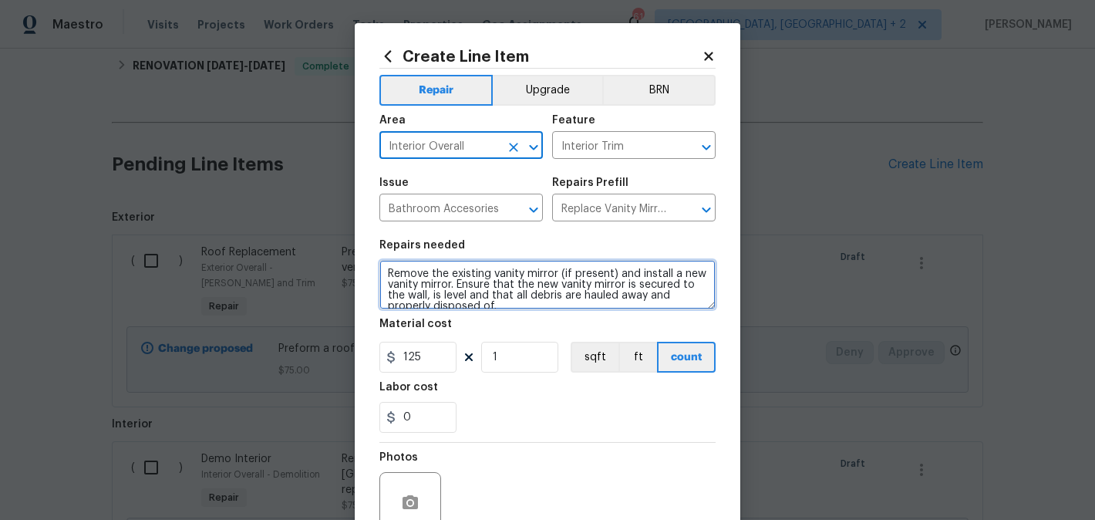
click at [443, 289] on textarea "Remove the existing vanity mirror (if present) and install a new vanity mirror.…" at bounding box center [547, 284] width 336 height 49
paste textarea "place mirrors in both bathrooms"
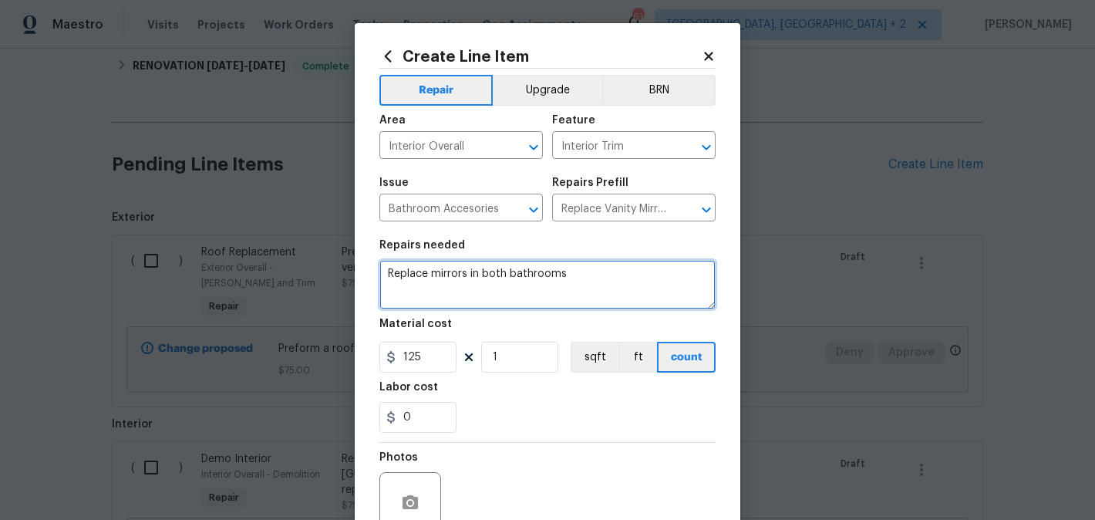
type textarea "Replace mirrors in both bathrooms"
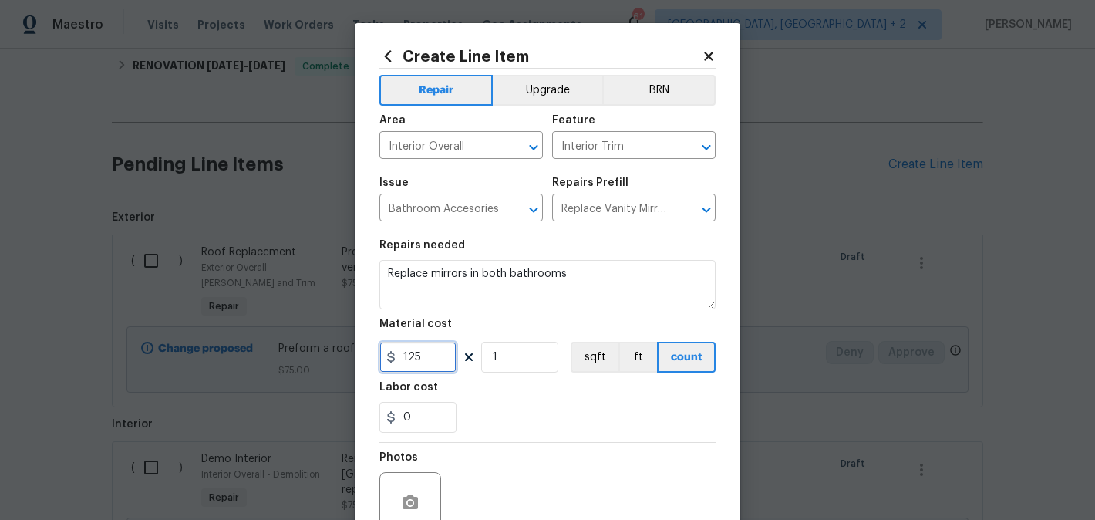
click at [421, 350] on input "125" at bounding box center [417, 357] width 77 height 31
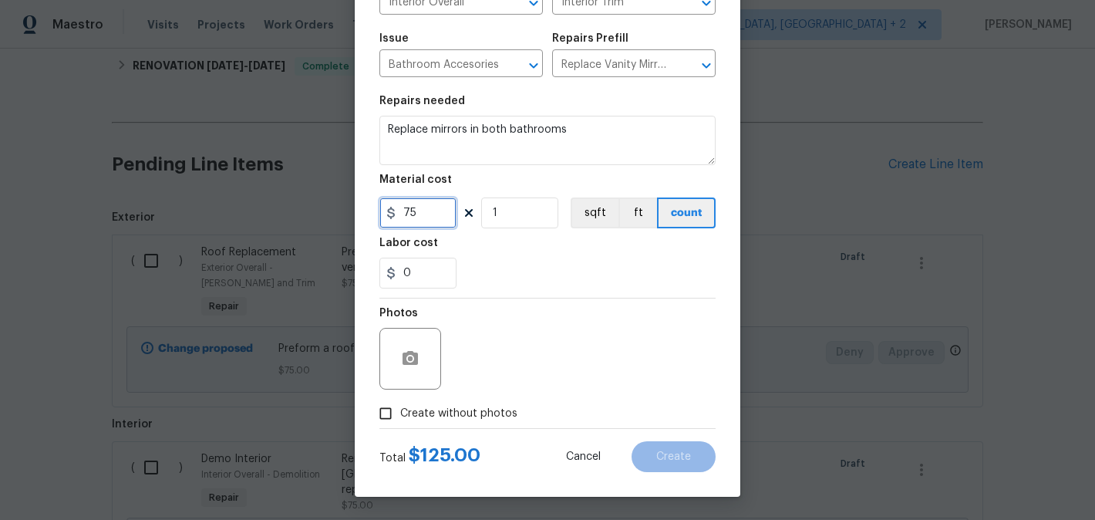
type input "75"
click at [458, 417] on span "Create without photos" at bounding box center [458, 414] width 117 height 16
click at [400, 417] on input "Create without photos" at bounding box center [385, 413] width 29 height 29
checkbox input "true"
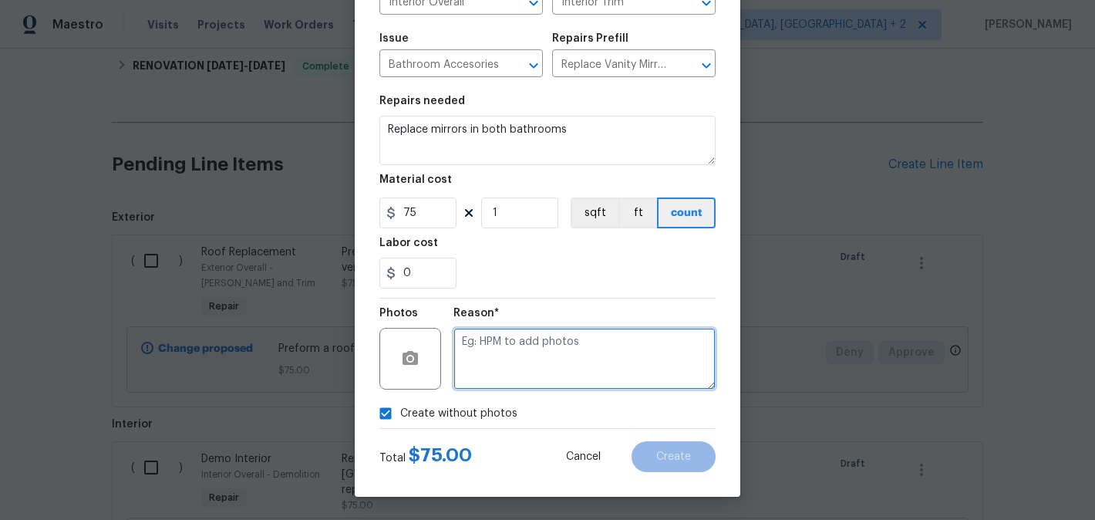
click at [593, 354] on textarea at bounding box center [584, 359] width 262 height 62
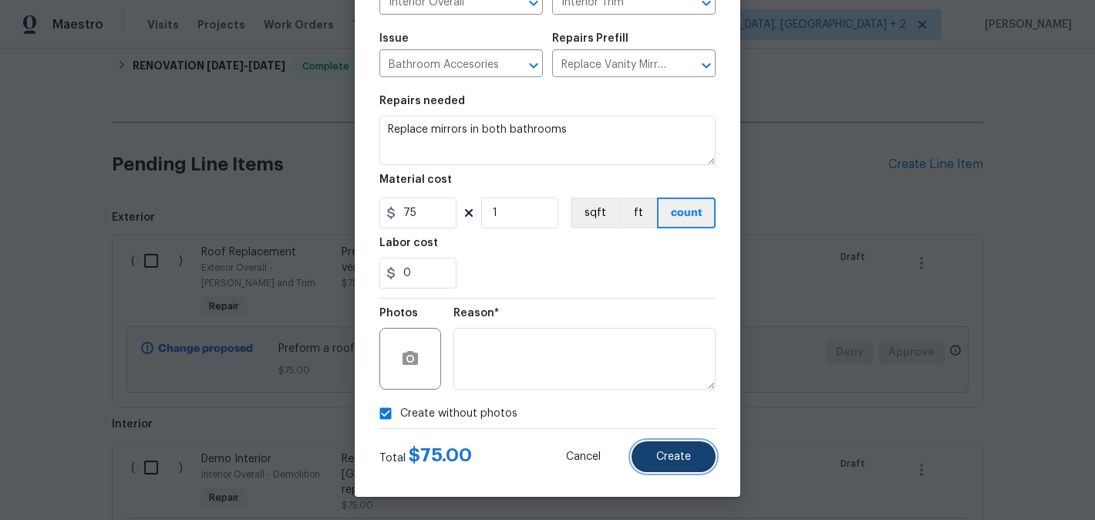
click at [666, 460] on span "Create" at bounding box center [673, 457] width 35 height 12
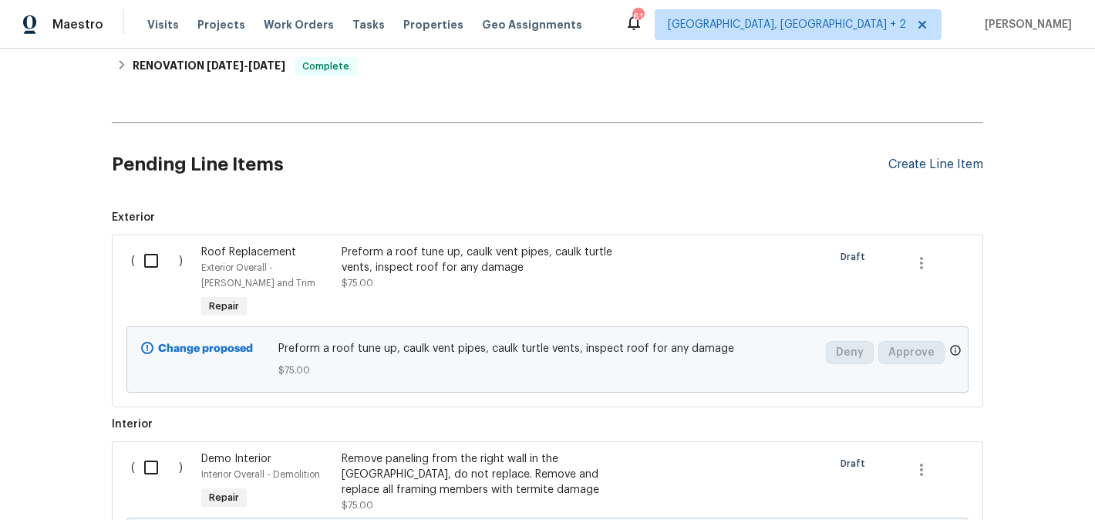
click at [933, 157] on div "Create Line Item" at bounding box center [935, 164] width 95 height 15
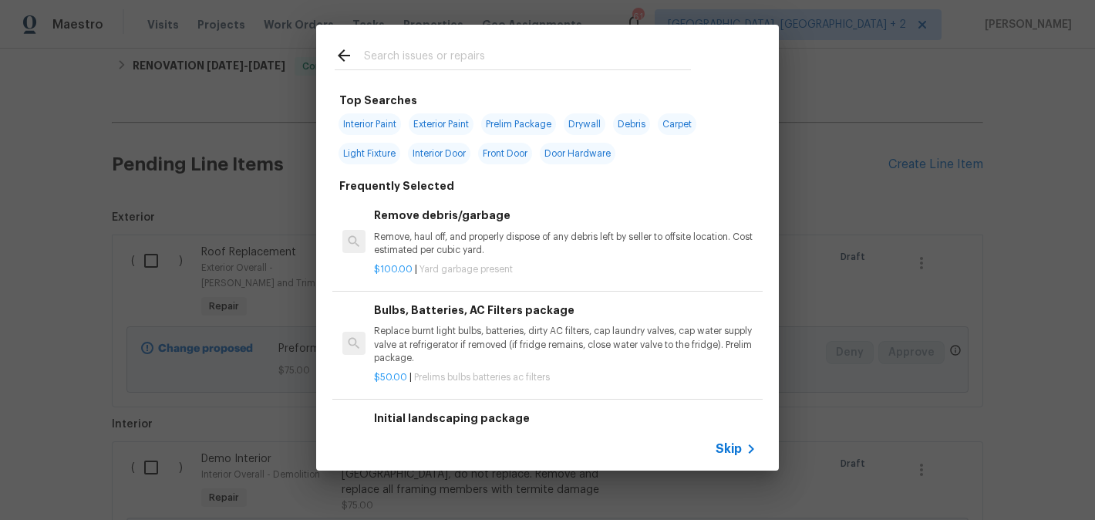
click at [409, 58] on input "text" at bounding box center [527, 57] width 327 height 23
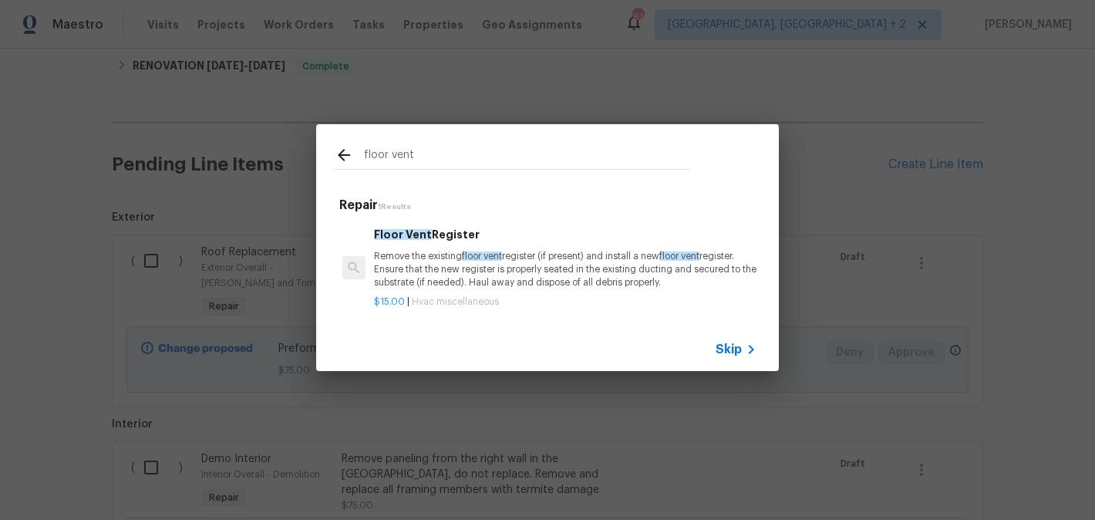
type input "floor vent"
click at [440, 259] on p "Remove the existing floor vent register (if present) and install a new floor ve…" at bounding box center [565, 269] width 382 height 39
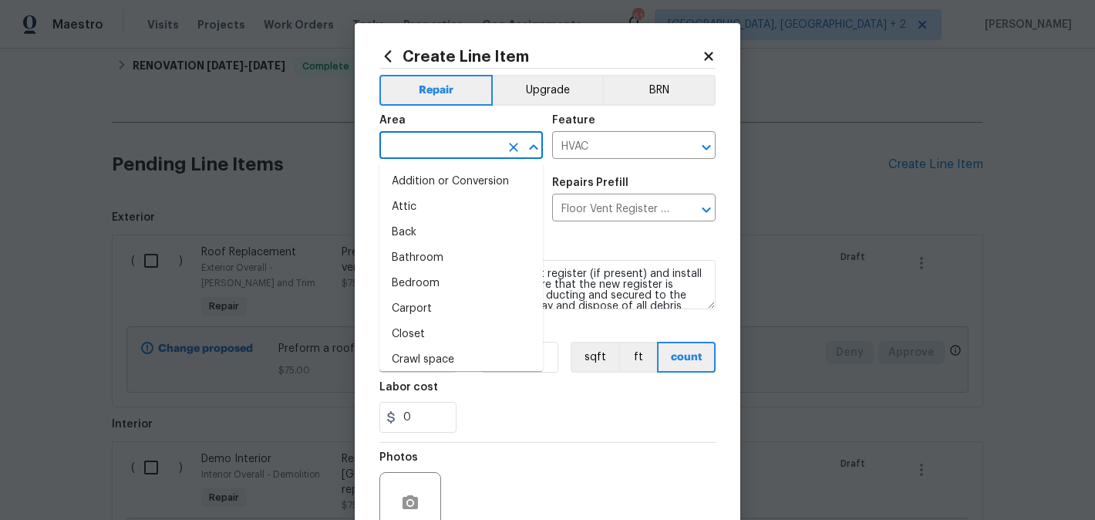
click at [425, 141] on input "text" at bounding box center [439, 147] width 120 height 24
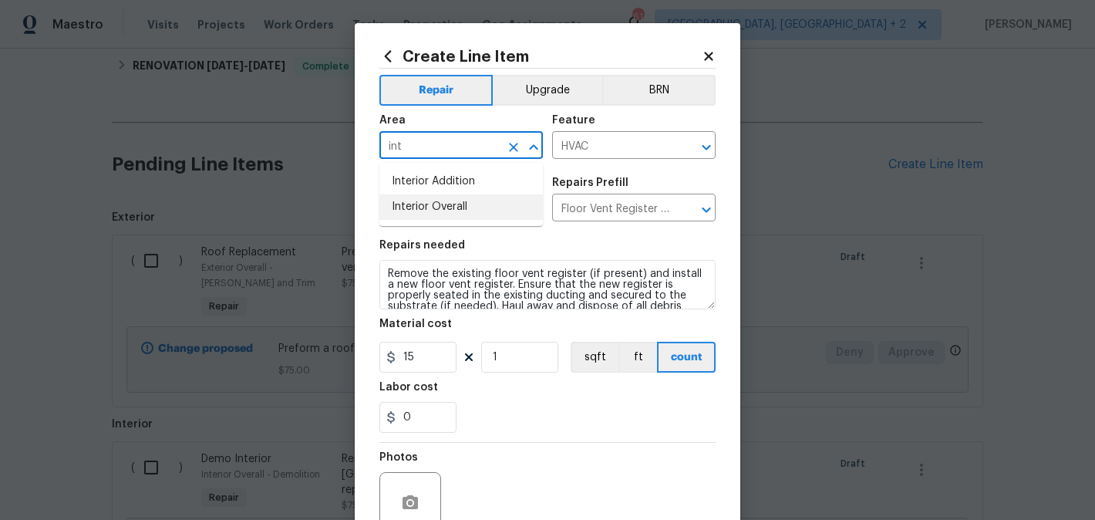
click at [445, 213] on li "Interior Overall" at bounding box center [460, 206] width 163 height 25
type input "Interior Overall"
click at [445, 258] on div "Repairs needed" at bounding box center [547, 250] width 336 height 20
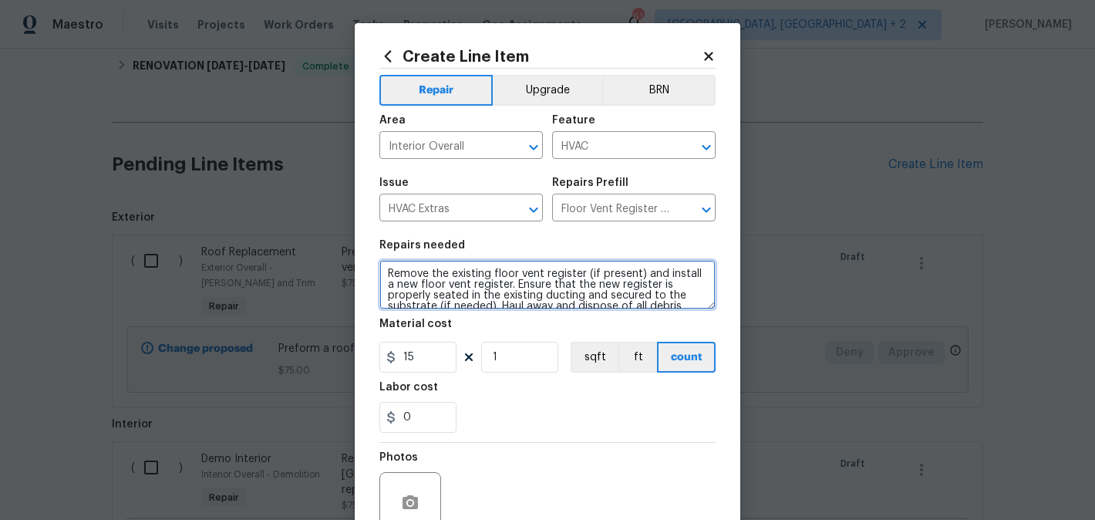
click at [443, 279] on textarea "Remove the existing floor vent register (if present) and install a new floor ve…" at bounding box center [547, 284] width 336 height 49
paste textarea "Place floor vents throughout the home"
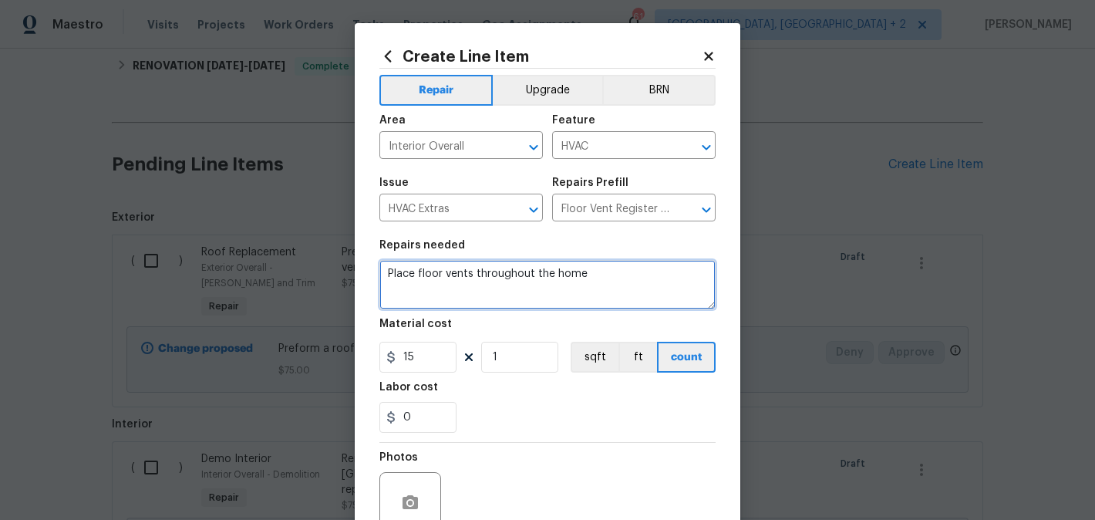
type textarea "Place floor vents throughout the home"
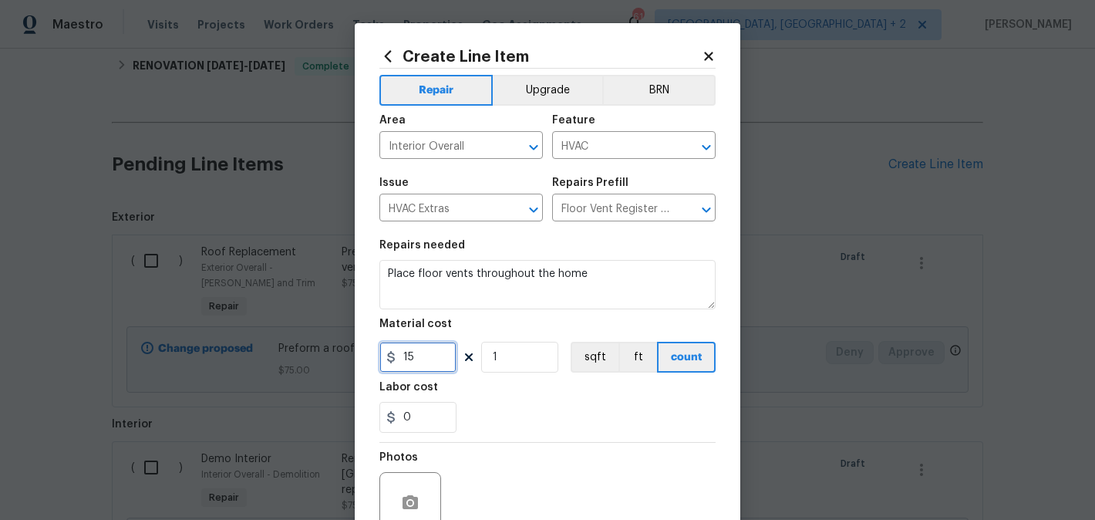
click at [419, 354] on input "15" at bounding box center [417, 357] width 77 height 31
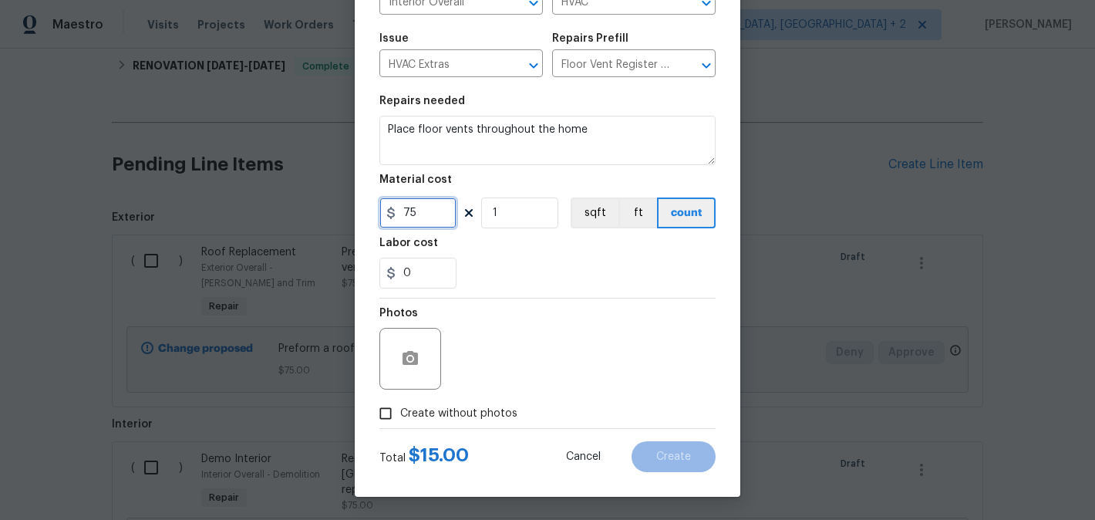
type input "75"
click at [419, 421] on div "Photos Create without photos" at bounding box center [547, 363] width 336 height 130
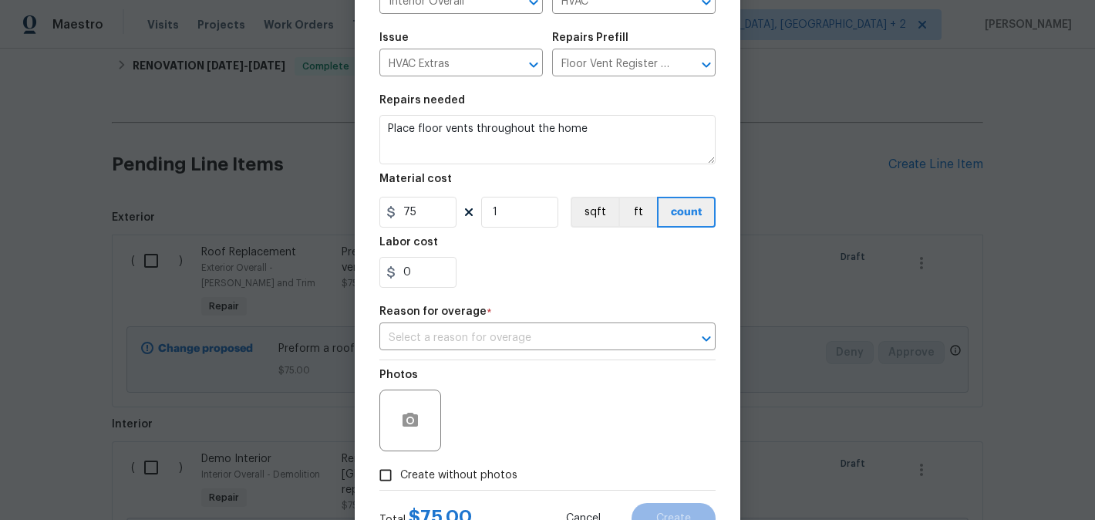
click at [564, 321] on div "Reason for overage *" at bounding box center [547, 316] width 336 height 20
click at [529, 347] on input "text" at bounding box center [525, 338] width 293 height 24
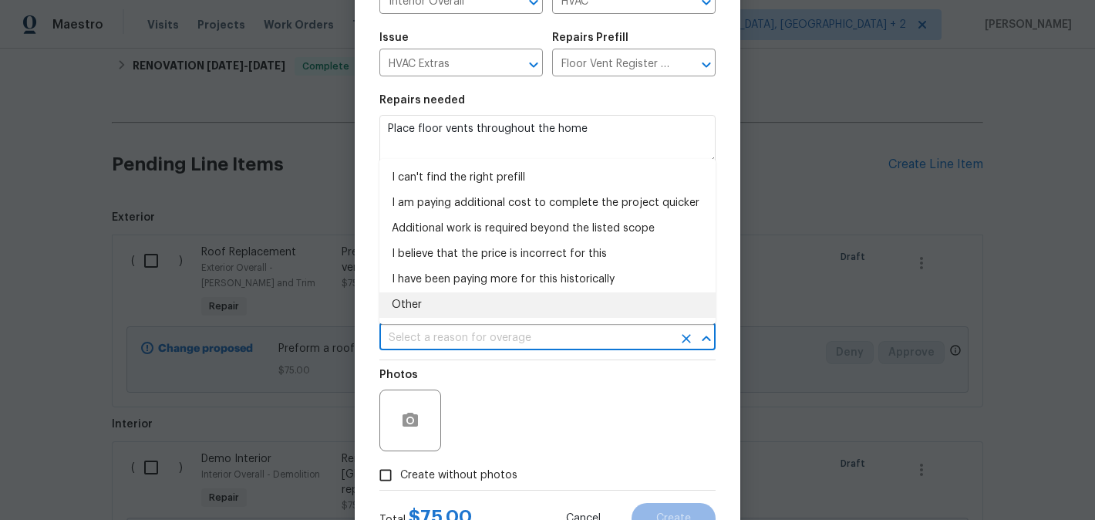
click at [443, 305] on li "Other" at bounding box center [547, 304] width 336 height 25
type input "Other"
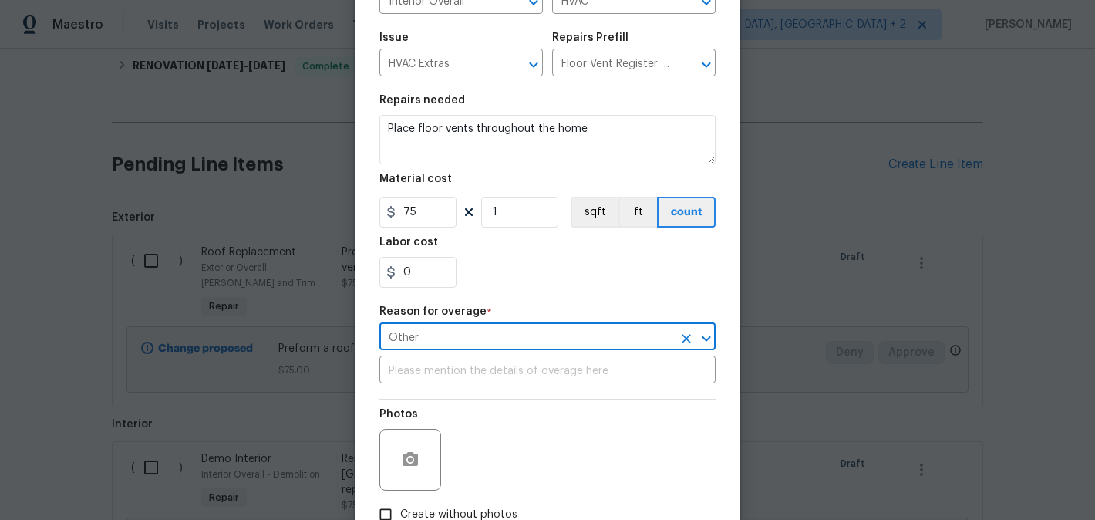
click at [460, 349] on input "Other" at bounding box center [525, 338] width 293 height 24
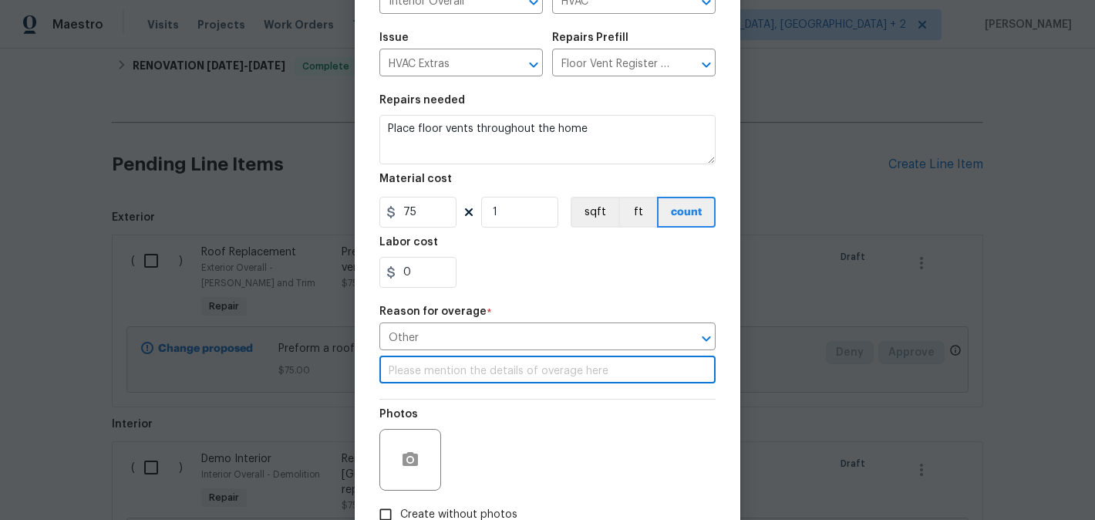
click at [459, 368] on input "text" at bounding box center [547, 371] width 336 height 24
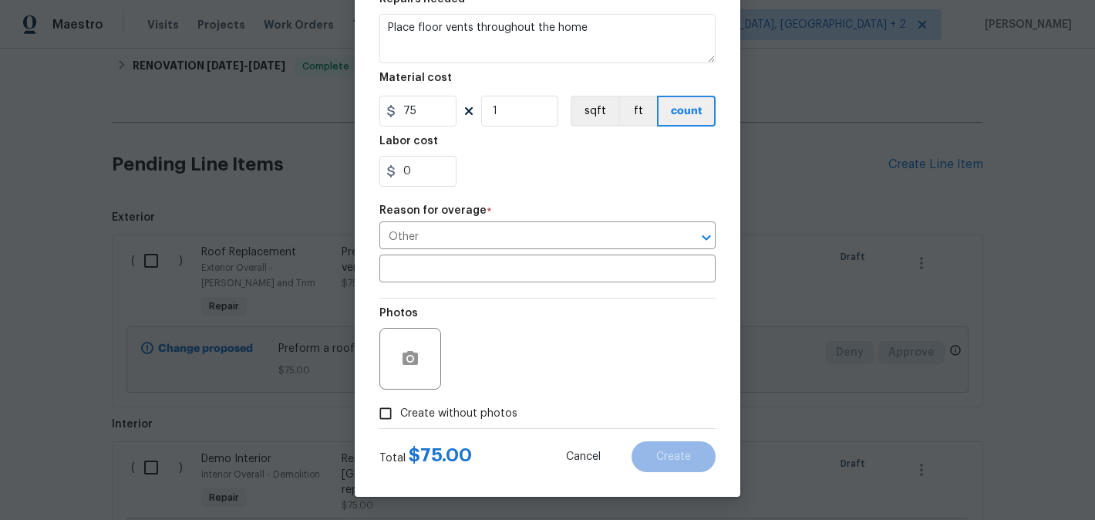
click at [470, 416] on span "Create without photos" at bounding box center [458, 414] width 117 height 16
click at [400, 416] on input "Create without photos" at bounding box center [385, 413] width 29 height 29
checkbox input "true"
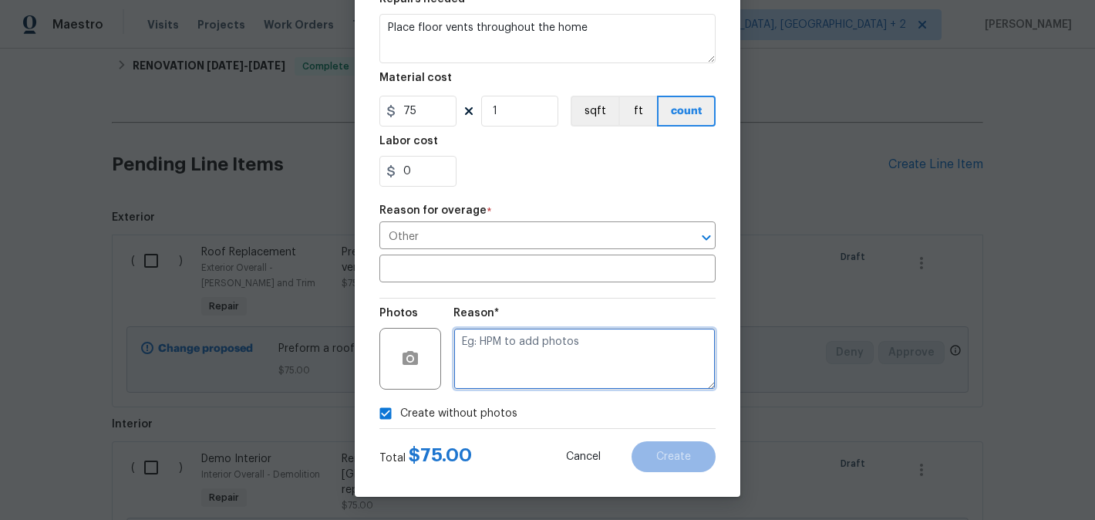
click at [565, 362] on textarea at bounding box center [584, 359] width 262 height 62
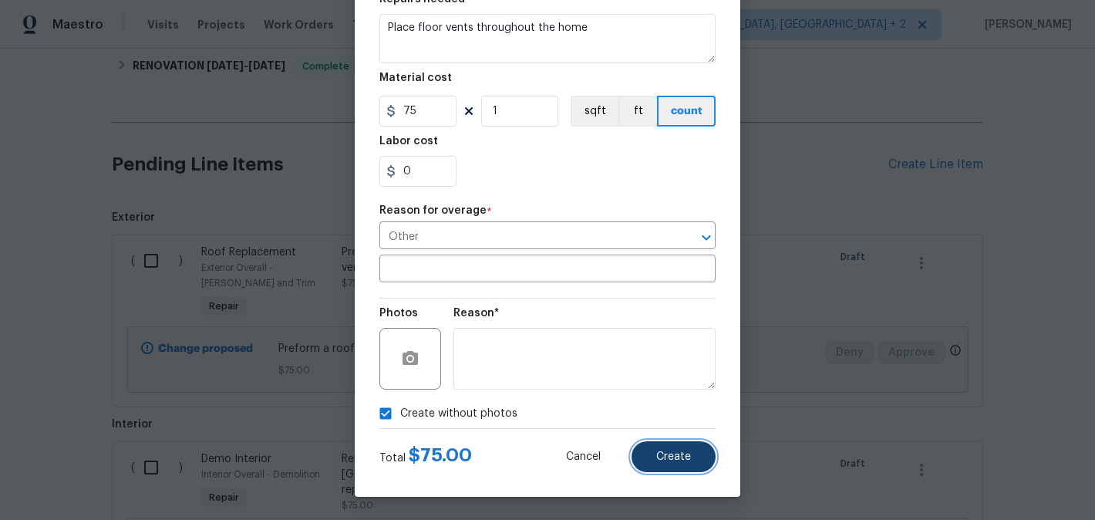
click at [670, 442] on button "Create" at bounding box center [673, 456] width 84 height 31
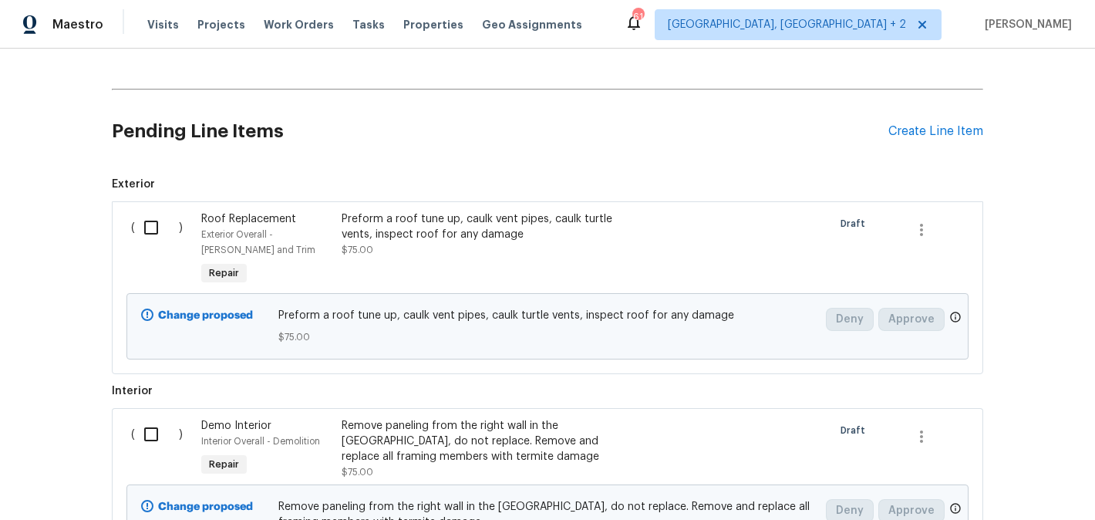
scroll to position [126, 0]
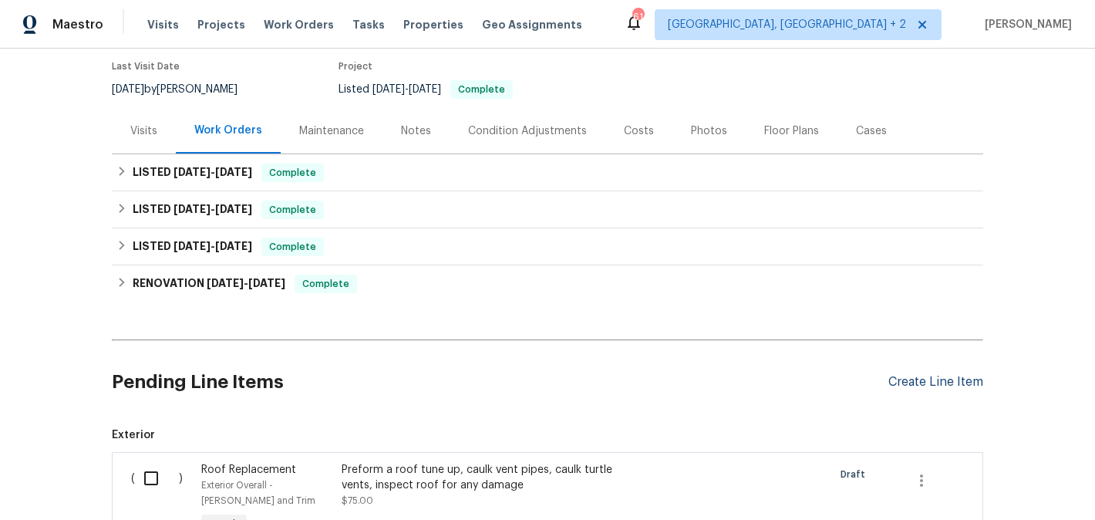
click at [928, 386] on div "Create Line Item" at bounding box center [935, 382] width 95 height 15
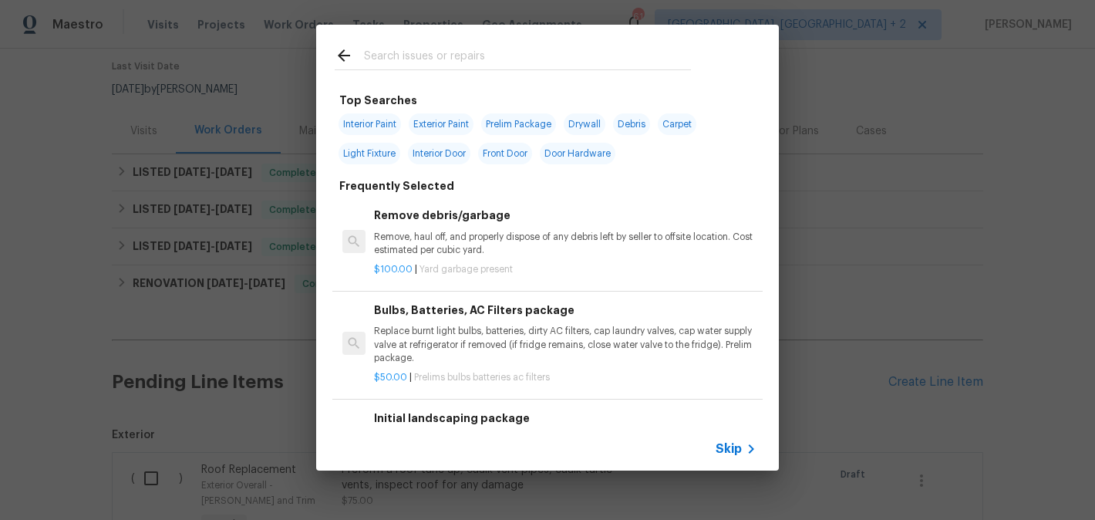
click at [407, 62] on input "text" at bounding box center [527, 57] width 327 height 23
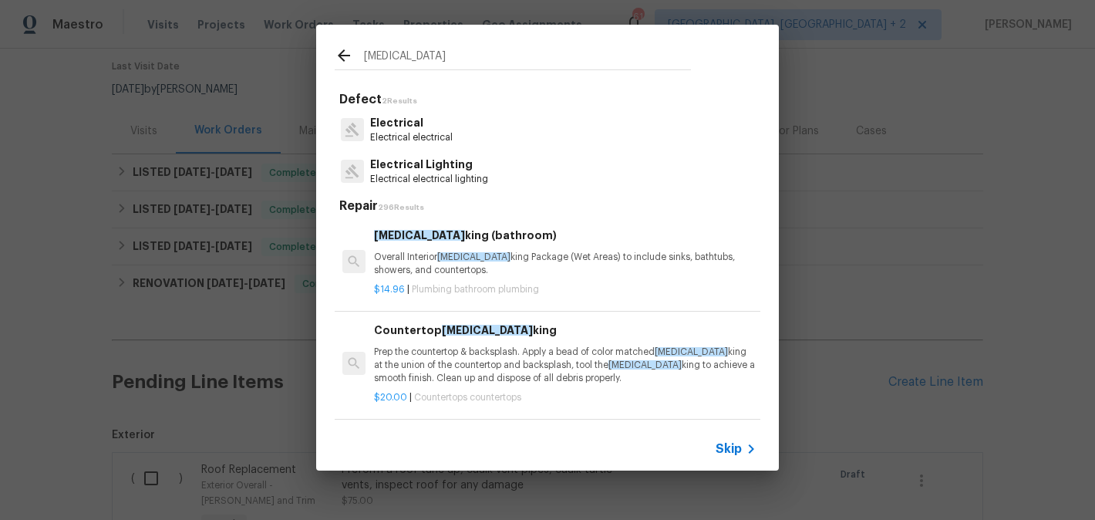
type input "caul"
click at [420, 249] on div "Caul king (bathroom) Overall Interior Caul king Package (Wet Areas) to include …" at bounding box center [565, 252] width 382 height 50
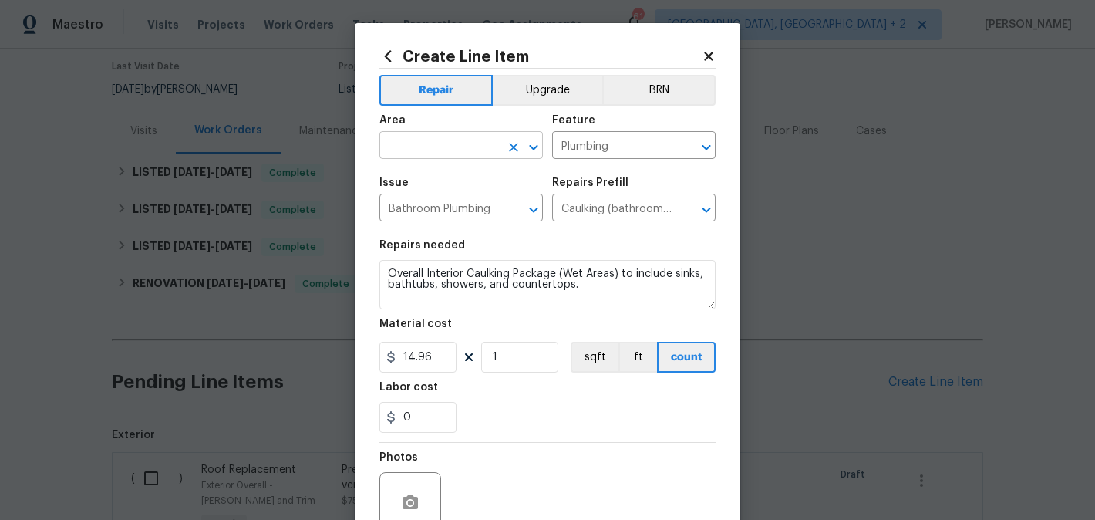
click at [433, 156] on input "text" at bounding box center [439, 147] width 120 height 24
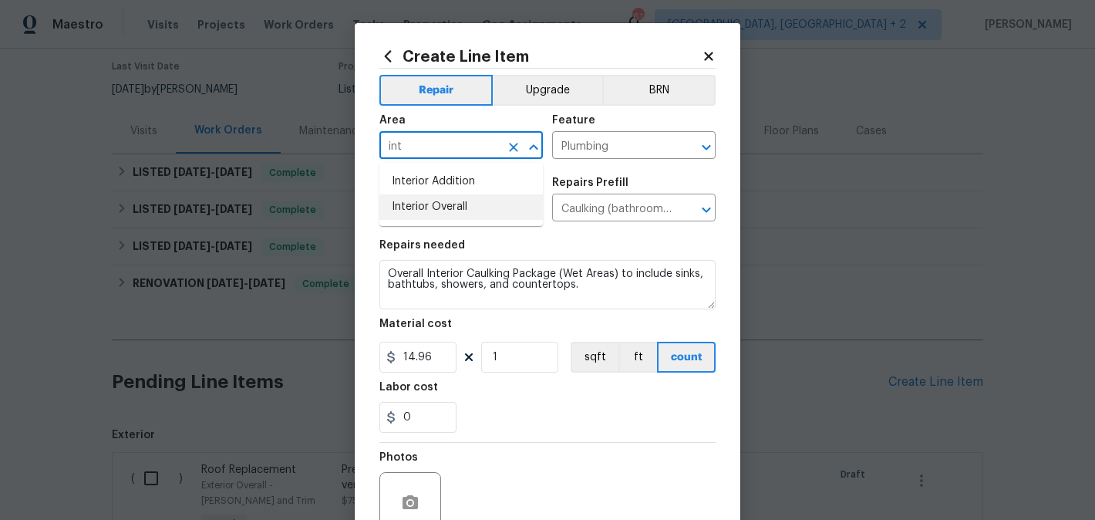
click at [452, 207] on li "Interior Overall" at bounding box center [460, 206] width 163 height 25
type input "Interior Overall"
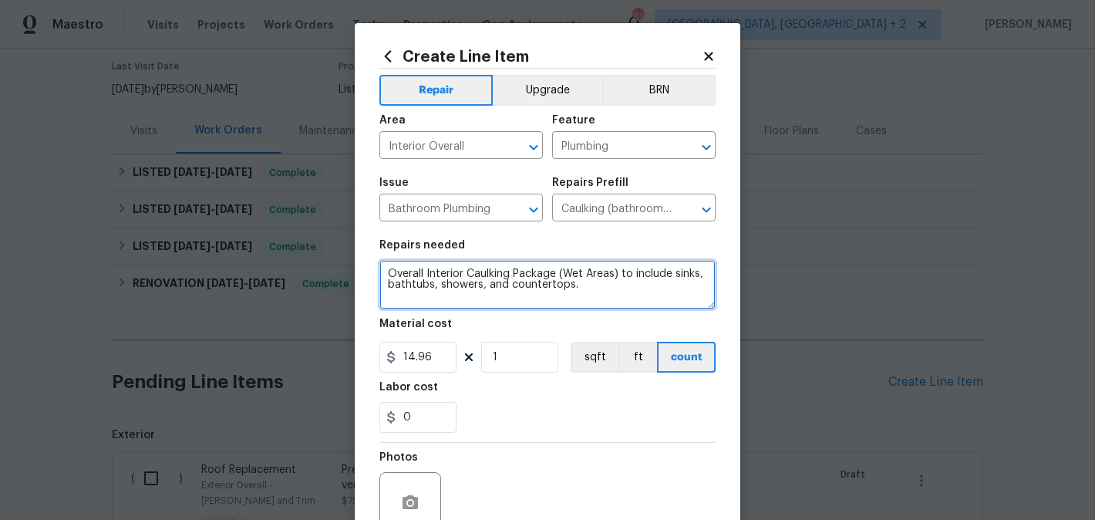
click at [452, 282] on textarea "Overall Interior Caulking Package (Wet Areas) to include sinks, bathtubs, showe…" at bounding box center [547, 284] width 336 height 49
paste textarea "Caulk the gaps in the kitchen sink"
type textarea "Caulk the gaps in the kitchen sink"
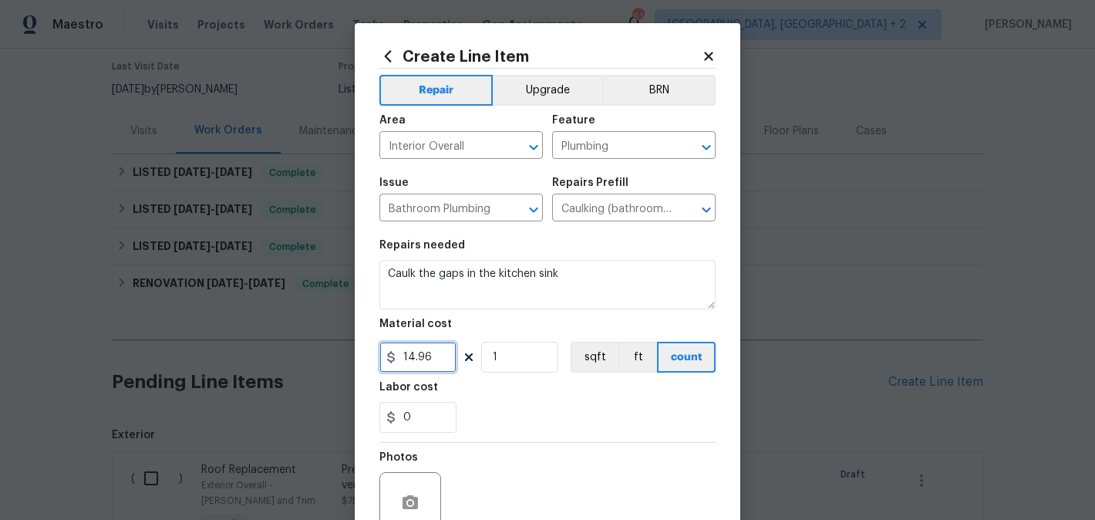
click at [424, 358] on input "14.96" at bounding box center [417, 357] width 77 height 31
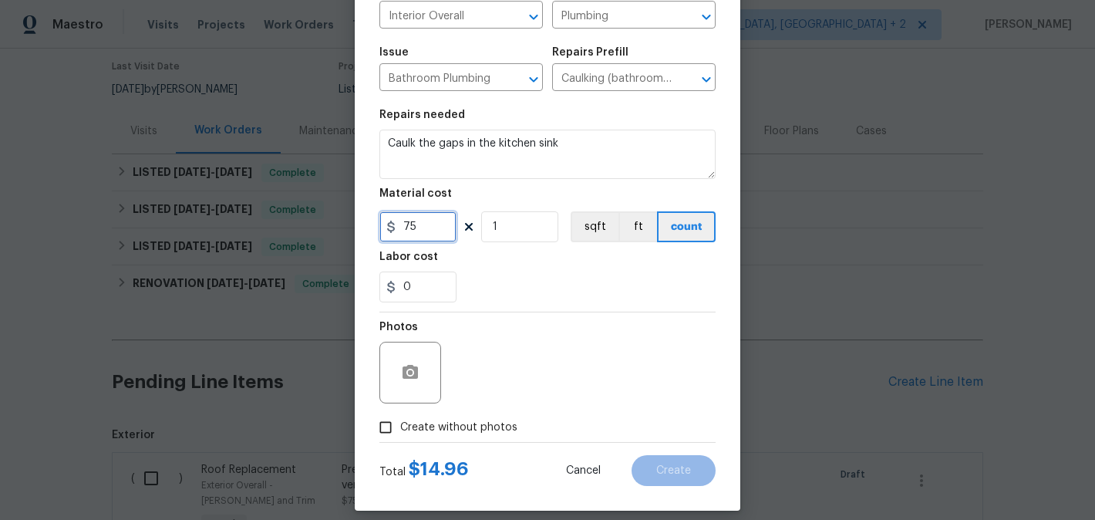
scroll to position [145, 0]
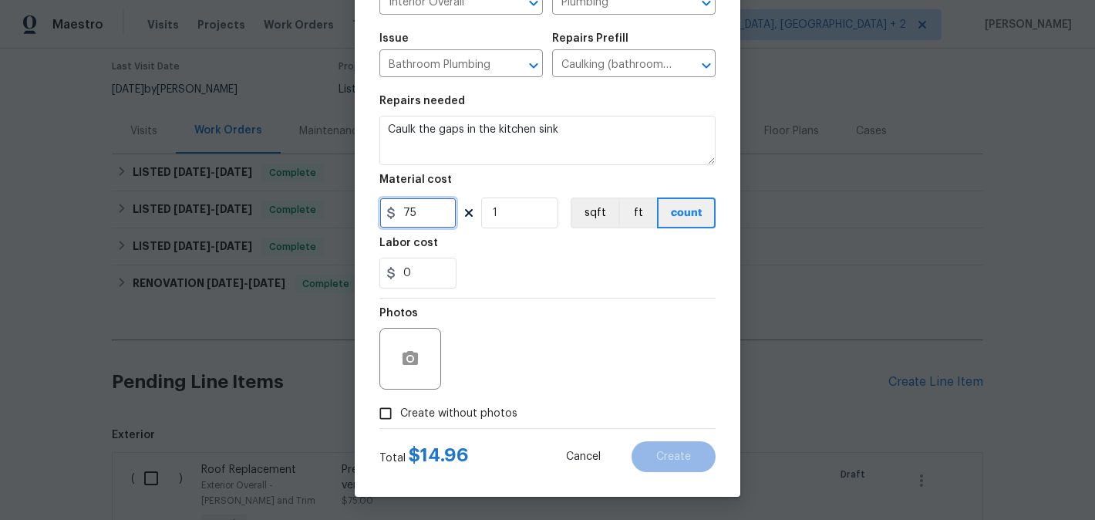
type input "75"
click at [450, 406] on span "Create without photos" at bounding box center [458, 414] width 117 height 16
click at [400, 405] on input "Create without photos" at bounding box center [385, 413] width 29 height 29
checkbox input "true"
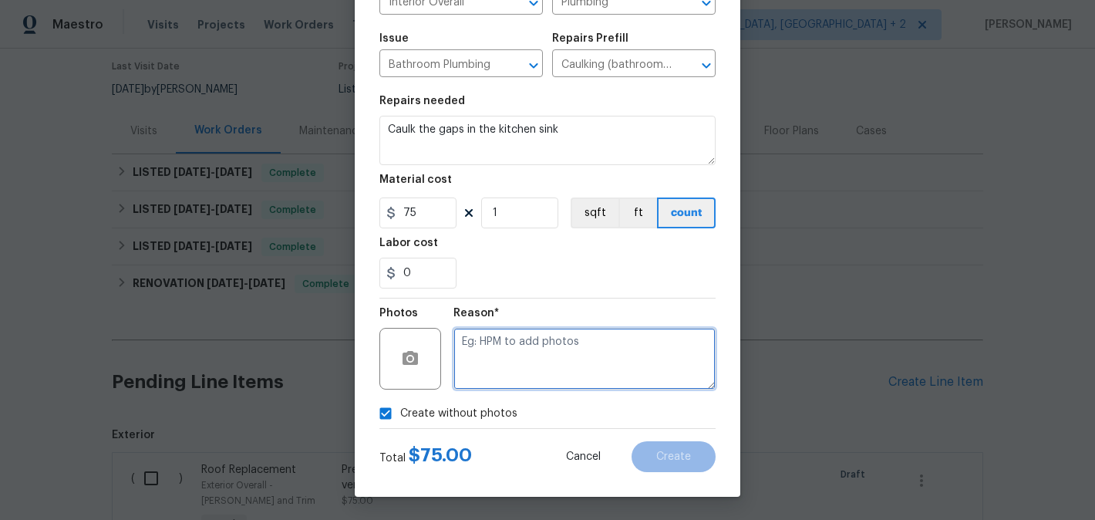
click at [553, 358] on textarea at bounding box center [584, 359] width 262 height 62
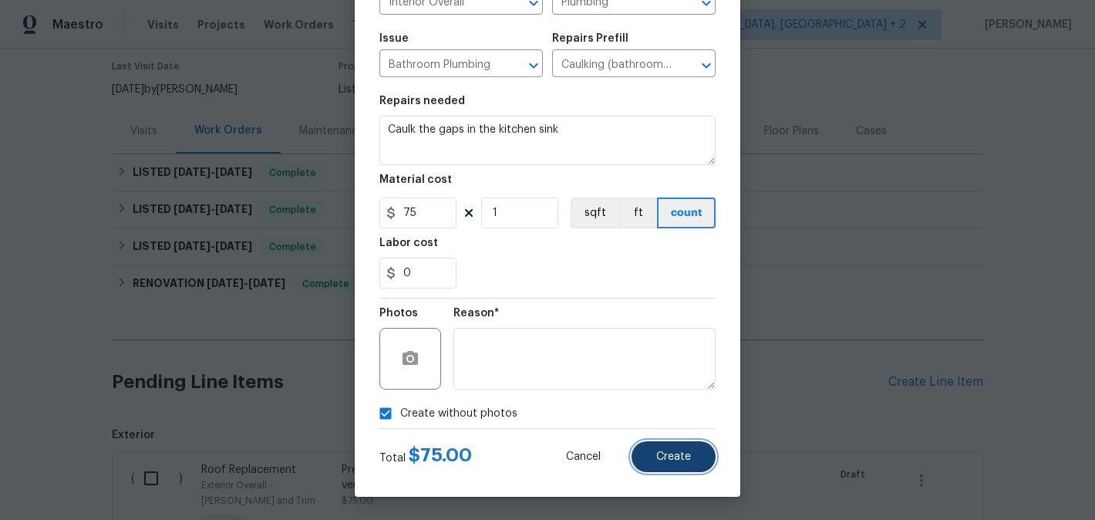
click at [655, 453] on button "Create" at bounding box center [673, 456] width 84 height 31
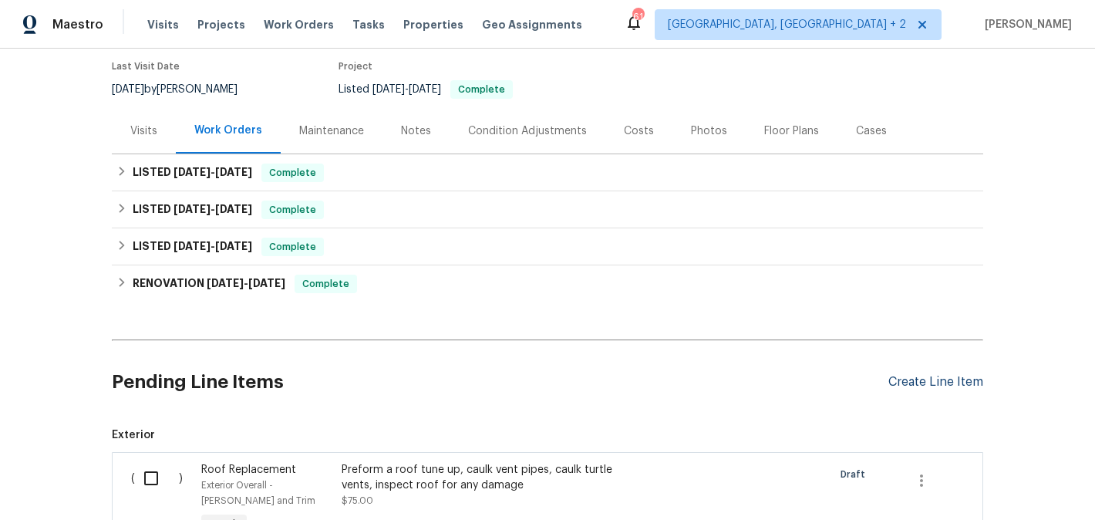
click at [917, 387] on div "Create Line Item" at bounding box center [935, 382] width 95 height 15
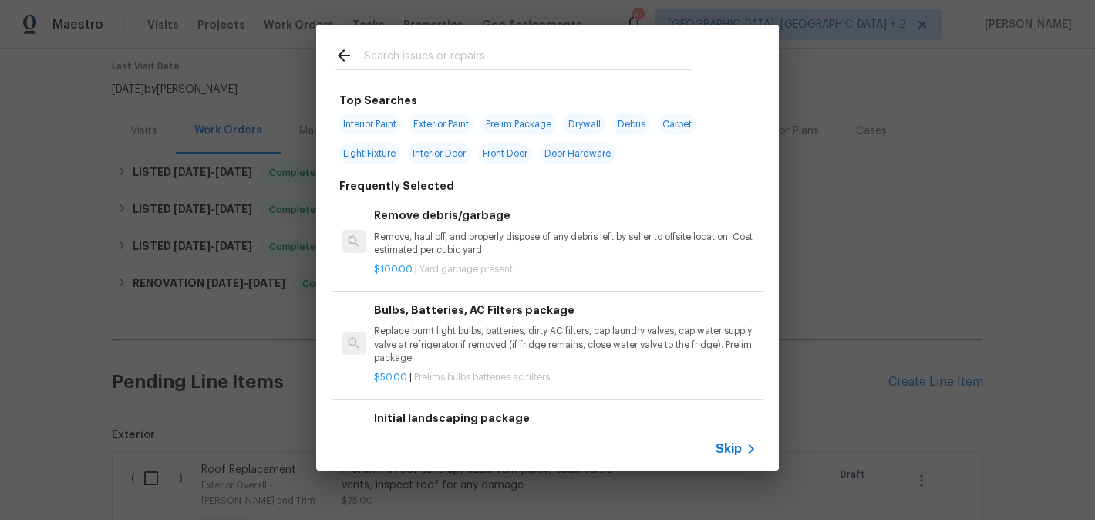
click at [400, 59] on input "text" at bounding box center [527, 57] width 327 height 23
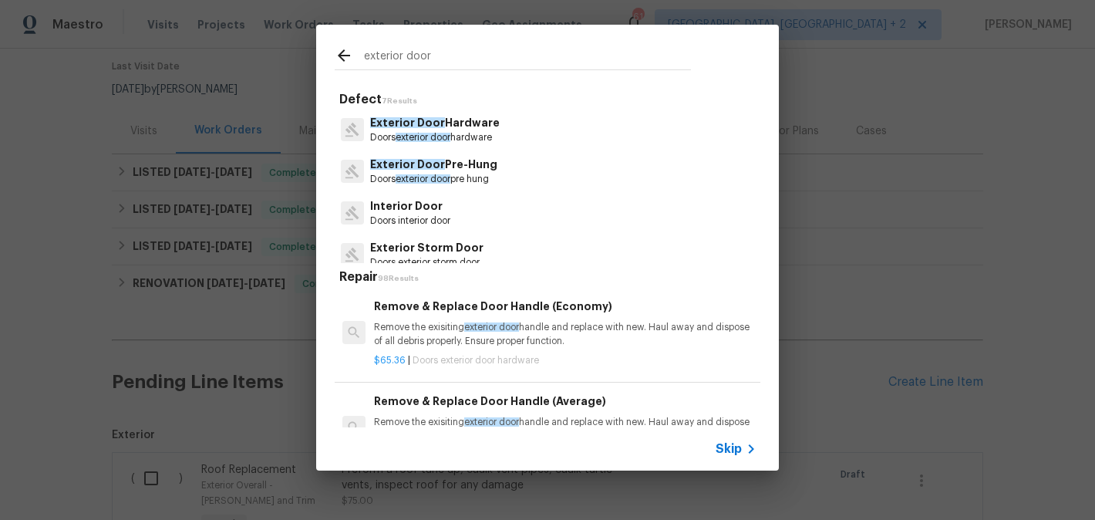
type input "exterior door"
click at [449, 138] on span "exterior door" at bounding box center [423, 137] width 55 height 9
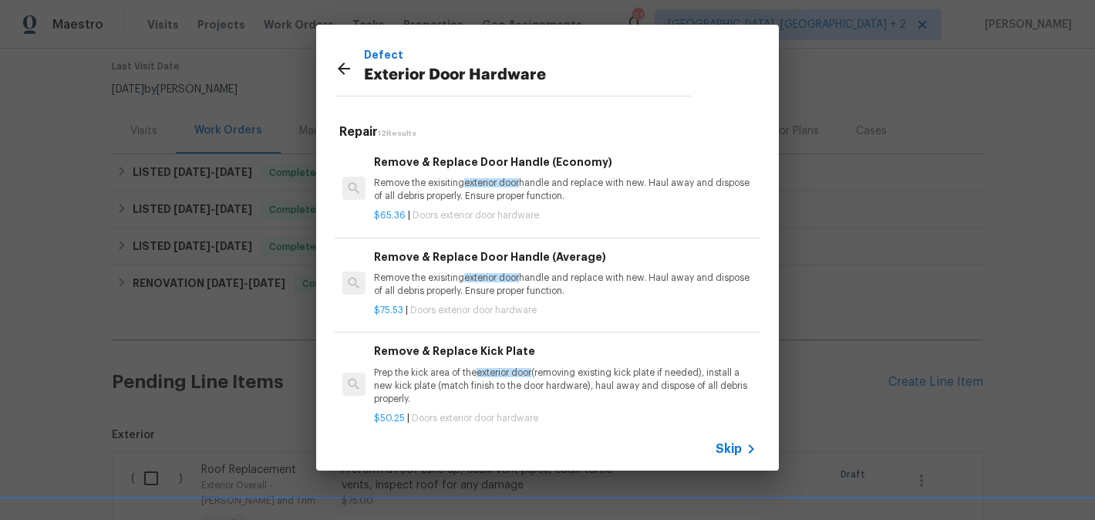
click at [452, 185] on p "Remove the exisiting exterior door handle and replace with new. Haul away and d…" at bounding box center [565, 190] width 382 height 26
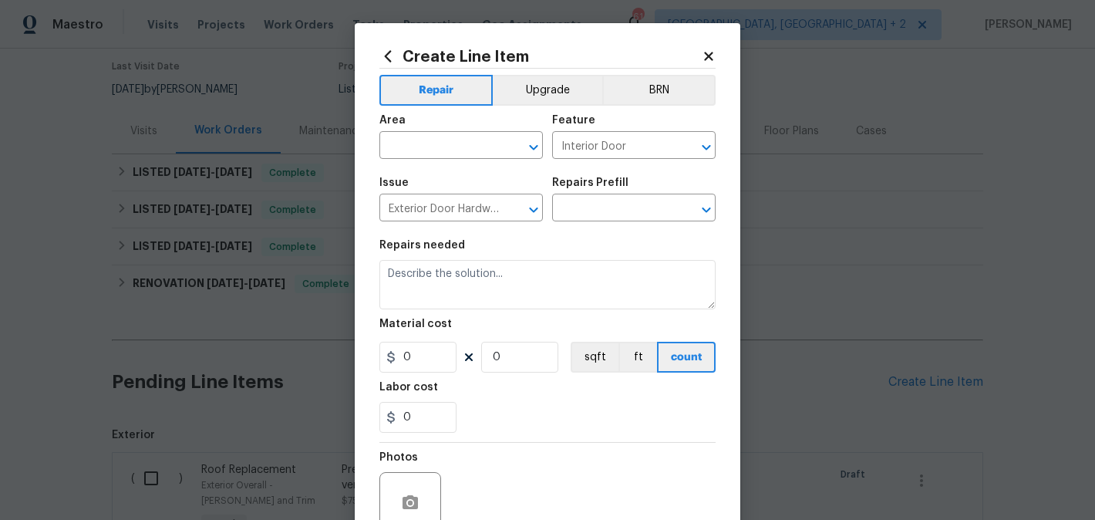
type input "Remove & Replace Door Handle (Economy) $65.36"
type textarea "Remove the exisiting exterior door handle and replace with new. Haul away and d…"
type input "65.36"
type input "1"
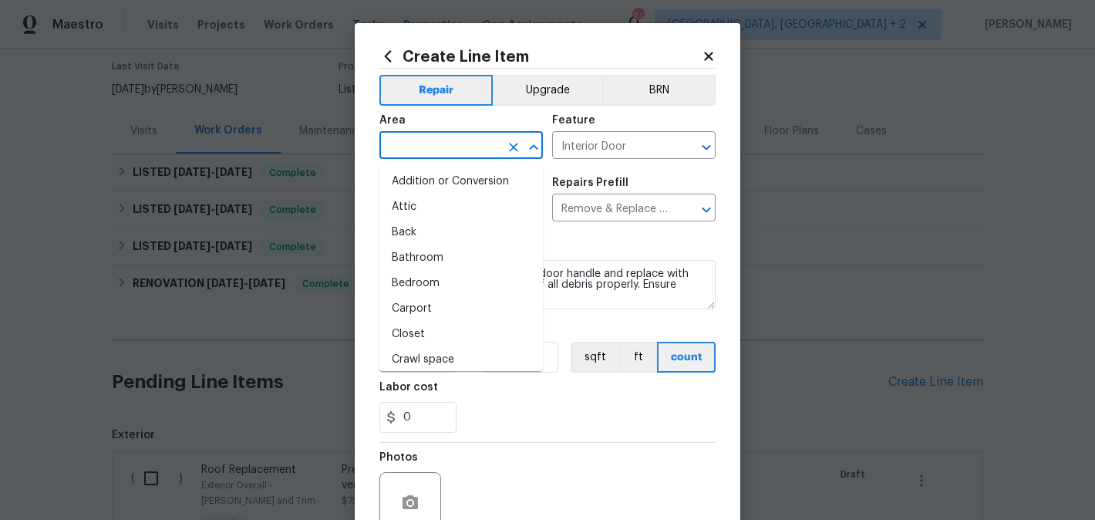
click at [423, 153] on input "text" at bounding box center [439, 147] width 120 height 24
type input "i"
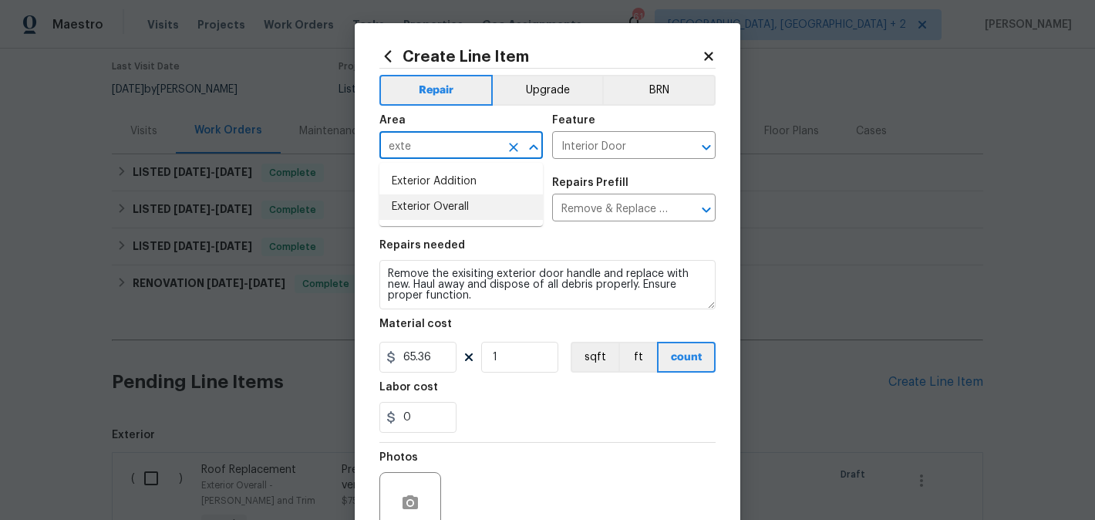
click at [434, 211] on li "Exterior Overall" at bounding box center [460, 206] width 163 height 25
type input "Exterior Overall"
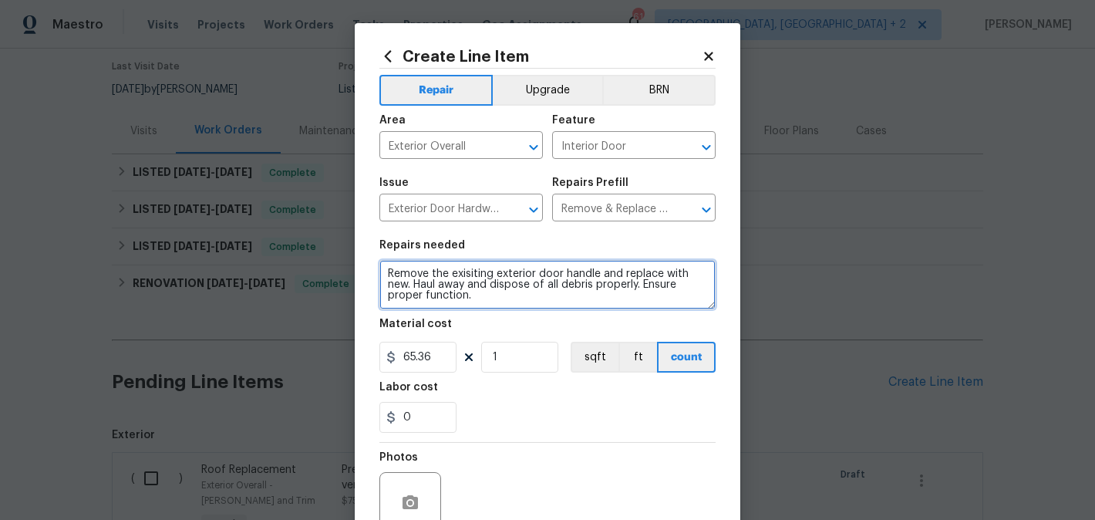
click at [449, 281] on textarea "Remove the exisiting exterior door handle and replace with new. Haul away and d…" at bounding box center [547, 284] width 336 height 49
paste textarea "place the back door that goes out to the carport. Make sure door is exterior gr…"
type textarea "Replace the back door that goes out to the carport. Make sure door is exterior …"
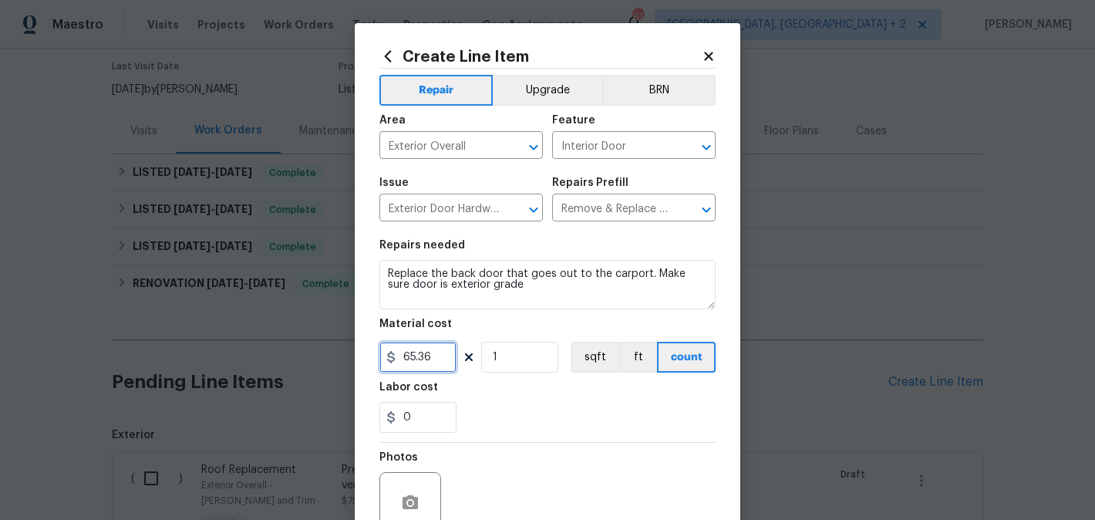
click at [409, 353] on input "65.36" at bounding box center [417, 357] width 77 height 31
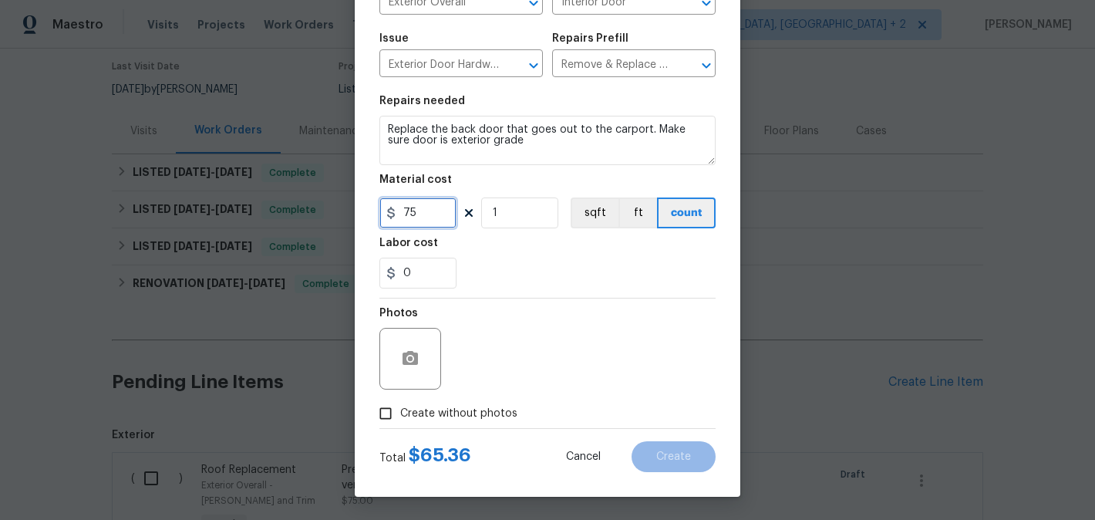
type input "75"
click at [487, 437] on div "Total $ 65.36 Cancel Create" at bounding box center [547, 450] width 336 height 43
click at [483, 420] on span "Create without photos" at bounding box center [458, 414] width 117 height 16
click at [400, 420] on input "Create without photos" at bounding box center [385, 413] width 29 height 29
checkbox input "true"
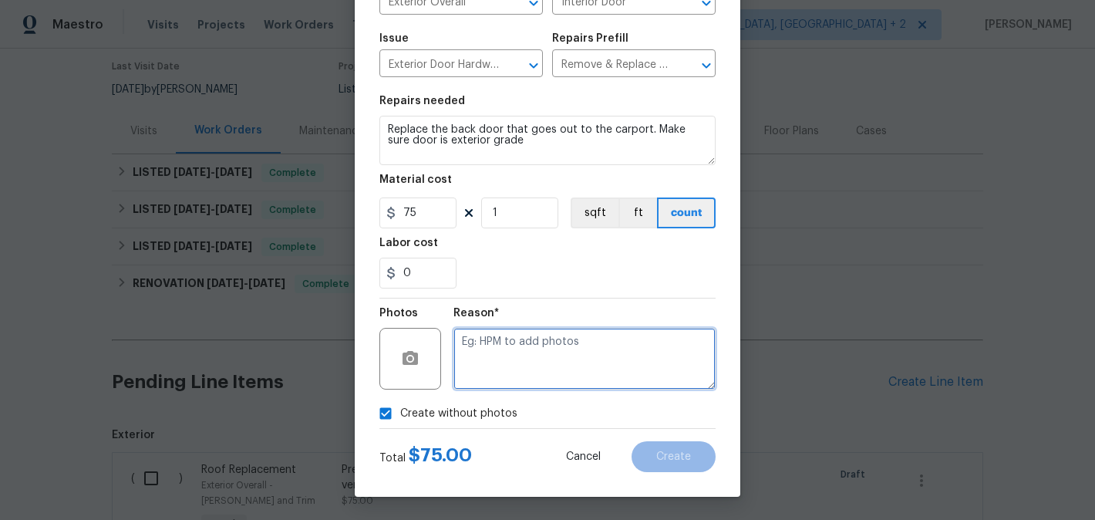
click at [572, 361] on textarea at bounding box center [584, 359] width 262 height 62
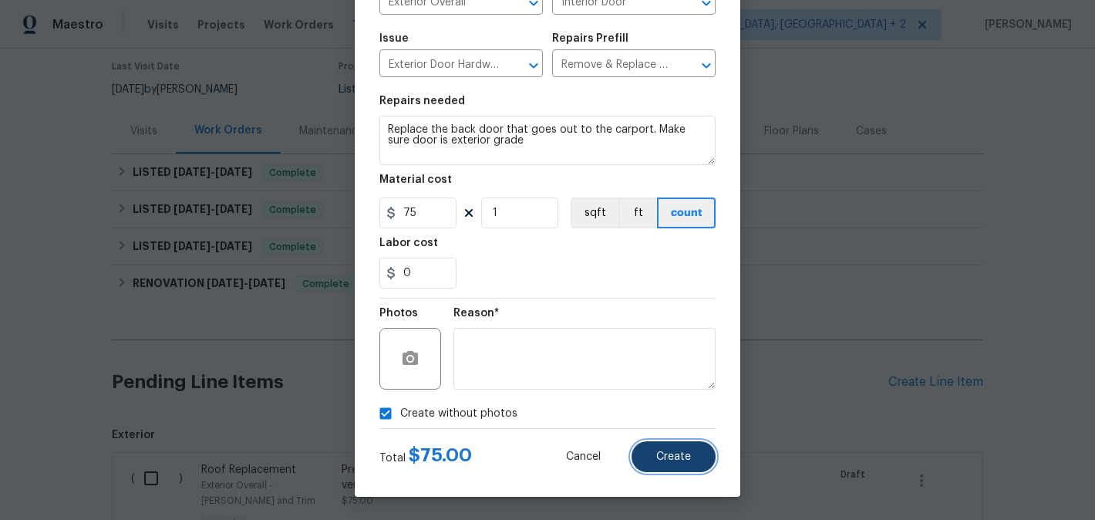
click at [668, 449] on button "Create" at bounding box center [673, 456] width 84 height 31
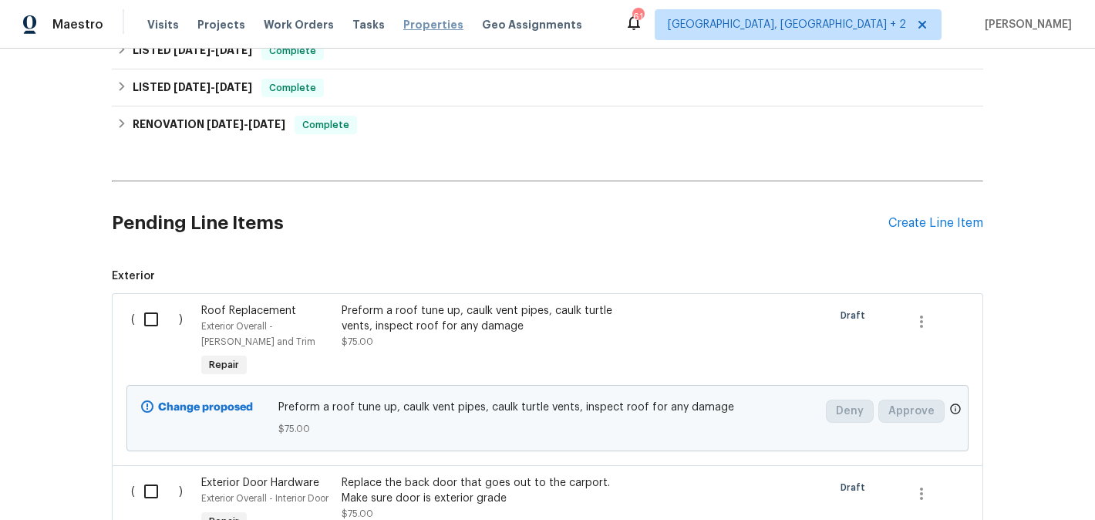
scroll to position [200, 0]
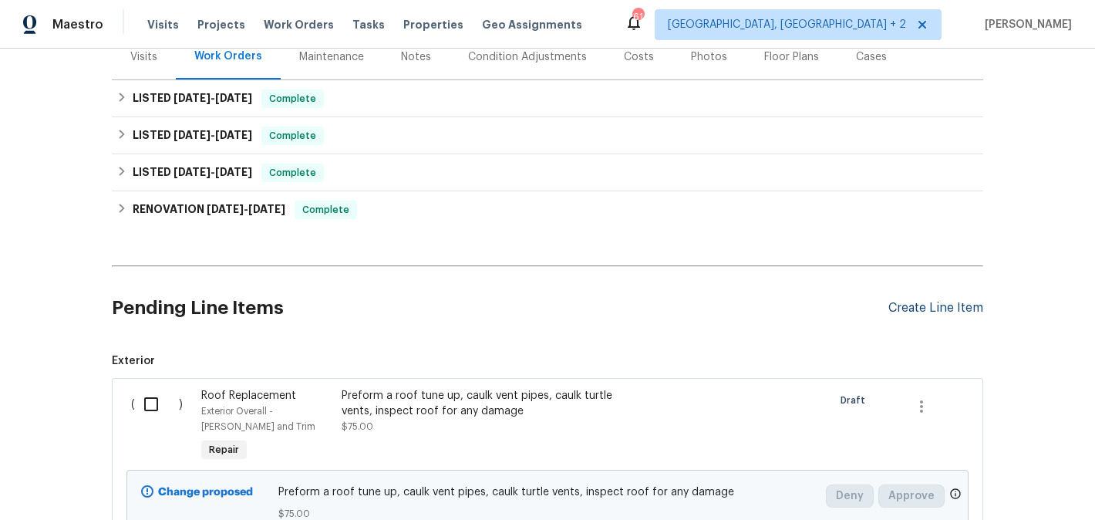
click at [914, 308] on div "Create Line Item" at bounding box center [935, 308] width 95 height 15
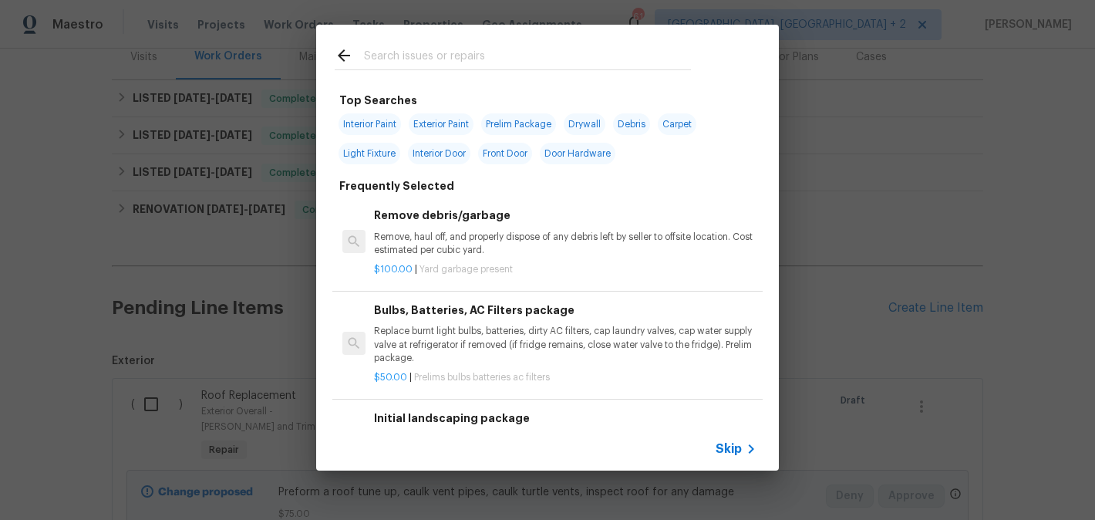
click at [386, 71] on div at bounding box center [512, 55] width 393 height 61
click at [385, 70] on div at bounding box center [513, 69] width 356 height 1
click at [380, 64] on input "text" at bounding box center [527, 57] width 327 height 23
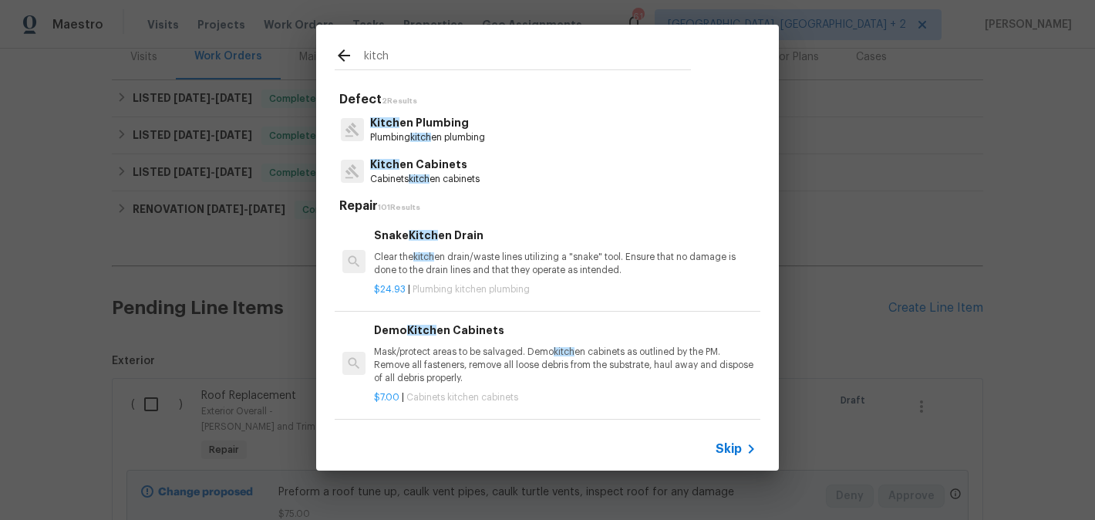
type input "kitch"
click at [406, 174] on p "Cabinets kitch en cabinets" at bounding box center [424, 179] width 109 height 13
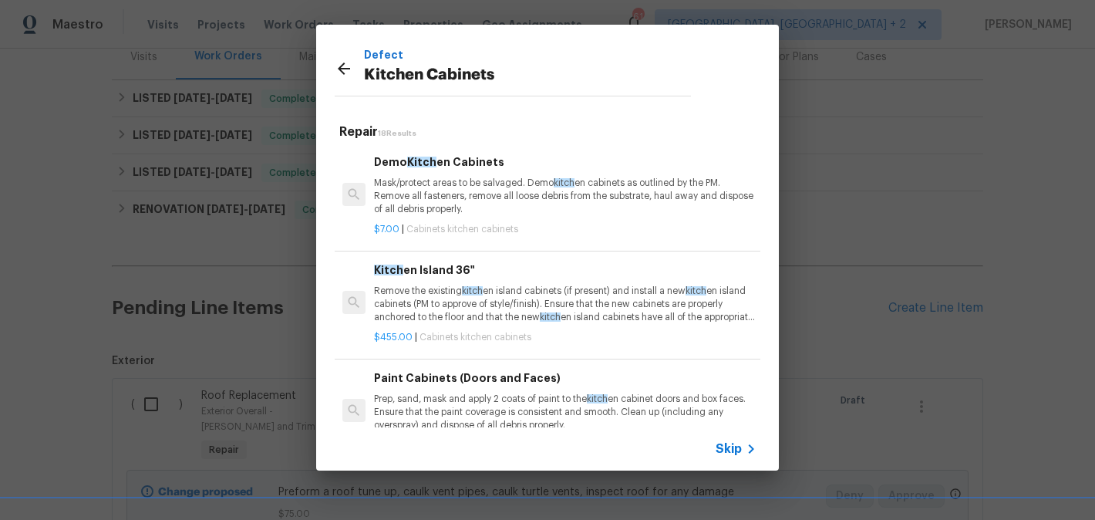
click at [439, 201] on p "Mask/protect areas to be salvaged. Demo kitch en cabinets as outlined by the PM…" at bounding box center [565, 196] width 382 height 39
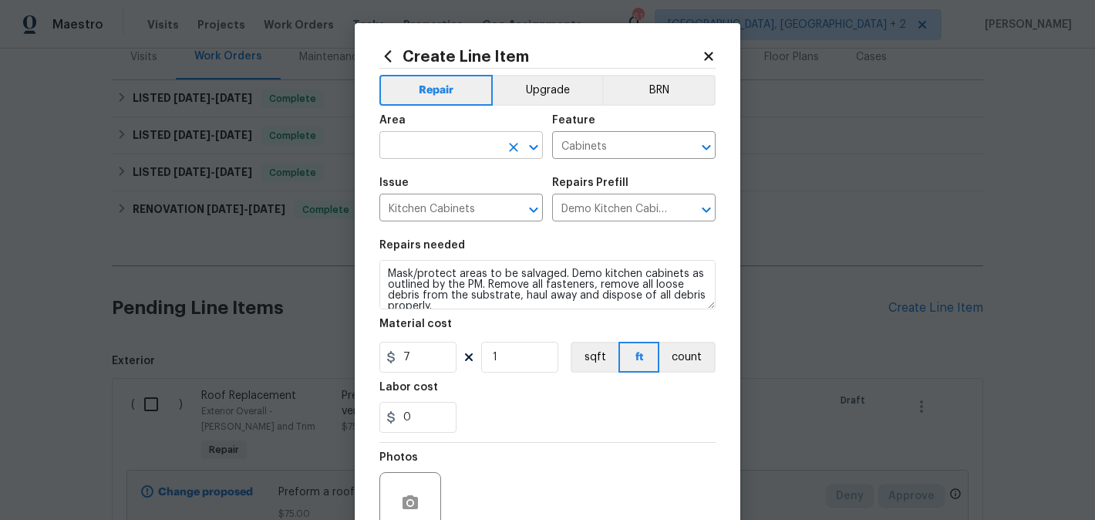
click at [421, 143] on input "text" at bounding box center [439, 147] width 120 height 24
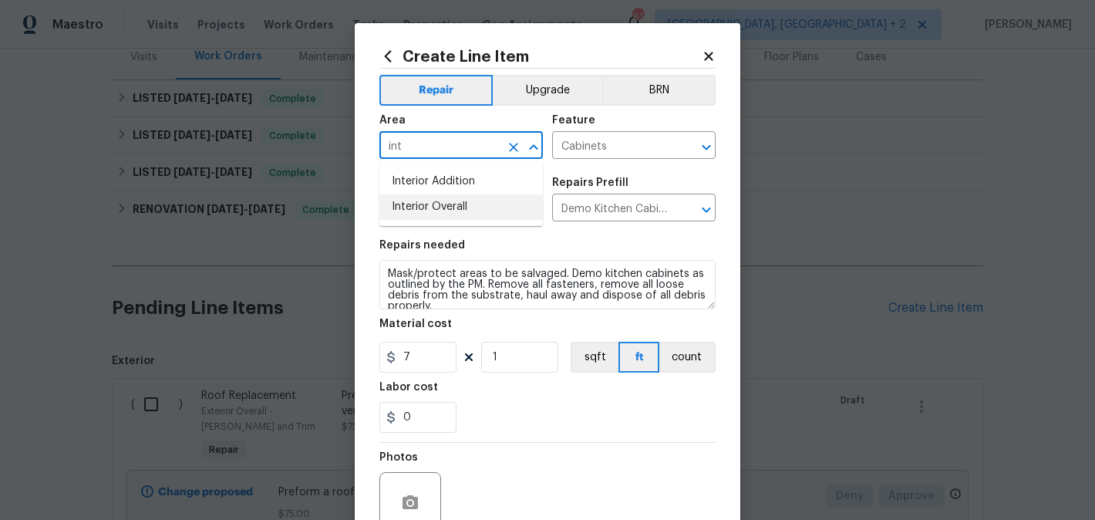
click at [427, 203] on li "Interior Overall" at bounding box center [460, 206] width 163 height 25
type input "Interior Overall"
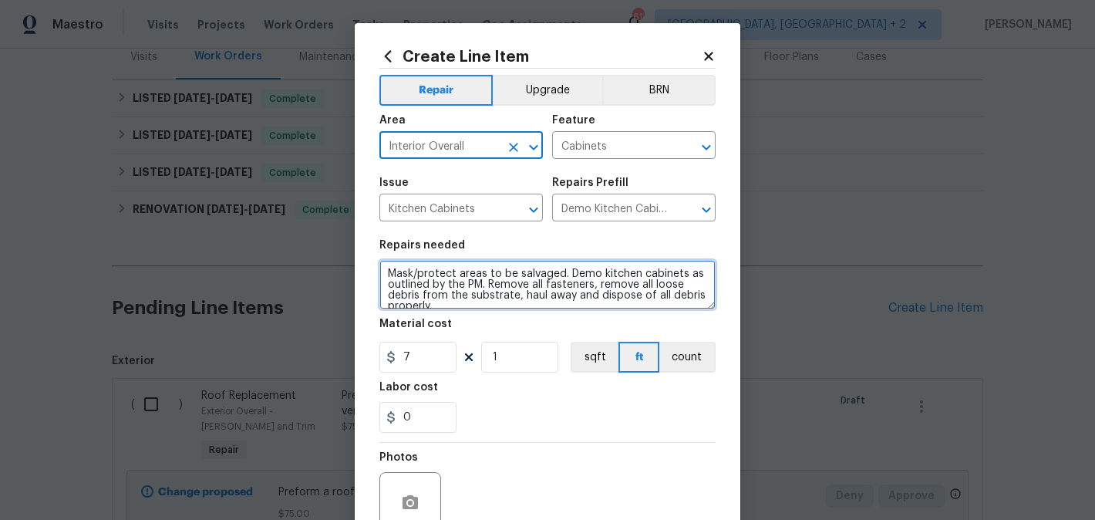
click at [433, 289] on textarea "Mask/protect areas to be salvaged. Demo kitchen cabinets as outlined by the PM.…" at bounding box center [547, 284] width 336 height 49
paste textarea "Remove and reinstall new range in the kitchen (save range cored. OpenDoor to pu…"
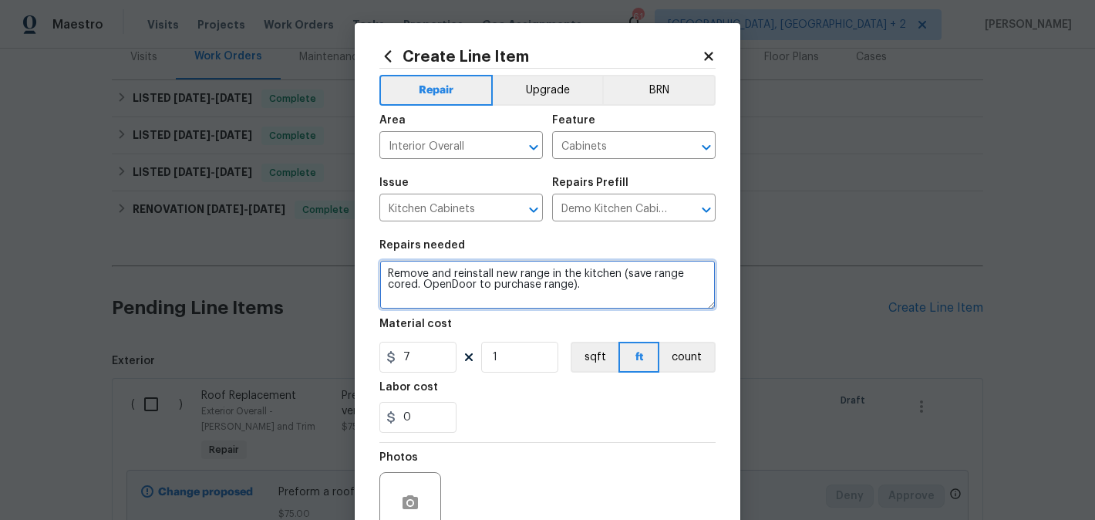
type textarea "Remove and reinstall new range in the kitchen (save range cored. OpenDoor to pu…"
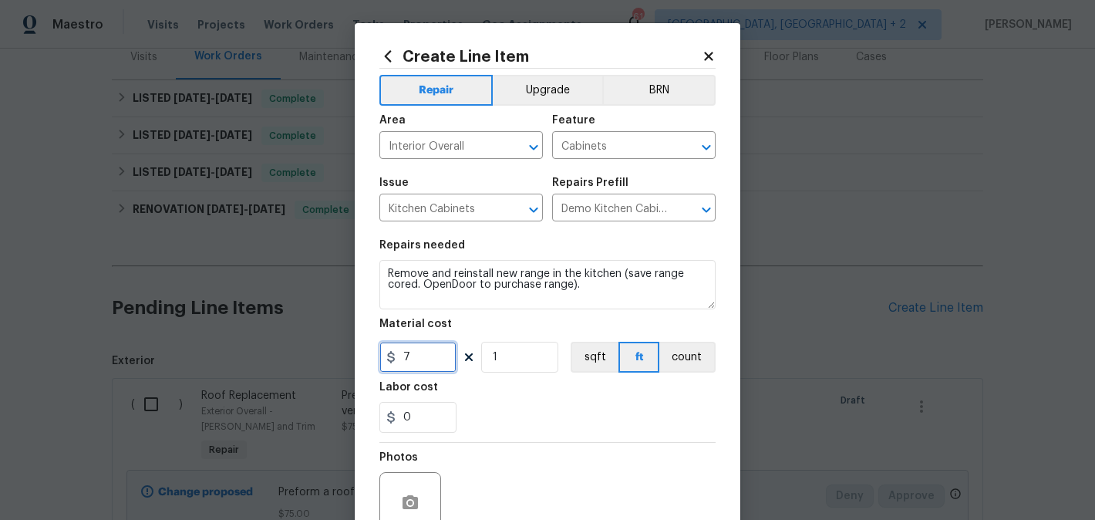
click at [416, 357] on input "7" at bounding box center [417, 357] width 77 height 31
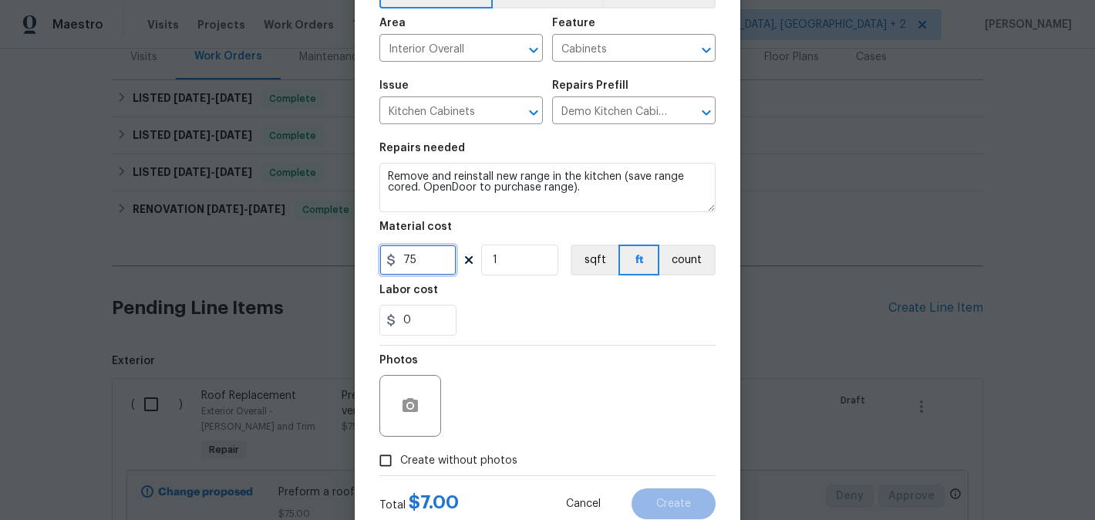
scroll to position [145, 0]
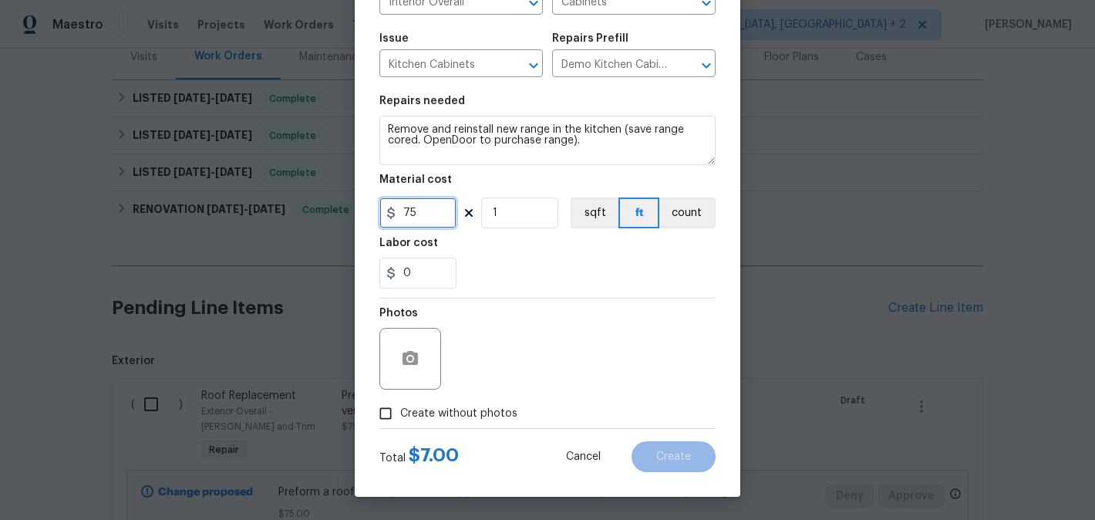
type input "75"
click at [462, 423] on label "Create without photos" at bounding box center [444, 413] width 146 height 29
click at [400, 423] on input "Create without photos" at bounding box center [385, 413] width 29 height 29
checkbox input "true"
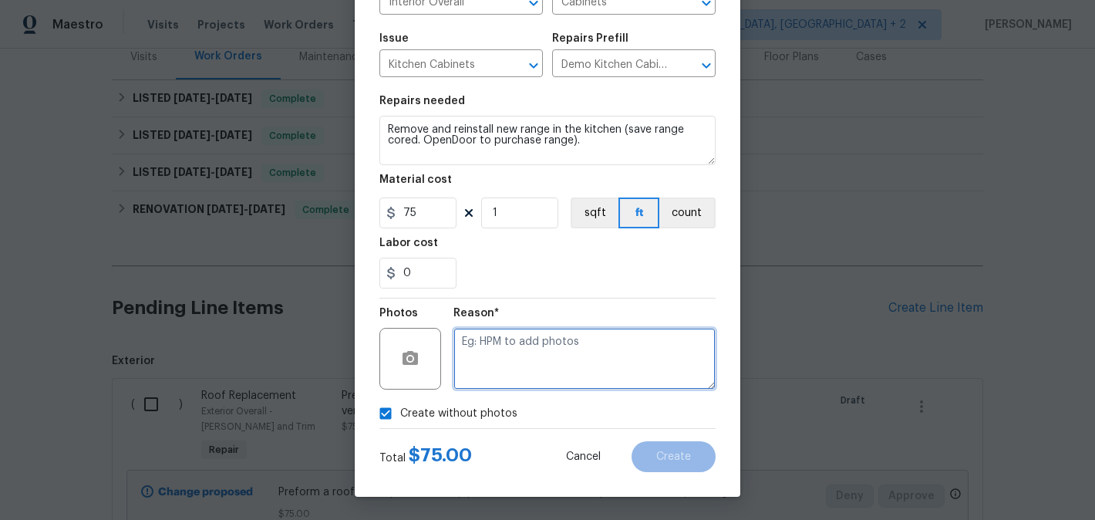
click at [544, 379] on textarea at bounding box center [584, 359] width 262 height 62
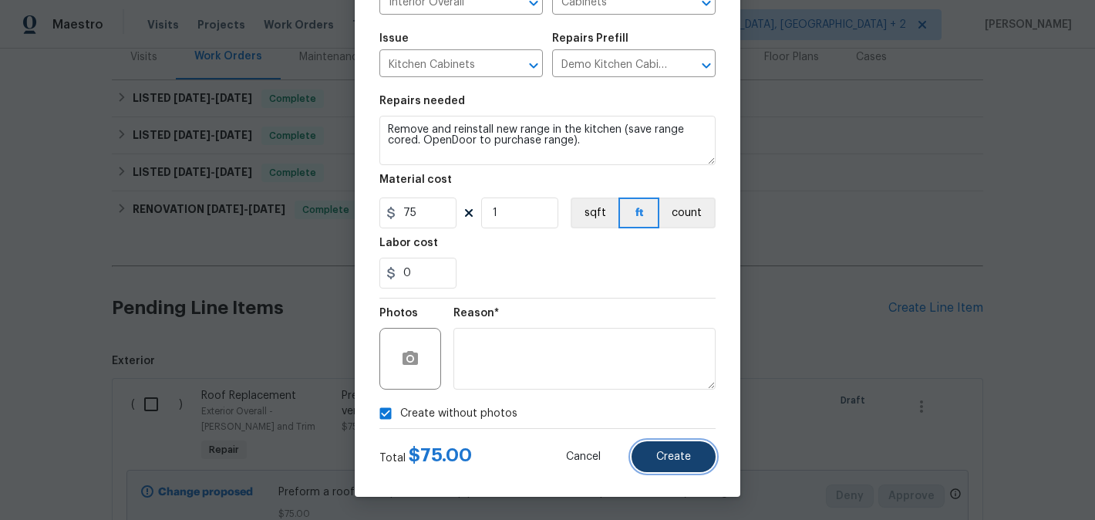
click at [655, 456] on button "Create" at bounding box center [673, 456] width 84 height 31
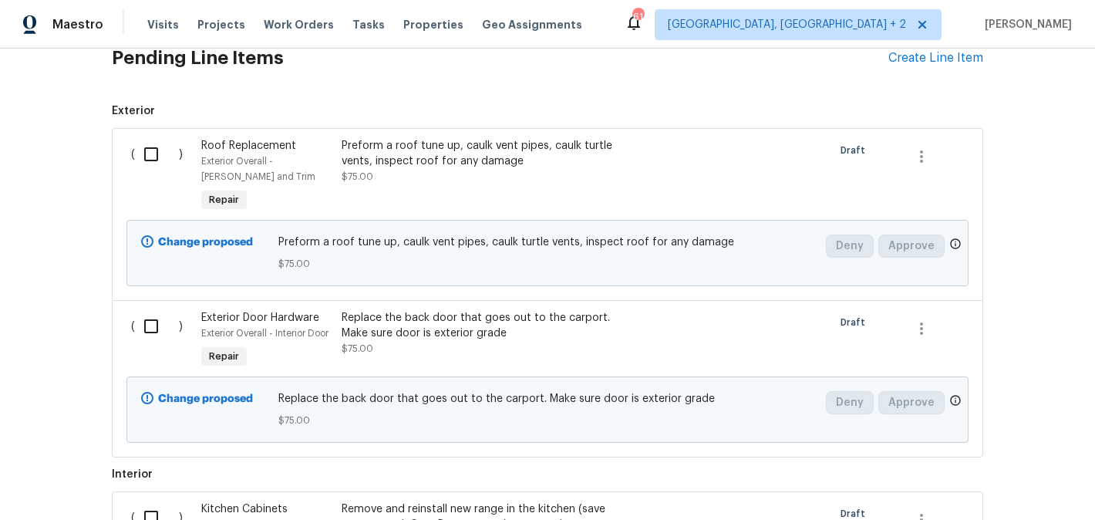
scroll to position [453, 0]
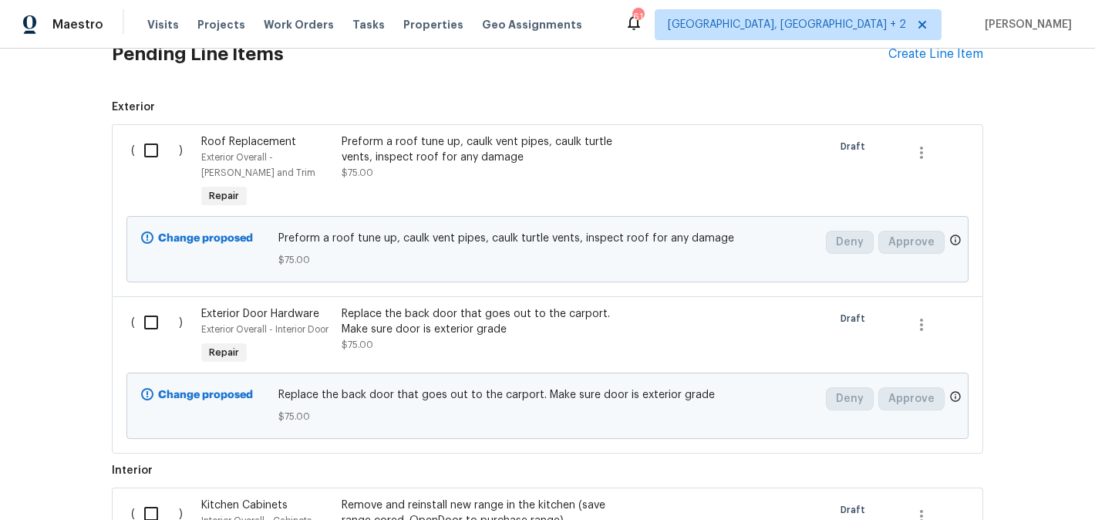
click at [155, 152] on input "checkbox" at bounding box center [157, 150] width 44 height 32
checkbox input "true"
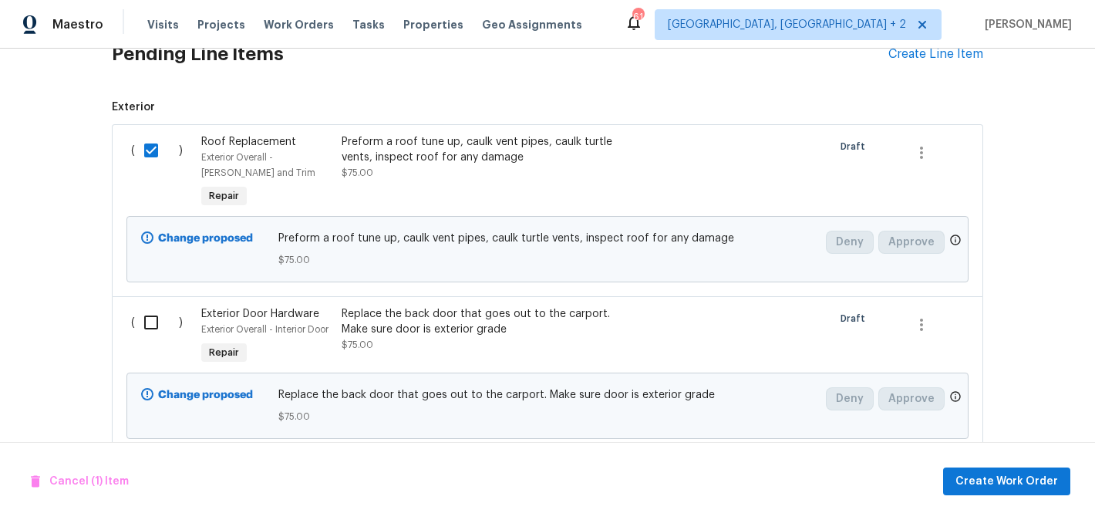
click at [160, 324] on input "checkbox" at bounding box center [157, 322] width 44 height 32
checkbox input "true"
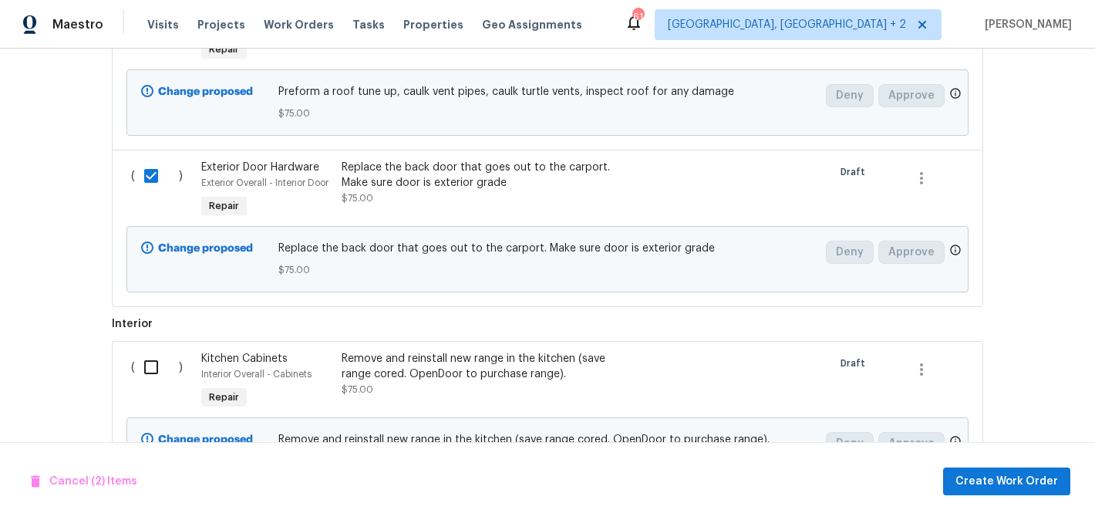
scroll to position [622, 0]
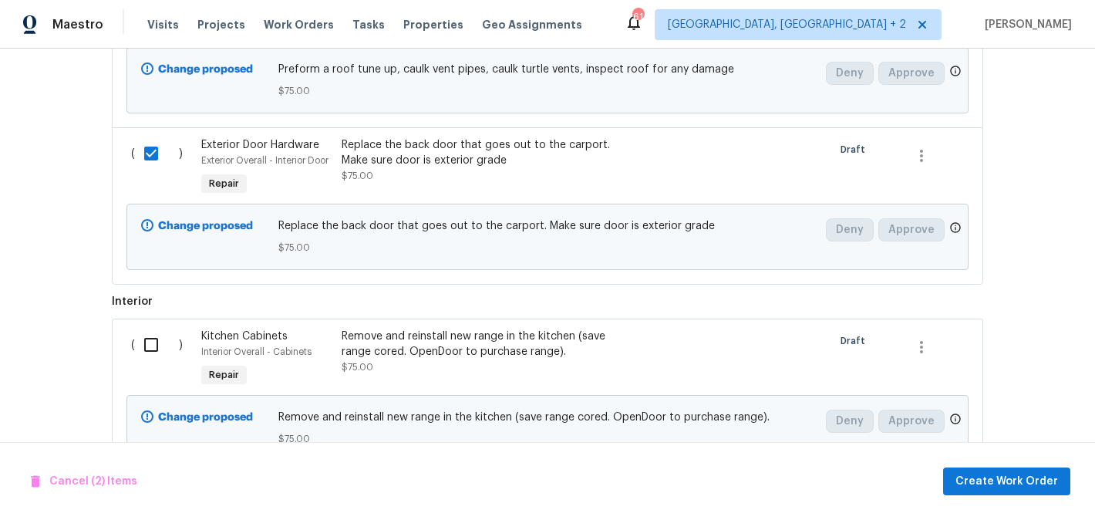
click at [153, 321] on div "( ) Kitchen Cabinets Interior Overall - Cabinets Repair Remove and reinstall ne…" at bounding box center [547, 396] width 871 height 157
click at [153, 344] on input "checkbox" at bounding box center [157, 344] width 44 height 32
checkbox input "true"
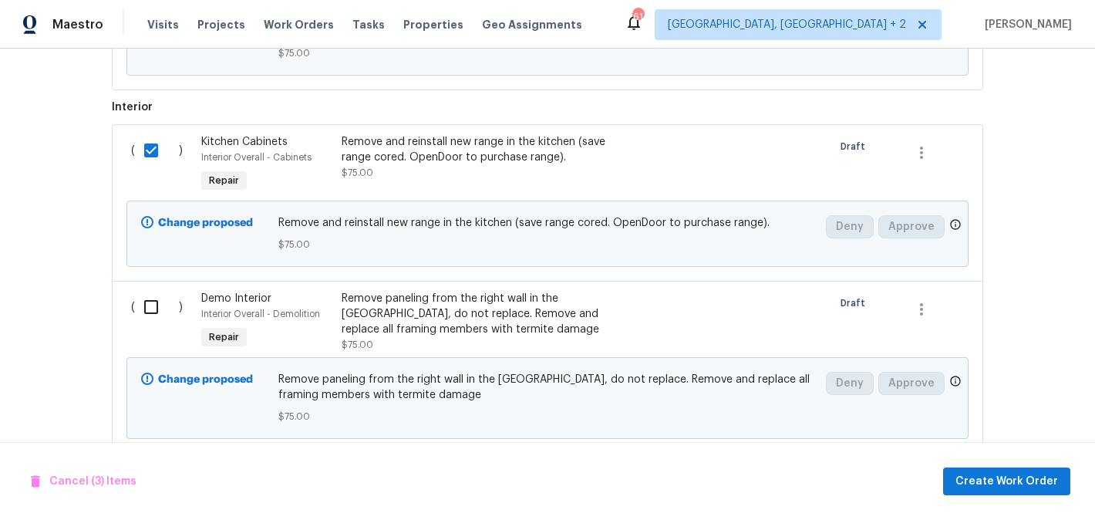
scroll to position [816, 0]
click at [143, 310] on input "checkbox" at bounding box center [157, 307] width 44 height 32
checkbox input "true"
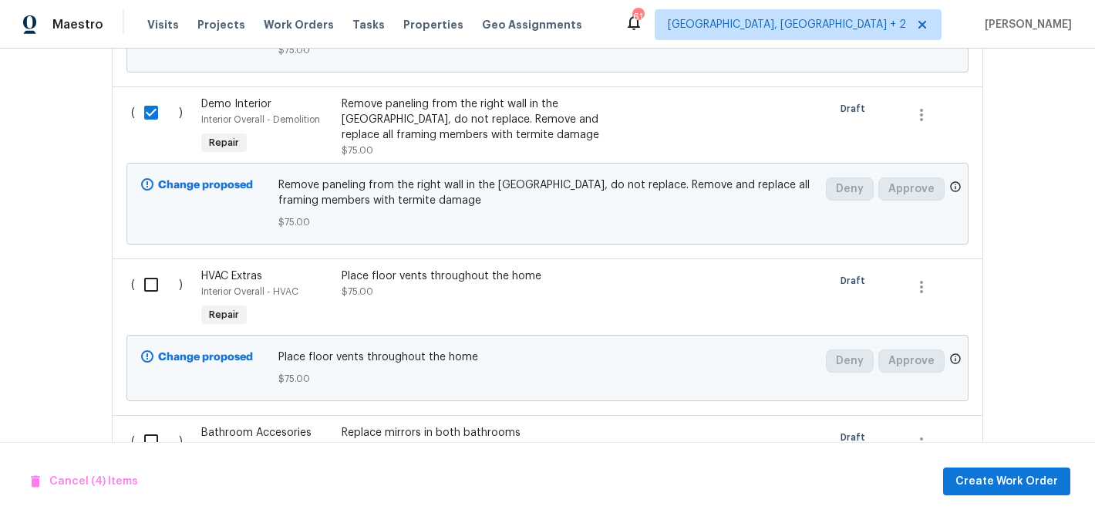
scroll to position [1013, 0]
click at [165, 291] on input "checkbox" at bounding box center [157, 282] width 44 height 32
checkbox input "true"
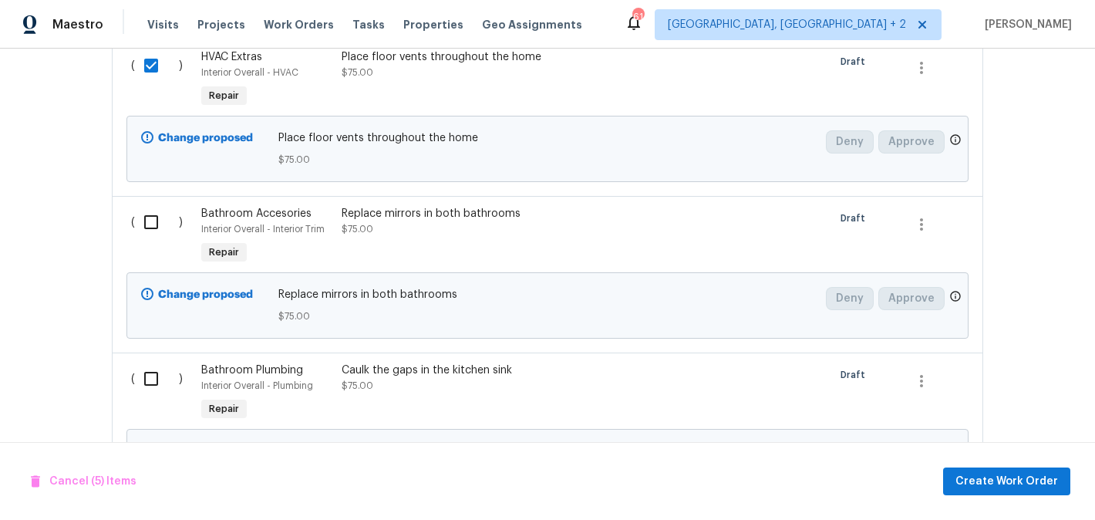
scroll to position [1234, 0]
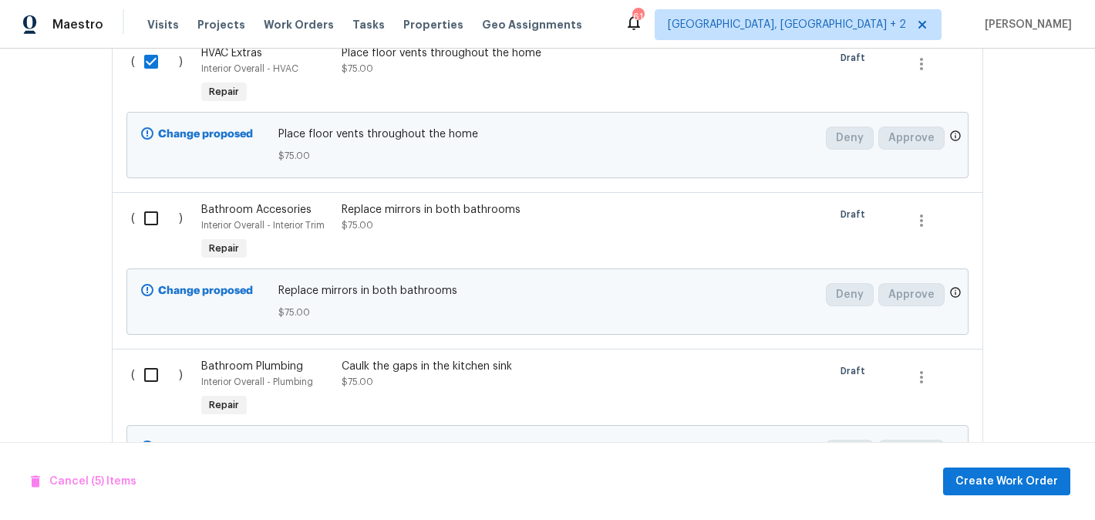
click at [157, 214] on input "checkbox" at bounding box center [157, 218] width 44 height 32
checkbox input "true"
click at [191, 365] on div "( )" at bounding box center [161, 389] width 70 height 71
click at [232, 384] on span "Interior Overall - Plumbing" at bounding box center [257, 381] width 112 height 9
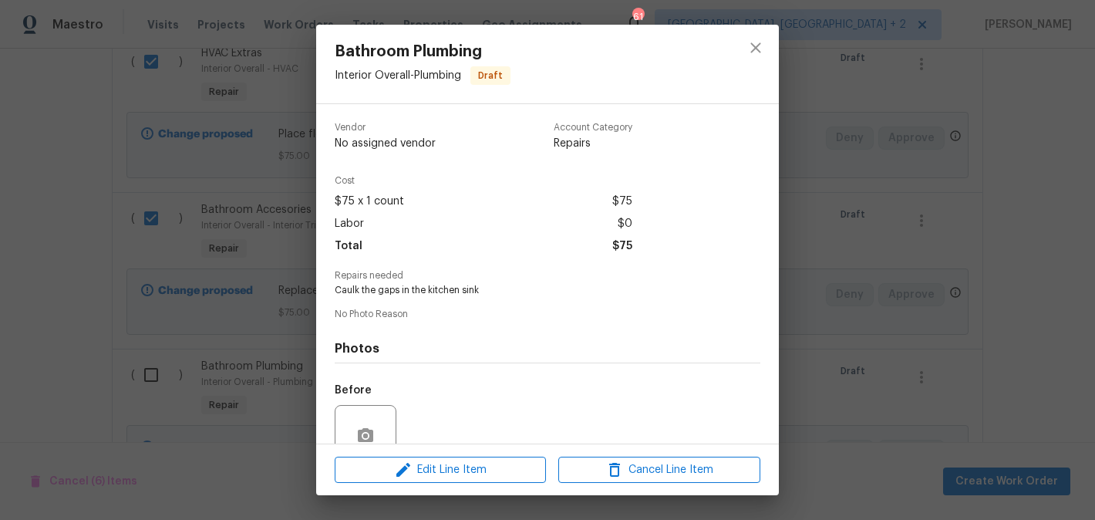
click at [78, 348] on div "Bathroom Plumbing Interior Overall - Plumbing Draft Vendor No assigned vendor A…" at bounding box center [547, 260] width 1095 height 520
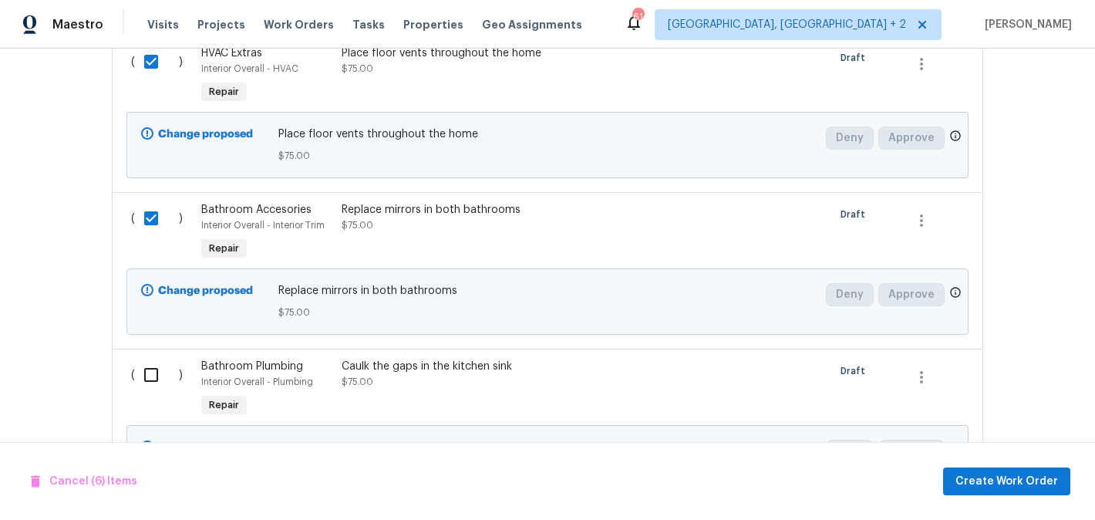
click at [155, 365] on input "checkbox" at bounding box center [157, 375] width 44 height 32
checkbox input "true"
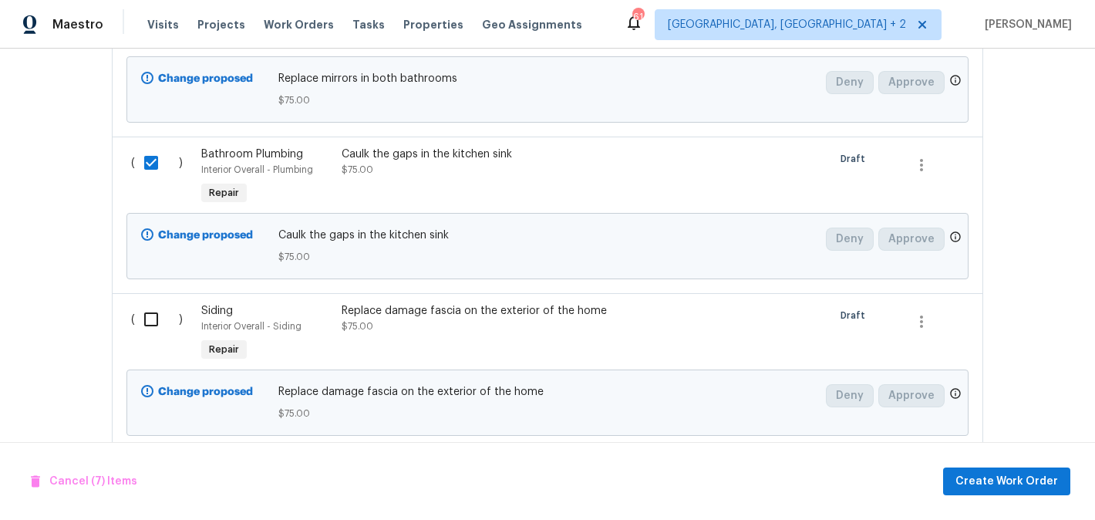
scroll to position [1447, 0]
click at [150, 306] on input "checkbox" at bounding box center [157, 317] width 44 height 32
checkbox input "true"
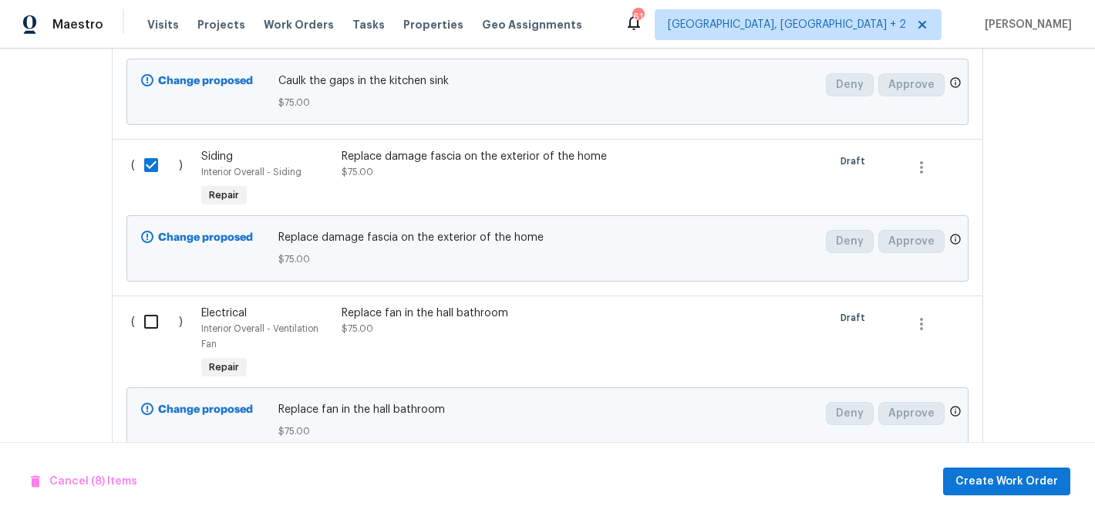
scroll to position [1657, 0]
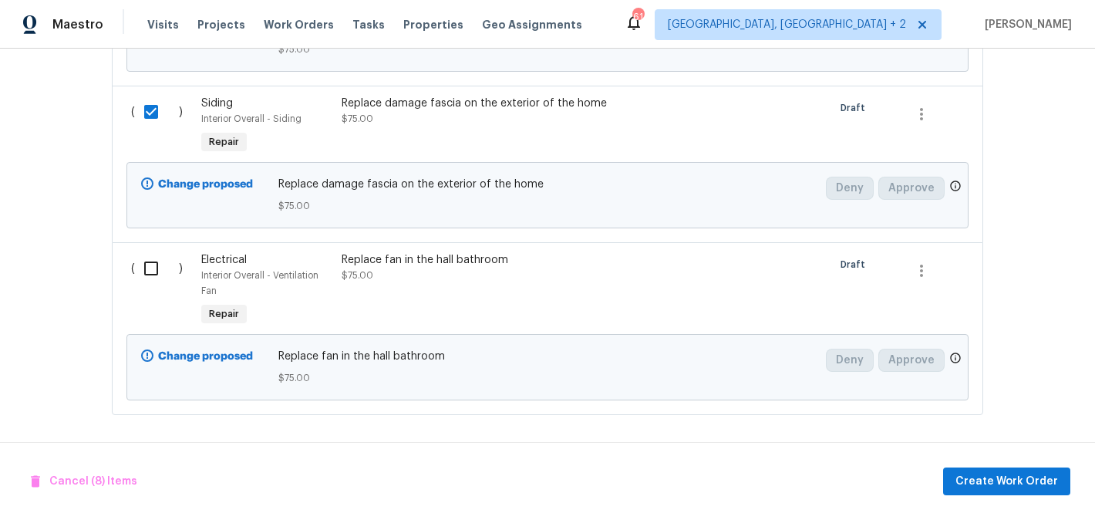
click at [156, 258] on input "checkbox" at bounding box center [157, 268] width 44 height 32
checkbox input "true"
click at [1039, 481] on span "Create Work Order" at bounding box center [1006, 481] width 103 height 19
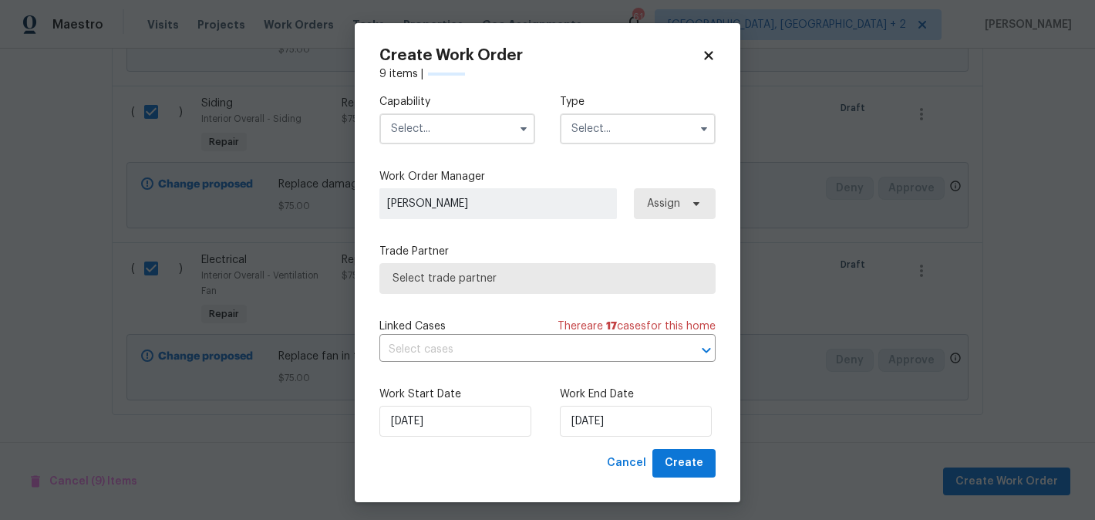
click at [421, 126] on input "text" at bounding box center [457, 128] width 156 height 31
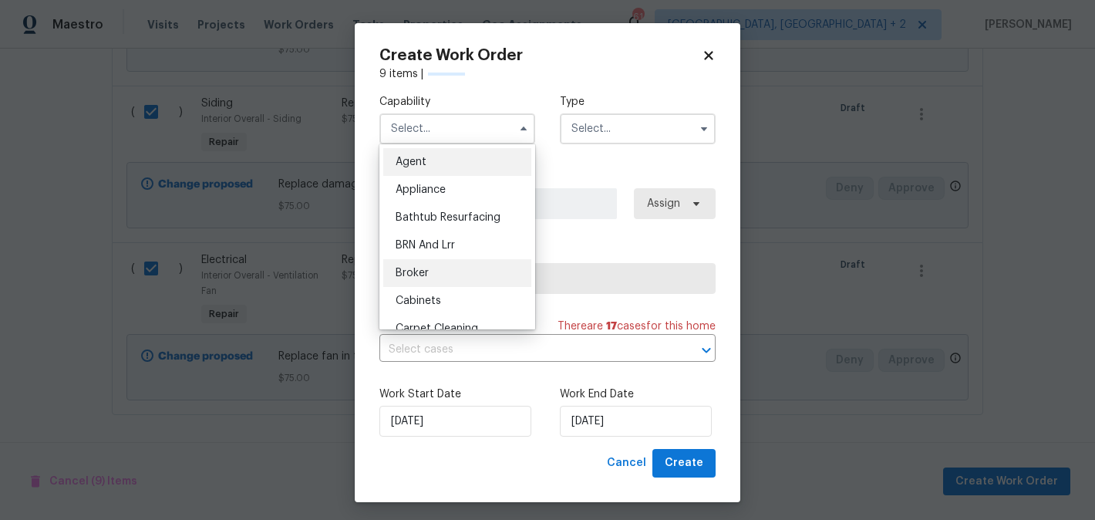
checkbox input "false"
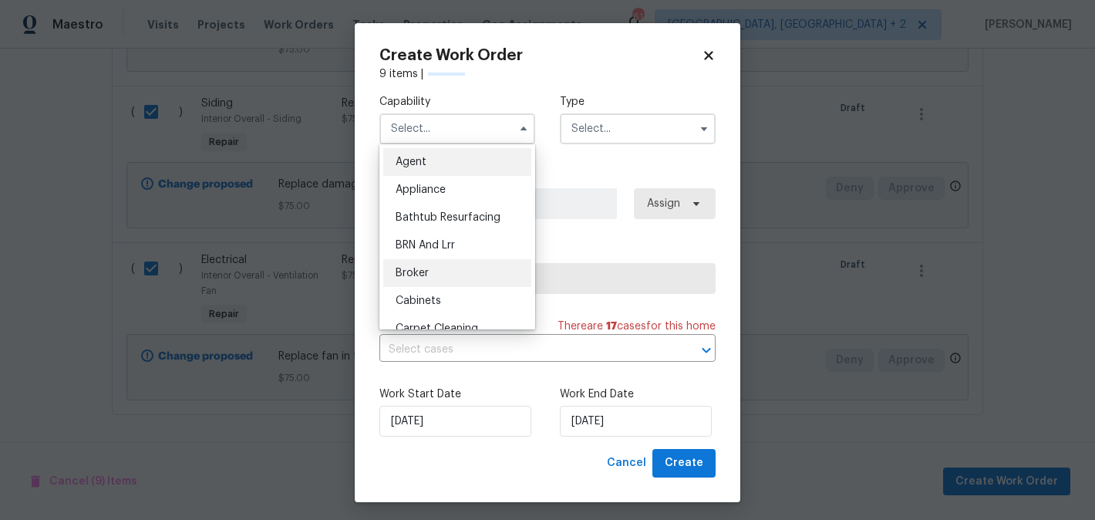
checkbox input "false"
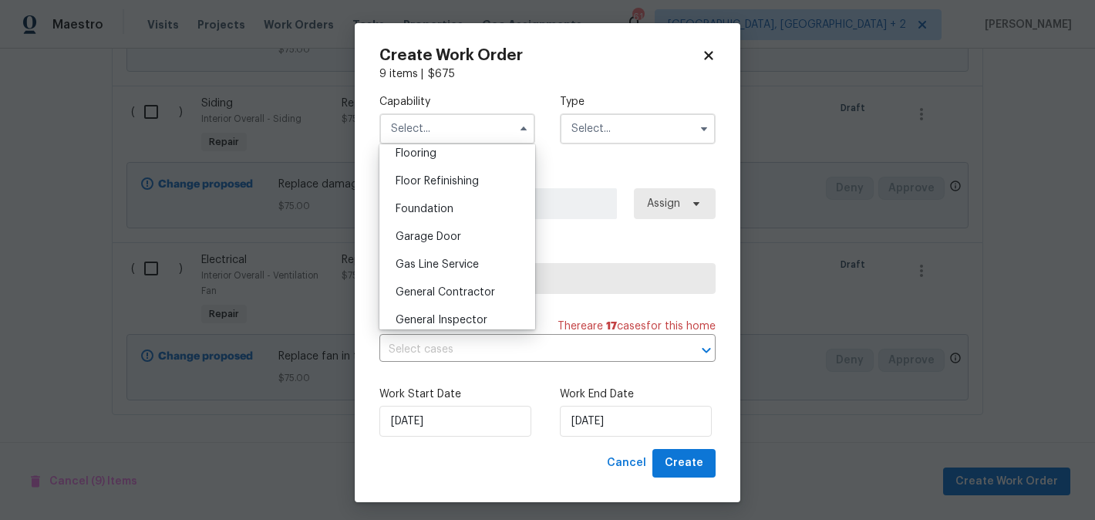
scroll to position [608, 0]
click at [449, 283] on div "General Contractor" at bounding box center [457, 291] width 148 height 28
type input "General Contractor"
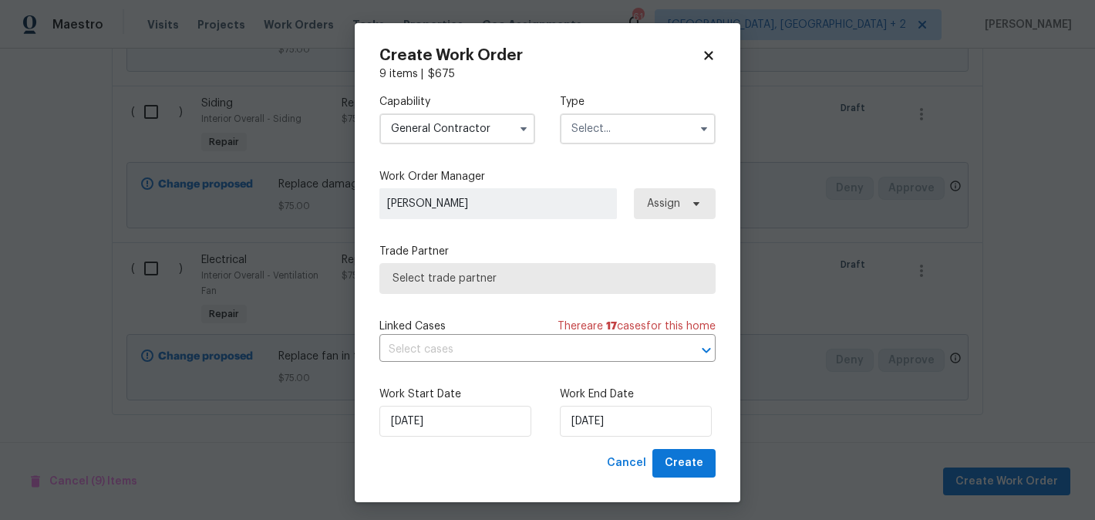
click at [594, 133] on input "text" at bounding box center [638, 128] width 156 height 31
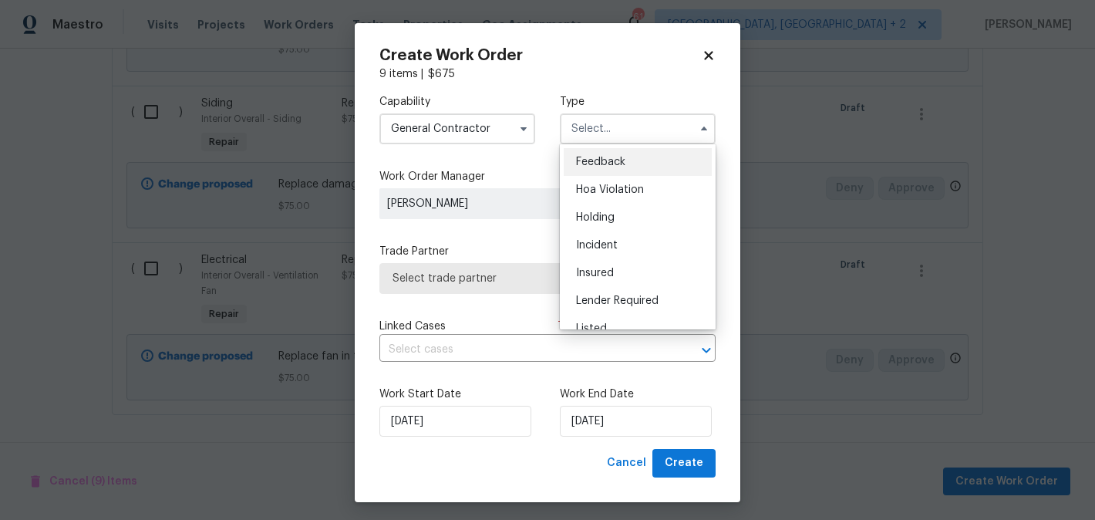
click at [594, 149] on div "Feedback" at bounding box center [638, 162] width 148 height 28
type input "Feedback"
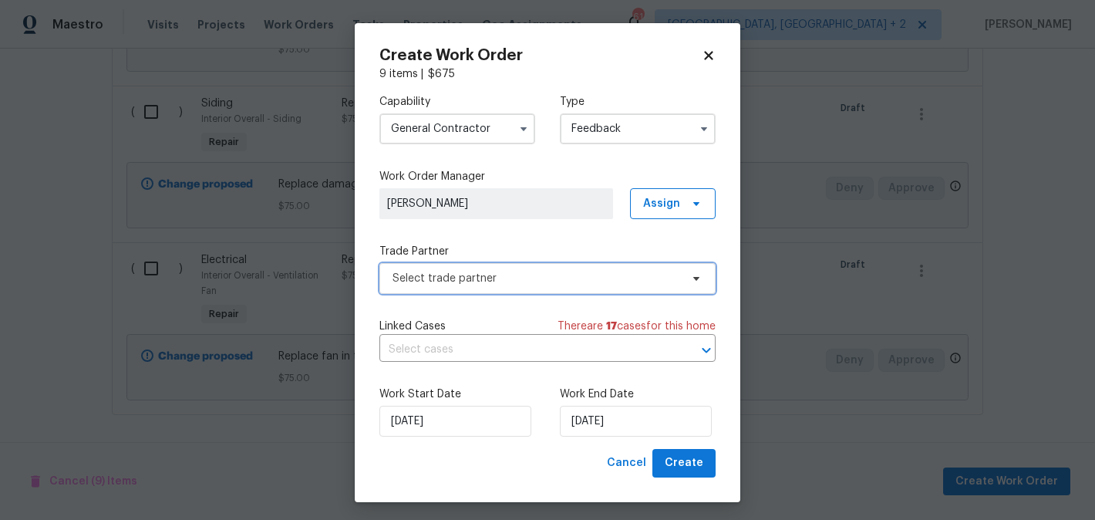
click at [476, 272] on span "Select trade partner" at bounding box center [536, 278] width 288 height 15
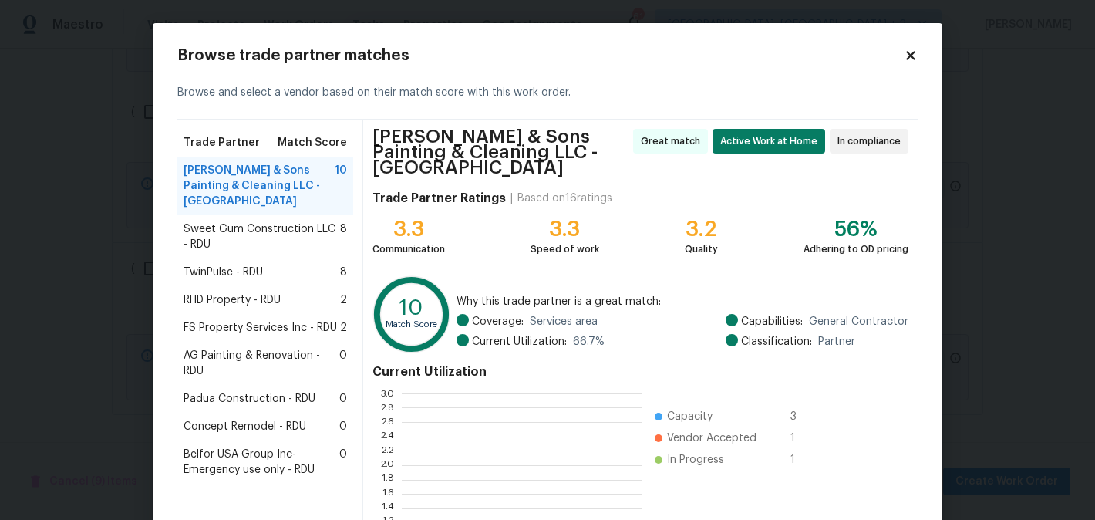
scroll to position [216, 240]
click at [278, 226] on span "Sweet Gum Construction LLC - RDU" at bounding box center [261, 236] width 157 height 31
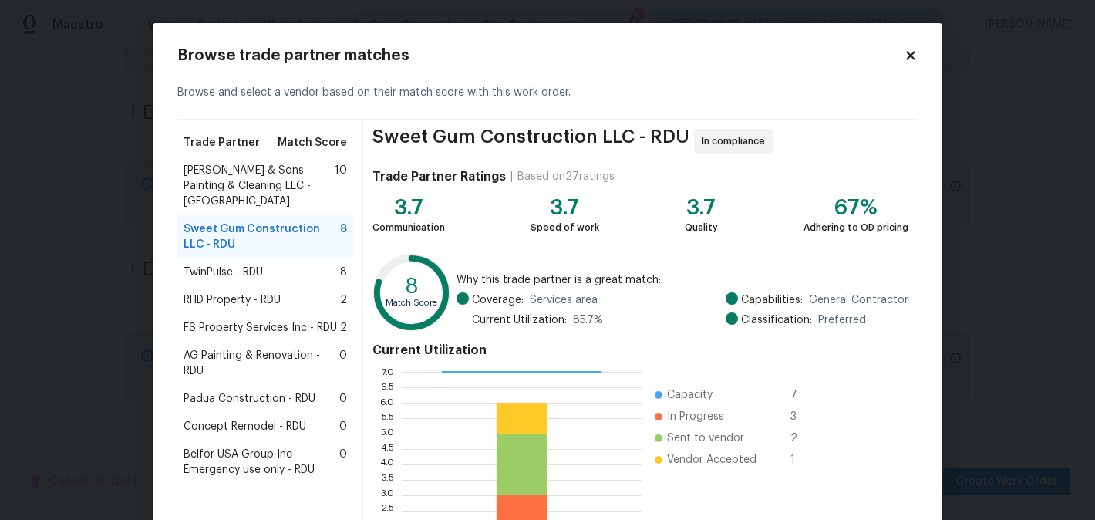
click at [257, 264] on span "TwinPulse - RDU" at bounding box center [222, 271] width 79 height 15
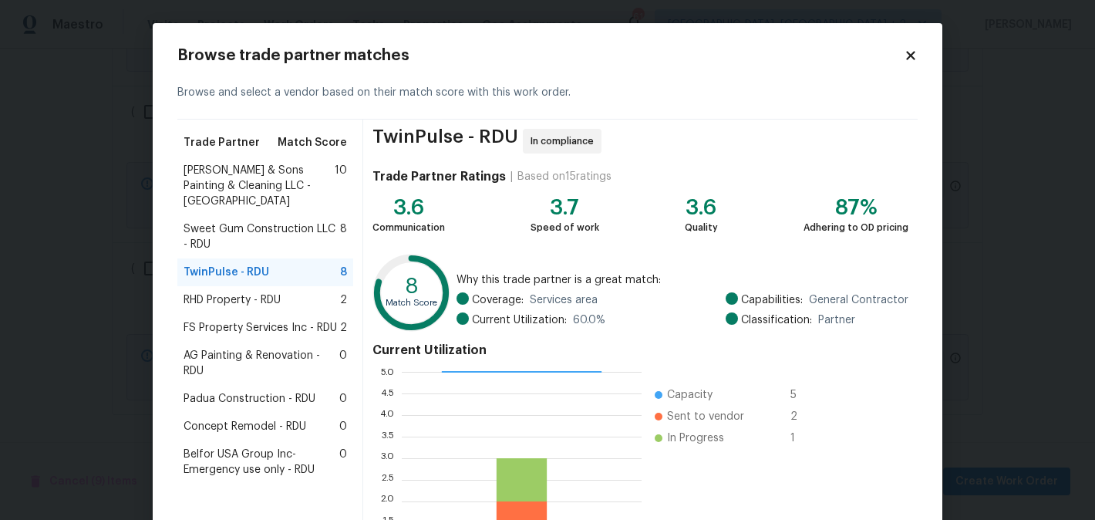
click at [257, 269] on div "TwinPulse - RDU 8" at bounding box center [265, 272] width 176 height 28
click at [251, 292] on div "RHD Property - RDU 2" at bounding box center [265, 300] width 176 height 28
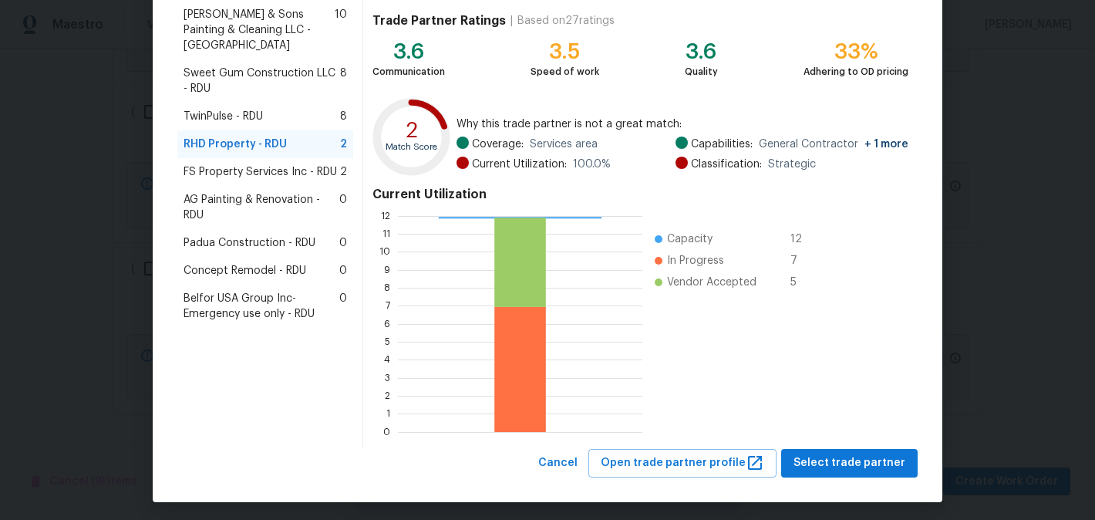
scroll to position [160, 0]
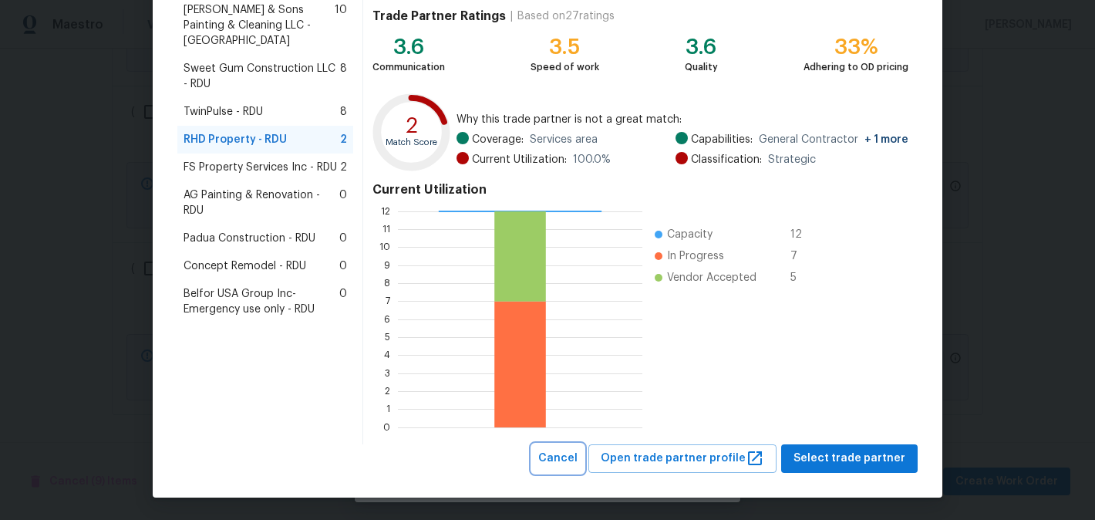
click at [577, 458] on span "Cancel" at bounding box center [557, 458] width 39 height 19
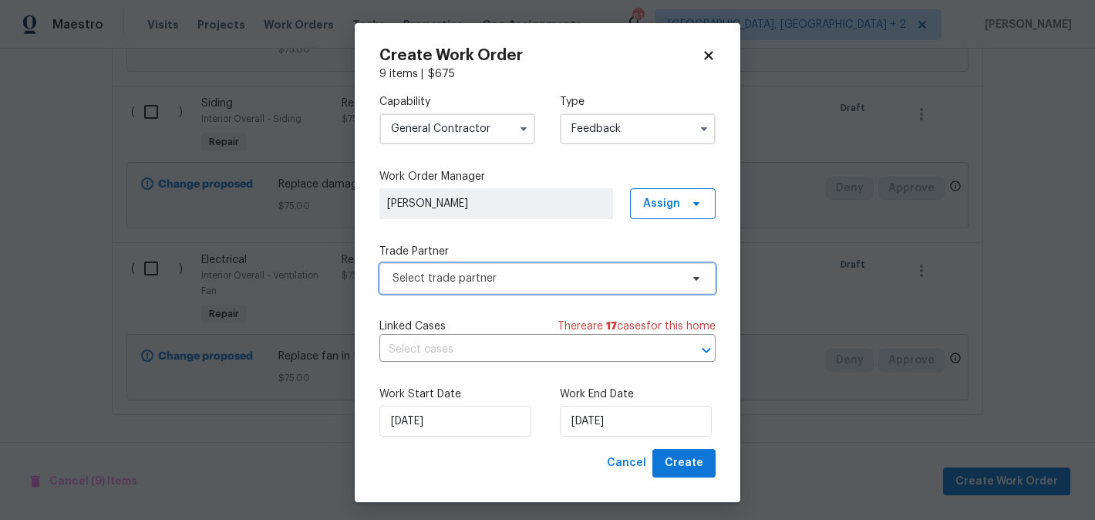
scroll to position [0, 0]
click at [424, 113] on div "Capability General Contractor" at bounding box center [457, 119] width 156 height 50
click at [423, 127] on input "General Contractor" at bounding box center [457, 128] width 156 height 31
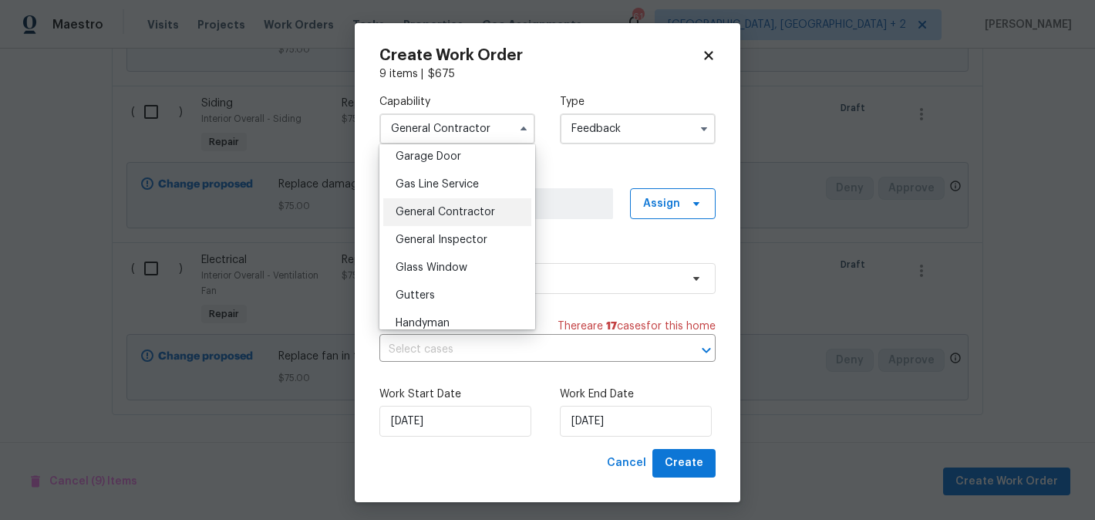
scroll to position [692, 0]
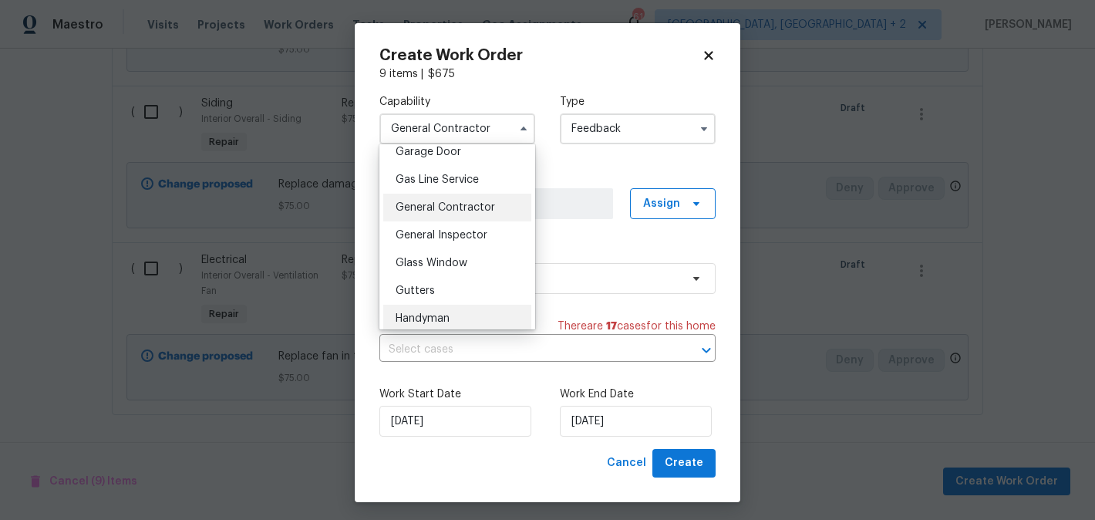
click at [446, 318] on span "Handyman" at bounding box center [423, 318] width 54 height 11
type input "Handyman"
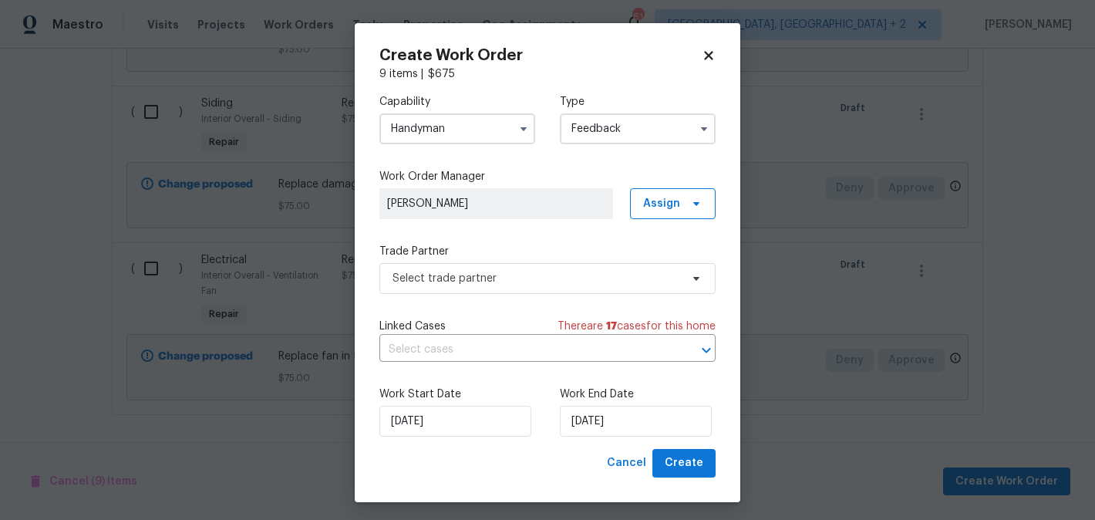
click at [474, 293] on div "Capability Handyman Type Feedback Work Order Manager Blessida Angeline M Assign…" at bounding box center [547, 265] width 336 height 367
click at [468, 269] on span "Select trade partner" at bounding box center [547, 278] width 336 height 31
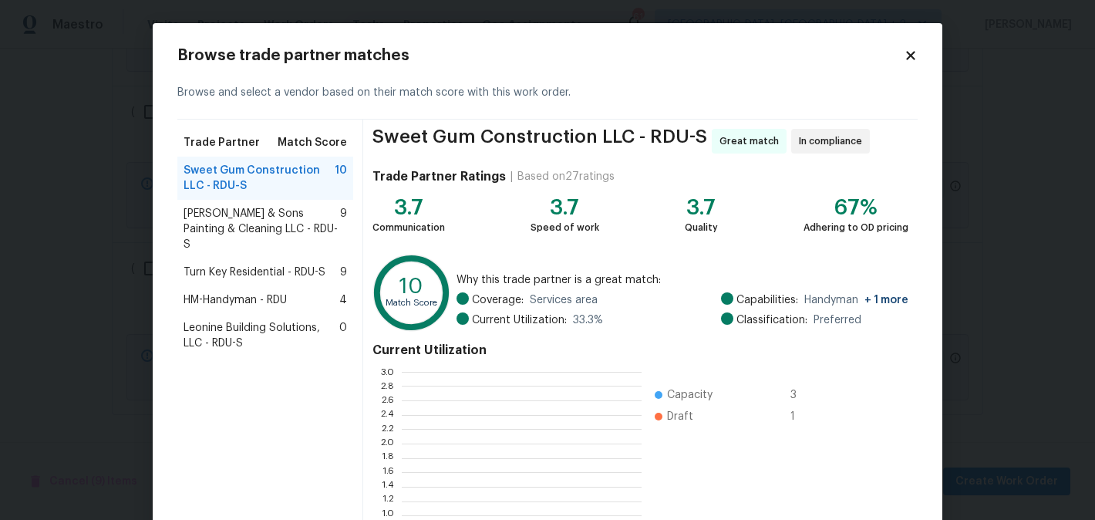
scroll to position [216, 240]
click at [247, 292] on span "HM-Handyman - RDU" at bounding box center [234, 299] width 103 height 15
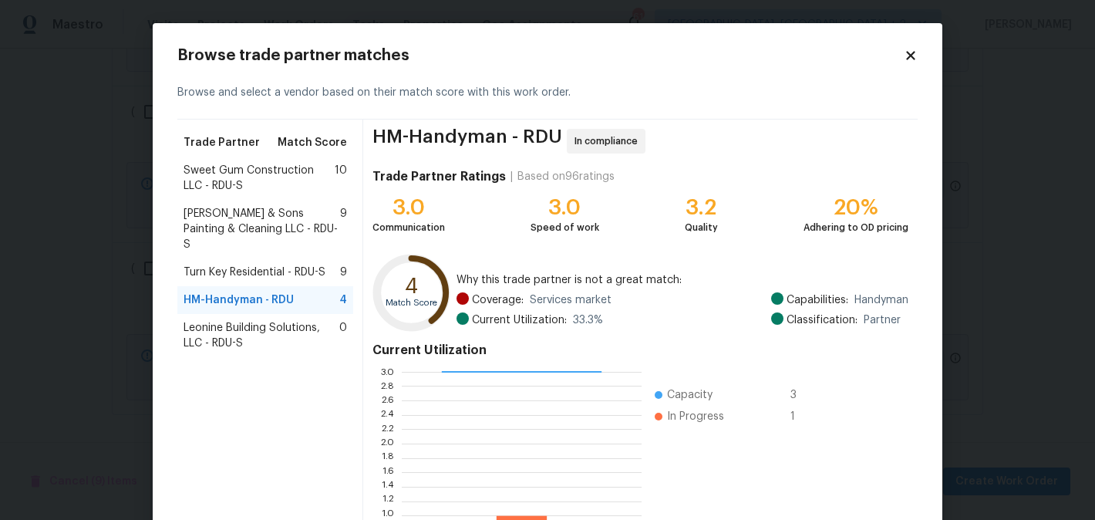
click at [231, 219] on span "Hodge & Sons Painting & Cleaning LLC - RDU-S" at bounding box center [261, 229] width 157 height 46
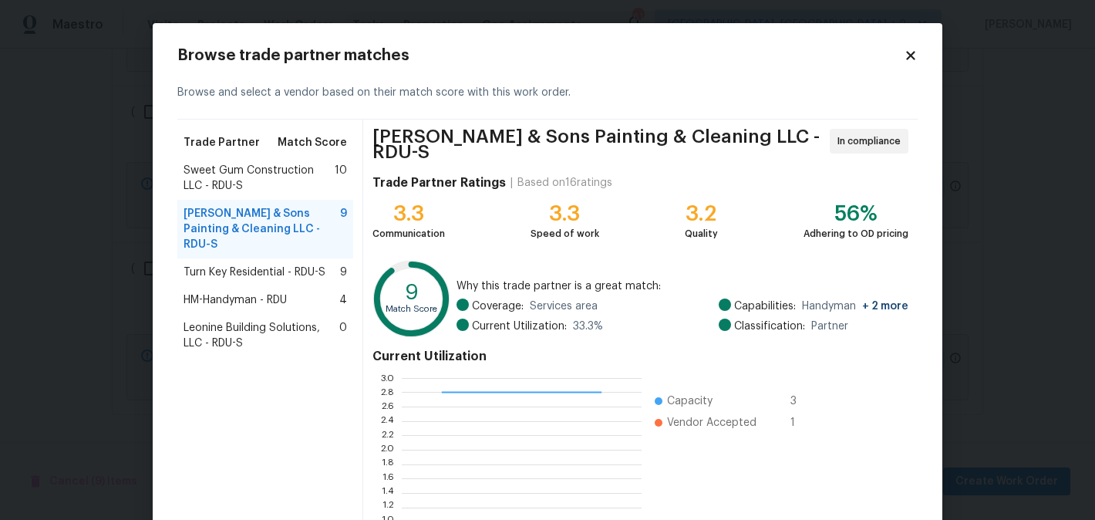
click at [243, 178] on span "Sweet Gum Construction LLC - RDU-S" at bounding box center [258, 178] width 151 height 31
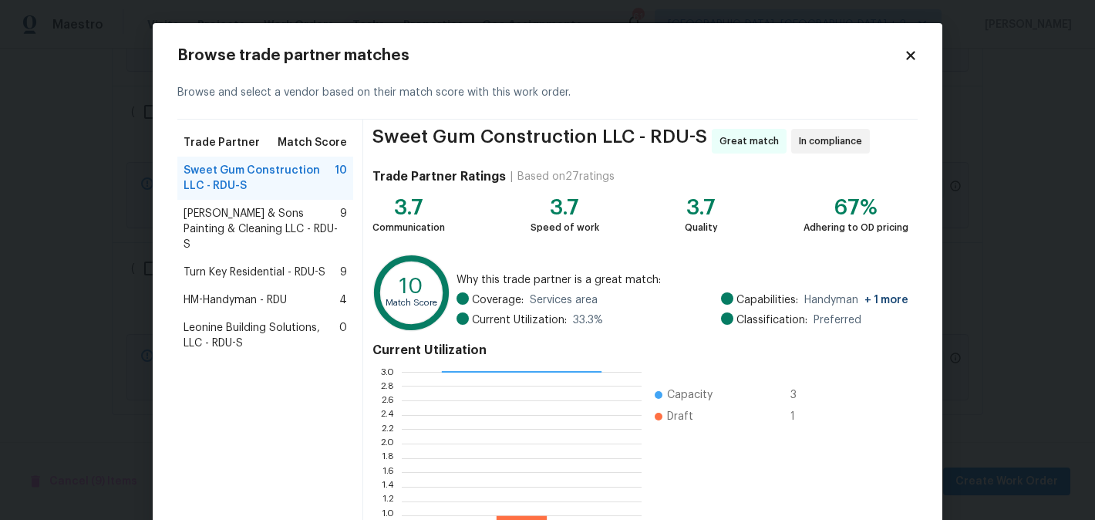
click at [230, 224] on span "Hodge & Sons Painting & Cleaning LLC - RDU-S" at bounding box center [261, 229] width 157 height 46
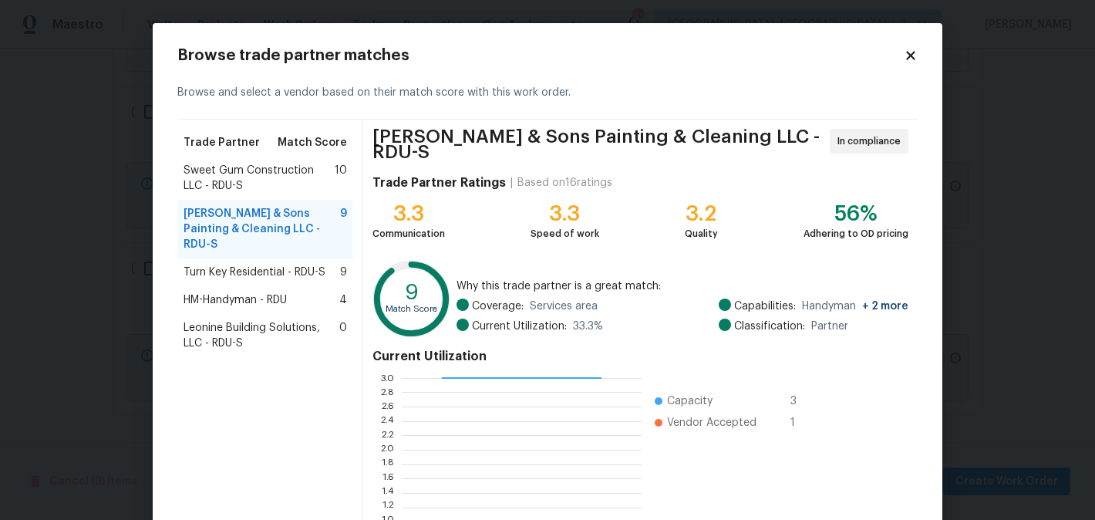
scroll to position [160, 0]
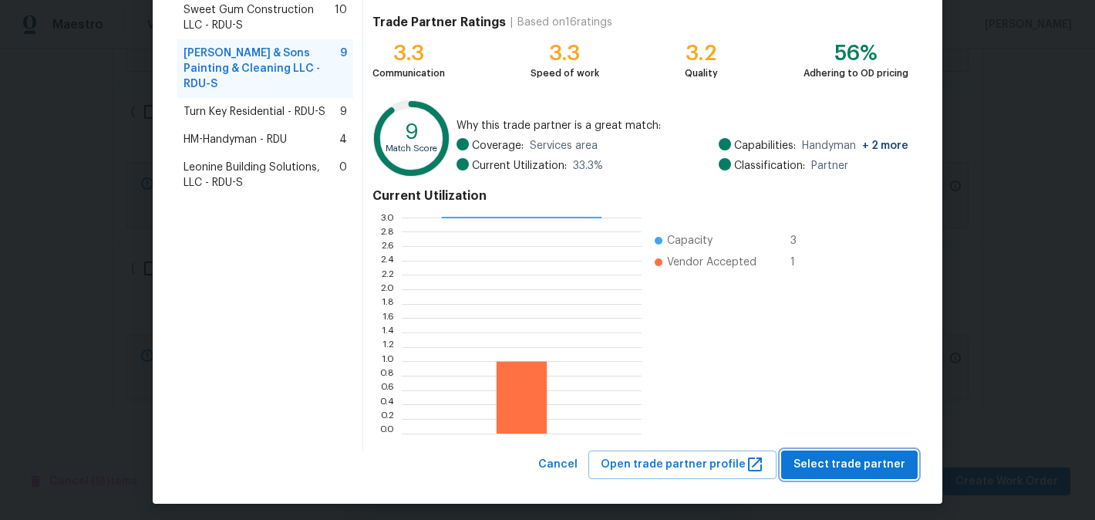
click at [857, 455] on span "Select trade partner" at bounding box center [849, 464] width 112 height 19
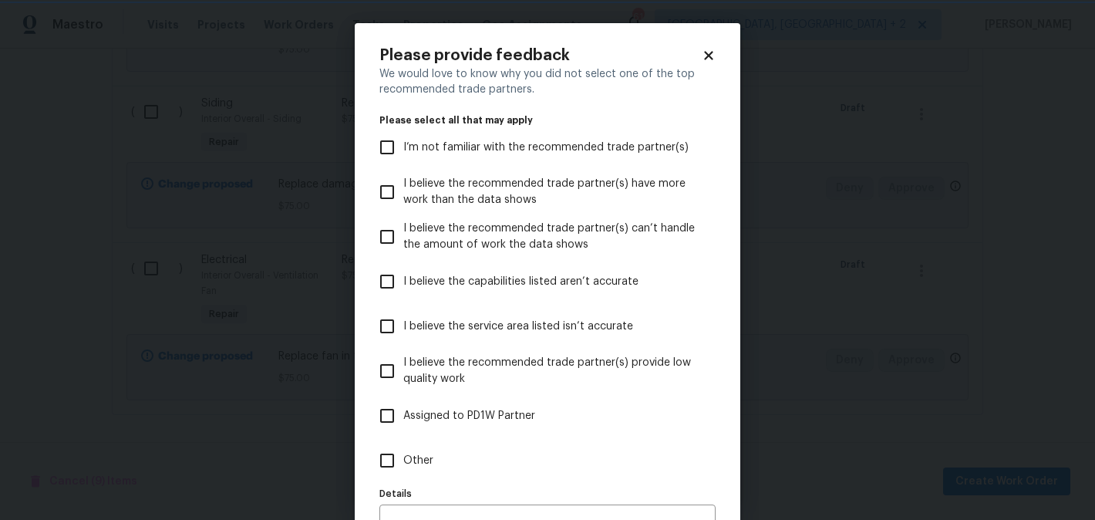
scroll to position [0, 0]
click at [408, 463] on span "Other" at bounding box center [418, 461] width 30 height 16
click at [403, 463] on input "Other" at bounding box center [387, 460] width 32 height 32
checkbox input "true"
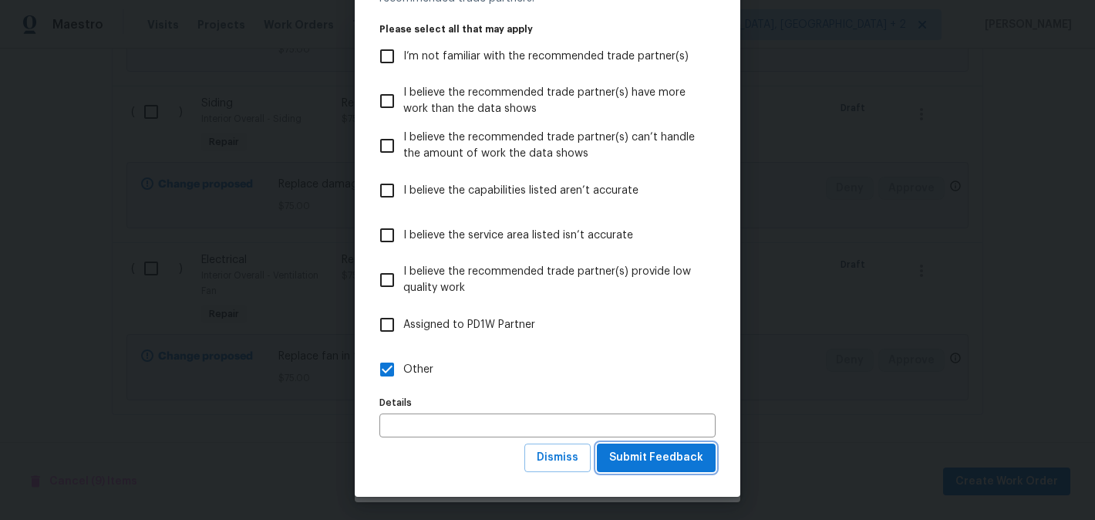
click at [667, 455] on span "Submit Feedback" at bounding box center [656, 457] width 94 height 19
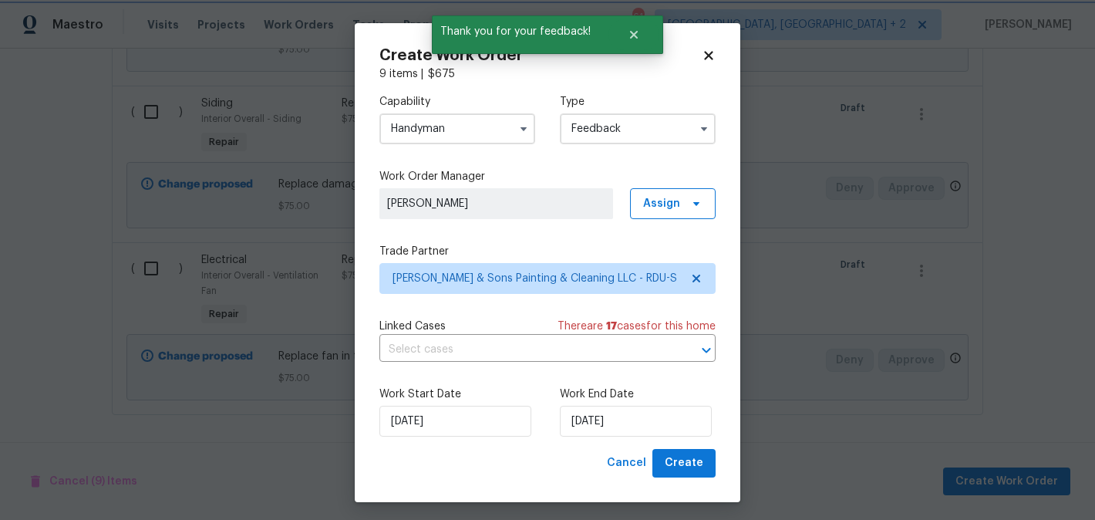
scroll to position [0, 0]
click at [604, 423] on input "11/08/2025" at bounding box center [636, 421] width 152 height 31
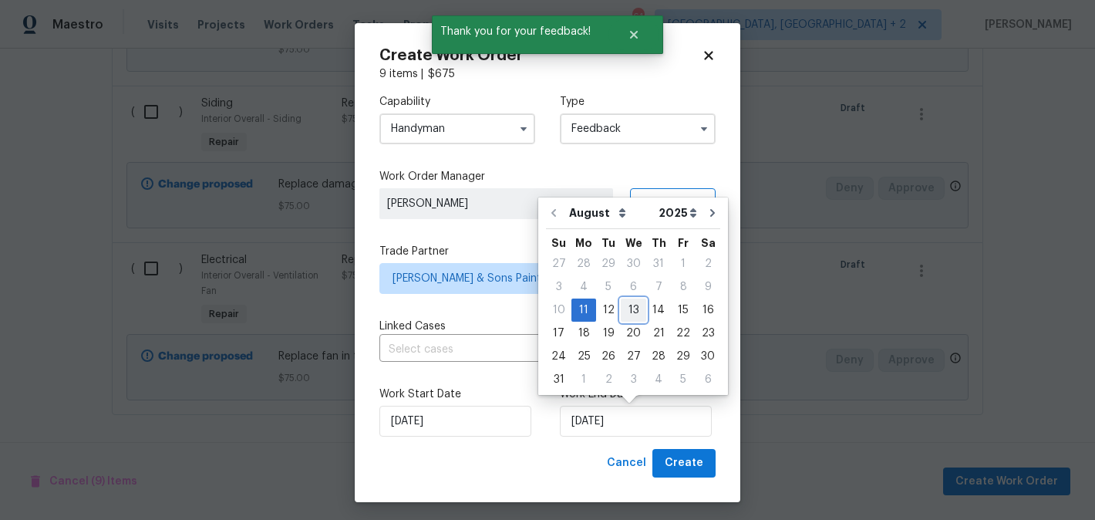
click at [625, 307] on div "13" at bounding box center [633, 310] width 25 height 22
type input "13/08/2025"
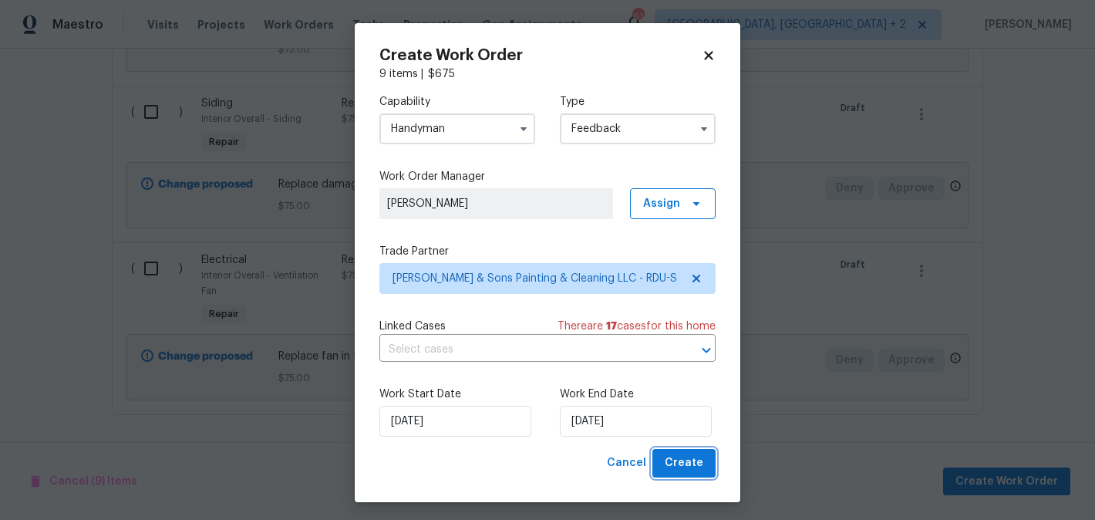
click at [678, 453] on span "Create" at bounding box center [684, 462] width 39 height 19
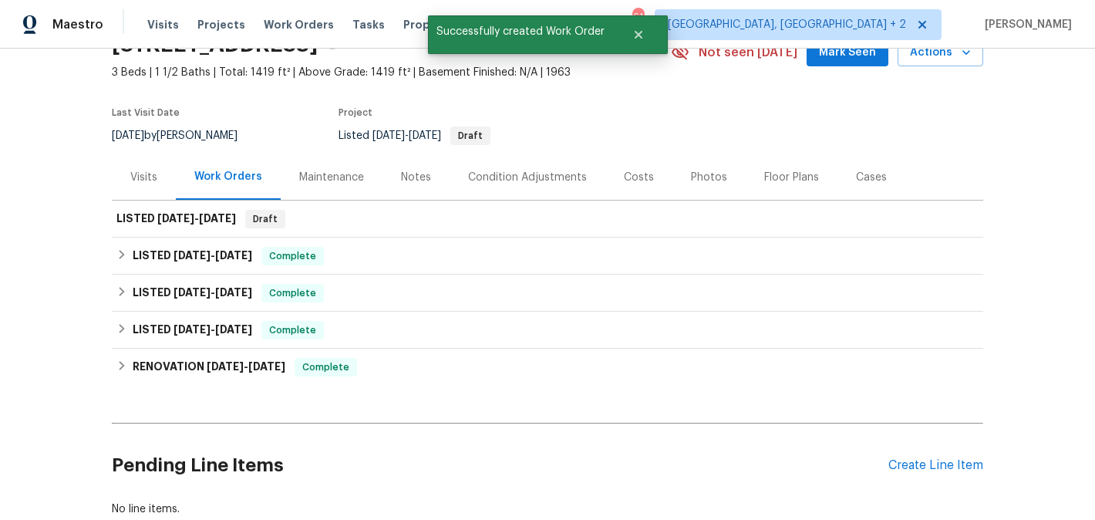
scroll to position [29, 0]
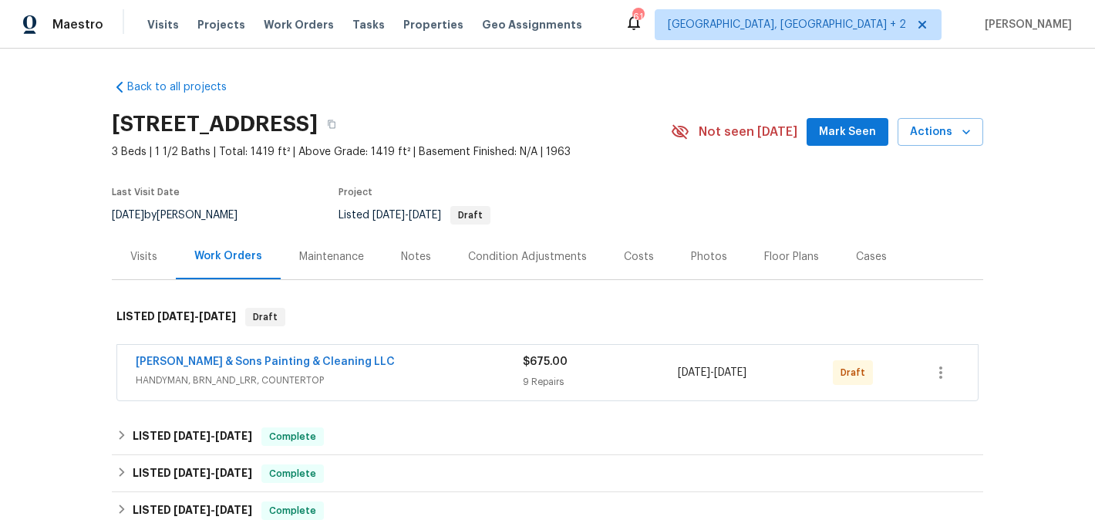
scroll to position [282, 0]
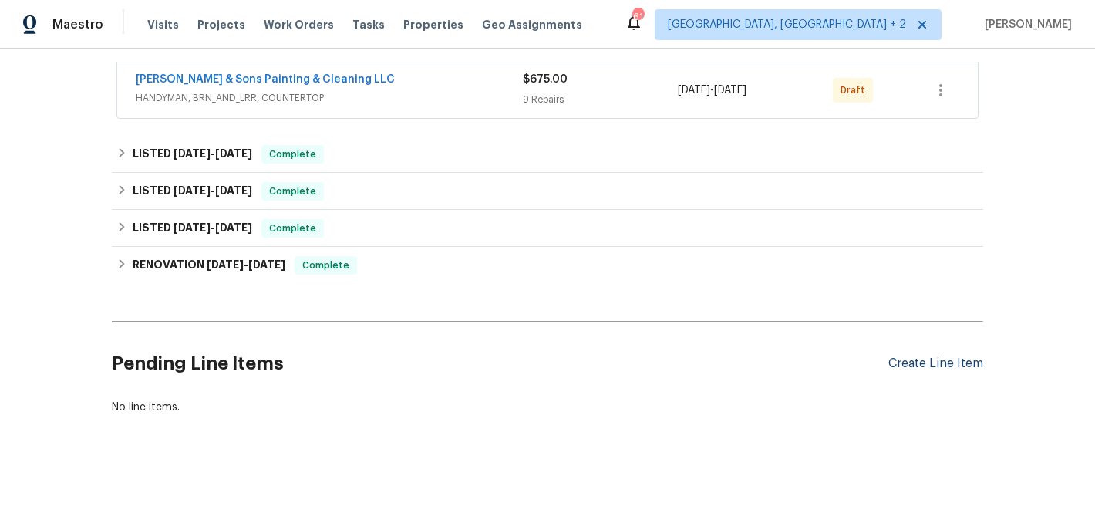
click at [898, 367] on div "Create Line Item" at bounding box center [935, 363] width 95 height 15
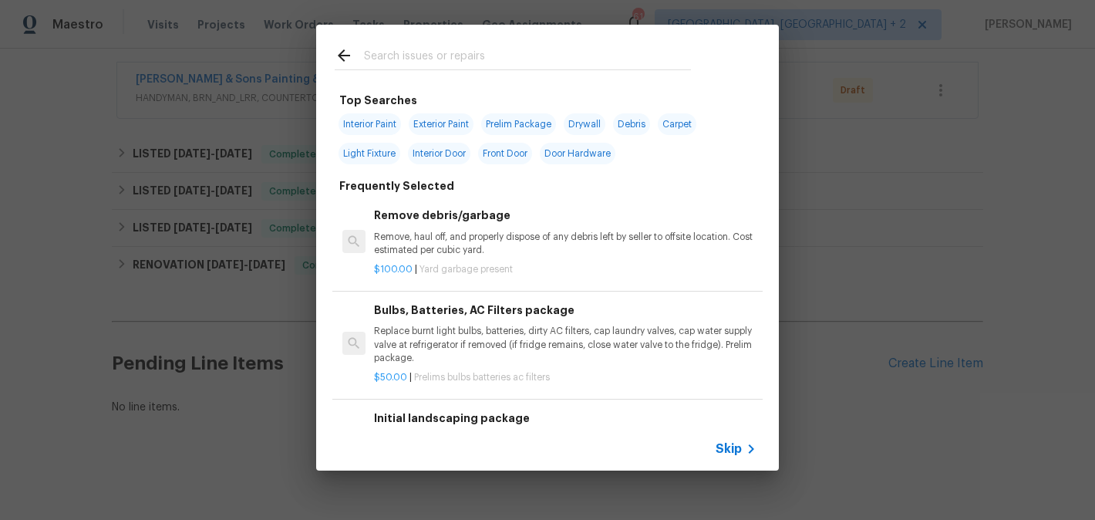
click at [397, 52] on input "text" at bounding box center [527, 57] width 327 height 23
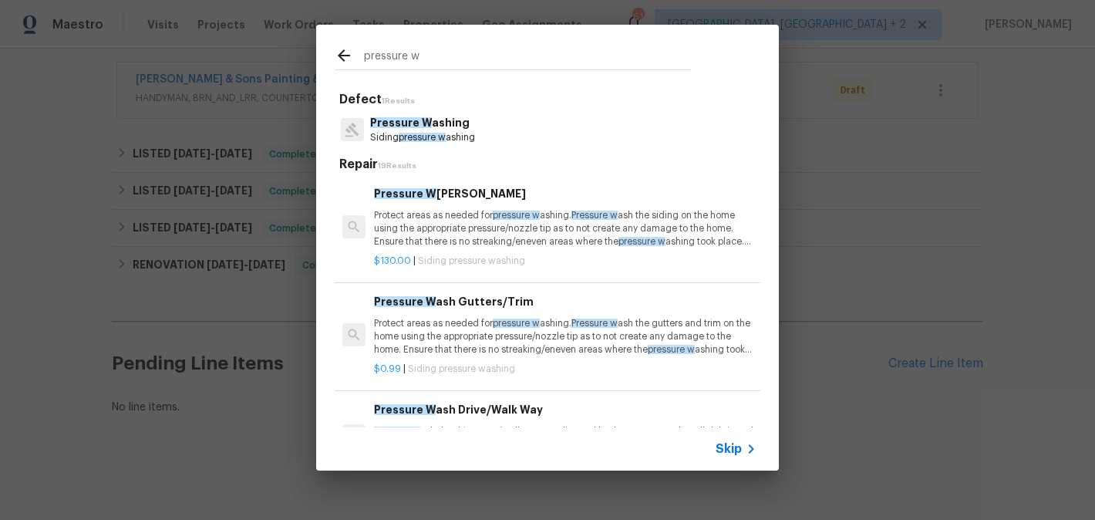
type input "pressure w"
click at [453, 132] on p "Siding pressure w ashing" at bounding box center [422, 137] width 105 height 13
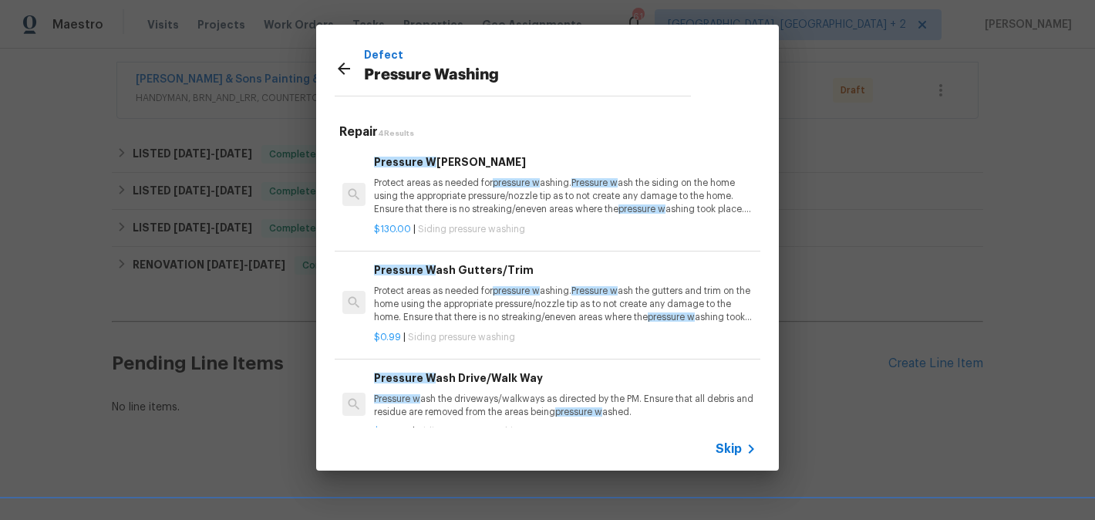
click at [453, 192] on p "Protect areas as needed for pressure w ashing. Pressure w ash the siding on the…" at bounding box center [565, 196] width 382 height 39
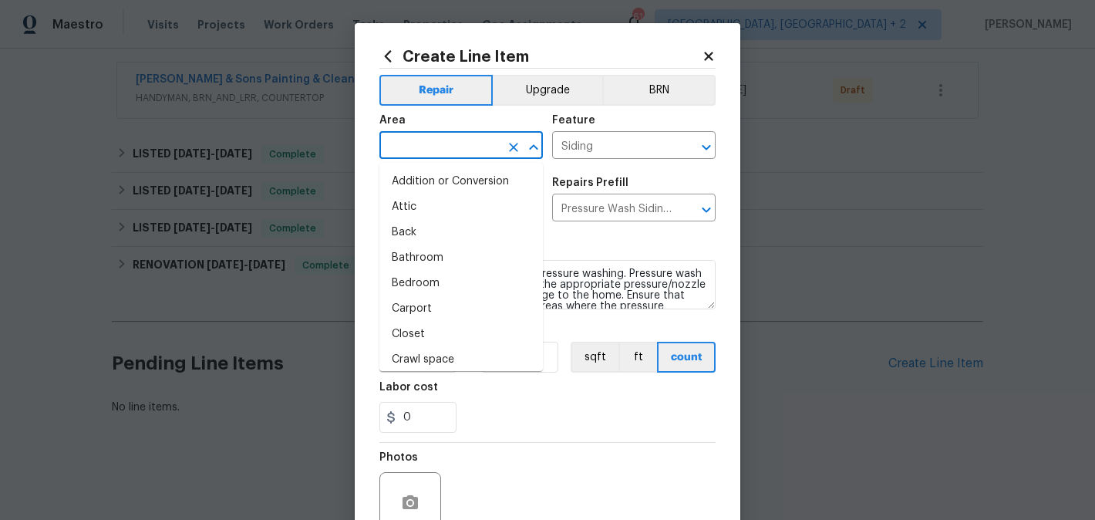
click at [424, 145] on input "text" at bounding box center [439, 147] width 120 height 24
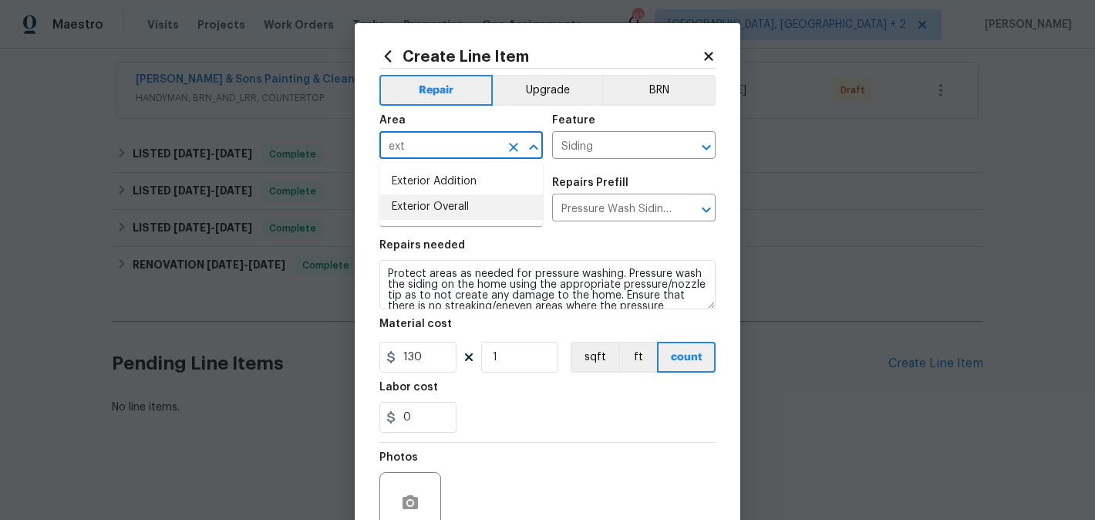
click at [429, 204] on li "Exterior Overall" at bounding box center [460, 206] width 163 height 25
type input "Exterior Overall"
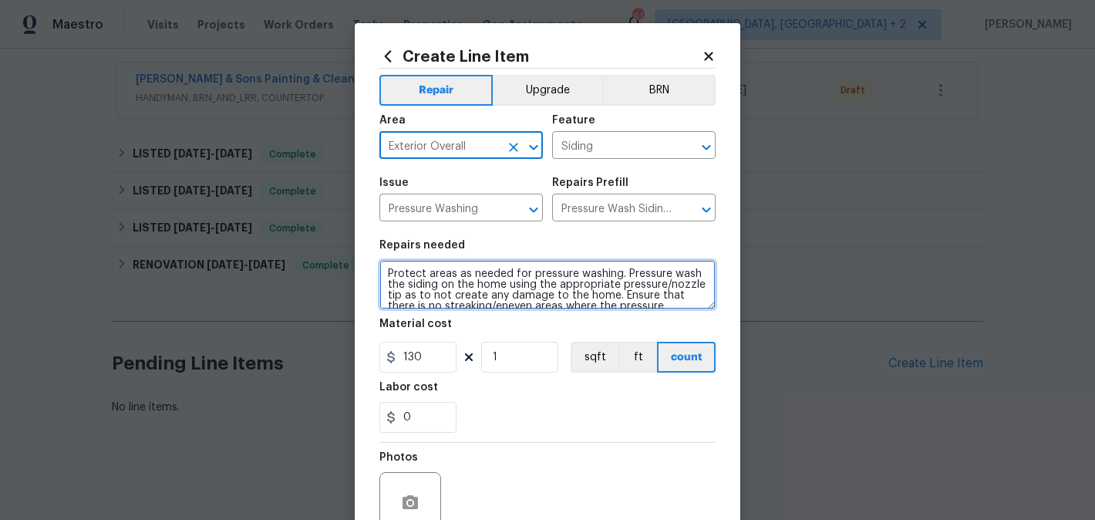
click at [462, 285] on textarea "Protect areas as needed for pressure washing. Pressure wash the siding on the h…" at bounding box center [547, 284] width 336 height 49
paste textarea "[MEDICAL_DATA] wash the exterior of the home. Make sure to get [PERSON_NAME] gr…"
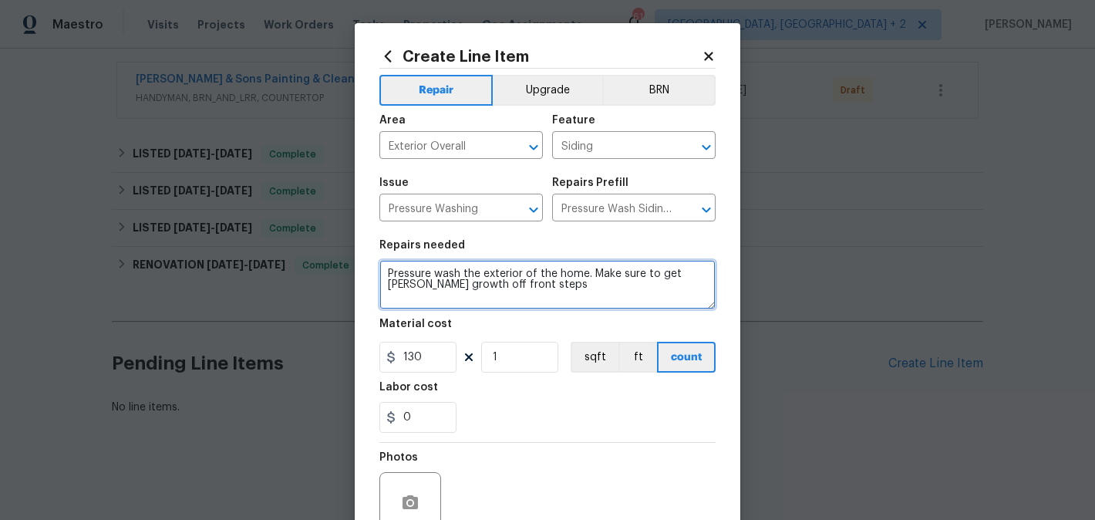
type textarea "Pressure wash the exterior of the home. Make sure to get [PERSON_NAME] growth o…"
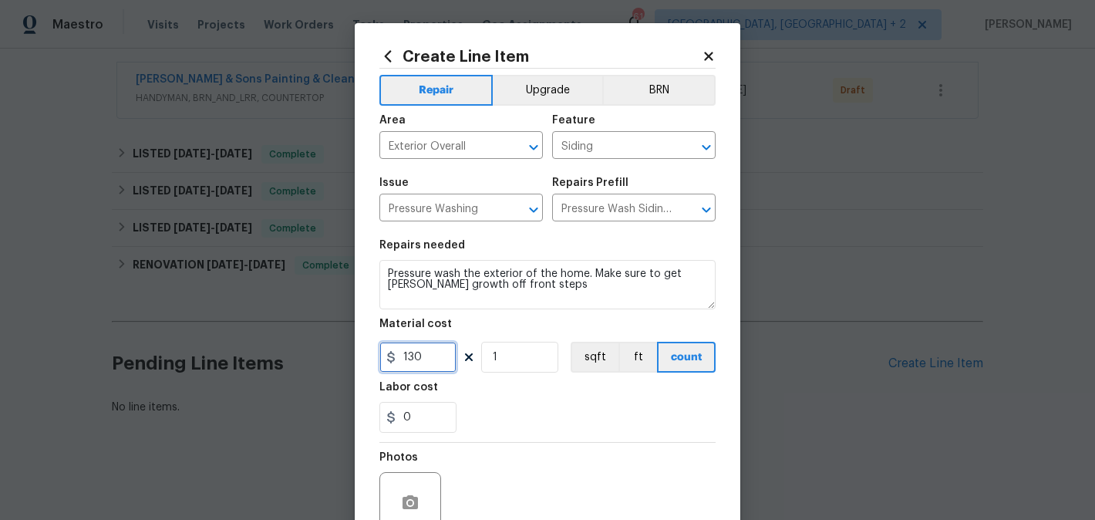
click at [413, 359] on input "130" at bounding box center [417, 357] width 77 height 31
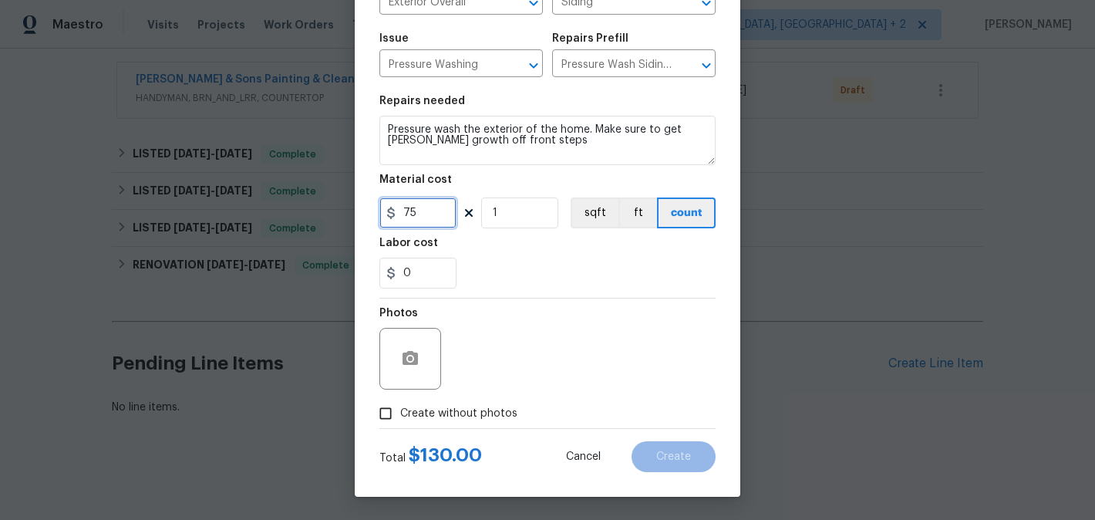
type input "75"
click at [431, 415] on span "Create without photos" at bounding box center [458, 414] width 117 height 16
click at [400, 415] on input "Create without photos" at bounding box center [385, 413] width 29 height 29
checkbox input "true"
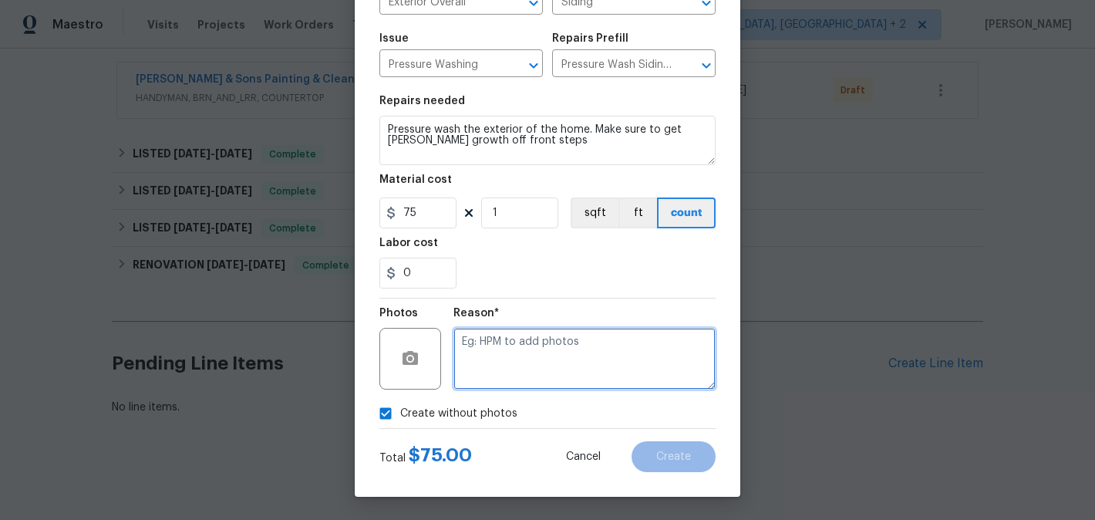
click at [553, 342] on textarea at bounding box center [584, 359] width 262 height 62
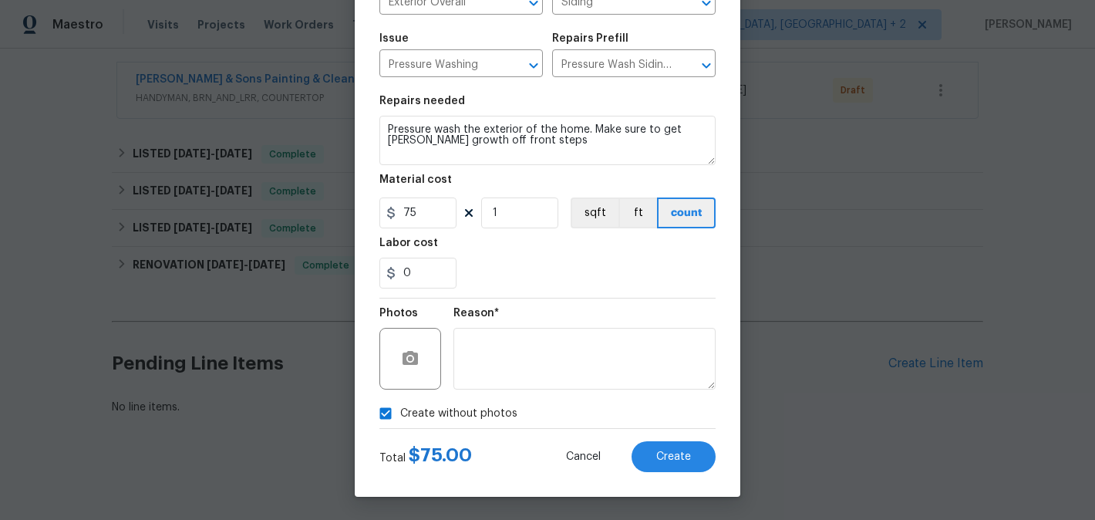
drag, startPoint x: 705, startPoint y: 478, endPoint x: 699, endPoint y: 472, distance: 8.2
click at [705, 478] on div "Create Line Item Repair Upgrade BRN Area Exterior Overall ​ Feature Siding ​ Is…" at bounding box center [548, 188] width 386 height 618
click at [696, 458] on button "Create" at bounding box center [673, 456] width 84 height 31
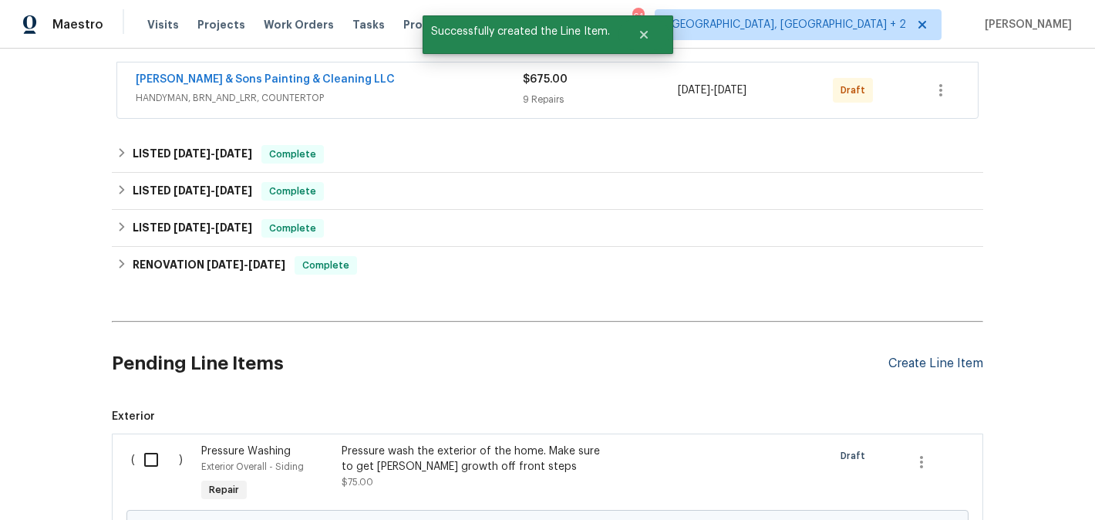
click at [906, 365] on div "Create Line Item" at bounding box center [935, 363] width 95 height 15
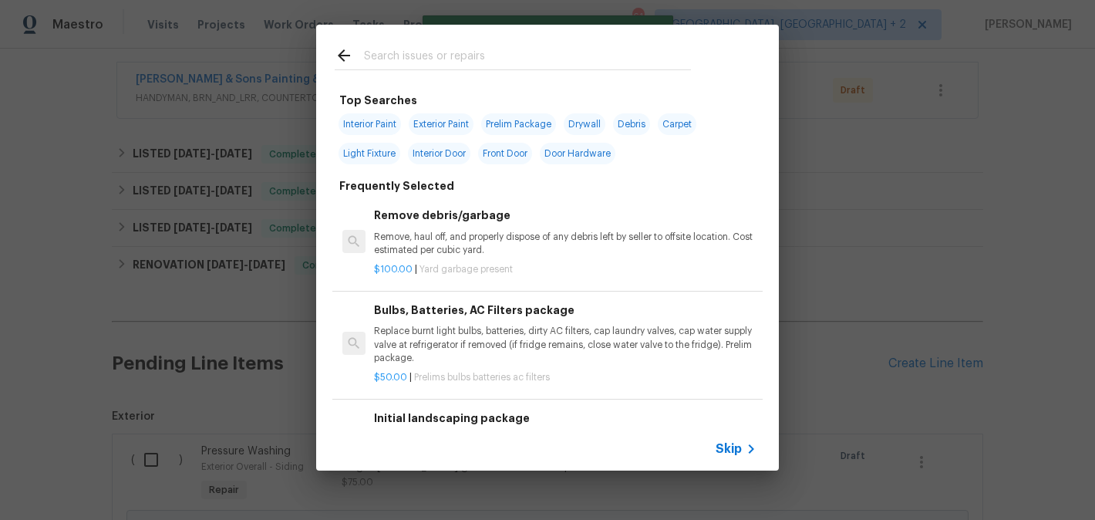
click at [414, 66] on input "text" at bounding box center [527, 57] width 327 height 23
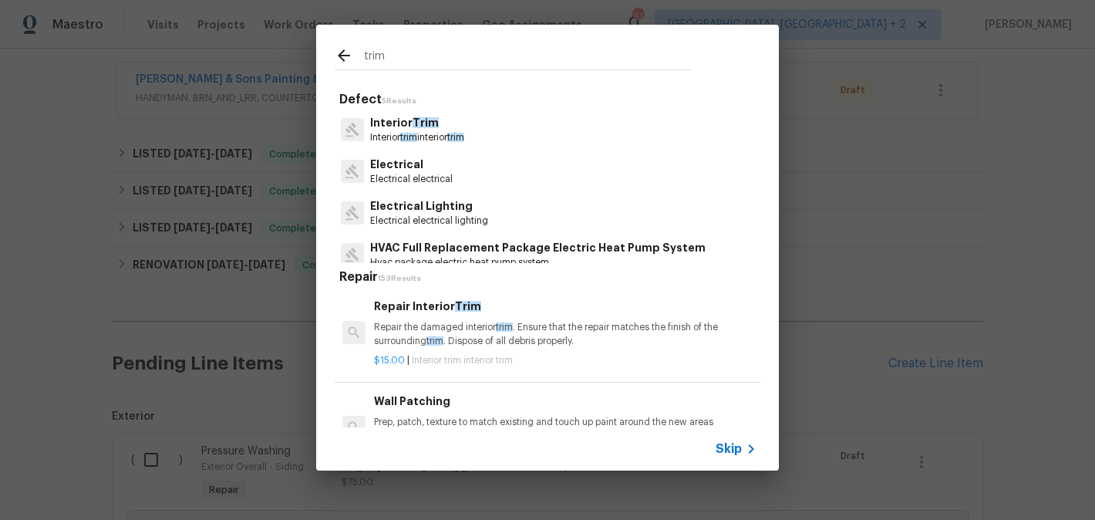
type input "trim"
click at [411, 133] on span "trim" at bounding box center [408, 137] width 17 height 9
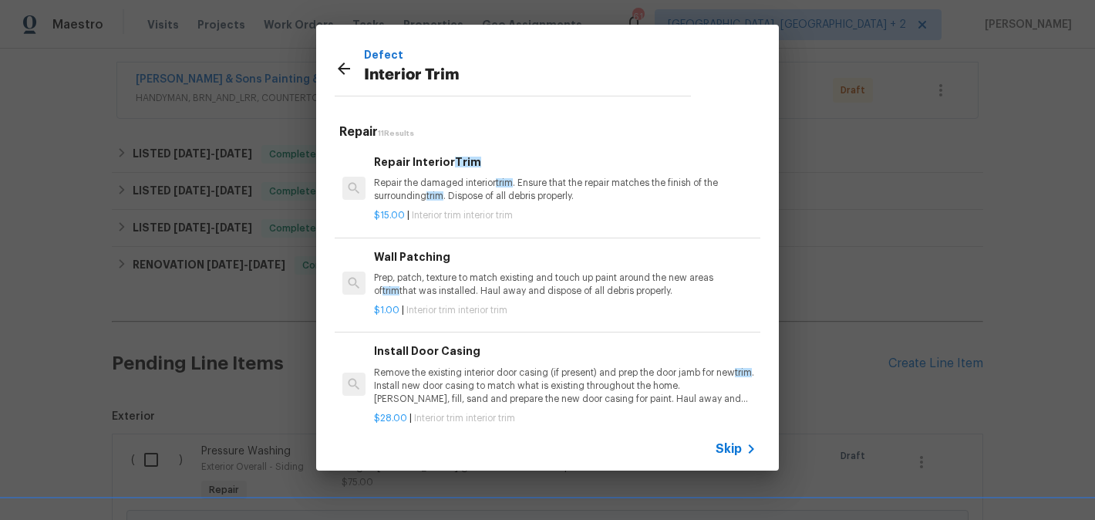
click at [432, 188] on p "Repair the damaged interior trim . Ensure that the repair matches the finish of…" at bounding box center [565, 190] width 382 height 26
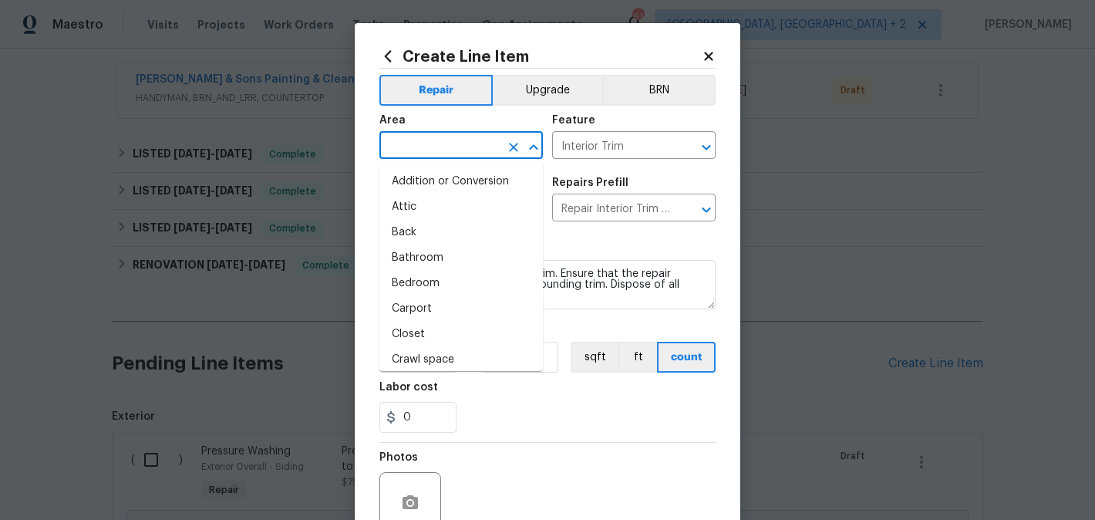
click at [426, 150] on input "text" at bounding box center [439, 147] width 120 height 24
type input "i"
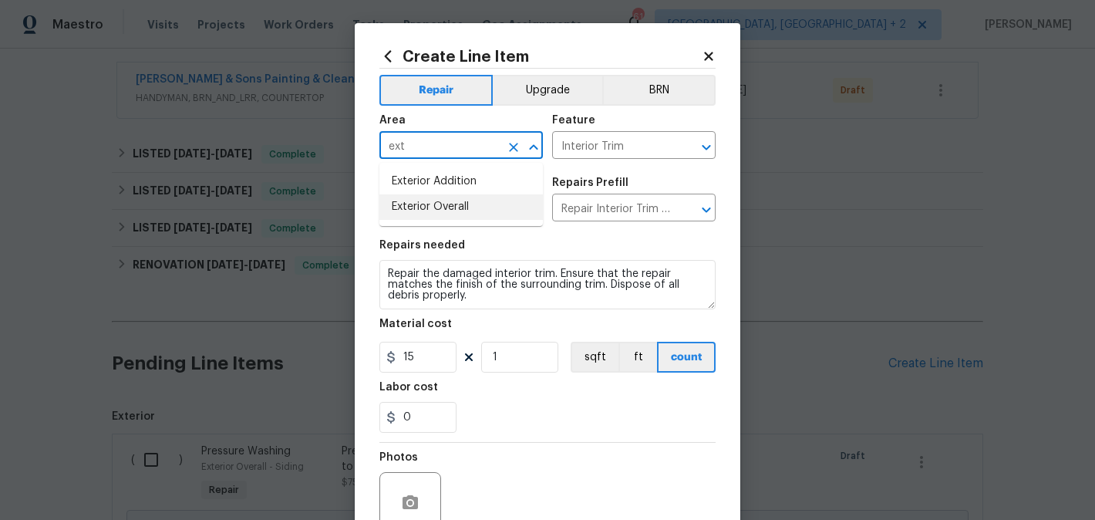
click at [439, 211] on li "Exterior Overall" at bounding box center [460, 206] width 163 height 25
type input "Exterior Overall"
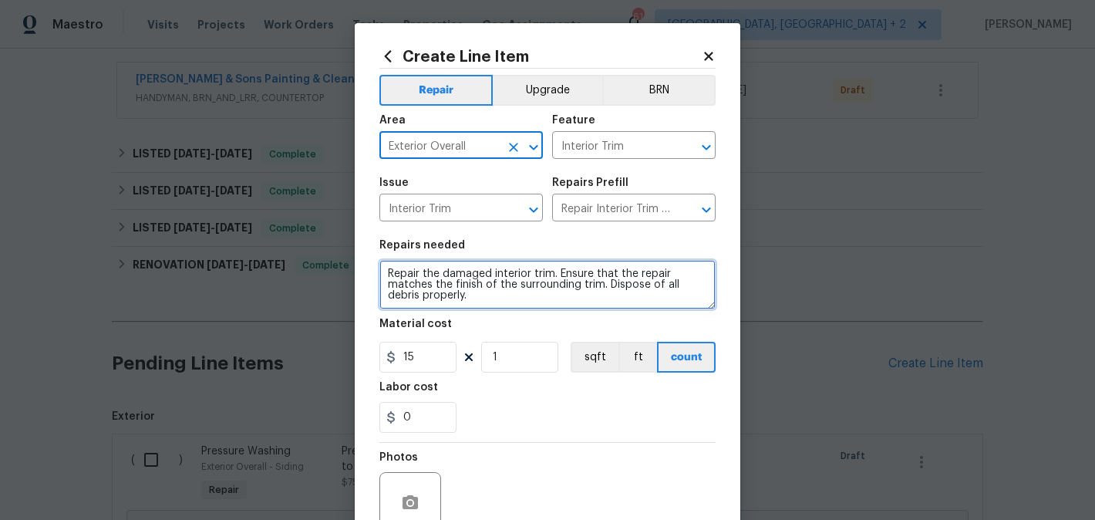
click at [450, 279] on textarea "Repair the damaged interior trim. Ensure that the repair matches the finish of …" at bounding box center [547, 284] width 336 height 49
paste textarea "Trim bushes in the front of the home"
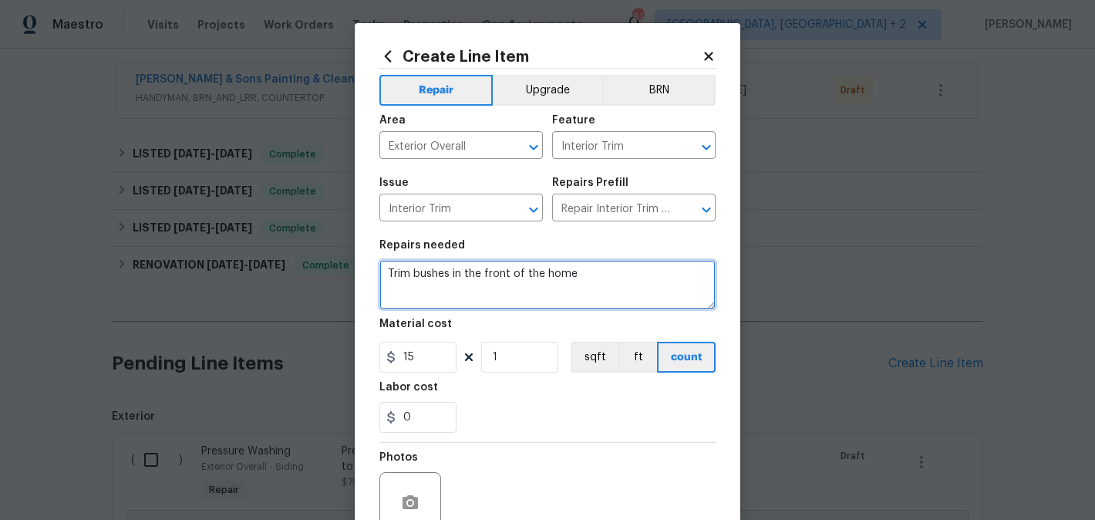
type textarea "Trim bushes in the front of the home"
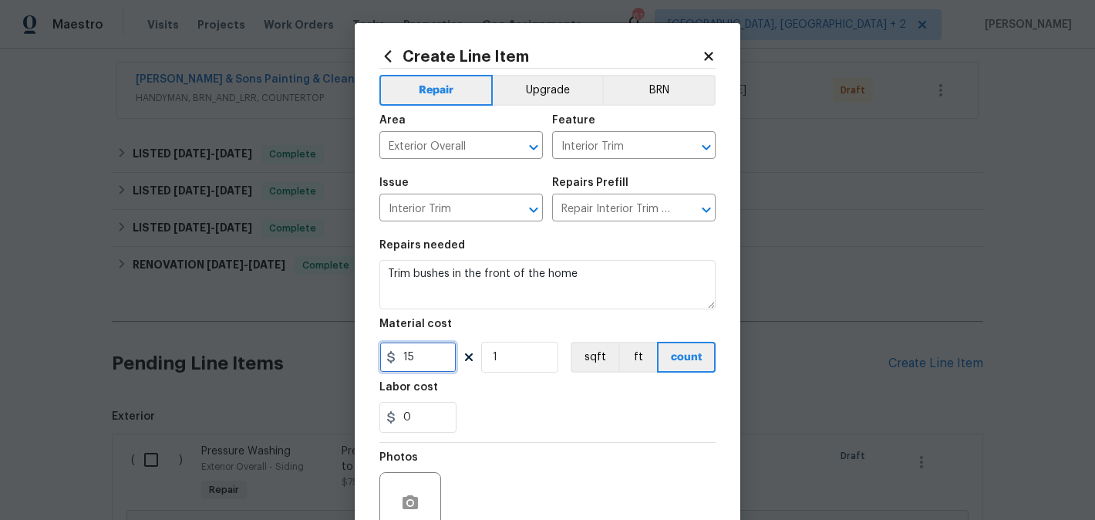
click at [428, 343] on input "15" at bounding box center [417, 357] width 77 height 31
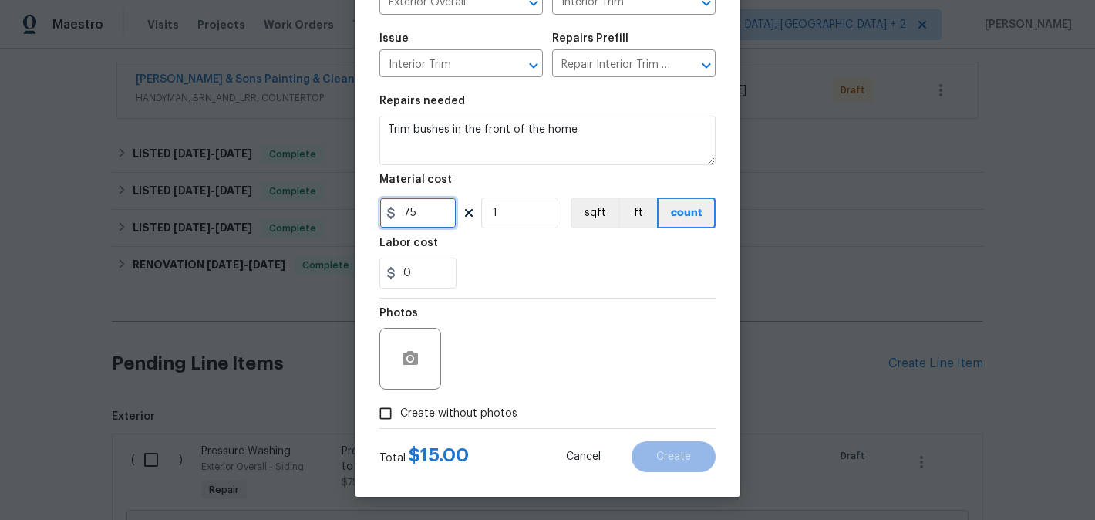
type input "75"
click at [443, 409] on span "Create without photos" at bounding box center [458, 414] width 117 height 16
click at [400, 409] on input "Create without photos" at bounding box center [385, 413] width 29 height 29
checkbox input "true"
click at [533, 365] on textarea at bounding box center [584, 359] width 262 height 62
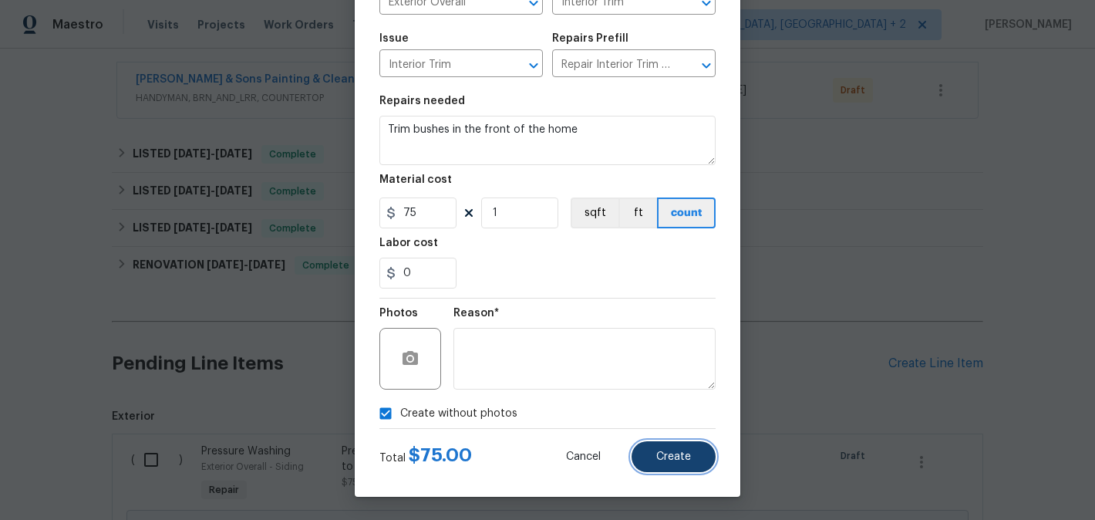
click at [675, 461] on span "Create" at bounding box center [673, 457] width 35 height 12
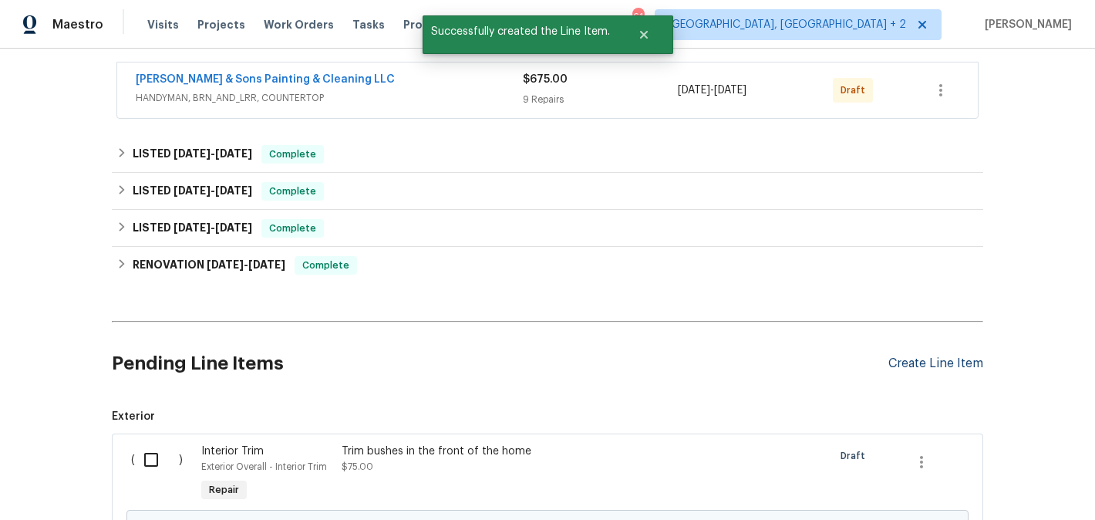
click at [920, 359] on div "Create Line Item" at bounding box center [935, 363] width 95 height 15
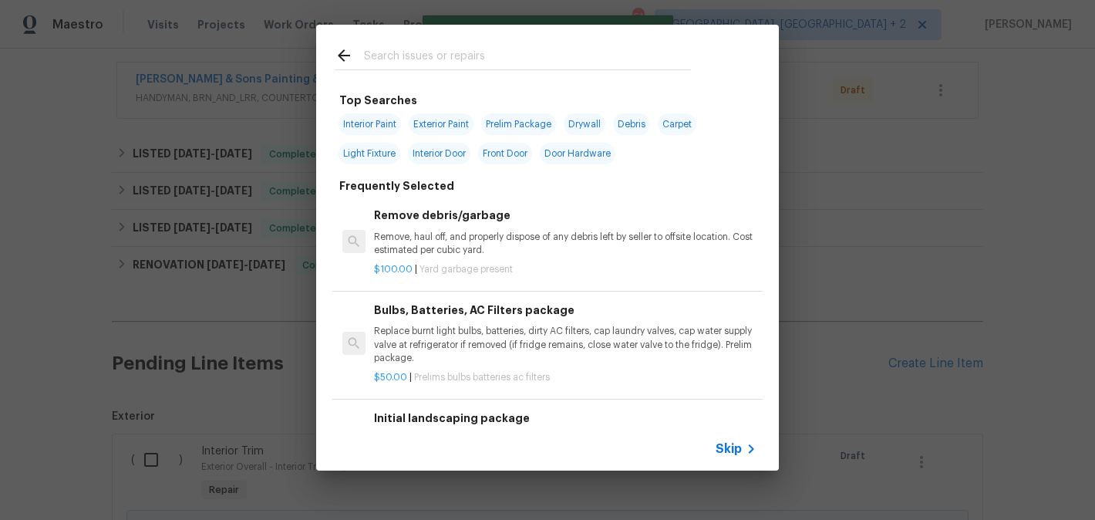
click at [430, 58] on input "text" at bounding box center [527, 57] width 327 height 23
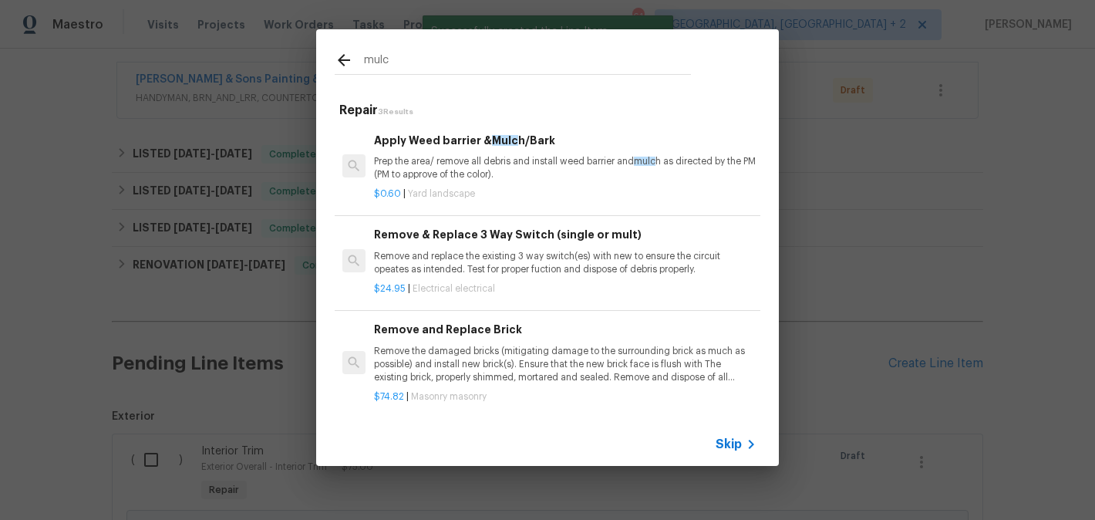
type input "mulc"
click at [466, 160] on p "Prep the area/ remove all debris and install weed barrier and mulc h as directe…" at bounding box center [565, 168] width 382 height 26
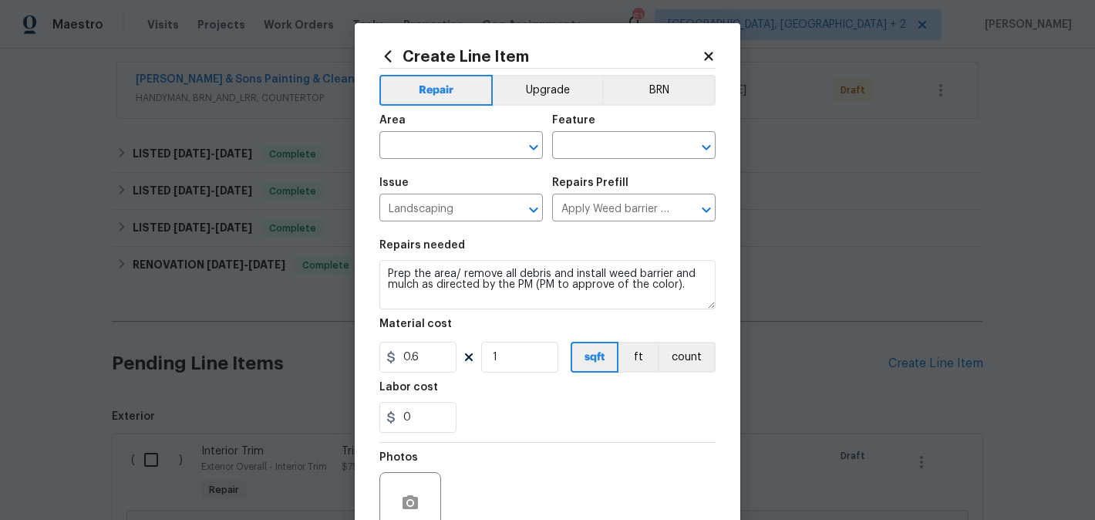
click at [417, 134] on div "Area" at bounding box center [460, 125] width 163 height 20
click at [412, 150] on input "text" at bounding box center [439, 147] width 120 height 24
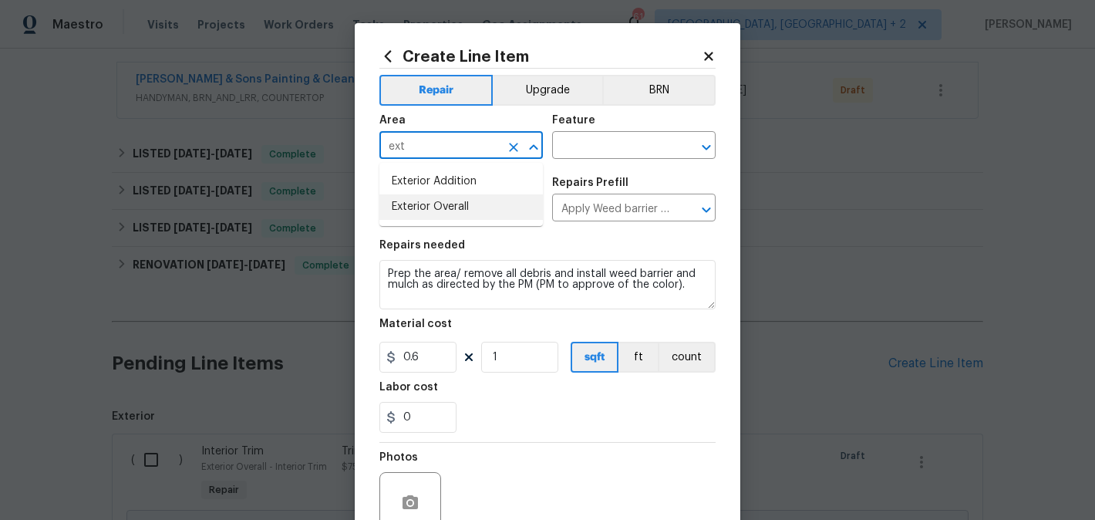
click at [430, 205] on li "Exterior Overall" at bounding box center [460, 206] width 163 height 25
type input "Exterior Overall"
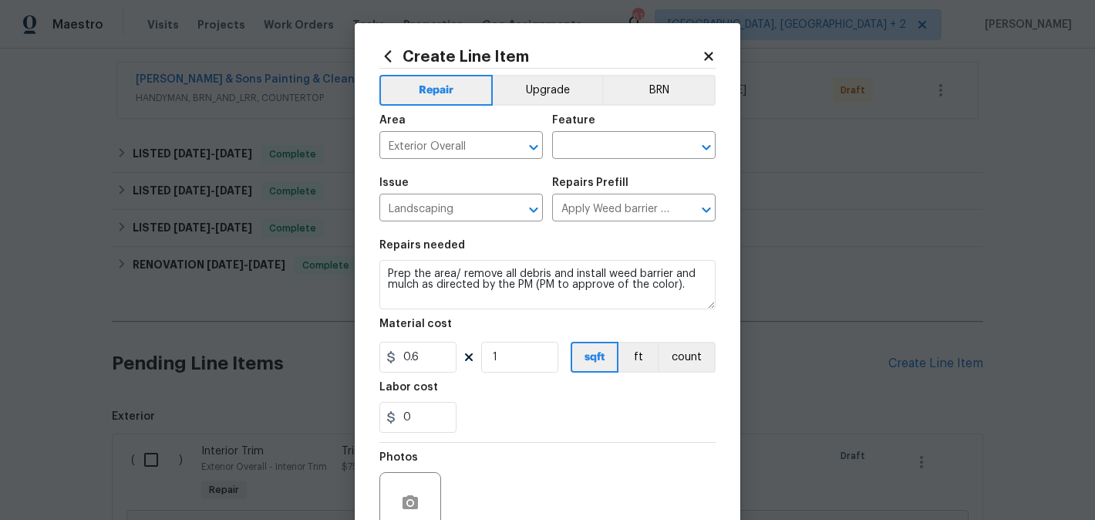
click at [577, 161] on div "Area Exterior Overall ​ Feature ​" at bounding box center [547, 137] width 336 height 62
click at [577, 155] on input "text" at bounding box center [612, 147] width 120 height 24
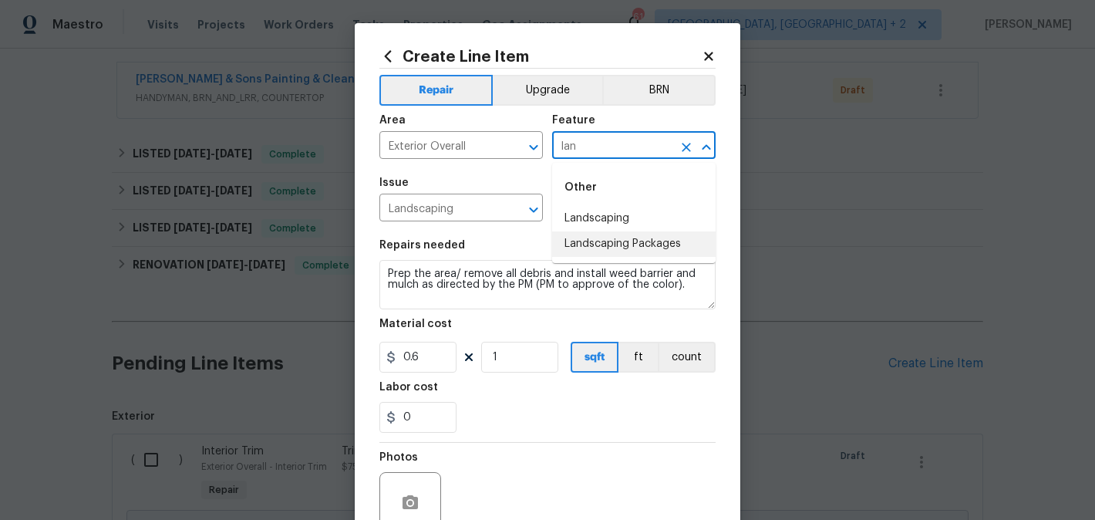
click at [618, 249] on li "Landscaping Packages" at bounding box center [633, 243] width 163 height 25
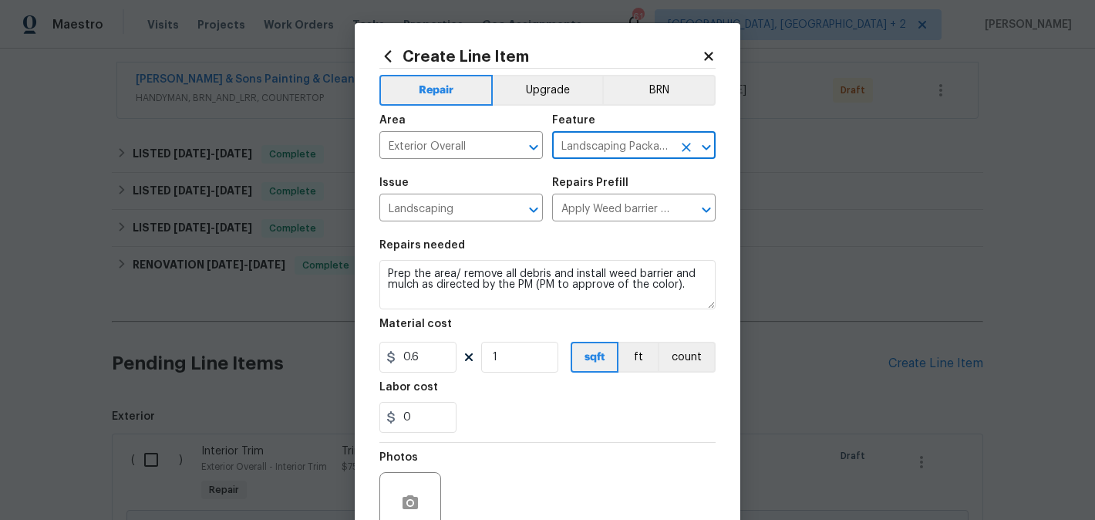
type input "Landscaping Packages"
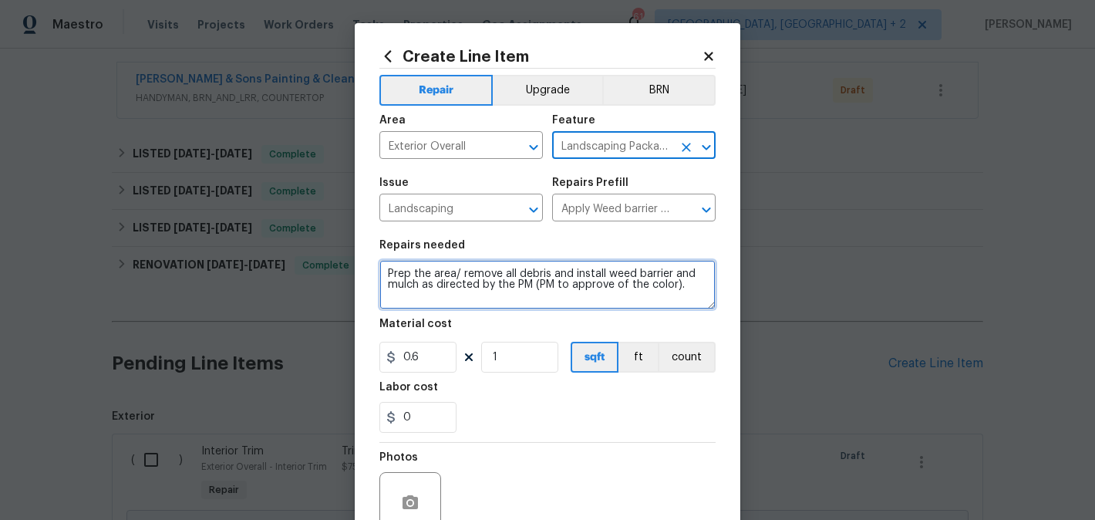
click at [562, 264] on textarea "Prep the area/ remove all debris and install weed barrier and mulch as directed…" at bounding box center [547, 284] width 336 height 49
paste textarea "Add mulch to the beds in the front and right side on the home"
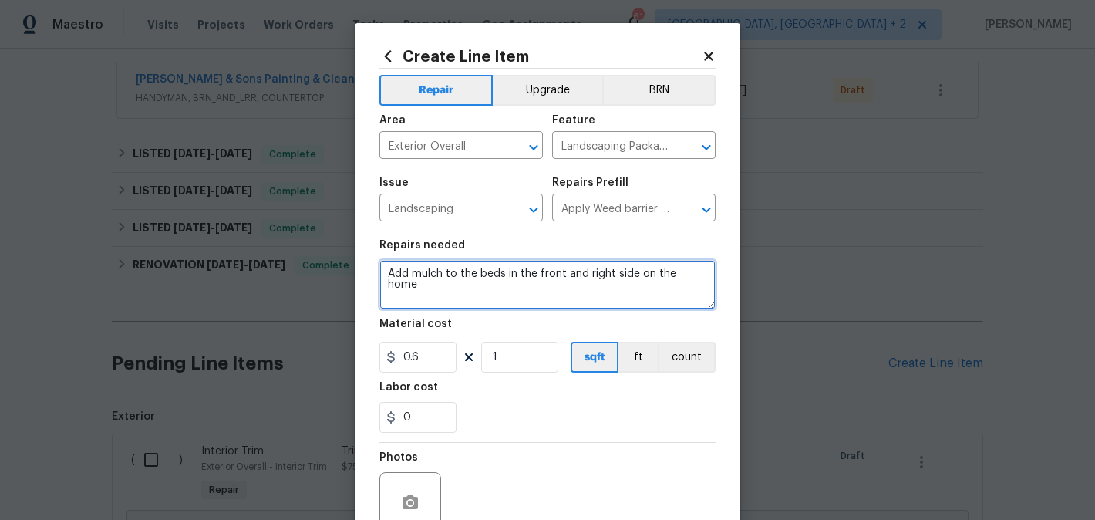
type textarea "Add mulch to the beds in the front and right side on the home"
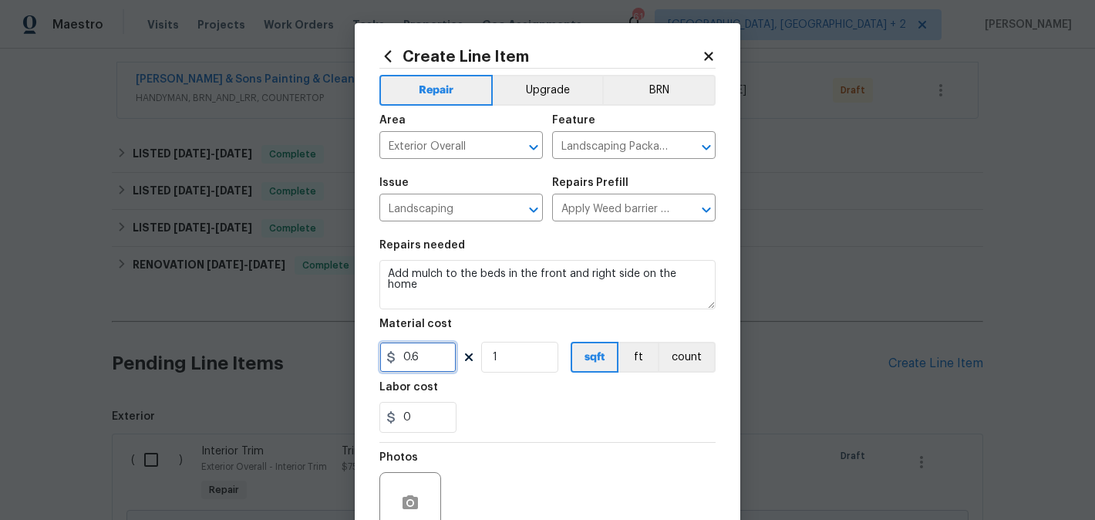
click at [408, 355] on input "0.6" at bounding box center [417, 357] width 77 height 31
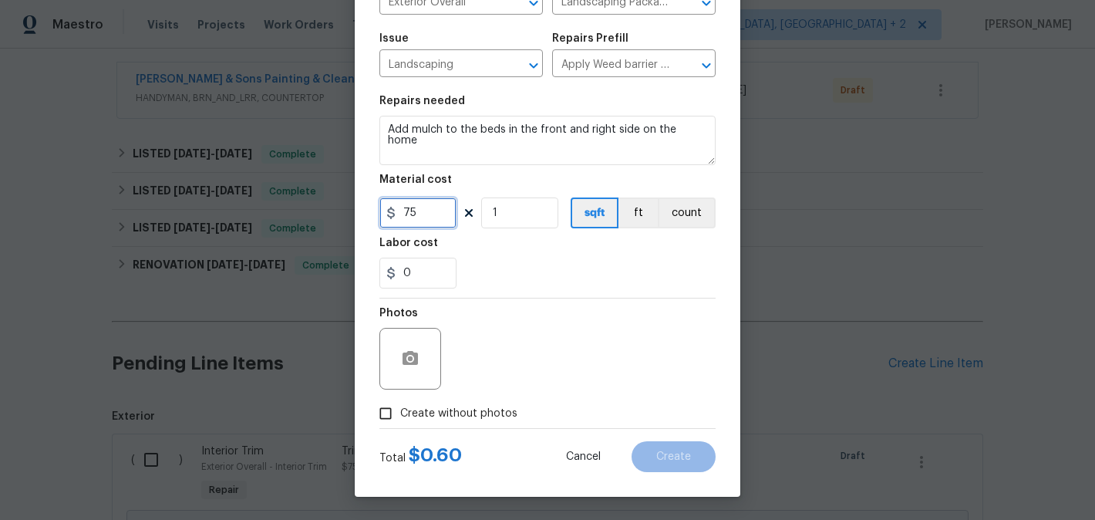
type input "75"
click at [463, 413] on span "Create without photos" at bounding box center [458, 414] width 117 height 16
click at [400, 413] on input "Create without photos" at bounding box center [385, 413] width 29 height 29
checkbox input "true"
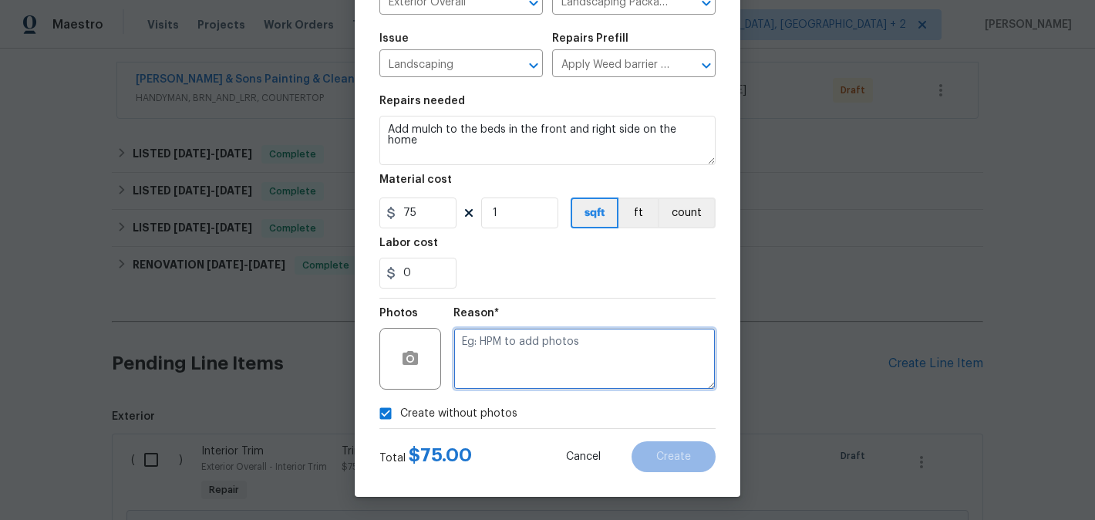
click at [618, 370] on textarea at bounding box center [584, 359] width 262 height 62
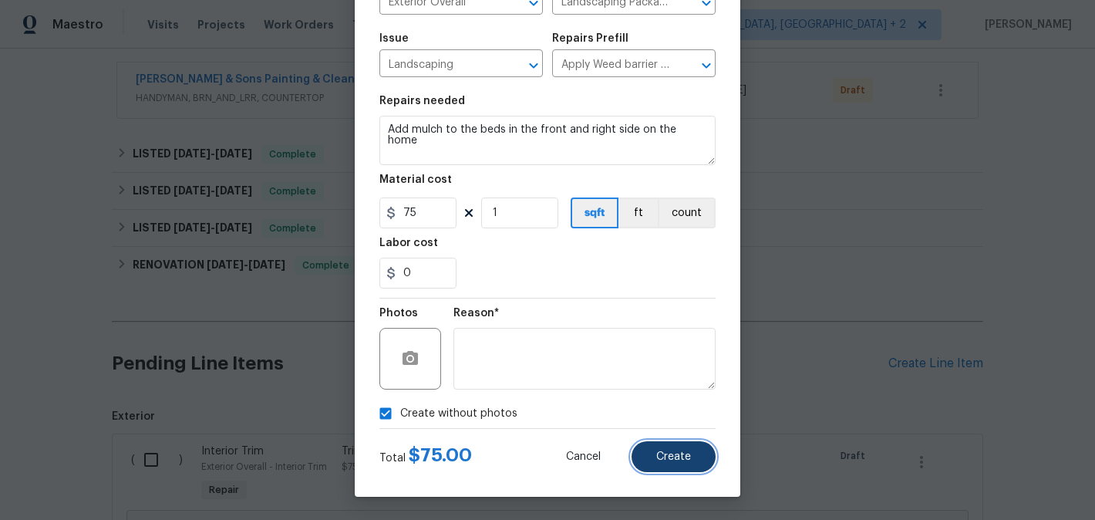
click at [674, 463] on button "Create" at bounding box center [673, 456] width 84 height 31
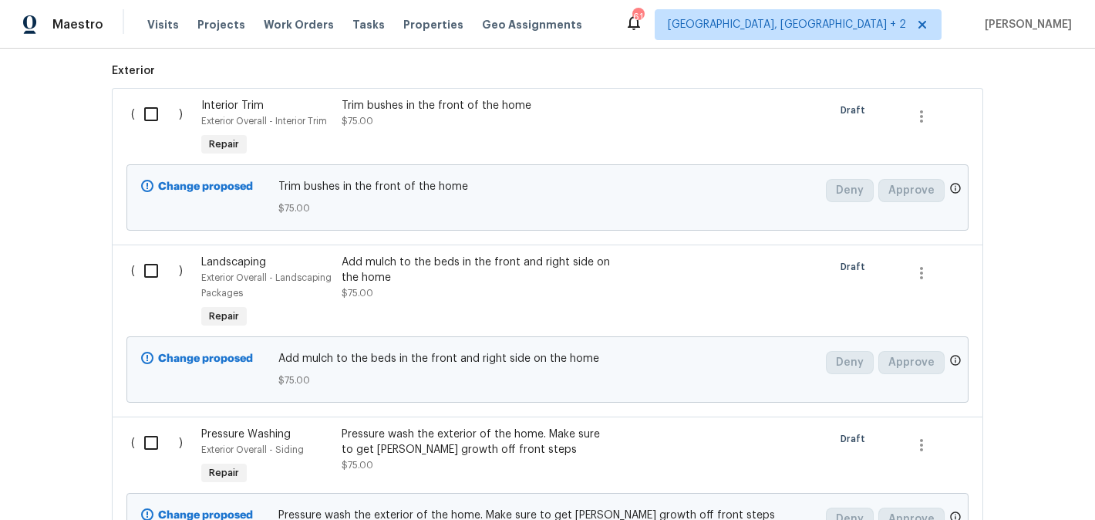
scroll to position [629, 0]
click at [435, 116] on div "Trim bushes in the front of the home $75.00" at bounding box center [477, 111] width 271 height 31
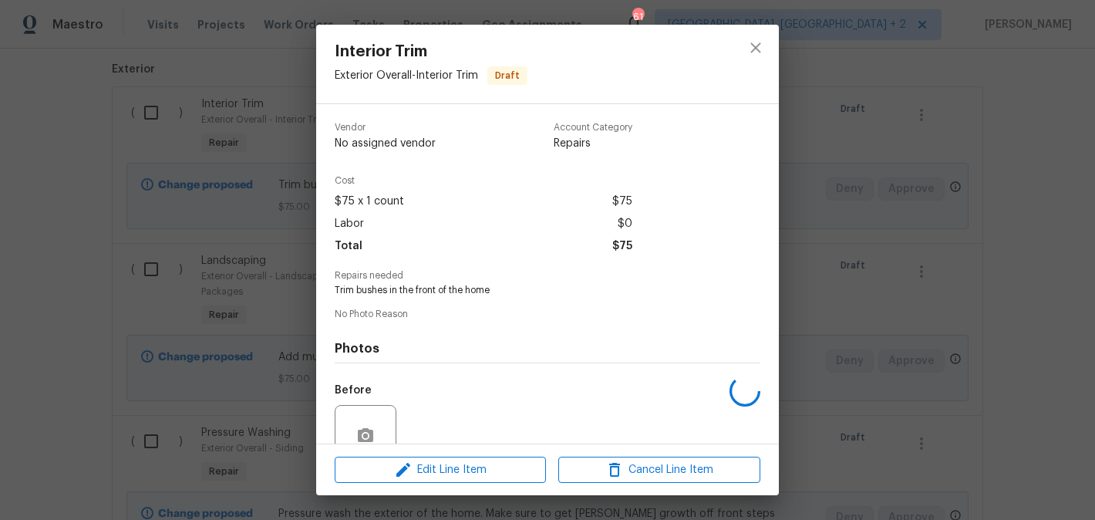
scroll to position [138, 0]
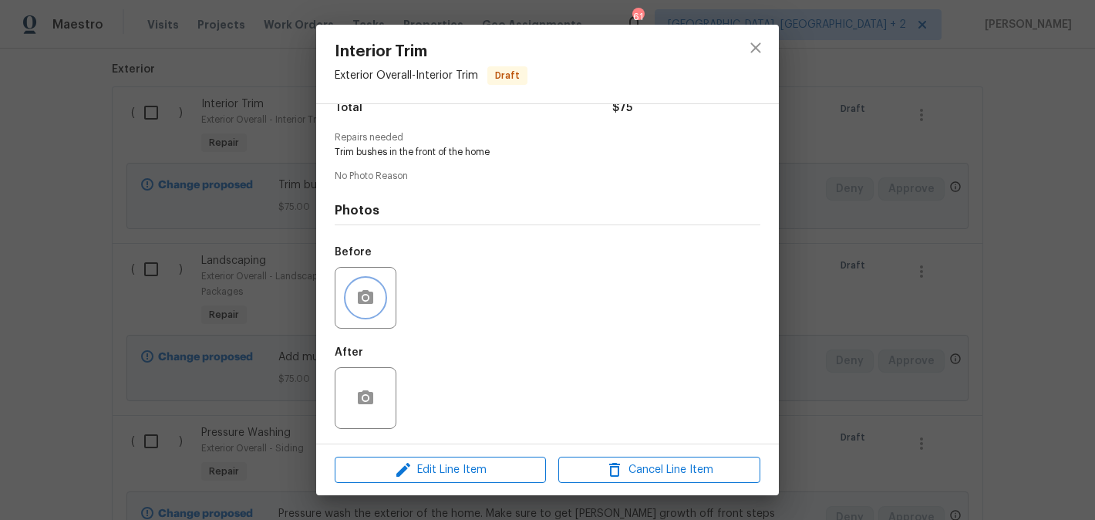
click at [362, 296] on icon "button" at bounding box center [365, 297] width 19 height 19
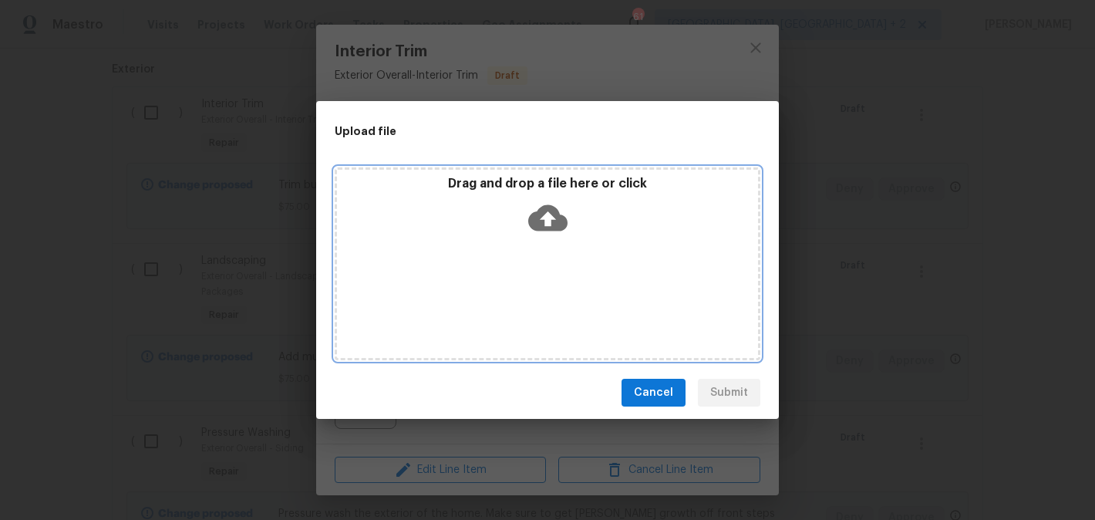
click at [548, 202] on icon at bounding box center [547, 217] width 39 height 39
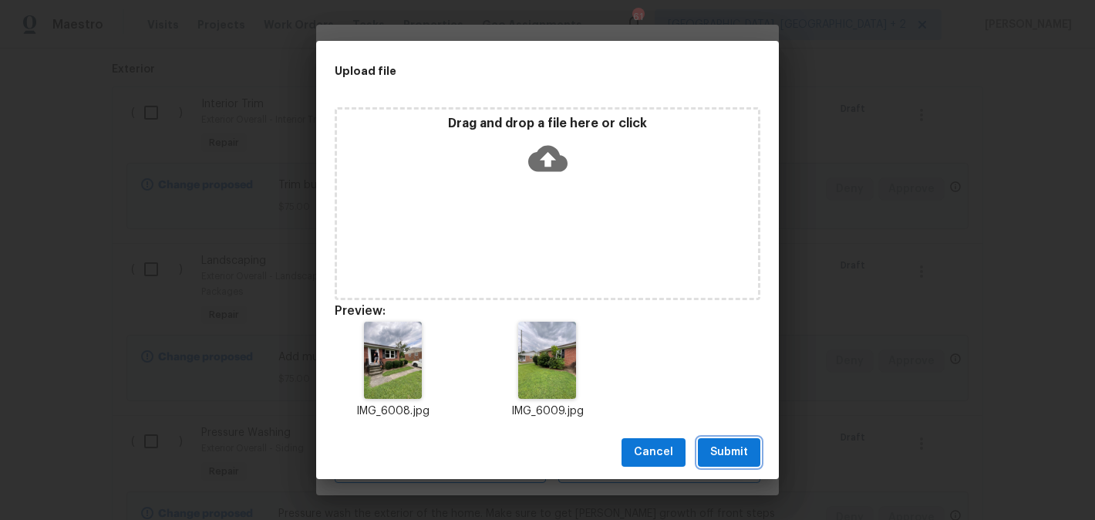
click at [726, 445] on span "Submit" at bounding box center [729, 452] width 38 height 19
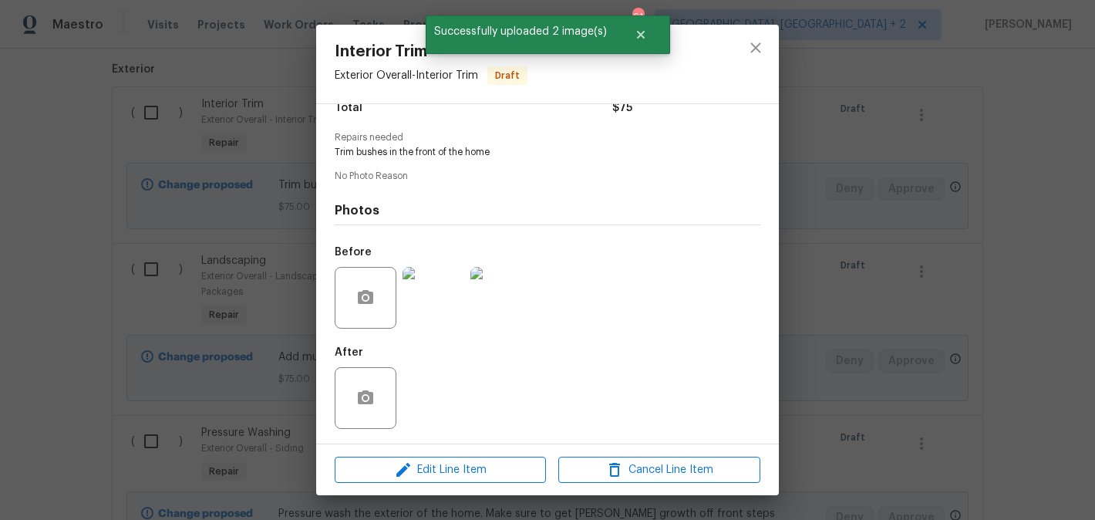
click at [835, 386] on div "Interior Trim Exterior Overall - Interior Trim Draft Vendor No assigned vendor …" at bounding box center [547, 260] width 1095 height 520
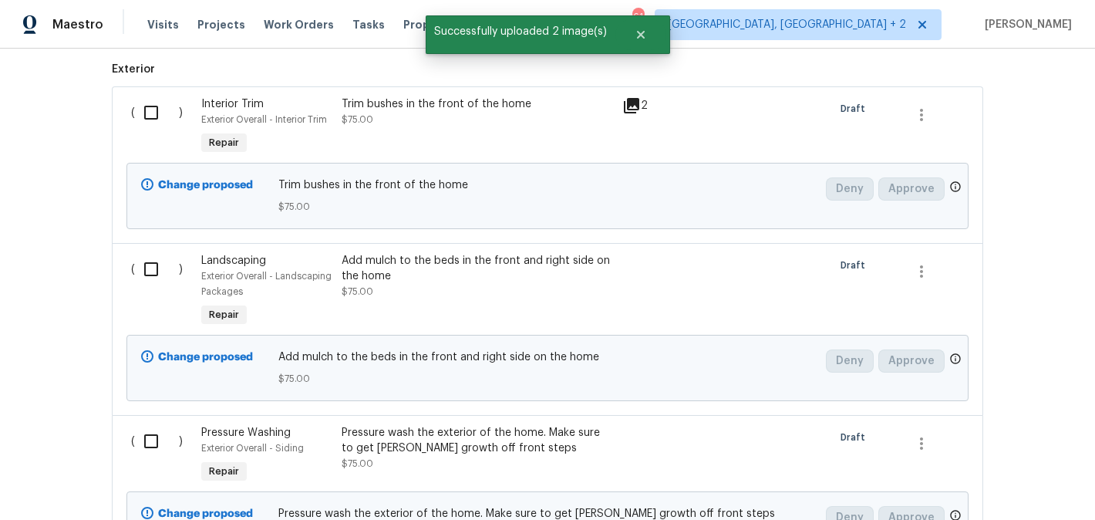
scroll to position [788, 0]
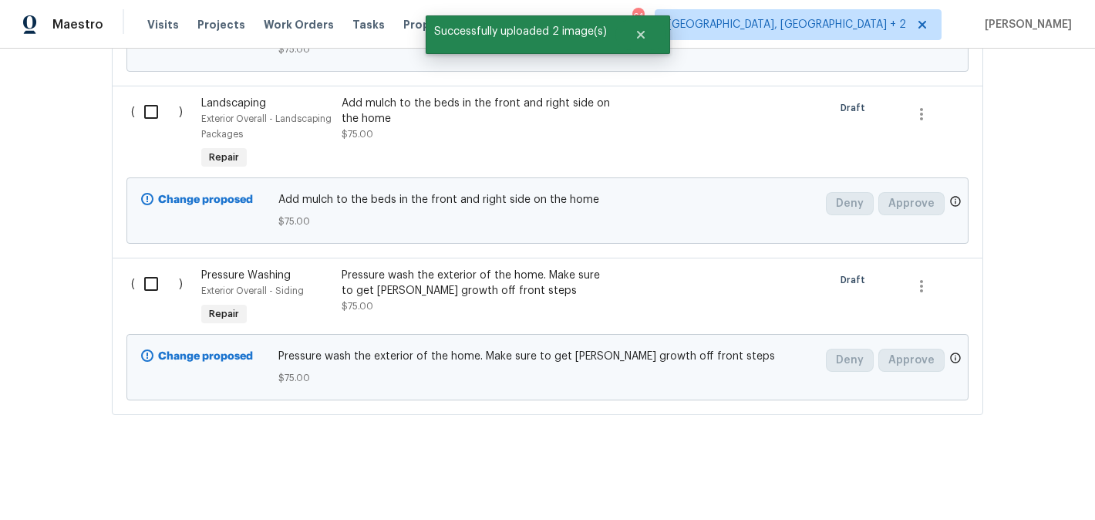
click at [449, 281] on div "Pressure wash the exterior of the home. Make sure to get [PERSON_NAME] growth o…" at bounding box center [477, 283] width 271 height 31
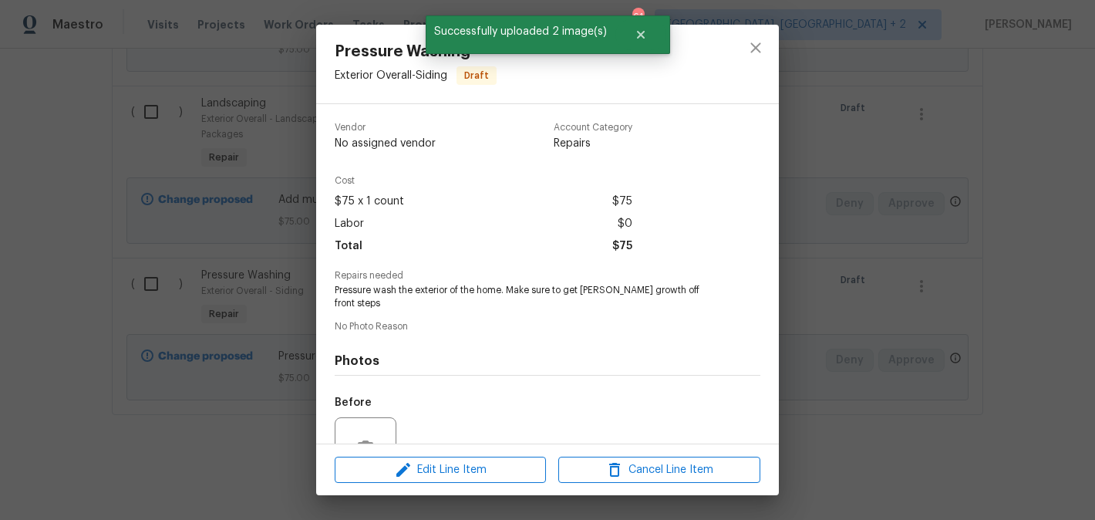
scroll to position [138, 0]
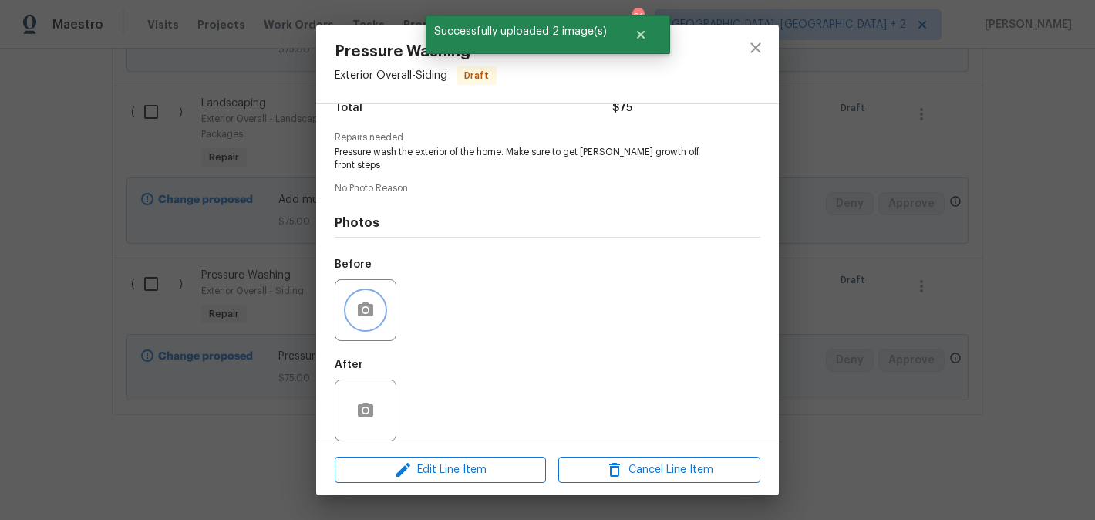
click at [360, 302] on icon "button" at bounding box center [365, 309] width 15 height 14
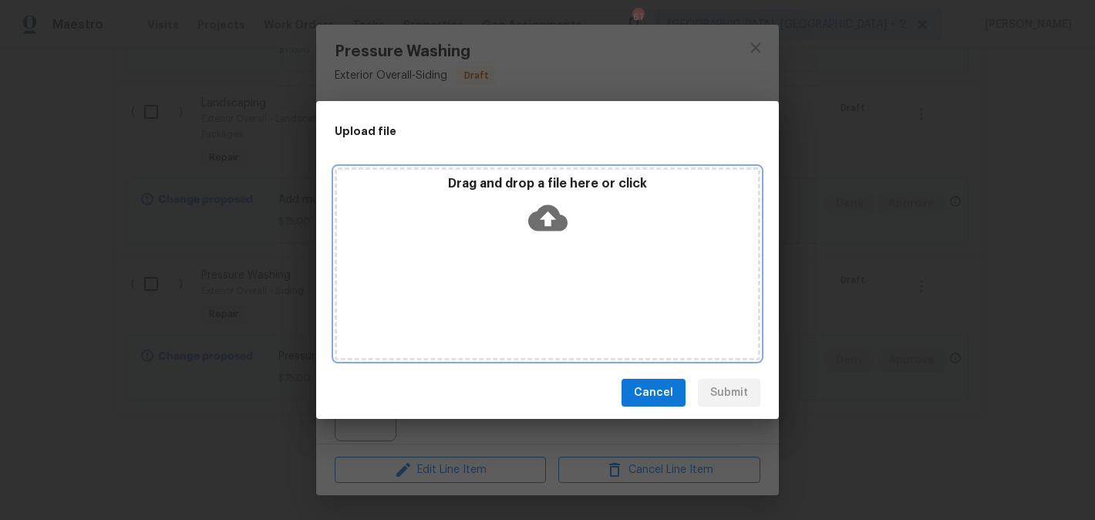
click at [545, 216] on icon at bounding box center [547, 217] width 39 height 39
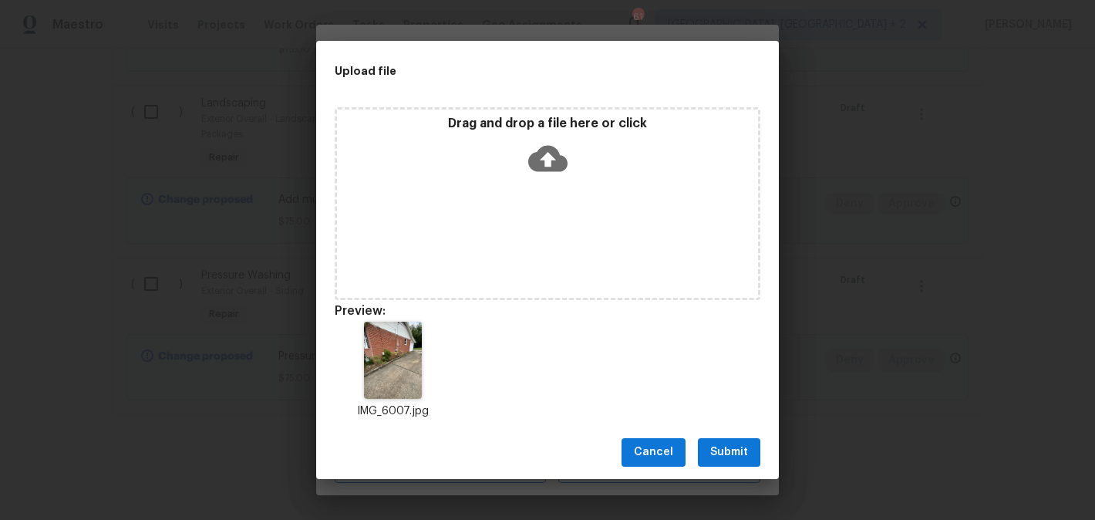
click at [726, 435] on div "Cancel Submit" at bounding box center [547, 452] width 463 height 53
click at [715, 445] on span "Submit" at bounding box center [729, 452] width 38 height 19
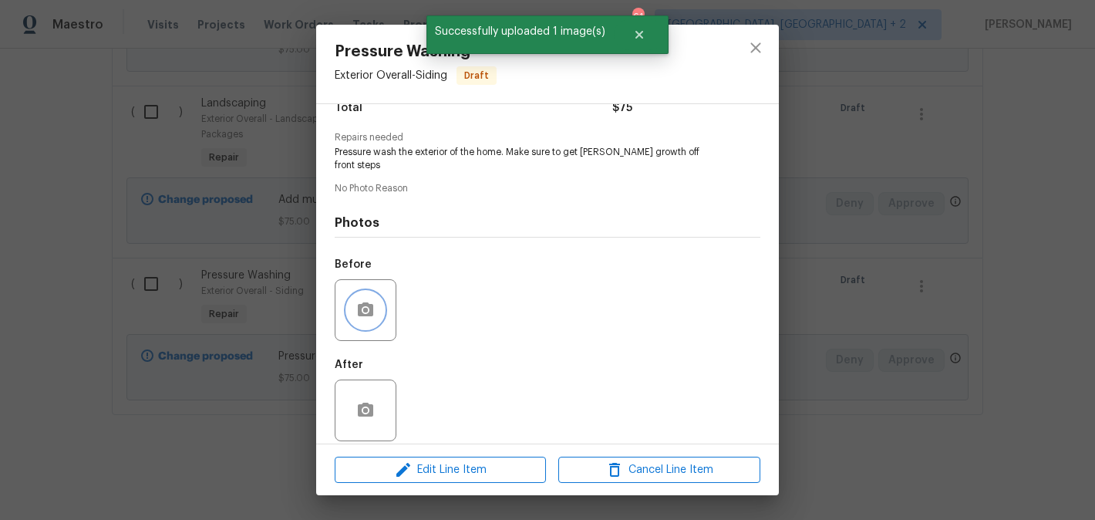
click at [362, 305] on icon "button" at bounding box center [365, 310] width 19 height 19
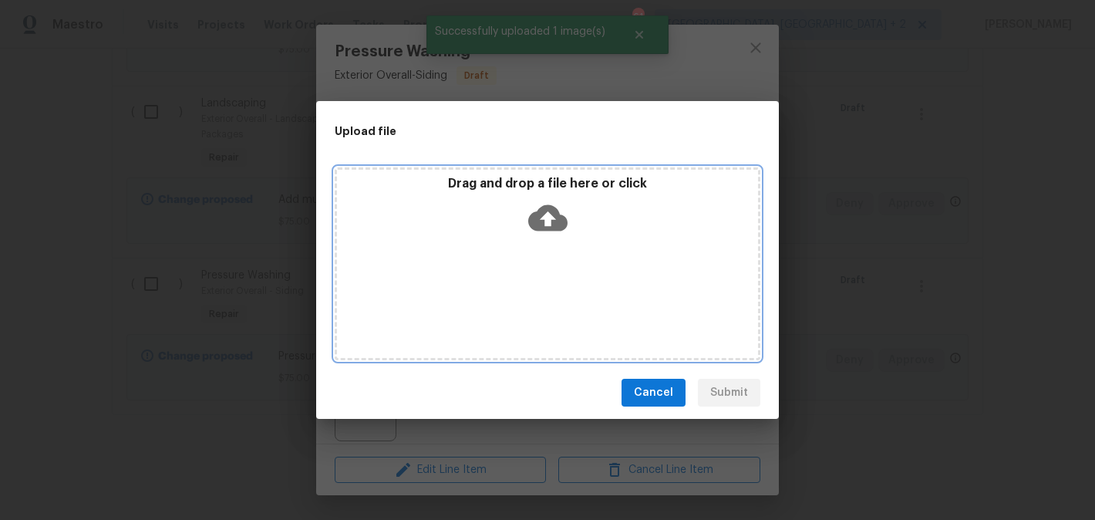
click at [557, 221] on icon at bounding box center [547, 218] width 39 height 26
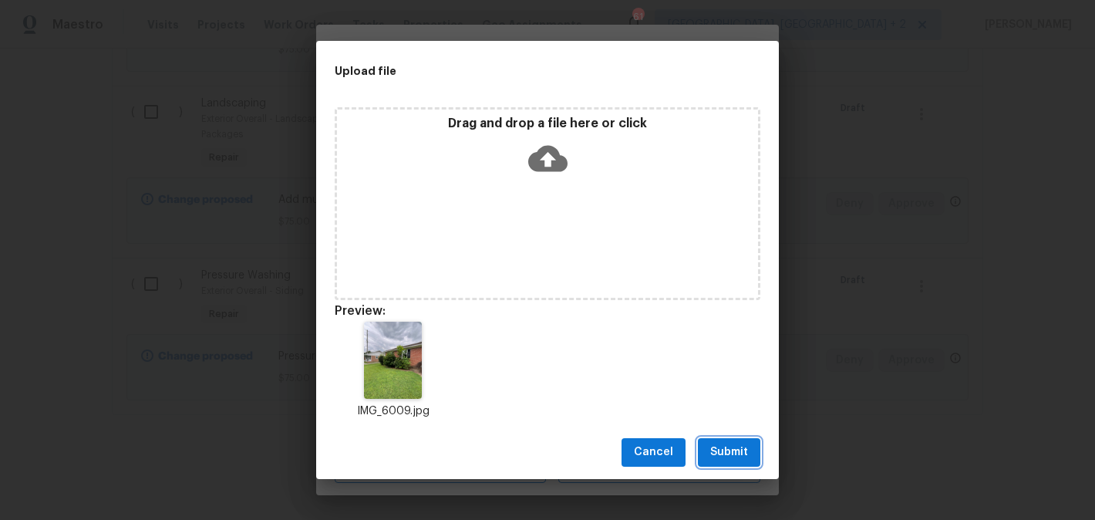
click at [729, 443] on span "Submit" at bounding box center [729, 452] width 38 height 19
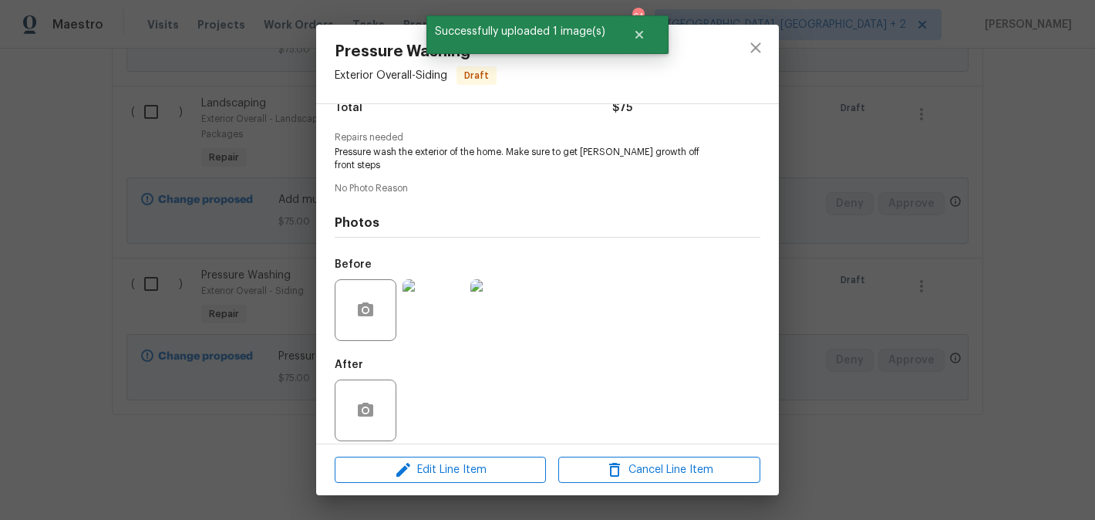
click at [818, 304] on div "Pressure Washing Exterior Overall - Siding Draft Vendor No assigned vendor Acco…" at bounding box center [547, 260] width 1095 height 520
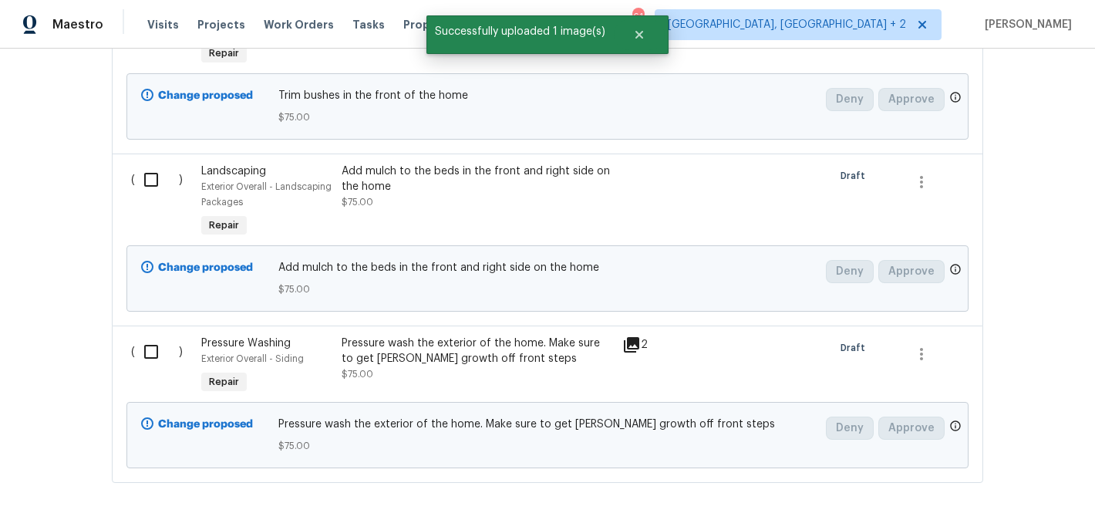
scroll to position [714, 0]
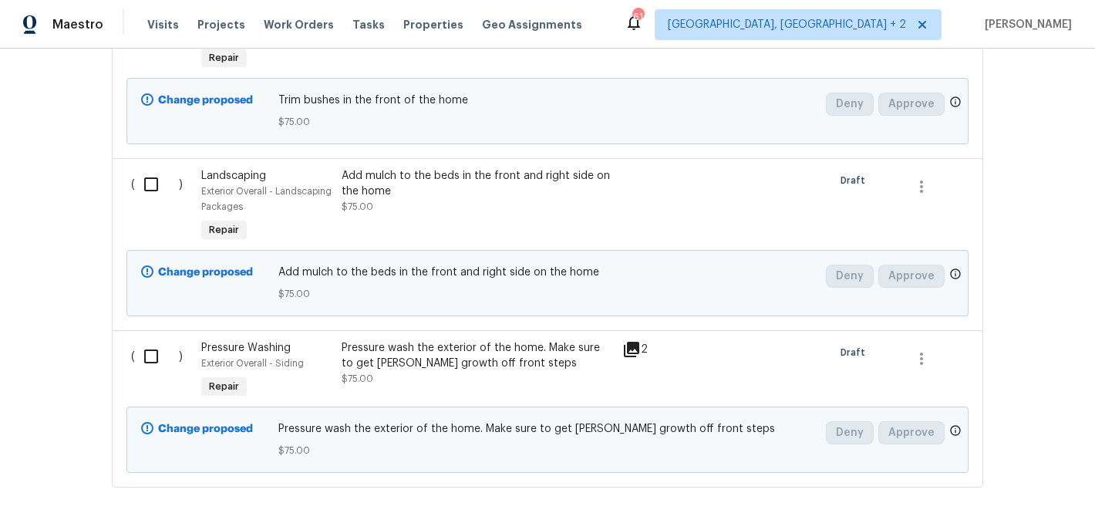
click at [447, 190] on div "Add mulch to the beds in the front and right side on the home" at bounding box center [477, 183] width 271 height 31
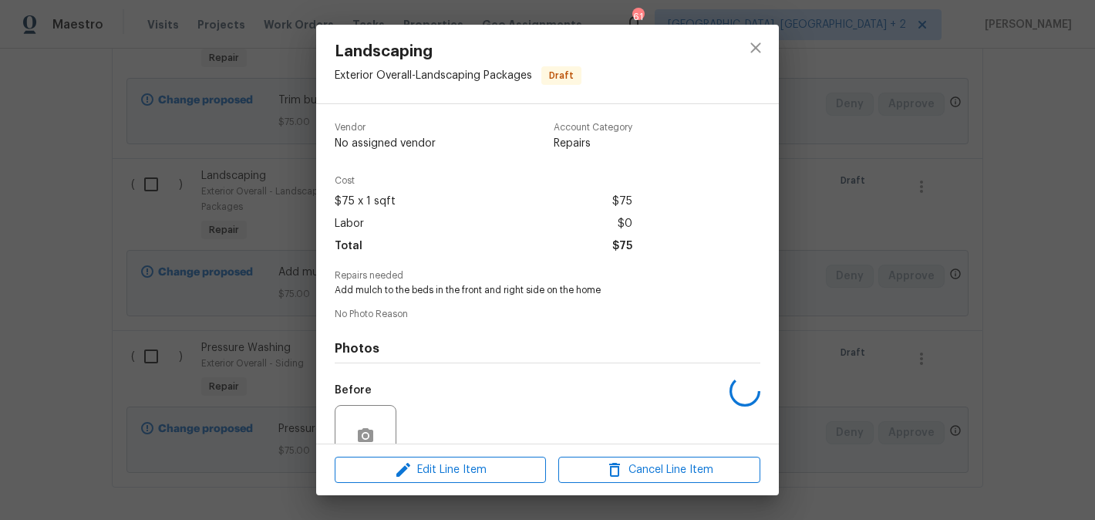
scroll to position [138, 0]
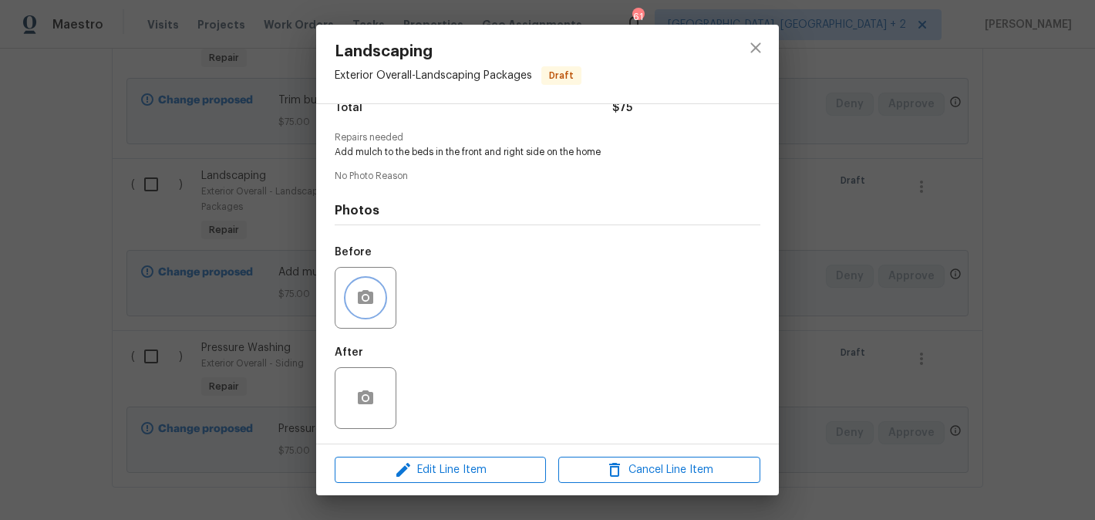
click at [365, 295] on circle "button" at bounding box center [365, 297] width 5 height 5
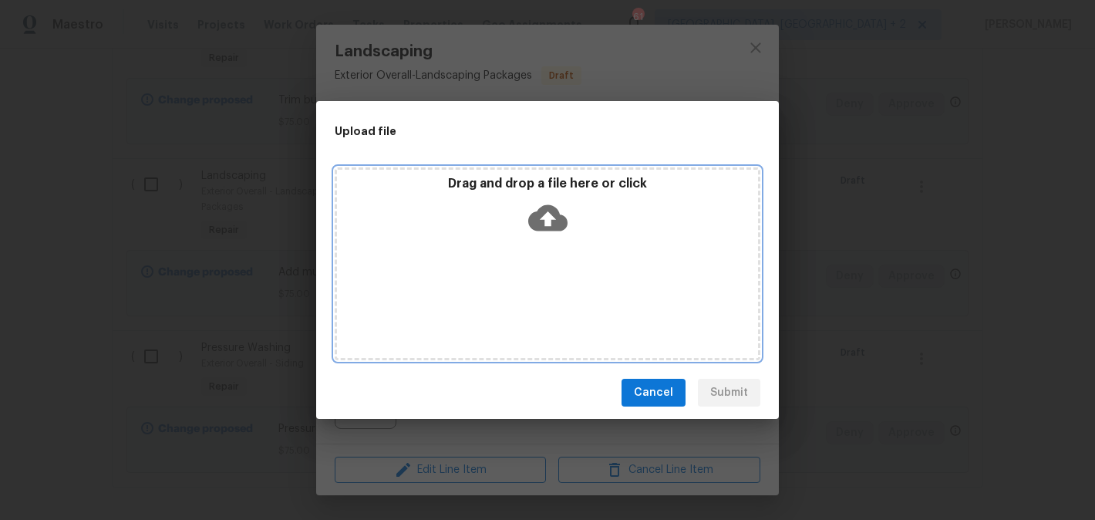
click at [555, 221] on icon at bounding box center [547, 218] width 39 height 26
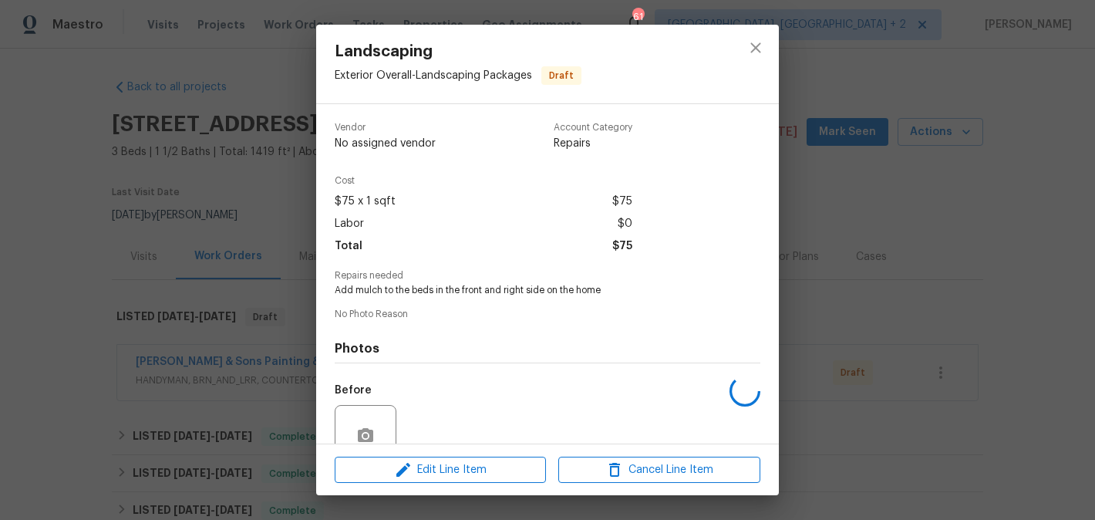
scroll to position [138, 0]
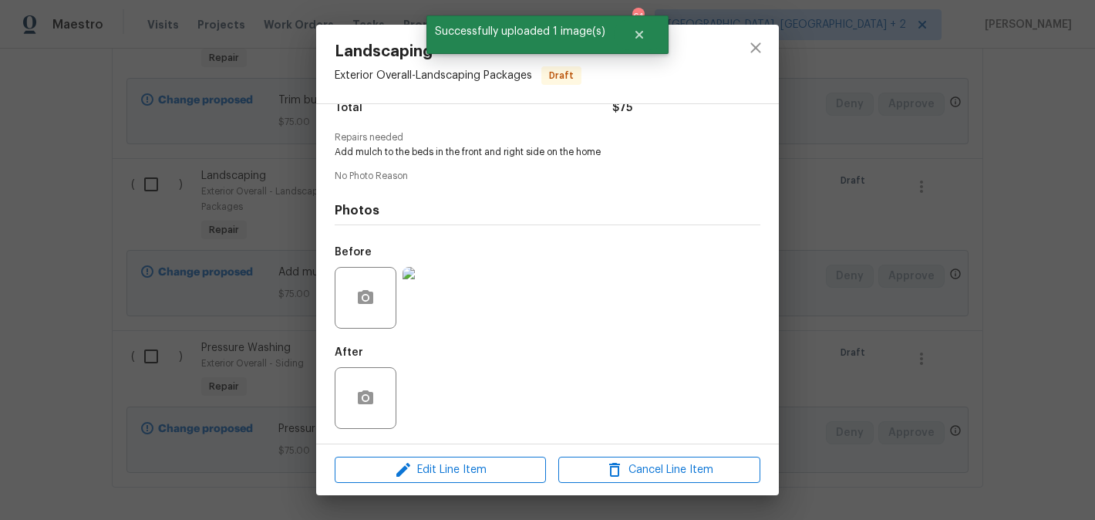
click at [258, 163] on div "Landscaping Exterior Overall - Landscaping Packages Draft Vendor No assigned ve…" at bounding box center [547, 260] width 1095 height 520
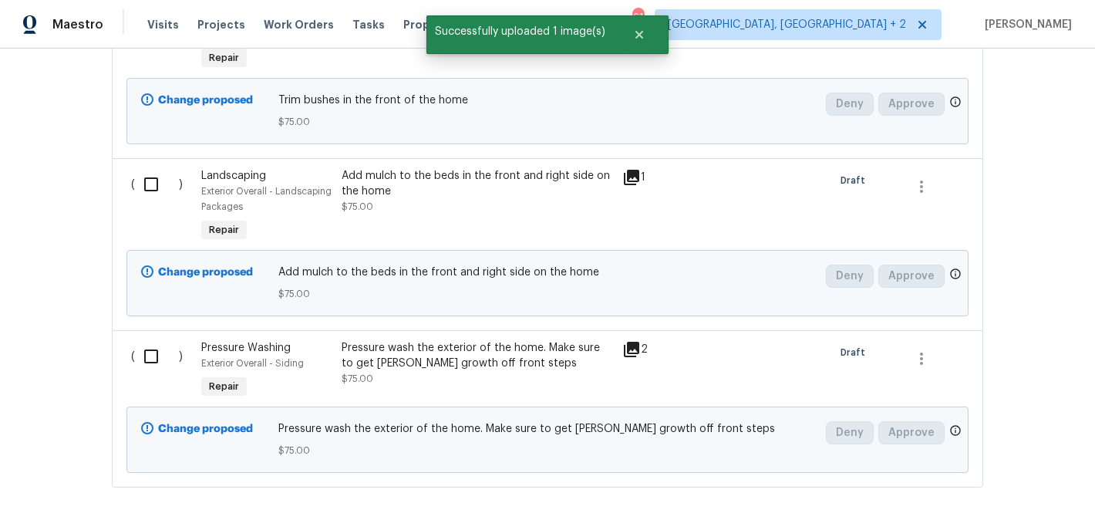
scroll to position [584, 0]
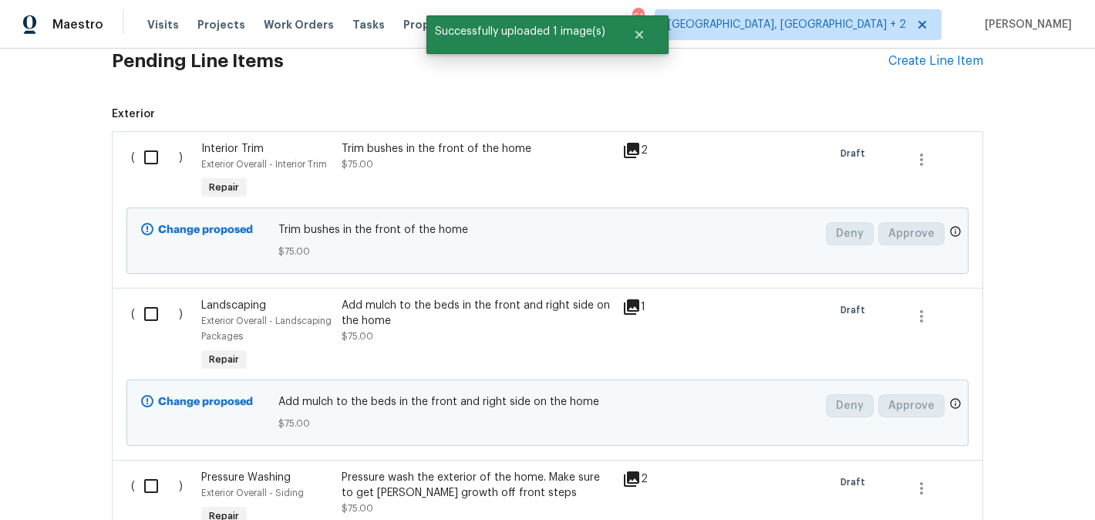
click at [152, 154] on input "checkbox" at bounding box center [157, 157] width 44 height 32
checkbox input "true"
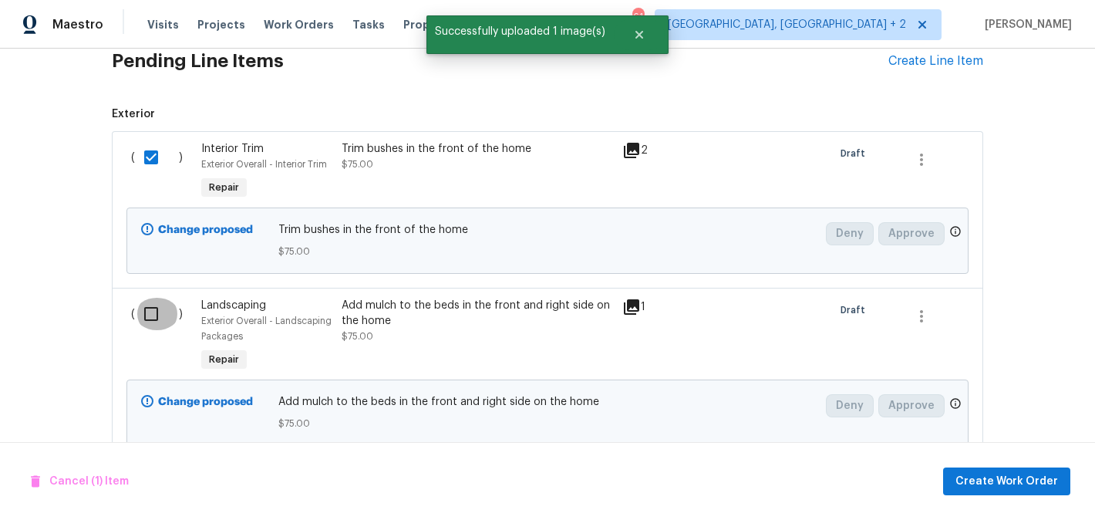
click at [152, 307] on input "checkbox" at bounding box center [157, 314] width 44 height 32
checkbox input "true"
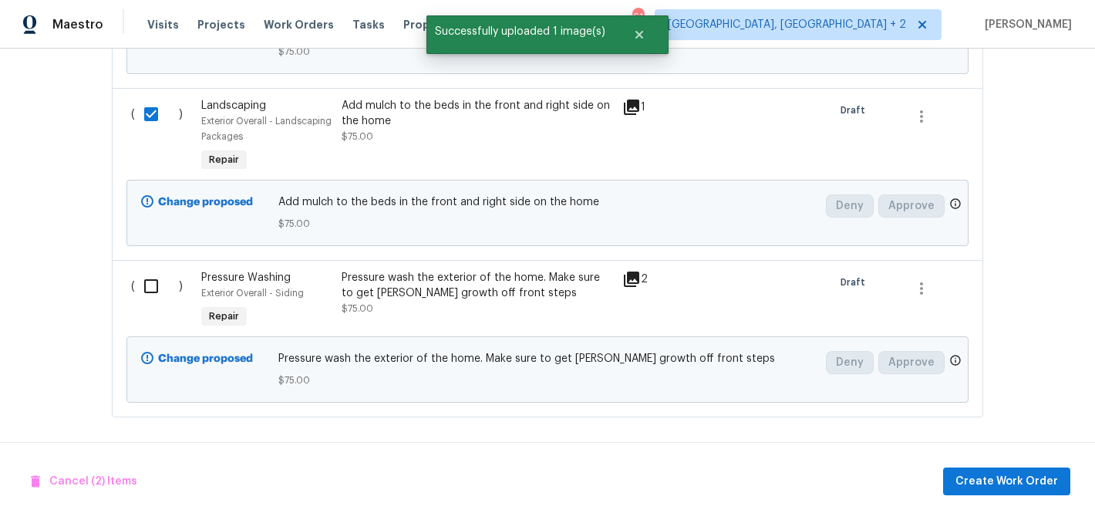
scroll to position [787, 0]
click at [150, 298] on input "checkbox" at bounding box center [157, 284] width 44 height 32
checkbox input "true"
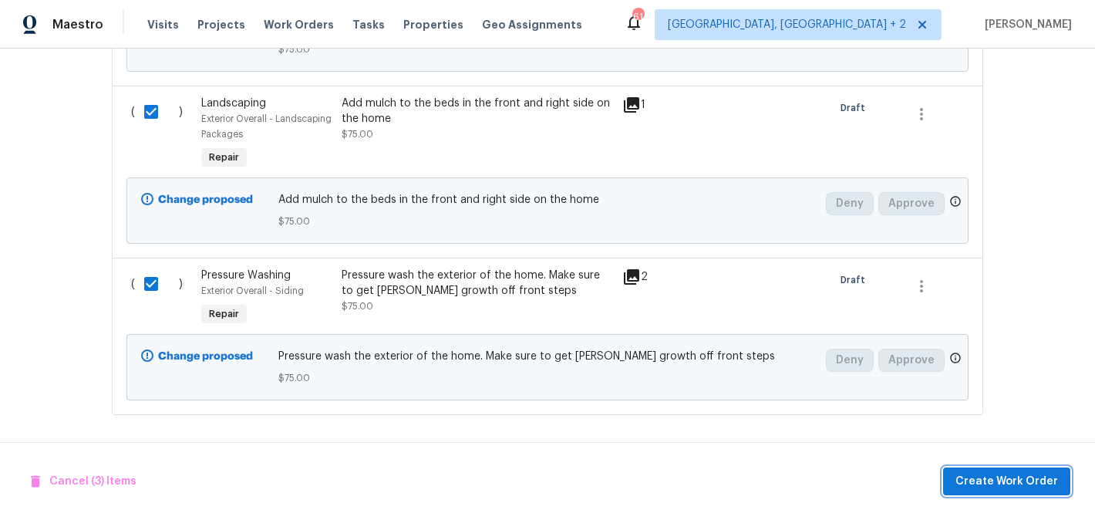
click at [995, 474] on span "Create Work Order" at bounding box center [1006, 481] width 103 height 19
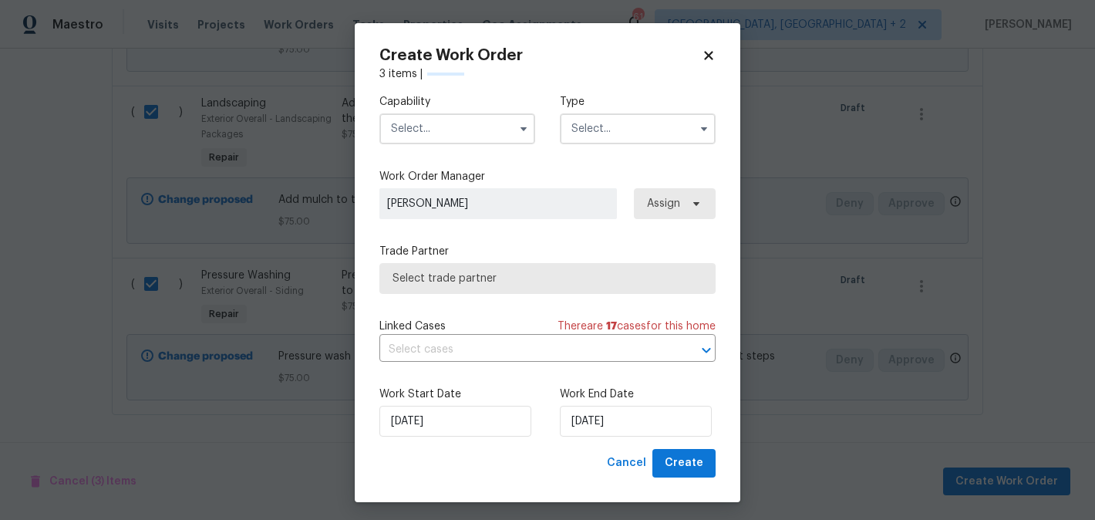
checkbox input "false"
click at [385, 115] on input "text" at bounding box center [457, 128] width 156 height 31
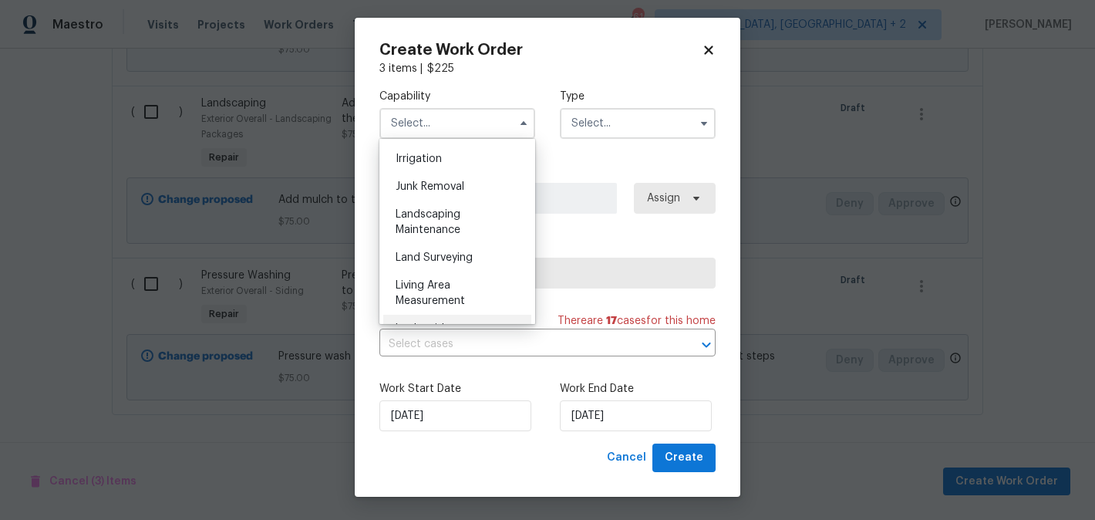
scroll to position [956, 0]
click at [447, 216] on span "Landscaping Maintenance" at bounding box center [428, 223] width 65 height 26
type input "Landscaping Maintenance"
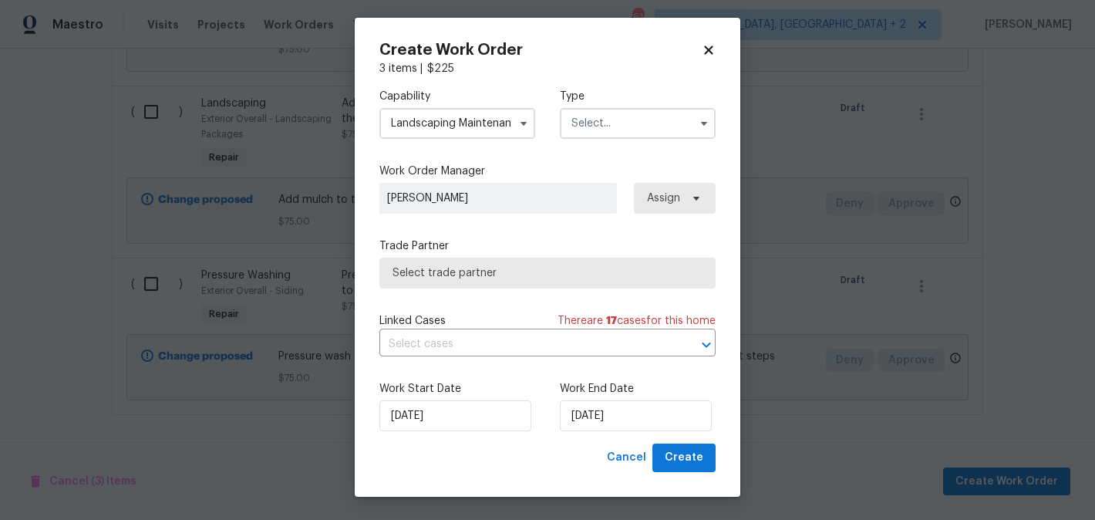
click at [591, 131] on input "text" at bounding box center [638, 123] width 156 height 31
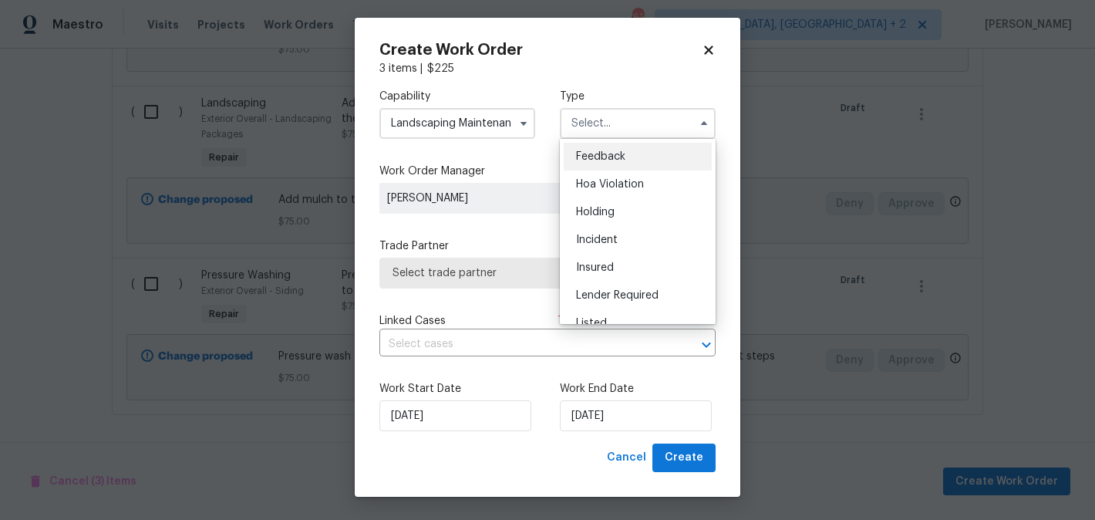
click at [591, 141] on ul "Feedback Hoa Violation Holding Incident Insured Lender Required Listed Lite Lwo…" at bounding box center [638, 231] width 156 height 185
click at [591, 146] on div "Feedback" at bounding box center [638, 157] width 148 height 28
type input "Feedback"
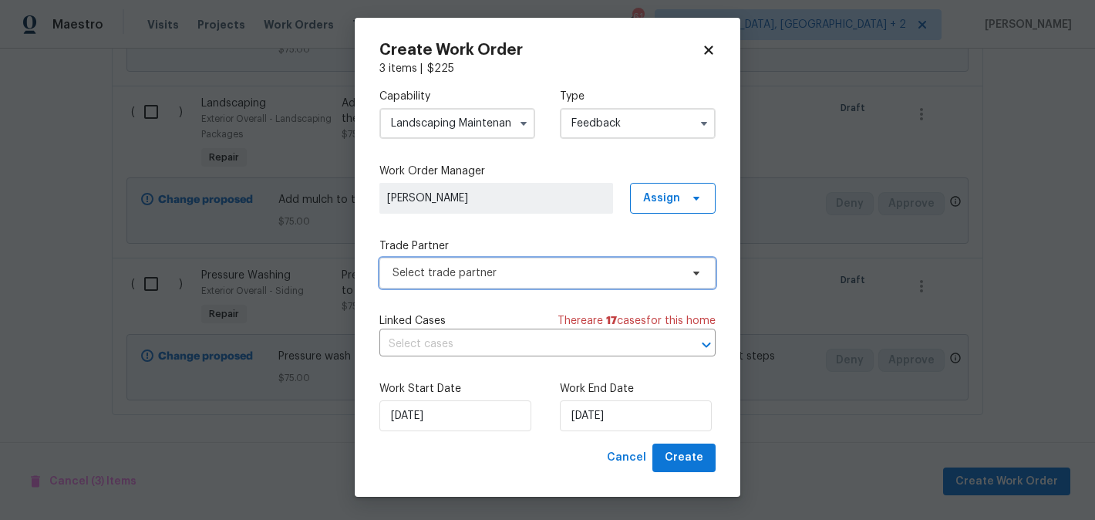
click at [419, 274] on span "Select trade partner" at bounding box center [536, 272] width 288 height 15
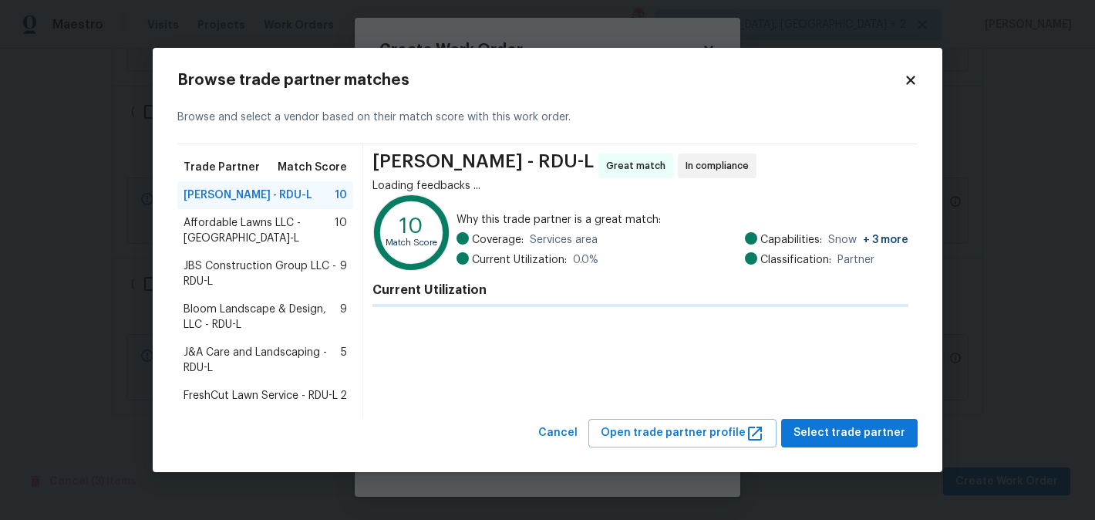
click at [419, 267] on icon at bounding box center [411, 232] width 69 height 69
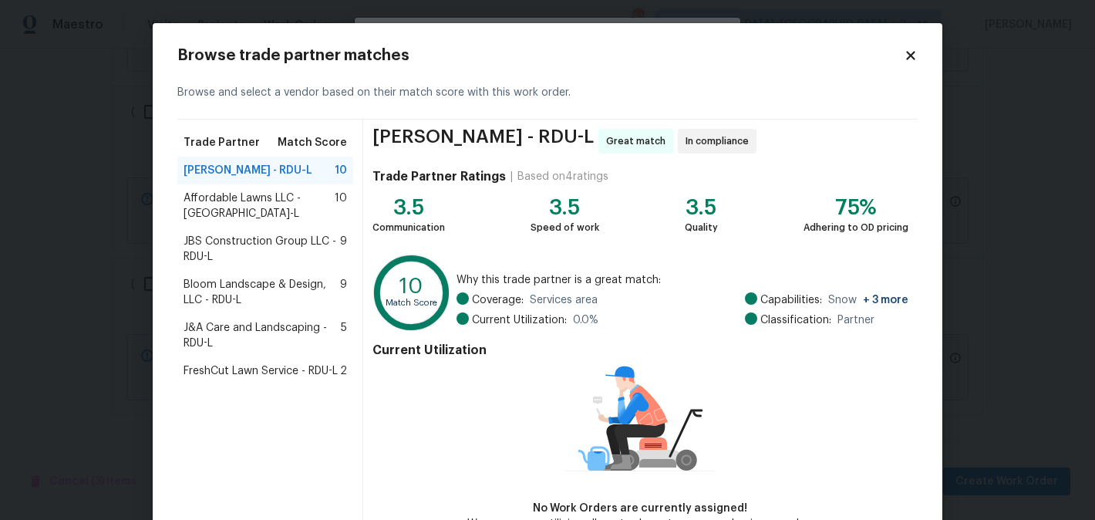
click at [254, 234] on span "JBS Construction Group LLC - RDU-L" at bounding box center [261, 249] width 157 height 31
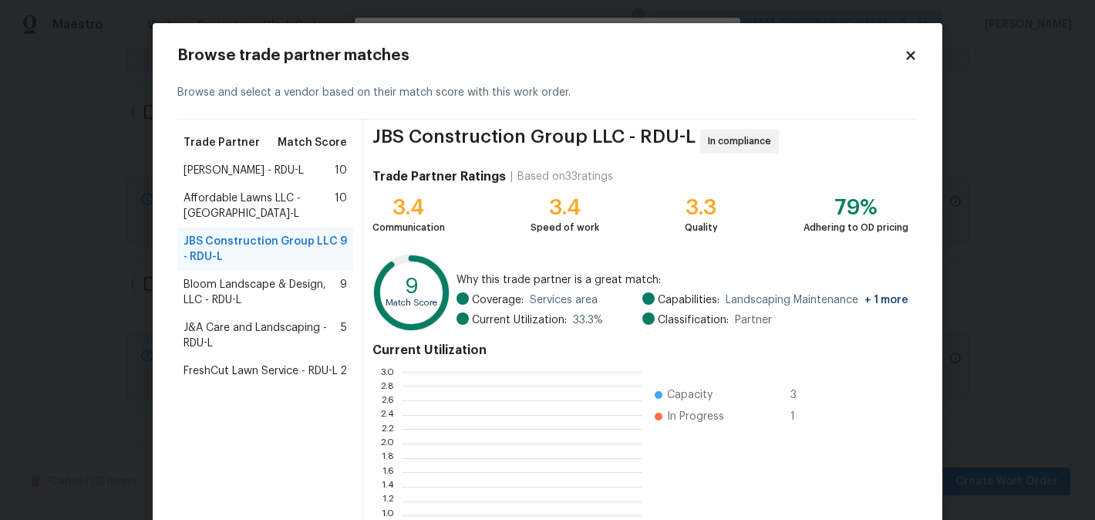
scroll to position [216, 240]
click at [238, 199] on span "Affordable Lawns LLC - [GEOGRAPHIC_DATA]-L" at bounding box center [258, 205] width 151 height 31
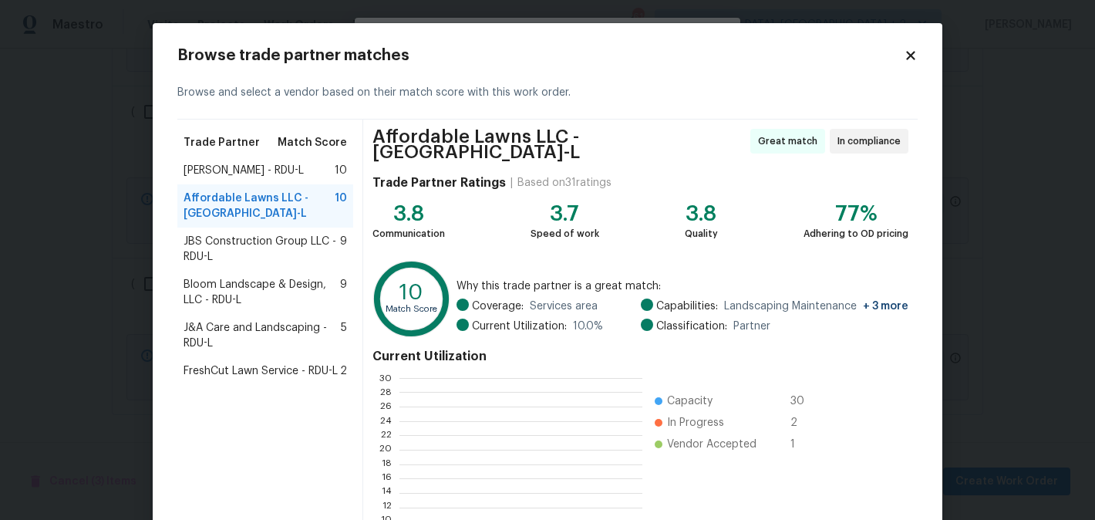
scroll to position [216, 242]
click at [240, 258] on span "JBS Construction Group LLC - RDU-L" at bounding box center [261, 249] width 157 height 31
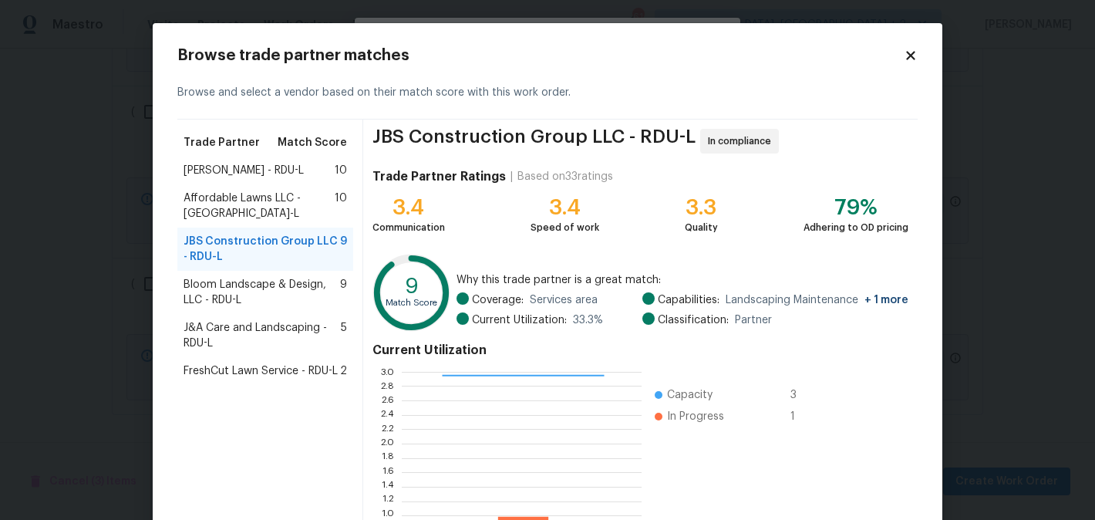
scroll to position [160, 0]
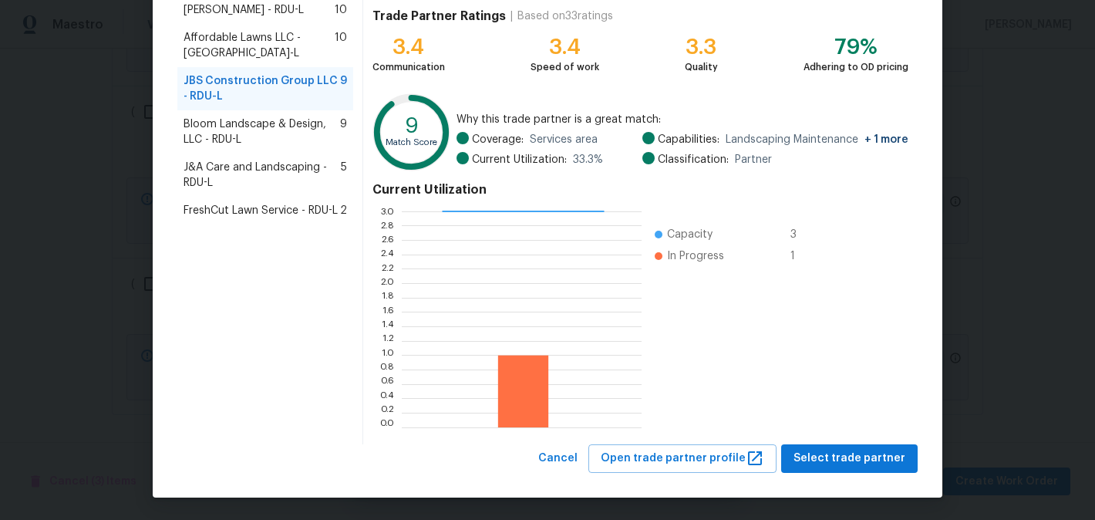
click at [281, 136] on div "Bloom Landscape & Design, LLC - RDU-L 9" at bounding box center [265, 131] width 176 height 43
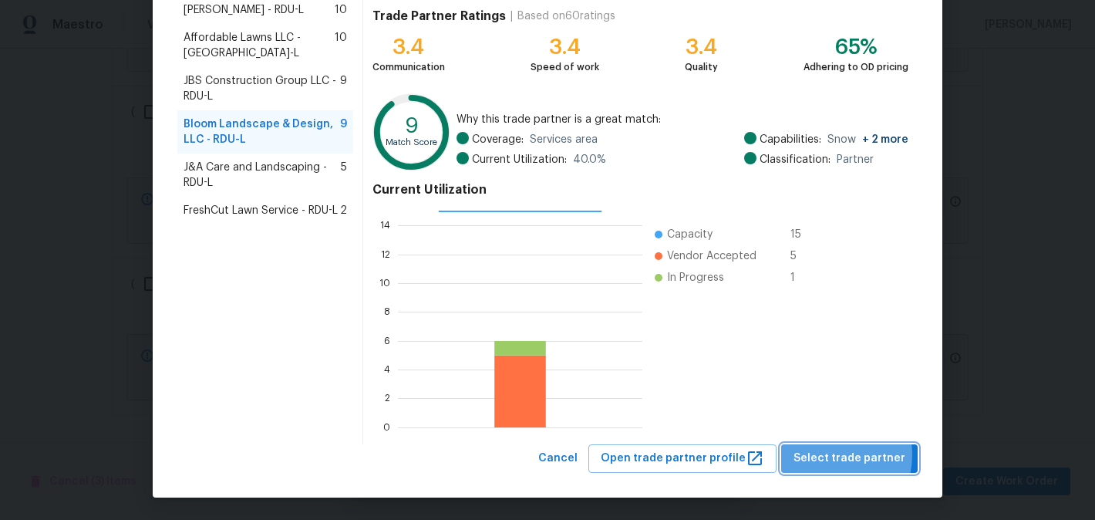
click at [829, 454] on span "Select trade partner" at bounding box center [849, 458] width 112 height 19
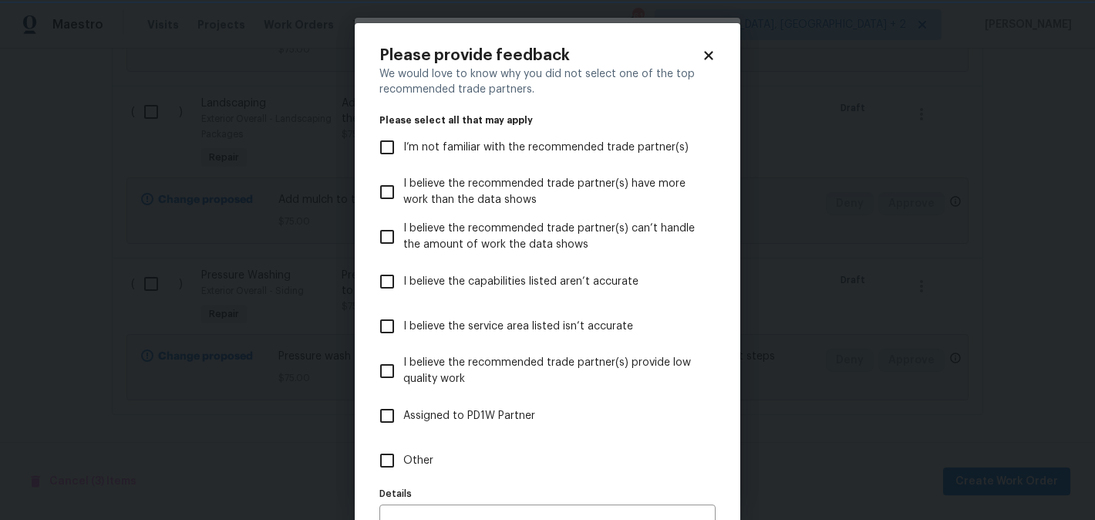
scroll to position [0, 0]
click at [393, 465] on input "Other" at bounding box center [387, 460] width 32 height 32
checkbox input "true"
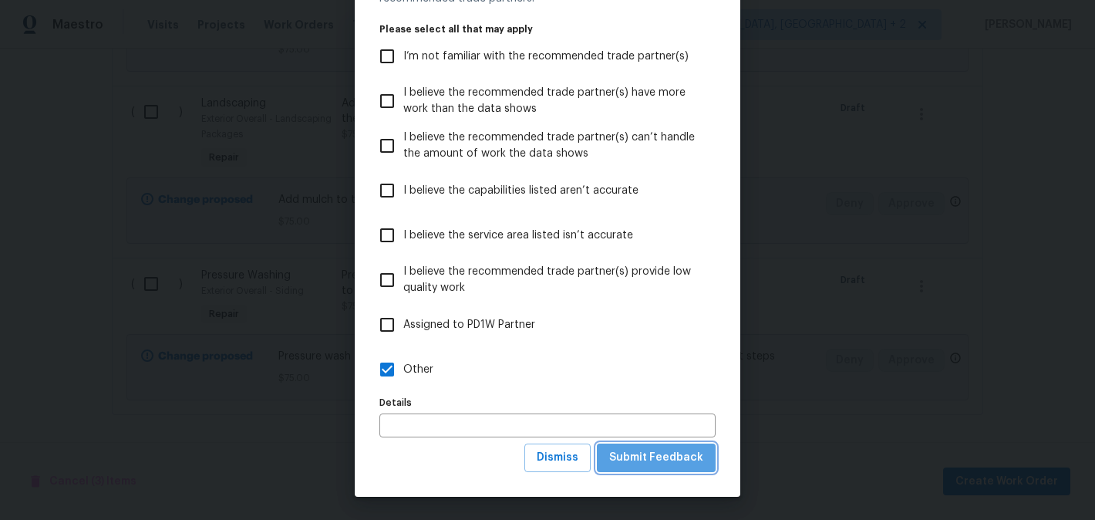
click at [665, 463] on span "Submit Feedback" at bounding box center [656, 457] width 94 height 19
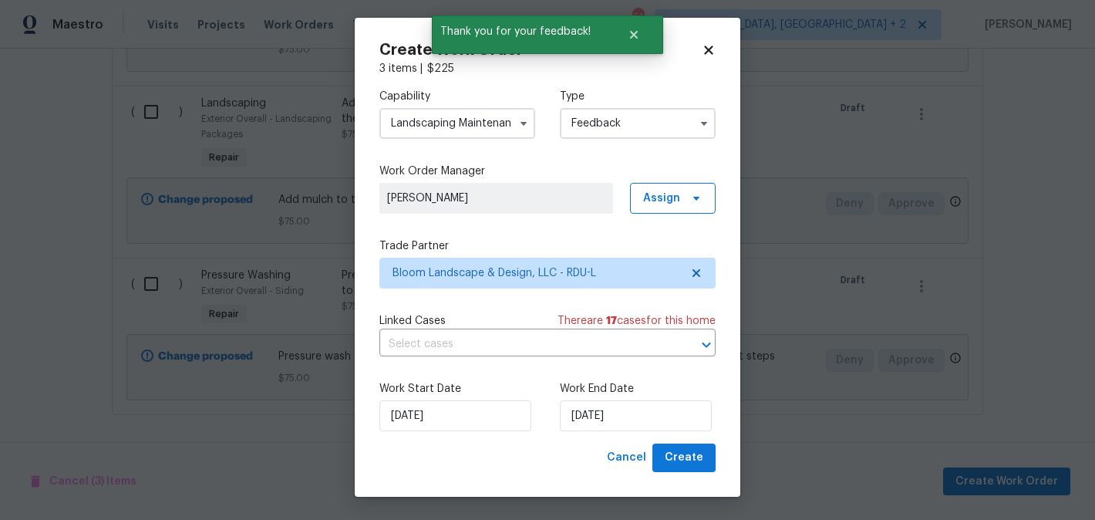
scroll to position [0, 0]
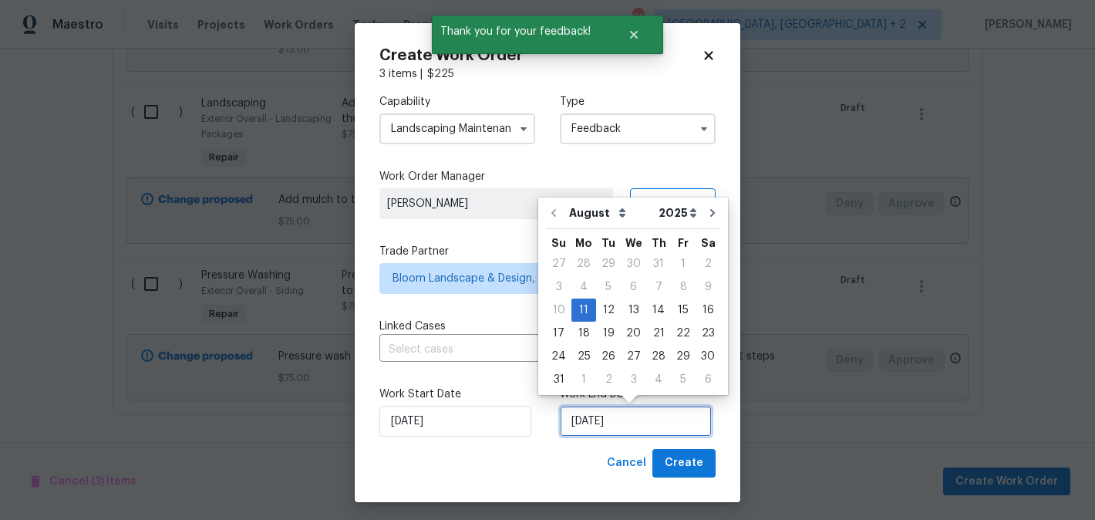
click at [602, 419] on input "[DATE]" at bounding box center [636, 421] width 152 height 31
click at [625, 315] on div "13" at bounding box center [633, 310] width 25 height 22
type input "[DATE]"
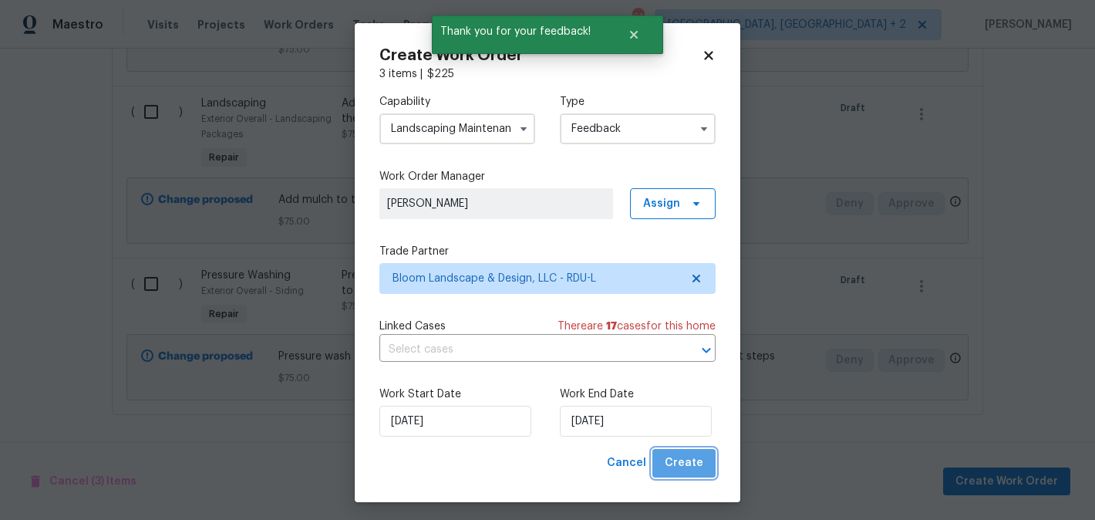
click at [689, 470] on span "Create" at bounding box center [684, 462] width 39 height 19
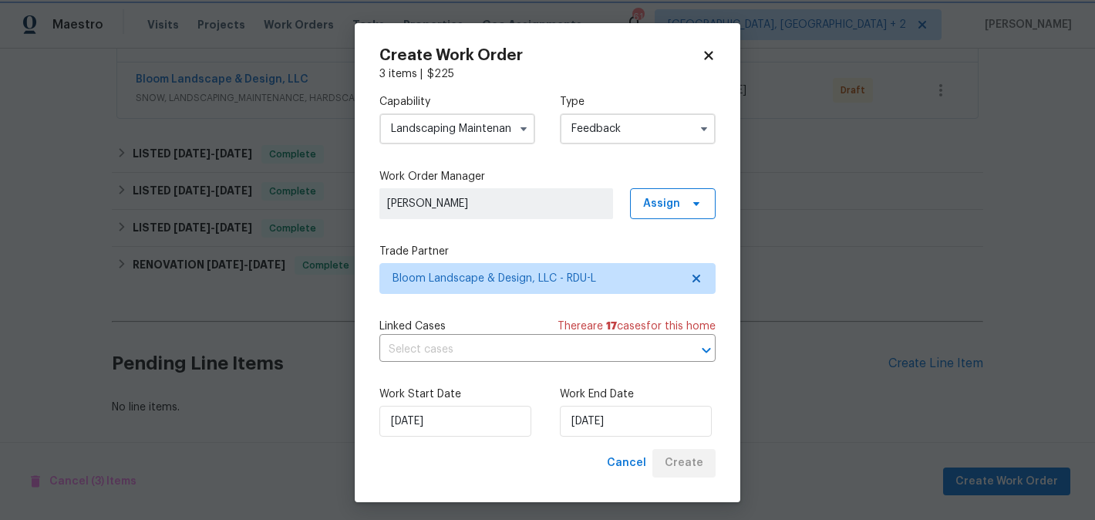
scroll to position [338, 0]
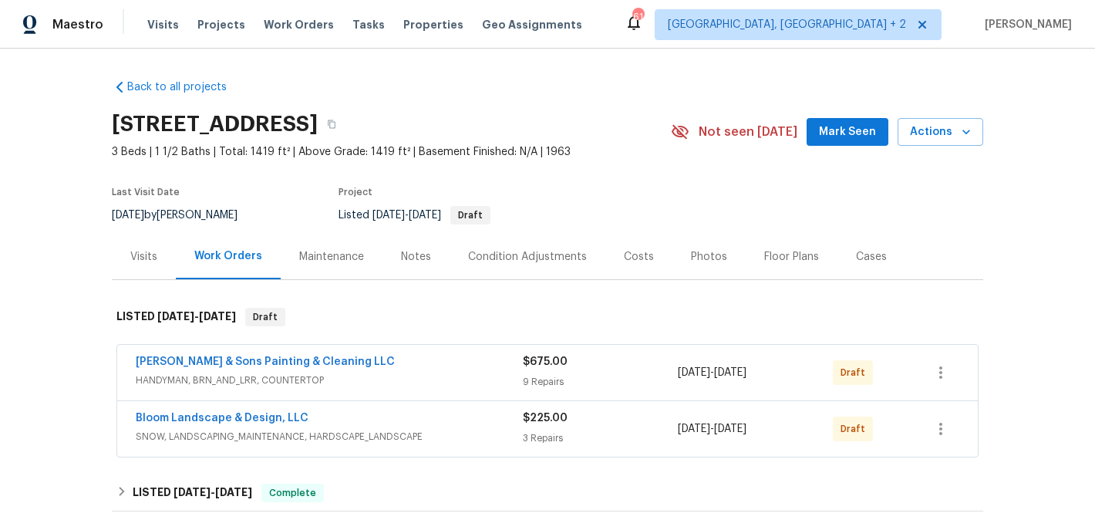
scroll to position [338, 0]
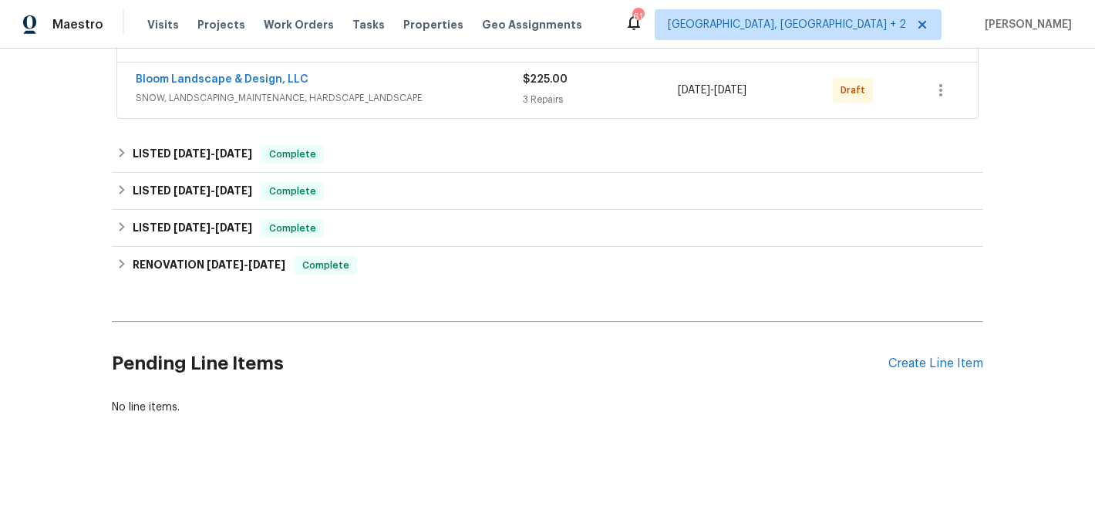
click at [906, 372] on div "Pending Line Items Create Line Item" at bounding box center [547, 364] width 871 height 72
click at [922, 365] on div "Create Line Item" at bounding box center [935, 363] width 95 height 15
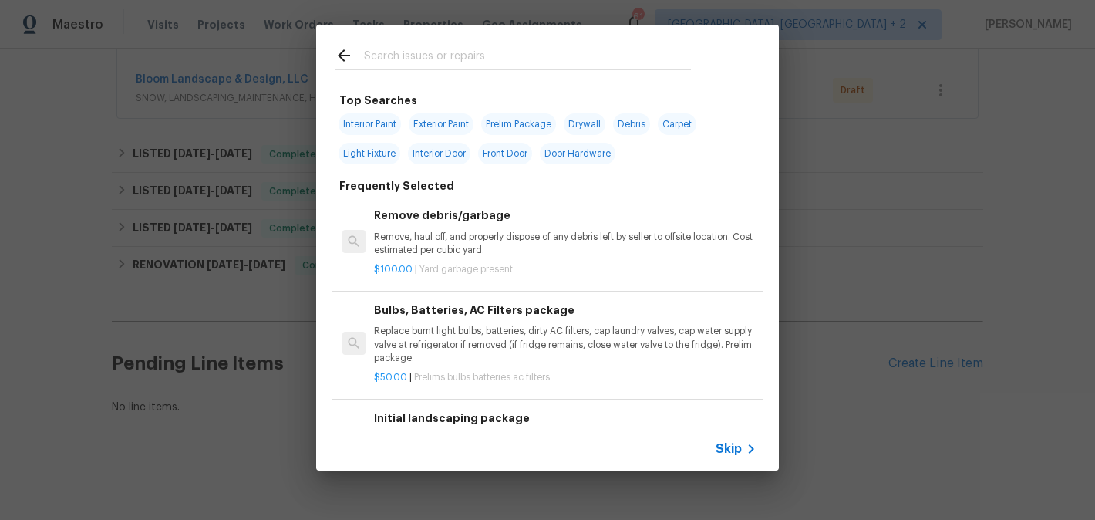
click at [432, 56] on input "text" at bounding box center [527, 57] width 327 height 23
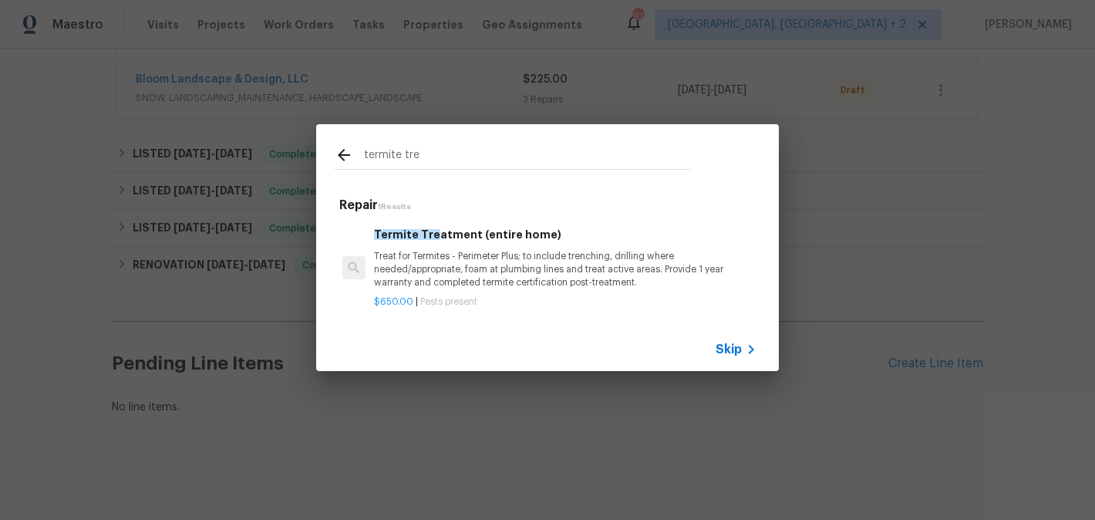
type input "termite tre"
click at [496, 264] on p "Treat for Termites - Perimeter Plus; to include trenching, drilling where neede…" at bounding box center [565, 269] width 382 height 39
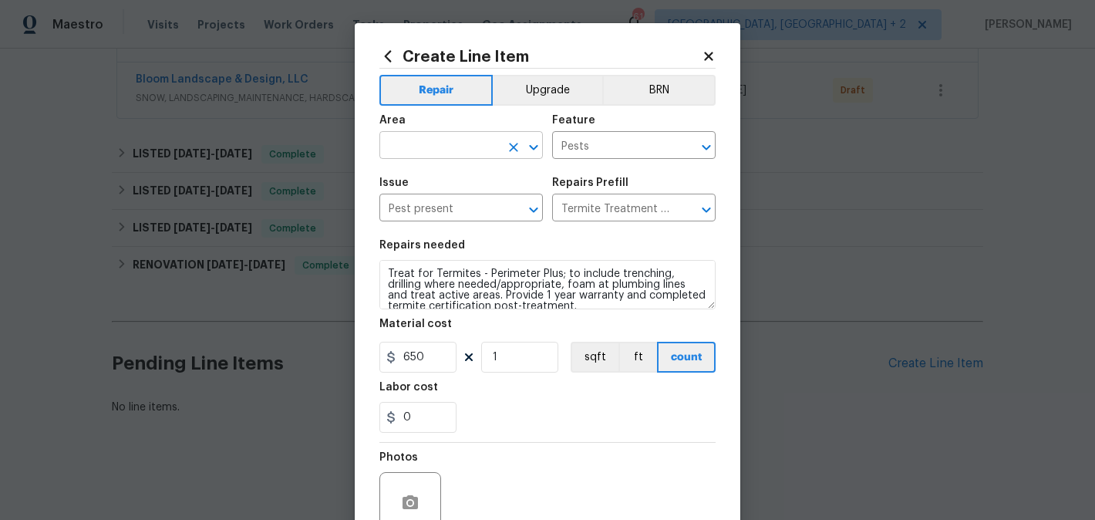
click at [415, 136] on input "text" at bounding box center [439, 147] width 120 height 24
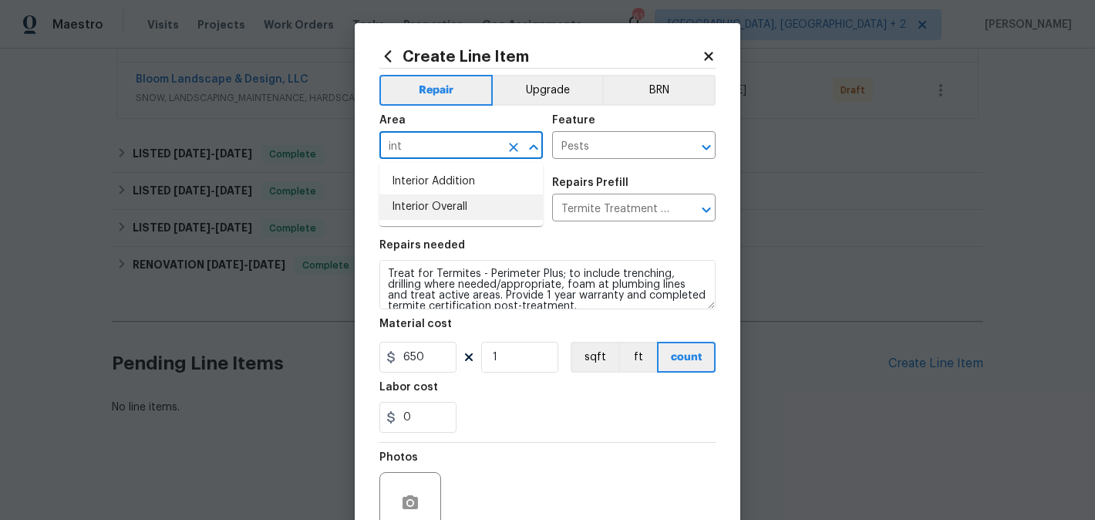
click at [418, 204] on li "Interior Overall" at bounding box center [460, 206] width 163 height 25
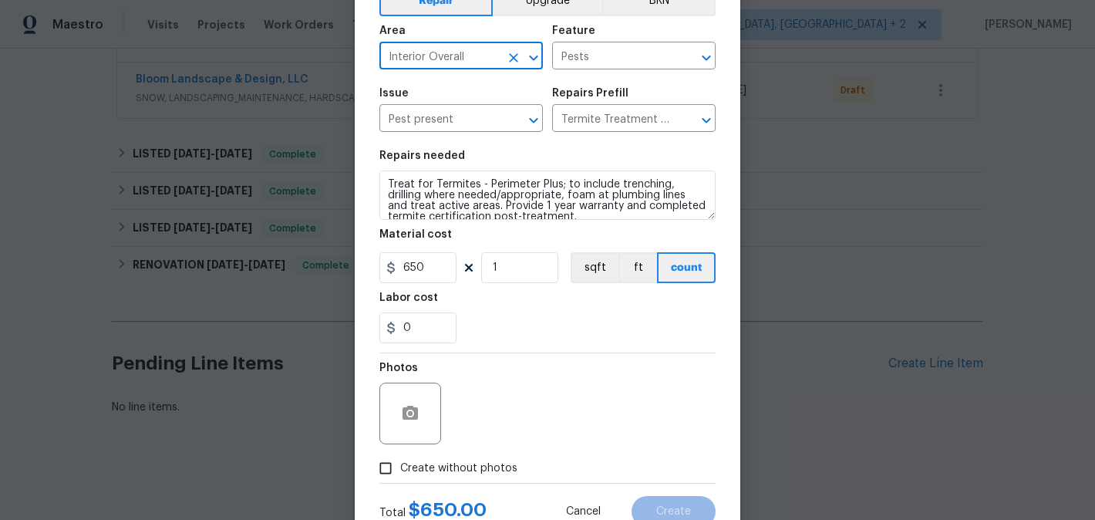
scroll to position [145, 0]
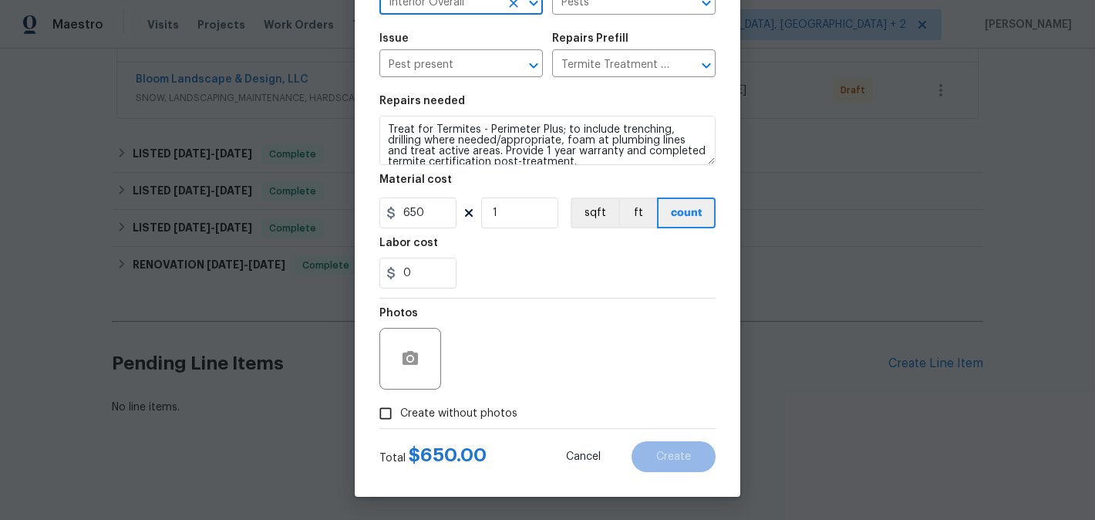
type input "Interior Overall"
click at [402, 209] on input "650" at bounding box center [417, 212] width 77 height 31
type input "75"
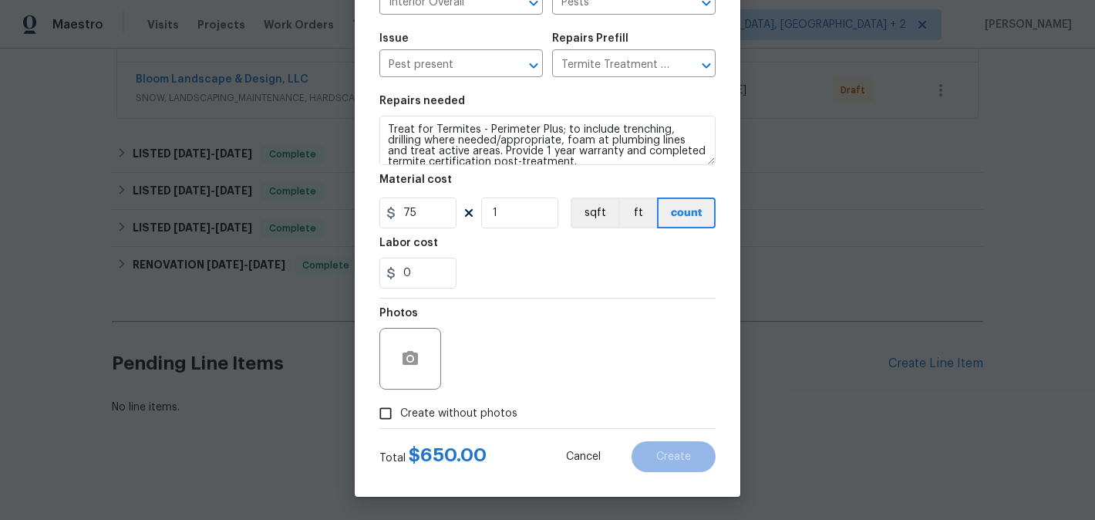
click at [443, 397] on div "Photos" at bounding box center [411, 348] width 65 height 100
click at [443, 409] on span "Create without photos" at bounding box center [458, 414] width 117 height 16
click at [400, 409] on input "Create without photos" at bounding box center [385, 413] width 29 height 29
checkbox input "true"
click at [553, 320] on div "Reason*" at bounding box center [584, 318] width 262 height 20
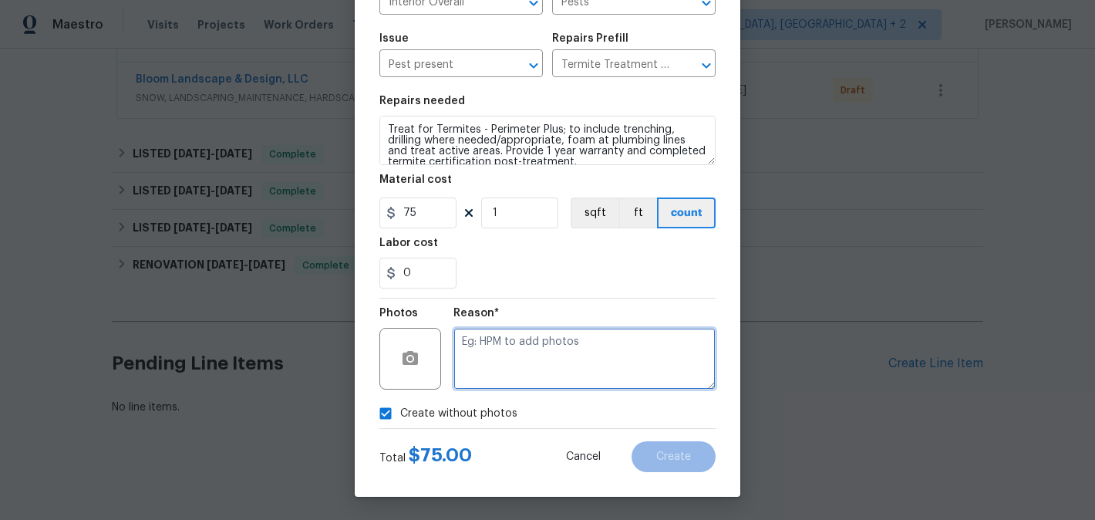
click at [542, 365] on textarea at bounding box center [584, 359] width 262 height 62
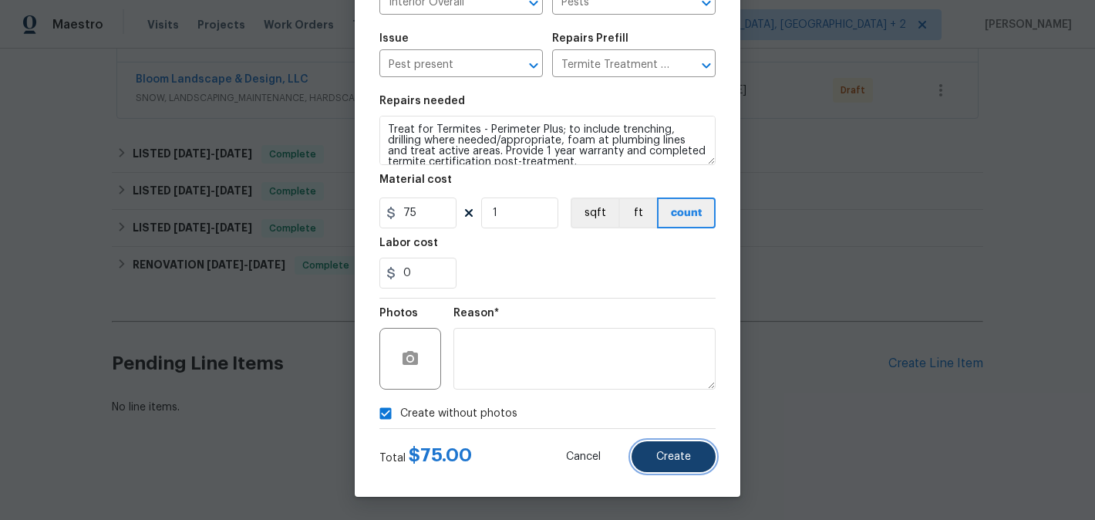
click at [668, 464] on button "Create" at bounding box center [673, 456] width 84 height 31
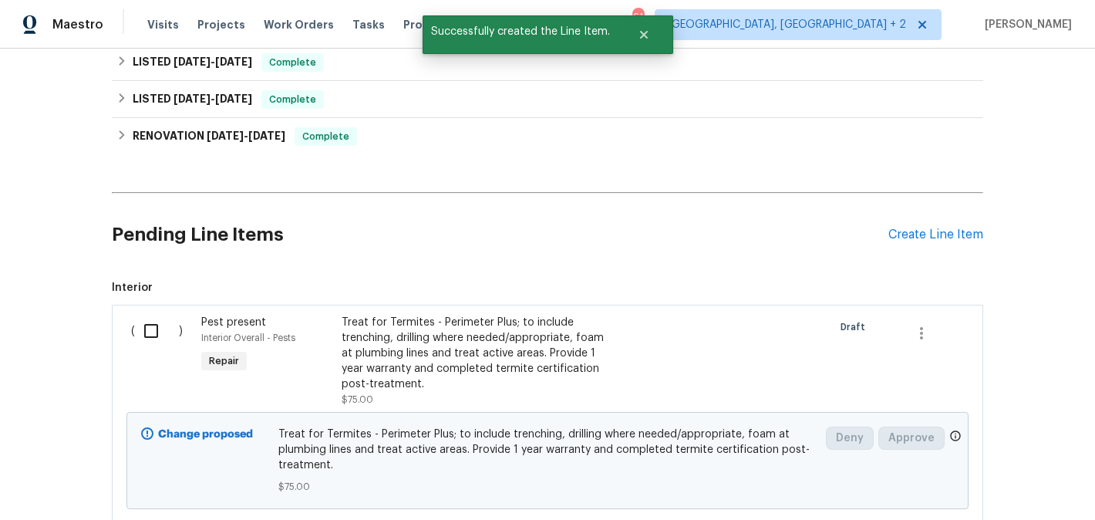
scroll to position [470, 0]
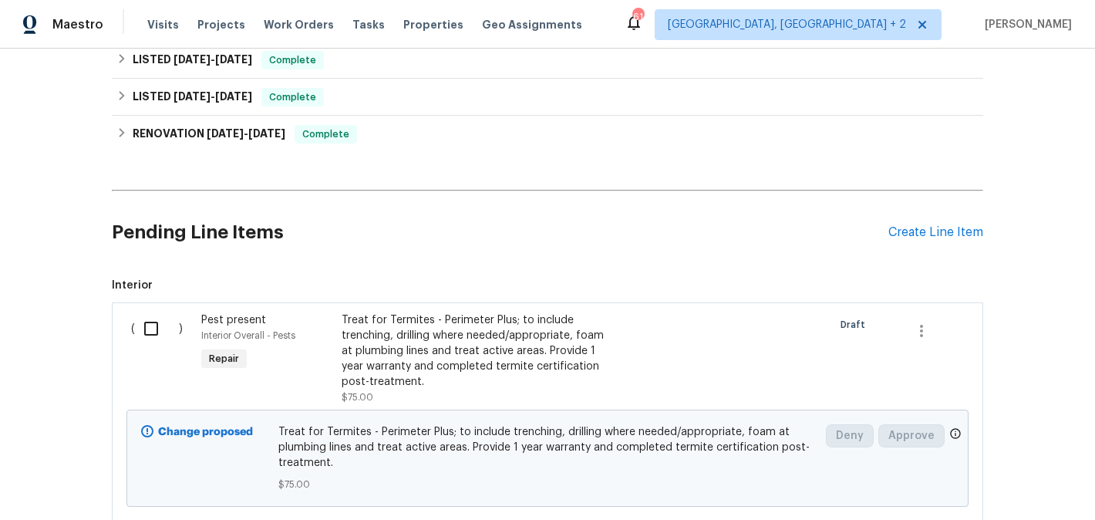
click at [143, 336] on input "checkbox" at bounding box center [157, 328] width 44 height 32
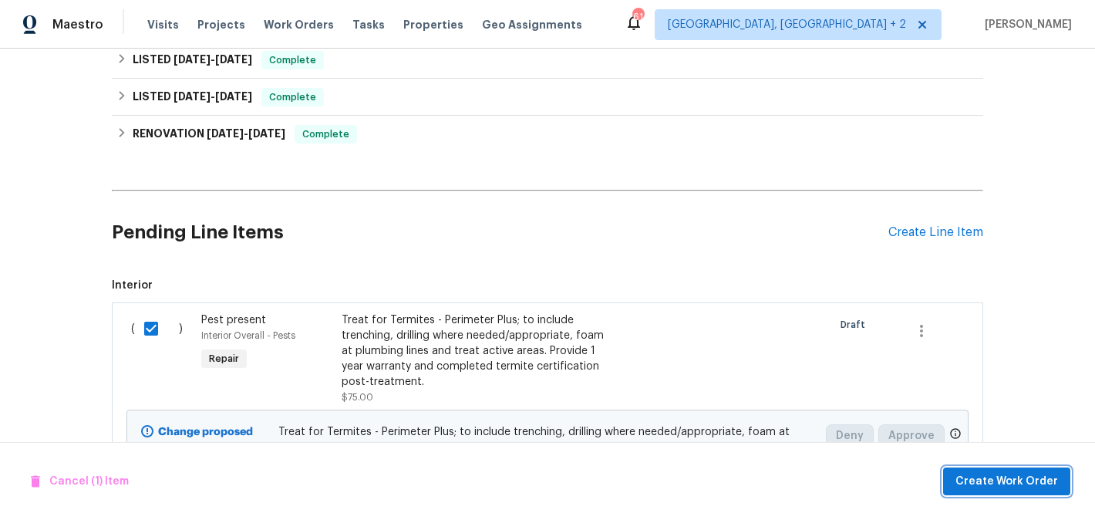
click at [1007, 481] on span "Create Work Order" at bounding box center [1006, 481] width 103 height 19
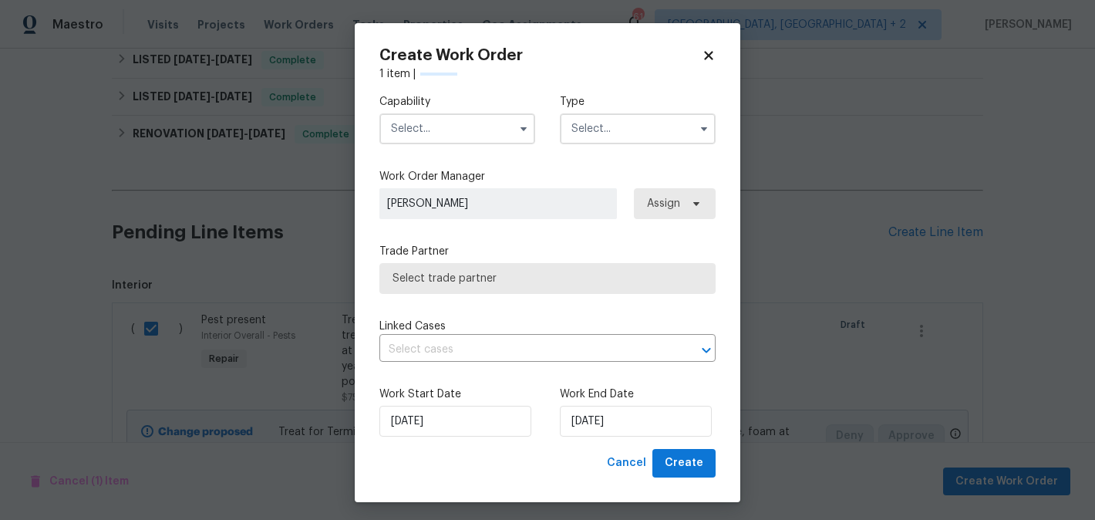
checkbox input "false"
click at [420, 130] on input "text" at bounding box center [457, 128] width 156 height 31
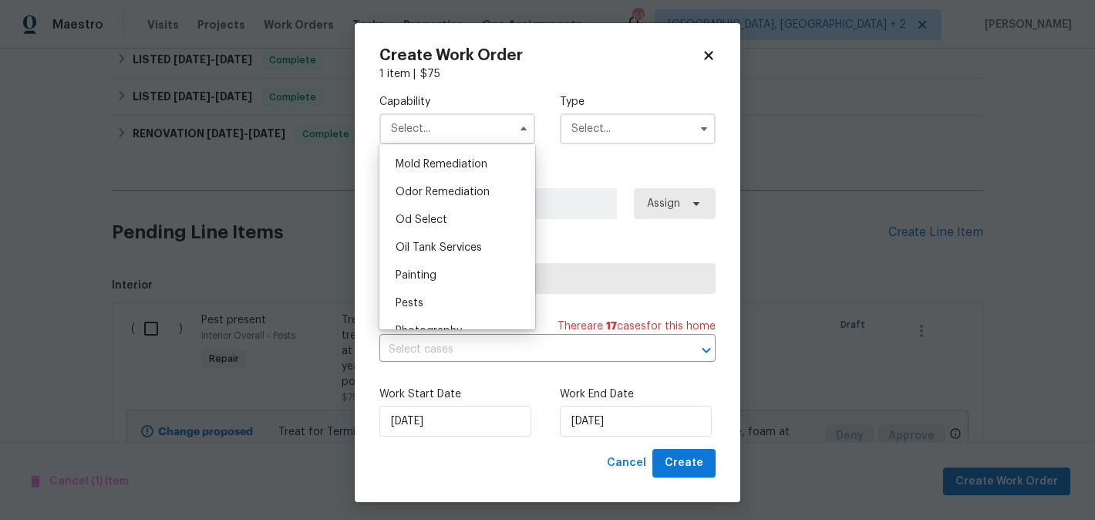
scroll to position [1189, 0]
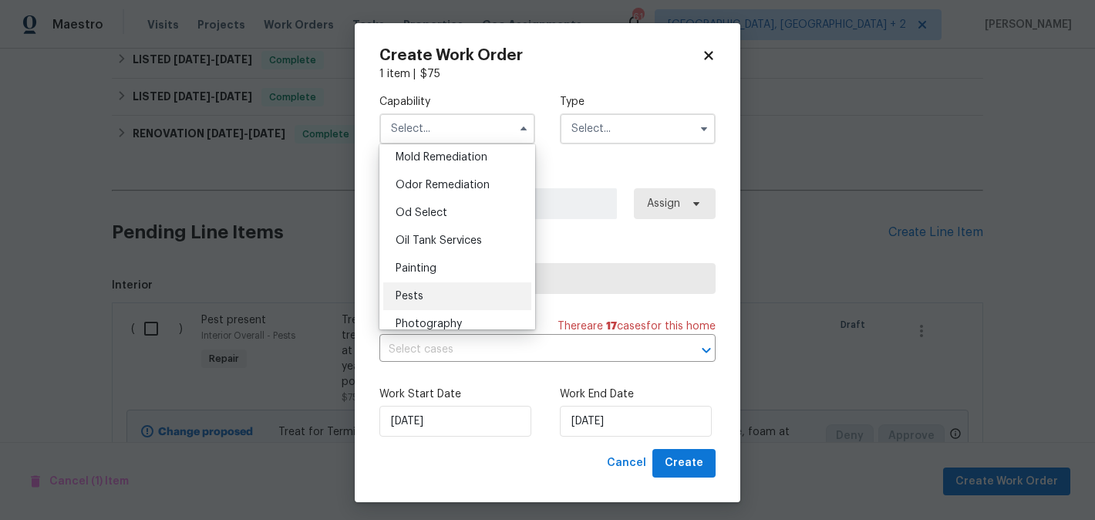
click at [468, 285] on div "Pests" at bounding box center [457, 296] width 148 height 28
type input "Pests"
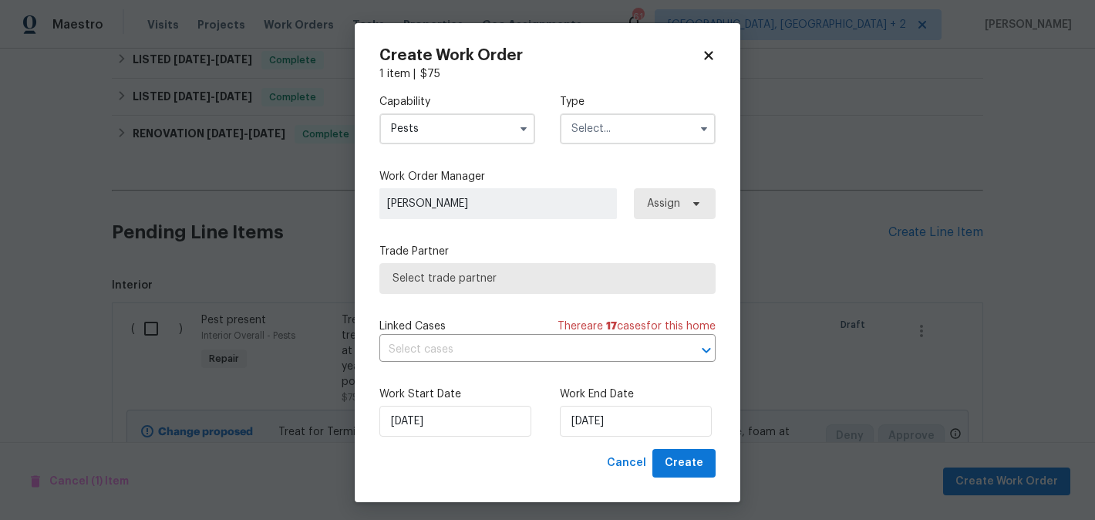
click at [619, 126] on input "text" at bounding box center [638, 128] width 156 height 31
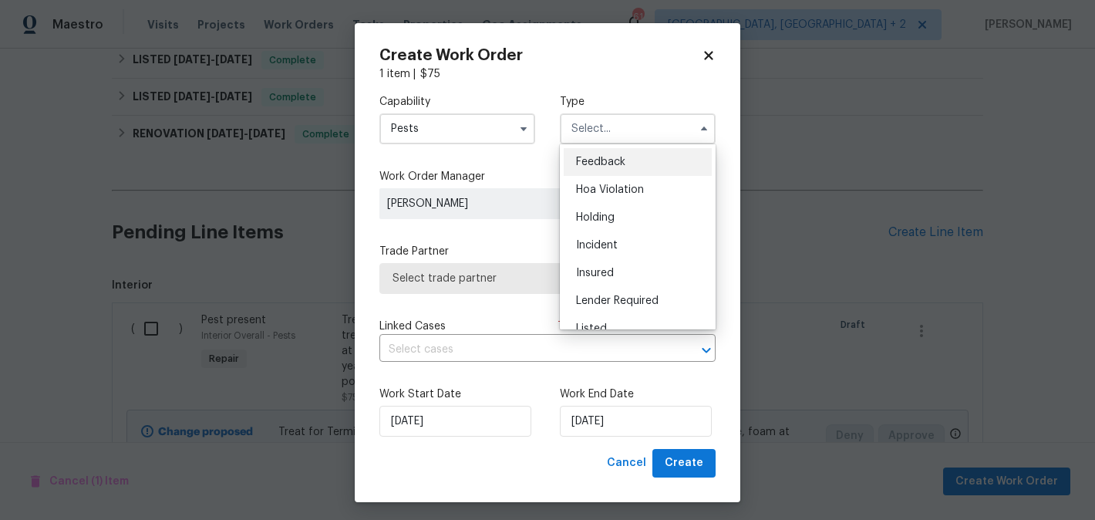
drag, startPoint x: 619, startPoint y: 153, endPoint x: 596, endPoint y: 173, distance: 30.6
click at [619, 153] on div "Feedback" at bounding box center [638, 162] width 148 height 28
type input "Feedback"
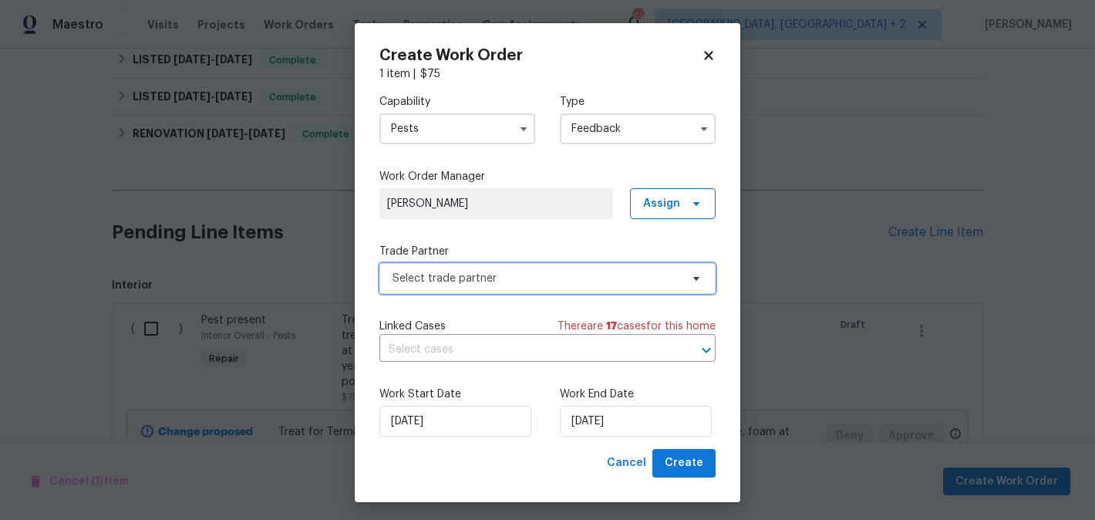
click at [492, 285] on span "Select trade partner" at bounding box center [536, 278] width 288 height 15
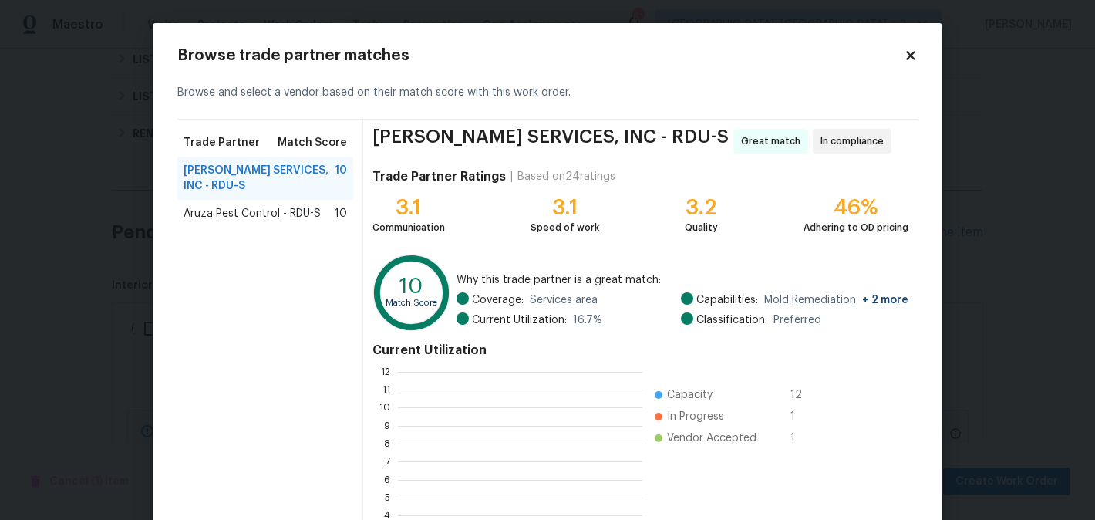
scroll to position [216, 244]
click at [288, 207] on span "Aruza Pest Control - RDU-S" at bounding box center [251, 213] width 137 height 15
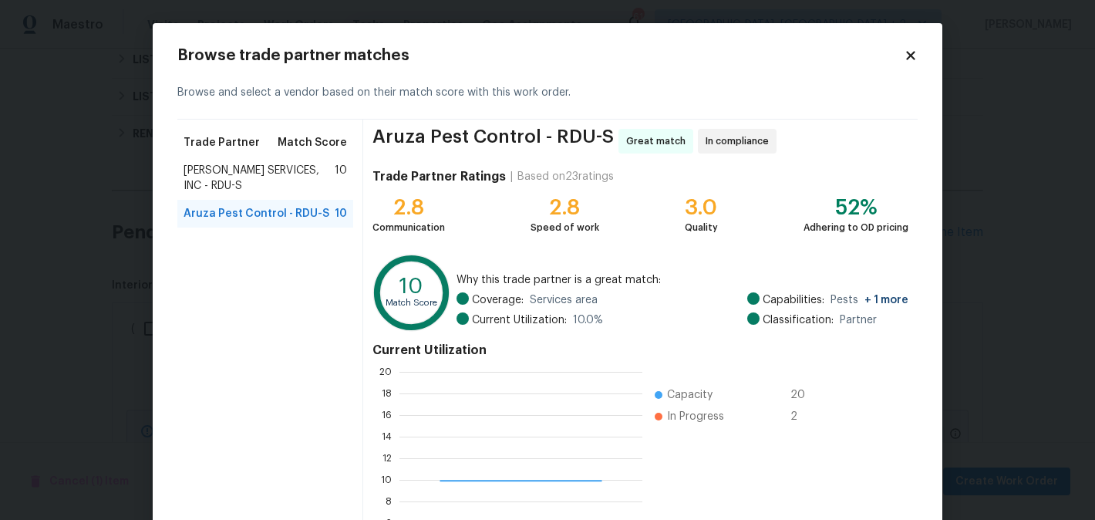
scroll to position [2, 2]
click at [267, 183] on span "CANADY'S SERVICES, INC - RDU-S" at bounding box center [258, 178] width 151 height 31
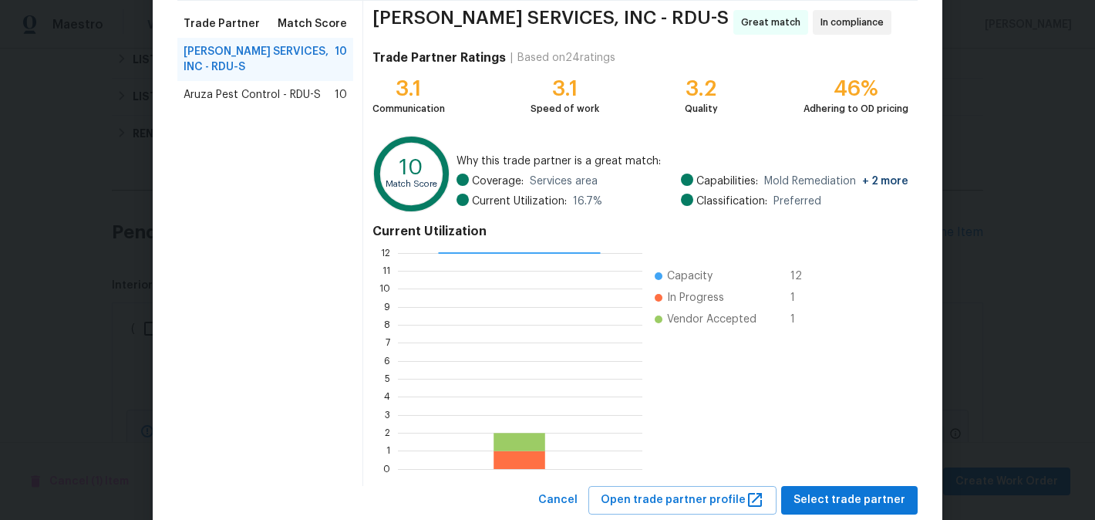
scroll to position [160, 0]
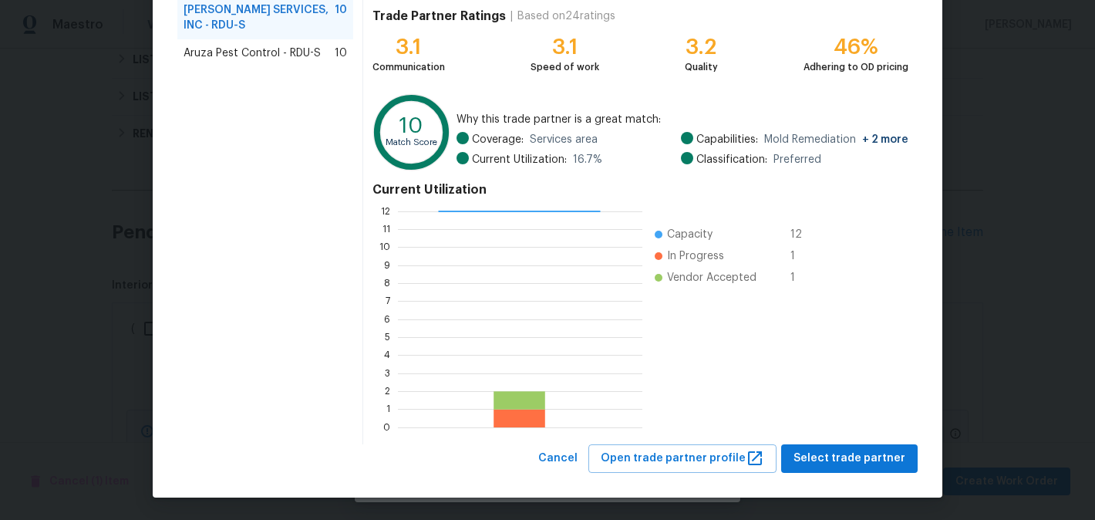
click at [274, 53] on span "Aruza Pest Control - RDU-S" at bounding box center [251, 52] width 137 height 15
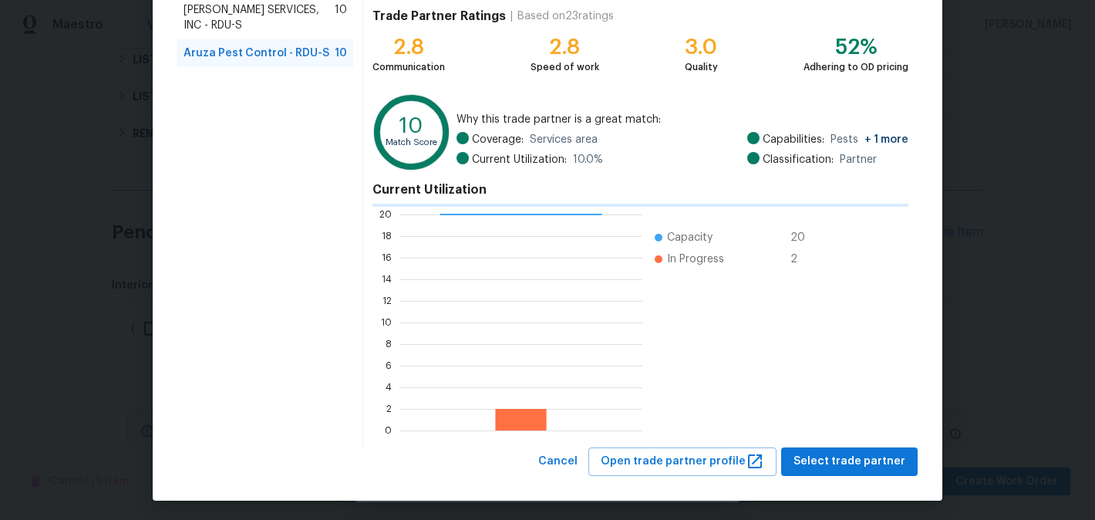
scroll to position [216, 243]
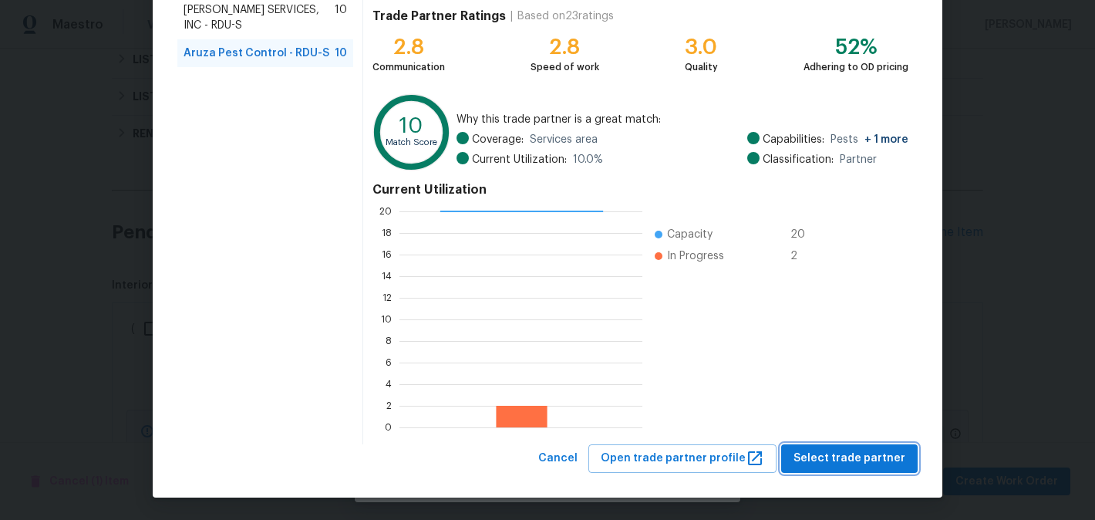
click at [810, 449] on span "Select trade partner" at bounding box center [849, 458] width 112 height 19
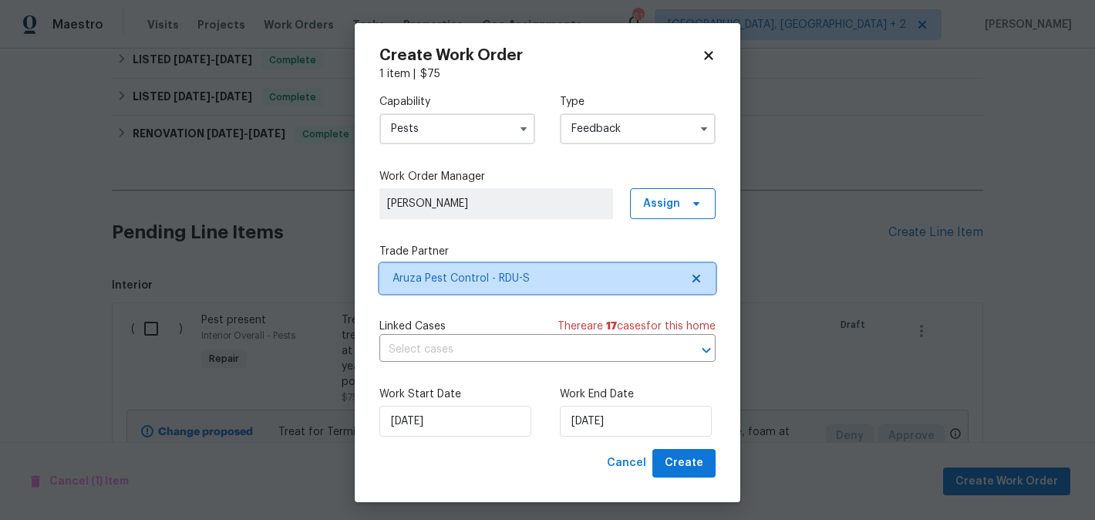
scroll to position [0, 0]
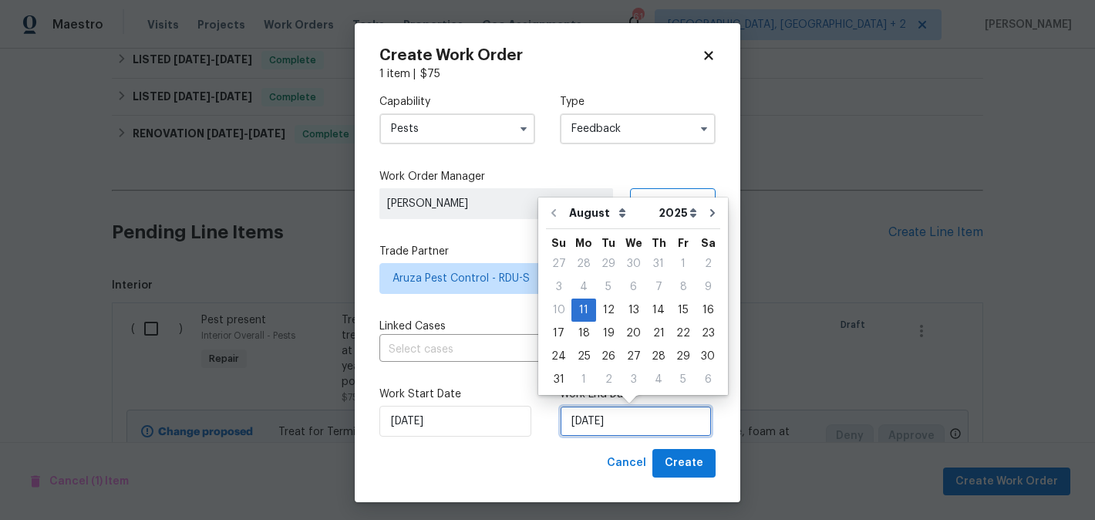
click at [636, 433] on input "11/08/2025" at bounding box center [636, 421] width 152 height 31
click at [631, 312] on div "13" at bounding box center [633, 310] width 25 height 22
type input "13/08/2025"
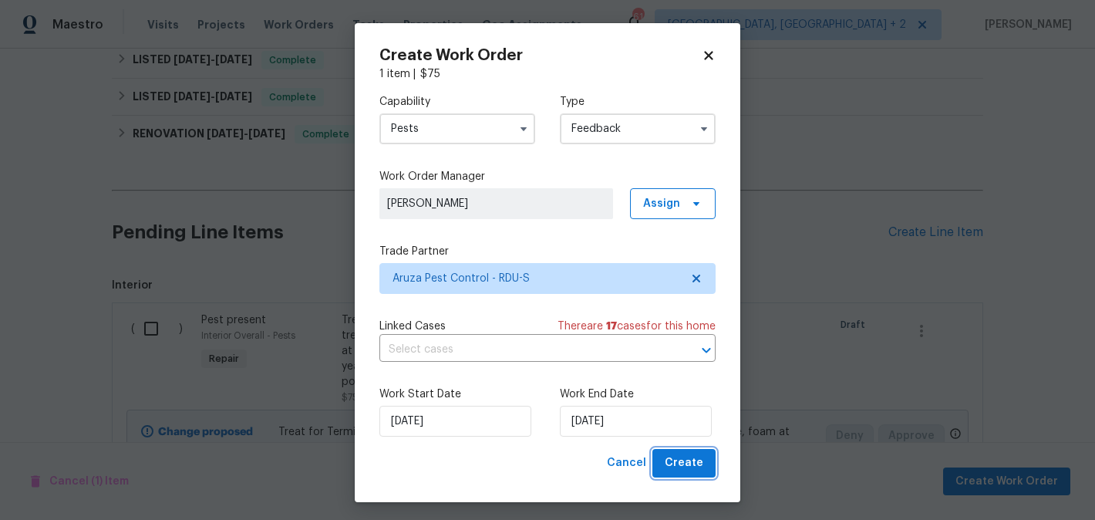
click at [681, 460] on span "Create" at bounding box center [684, 462] width 39 height 19
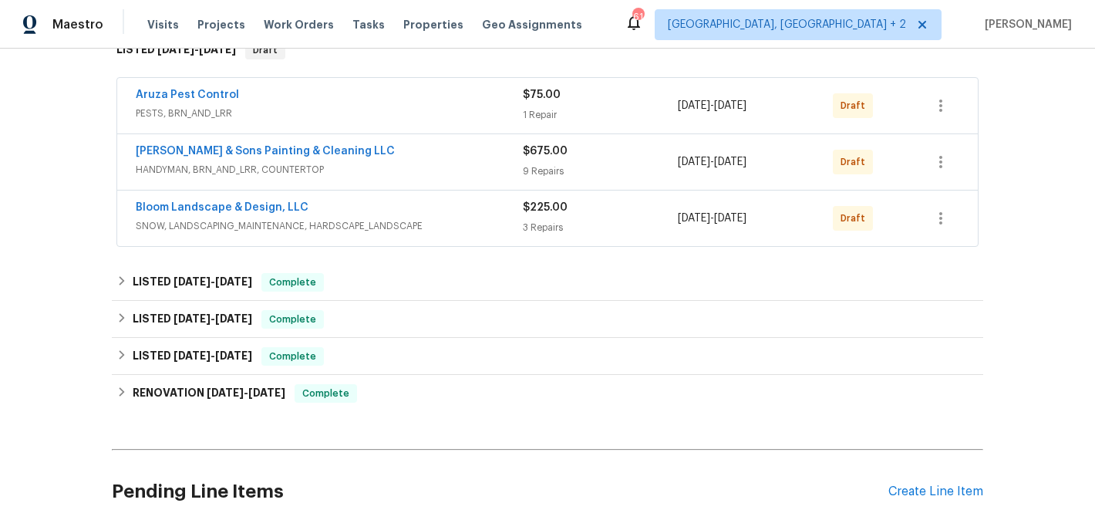
scroll to position [260, 0]
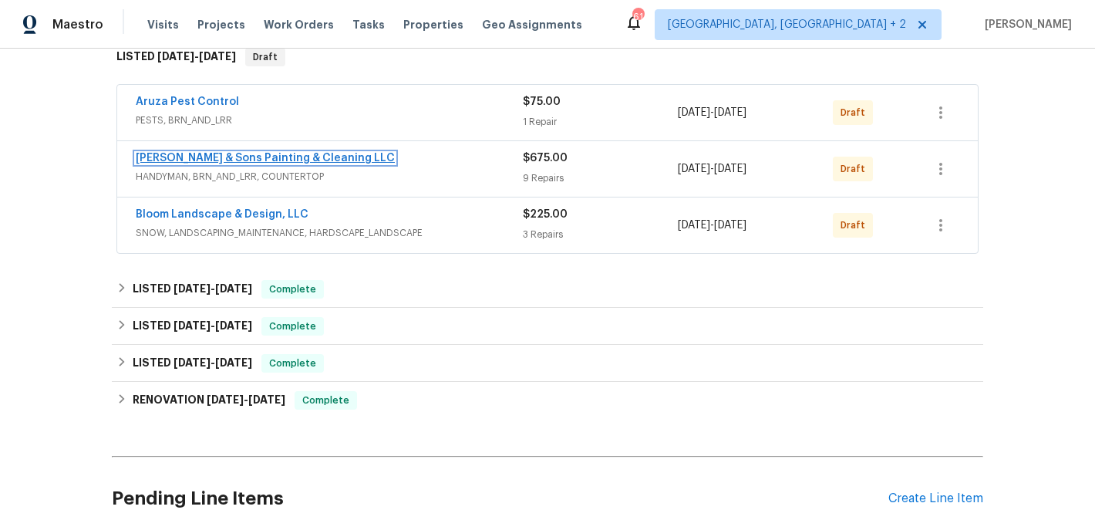
click at [282, 157] on link "Hodge & Sons Painting & Cleaning LLC" at bounding box center [265, 158] width 259 height 11
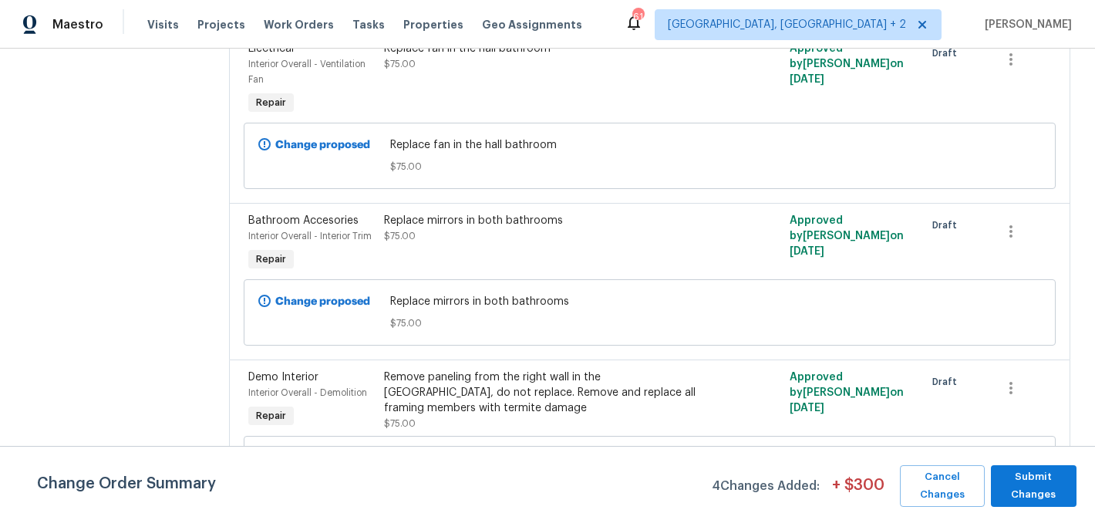
scroll to position [1276, 0]
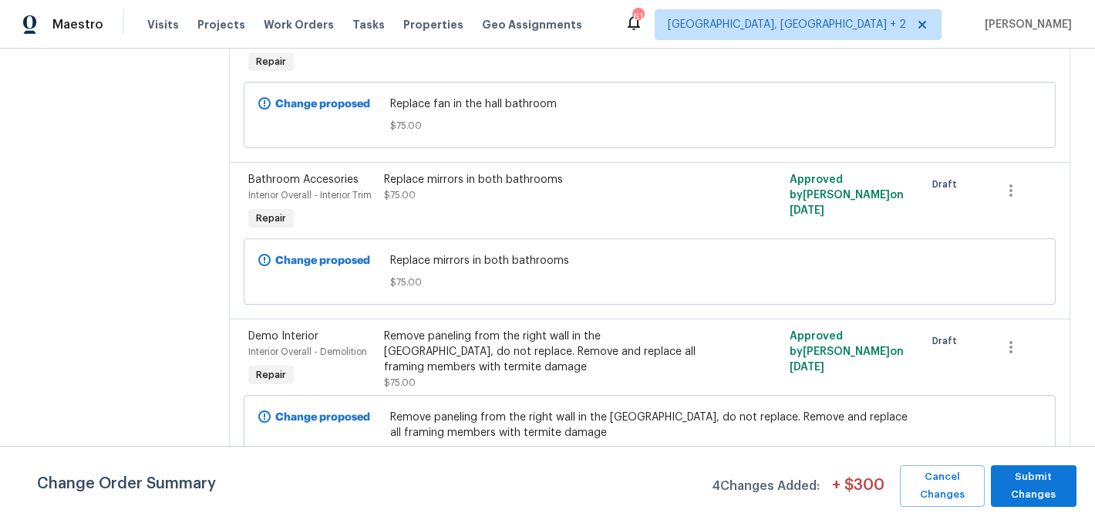
click at [507, 203] on div "Replace mirrors in both bathrooms $75.00" at bounding box center [548, 187] width 329 height 31
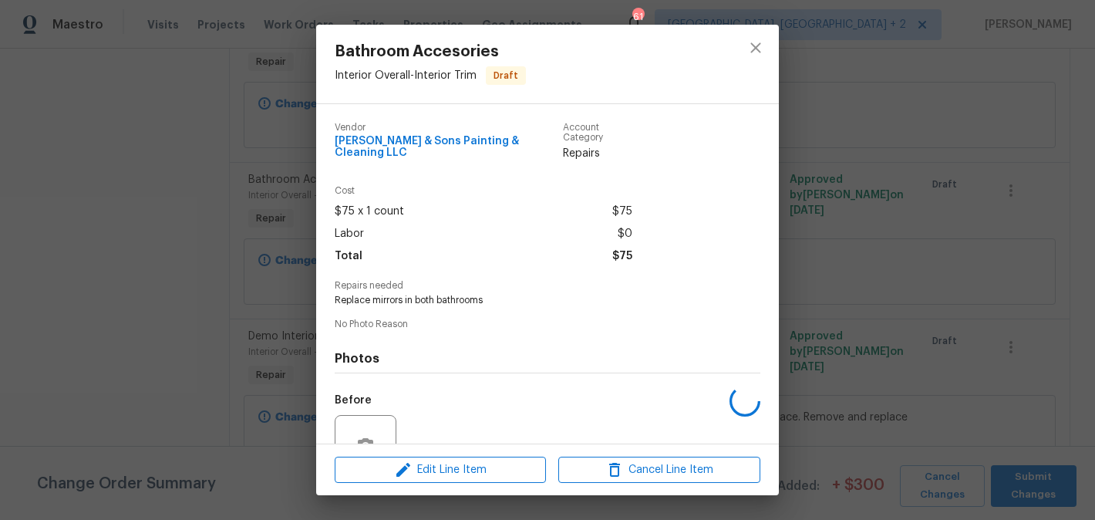
scroll to position [138, 0]
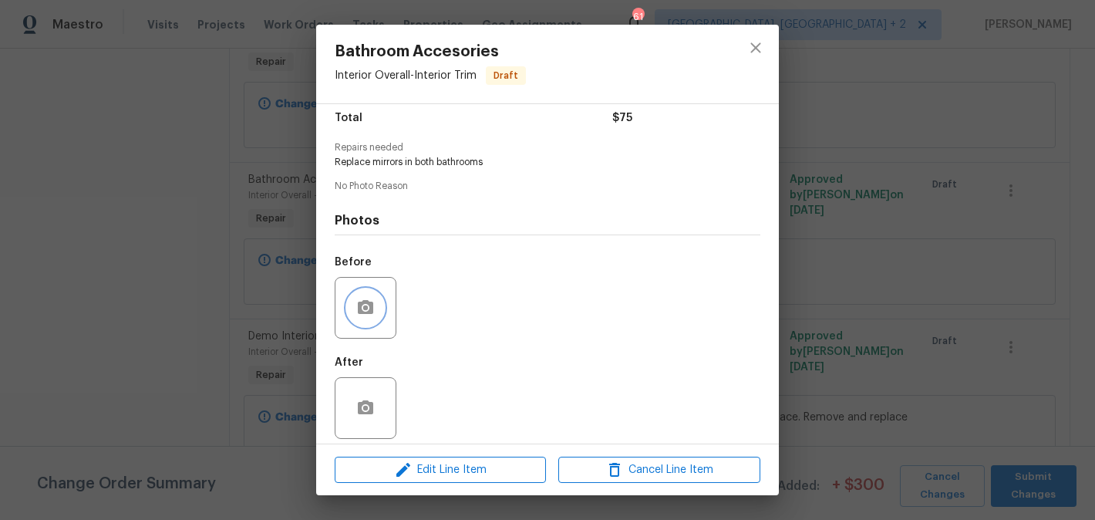
click at [365, 304] on icon "button" at bounding box center [365, 307] width 19 height 19
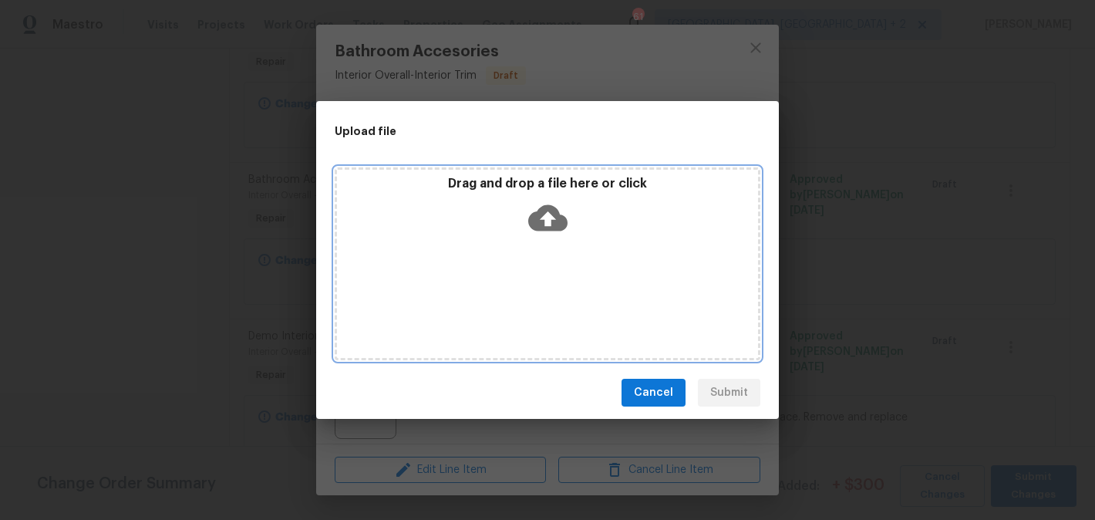
click at [547, 205] on icon at bounding box center [547, 218] width 39 height 26
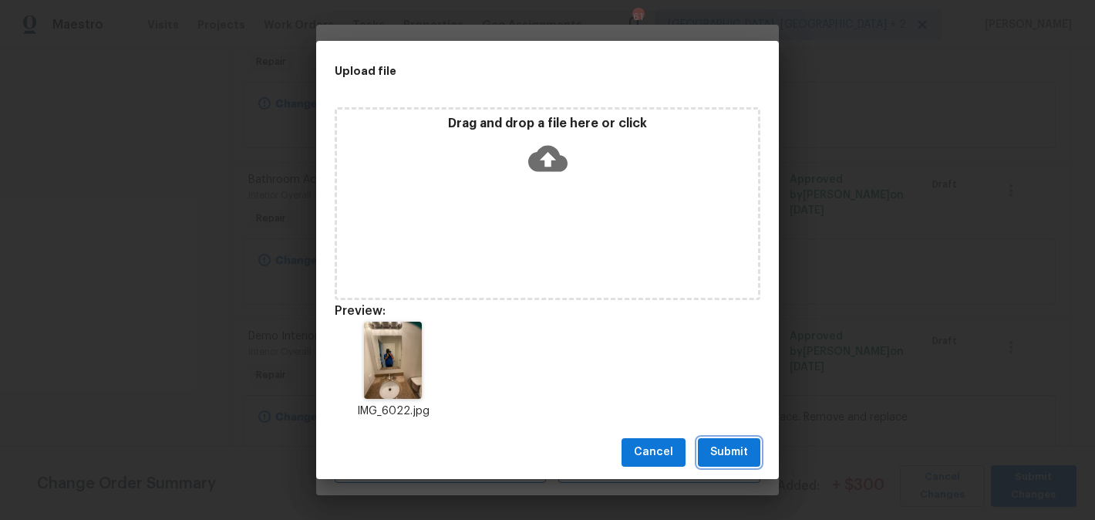
click at [724, 445] on span "Submit" at bounding box center [729, 452] width 38 height 19
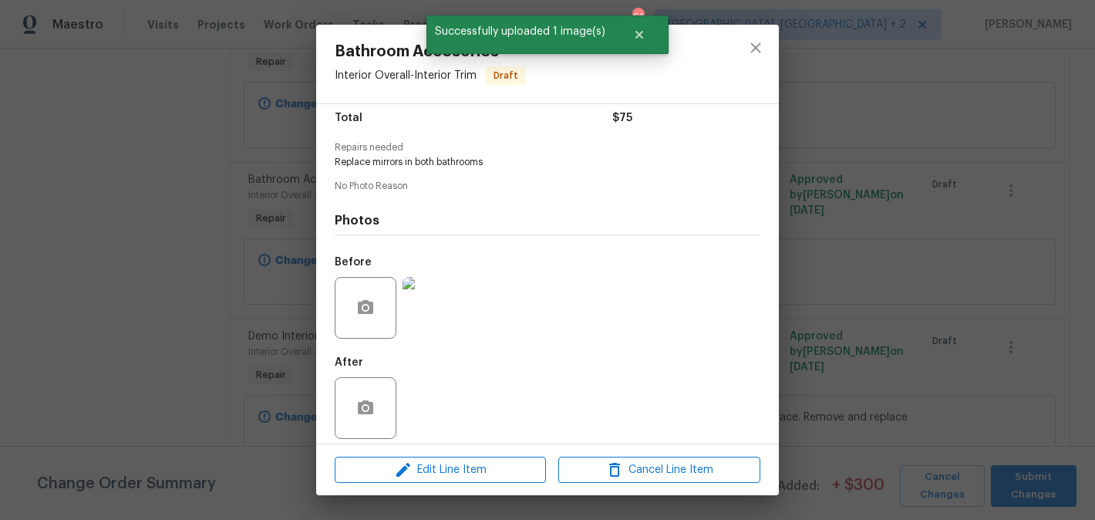
click at [857, 358] on div "Bathroom Accesories Interior Overall - Interior Trim Draft Vendor Hodge & Sons …" at bounding box center [547, 260] width 1095 height 520
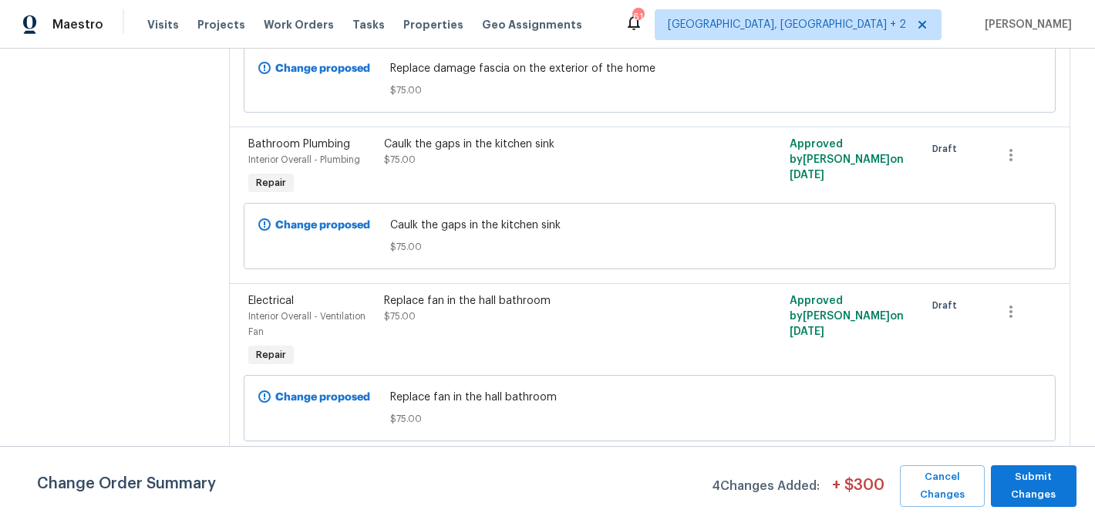
scroll to position [981, 0]
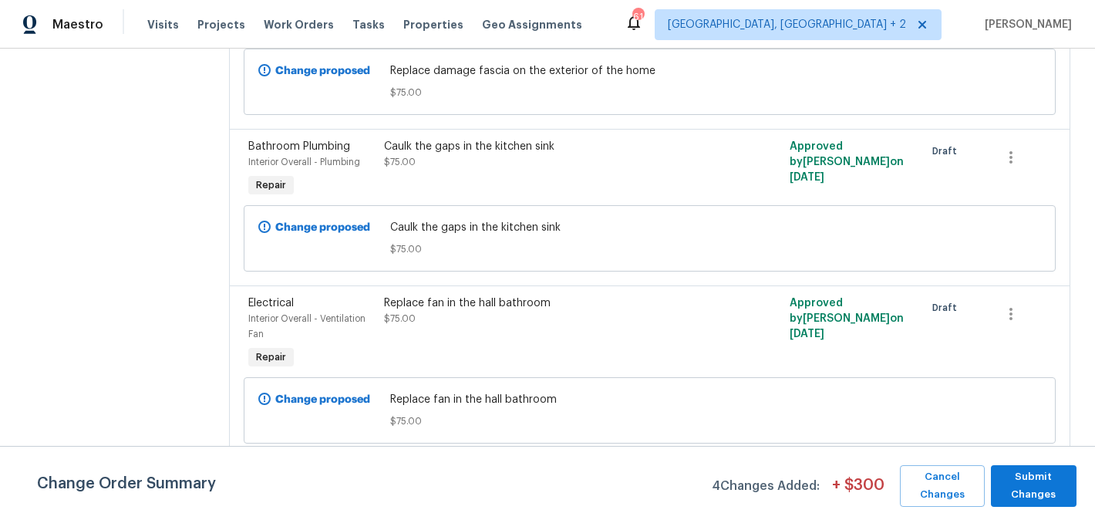
click at [514, 176] on div "Caulk the gaps in the kitchen sink $75.00" at bounding box center [548, 169] width 338 height 71
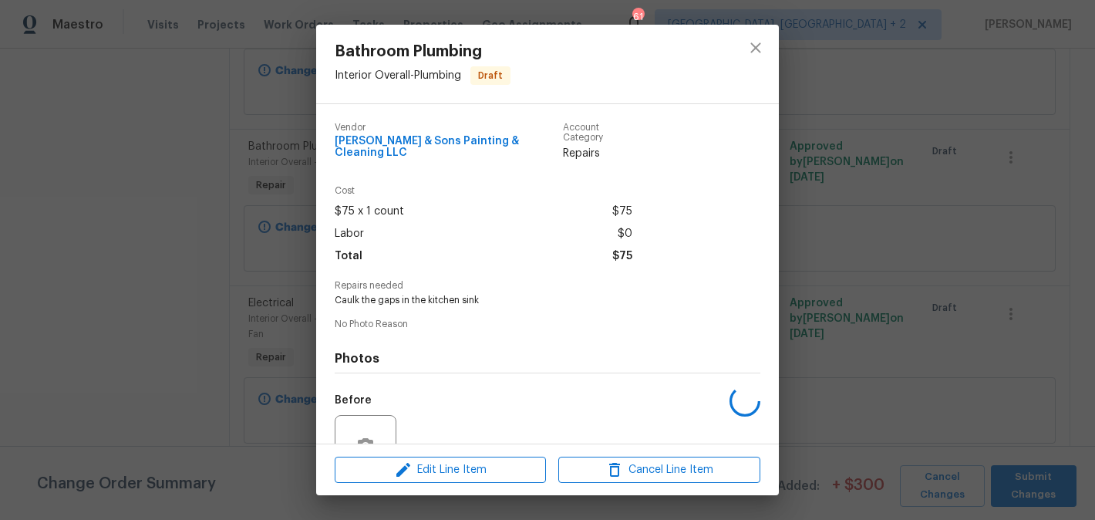
scroll to position [138, 0]
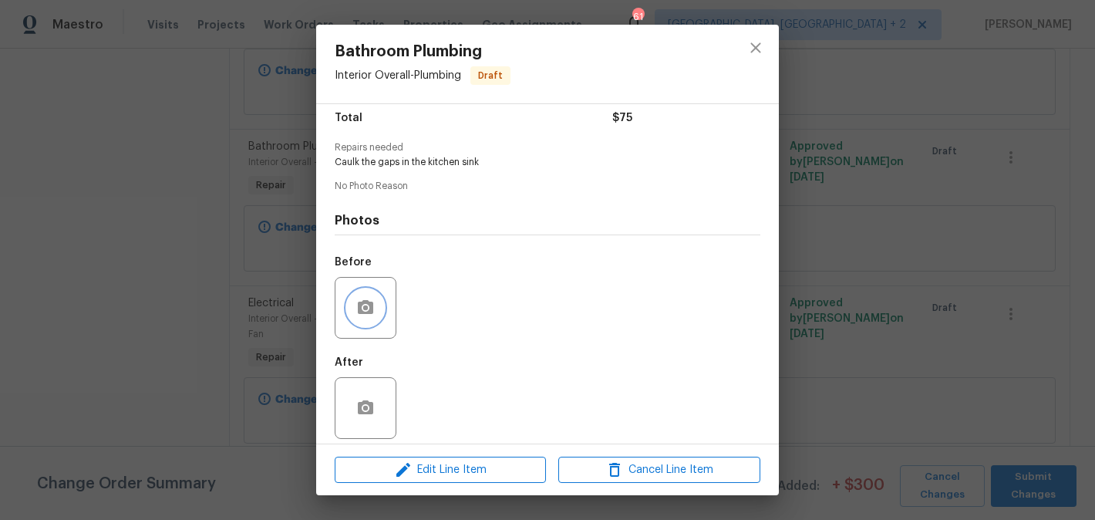
click at [369, 300] on icon "button" at bounding box center [365, 307] width 15 height 14
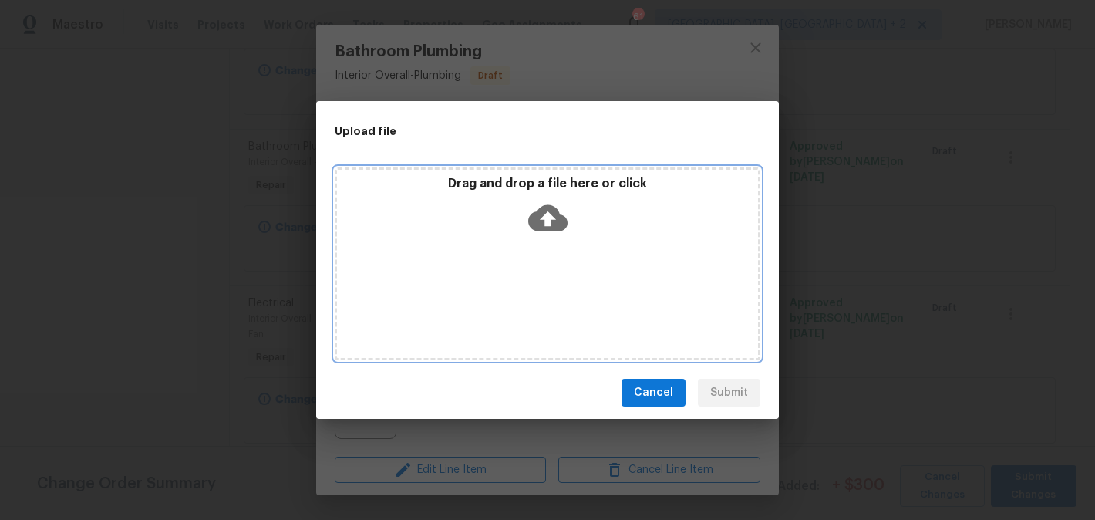
click at [547, 213] on icon at bounding box center [547, 217] width 39 height 39
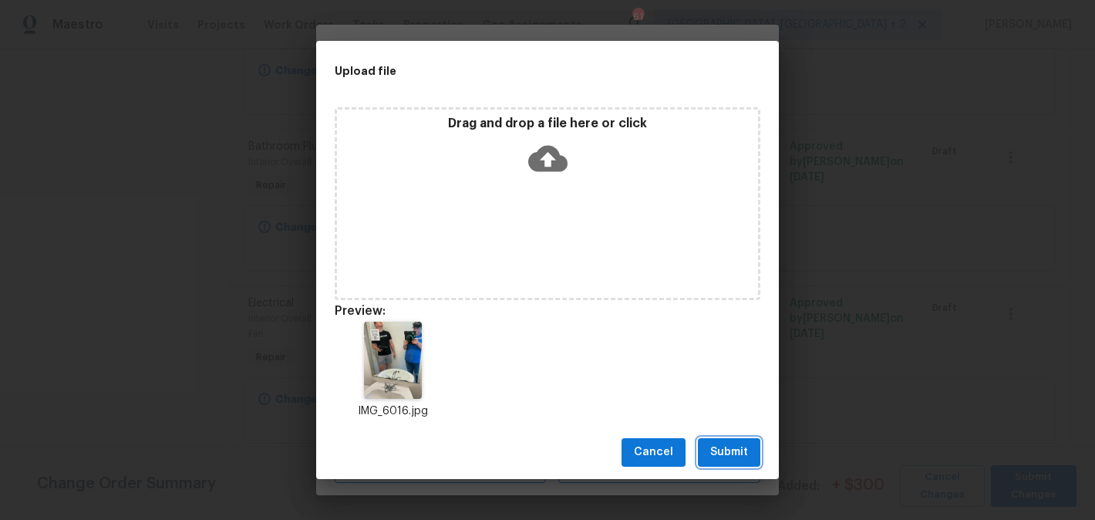
click at [732, 446] on span "Submit" at bounding box center [729, 452] width 38 height 19
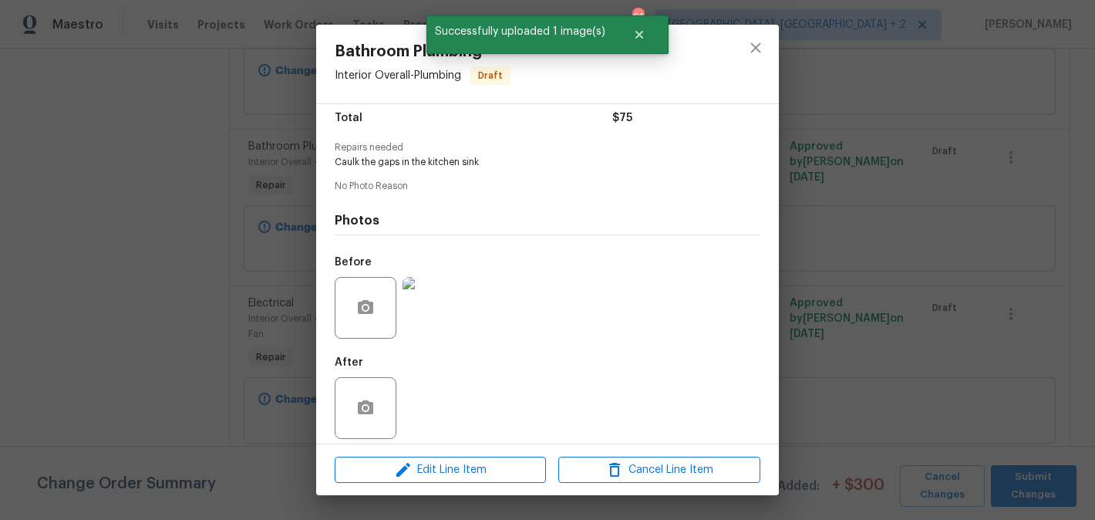
click at [901, 321] on div "Bathroom Plumbing Interior Overall - Plumbing Draft Vendor Hodge & Sons Paintin…" at bounding box center [547, 260] width 1095 height 520
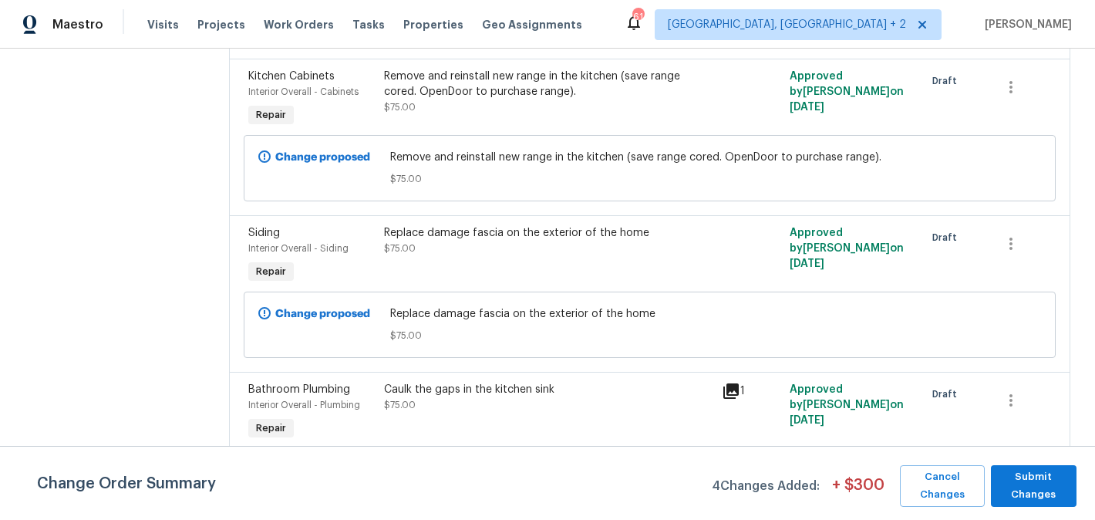
scroll to position [736, 0]
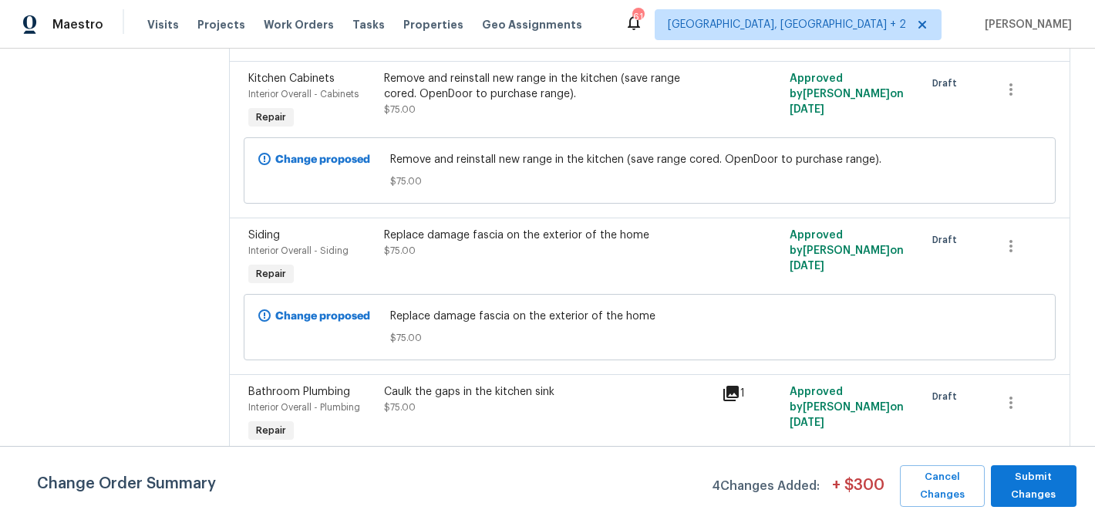
click at [527, 241] on div "Replace damage fascia on the exterior of the home" at bounding box center [548, 234] width 329 height 15
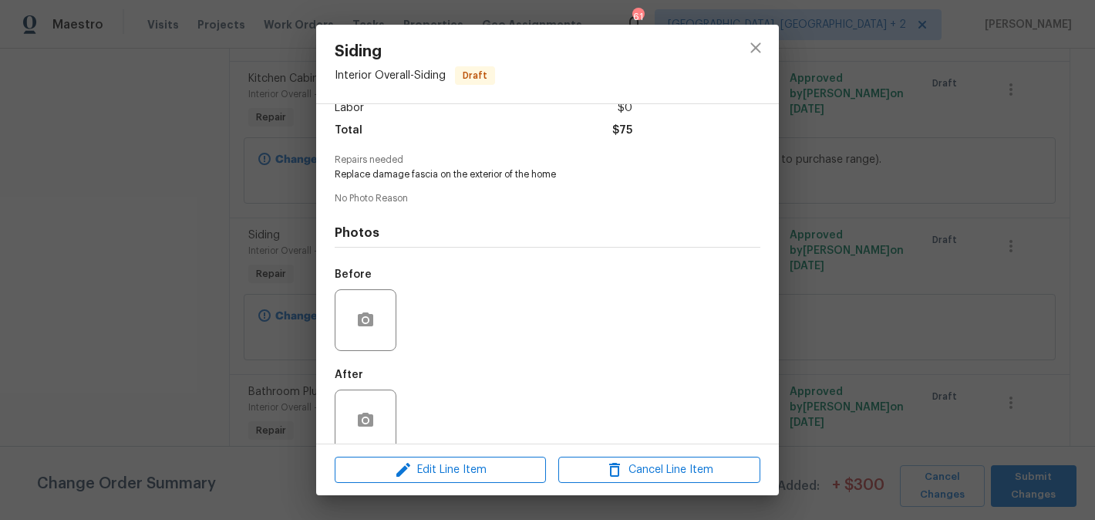
scroll to position [138, 0]
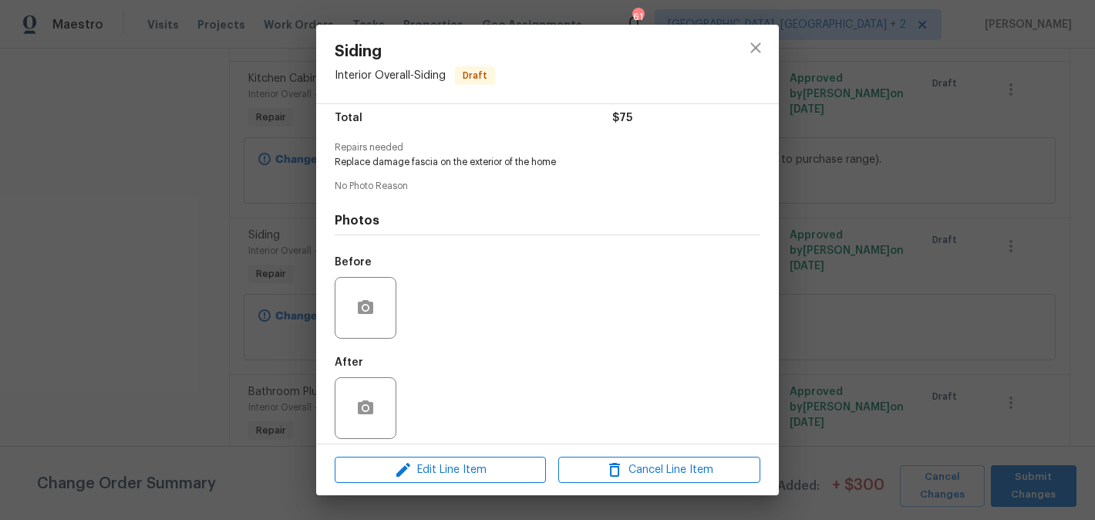
click at [850, 273] on div "Siding Interior Overall - Siding Draft Vendor Hodge & Sons Painting & Cleaning …" at bounding box center [547, 260] width 1095 height 520
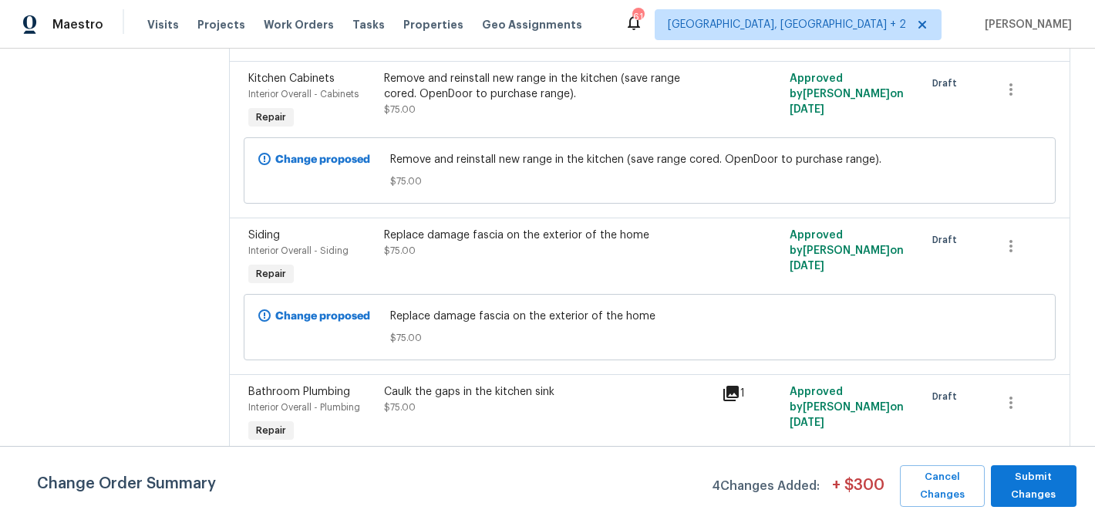
scroll to position [658, 0]
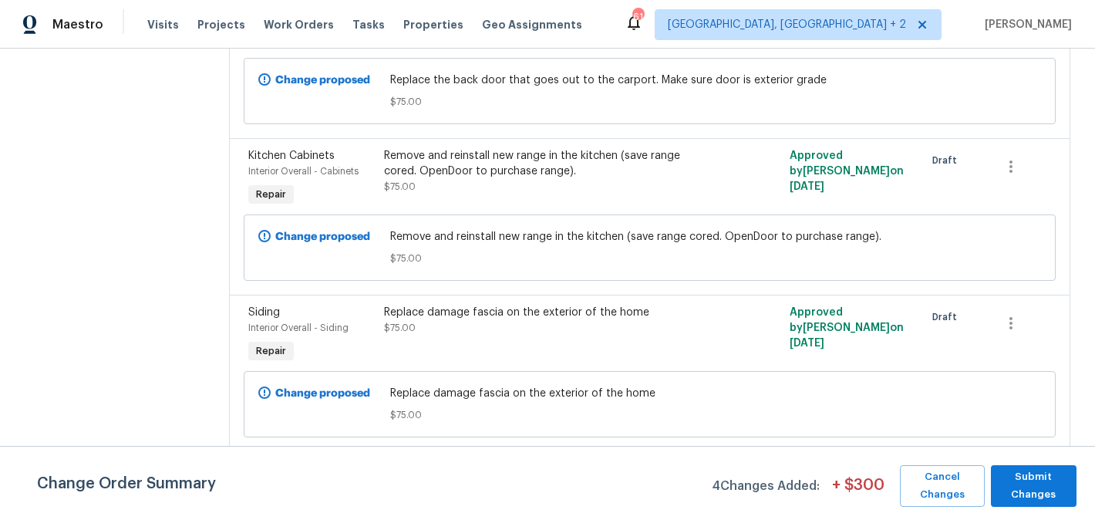
click at [539, 177] on div "Remove and reinstall new range in the kitchen (save range cored. OpenDoor to pu…" at bounding box center [548, 163] width 329 height 31
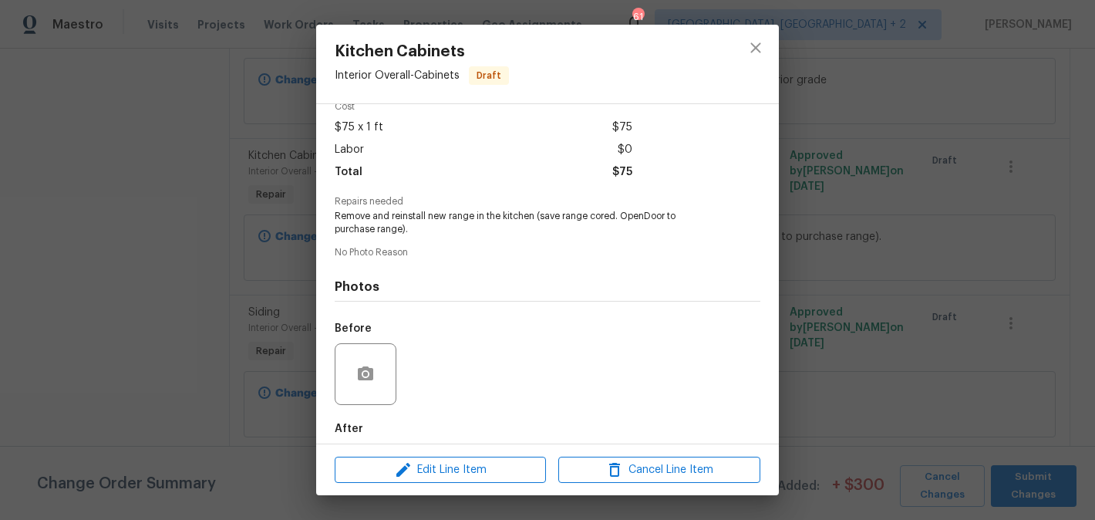
scroll to position [151, 0]
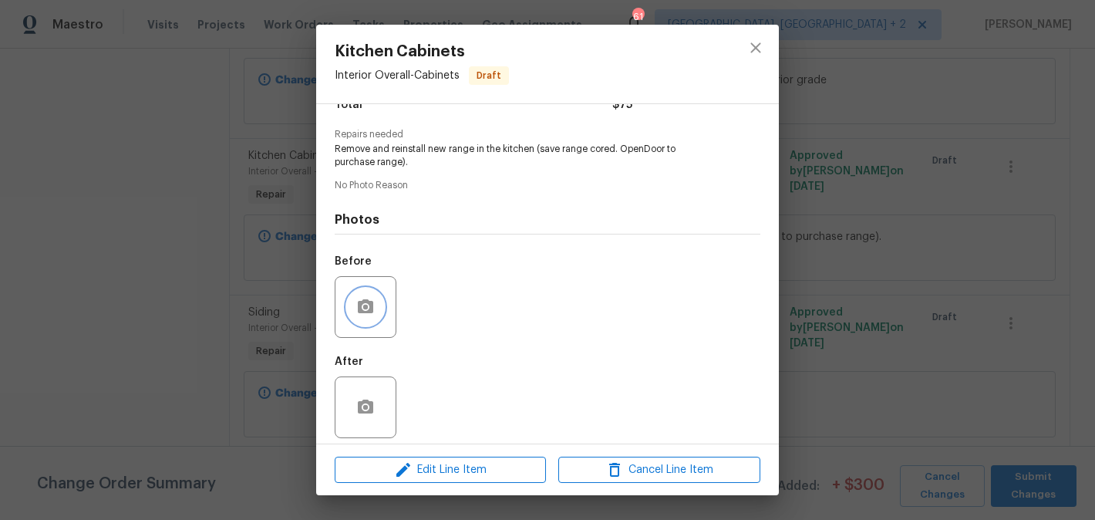
click at [370, 299] on icon "button" at bounding box center [365, 306] width 15 height 14
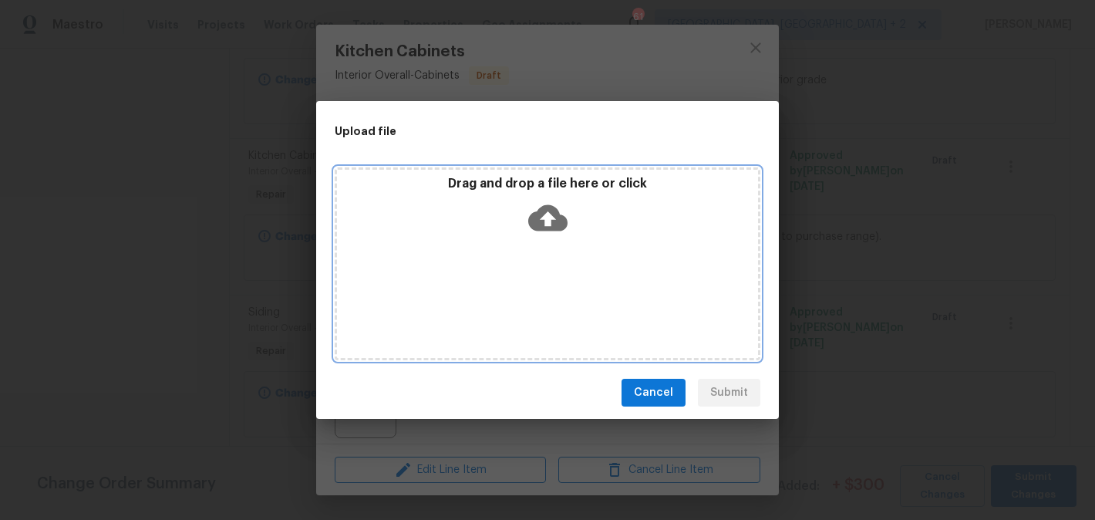
click at [533, 217] on icon at bounding box center [547, 218] width 39 height 26
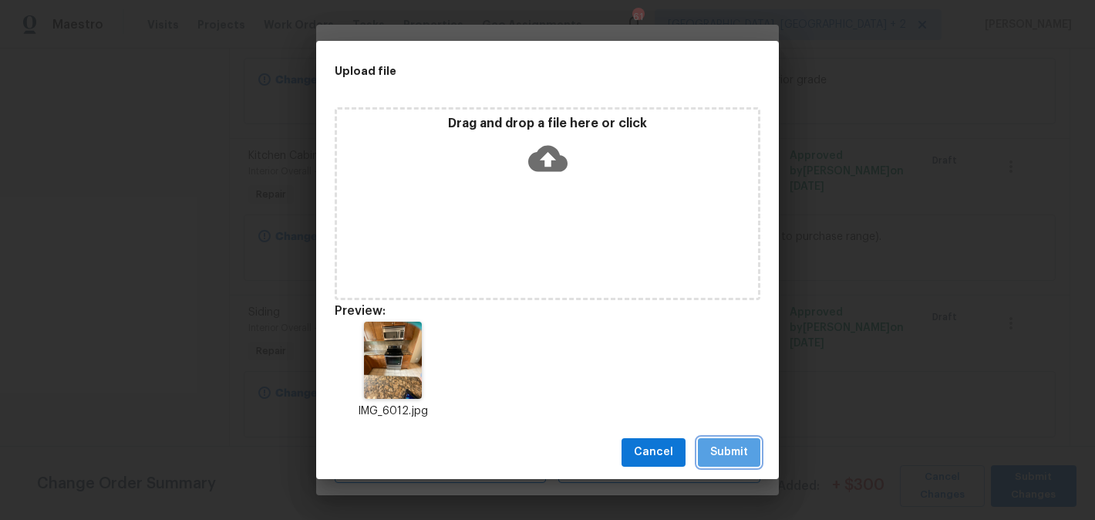
click at [737, 456] on span "Submit" at bounding box center [729, 452] width 38 height 19
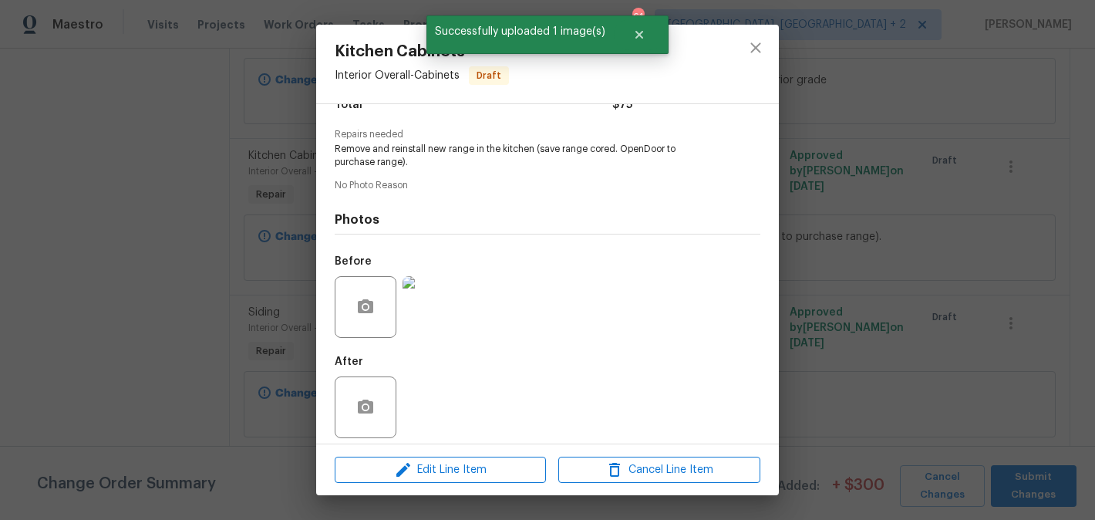
click at [921, 335] on div "Kitchen Cabinets Interior Overall - Cabinets Draft Vendor Hodge & Sons Painting…" at bounding box center [547, 260] width 1095 height 520
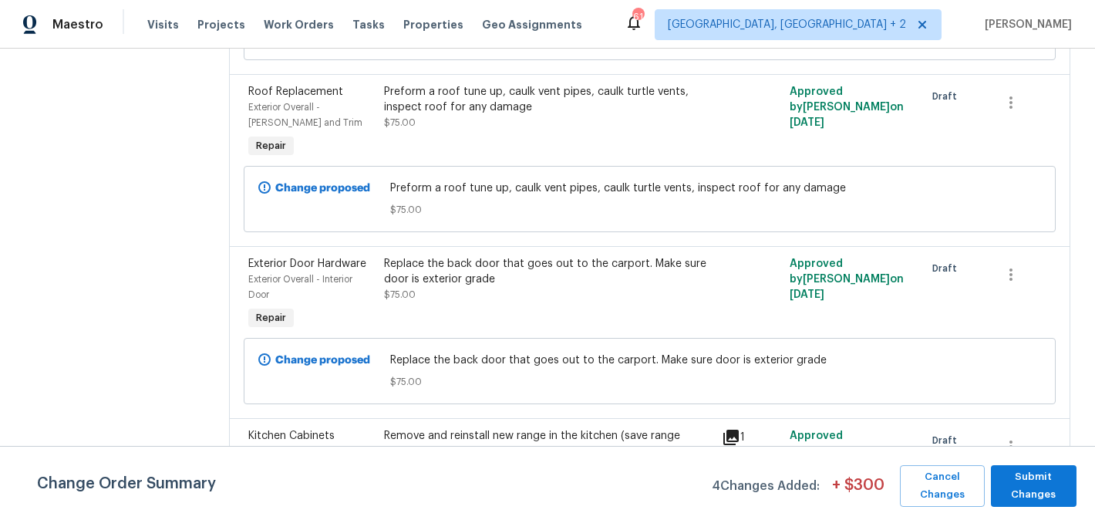
scroll to position [380, 0]
click at [547, 298] on div "Replace the back door that goes out to the carport. Make sure door is exterior …" at bounding box center [548, 277] width 329 height 46
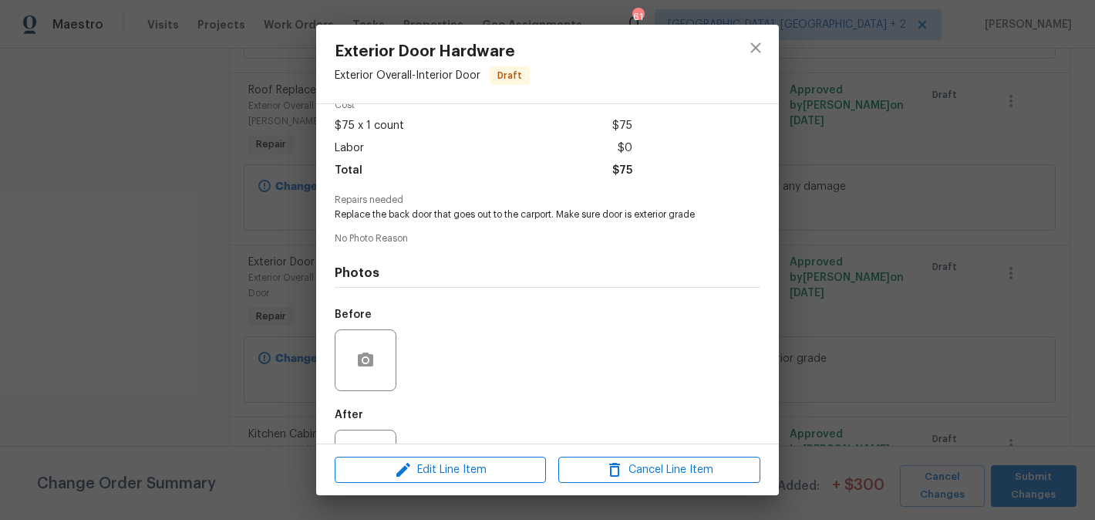
scroll to position [138, 0]
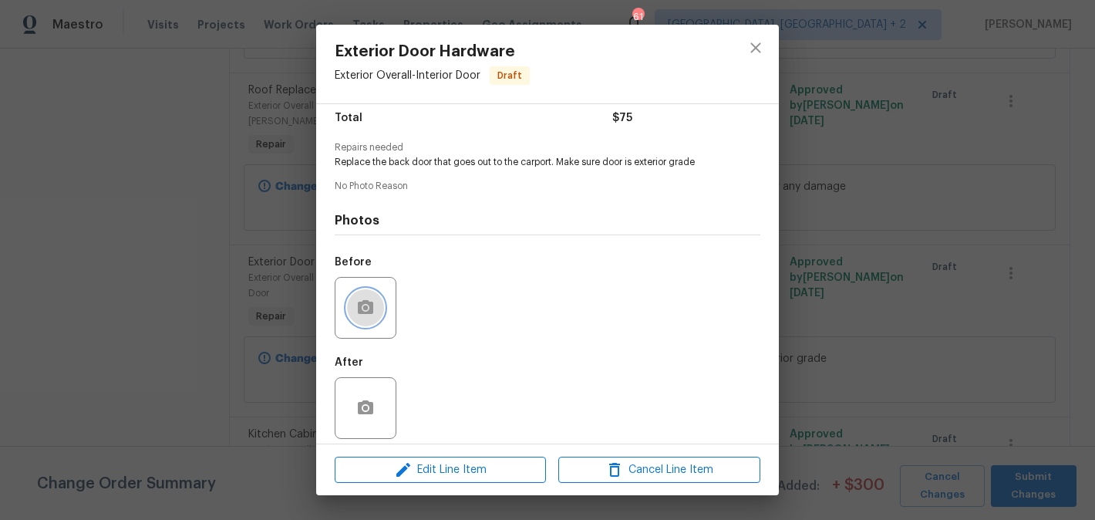
click at [369, 302] on icon "button" at bounding box center [365, 307] width 15 height 14
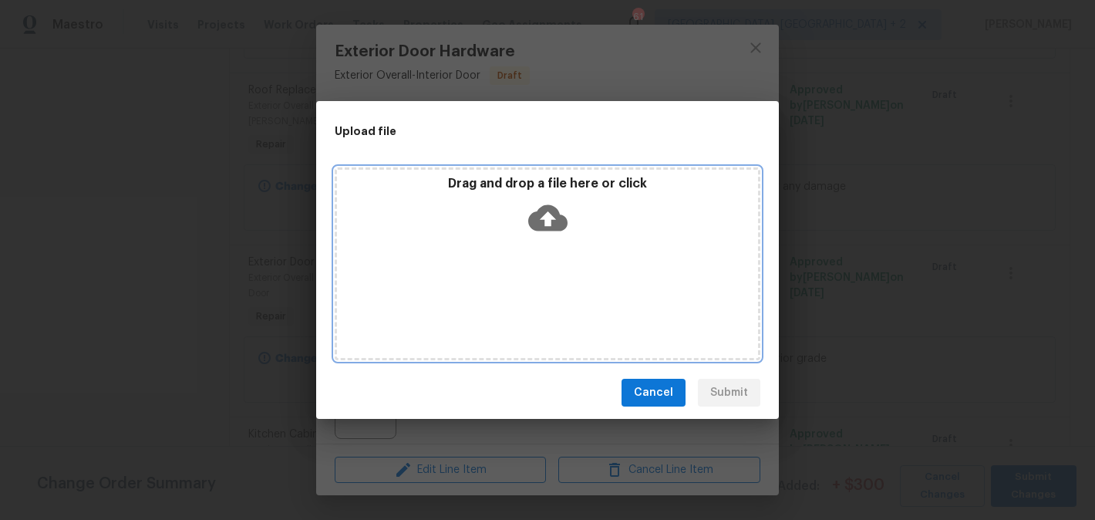
click at [557, 215] on icon at bounding box center [547, 218] width 39 height 26
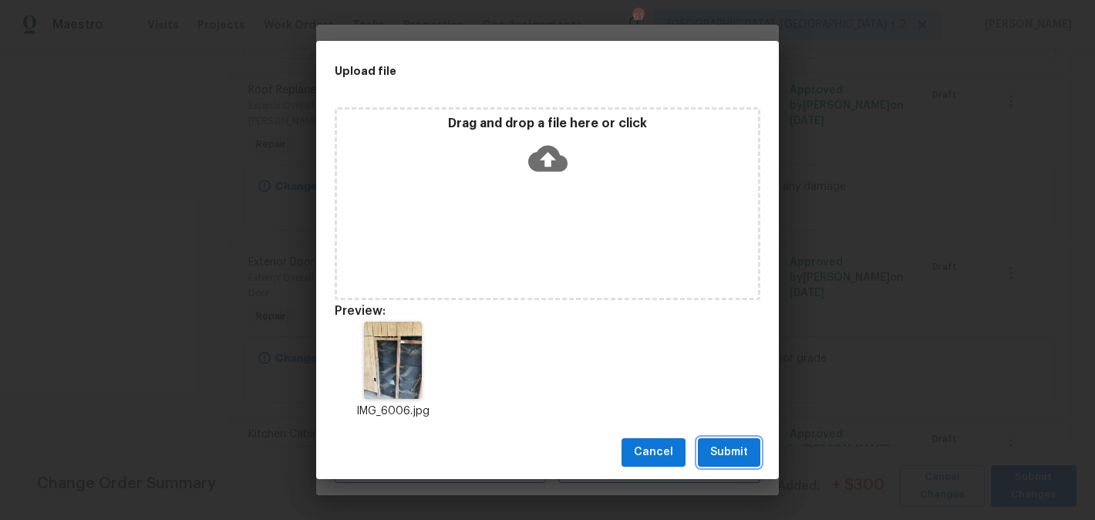
click at [733, 449] on span "Submit" at bounding box center [729, 452] width 38 height 19
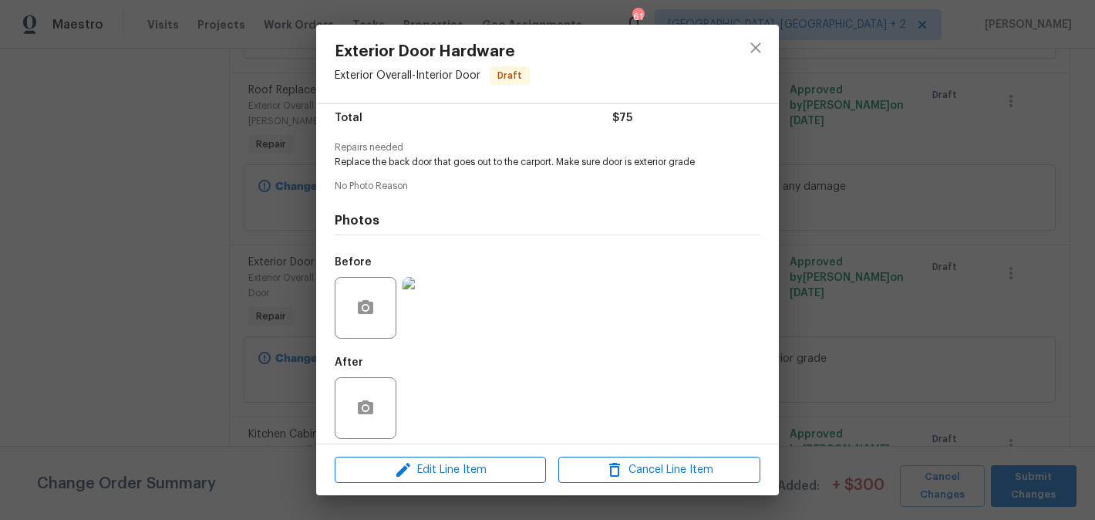
click at [260, 358] on div "Exterior Door Hardware Exterior Overall - Interior Door Draft Vendor Hodge & So…" at bounding box center [547, 260] width 1095 height 520
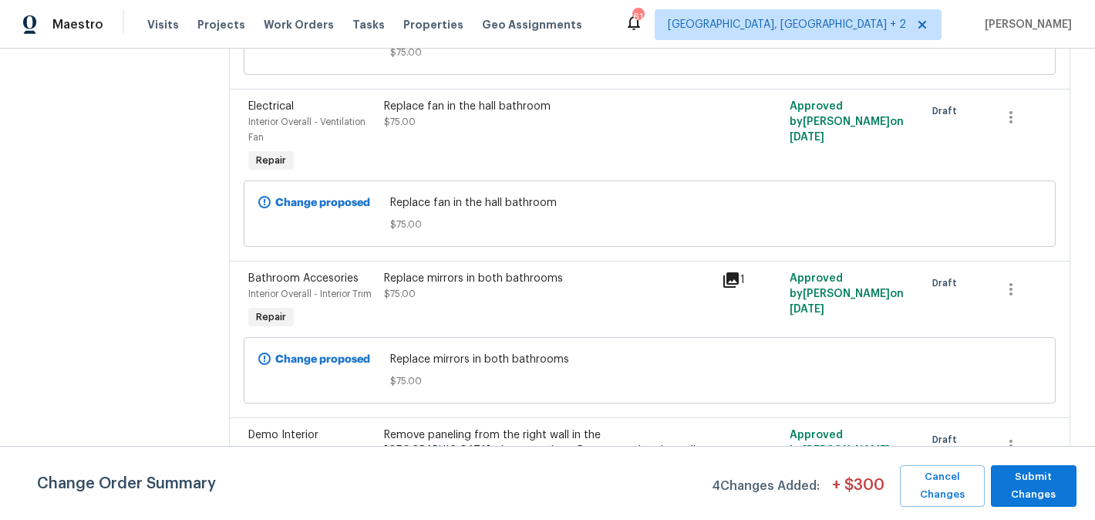
scroll to position [1311, 0]
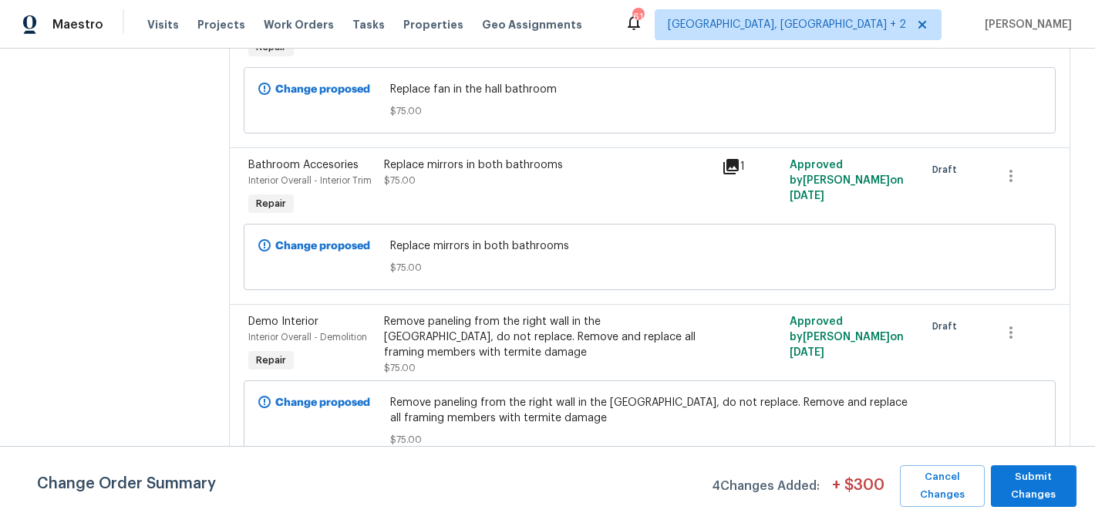
click at [503, 328] on div "Remove paneling from the right wall in the carport, do not replace. Remove and …" at bounding box center [548, 337] width 329 height 46
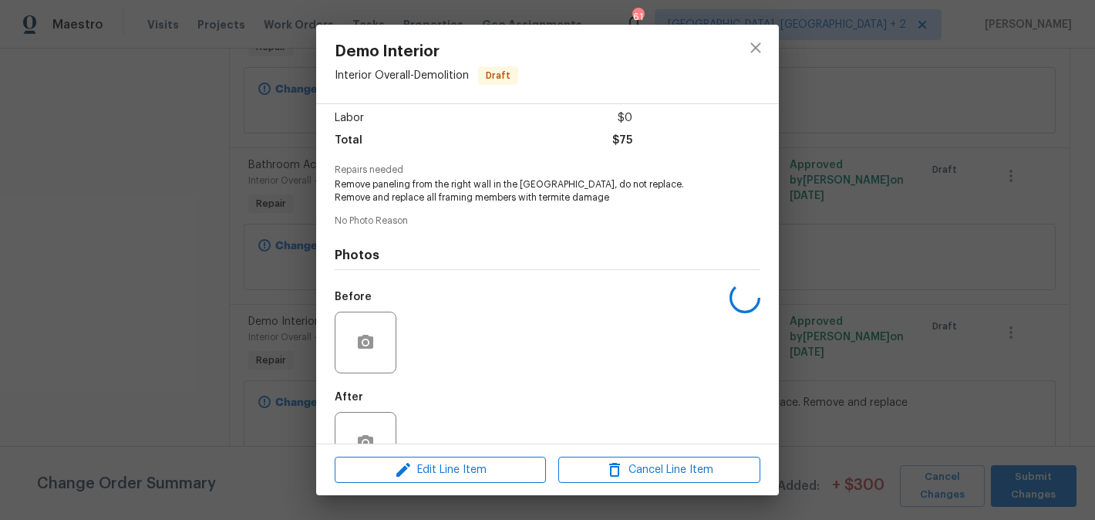
scroll to position [151, 0]
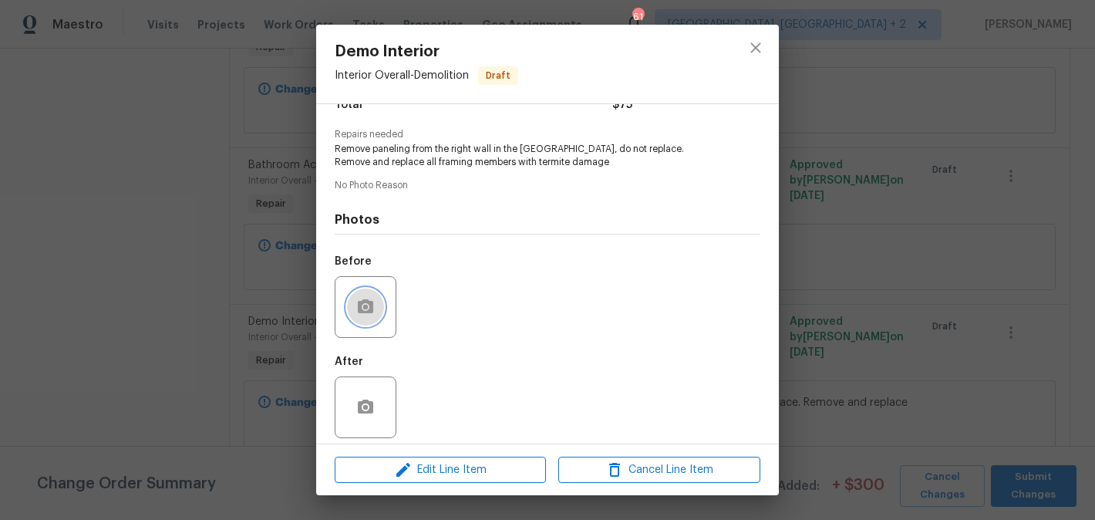
click at [377, 307] on button "button" at bounding box center [365, 306] width 37 height 37
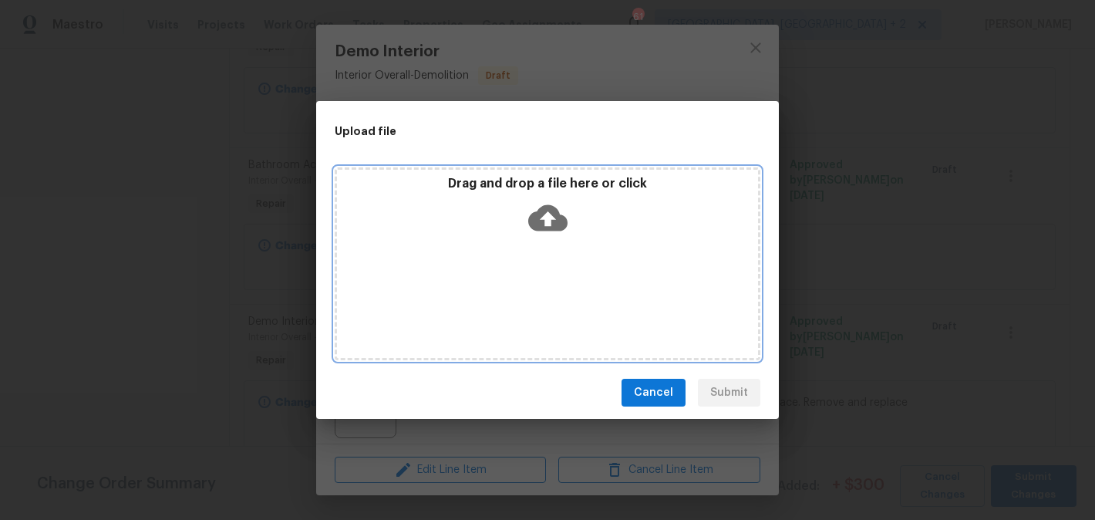
click at [536, 208] on icon at bounding box center [547, 217] width 39 height 39
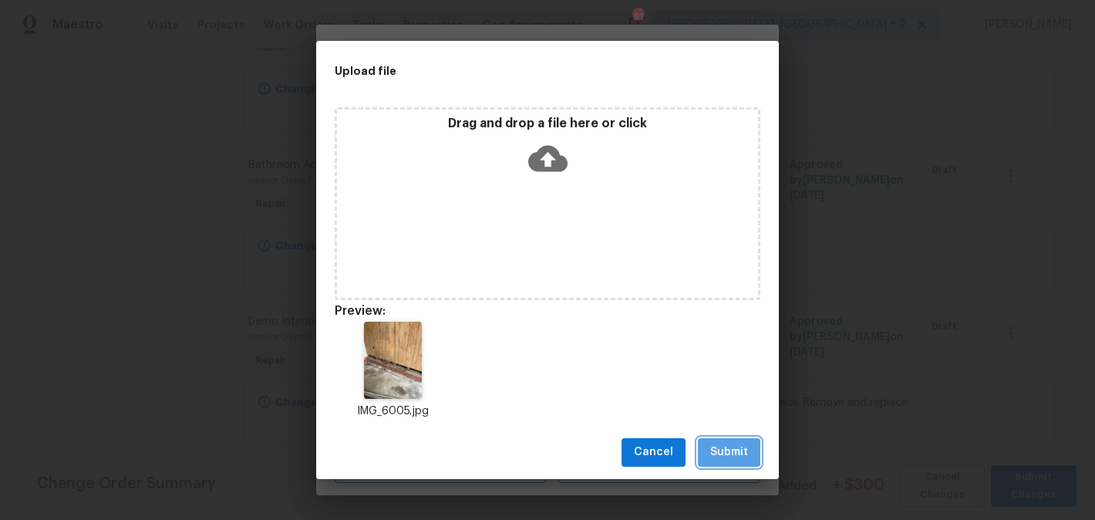
click at [738, 459] on span "Submit" at bounding box center [729, 452] width 38 height 19
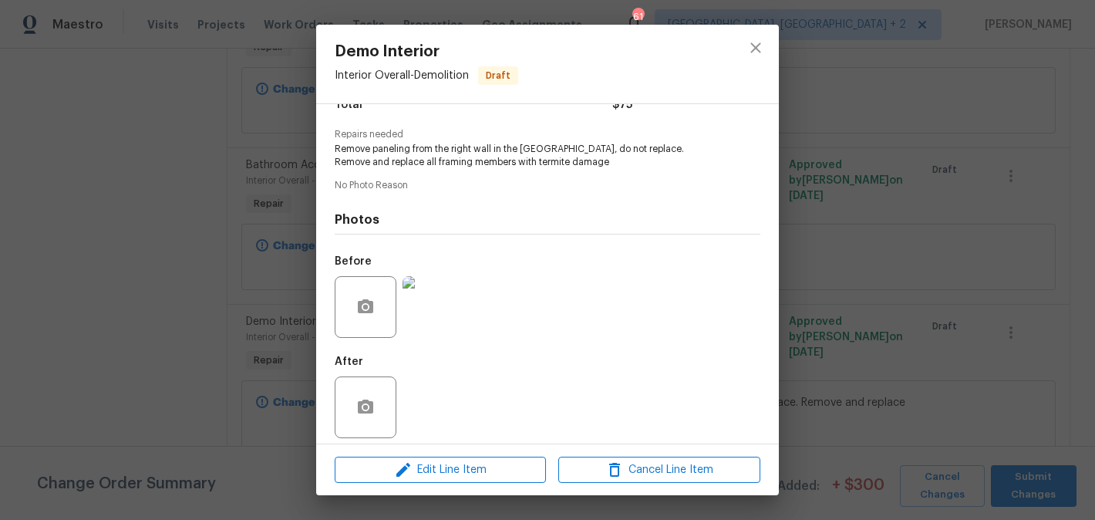
click at [837, 412] on div "Demo Interior Interior Overall - Demolition Draft Vendor Hodge & Sons Painting …" at bounding box center [547, 260] width 1095 height 520
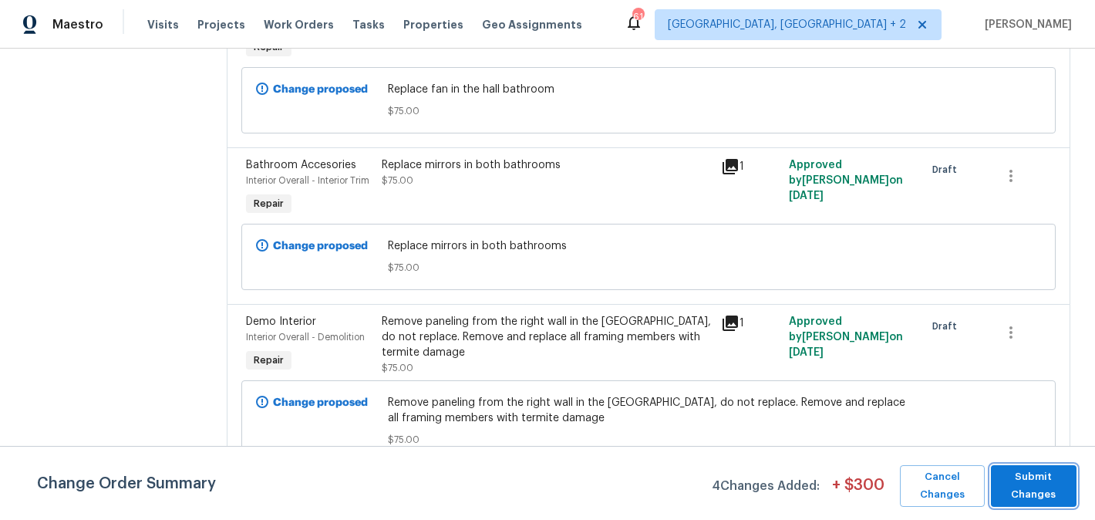
click at [1048, 476] on span "Submit Changes" at bounding box center [1033, 485] width 70 height 35
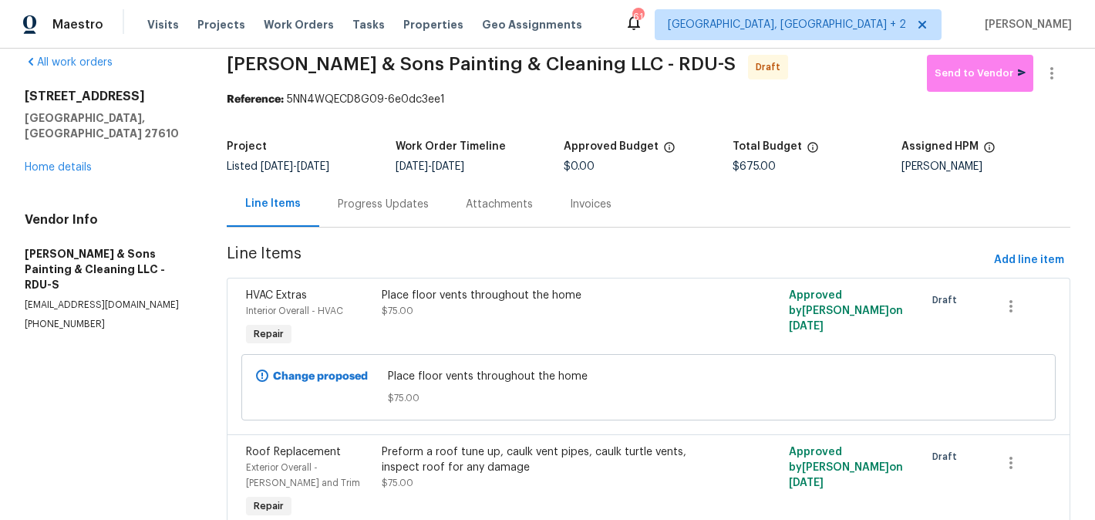
scroll to position [0, 0]
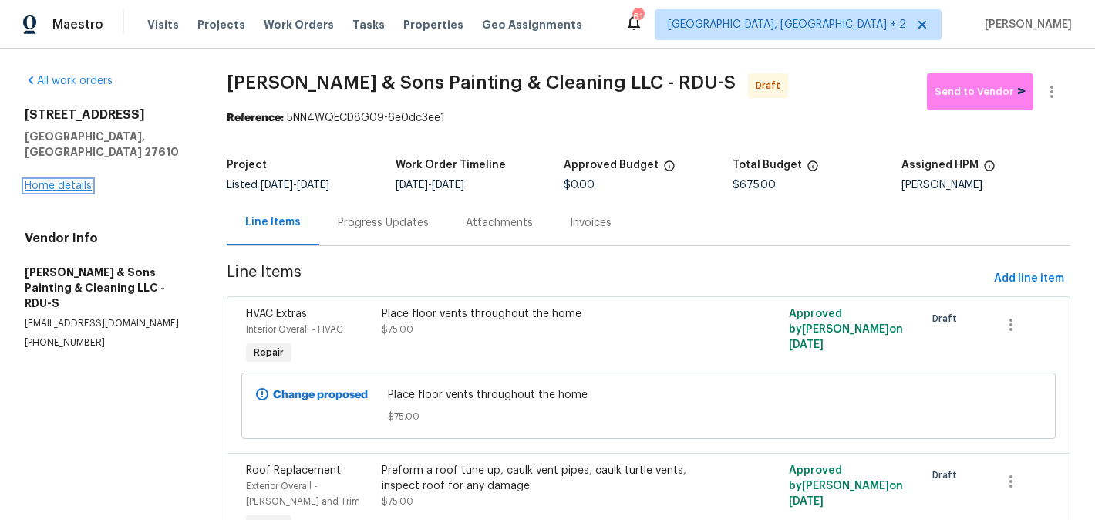
click at [85, 180] on link "Home details" at bounding box center [58, 185] width 67 height 11
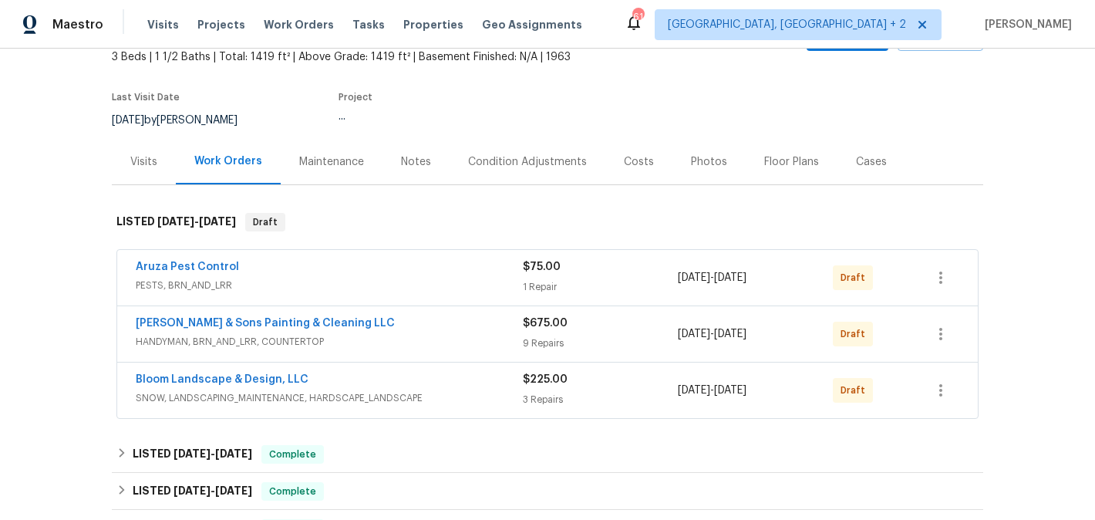
scroll to position [96, 0]
click at [221, 263] on link "Aruza Pest Control" at bounding box center [187, 266] width 103 height 11
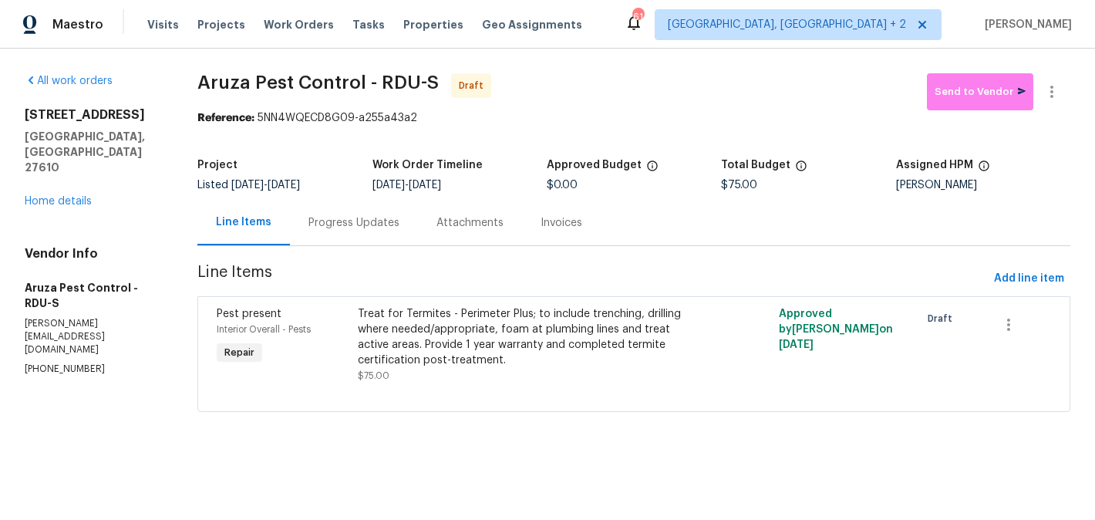
click at [509, 339] on div "Treat for Termites - Perimeter Plus; to include trenching, drilling where neede…" at bounding box center [529, 337] width 342 height 62
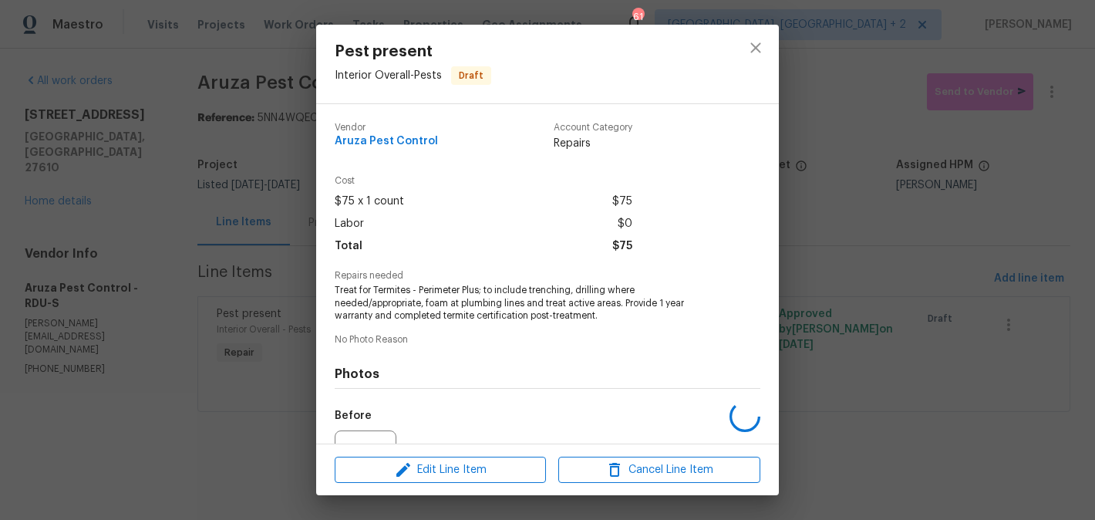
scroll to position [164, 0]
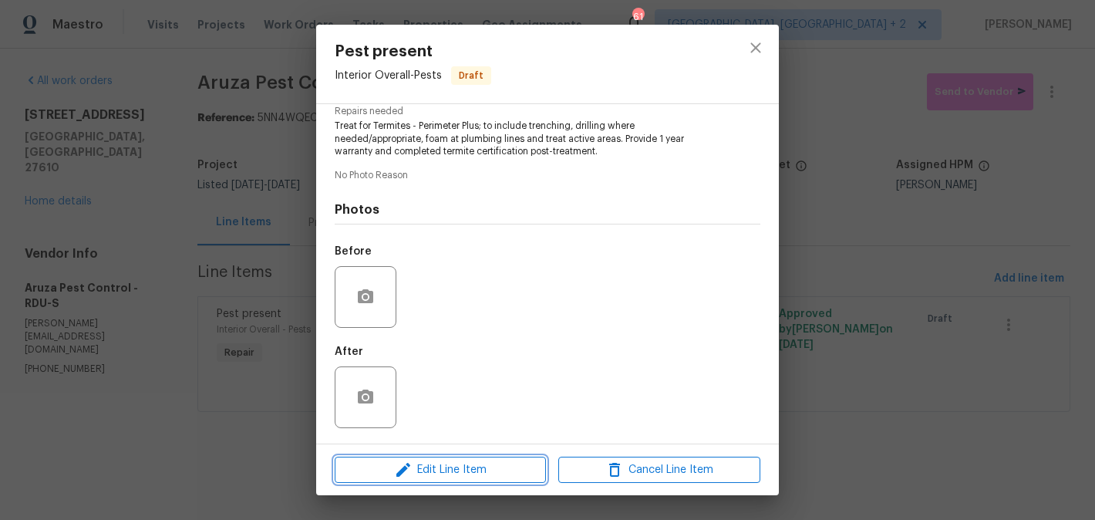
click at [468, 457] on button "Edit Line Item" at bounding box center [440, 469] width 211 height 27
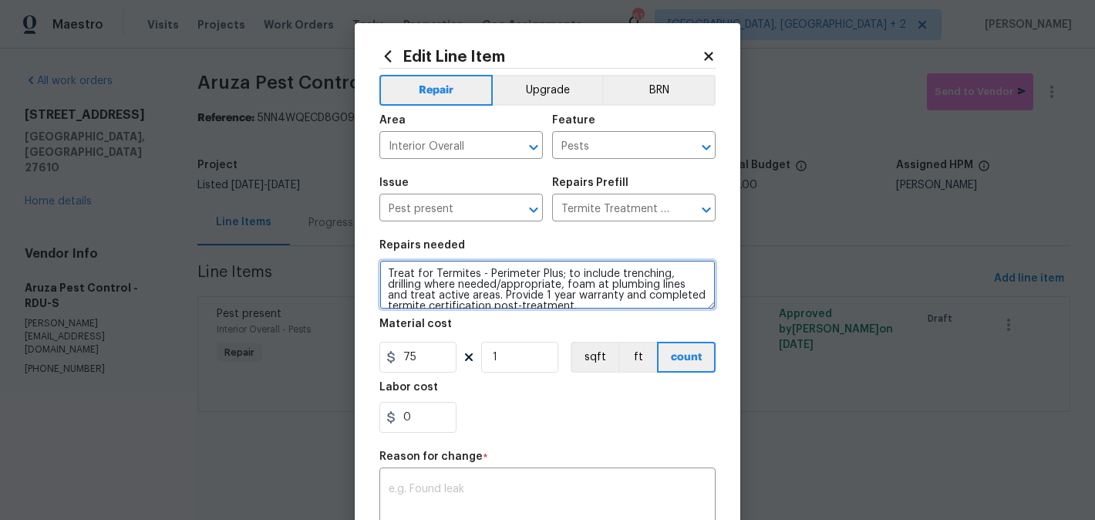
drag, startPoint x: 487, startPoint y: 275, endPoint x: 476, endPoint y: 299, distance: 26.2
click at [476, 299] on textarea "Treat for Termites - Perimeter Plus; to include trenching, drilling where neede…" at bounding box center [547, 284] width 336 height 49
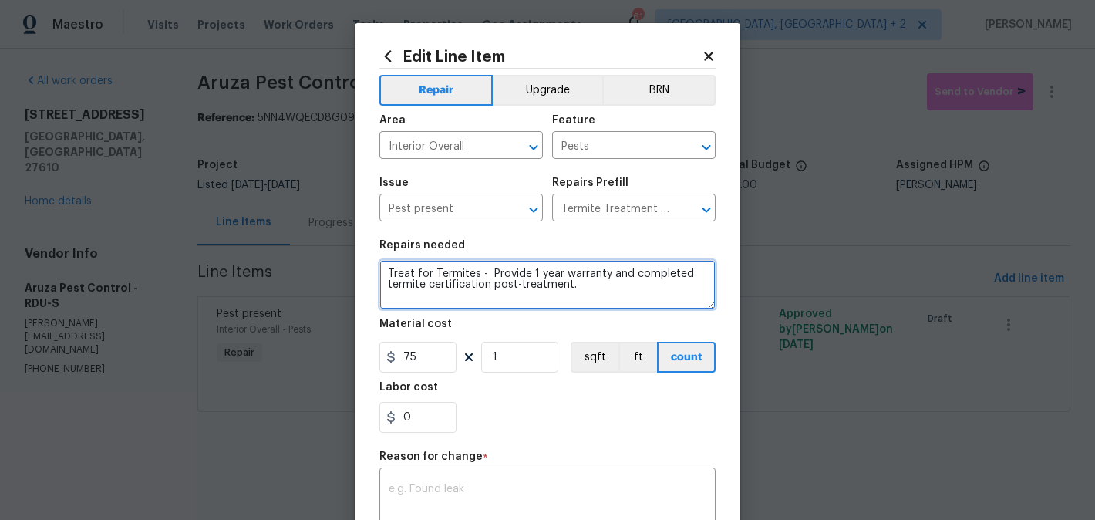
scroll to position [241, 0]
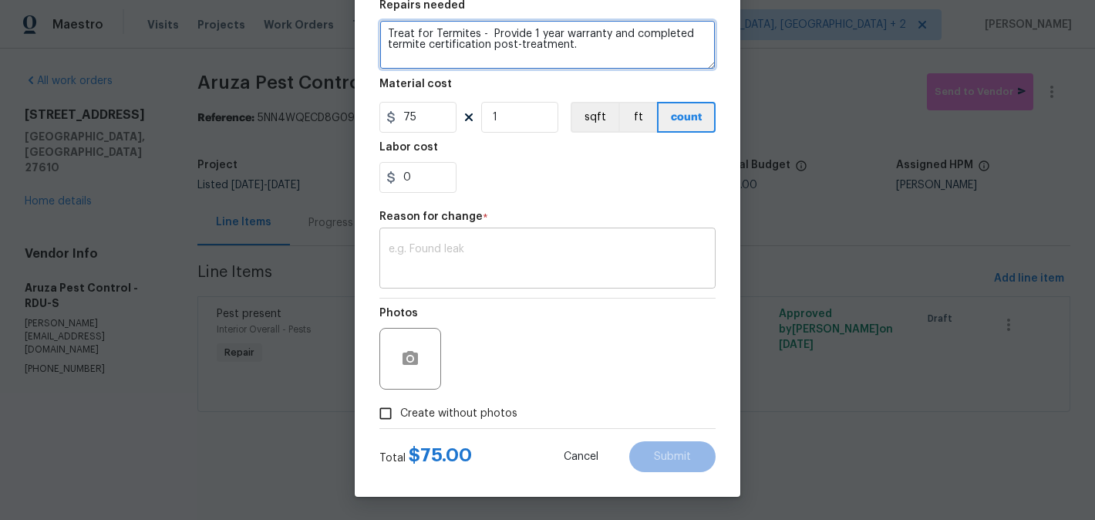
type textarea "Treat for Termites - Provide 1 year warranty and completed termite certificatio…"
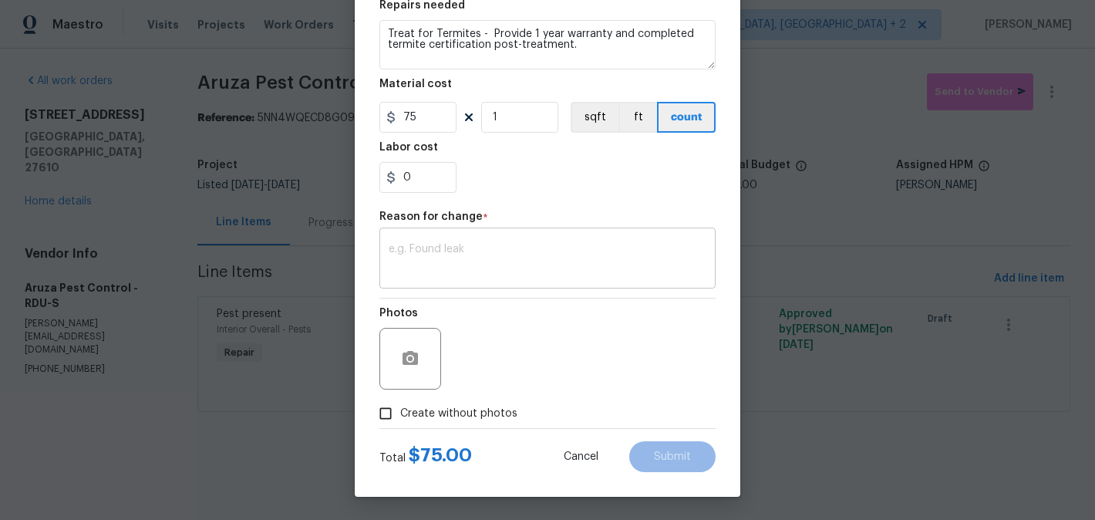
click at [446, 271] on textarea at bounding box center [548, 260] width 318 height 32
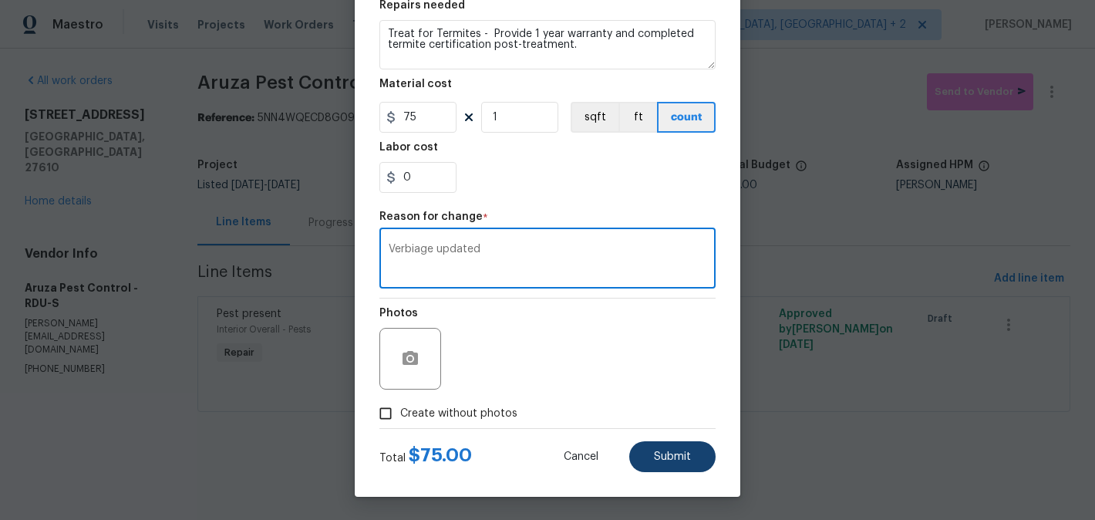
type textarea "Verbiage updated"
click at [704, 460] on button "Submit" at bounding box center [672, 456] width 86 height 31
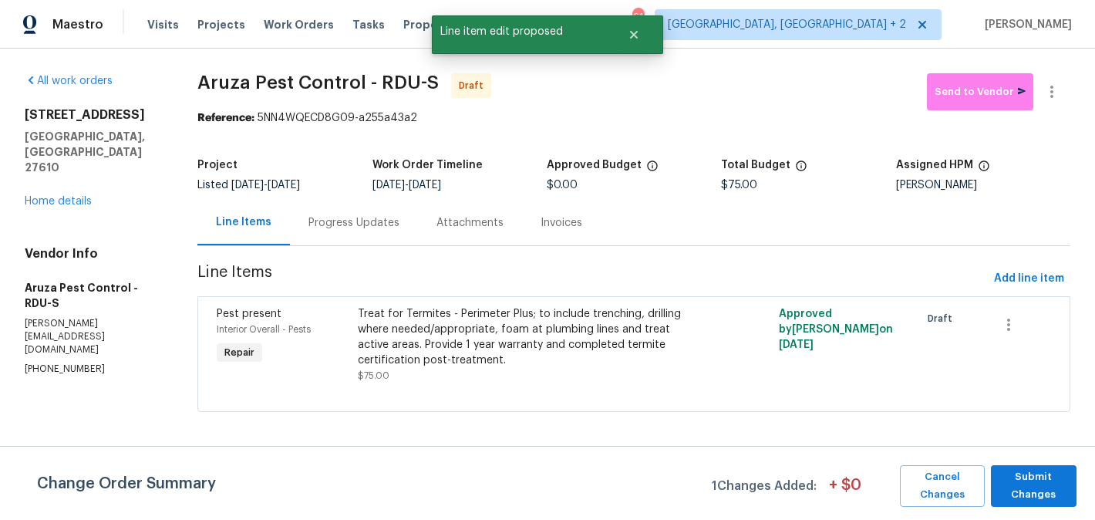
scroll to position [0, 0]
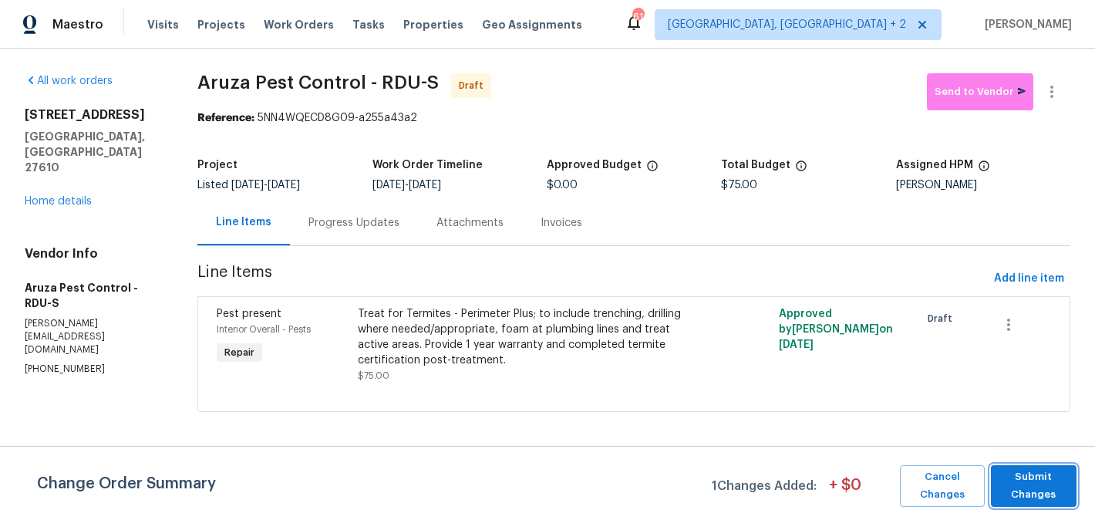
click at [1015, 474] on span "Submit Changes" at bounding box center [1033, 485] width 70 height 35
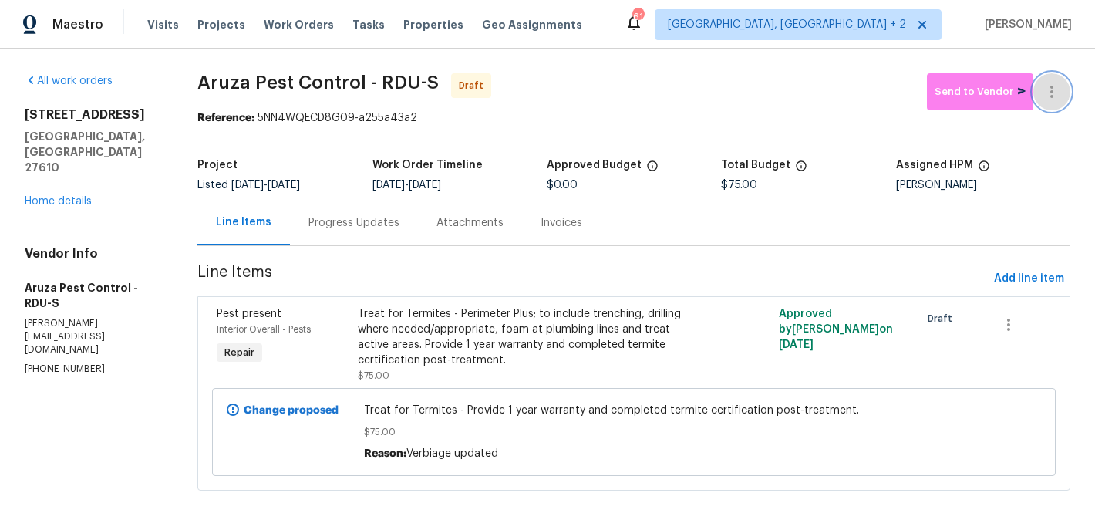
click at [1059, 79] on button "button" at bounding box center [1051, 91] width 37 height 37
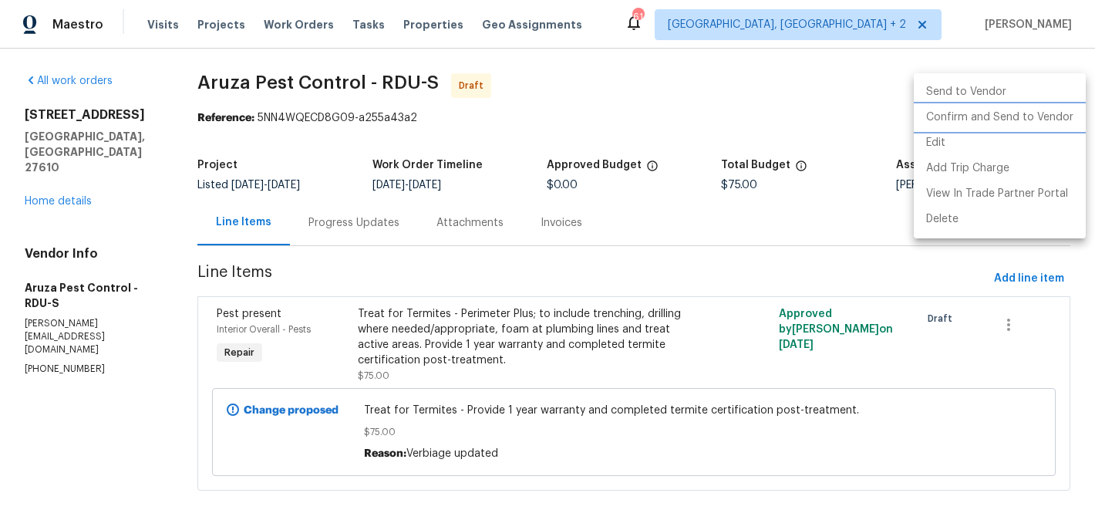
click at [1059, 120] on li "Confirm and Send to Vendor" at bounding box center [1000, 117] width 172 height 25
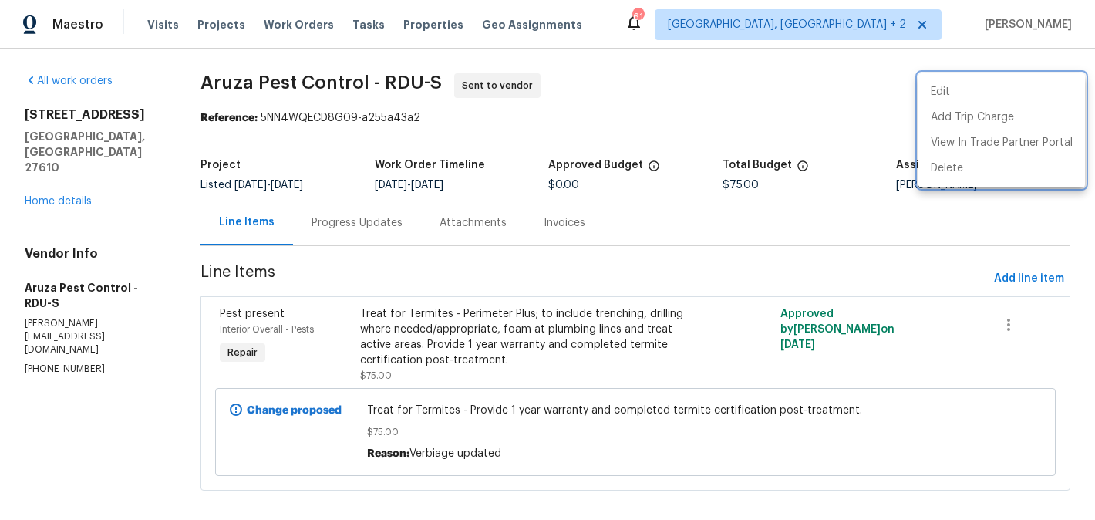
click at [340, 261] on div at bounding box center [547, 260] width 1095 height 520
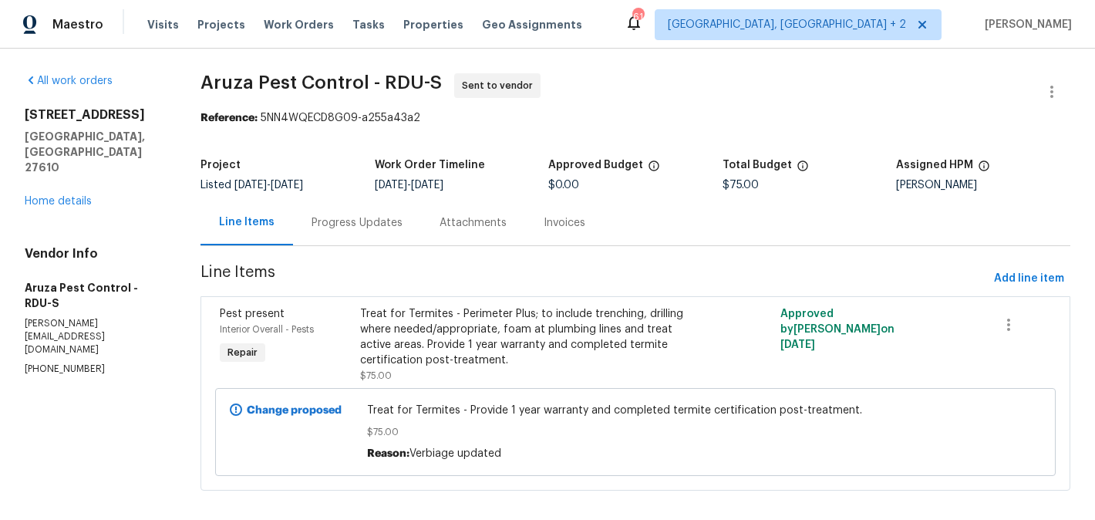
click at [359, 234] on div "Progress Updates" at bounding box center [357, 222] width 128 height 45
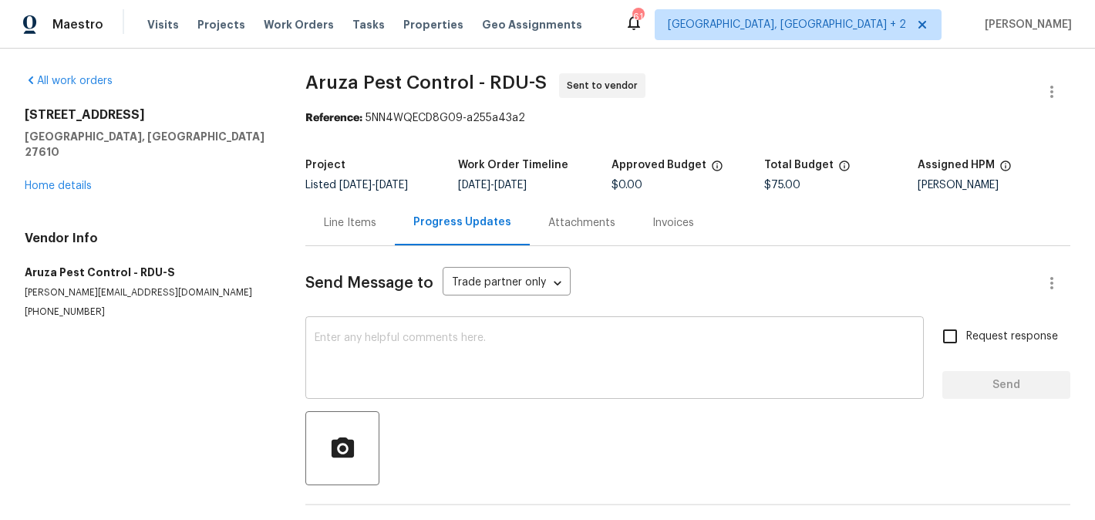
click at [389, 325] on div "x ​" at bounding box center [614, 359] width 618 height 79
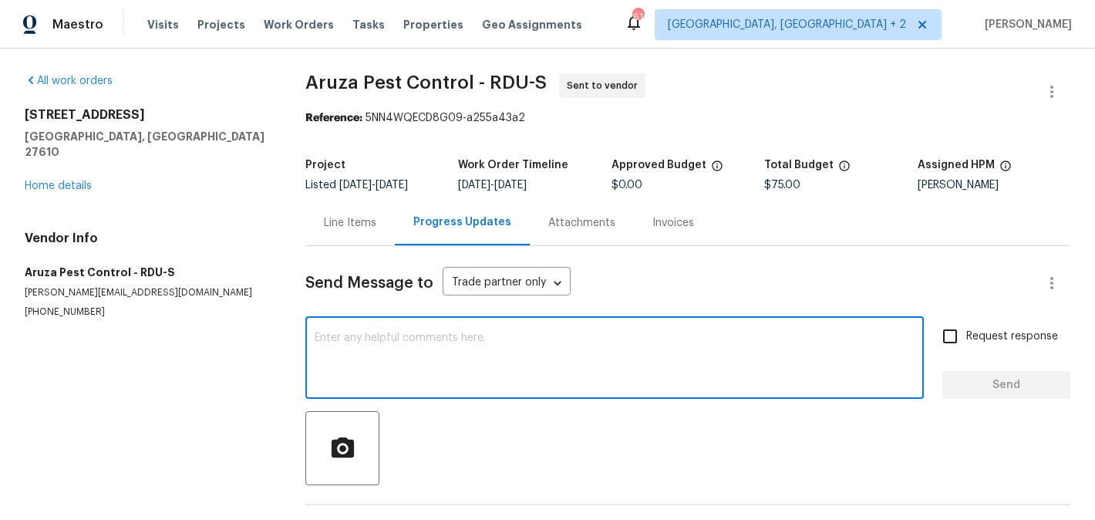
paste textarea "Hi, this is Blessida with Opendoor. I’m confirming you received the WO for the …"
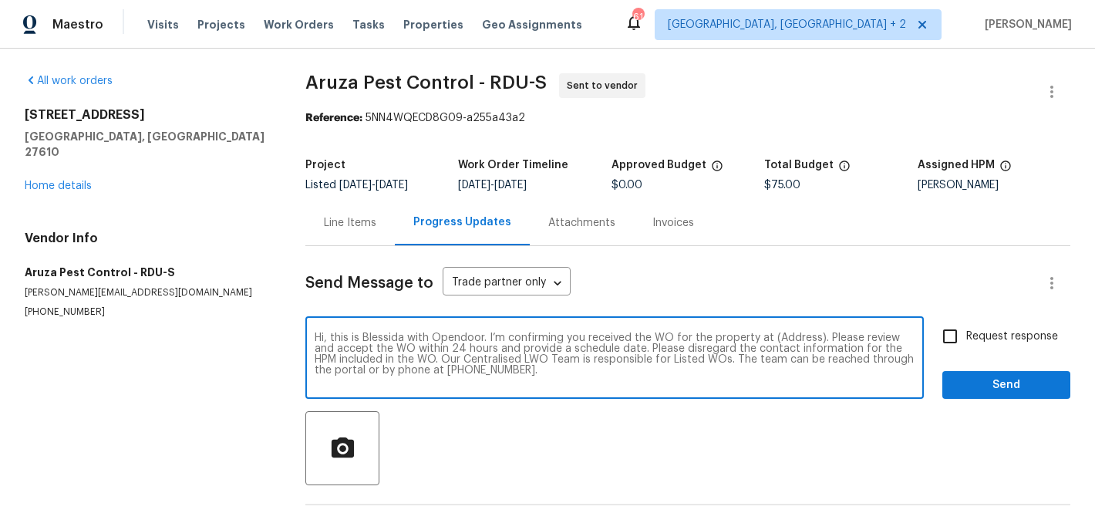
click at [790, 339] on textarea "Hi, this is Blessida with Opendoor. I’m confirming you received the WO for the …" at bounding box center [615, 359] width 600 height 54
paste textarea "1004 Carlisle St, Raleigh, NC 27610"
type textarea "Hi, this is Blessida with Opendoor. I’m confirming you received the WO for the …"
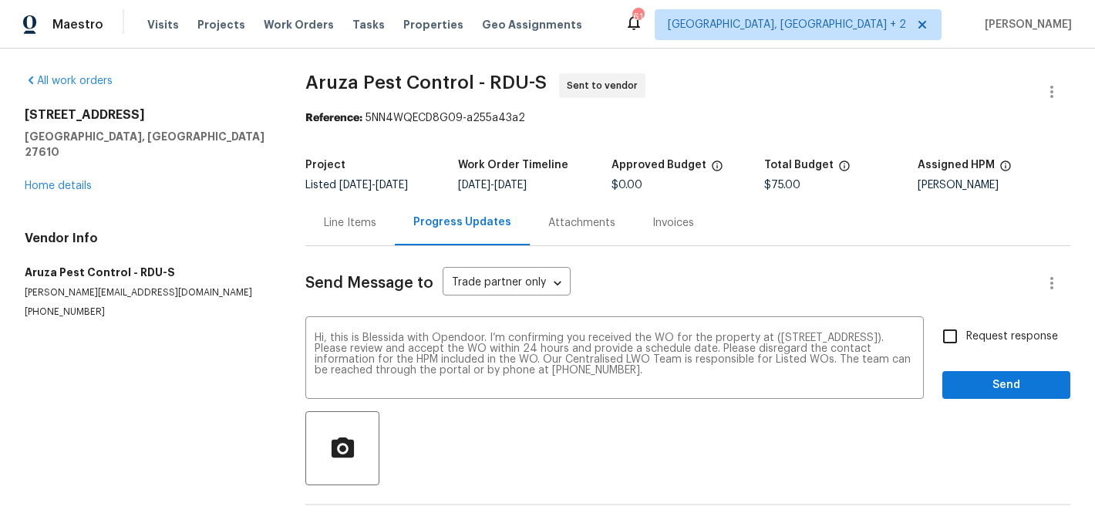
click at [978, 348] on label "Request response" at bounding box center [996, 336] width 124 height 32
click at [966, 348] on input "Request response" at bounding box center [950, 336] width 32 height 32
checkbox input "true"
click at [975, 383] on span "Send" at bounding box center [1005, 384] width 103 height 19
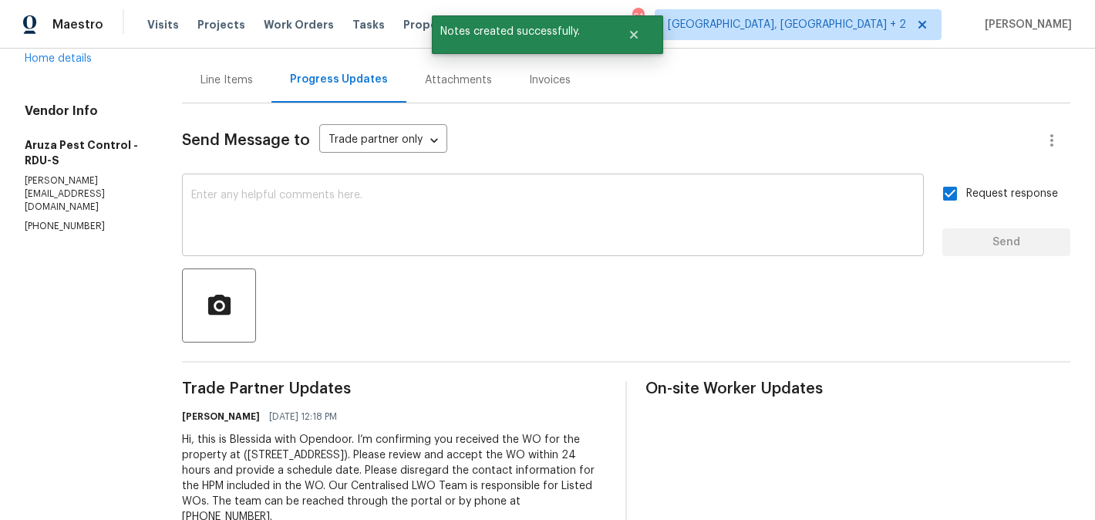
scroll to position [190, 0]
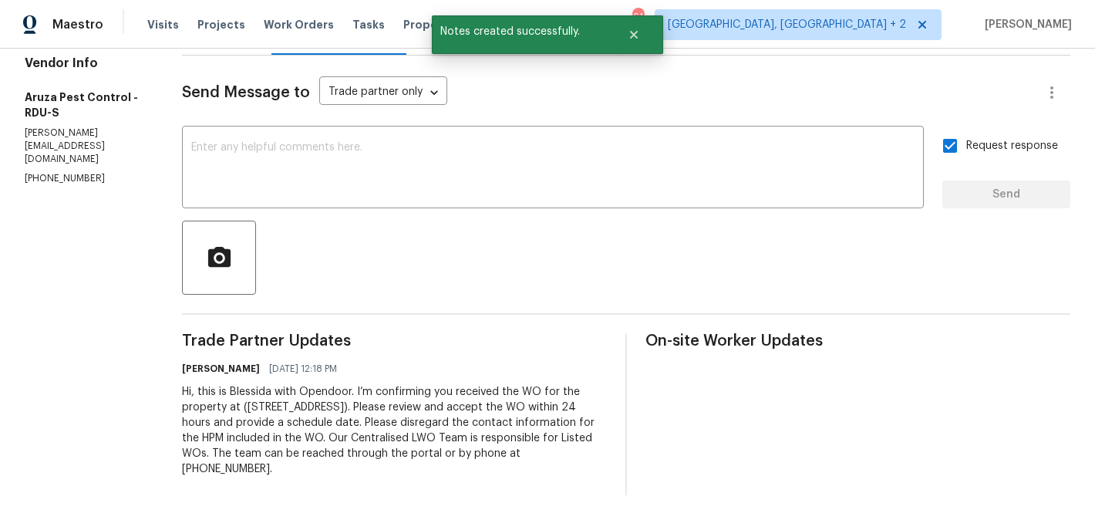
click at [342, 418] on div "Hi, this is Blessida with Opendoor. I’m confirming you received the WO for the …" at bounding box center [394, 430] width 425 height 93
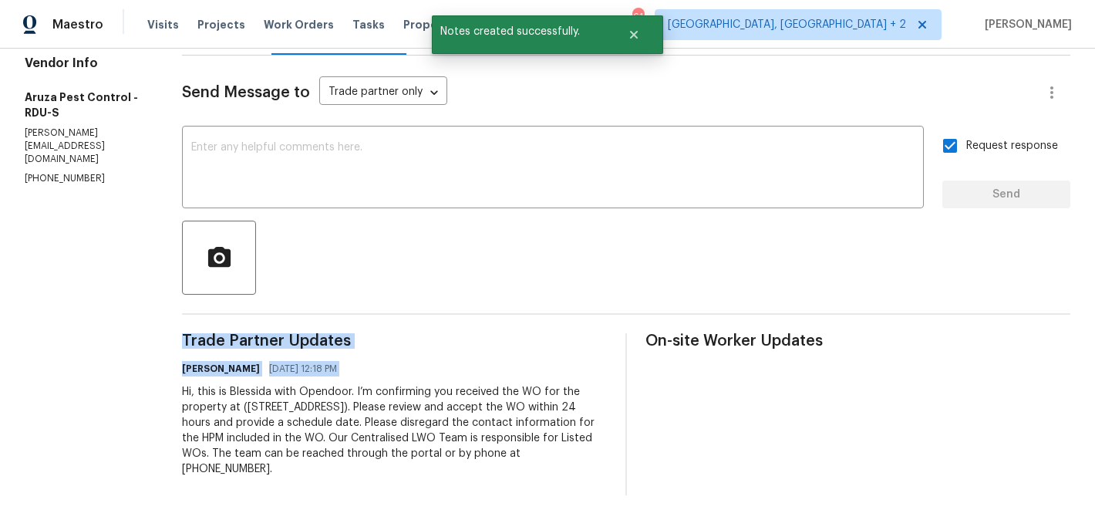
click at [342, 418] on div "Hi, this is Blessida with Opendoor. I’m confirming you received the WO for the …" at bounding box center [394, 430] width 425 height 93
copy div "Trade Partner Updates Blessida Angeline M 08/11/2025 12:18 PM"
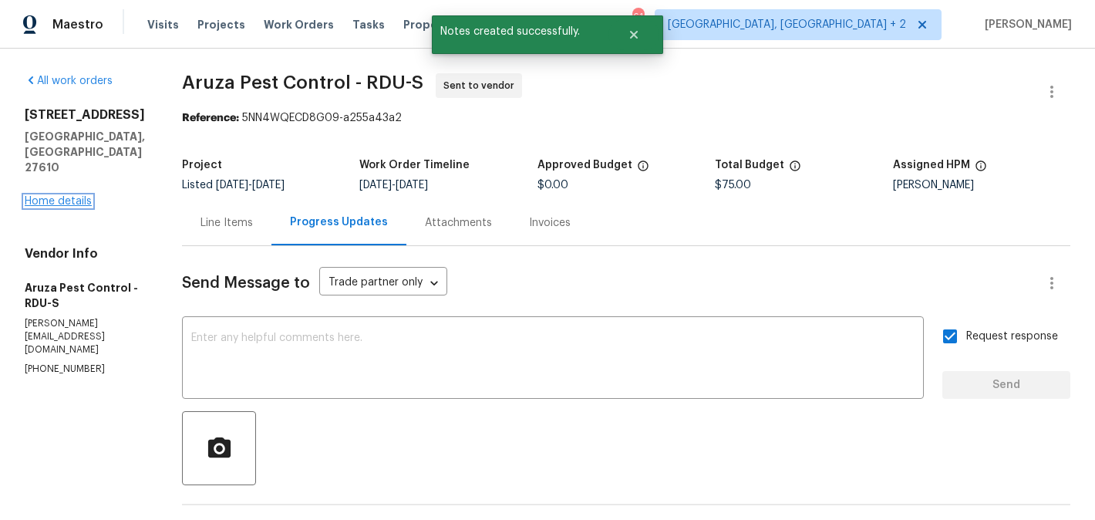
click at [71, 196] on link "Home details" at bounding box center [58, 201] width 67 height 11
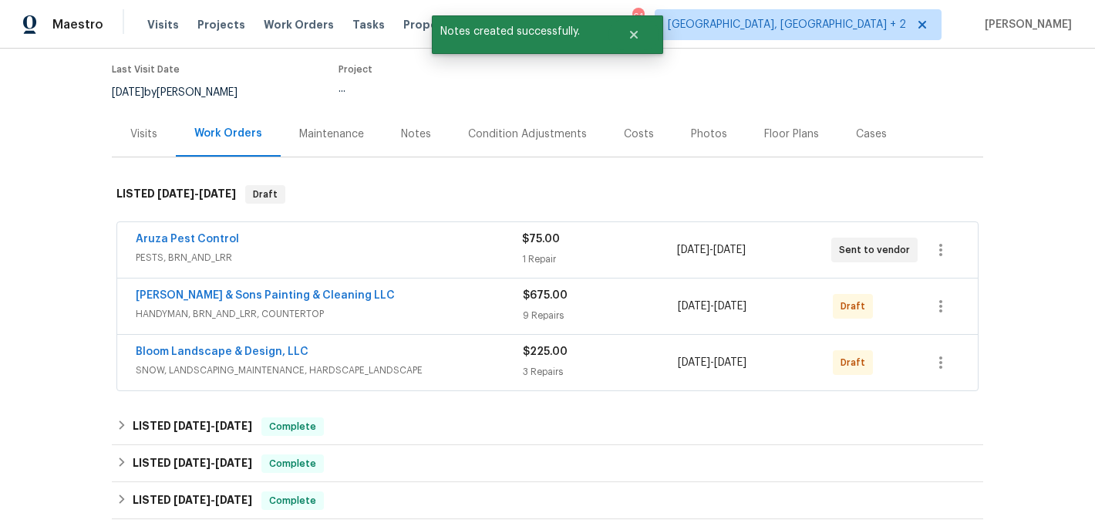
scroll to position [123, 0]
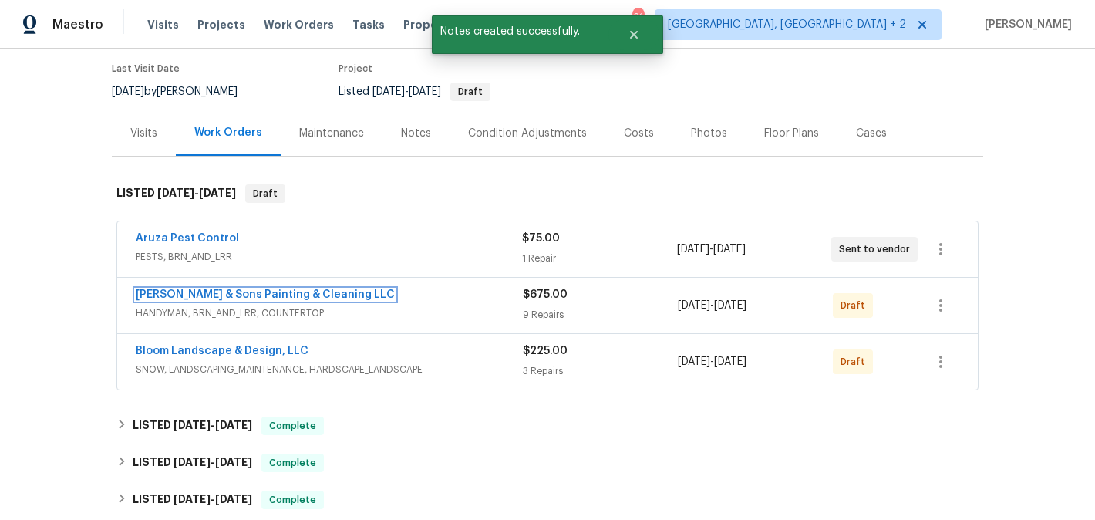
click at [262, 296] on link "Hodge & Sons Painting & Cleaning LLC" at bounding box center [265, 294] width 259 height 11
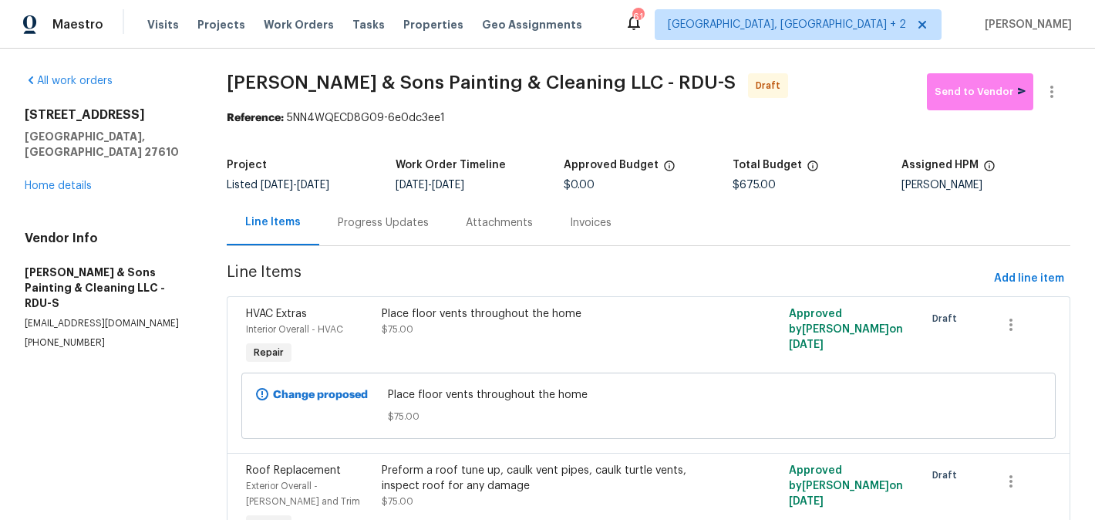
click at [1052, 79] on button "button" at bounding box center [1051, 91] width 37 height 37
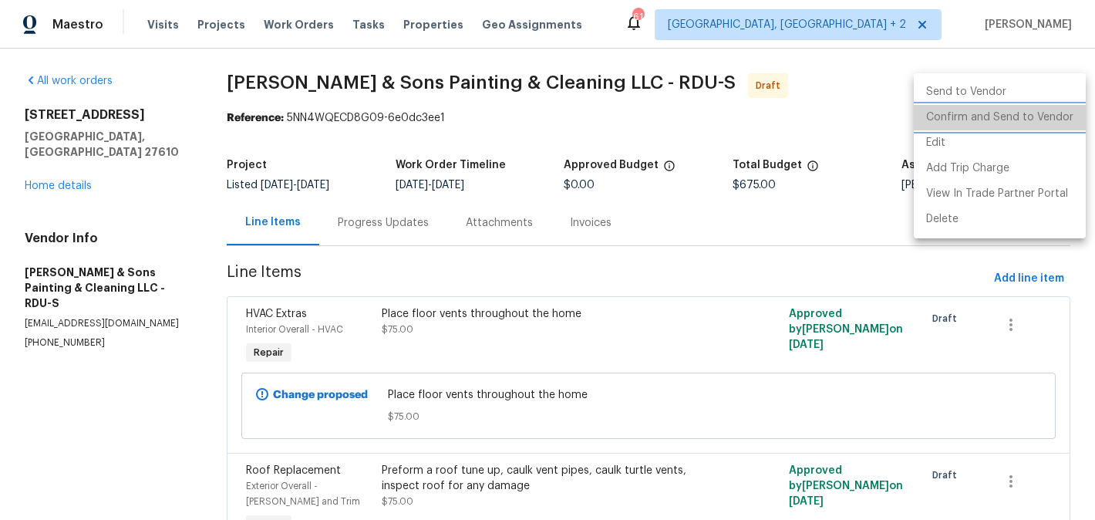
click at [1052, 116] on li "Confirm and Send to Vendor" at bounding box center [1000, 117] width 172 height 25
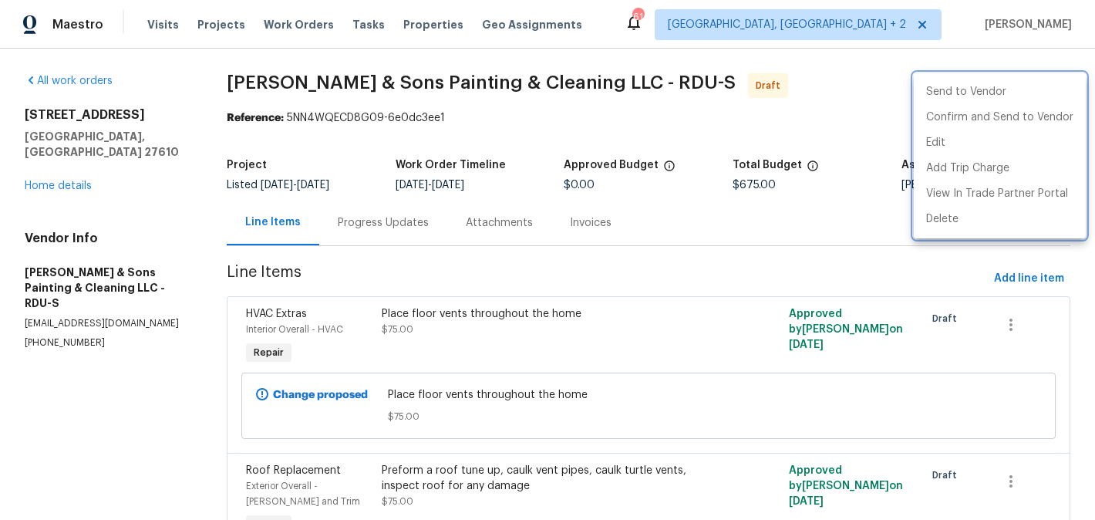
click at [359, 237] on div at bounding box center [547, 260] width 1095 height 520
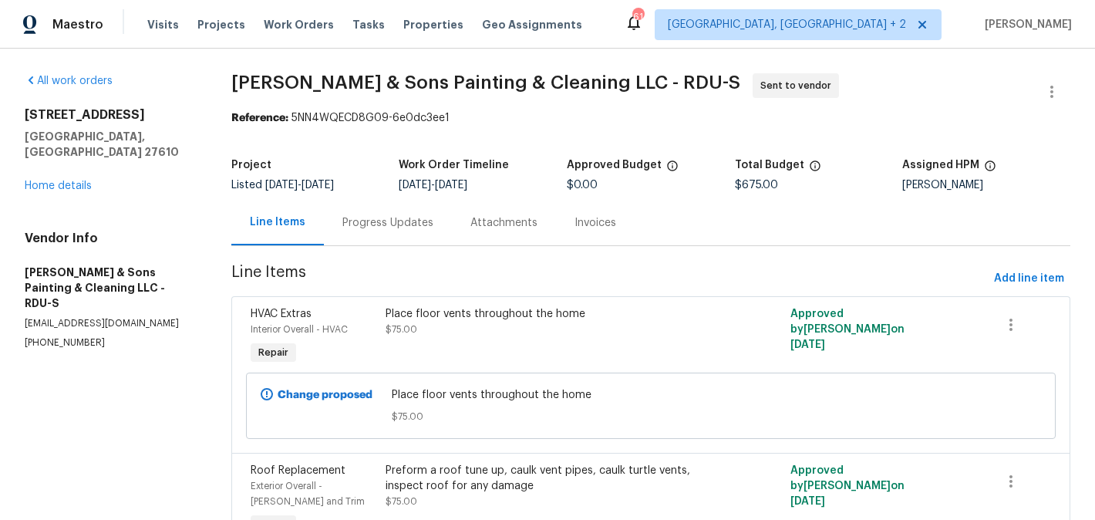
click at [394, 225] on div "Progress Updates" at bounding box center [387, 222] width 91 height 15
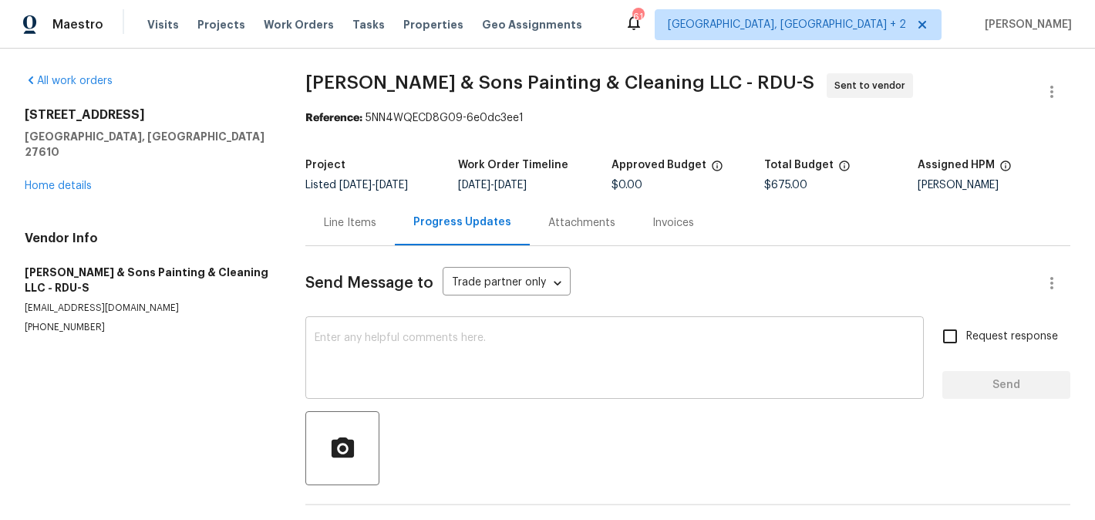
click at [420, 325] on div "x ​" at bounding box center [614, 359] width 618 height 79
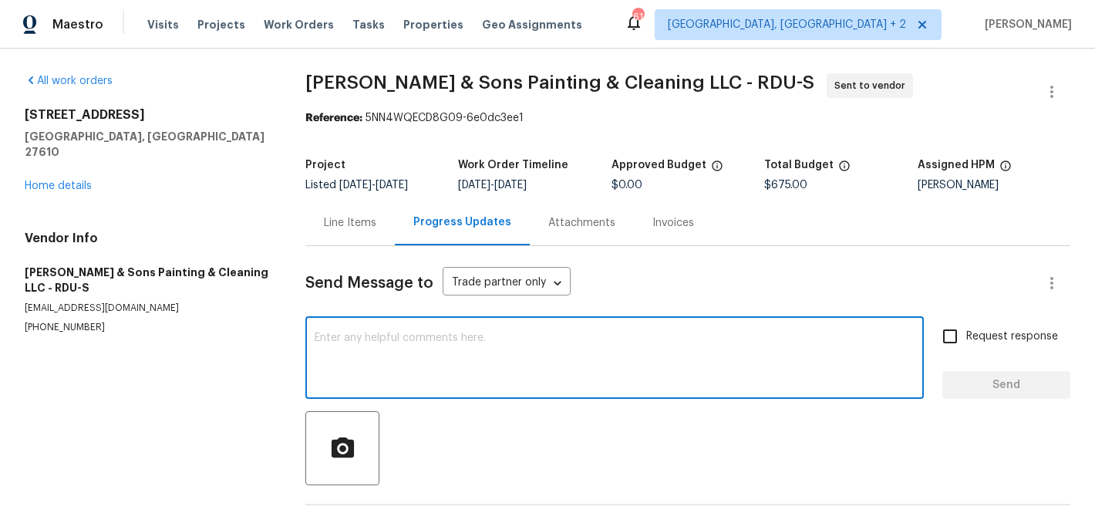
paste textarea "Hi, this is Blessida with Opendoor. I’m confirming you received the WO for the …"
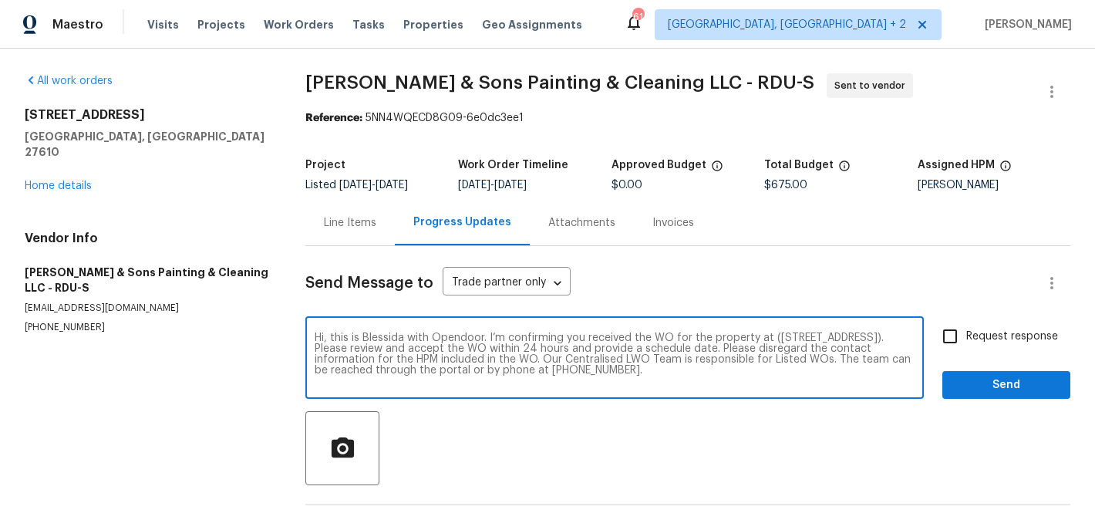
type textarea "Hi, this is Blessida with Opendoor. I’m confirming you received the WO for the …"
click at [978, 330] on span "Request response" at bounding box center [1012, 336] width 92 height 16
click at [966, 330] on input "Request response" at bounding box center [950, 336] width 32 height 32
checkbox input "true"
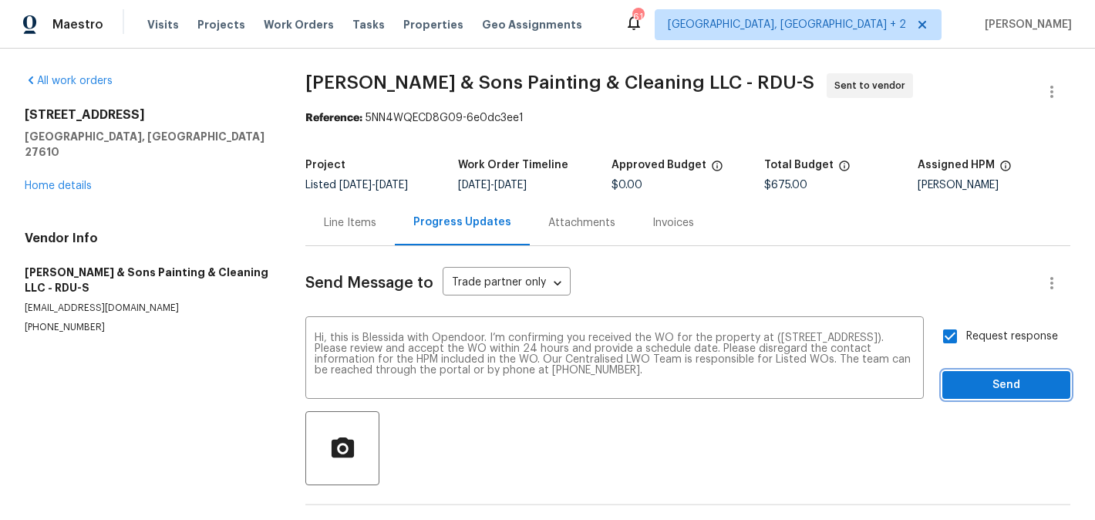
click at [978, 374] on button "Send" at bounding box center [1006, 385] width 128 height 29
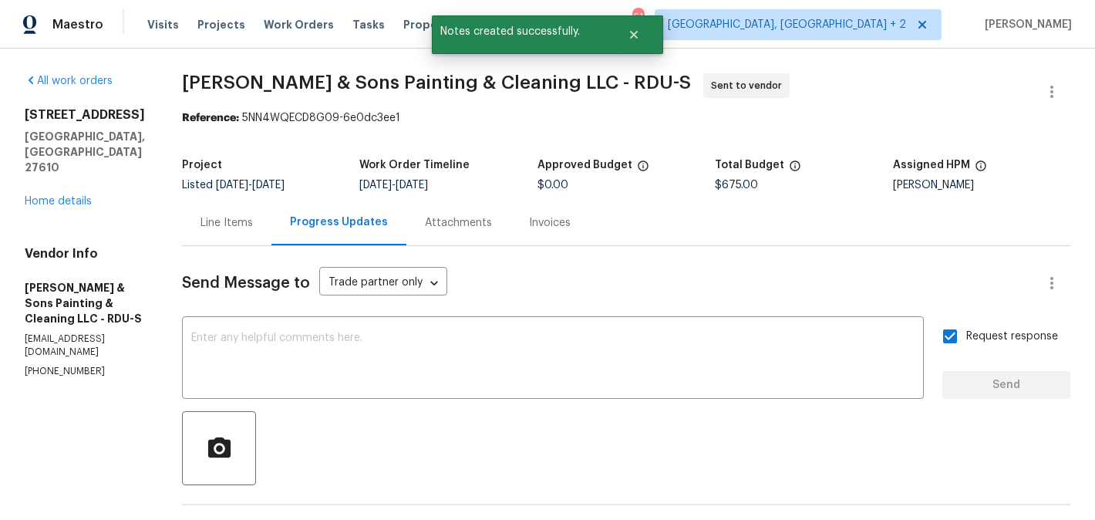
scroll to position [190, 0]
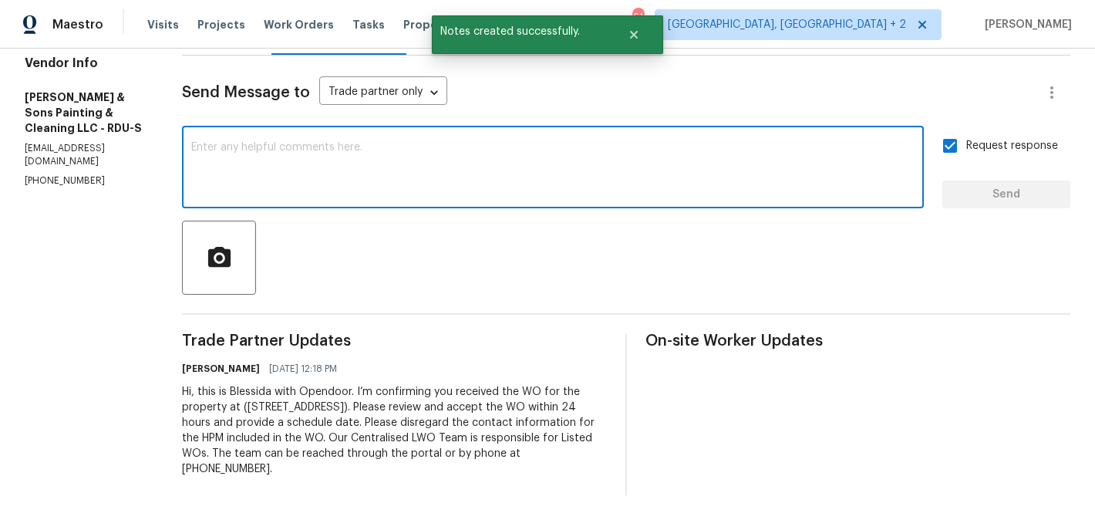
click at [292, 170] on textarea at bounding box center [552, 169] width 723 height 54
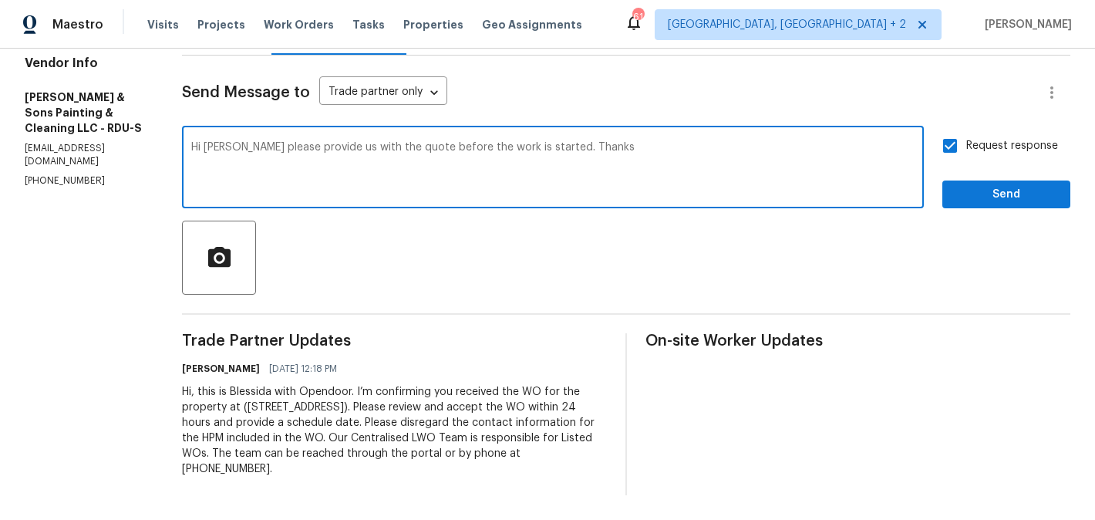
type textarea "Hi Christopher please provide us with the quote before the work is started. Tha…"
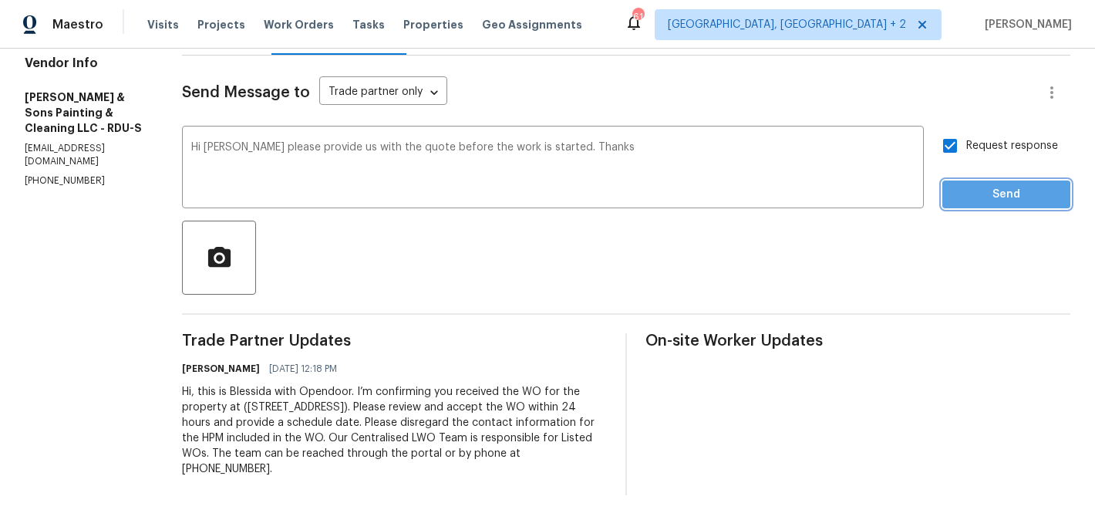
click at [983, 200] on span "Send" at bounding box center [1005, 194] width 103 height 19
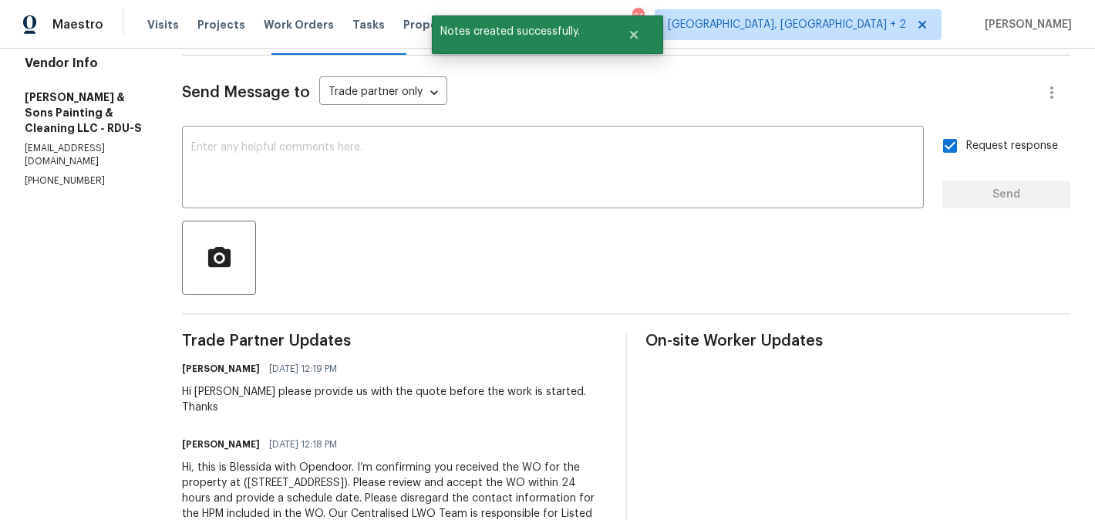
click at [285, 473] on div "Hi, this is Blessida with Opendoor. I’m confirming you received the WO for the …" at bounding box center [394, 506] width 425 height 93
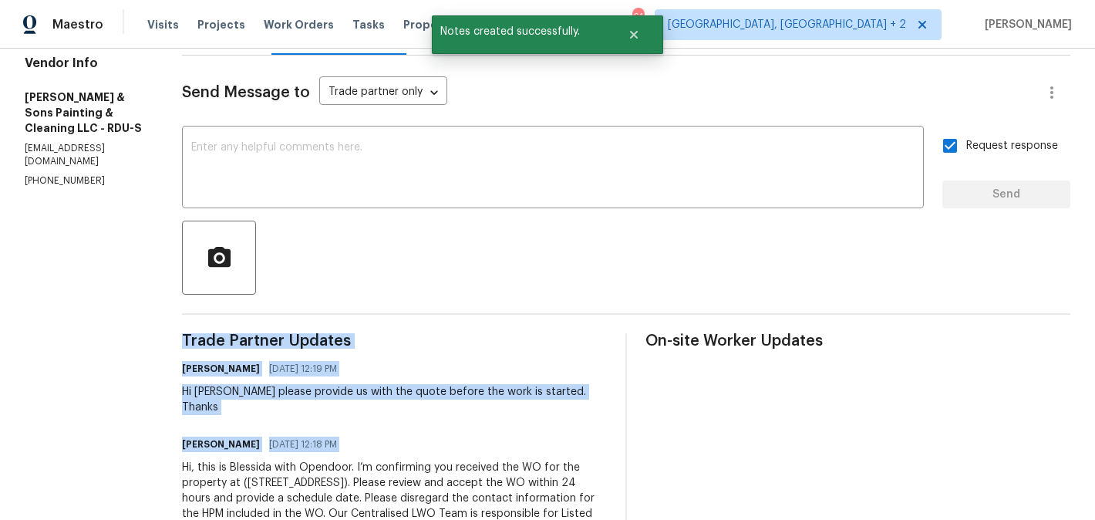
click at [285, 473] on div "Hi, this is Blessida with Opendoor. I’m confirming you received the WO for the …" at bounding box center [394, 506] width 425 height 93
copy div "Trade Partner Updates Blessida Angeline M 08/11/2025 12:19 PM Hi Christopher pl…"
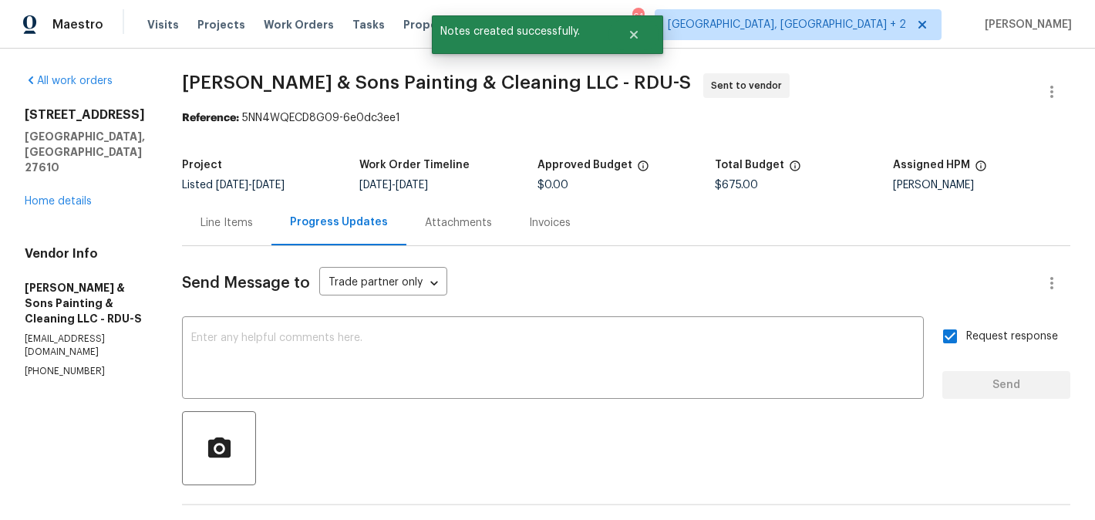
click at [60, 176] on div "1004 Carlisle St Raleigh, NC 27610 Home details" at bounding box center [85, 158] width 120 height 102
click at [57, 196] on link "Home details" at bounding box center [58, 201] width 67 height 11
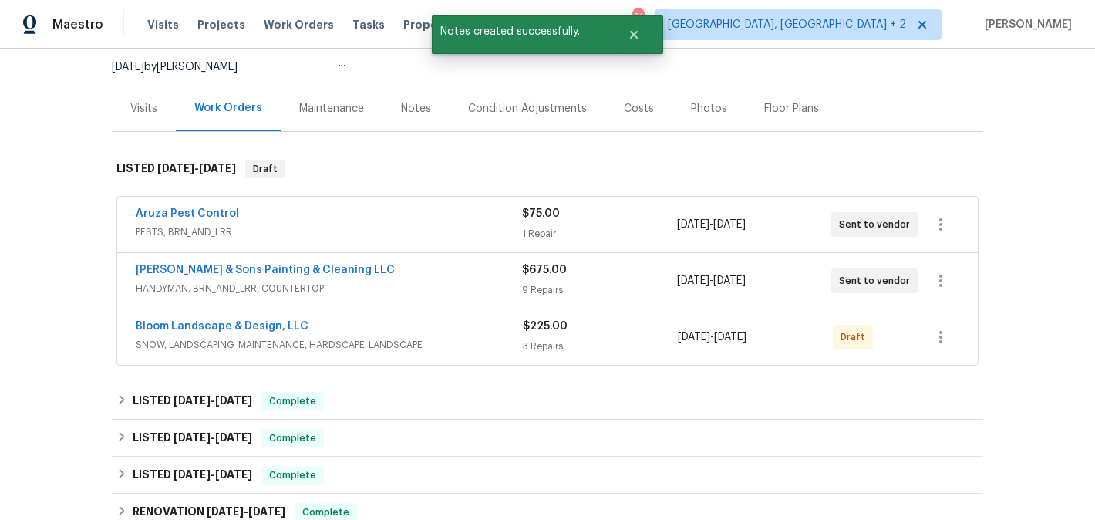
scroll to position [149, 0]
click at [235, 325] on link "Bloom Landscape & Design, LLC" at bounding box center [222, 325] width 173 height 11
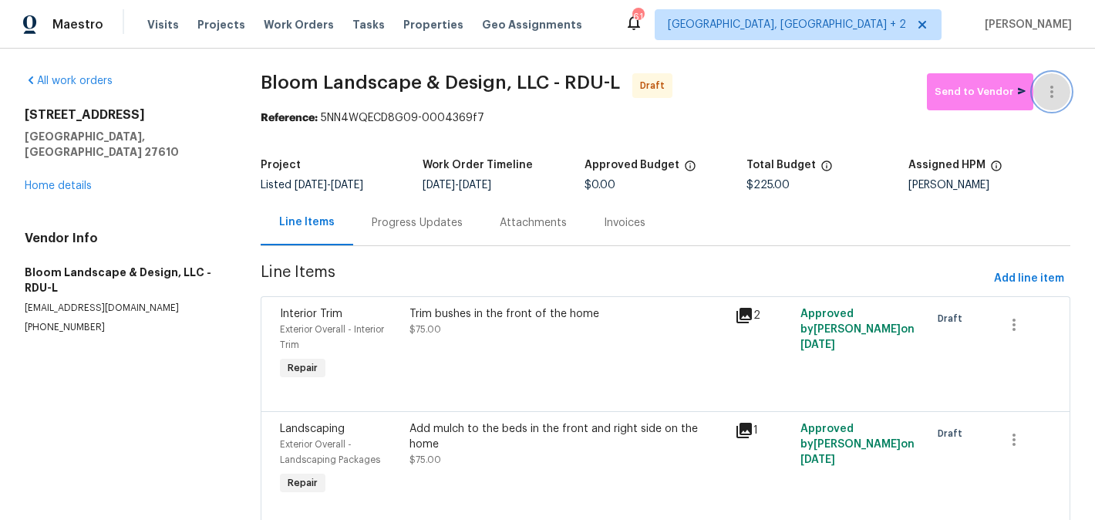
click at [1051, 76] on button "button" at bounding box center [1051, 91] width 37 height 37
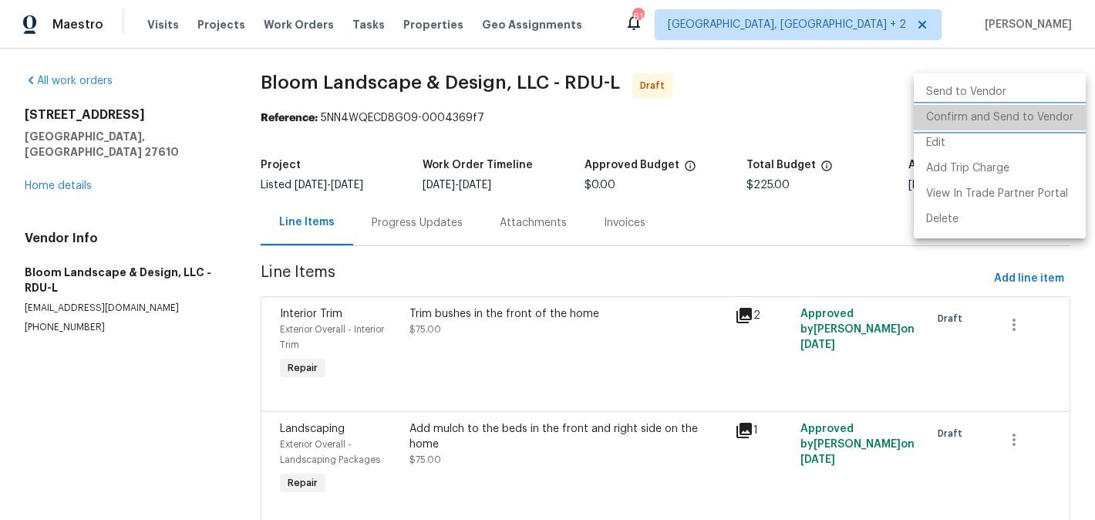
click at [1052, 106] on li "Confirm and Send to Vendor" at bounding box center [1000, 117] width 172 height 25
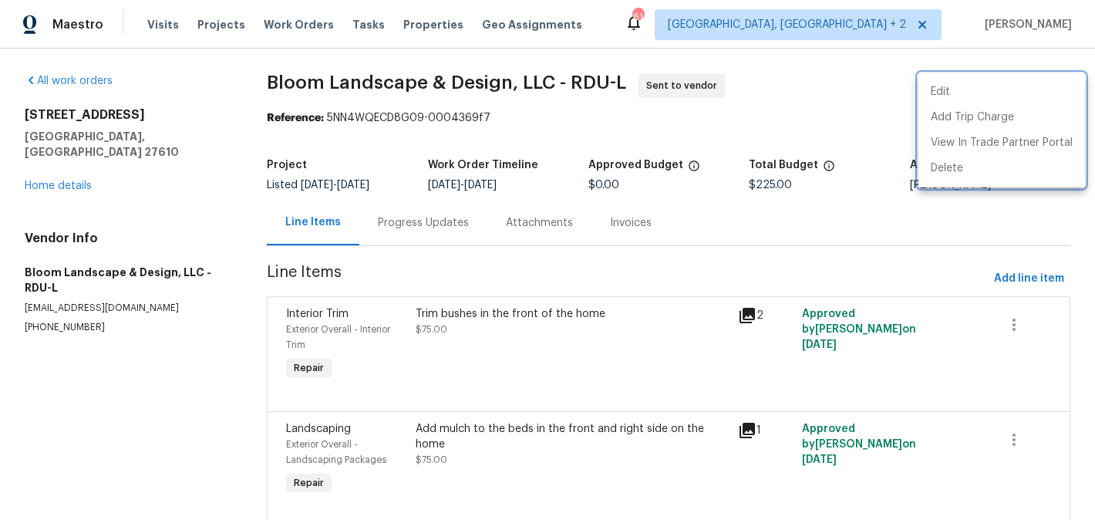
click at [401, 253] on div at bounding box center [547, 260] width 1095 height 520
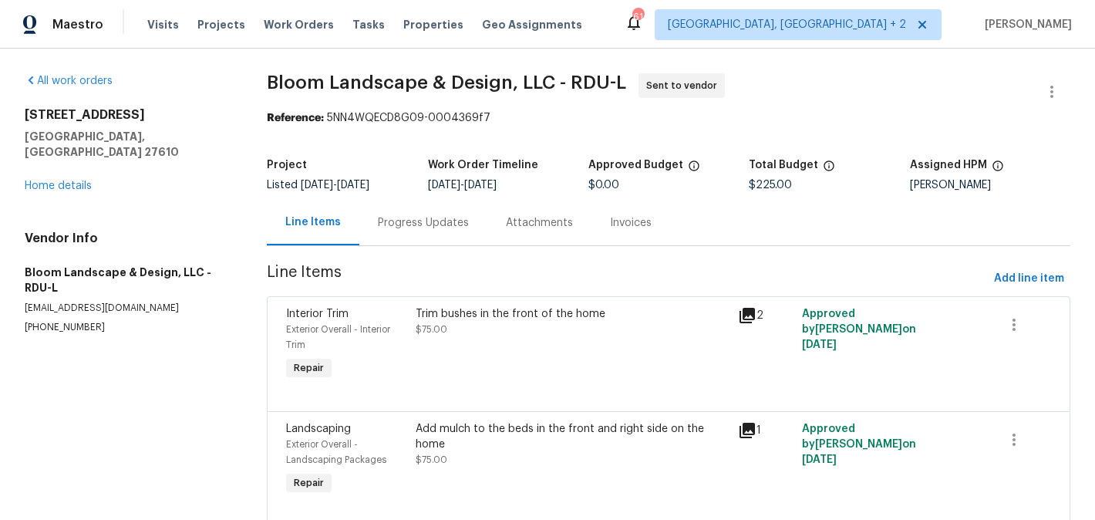
click at [423, 225] on div "Progress Updates" at bounding box center [423, 222] width 91 height 15
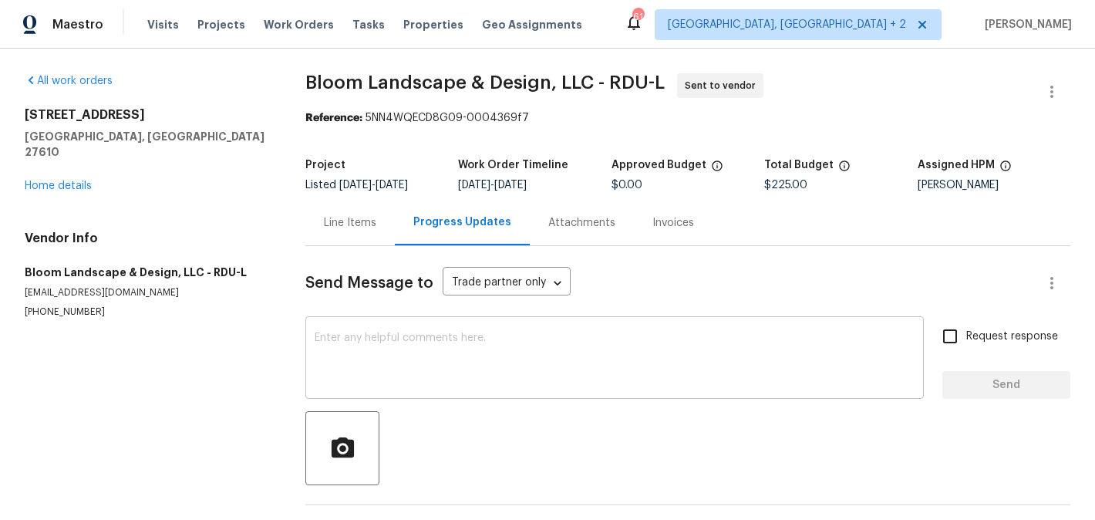
click at [434, 360] on textarea at bounding box center [615, 359] width 600 height 54
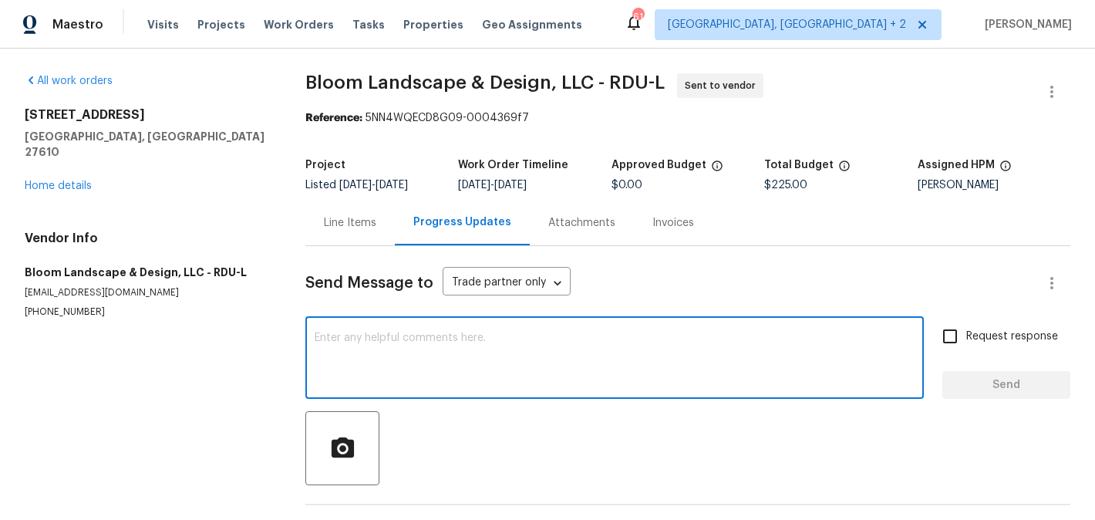
paste textarea "Hi, this is Blessida with Opendoor. I’m confirming you received the WO for the …"
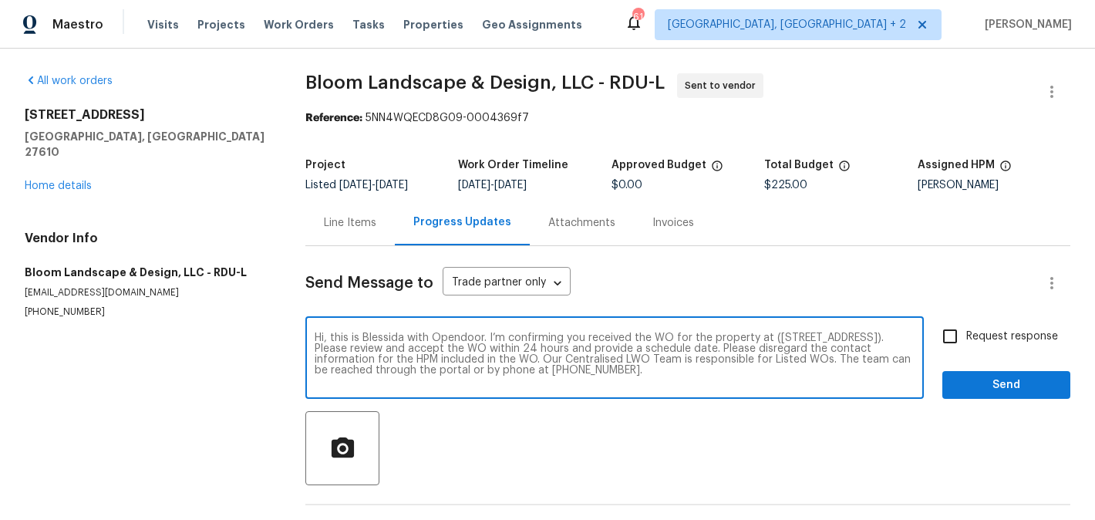
type textarea "Hi, this is Blessida with Opendoor. I’m confirming you received the WO for the …"
click at [948, 332] on input "Request response" at bounding box center [950, 336] width 32 height 32
checkbox input "true"
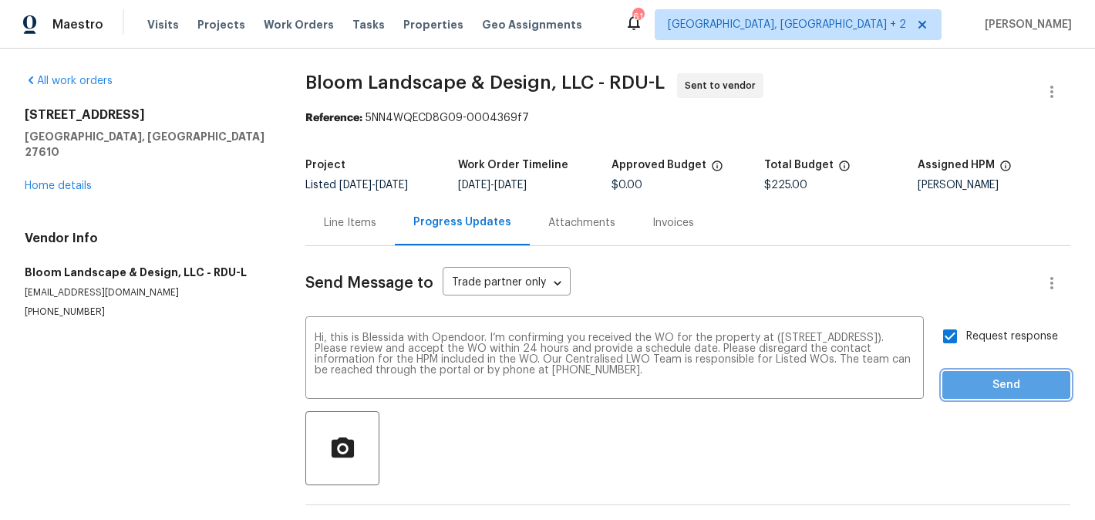
click at [961, 378] on span "Send" at bounding box center [1005, 384] width 103 height 19
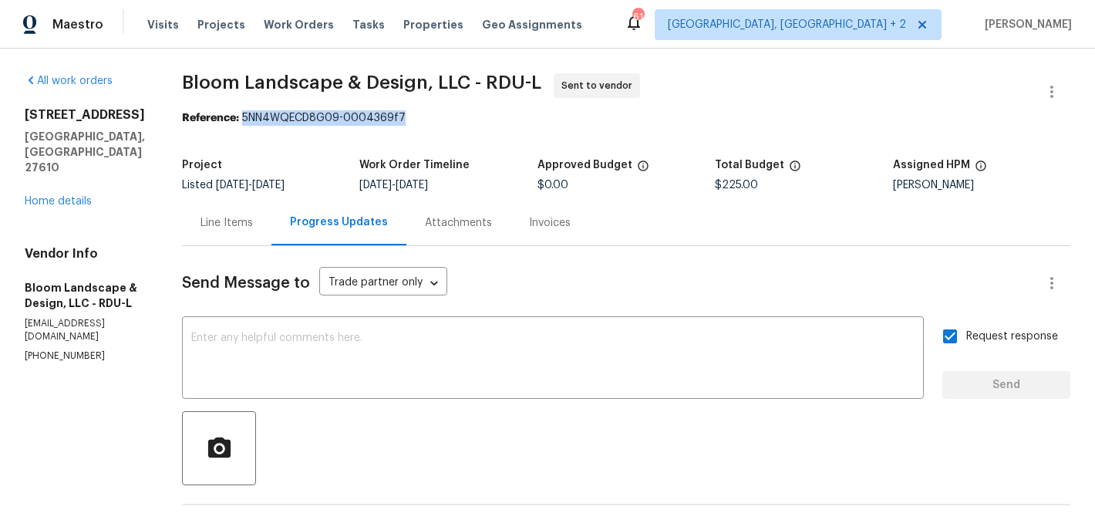
drag, startPoint x: 253, startPoint y: 120, endPoint x: 465, endPoint y: 120, distance: 212.0
click at [465, 120] on div "Reference: 5NN4WQECD8G09-0004369f7" at bounding box center [626, 117] width 888 height 15
copy div "5NN4WQECD8G09-0004369f7"
click at [75, 196] on link "Home details" at bounding box center [58, 201] width 67 height 11
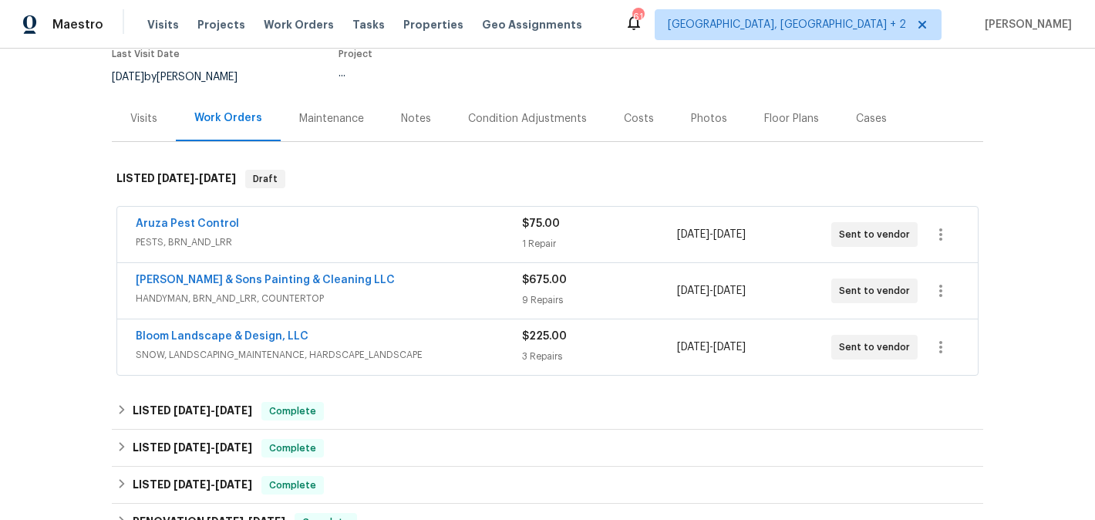
scroll to position [139, 0]
click at [212, 281] on link "Hodge & Sons Painting & Cleaning LLC" at bounding box center [265, 279] width 259 height 11
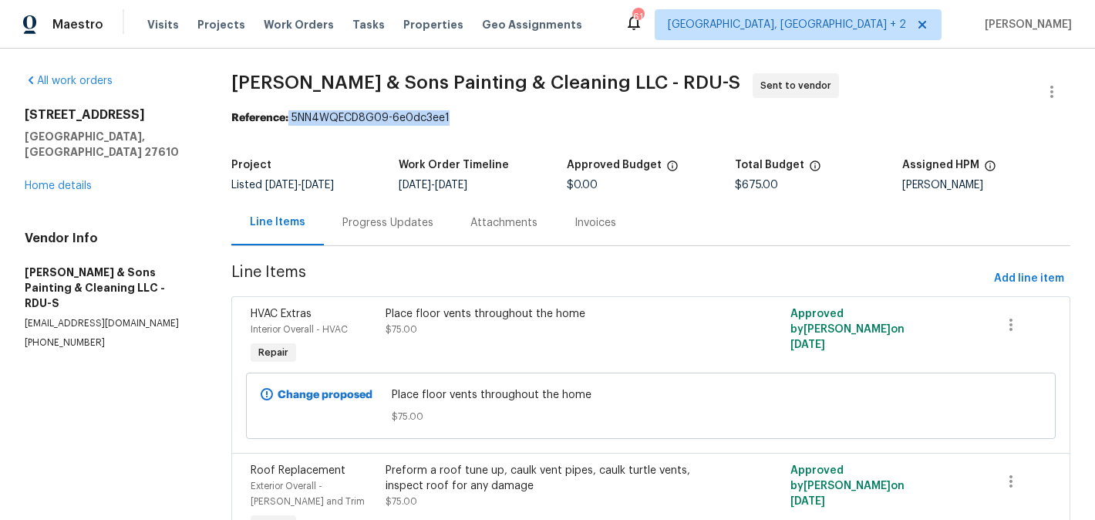
drag, startPoint x: 296, startPoint y: 119, endPoint x: 473, endPoint y: 119, distance: 177.3
click at [473, 119] on div "Reference: 5NN4WQECD8G09-6e0dc3ee1" at bounding box center [650, 117] width 839 height 15
copy div "5NN4WQECD8G09-6e0dc3ee1"
click at [45, 180] on link "Home details" at bounding box center [58, 185] width 67 height 11
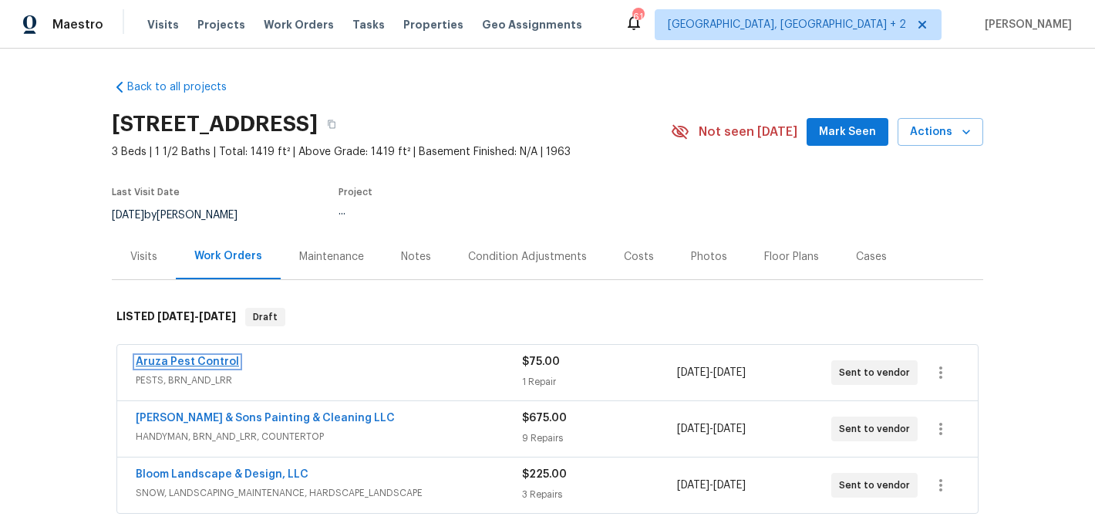
click at [194, 363] on link "Aruza Pest Control" at bounding box center [187, 361] width 103 height 11
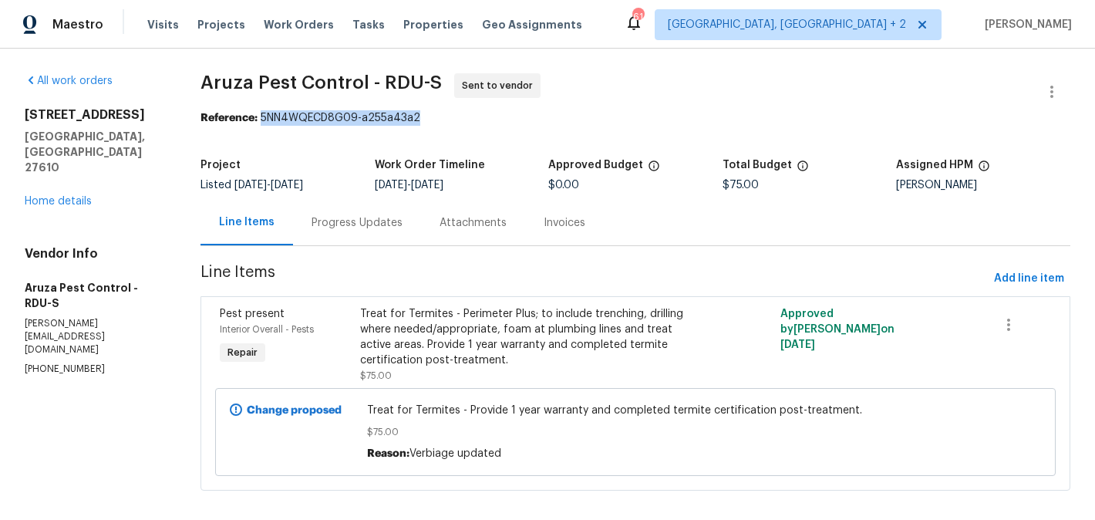
drag, startPoint x: 261, startPoint y: 117, endPoint x: 476, endPoint y: 117, distance: 215.9
click at [476, 117] on div "Reference: 5NN4WQECD8G09-a255a43a2" at bounding box center [635, 117] width 870 height 15
copy div "5NN4WQECD8G09-a255a43a2"
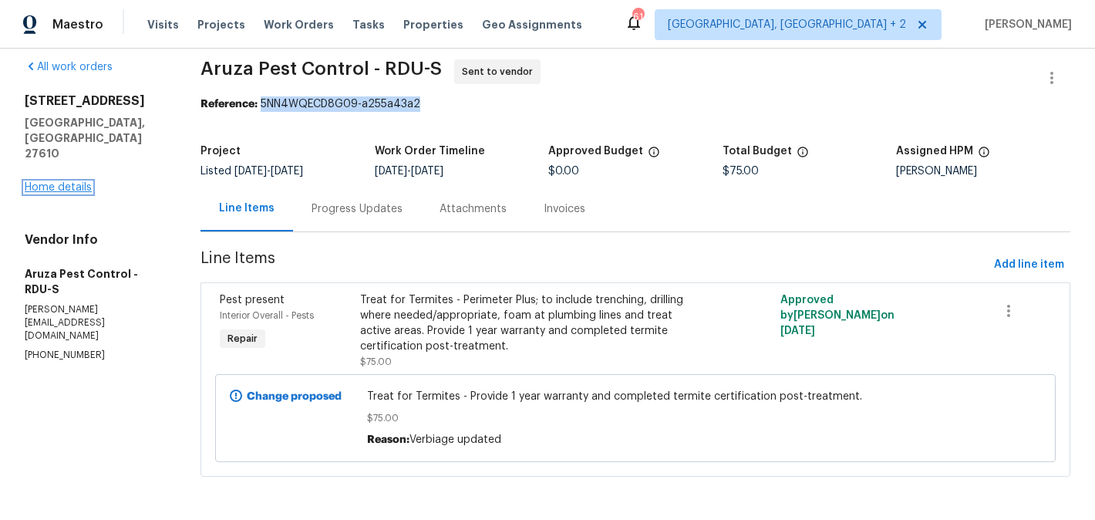
click at [58, 182] on link "Home details" at bounding box center [58, 187] width 67 height 11
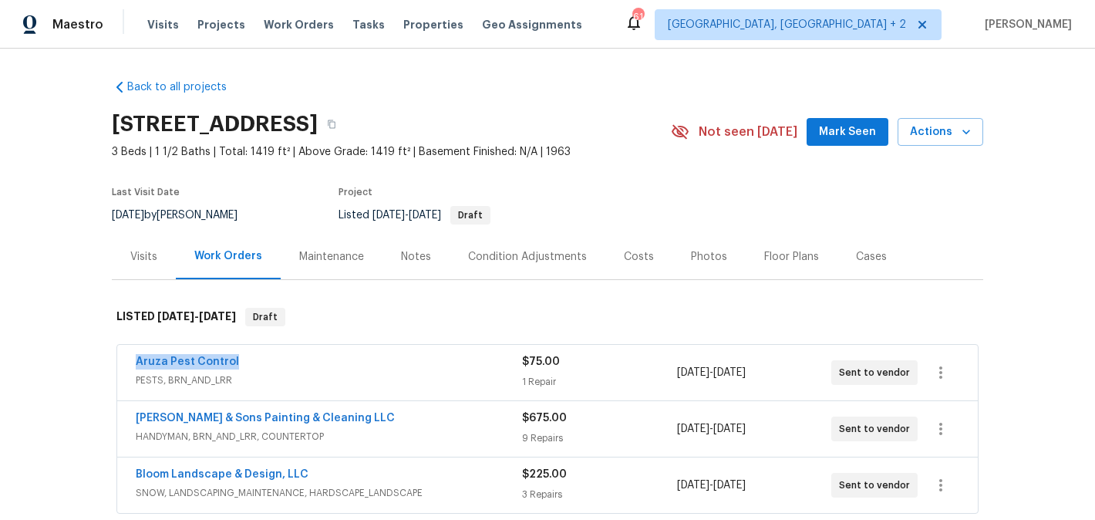
drag, startPoint x: 238, startPoint y: 359, endPoint x: 125, endPoint y: 365, distance: 113.5
click at [124, 365] on div "Aruza Pest Control PESTS, BRN_AND_LRR $75.00 1 Repair 8/11/2025 - 8/13/2025 Sen…" at bounding box center [547, 373] width 860 height 56
copy link "Aruza Pest Control"
drag, startPoint x: 346, startPoint y: 413, endPoint x: 113, endPoint y: 412, distance: 232.8
click at [113, 412] on div "Aruza Pest Control PESTS, BRN_AND_LRR $75.00 1 Repair 8/11/2025 - 8/13/2025 Sen…" at bounding box center [547, 430] width 871 height 177
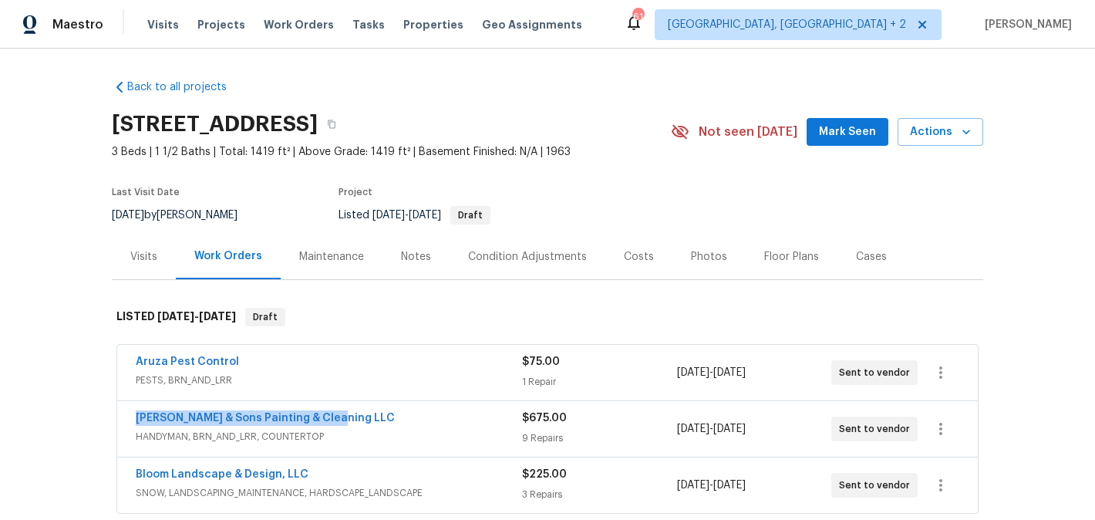
copy link "Hodge & Sons Painting & Cleaning LLC"
drag, startPoint x: 324, startPoint y: 465, endPoint x: 111, endPoint y: 467, distance: 212.8
click at [111, 467] on div "Back to all projects 1004 Carlisle St, Raleigh, NC 27610 3 Beds | 1 1/2 Baths |…" at bounding box center [547, 284] width 1095 height 471
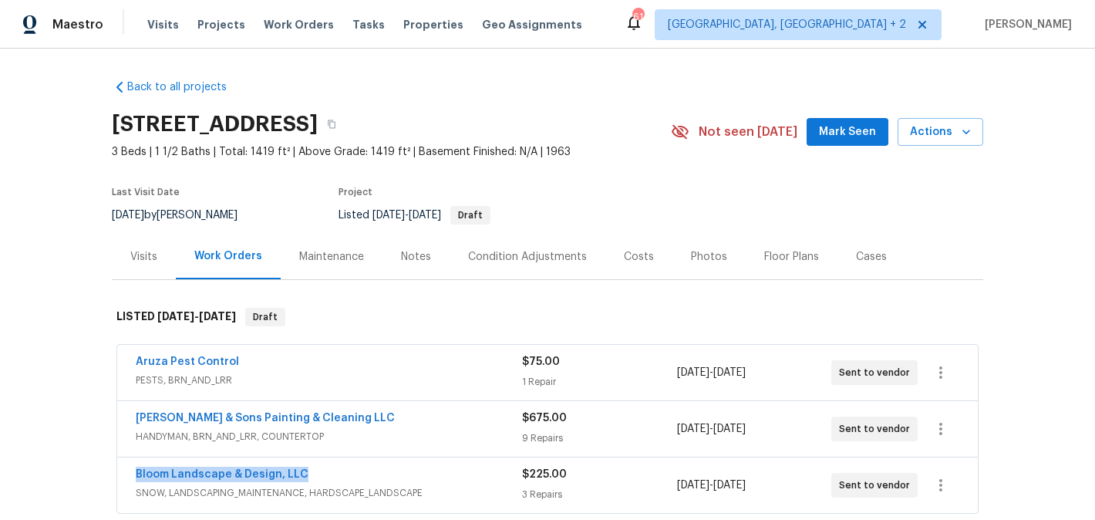
drag, startPoint x: 315, startPoint y: 478, endPoint x: 92, endPoint y: 480, distance: 223.6
click at [92, 480] on div "Back to all projects 1004 Carlisle St, Raleigh, NC 27610 3 Beds | 1 1/2 Baths |…" at bounding box center [547, 284] width 1095 height 471
copy link "Bloom Landscape & Design, LLC"
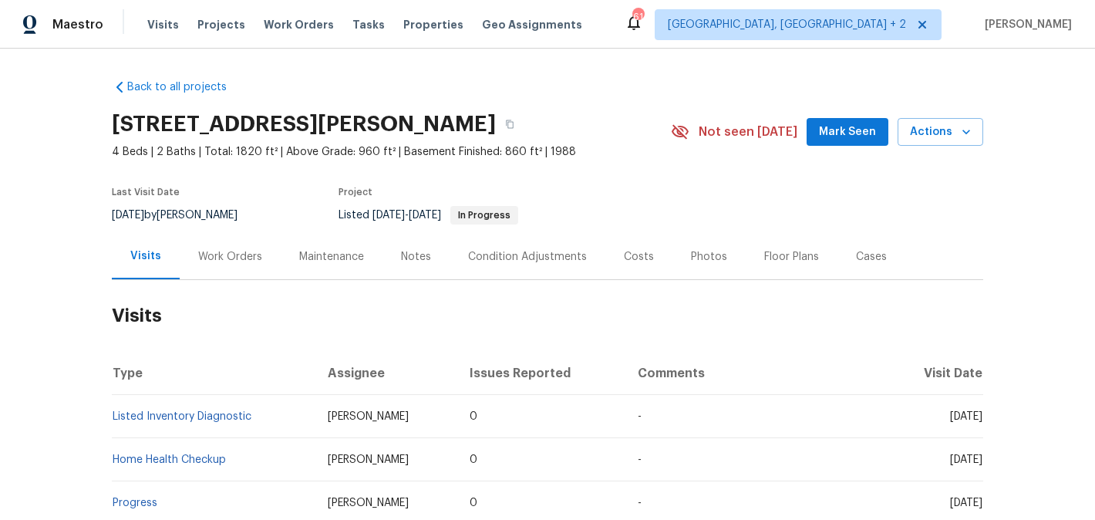
click at [271, 252] on div "Work Orders" at bounding box center [230, 256] width 101 height 45
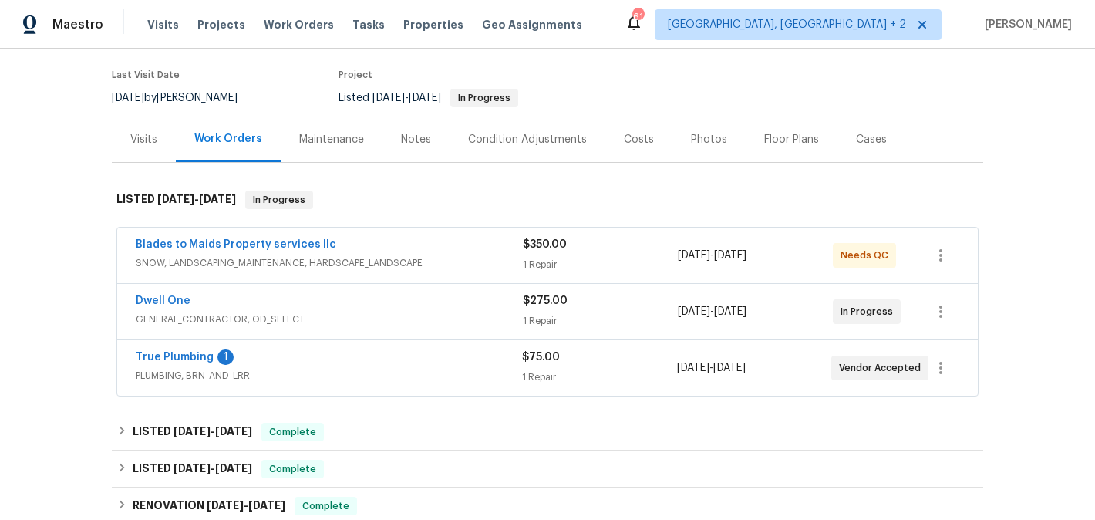
scroll to position [116, 0]
click at [192, 353] on link "True Plumbing" at bounding box center [175, 358] width 78 height 11
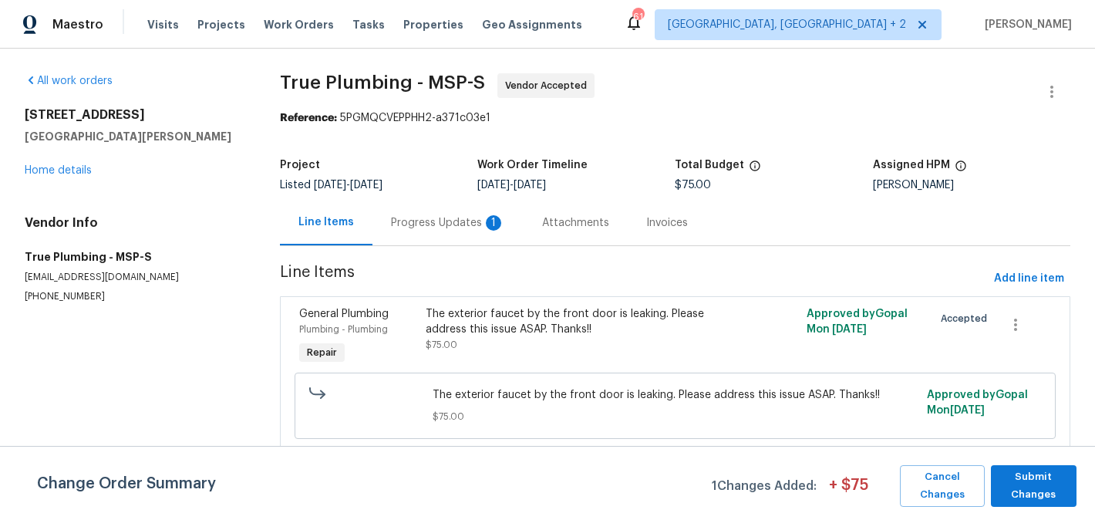
click at [418, 223] on div "Progress Updates 1" at bounding box center [448, 222] width 114 height 15
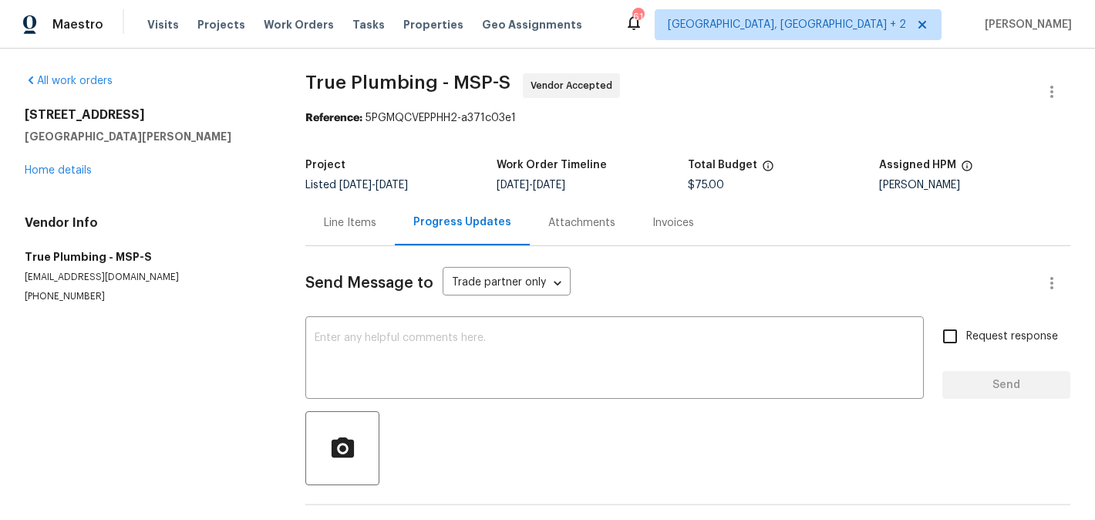
click at [362, 225] on div "Line Items" at bounding box center [350, 222] width 52 height 15
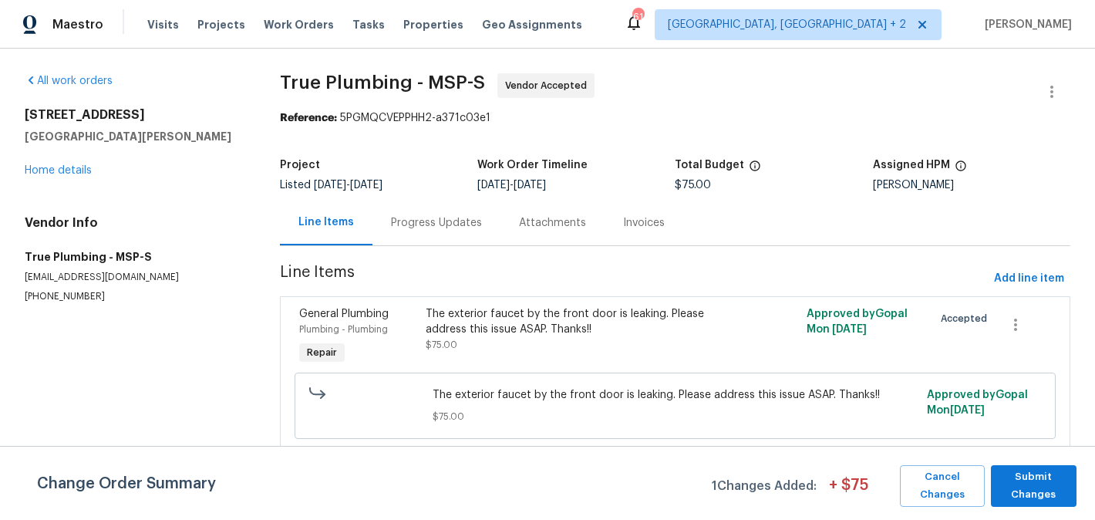
click at [588, 328] on div "The exterior faucet by the front door is leaking. Please address this issue ASA…" at bounding box center [580, 321] width 308 height 31
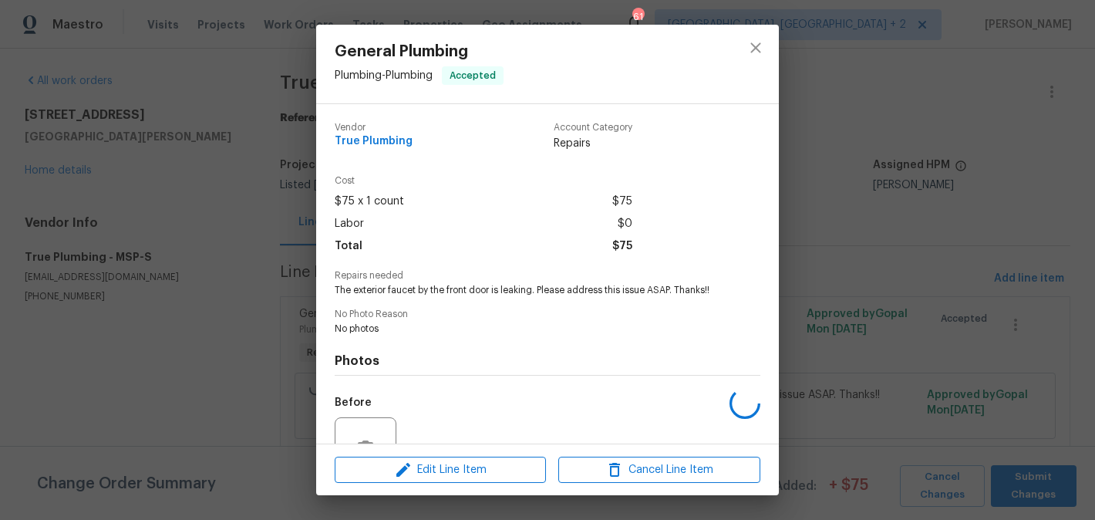
scroll to position [151, 0]
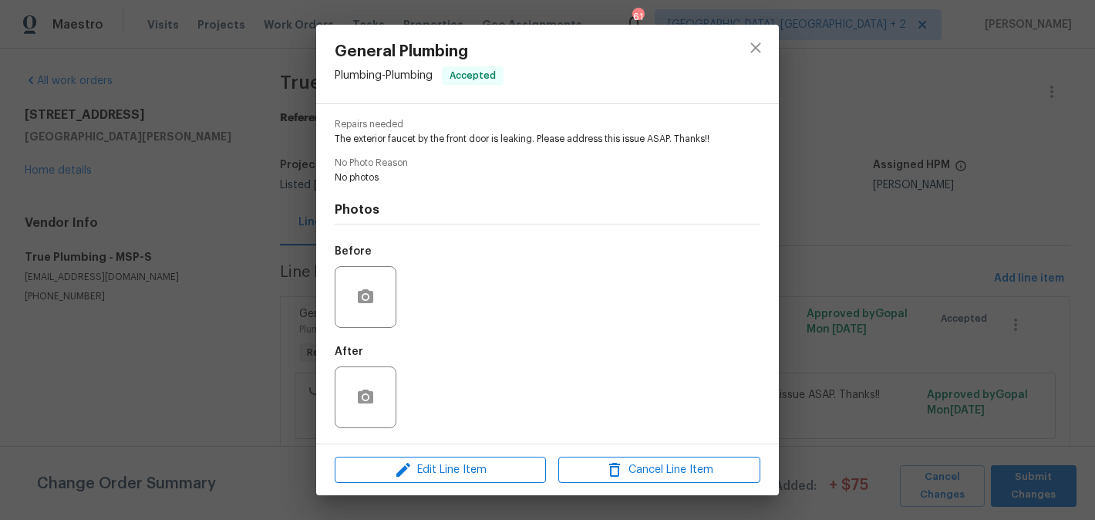
click at [849, 307] on div "General Plumbing Plumbing - Plumbing Accepted Vendor True Plumbing Account Cate…" at bounding box center [547, 260] width 1095 height 520
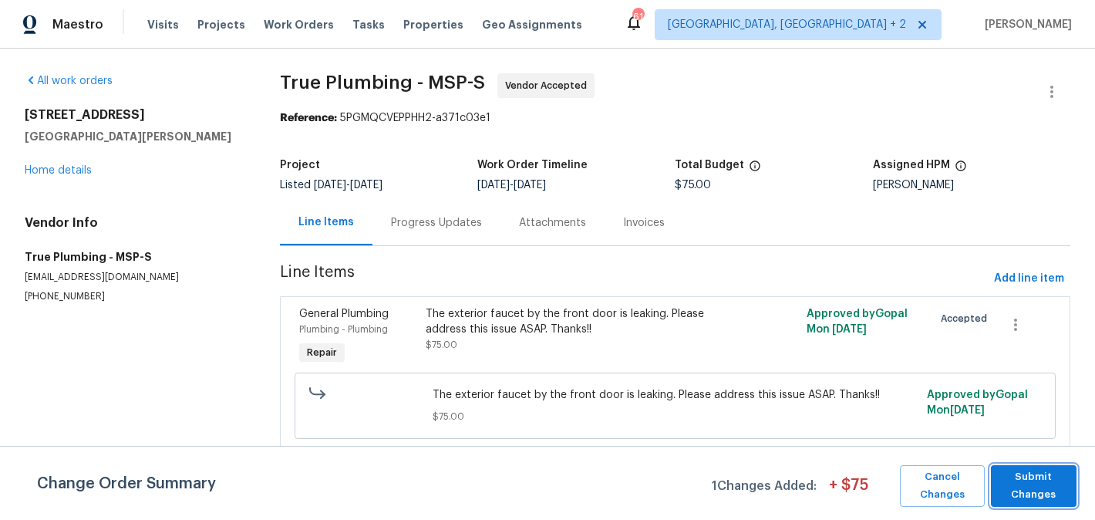
click at [1026, 476] on span "Submit Changes" at bounding box center [1033, 485] width 70 height 35
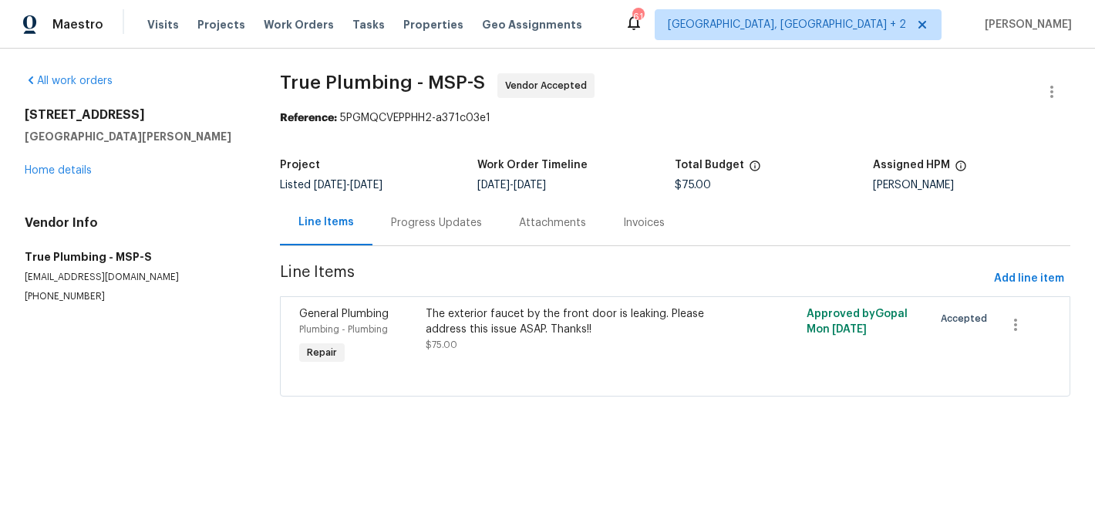
click at [431, 241] on div "Progress Updates" at bounding box center [436, 222] width 128 height 45
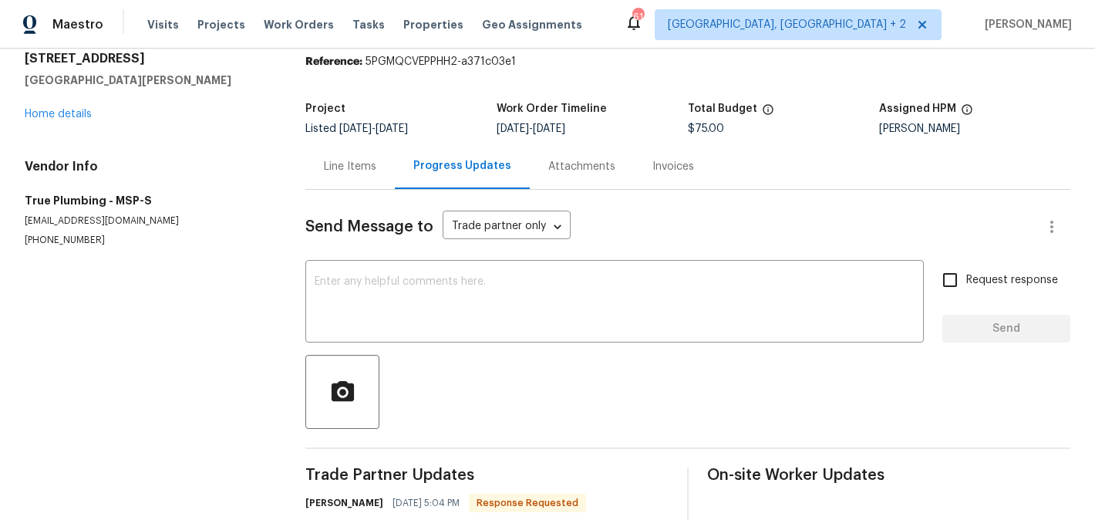
scroll to position [113, 0]
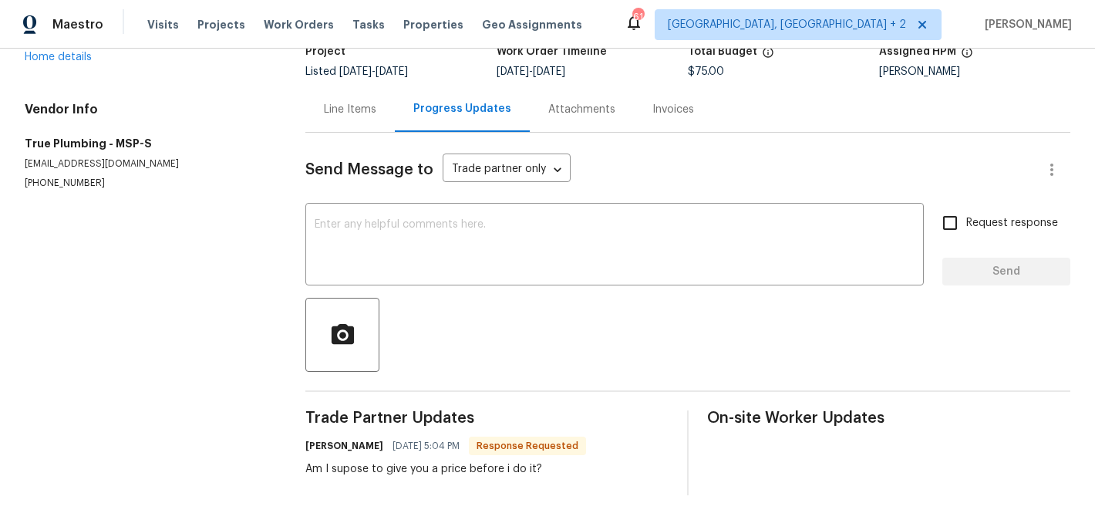
click at [314, 446] on h6 "Keith Swaggert" at bounding box center [344, 445] width 78 height 15
copy h6 "Keith"
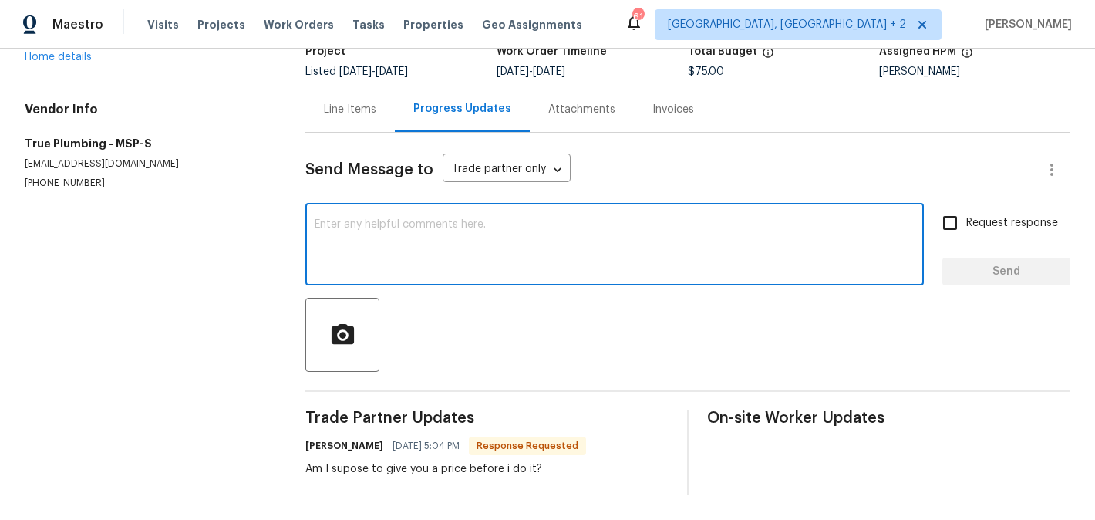
click at [375, 258] on textarea at bounding box center [615, 246] width 600 height 54
paste textarea "Keith"
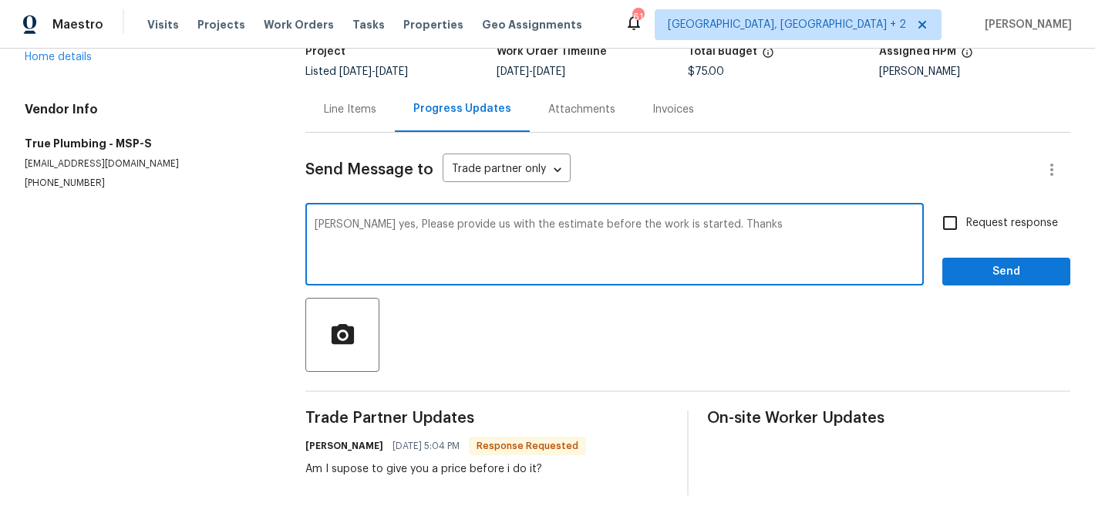
type textarea "Keith yes, Please provide us with the estimate before the work is started. Than…"
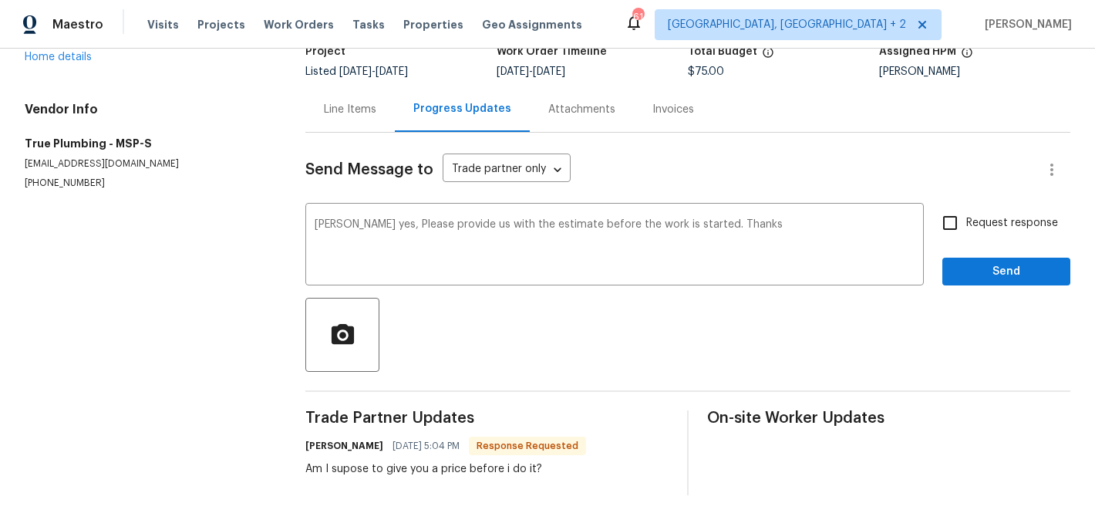
click at [975, 228] on span "Request response" at bounding box center [1012, 223] width 92 height 16
click at [966, 228] on input "Request response" at bounding box center [950, 223] width 32 height 32
checkbox input "true"
click at [974, 266] on span "Send" at bounding box center [1005, 271] width 103 height 19
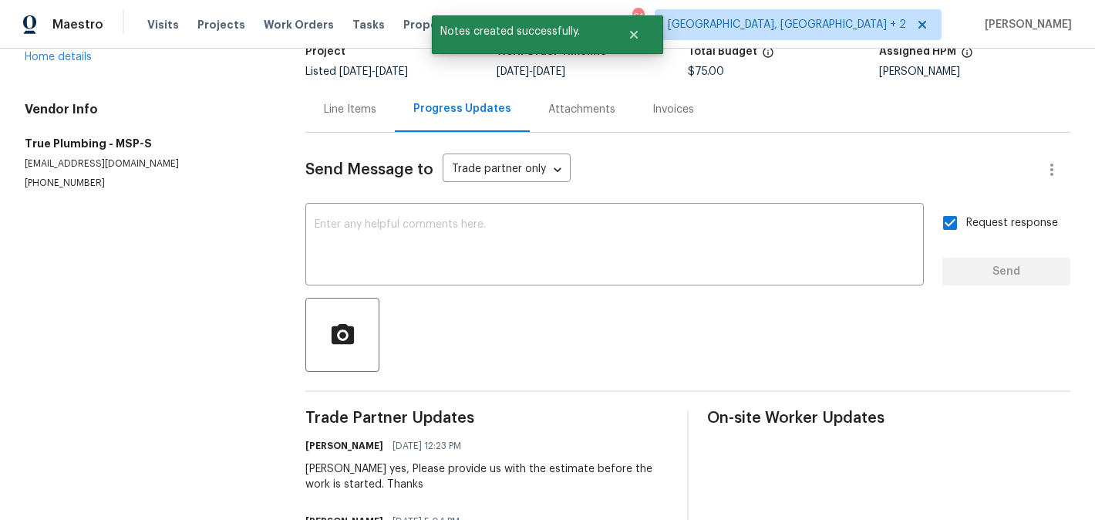
scroll to position [0, 0]
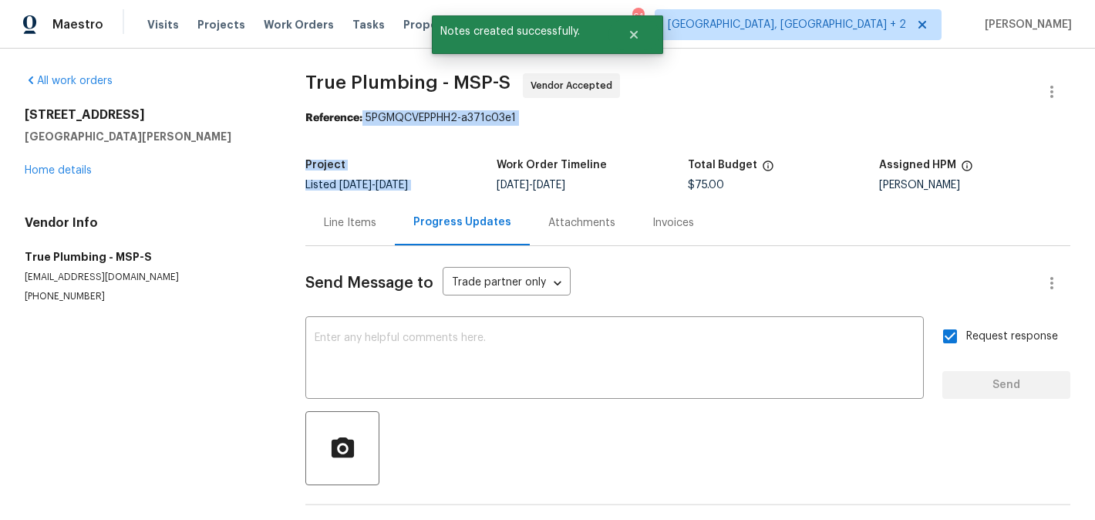
drag, startPoint x: 364, startPoint y: 114, endPoint x: 554, endPoint y: 127, distance: 190.9
click at [554, 127] on section "True Plumbing - MSP-S Vendor Accepted Reference: 5PGMQCVEPPHH2-a371c03e1 Projec…" at bounding box center [687, 378] width 765 height 611
click at [547, 124] on div "Reference: 5PGMQCVEPPHH2-a371c03e1" at bounding box center [687, 117] width 765 height 15
drag, startPoint x: 367, startPoint y: 117, endPoint x: 577, endPoint y: 120, distance: 209.7
click at [577, 120] on div "Reference: 5PGMQCVEPPHH2-a371c03e1" at bounding box center [687, 117] width 765 height 15
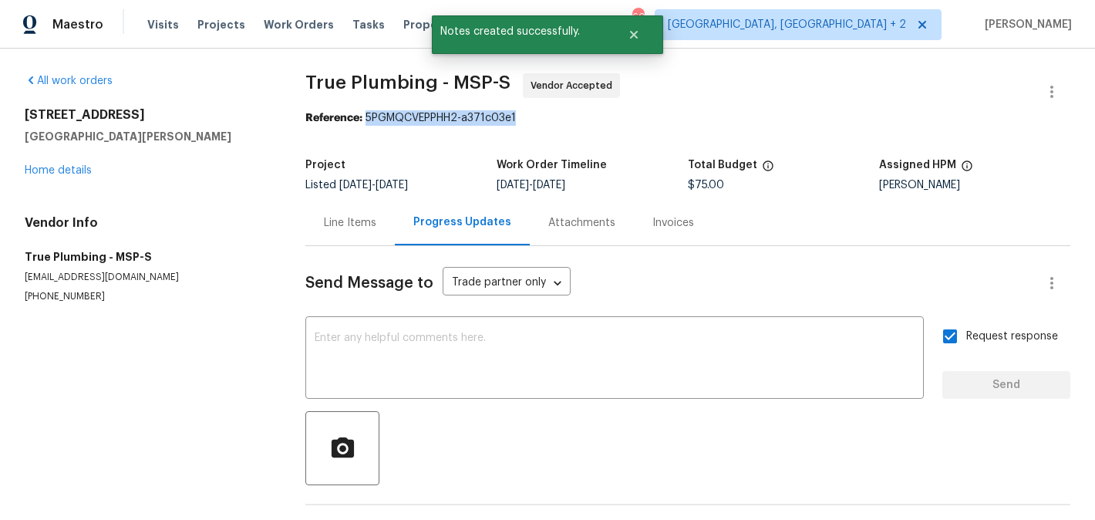
copy div "5PGMQCVEPPHH2-a371c03e1"
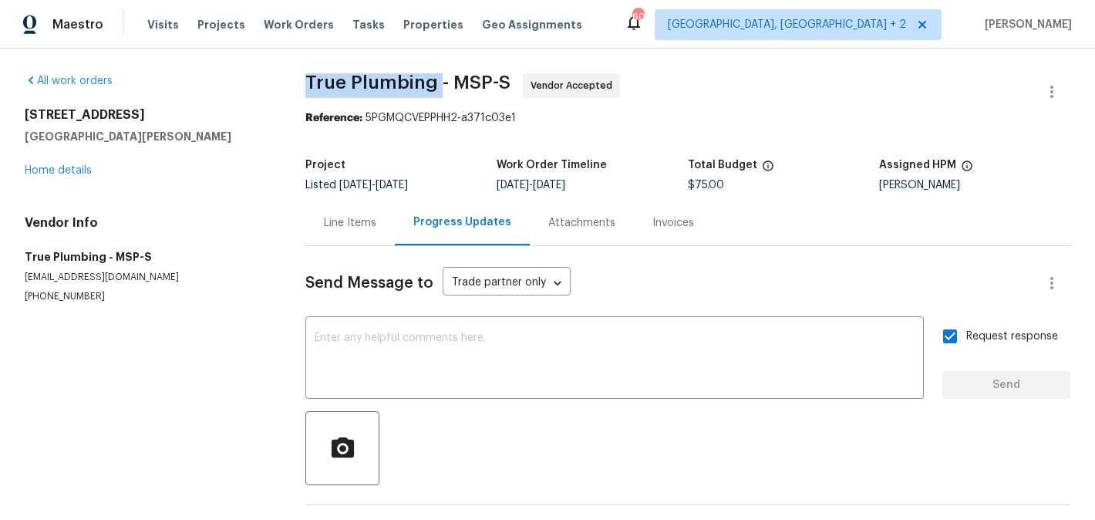
drag, startPoint x: 293, startPoint y: 83, endPoint x: 436, endPoint y: 83, distance: 142.6
click at [436, 83] on div "All work orders 1132 Lincoln Ct St. Paul Park, MN 55071 Home details Vendor Inf…" at bounding box center [547, 379] width 1095 height 660
copy span "True Plumbing"
click at [74, 164] on div "1132 Lincoln Ct St. Paul Park, MN 55071 Home details" at bounding box center [147, 142] width 244 height 71
click at [74, 170] on link "Home details" at bounding box center [58, 170] width 67 height 11
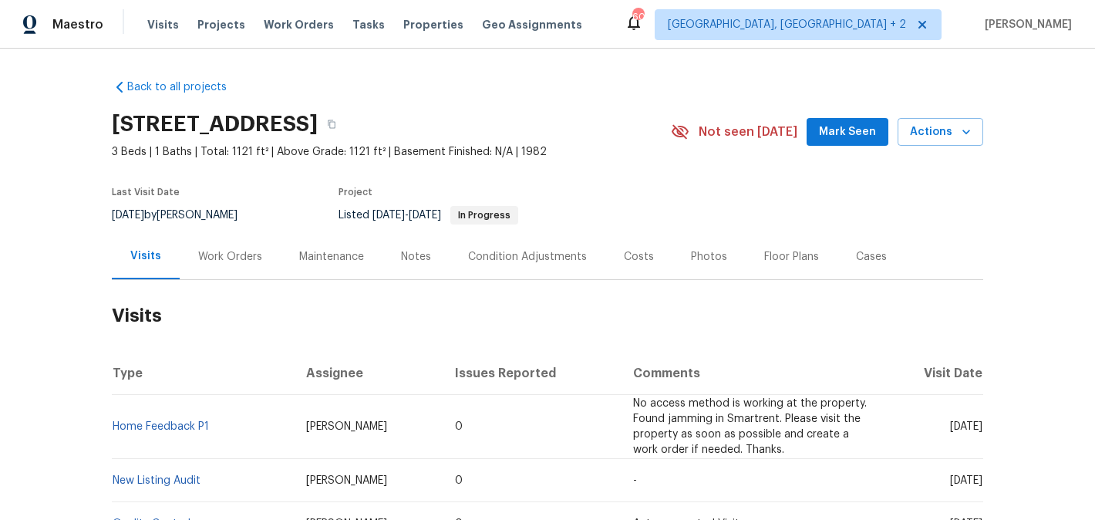
click at [204, 251] on div "Work Orders" at bounding box center [230, 256] width 64 height 15
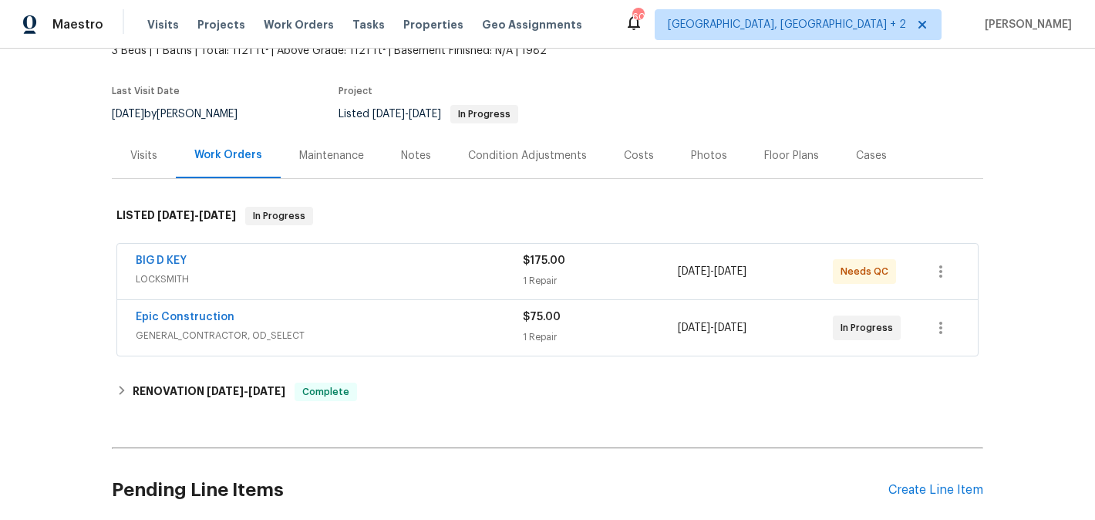
scroll to position [103, 0]
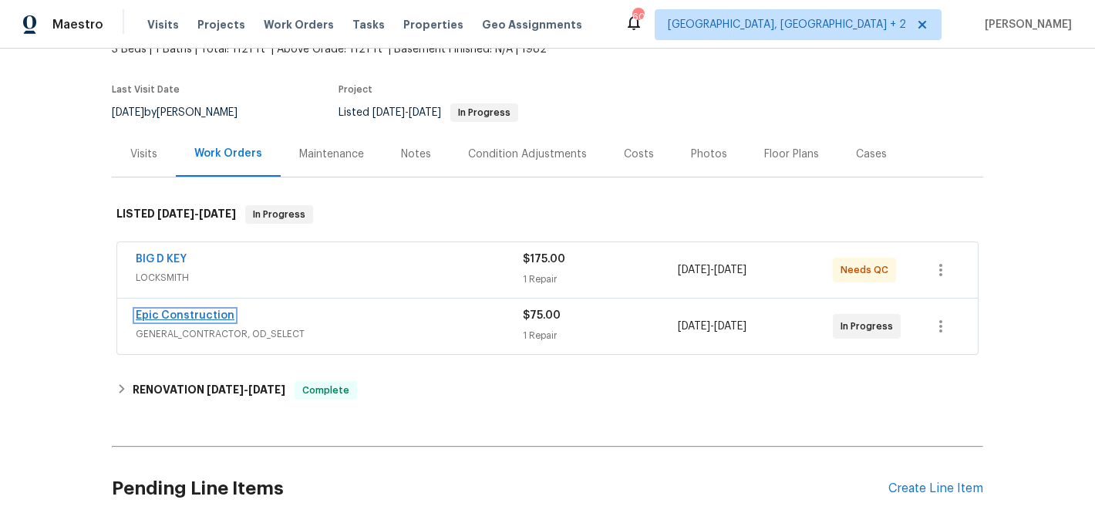
click at [216, 316] on link "Epic Construction" at bounding box center [185, 315] width 99 height 11
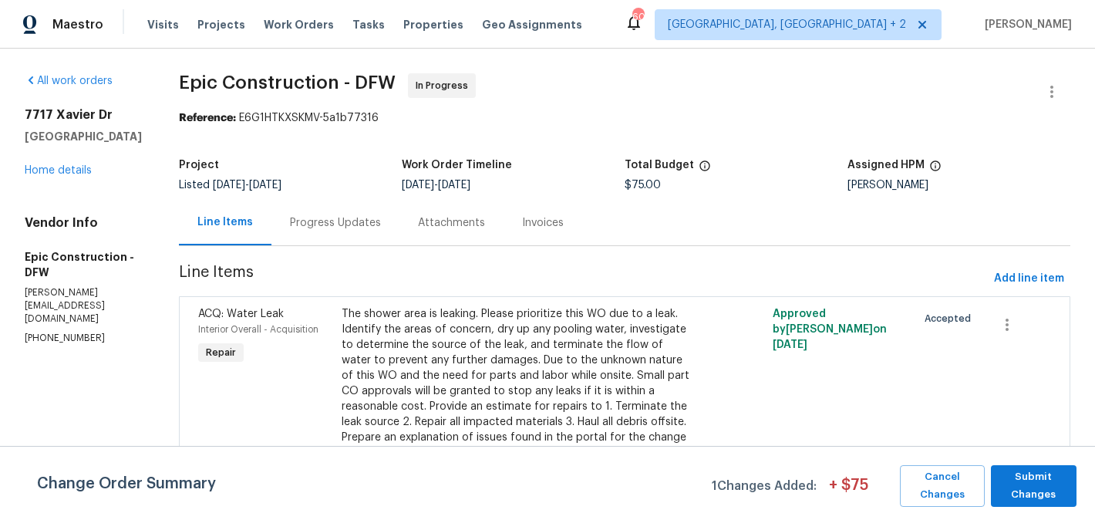
click at [325, 223] on div "Progress Updates" at bounding box center [335, 222] width 91 height 15
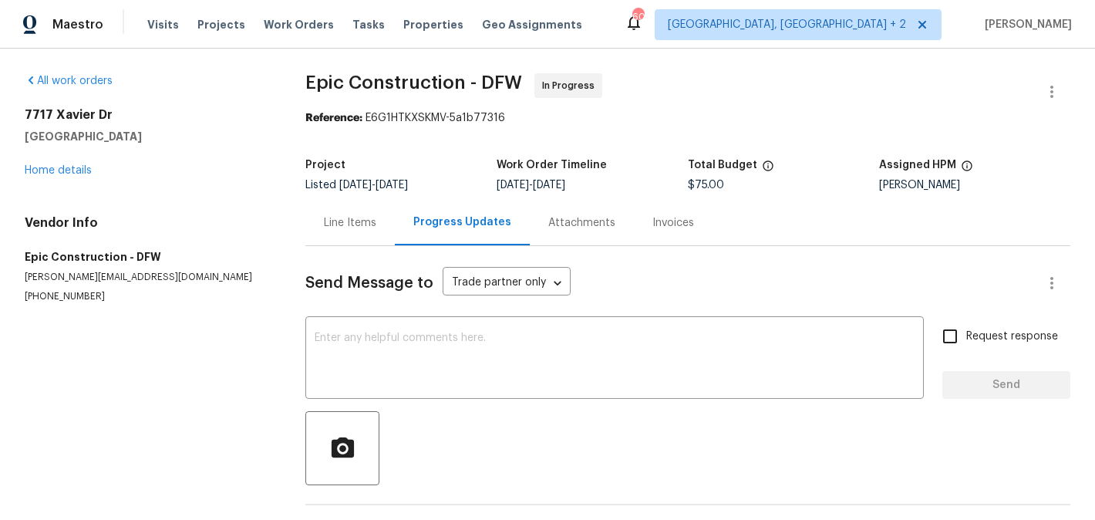
click at [355, 228] on div "Line Items" at bounding box center [350, 222] width 52 height 15
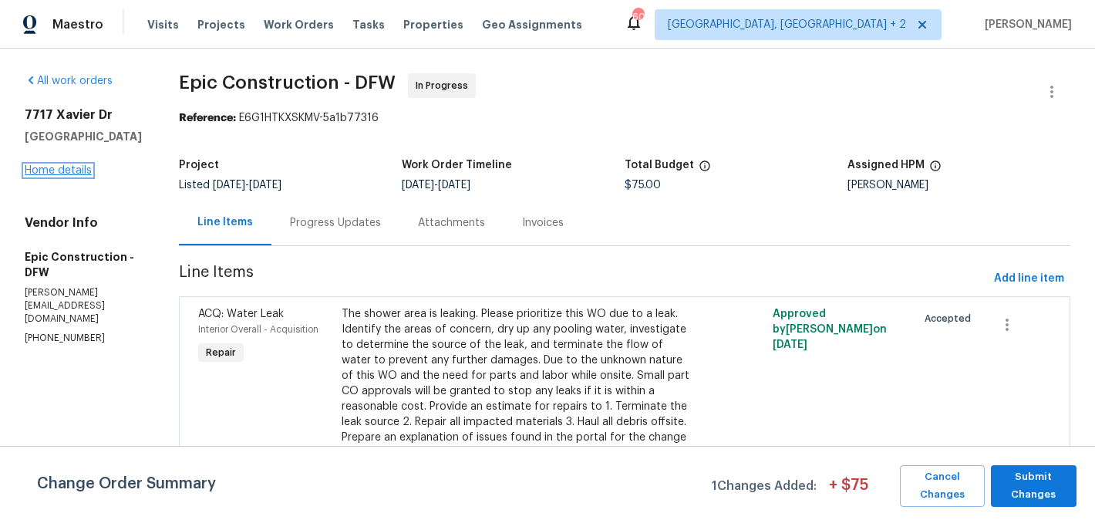
click at [81, 176] on link "Home details" at bounding box center [58, 170] width 67 height 11
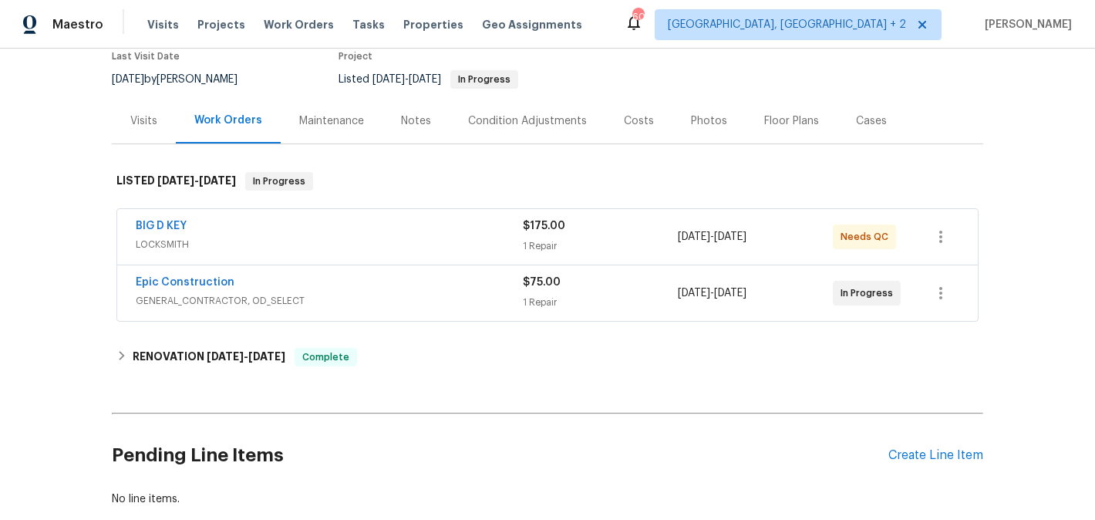
scroll to position [176, 0]
